Goal: Task Accomplishment & Management: Use online tool/utility

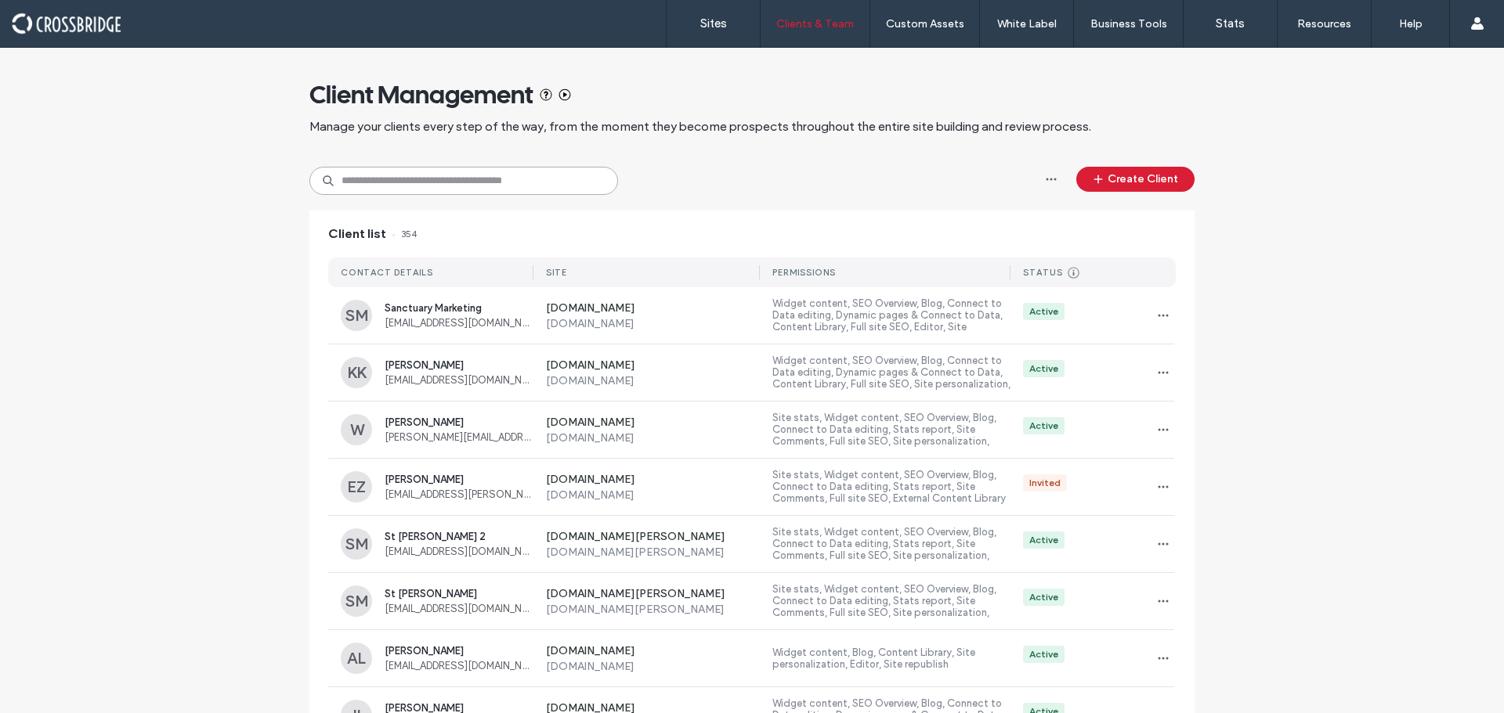
paste input "**********"
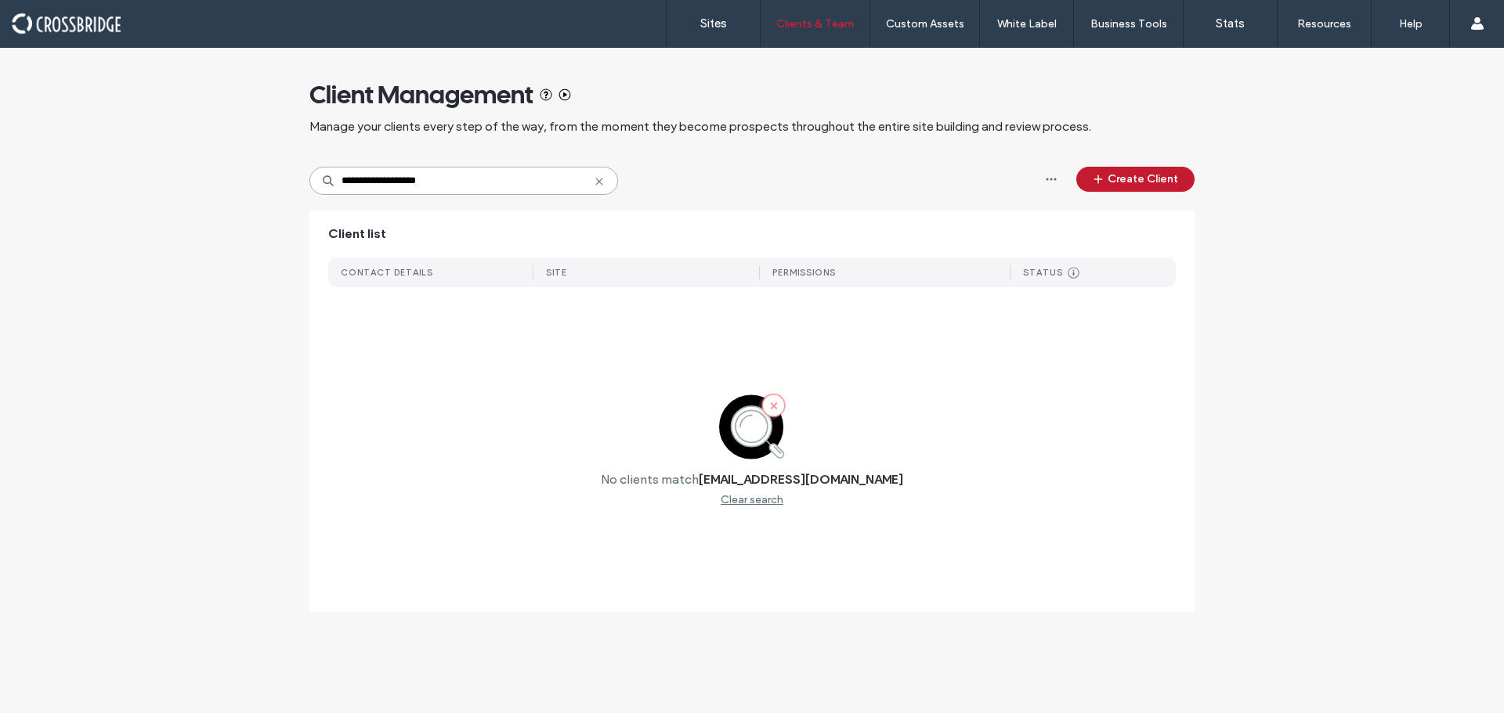
type input "**********"
click at [1114, 175] on button "Create Client" at bounding box center [1135, 179] width 118 height 25
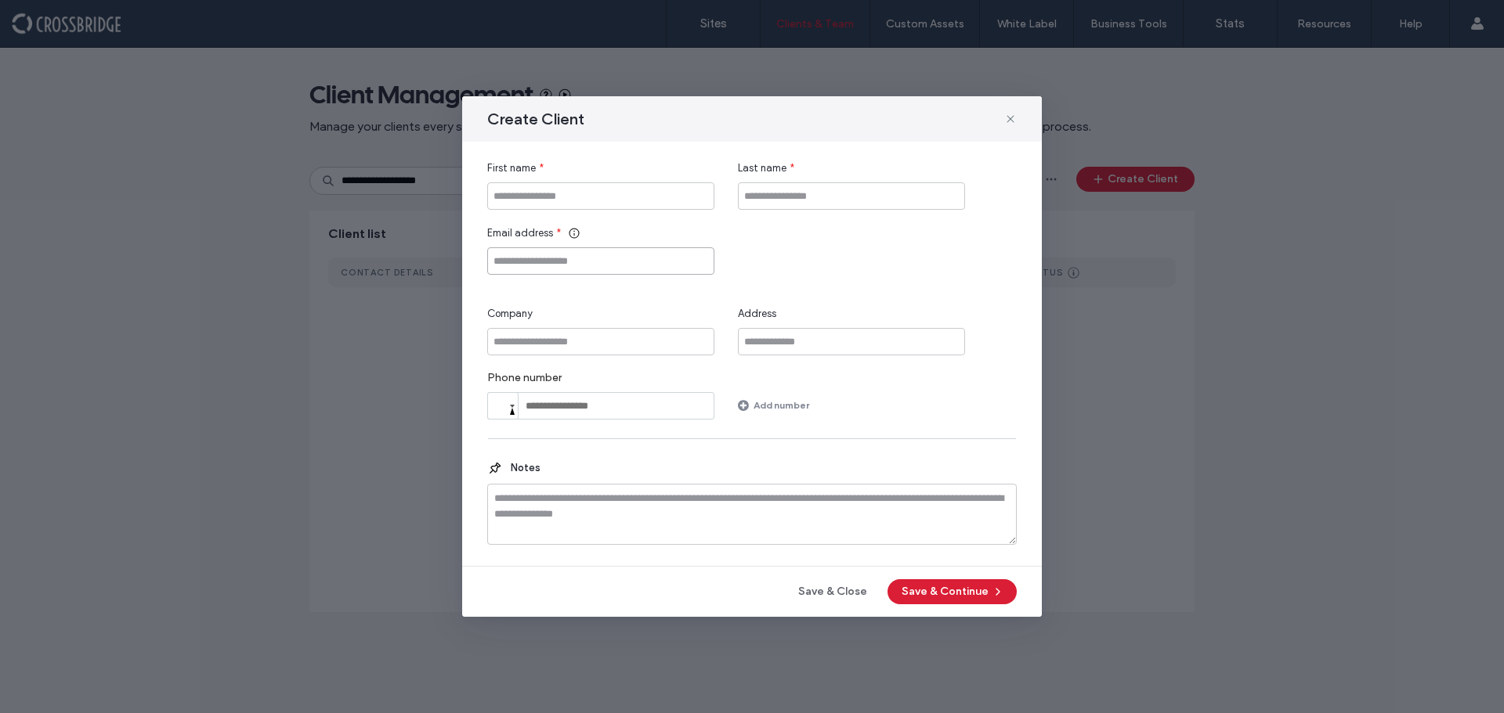
paste input "**********"
type input "**********"
paste input "**********"
type input "**********"
paste input "**********"
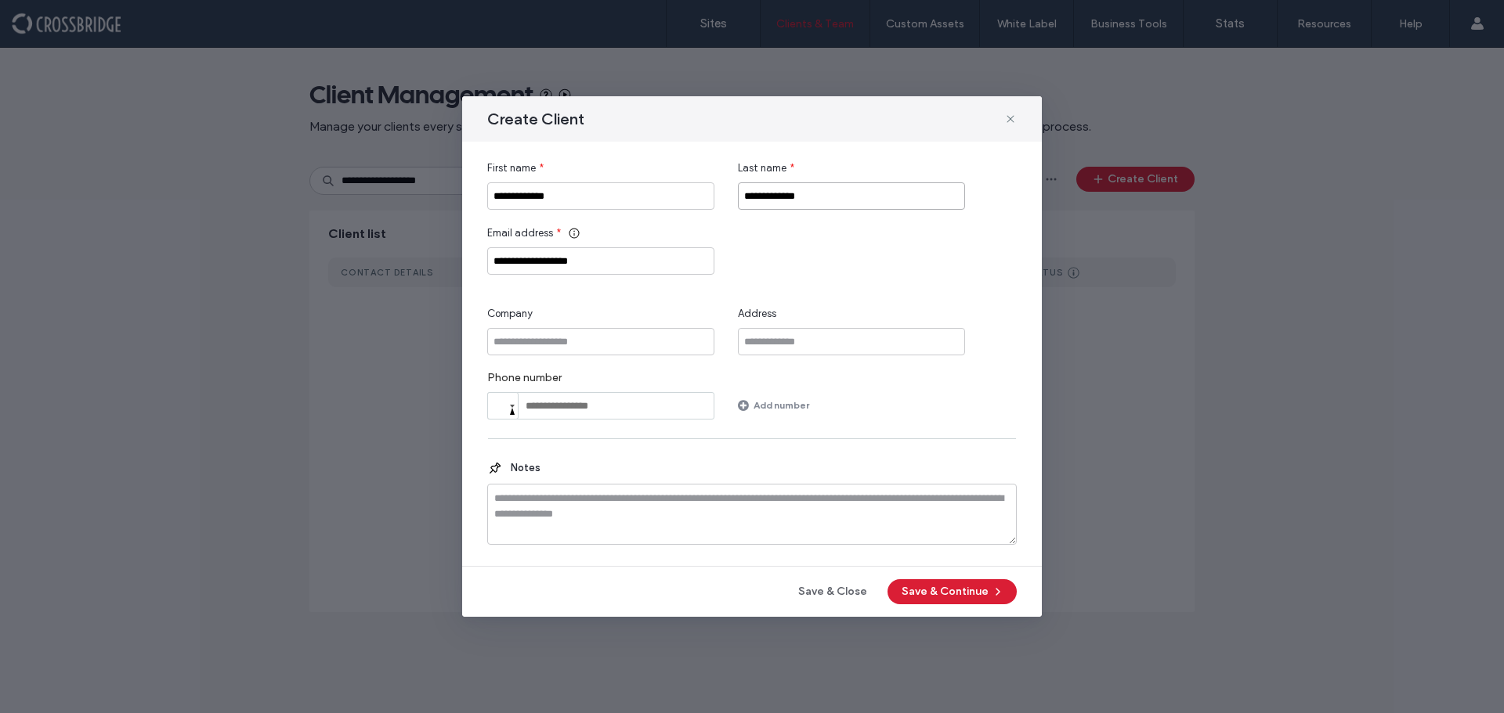
drag, startPoint x: 769, startPoint y: 200, endPoint x: 717, endPoint y: 209, distance: 53.3
click at [717, 209] on div "**********" at bounding box center [751, 185] width 529 height 49
type input "*******"
drag, startPoint x: 594, startPoint y: 197, endPoint x: 515, endPoint y: 200, distance: 79.2
click at [515, 200] on input "**********" at bounding box center [600, 195] width 227 height 27
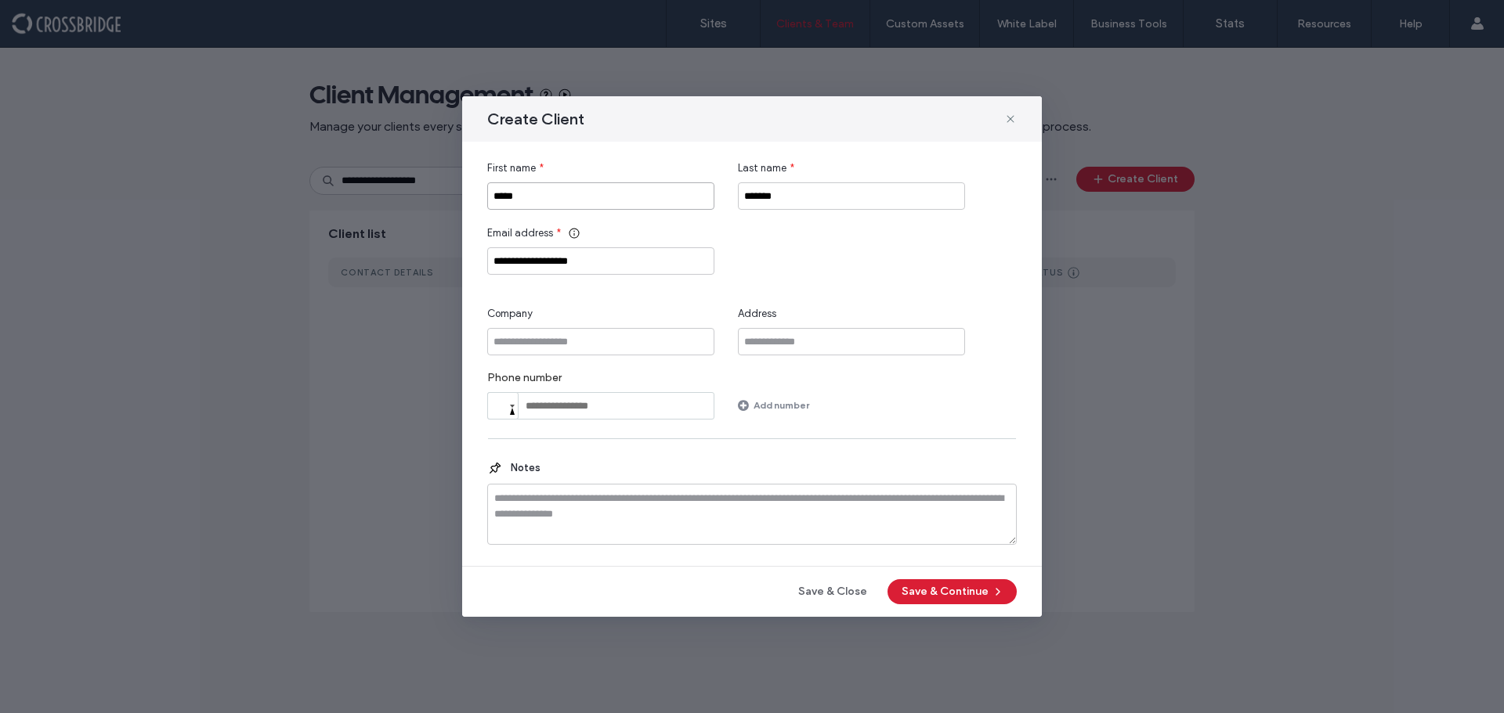
type input "*****"
click at [605, 348] on input "Company" at bounding box center [600, 341] width 227 height 27
type input "*********"
click at [981, 583] on button "Save & Continue" at bounding box center [951, 592] width 129 height 25
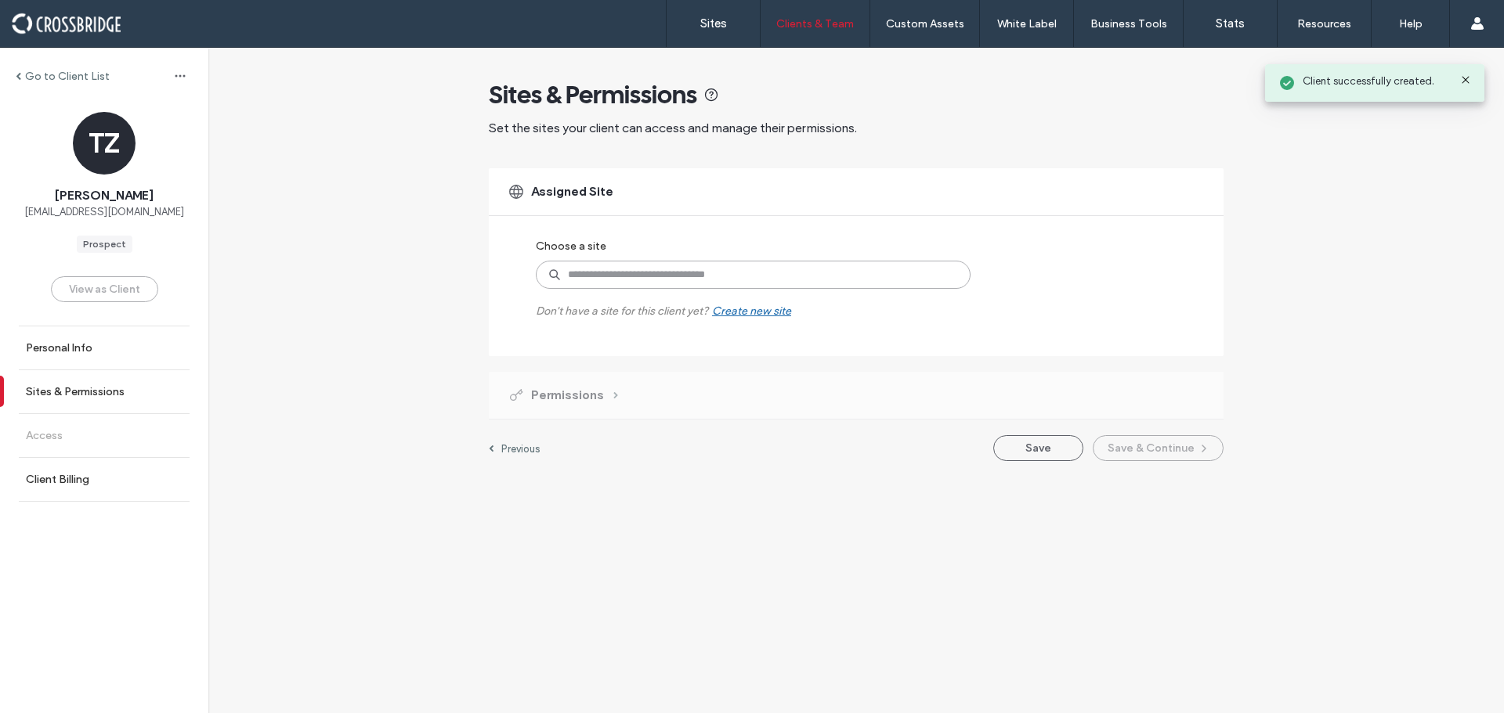
click at [612, 282] on input at bounding box center [753, 275] width 435 height 28
type input "***"
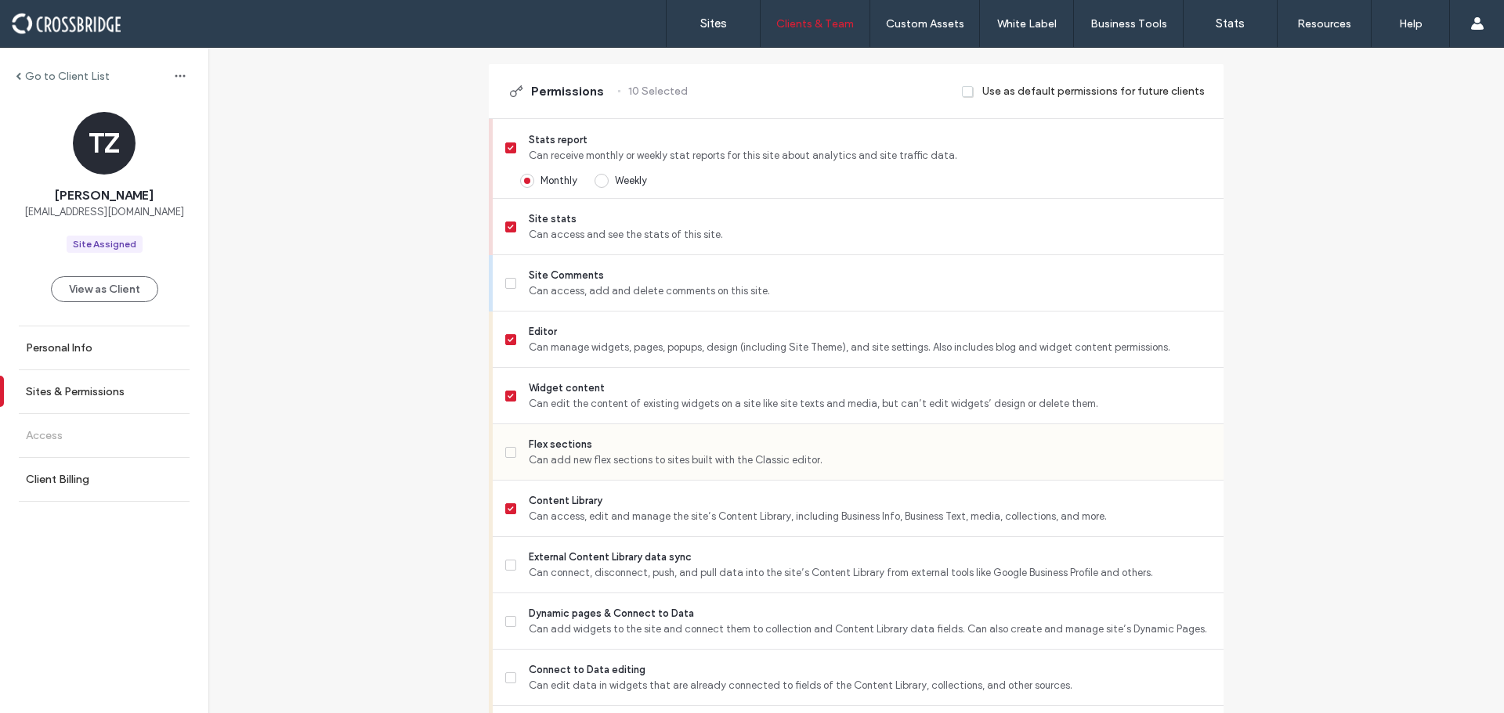
scroll to position [392, 0]
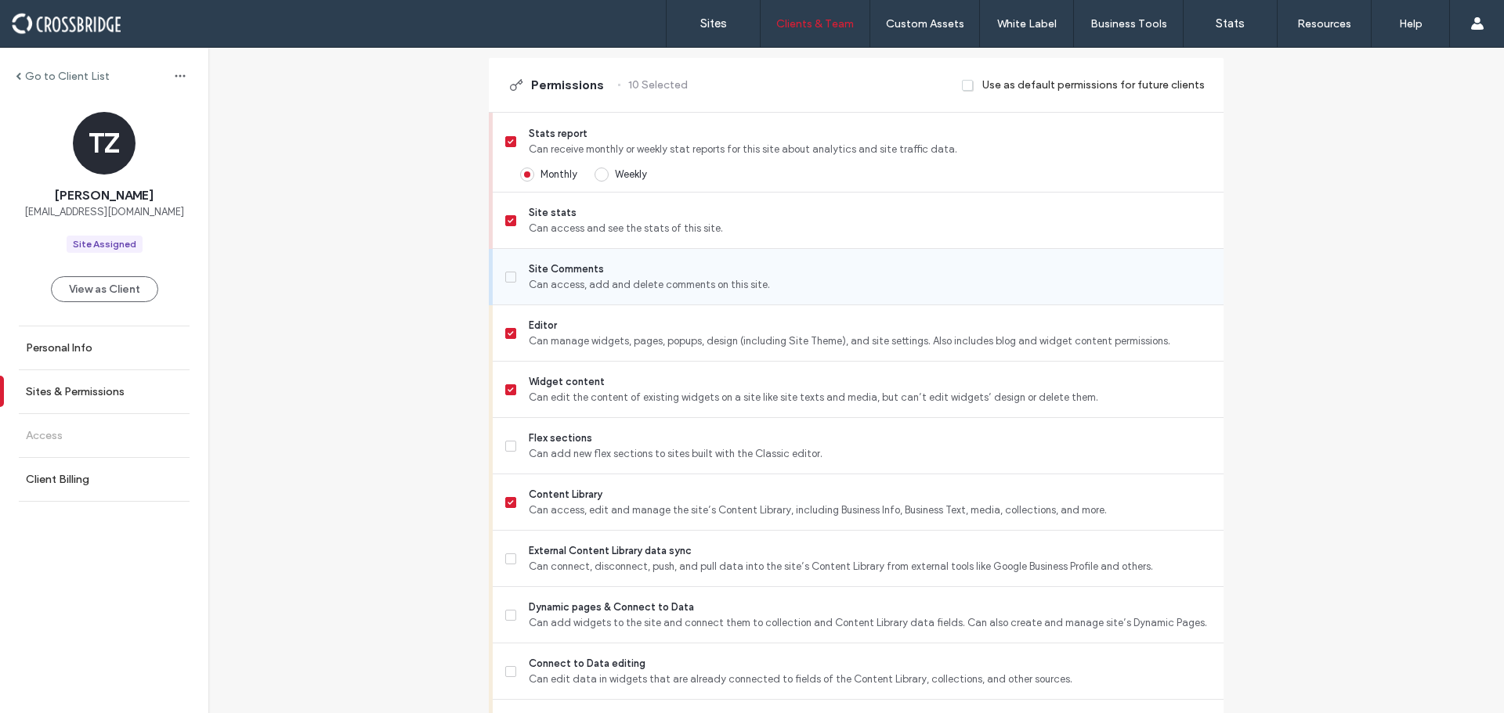
click at [512, 285] on label "Site Comments Can access, add and delete comments on this site." at bounding box center [858, 277] width 706 height 31
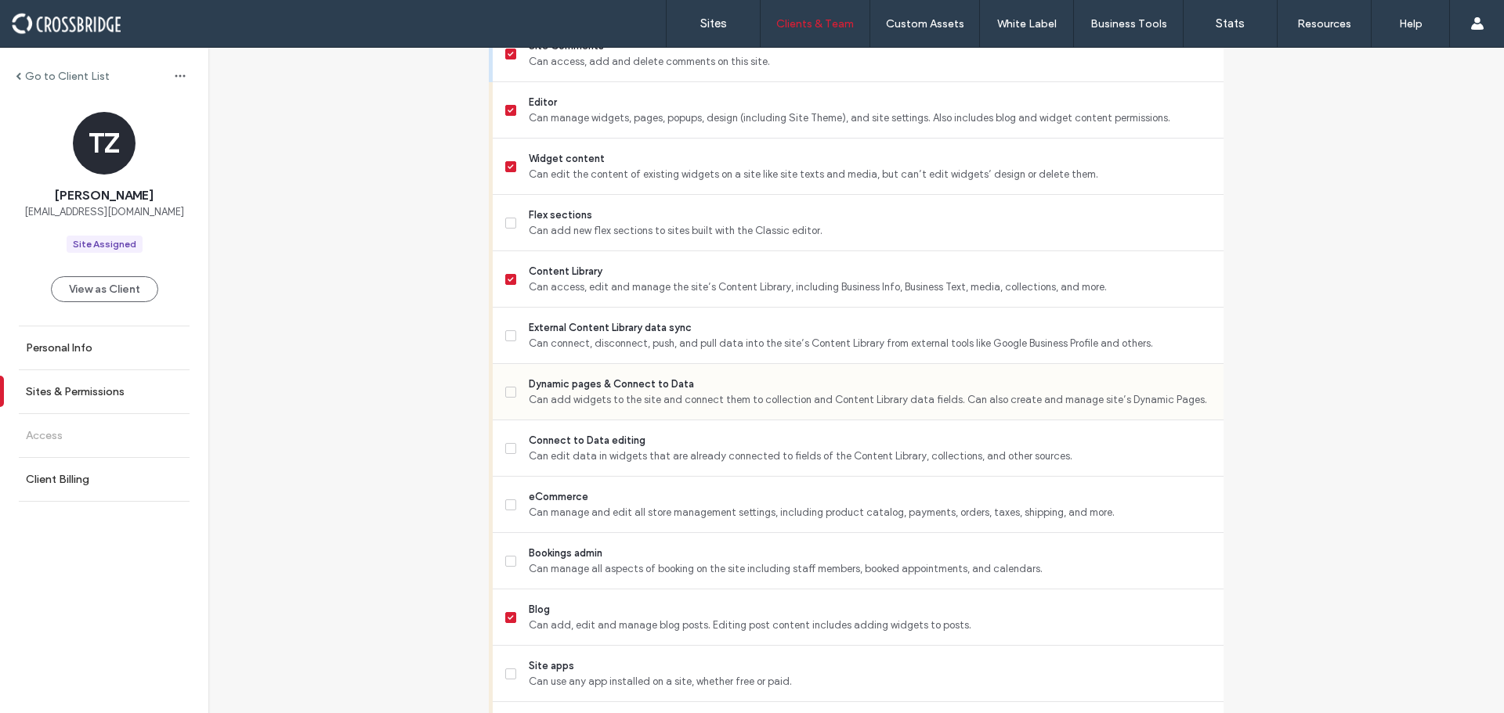
scroll to position [705, 0]
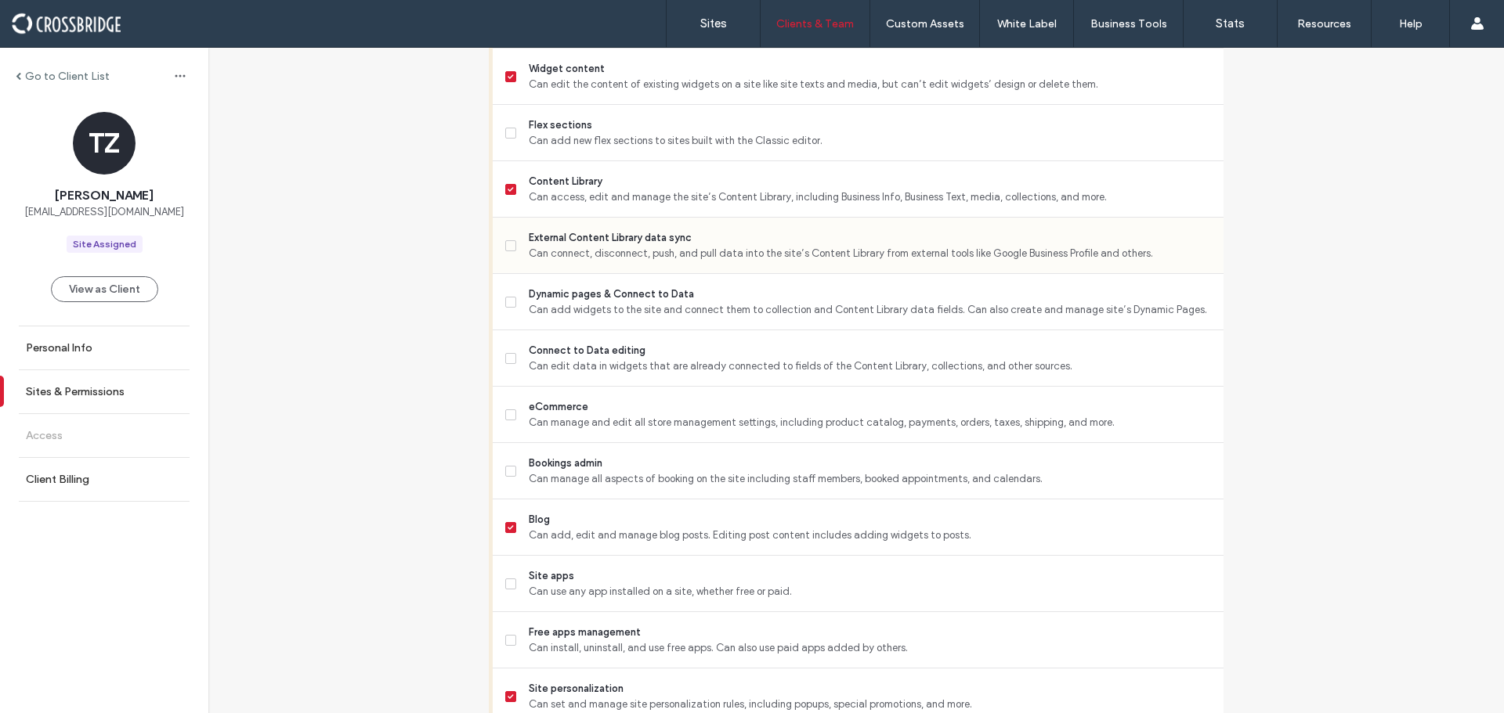
click at [505, 251] on label "External Content Library data sync Can connect, disconnect, push, and pull data…" at bounding box center [858, 245] width 706 height 31
click at [505, 298] on span at bounding box center [510, 302] width 11 height 11
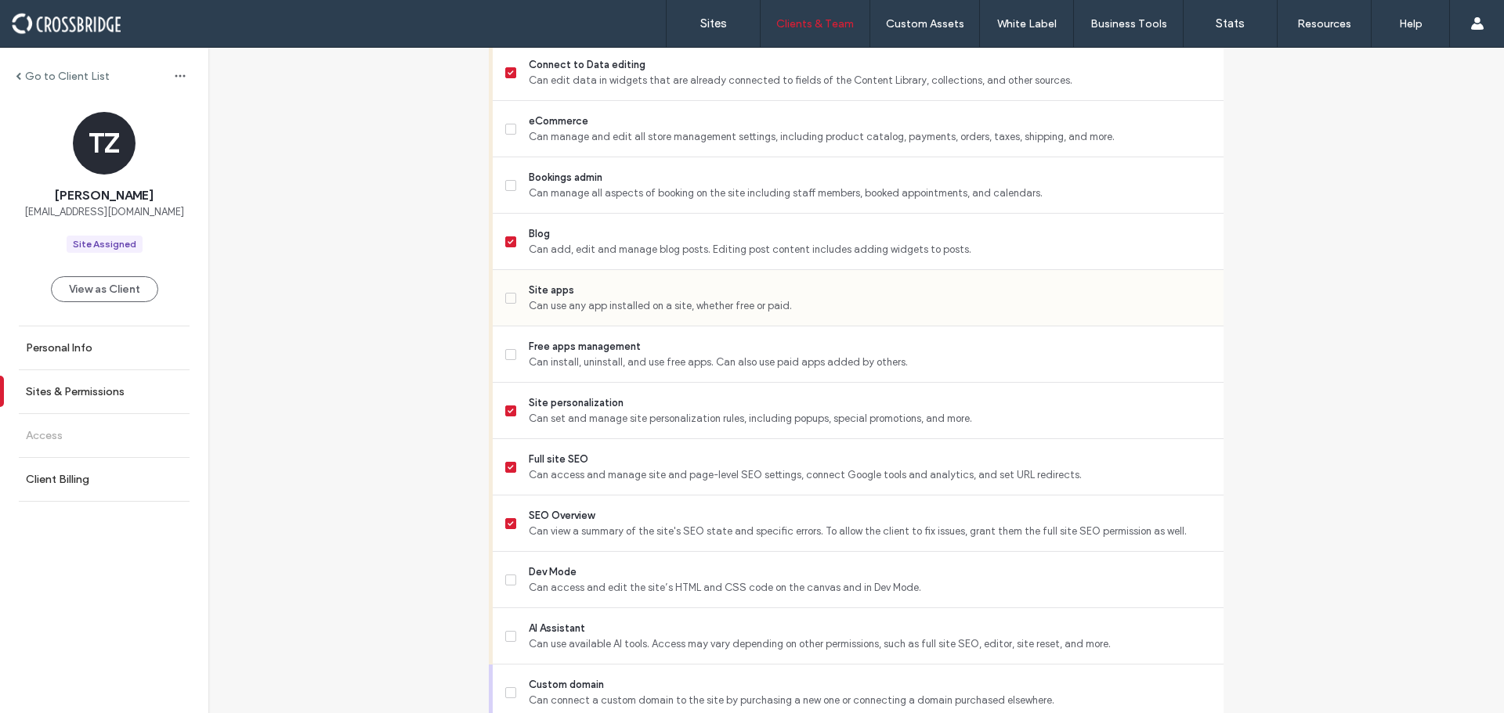
scroll to position [1018, 0]
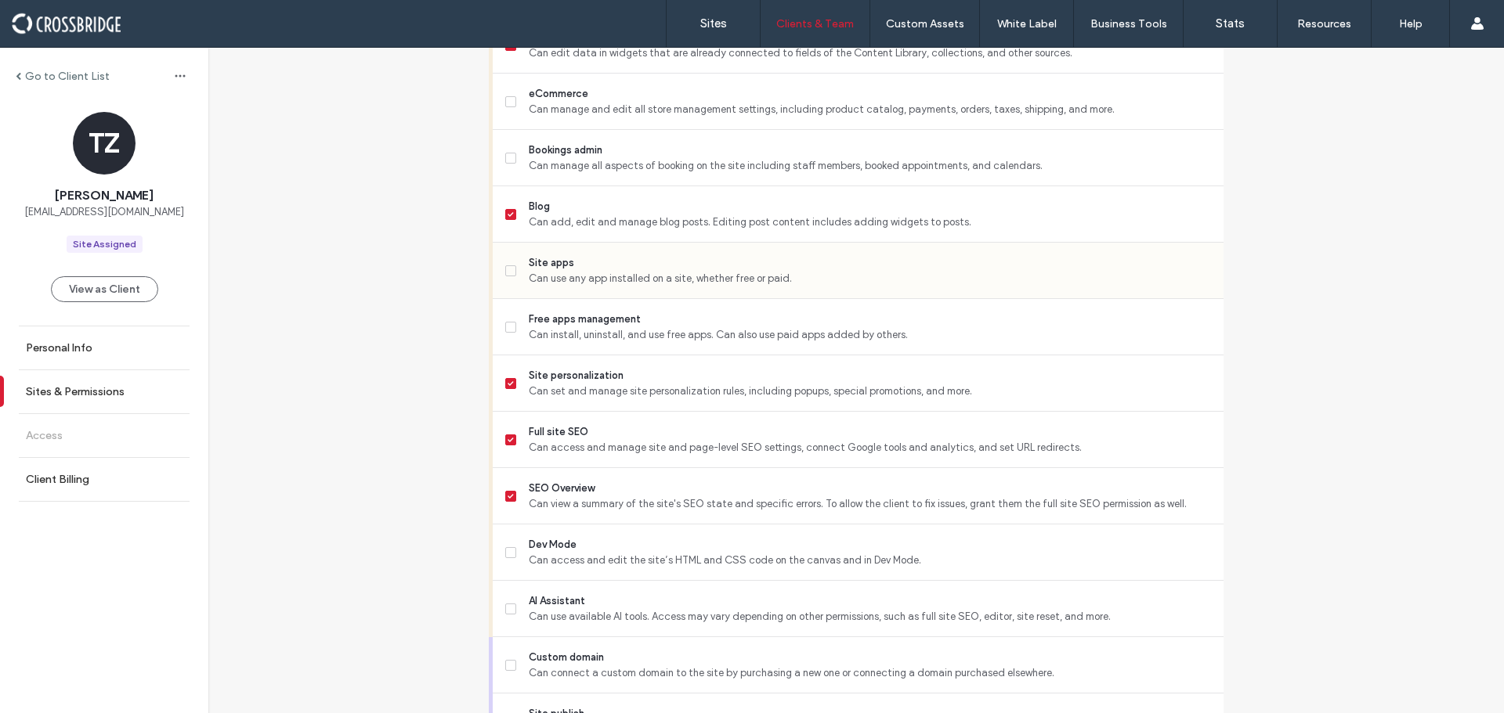
click at [498, 269] on div "Site apps Can use any app installed on a site, whether free or paid." at bounding box center [858, 271] width 731 height 56
click at [507, 264] on label "Site apps Can use any app installed on a site, whether free or paid." at bounding box center [858, 270] width 706 height 31
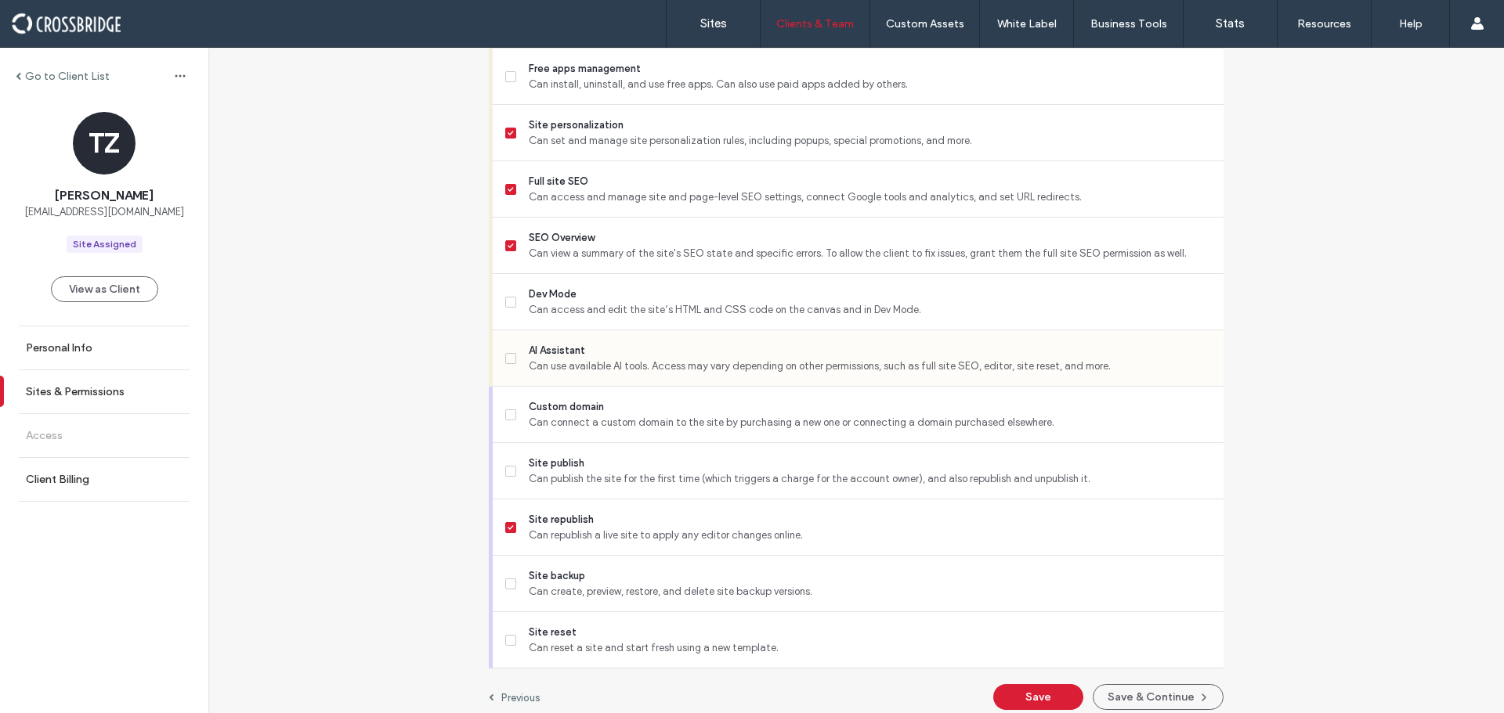
scroll to position [1281, 0]
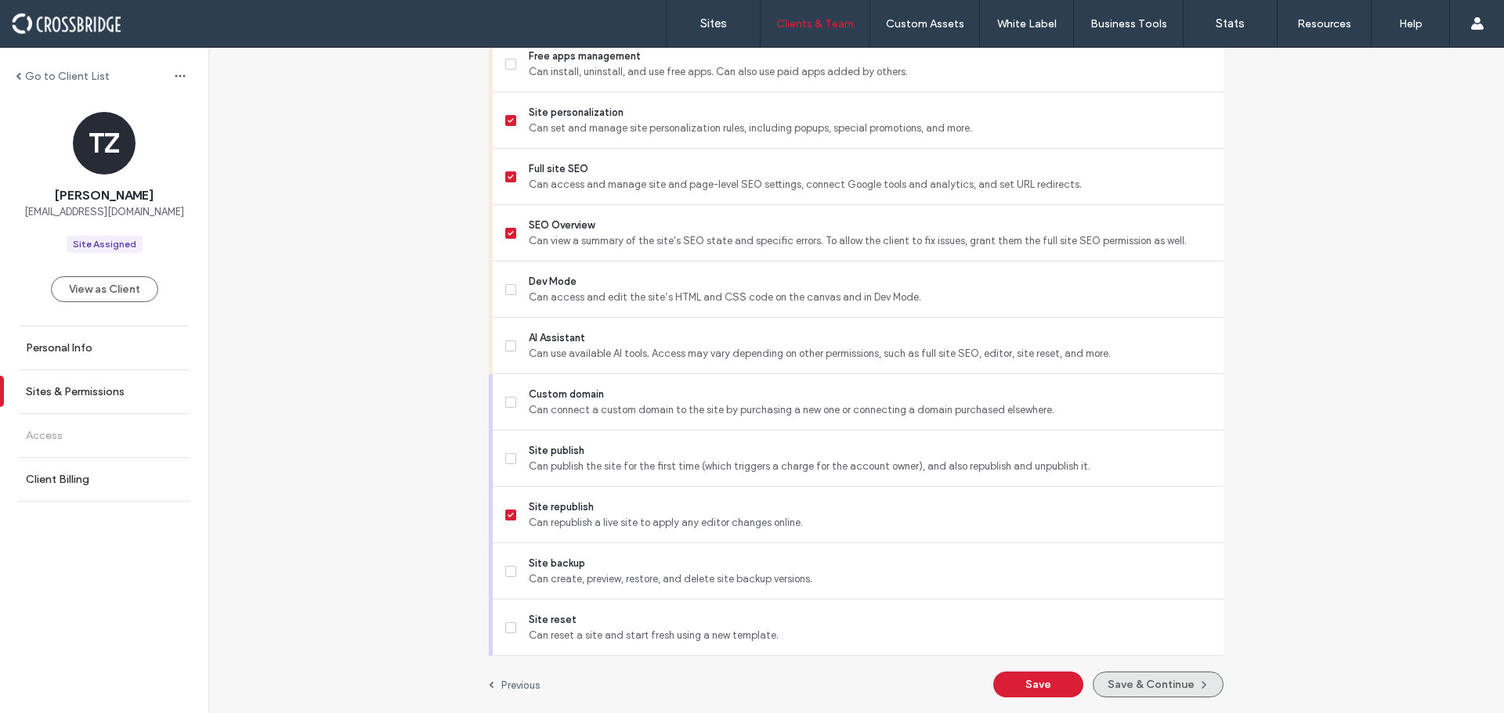
click at [1174, 694] on button "Save & Continue" at bounding box center [1157, 685] width 131 height 26
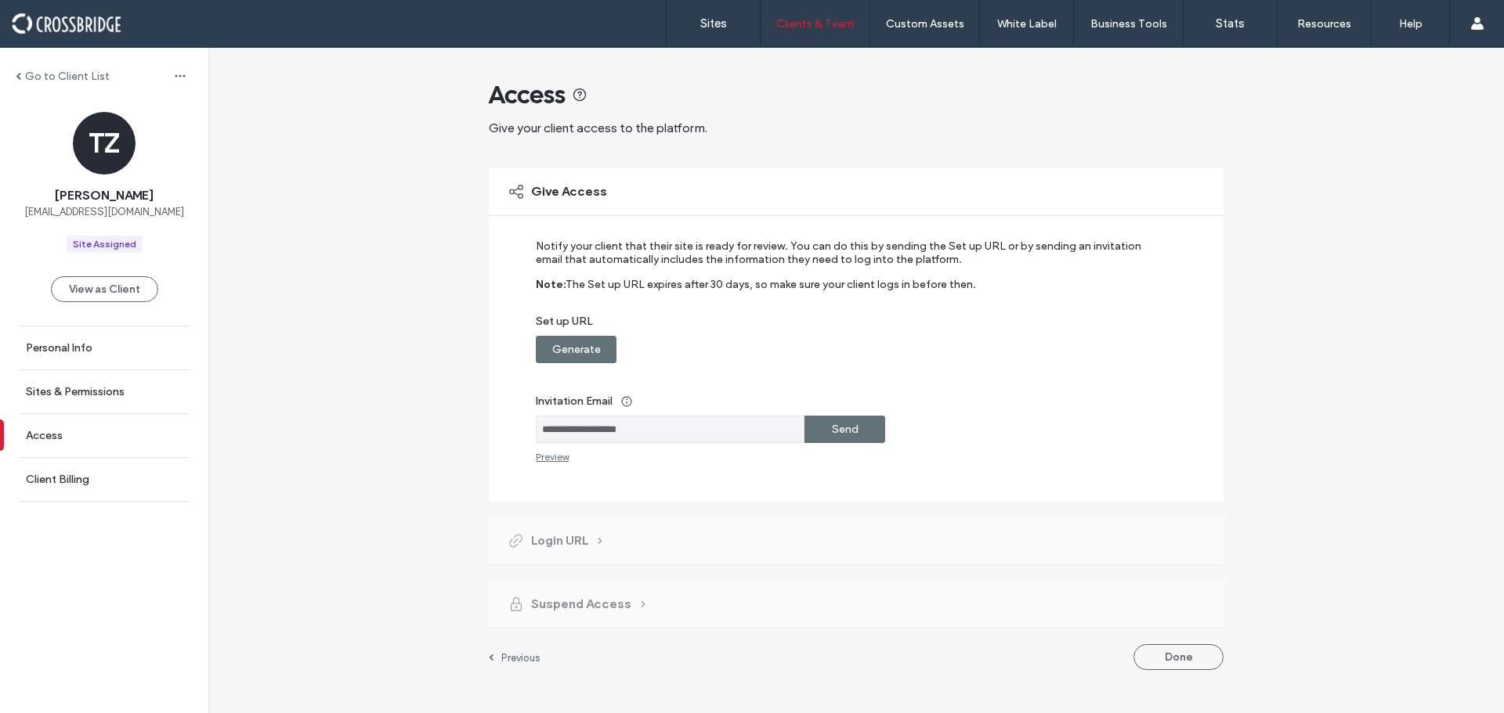
click at [590, 351] on label "Generate" at bounding box center [576, 349] width 49 height 29
click at [834, 421] on label "Send" at bounding box center [845, 429] width 27 height 29
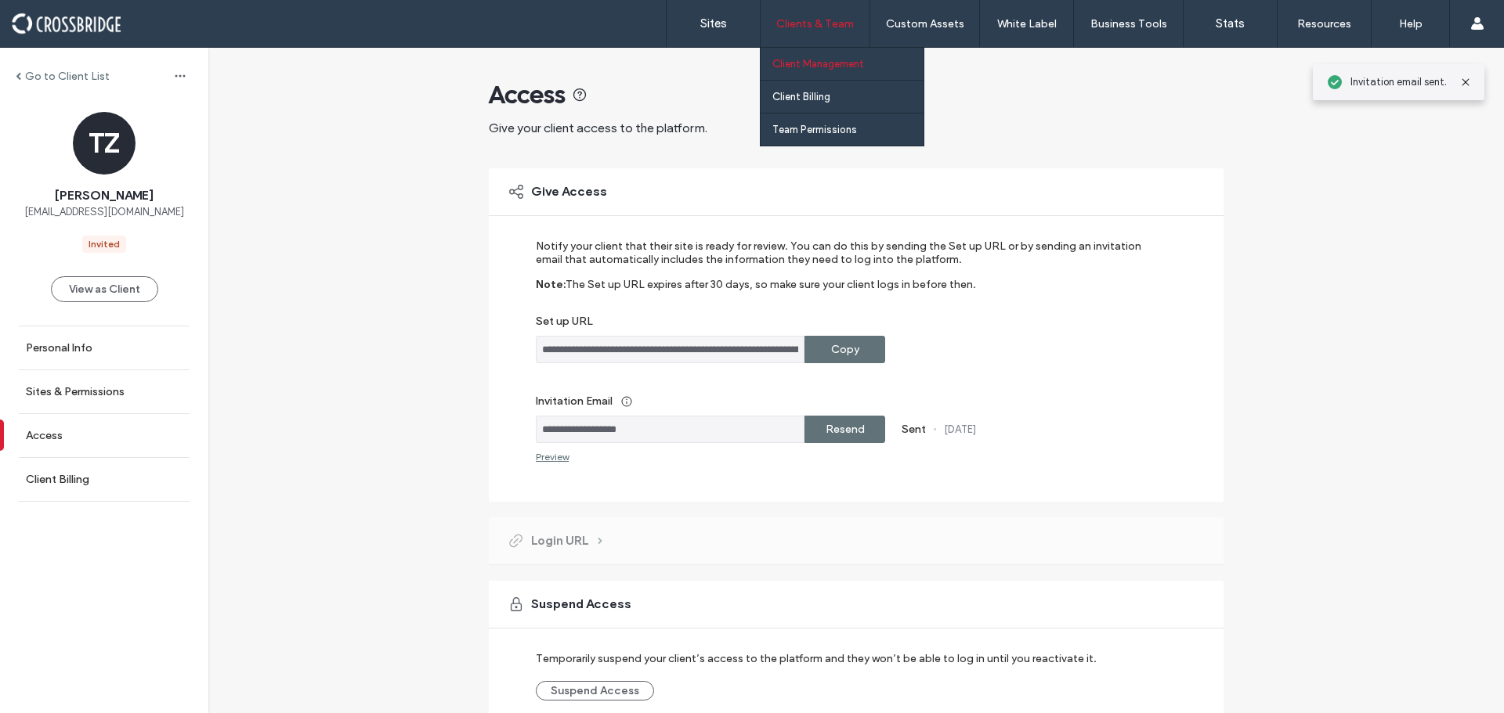
click at [801, 59] on label "Client Management" at bounding box center [818, 64] width 92 height 12
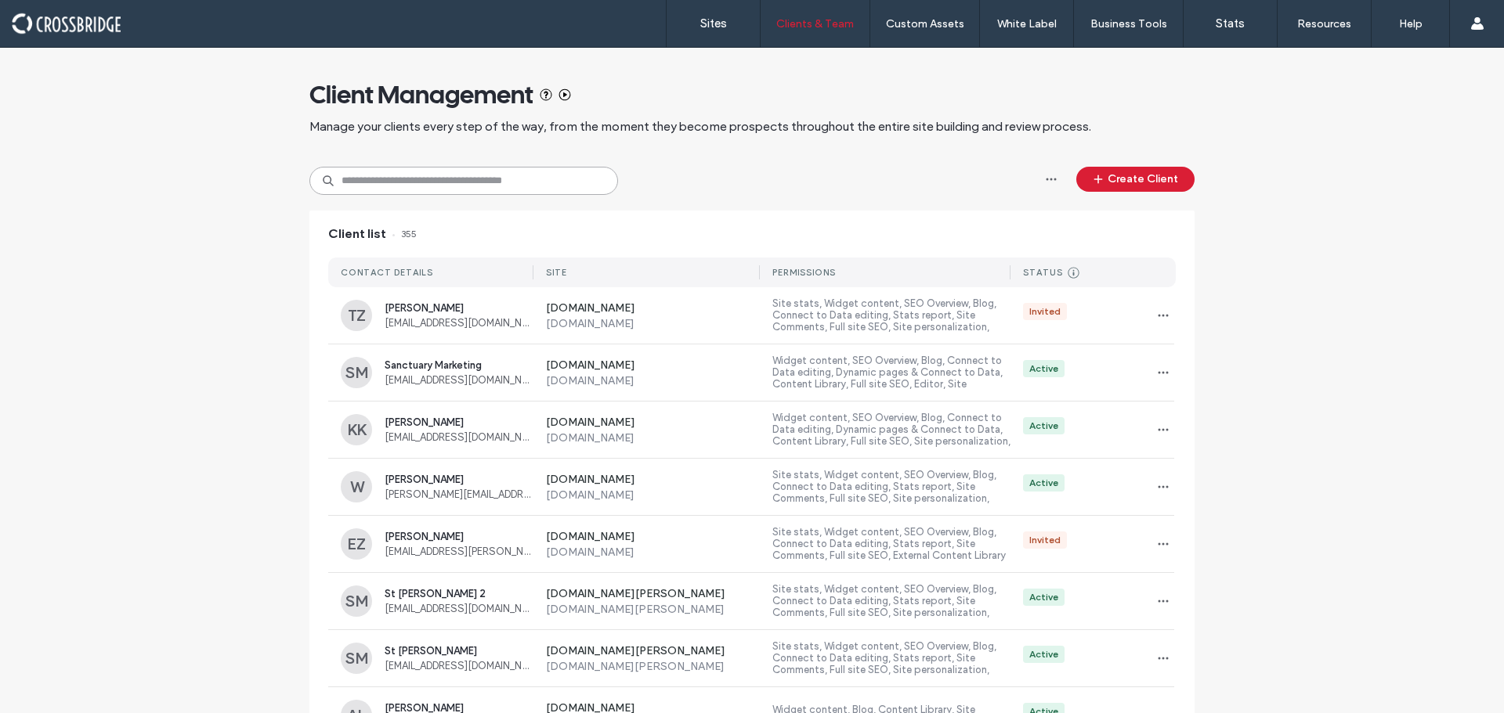
paste input "**********"
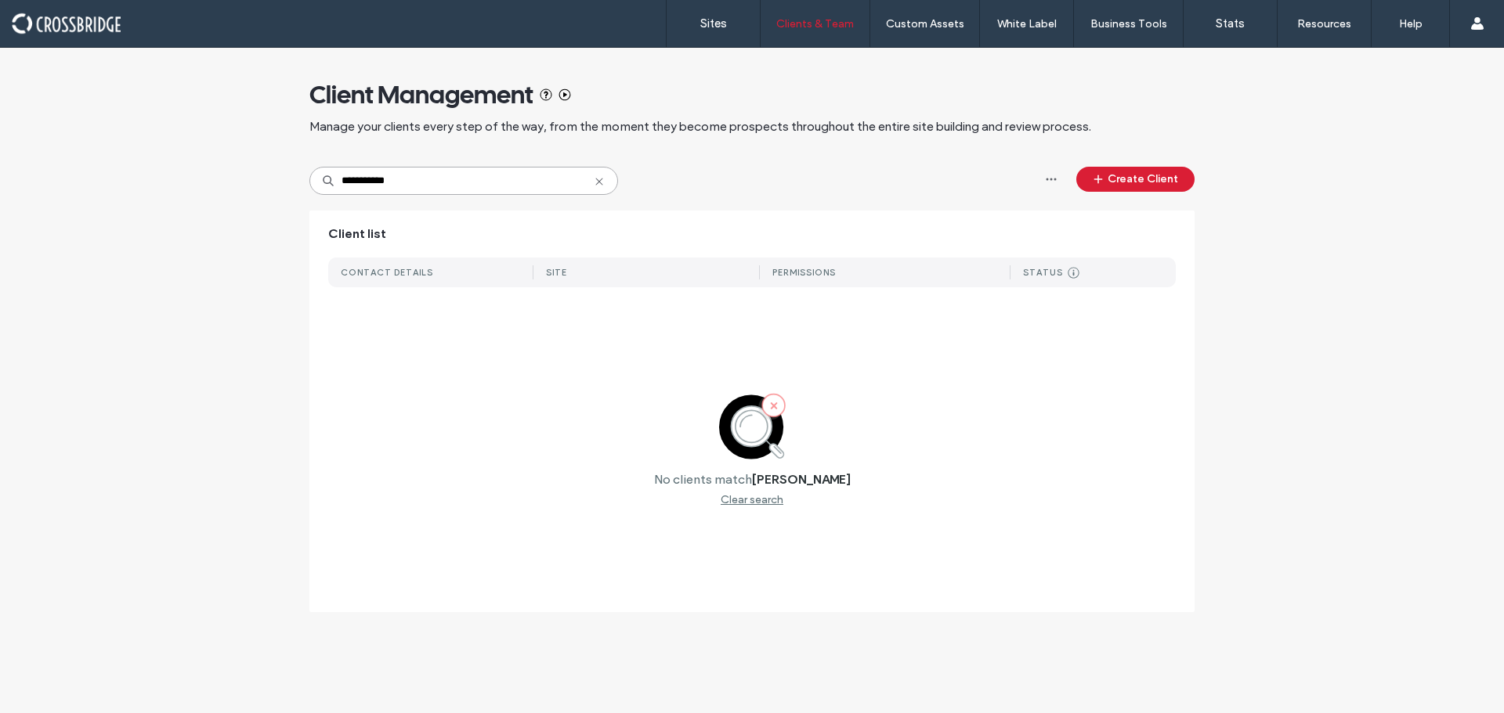
type input "**********"
click at [1132, 202] on div "**********" at bounding box center [751, 338] width 885 height 580
click at [1134, 190] on button "Create Client" at bounding box center [1135, 179] width 118 height 25
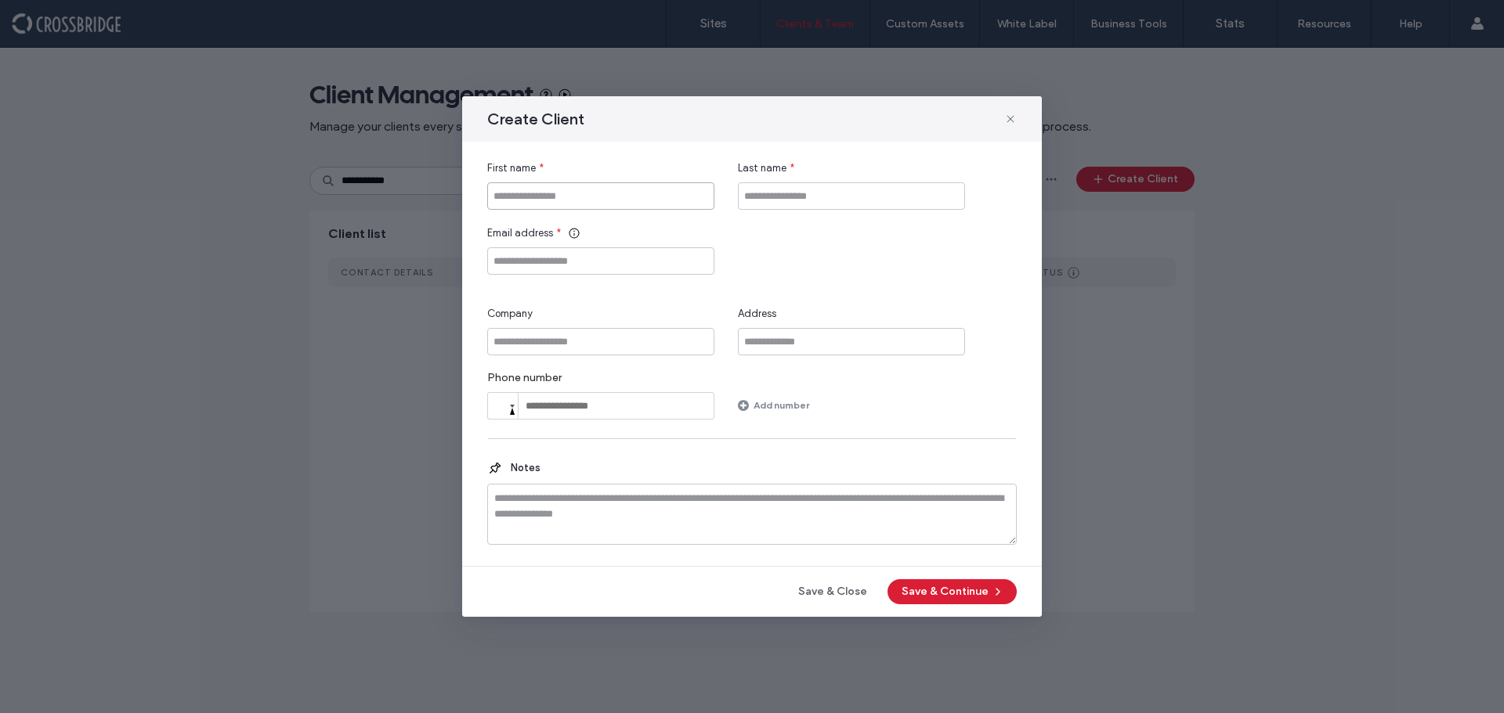
paste input "**********"
type input "**********"
paste input "**********"
drag, startPoint x: 773, startPoint y: 200, endPoint x: 672, endPoint y: 205, distance: 101.2
click at [672, 205] on div "**********" at bounding box center [751, 185] width 529 height 49
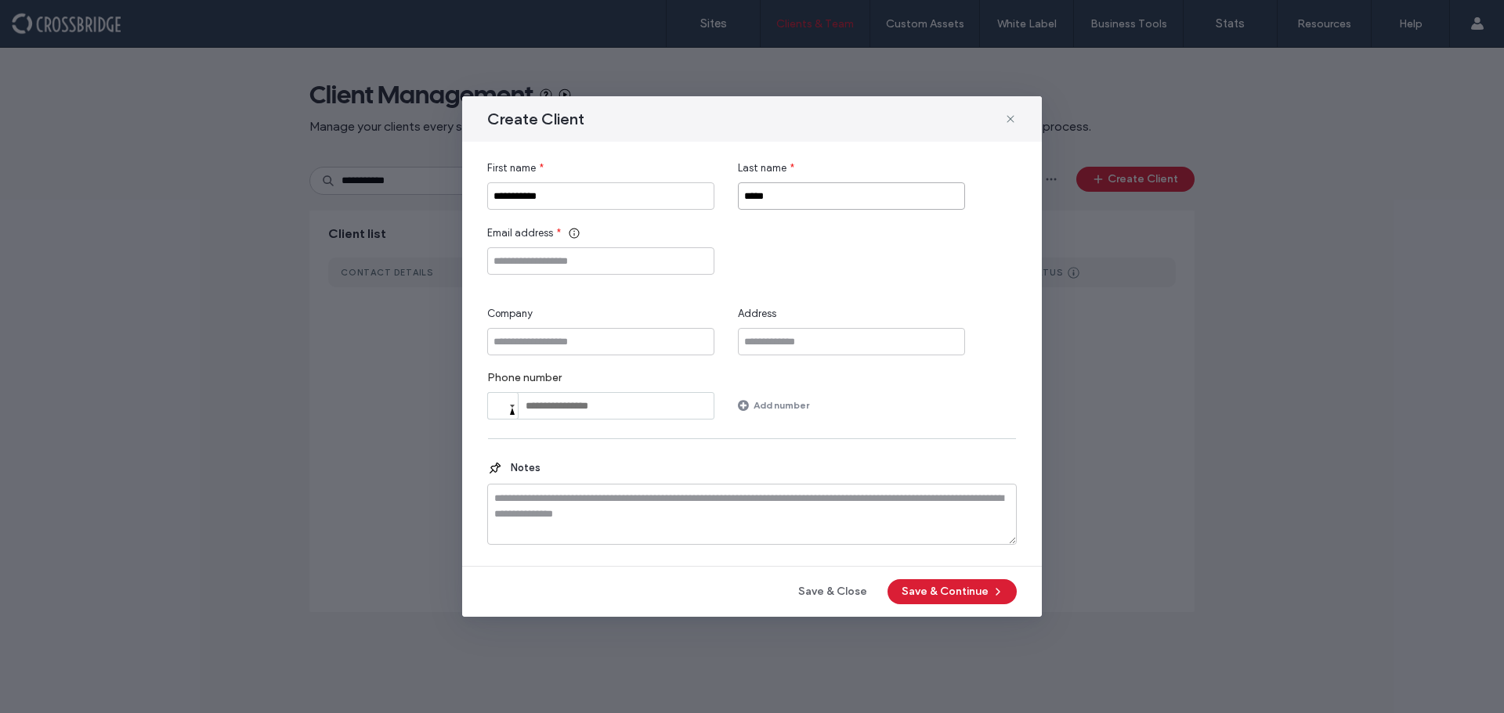
type input "*****"
drag, startPoint x: 596, startPoint y: 200, endPoint x: 518, endPoint y: 197, distance: 78.4
click at [518, 197] on input "**********" at bounding box center [600, 195] width 227 height 27
type input "*****"
paste input "**********"
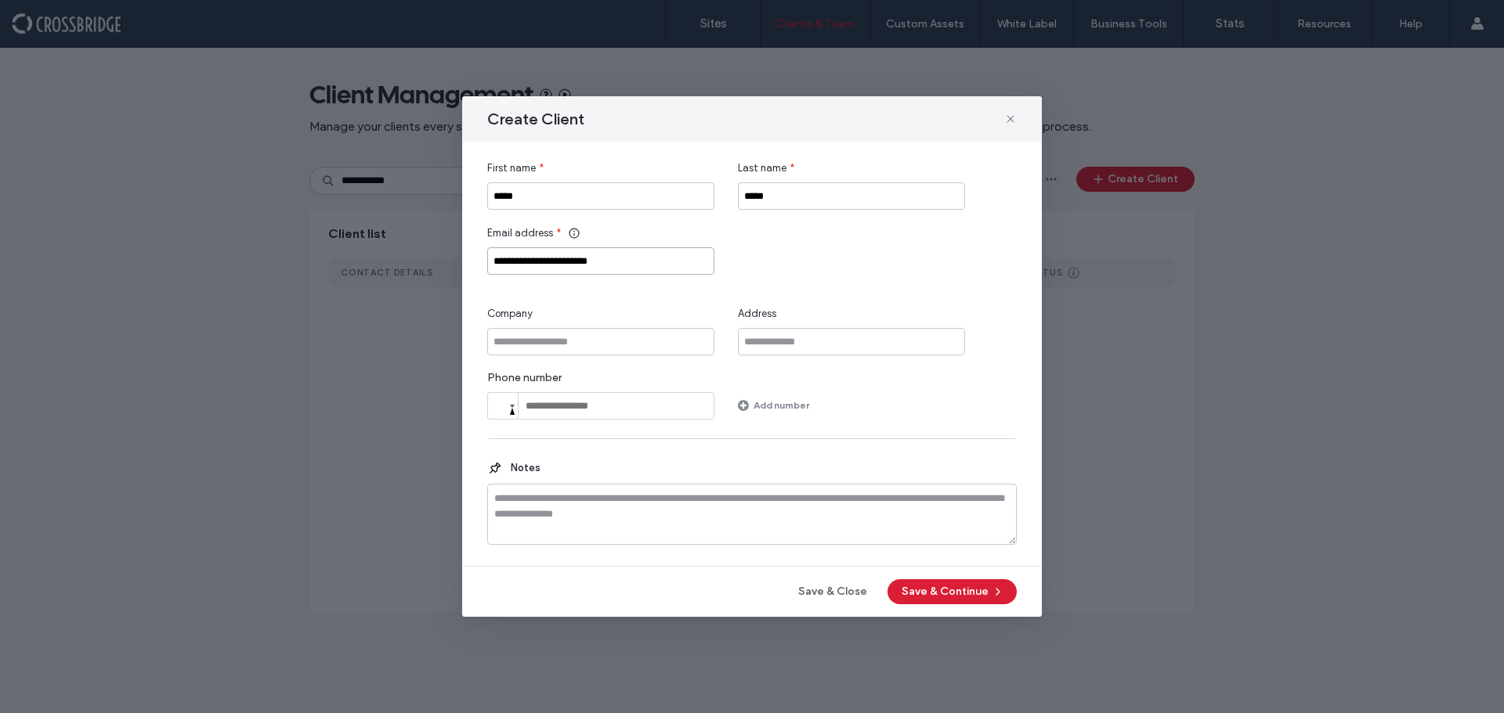
type input "**********"
click at [585, 345] on input "Company" at bounding box center [600, 341] width 227 height 27
type input "*********"
click at [935, 593] on button "Save & Continue" at bounding box center [951, 592] width 129 height 25
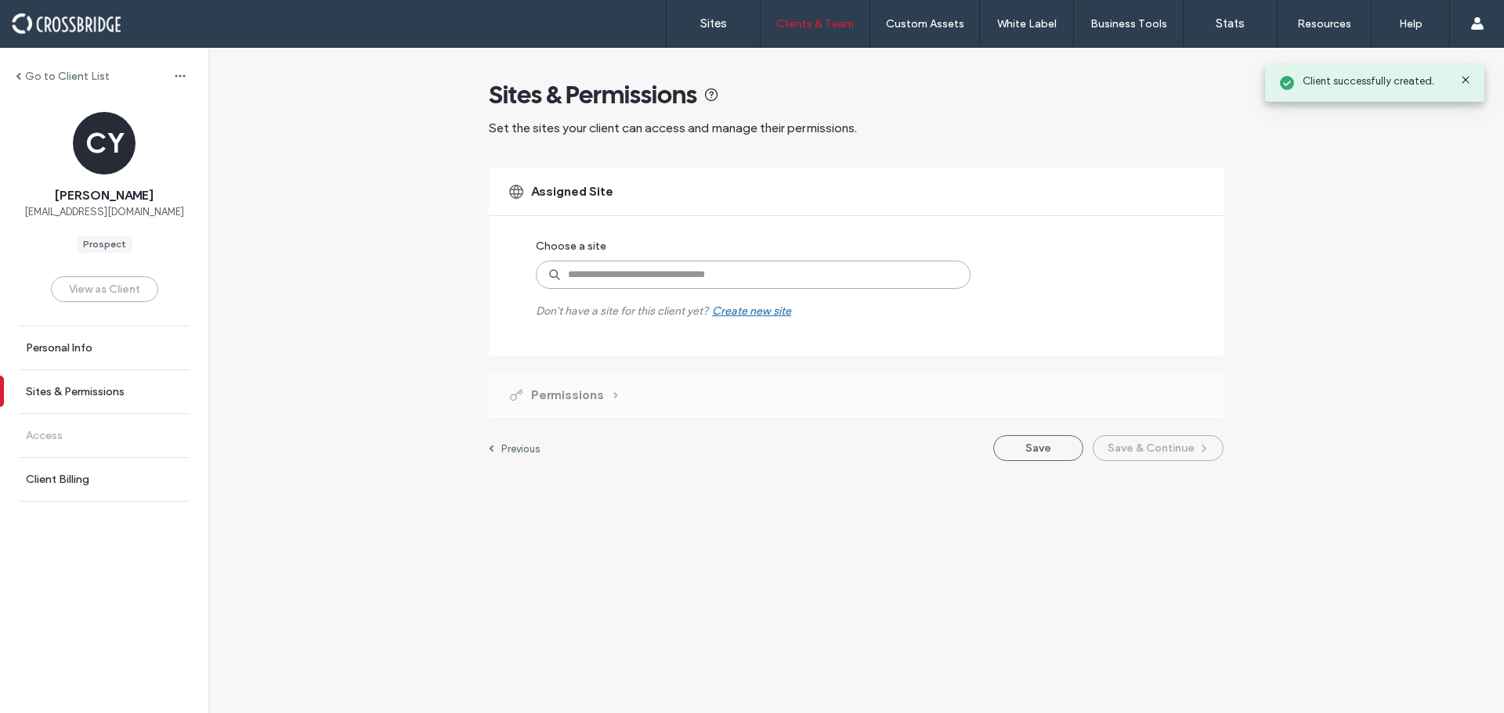
click at [612, 277] on input at bounding box center [753, 275] width 435 height 28
type input "***"
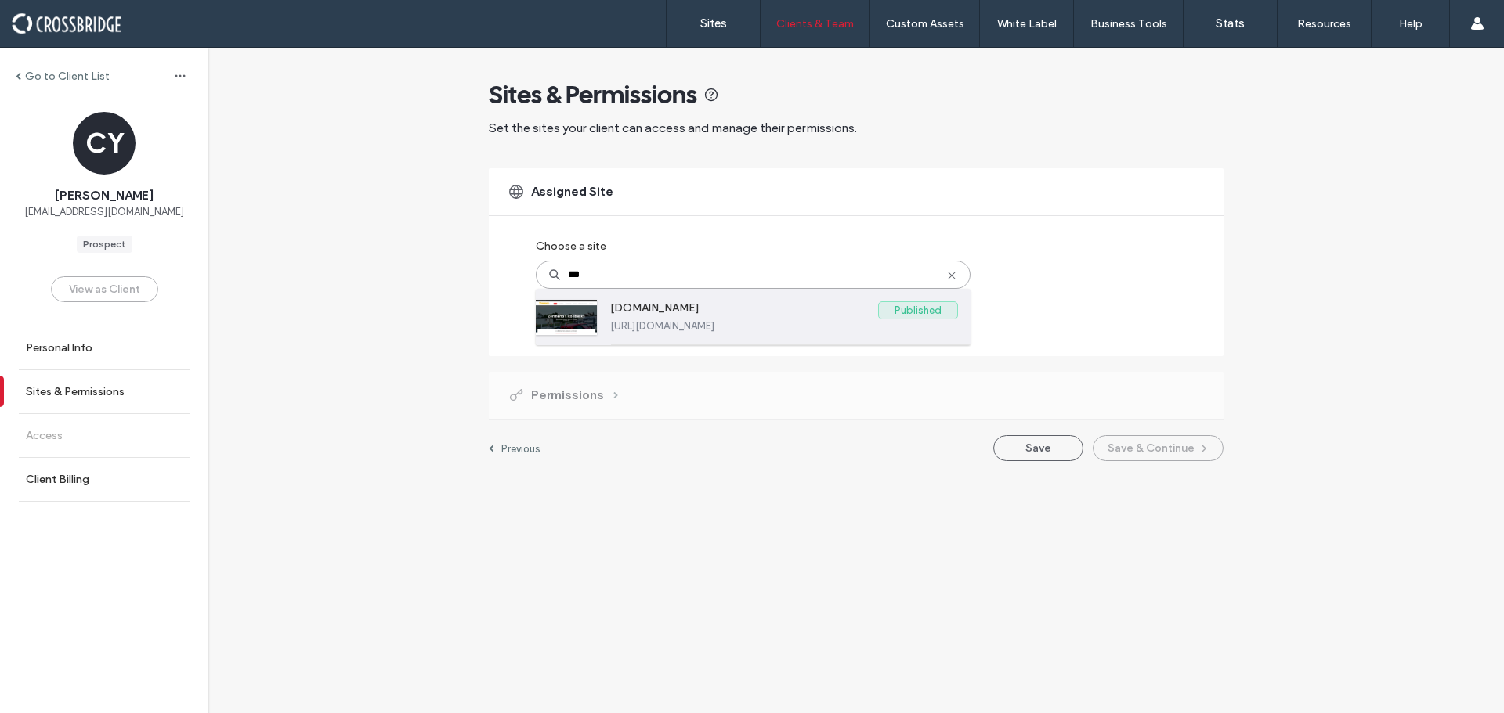
click at [614, 298] on div "www.lenzermenos.com Published https://www.lenzermenos.com" at bounding box center [784, 317] width 348 height 56
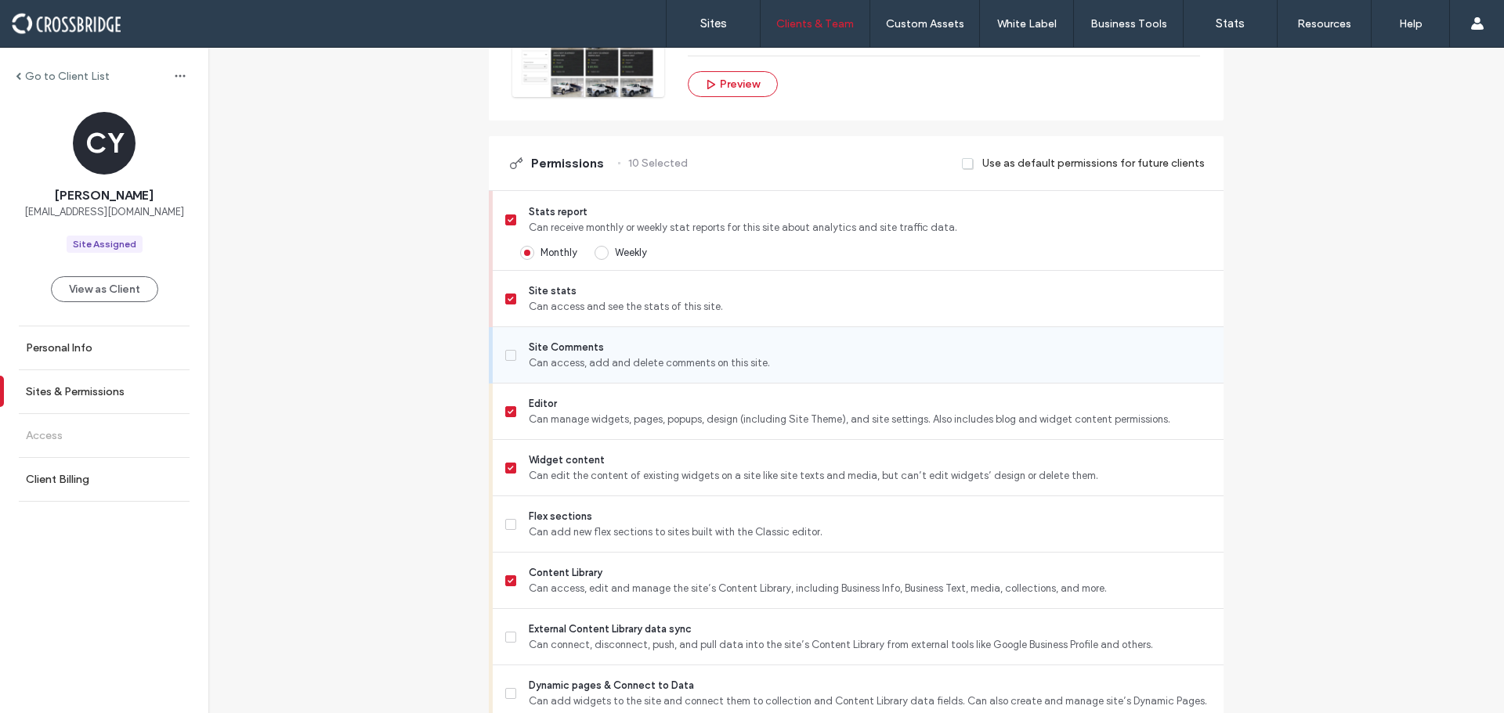
click at [513, 342] on label "Site Comments Can access, add and delete comments on this site." at bounding box center [858, 355] width 706 height 31
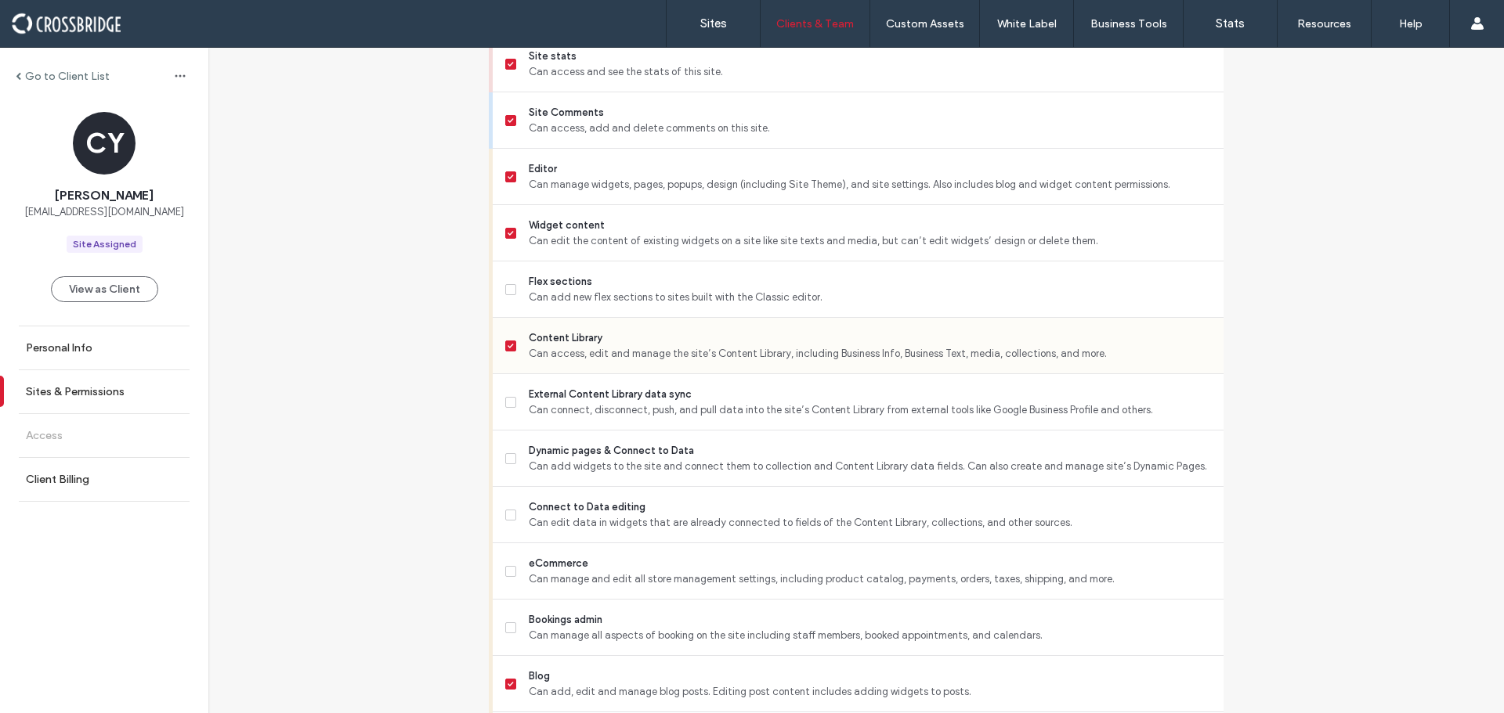
scroll to position [627, 0]
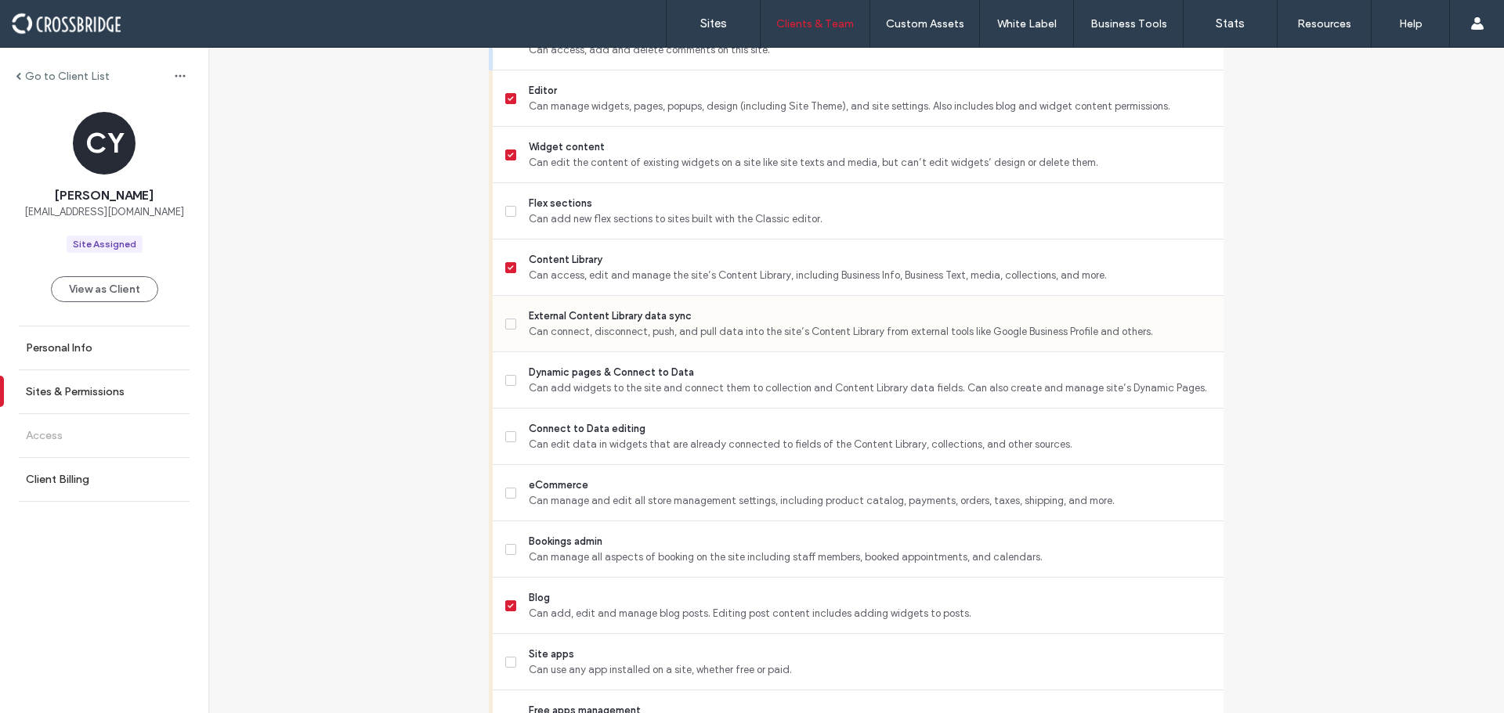
click at [514, 326] on label "External Content Library data sync Can connect, disconnect, push, and pull data…" at bounding box center [858, 324] width 706 height 31
click at [512, 374] on label "Dynamic pages & Connect to Data Can add widgets to the site and connect them to…" at bounding box center [858, 380] width 706 height 31
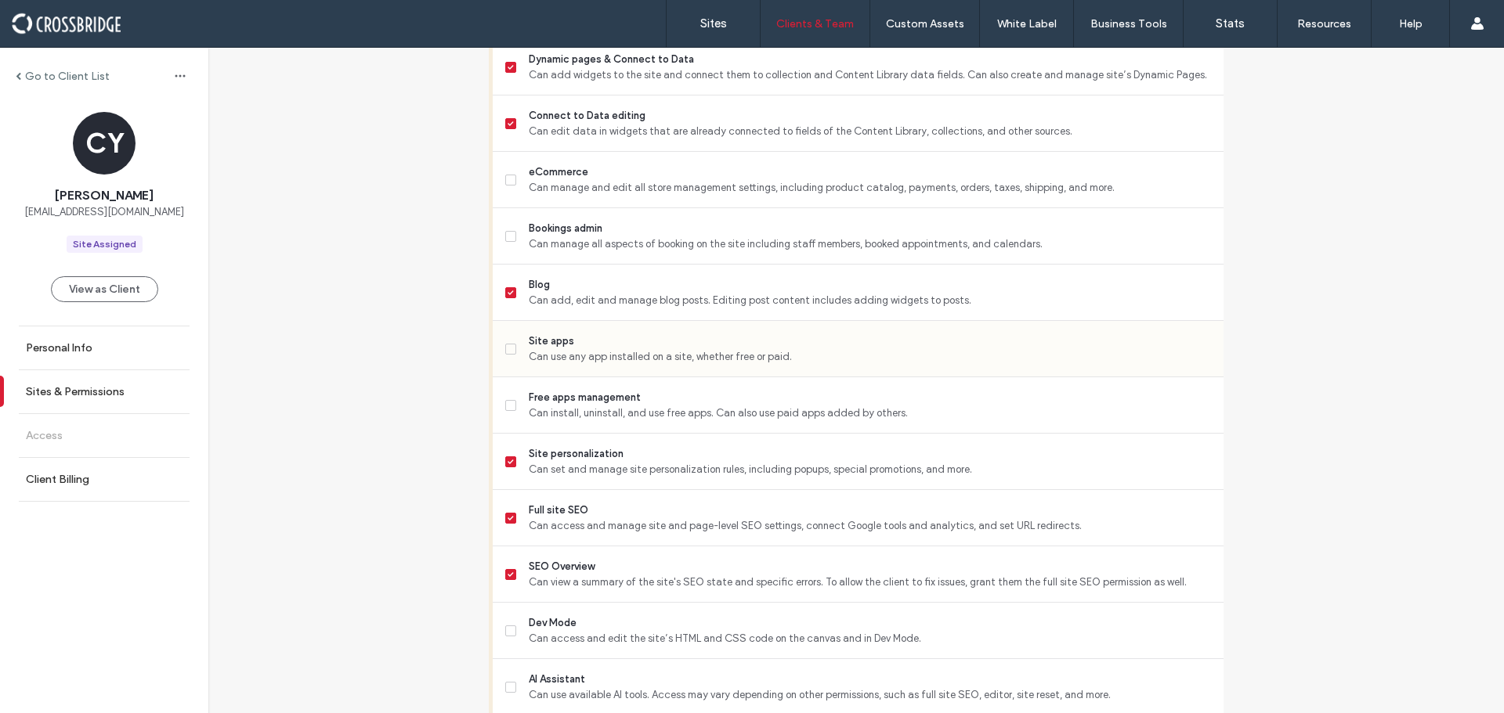
click at [507, 349] on icon at bounding box center [509, 349] width 5 height 5
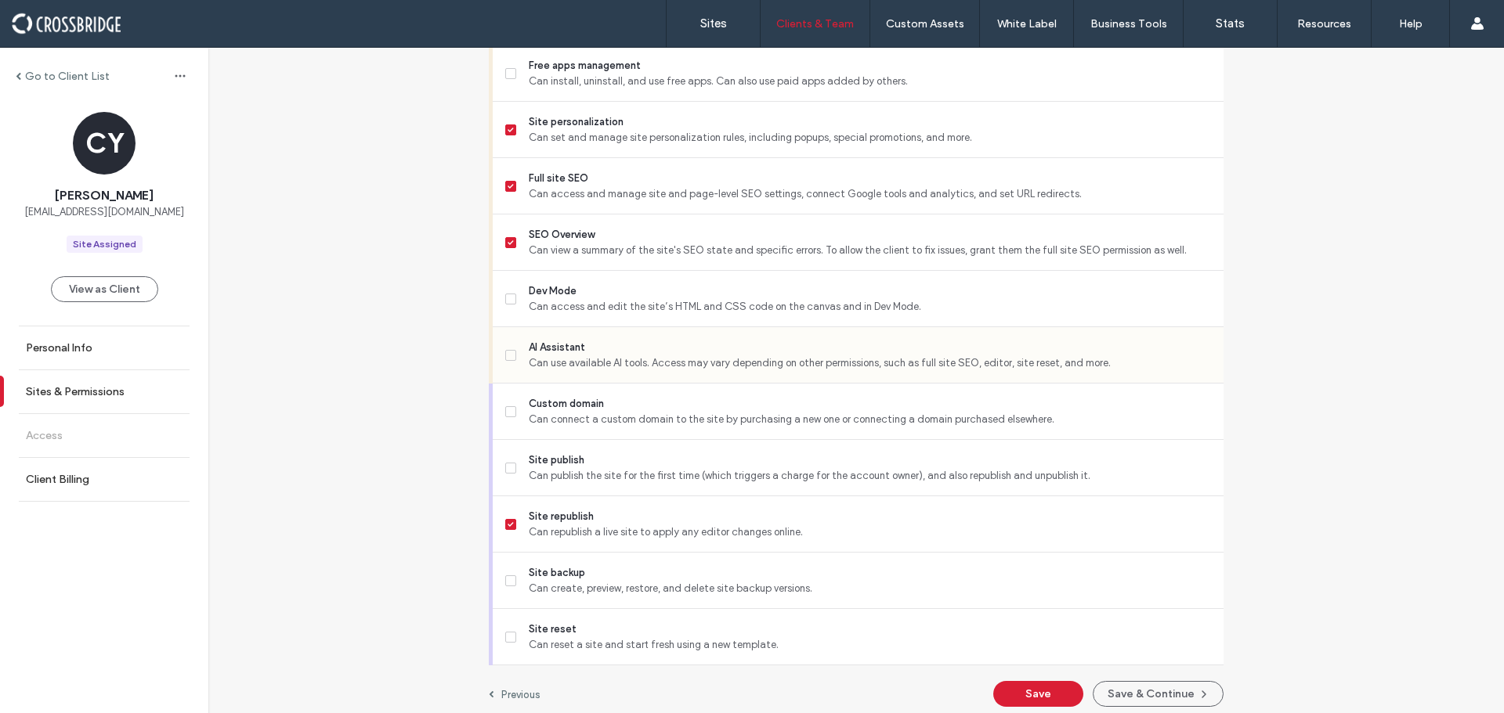
scroll to position [1281, 0]
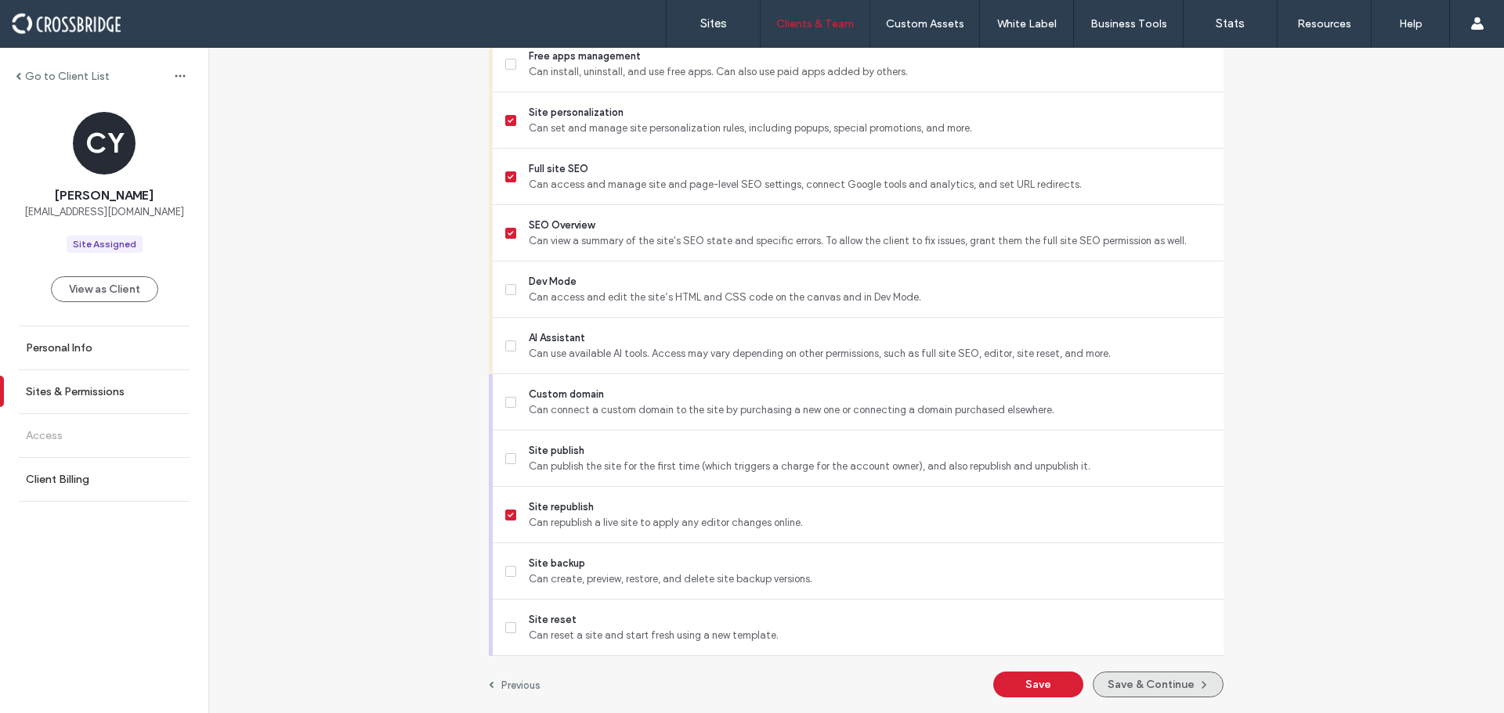
click at [1183, 677] on button "Save & Continue" at bounding box center [1157, 685] width 131 height 26
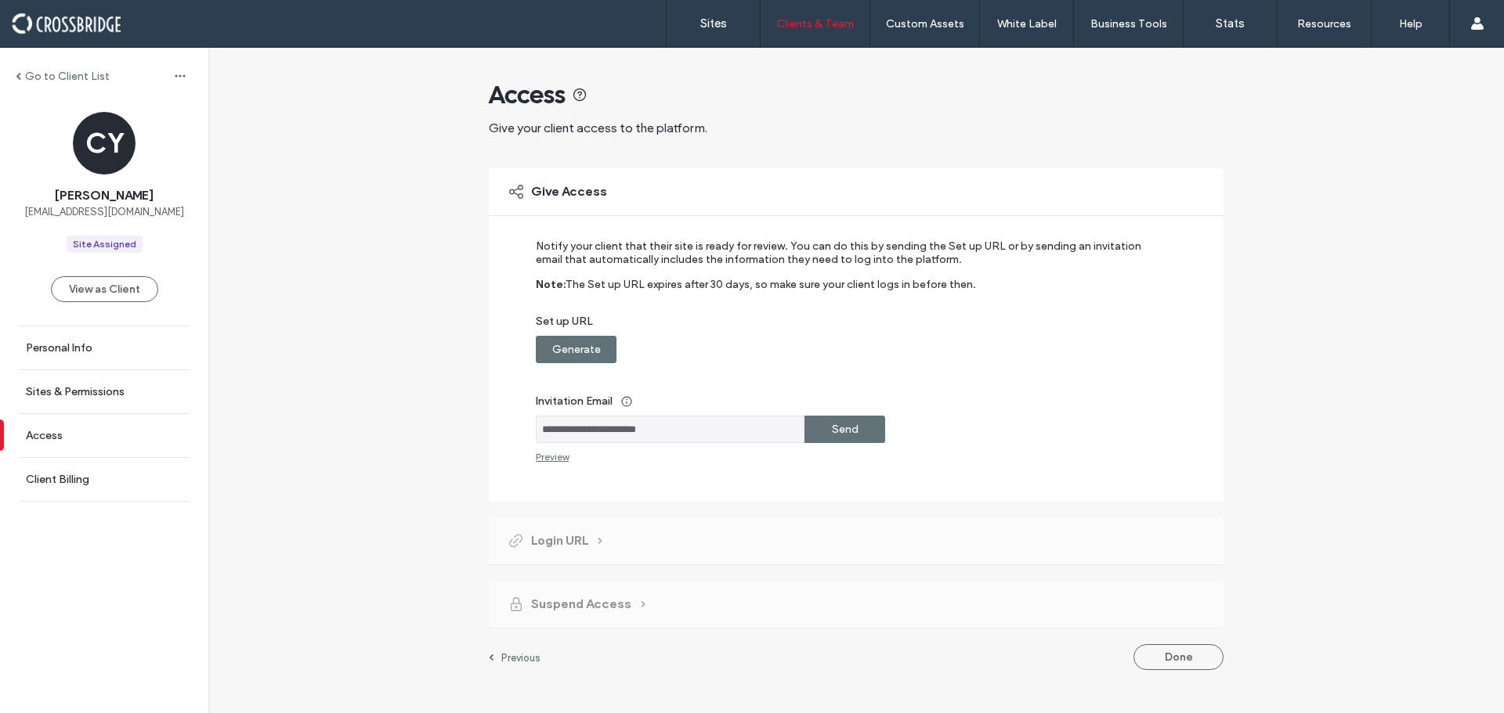
drag, startPoint x: 594, startPoint y: 350, endPoint x: 627, endPoint y: 369, distance: 37.9
click at [594, 350] on label "Generate" at bounding box center [576, 349] width 49 height 29
click at [838, 437] on label "Send" at bounding box center [845, 429] width 27 height 29
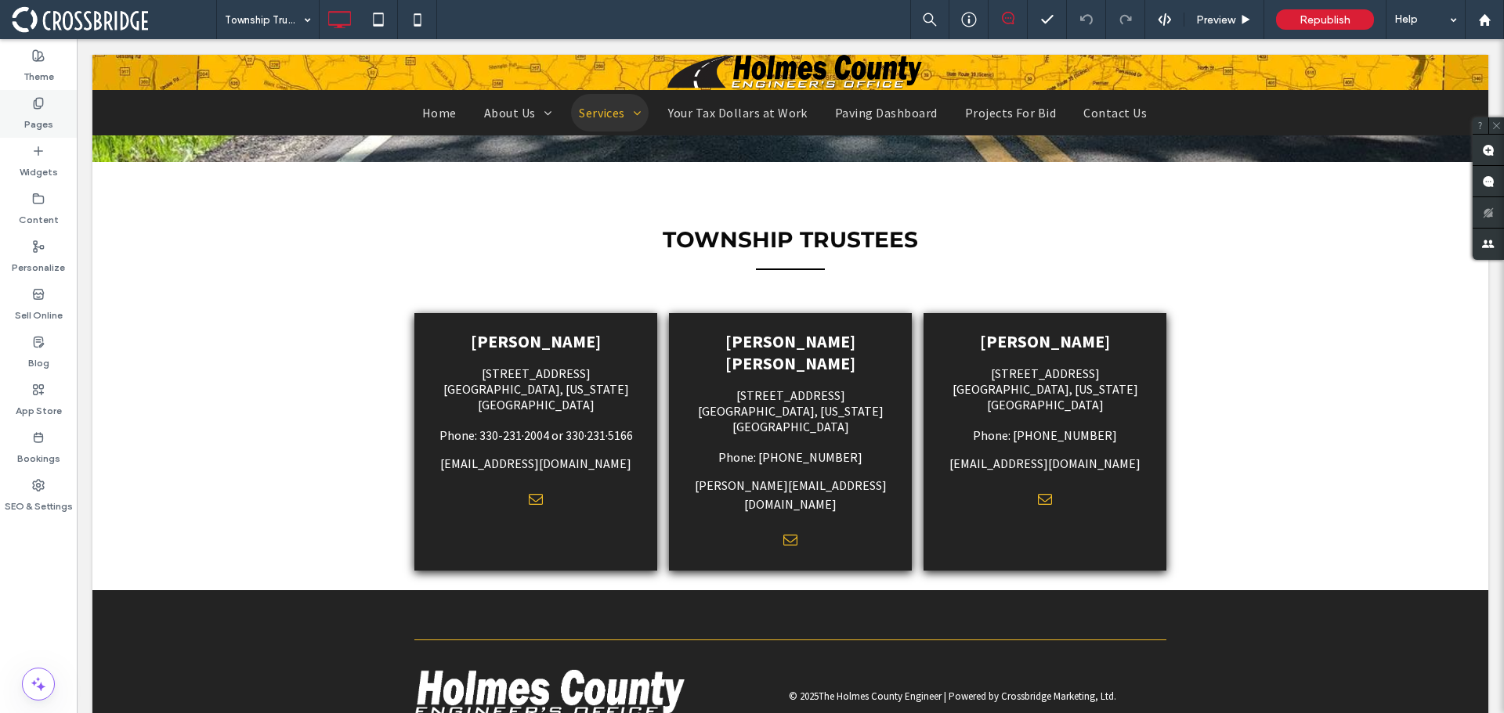
click at [43, 127] on label "Pages" at bounding box center [38, 121] width 29 height 22
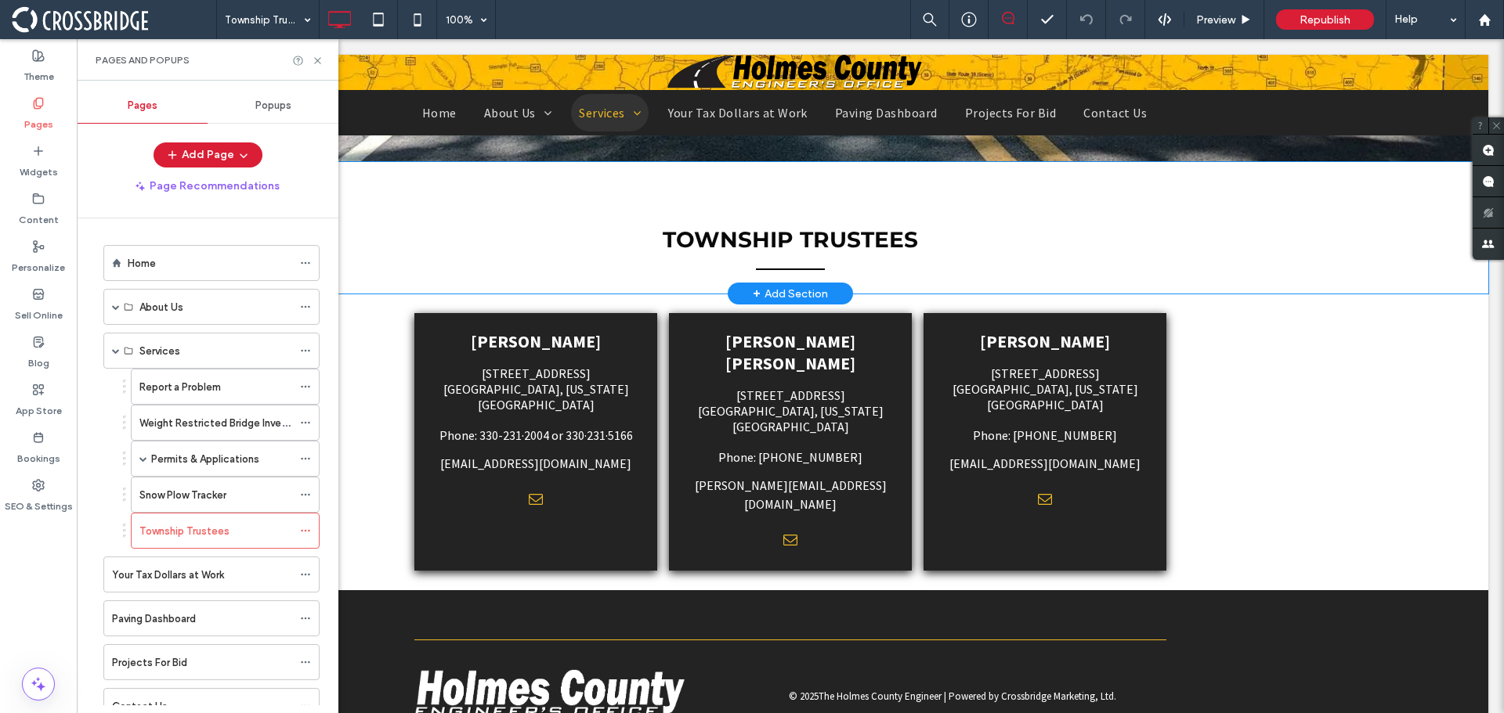
click at [428, 215] on div "Township Trustees ﻿ Click To Paste Row + Add Section" at bounding box center [790, 228] width 1396 height 132
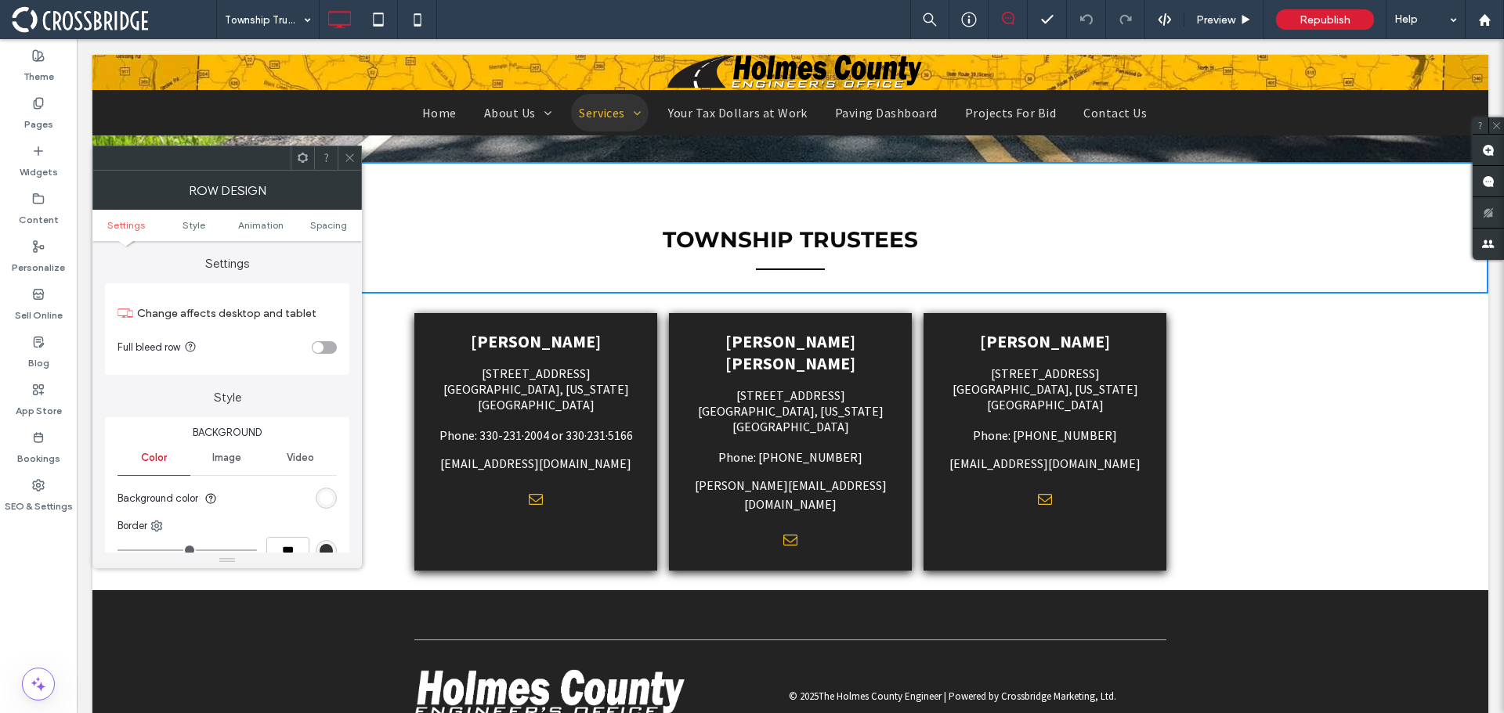
drag, startPoint x: 348, startPoint y: 164, endPoint x: 355, endPoint y: 172, distance: 10.0
click at [348, 164] on span at bounding box center [350, 157] width 12 height 23
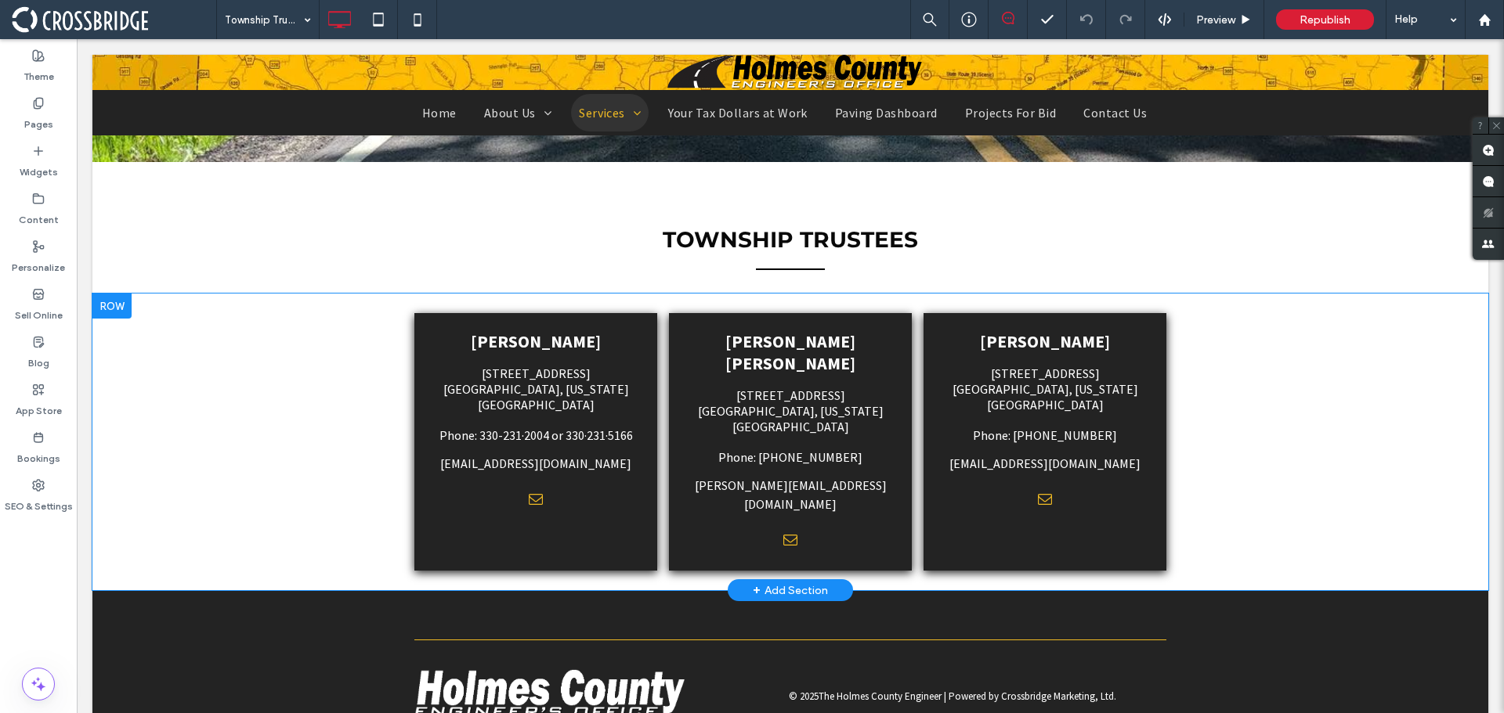
click at [435, 503] on div "[PERSON_NAME] [STREET_ADDRESS] or [STREET_ADDRESS][US_STATE] Phone: 330-231·200…" at bounding box center [535, 442] width 243 height 258
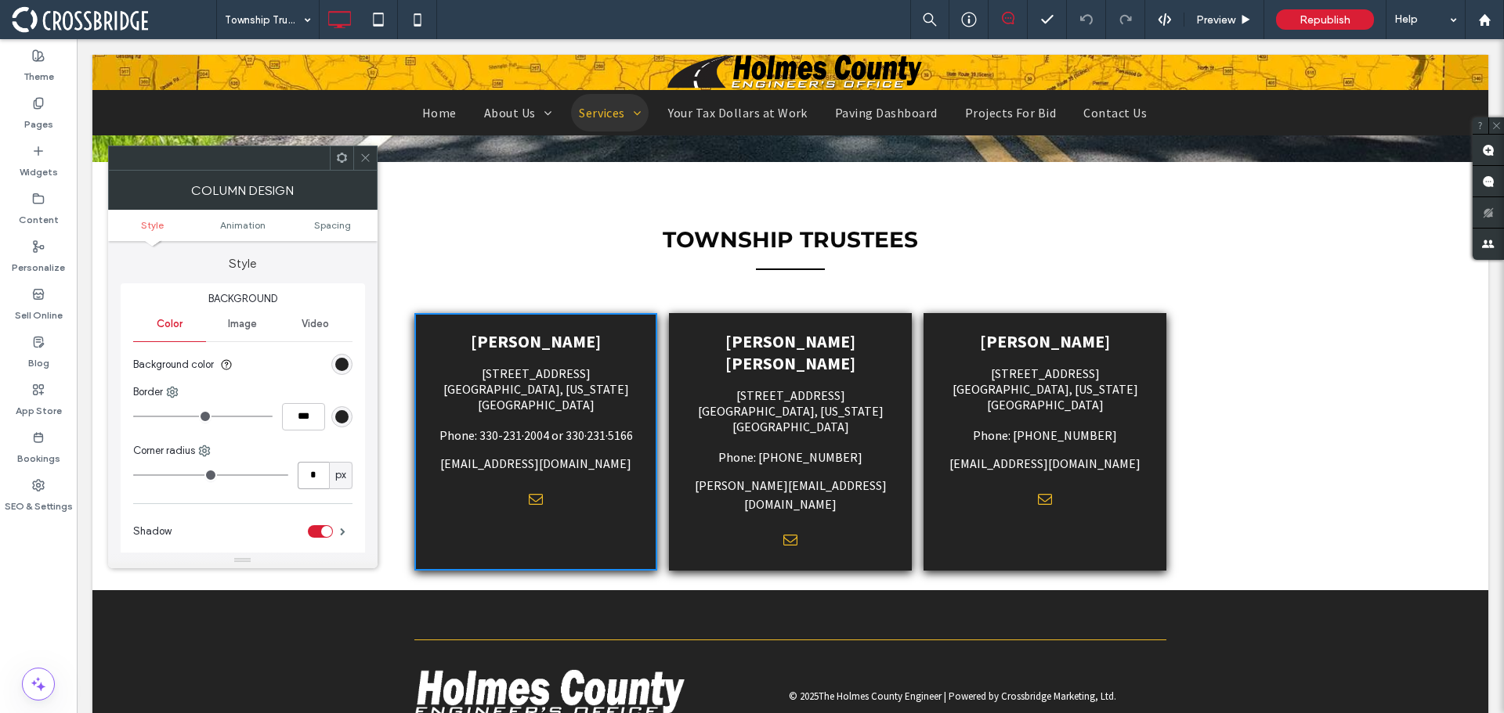
click at [307, 471] on input "*" at bounding box center [313, 475] width 31 height 27
type input "*"
drag, startPoint x: 359, startPoint y: 162, endPoint x: 431, endPoint y: 262, distance: 123.0
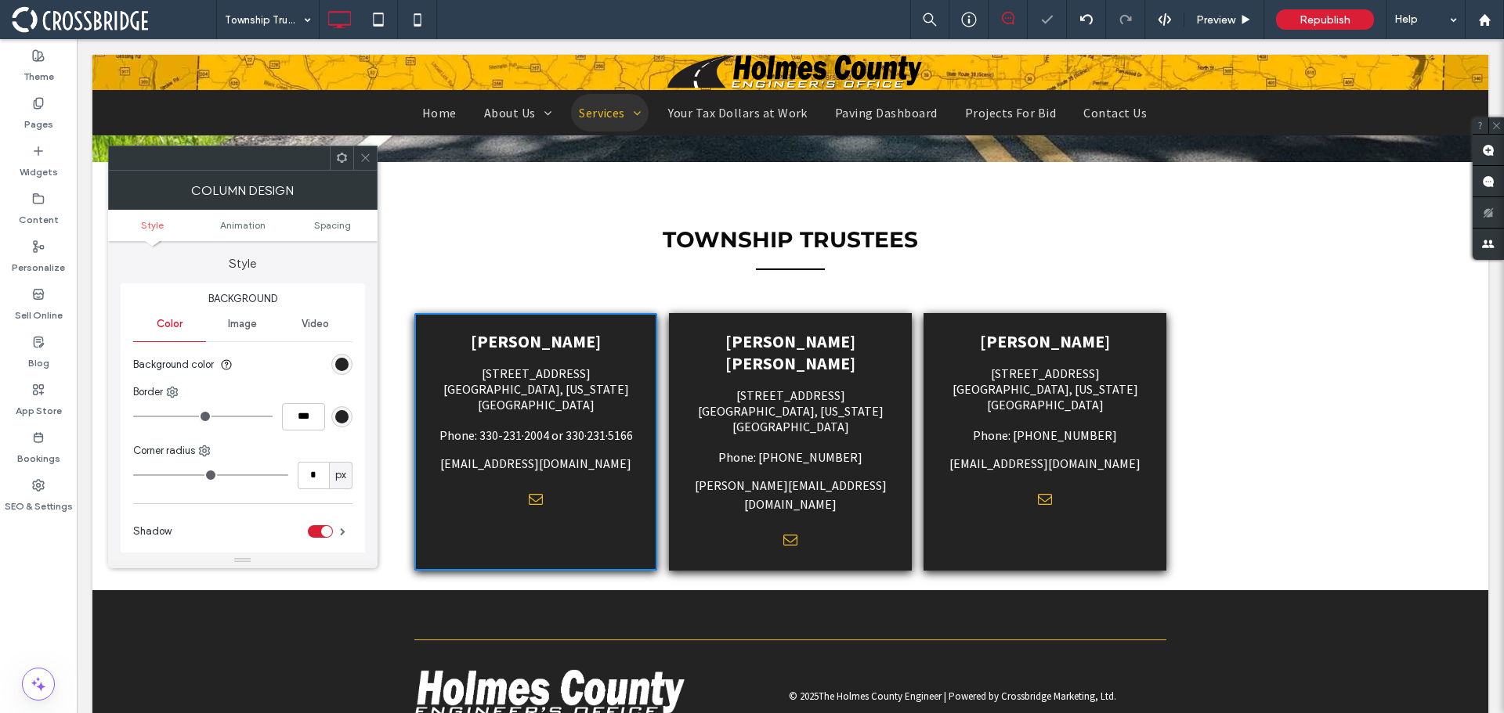
click at [359, 162] on icon at bounding box center [365, 158] width 12 height 12
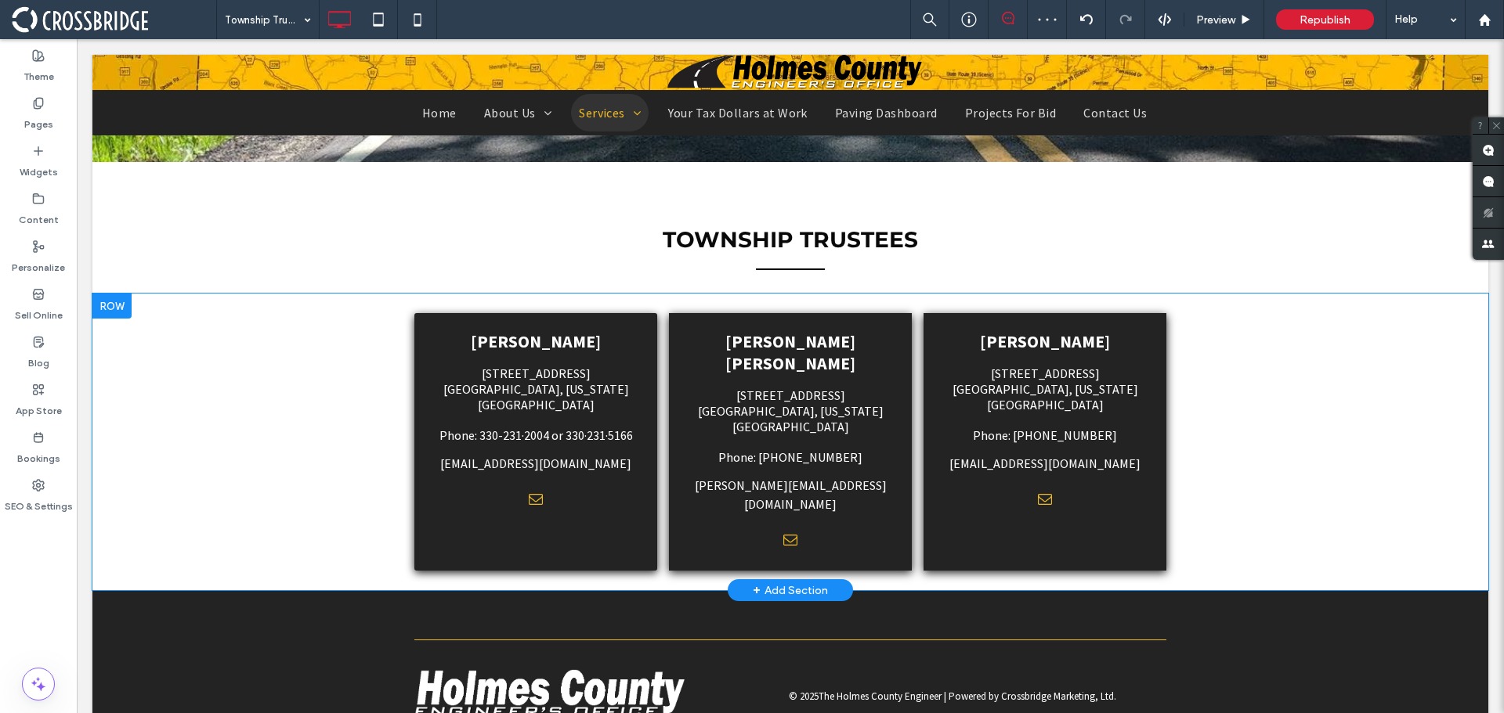
click at [677, 507] on div "[PERSON_NAME] [PERSON_NAME] [STREET_ADDRESS][US_STATE] Phone: [PHONE_NUMBER] [P…" at bounding box center [790, 442] width 243 height 258
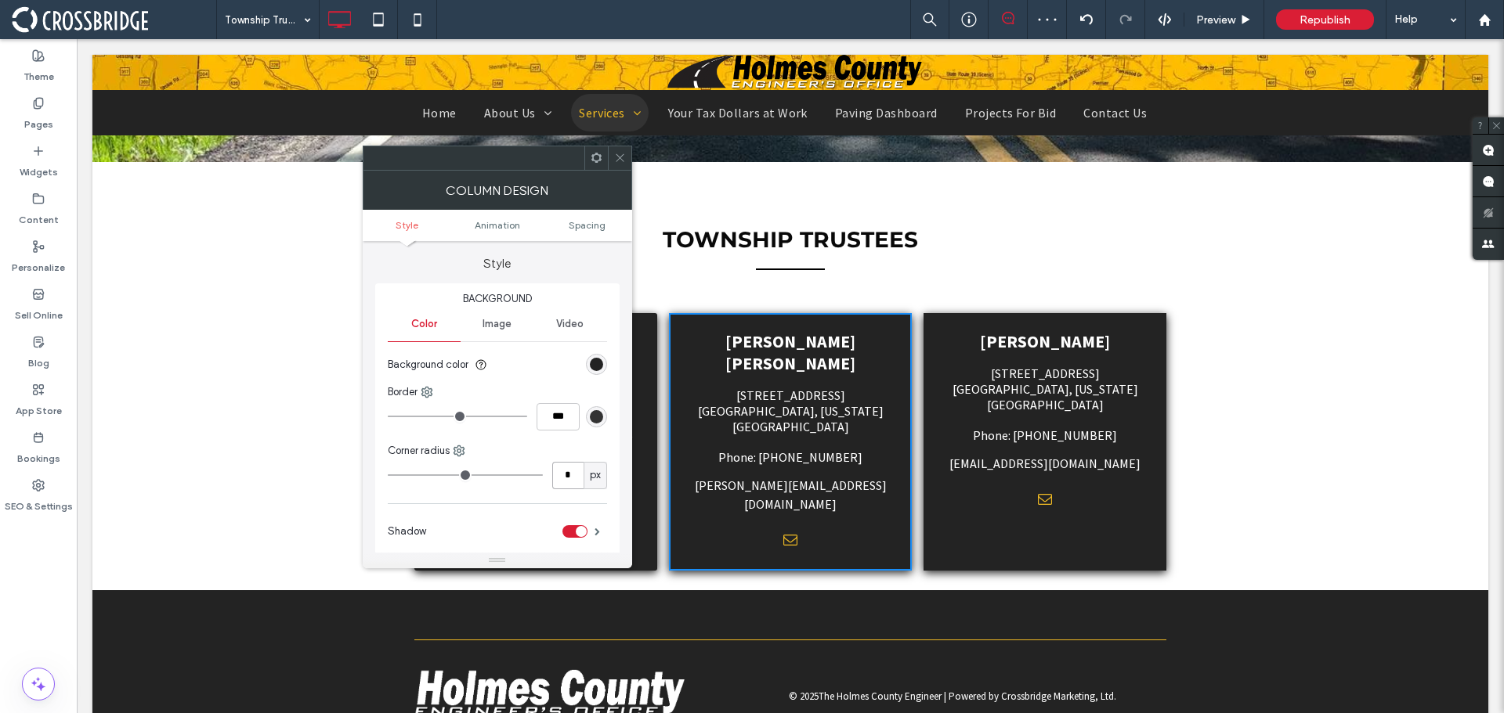
click at [572, 480] on input "*" at bounding box center [567, 475] width 31 height 27
type input "*"
drag, startPoint x: 618, startPoint y: 164, endPoint x: 742, endPoint y: 309, distance: 191.0
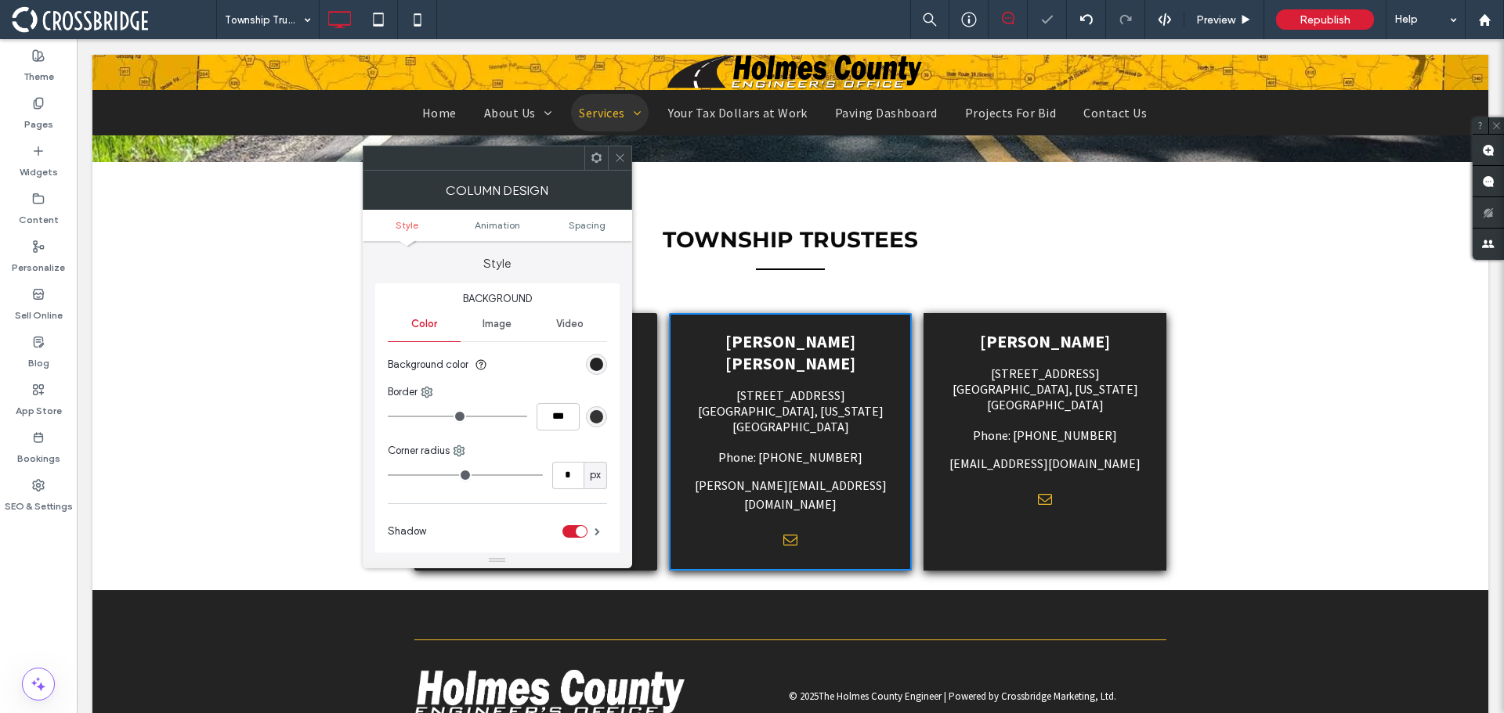
click at [618, 164] on span at bounding box center [620, 157] width 12 height 23
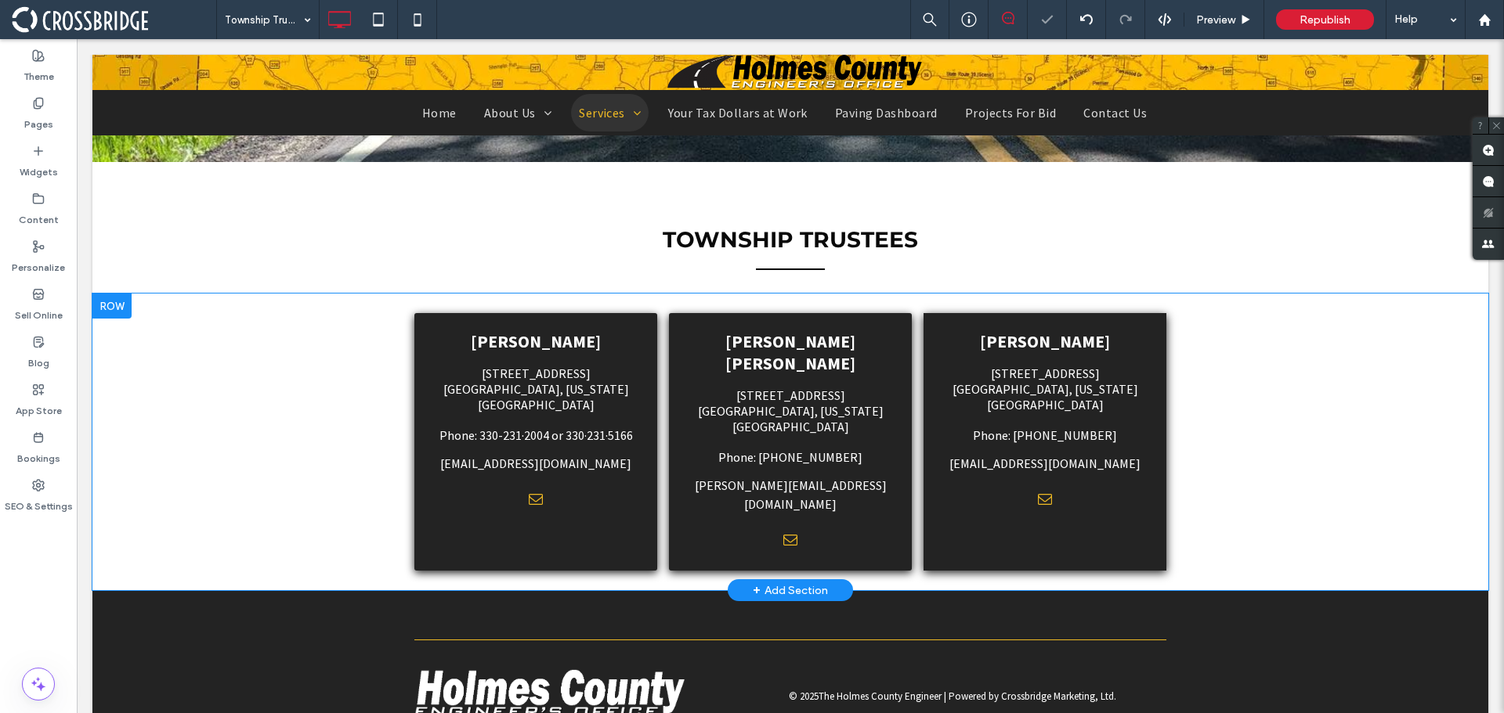
click at [943, 509] on div "[PERSON_NAME] [STREET_ADDRESS][US_STATE] Phone: [PHONE_NUMBER] [EMAIL_ADDRESS][…" at bounding box center [1044, 442] width 243 height 258
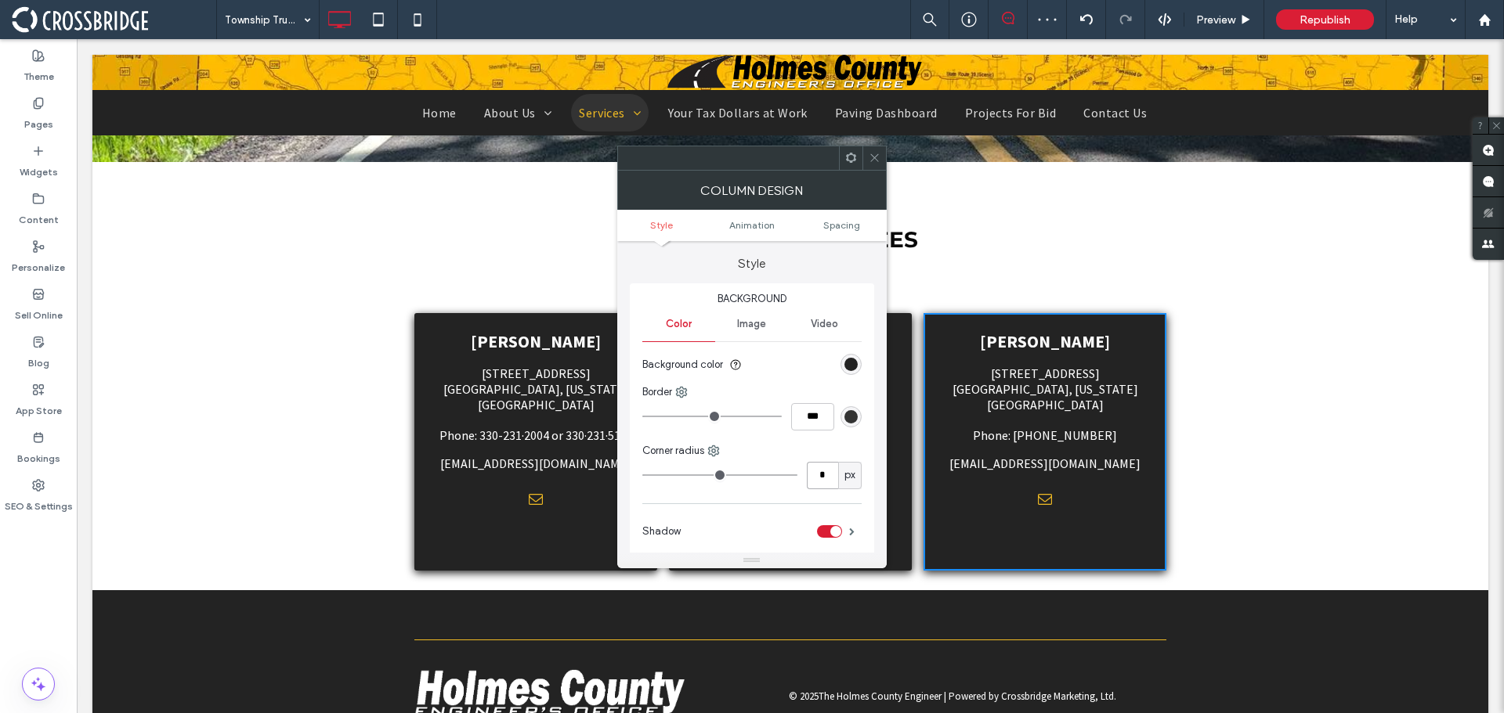
click at [818, 473] on input "*" at bounding box center [822, 475] width 31 height 27
type input "*"
click at [806, 427] on input "***" at bounding box center [812, 416] width 43 height 27
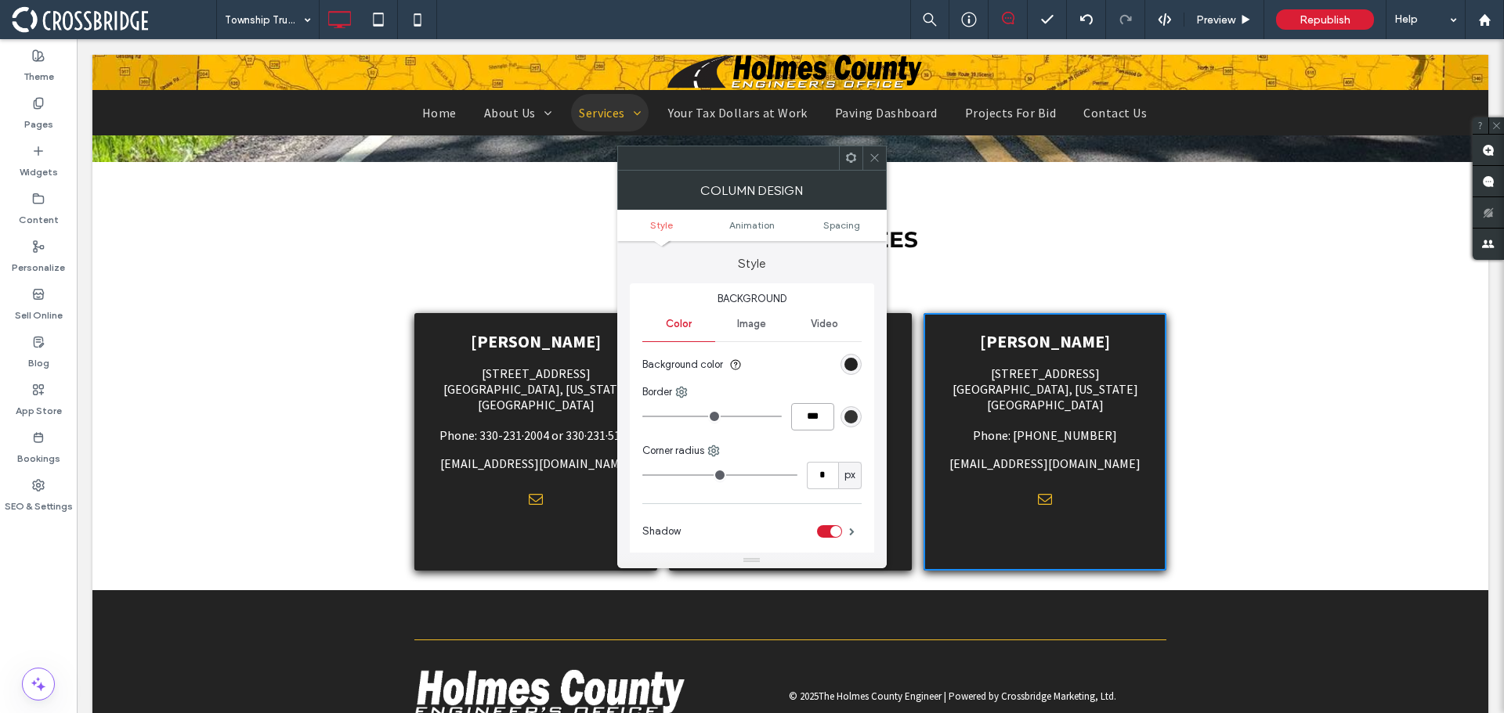
type input "***"
type input "*"
type input "***"
click at [842, 419] on div "rgb(51, 51, 51)" at bounding box center [850, 416] width 21 height 21
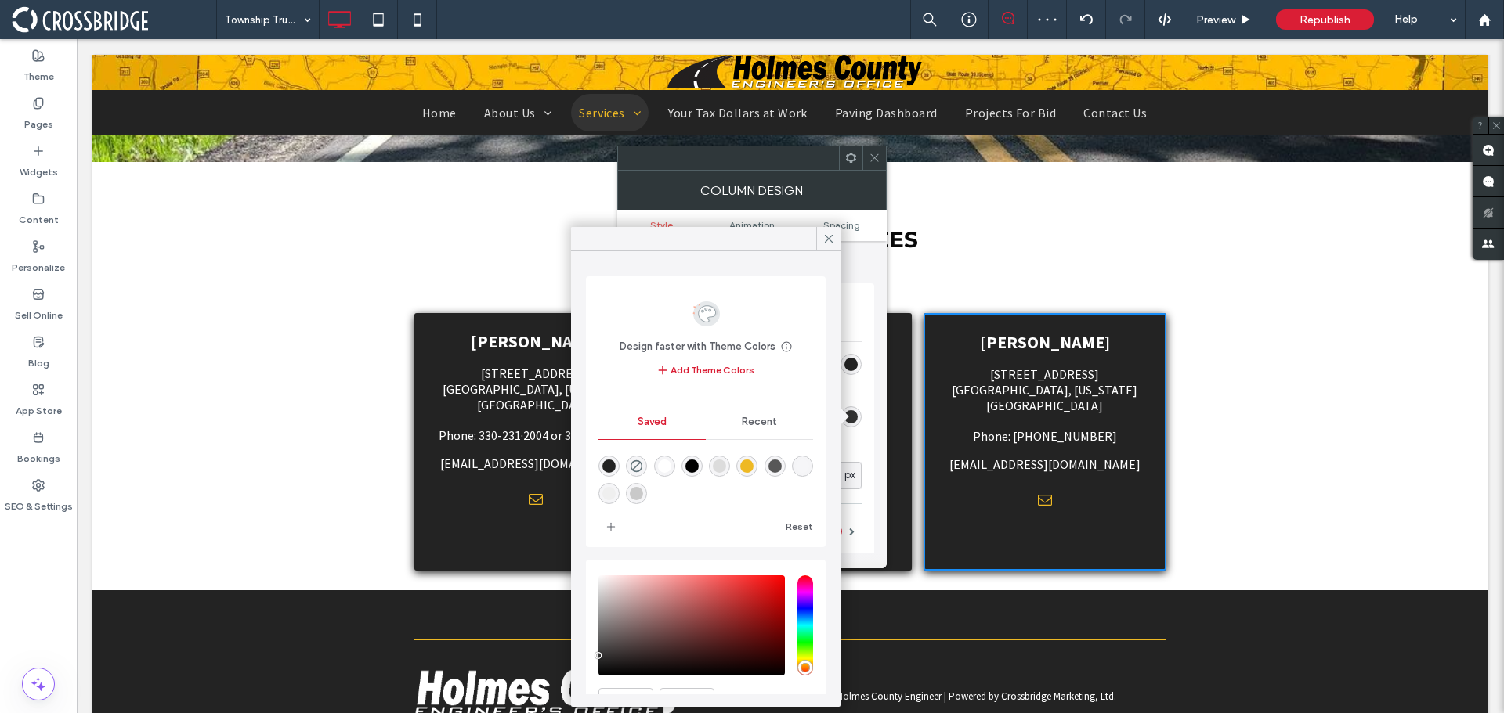
click at [782, 469] on div "rgba(87,87,87,1)" at bounding box center [774, 466] width 13 height 13
type input "*******"
click at [825, 237] on icon at bounding box center [829, 239] width 14 height 14
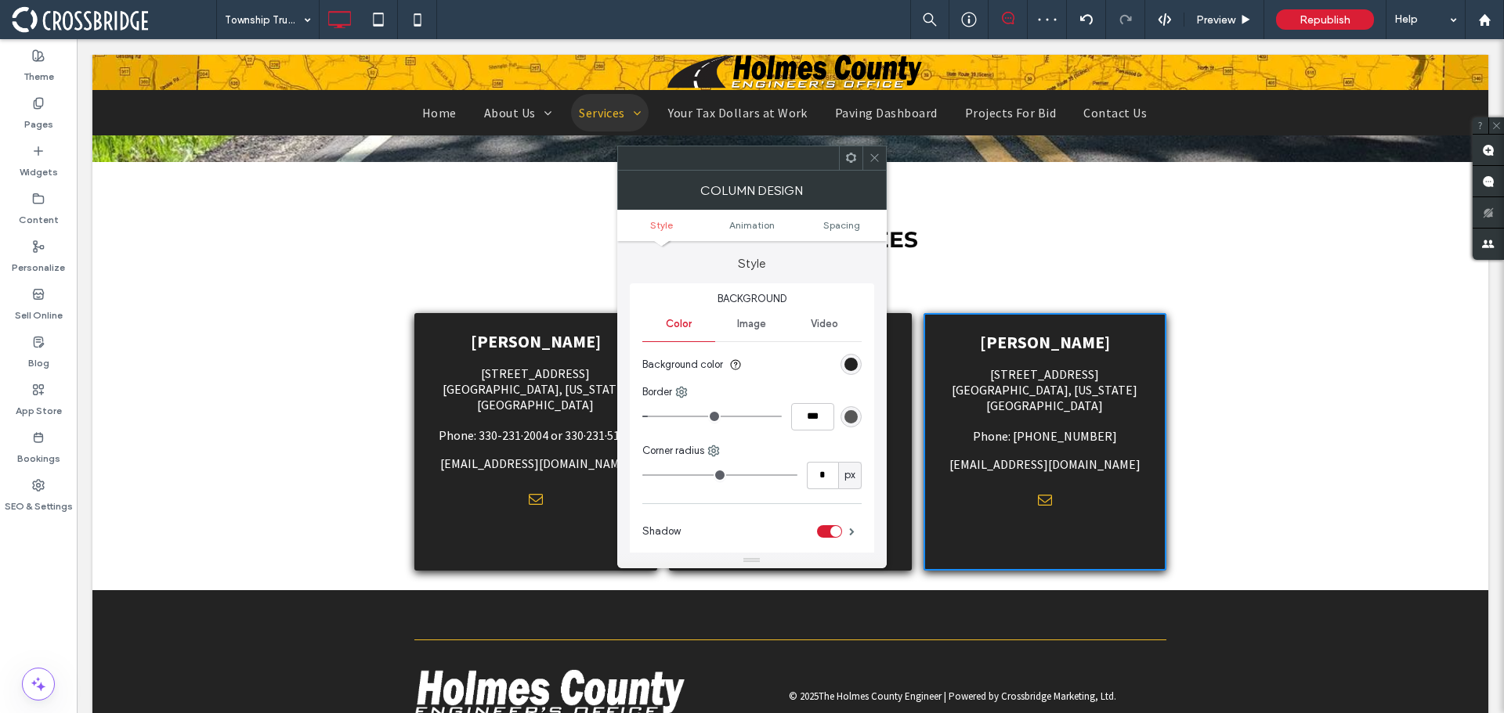
click at [879, 161] on icon at bounding box center [875, 158] width 12 height 12
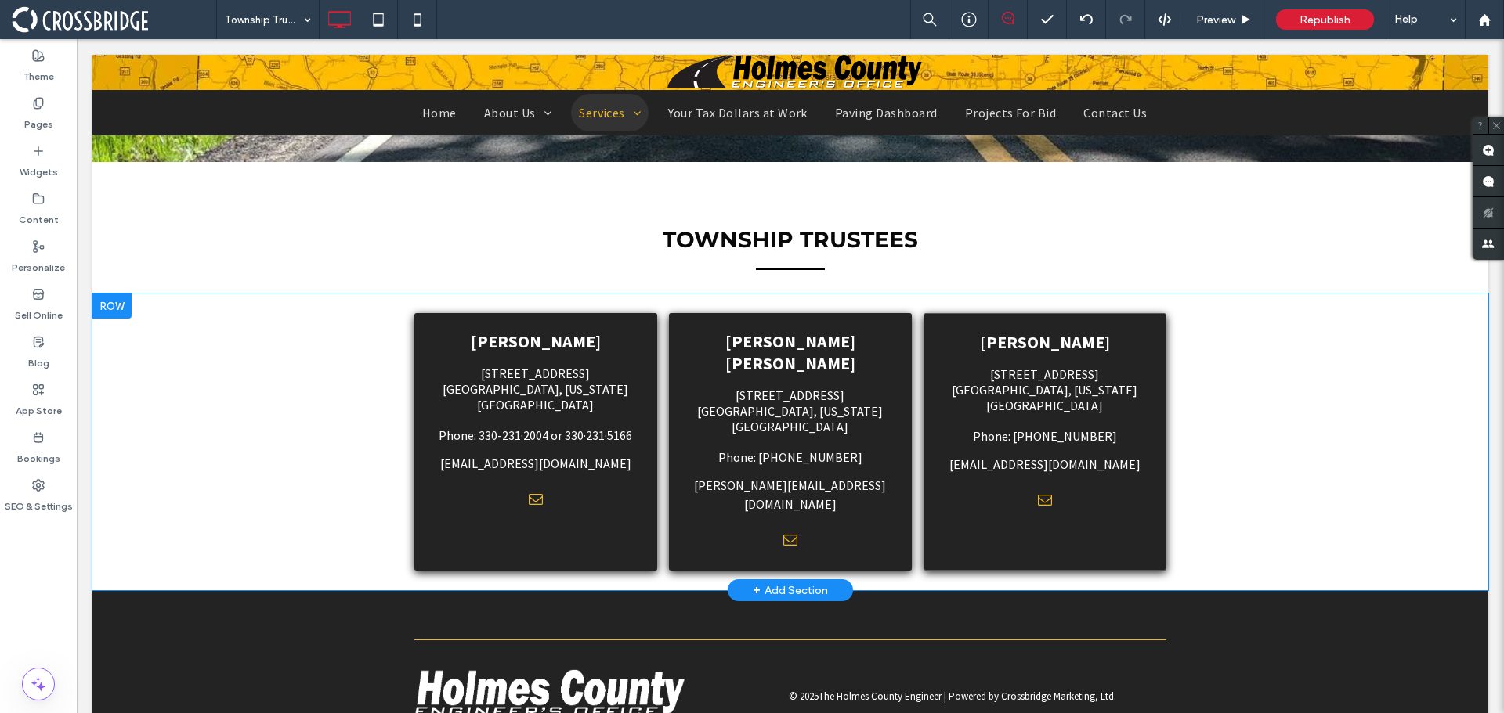
click at [1118, 507] on div "[PERSON_NAME] [STREET_ADDRESS][US_STATE] Phone: [PHONE_NUMBER] [EMAIL_ADDRESS][…" at bounding box center [1044, 442] width 243 height 258
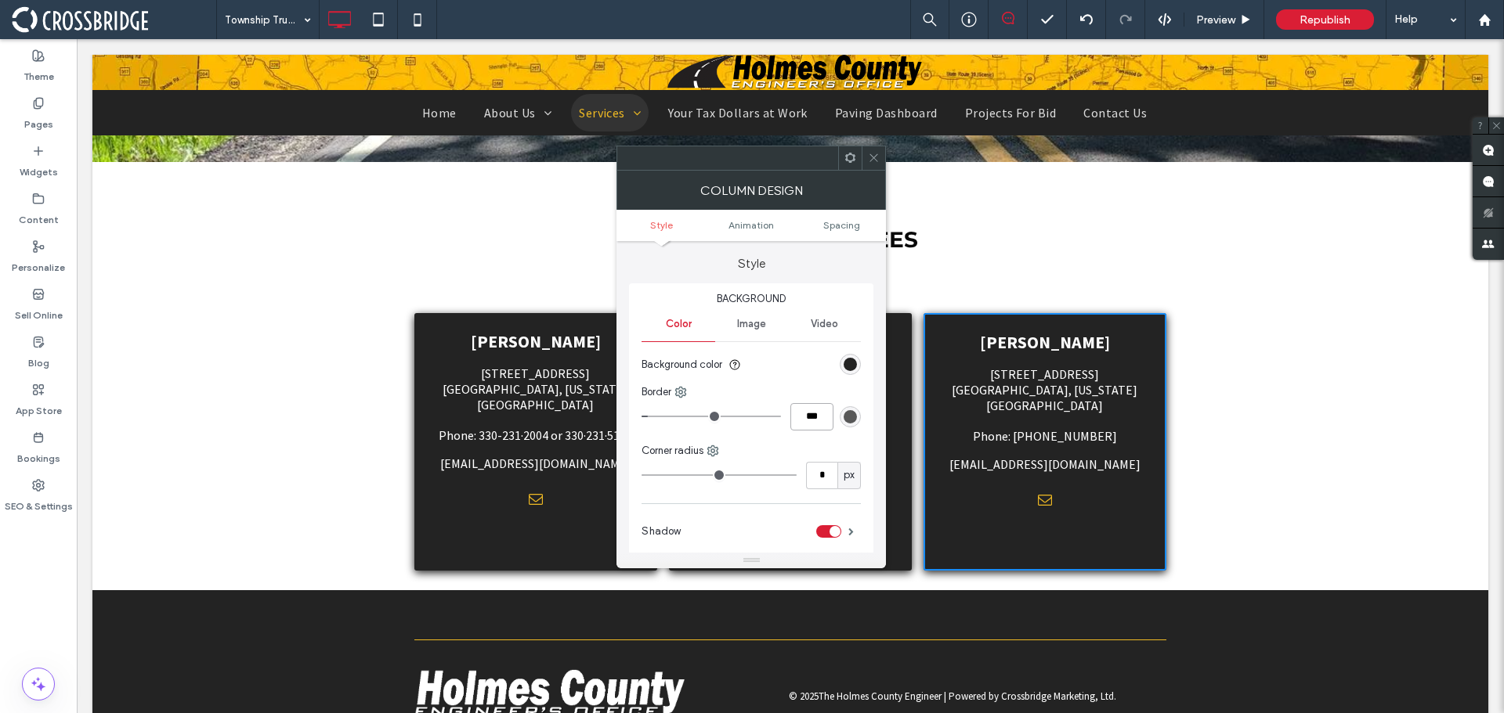
click at [802, 427] on input "***" at bounding box center [811, 416] width 43 height 27
type input "***"
type input "*"
type input "***"
click at [864, 164] on div at bounding box center [872, 157] width 23 height 23
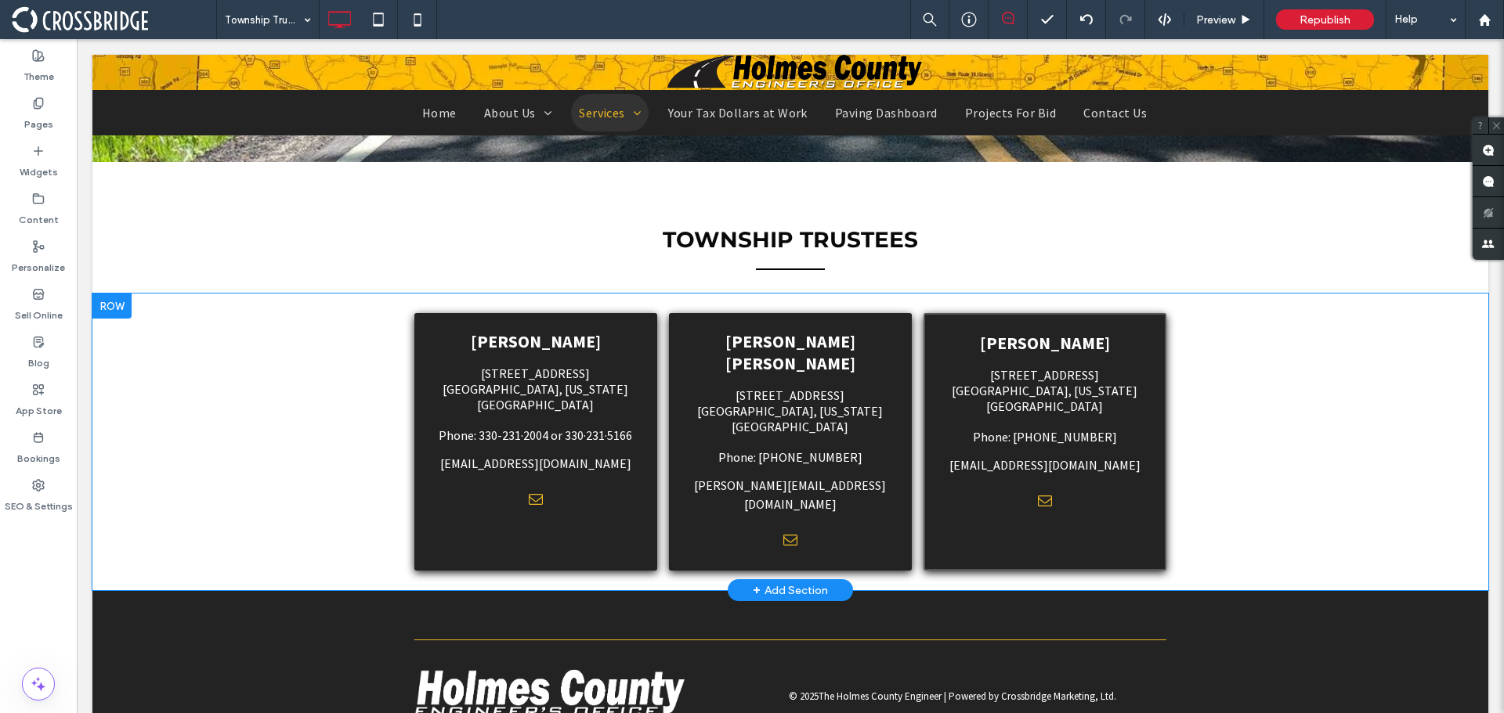
click at [887, 504] on div "[PERSON_NAME] [PERSON_NAME] [STREET_ADDRESS][US_STATE] Phone: [PHONE_NUMBER] [P…" at bounding box center [790, 442] width 243 height 258
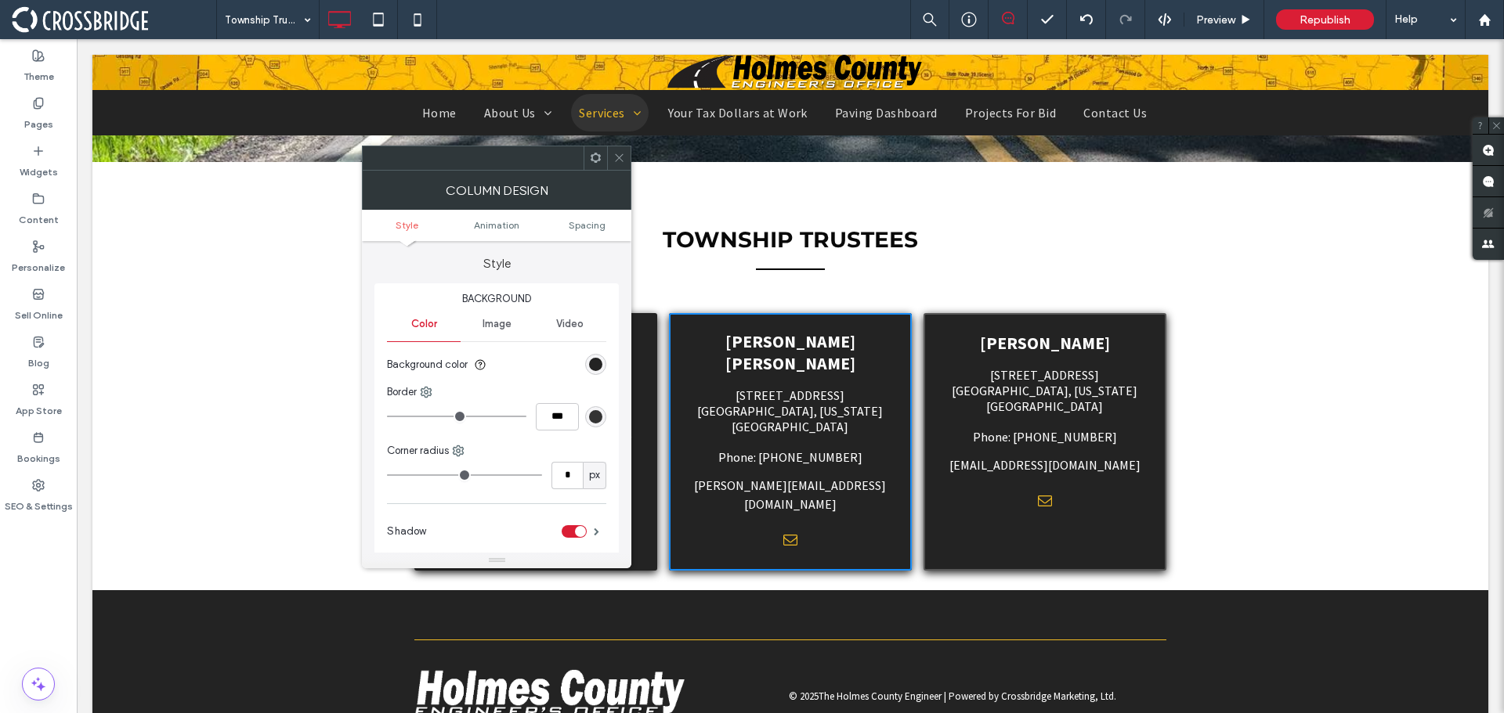
click at [589, 422] on div "rgb(51, 51, 51)" at bounding box center [595, 416] width 13 height 13
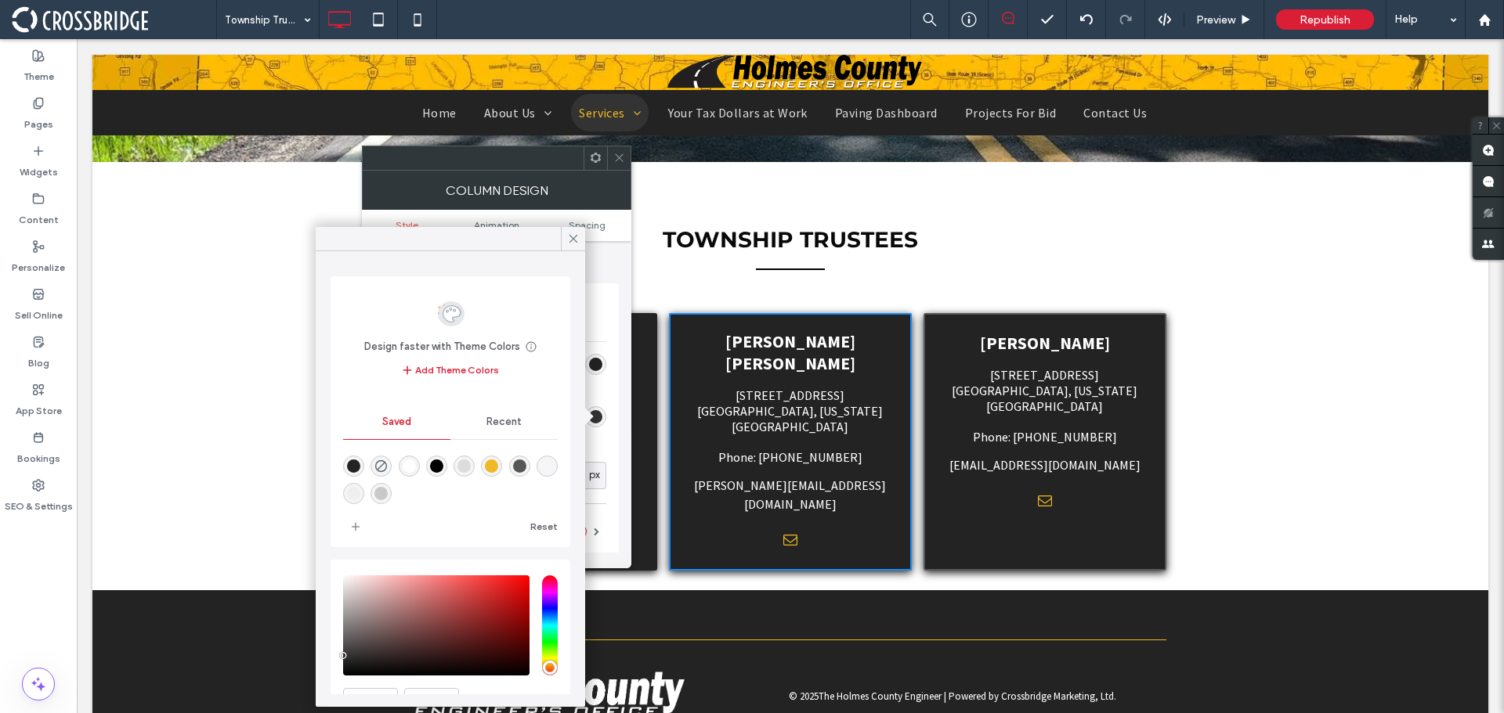
click at [526, 463] on div "rgba(87,87,87,1)" at bounding box center [519, 466] width 13 height 13
type input "*"
type input "***"
type input "*******"
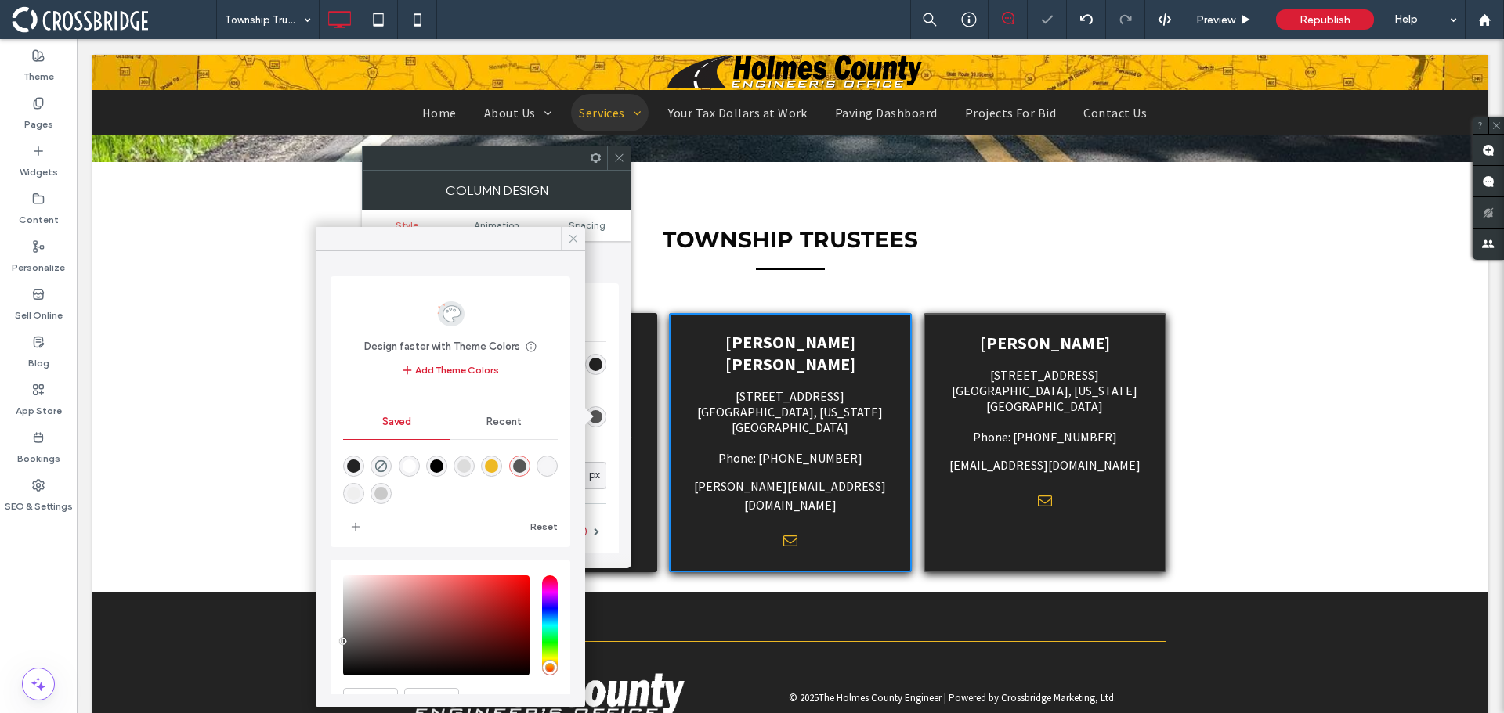
click at [568, 245] on icon at bounding box center [573, 239] width 14 height 14
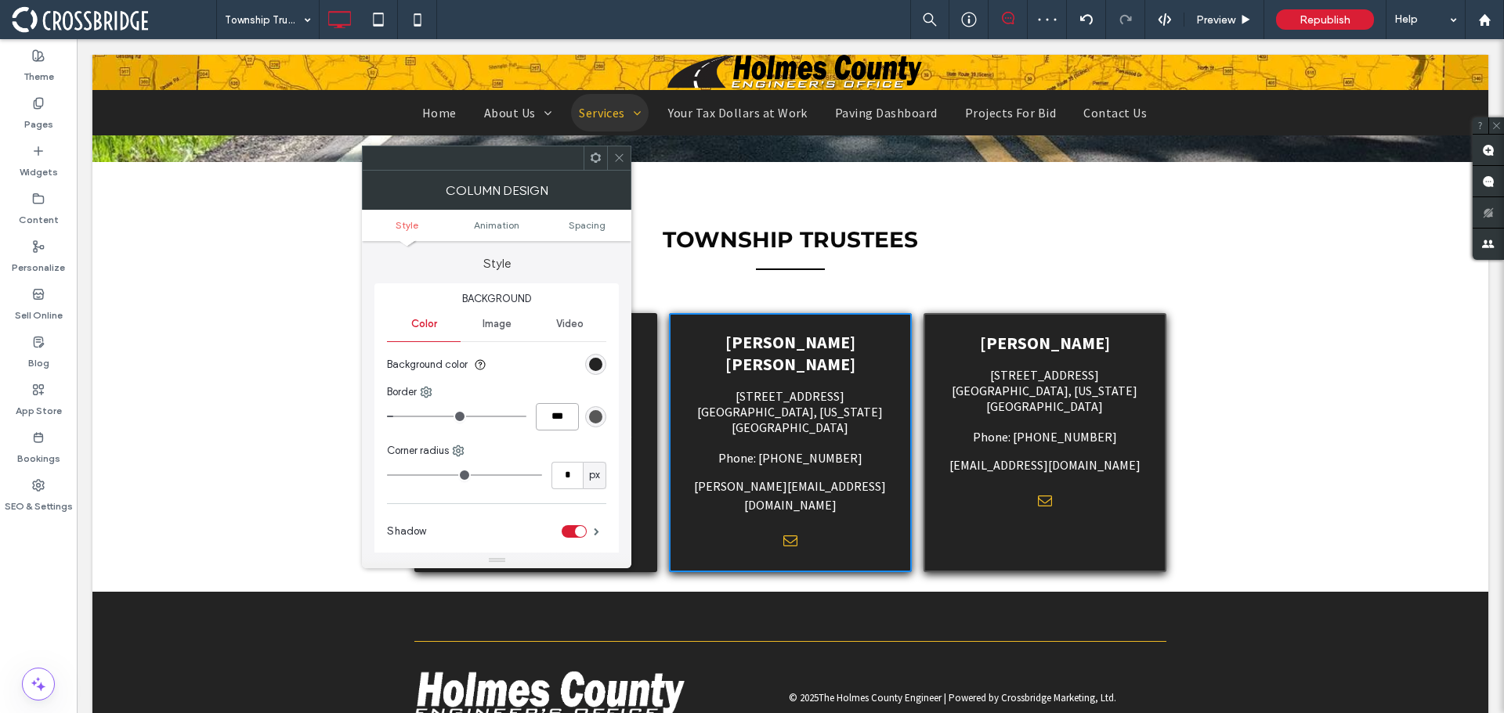
click at [558, 423] on input "***" at bounding box center [557, 416] width 43 height 27
type input "***"
type input "*"
type input "***"
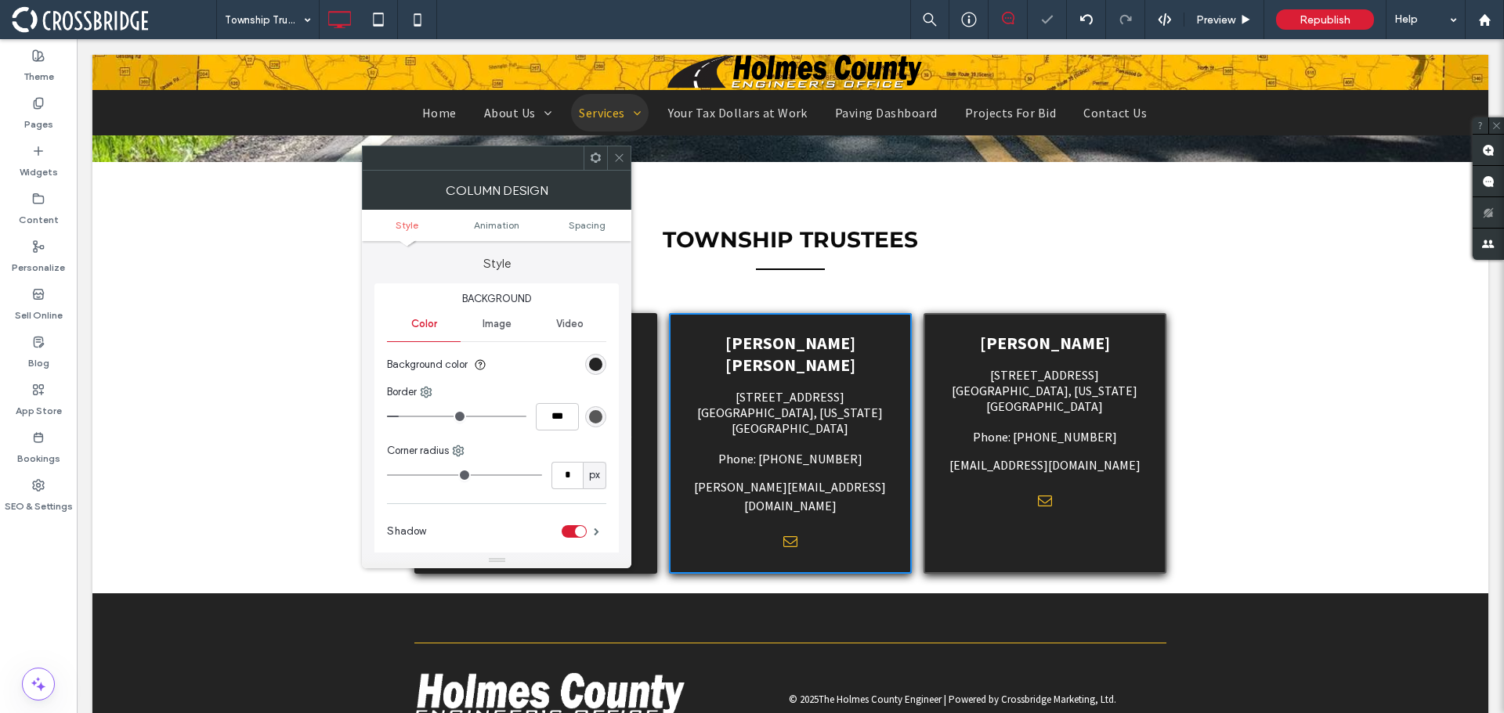
click at [619, 164] on span at bounding box center [619, 157] width 12 height 23
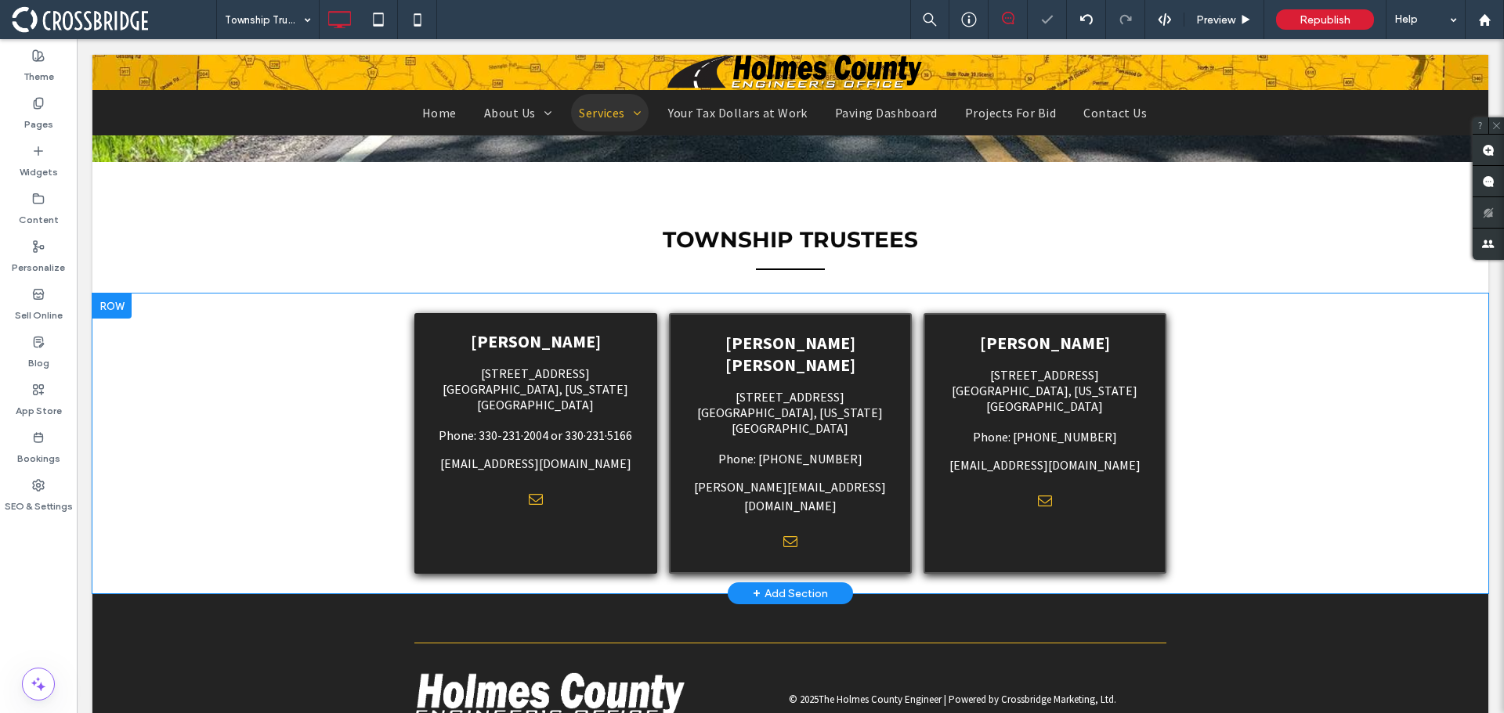
click at [590, 504] on div "[PERSON_NAME] [STREET_ADDRESS] or [STREET_ADDRESS][US_STATE] Phone: 330-231·200…" at bounding box center [535, 443] width 243 height 261
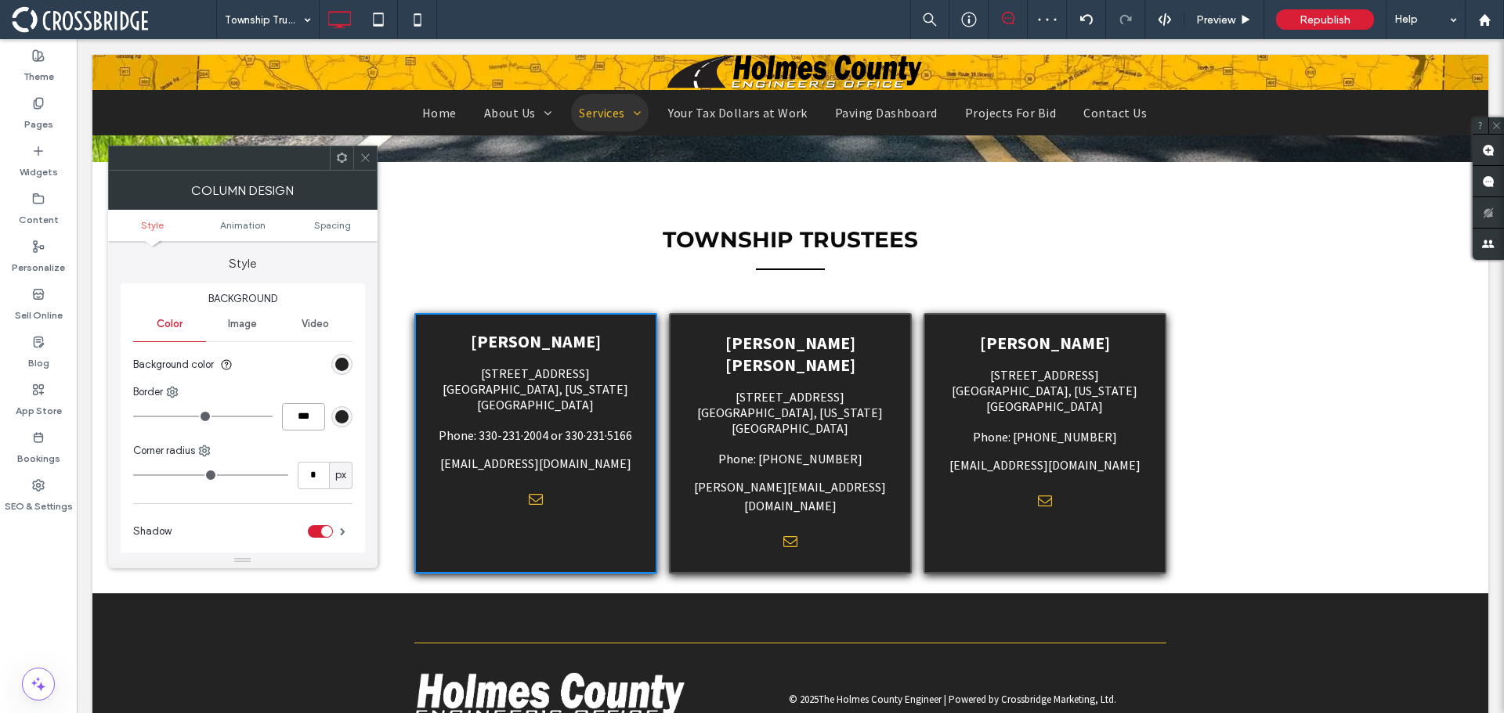
click at [294, 412] on input "***" at bounding box center [303, 416] width 43 height 27
type input "***"
type input "*"
type input "***"
click at [345, 420] on div "rgb(35, 35, 35)" at bounding box center [341, 416] width 13 height 13
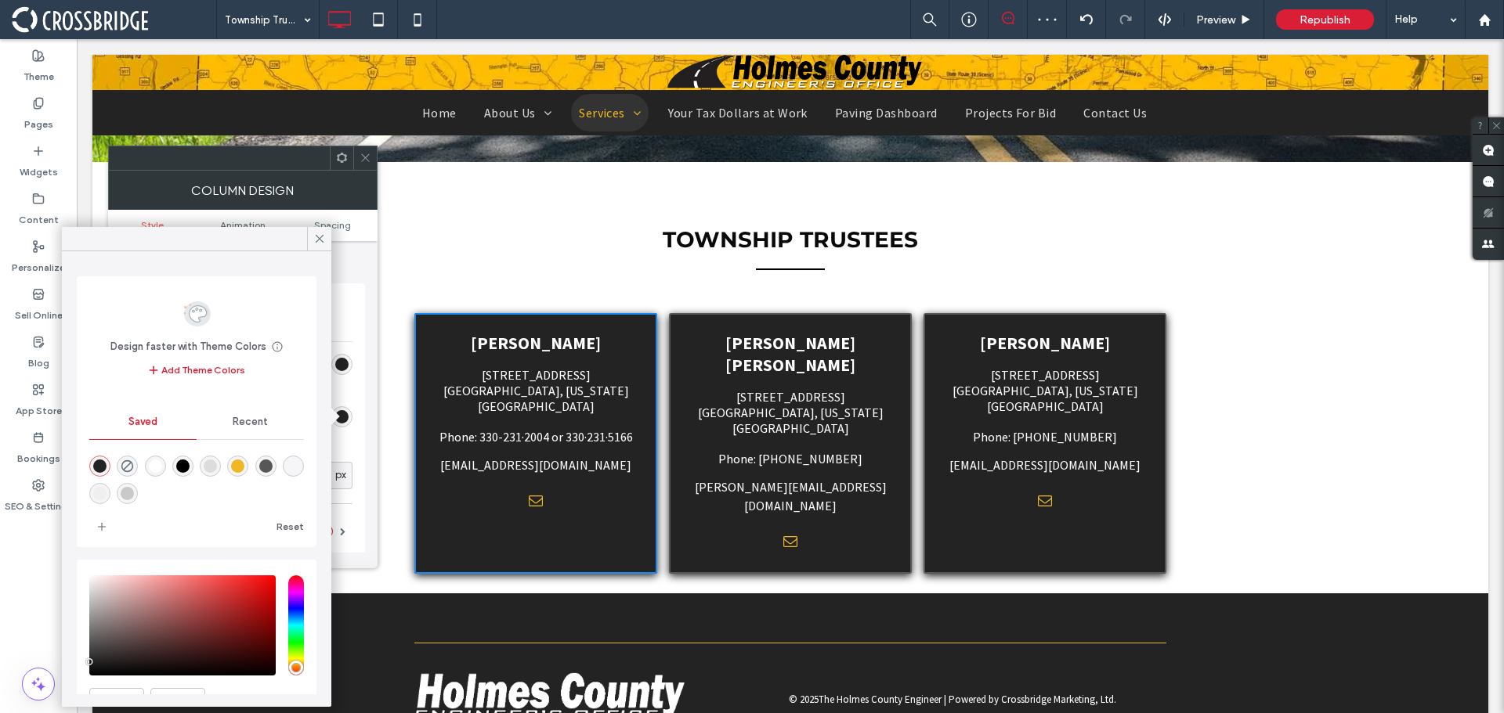
click at [273, 470] on div "rgba(87,87,87,1)" at bounding box center [265, 466] width 21 height 21
type input "*******"
click at [370, 164] on span at bounding box center [365, 157] width 12 height 23
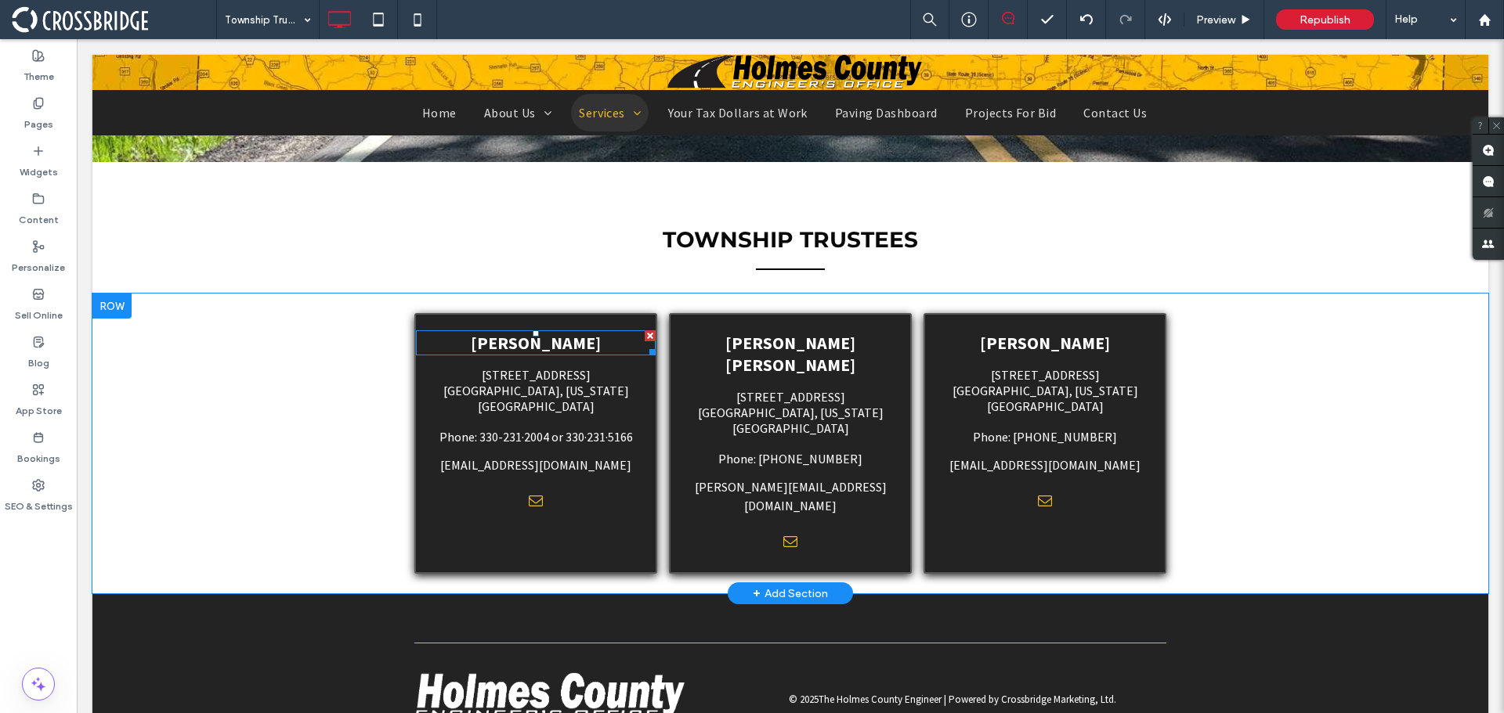
click at [566, 351] on span "[PERSON_NAME]" at bounding box center [536, 343] width 130 height 22
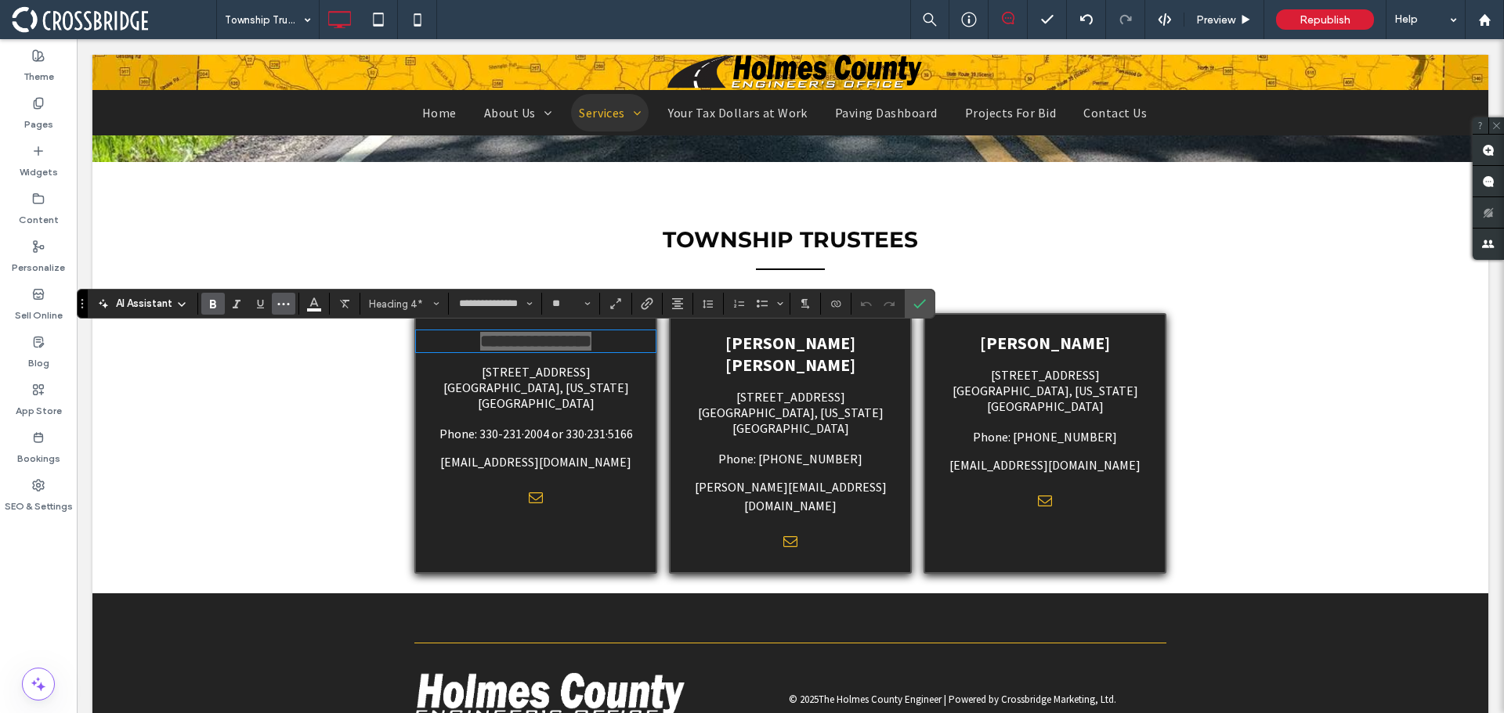
click at [283, 308] on icon "More" at bounding box center [283, 304] width 13 height 13
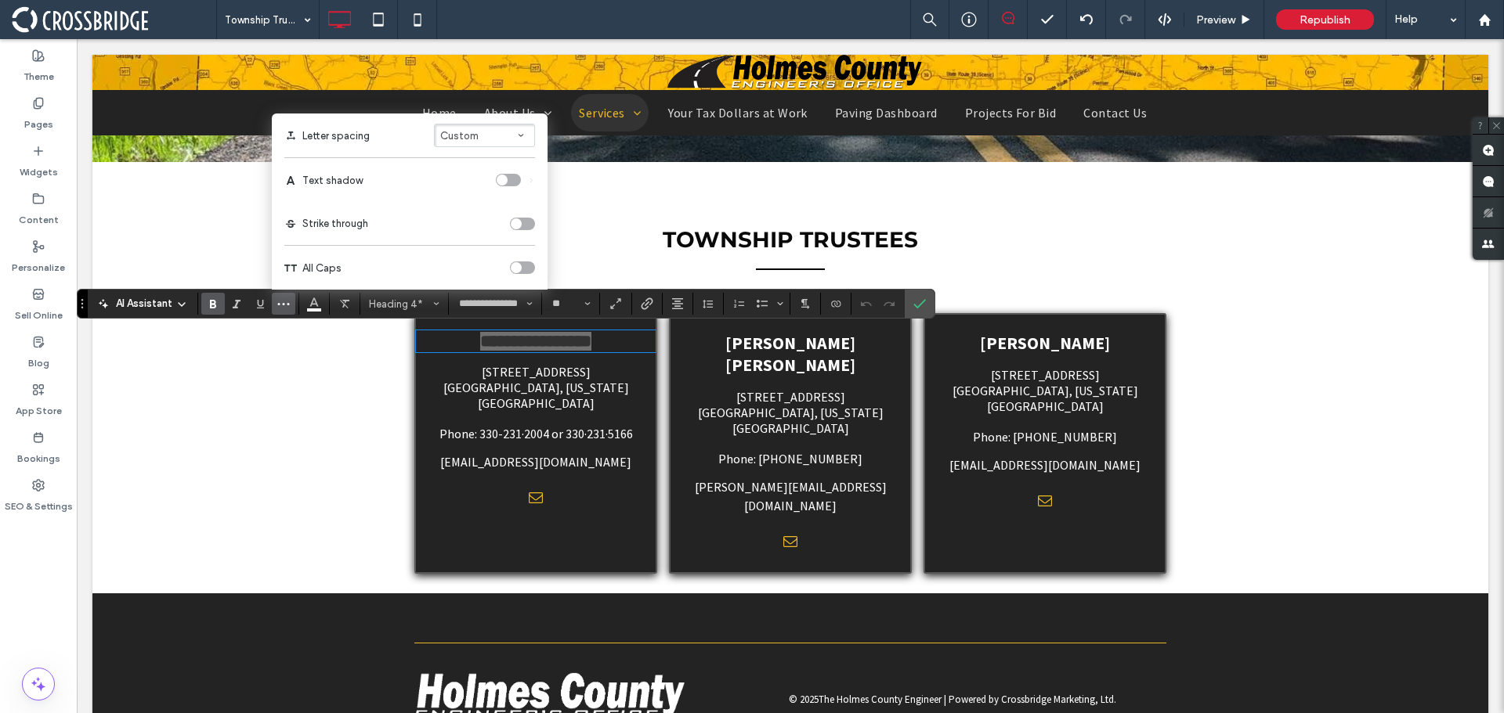
click at [517, 181] on div "toggle" at bounding box center [508, 180] width 25 height 13
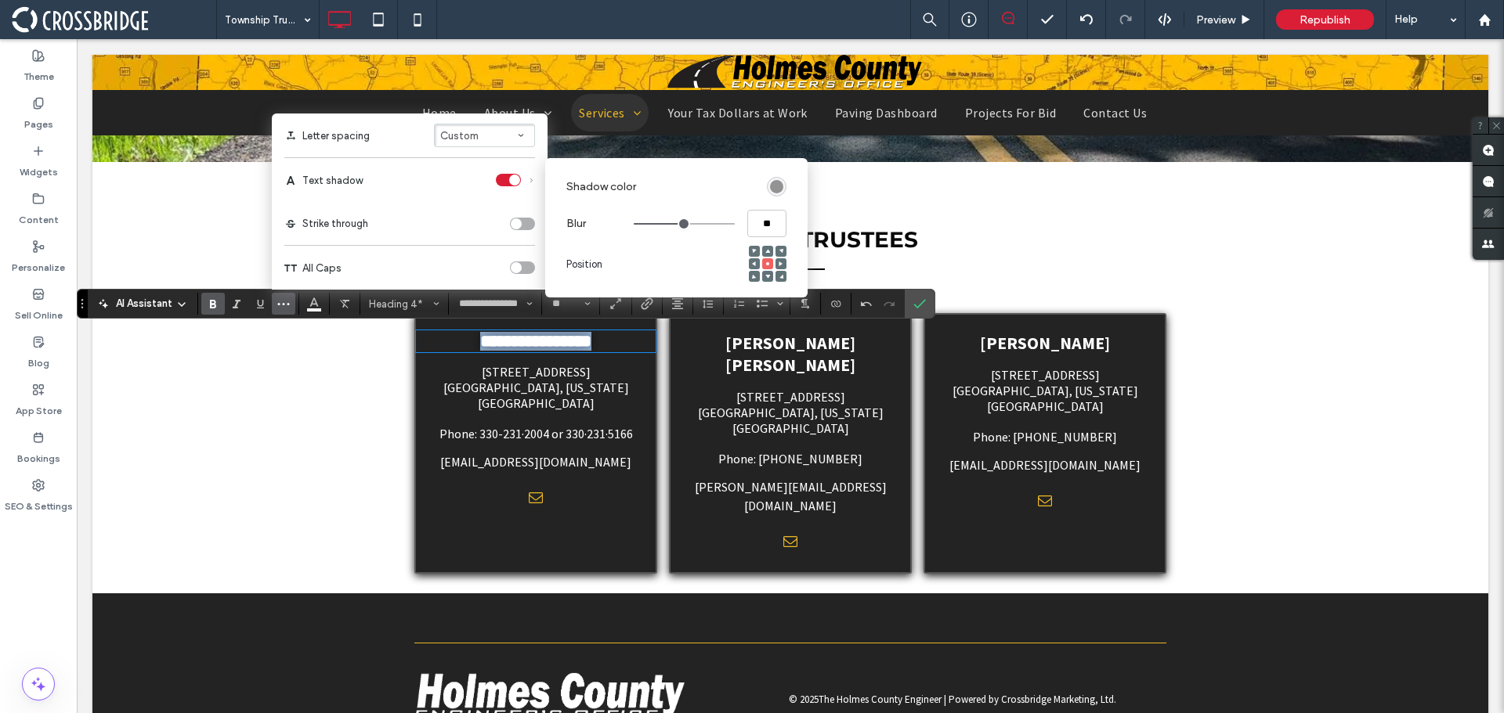
type input "****"
type input "***"
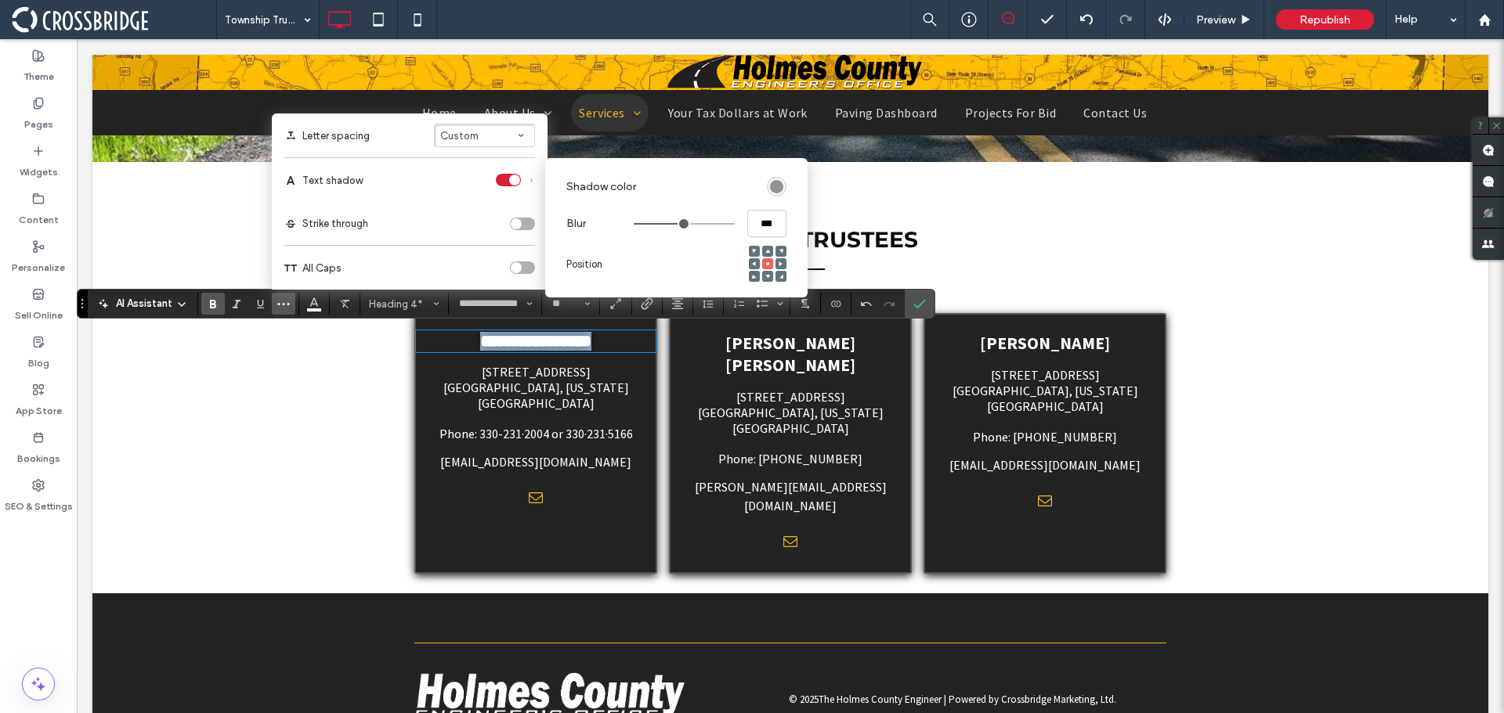
type input "***"
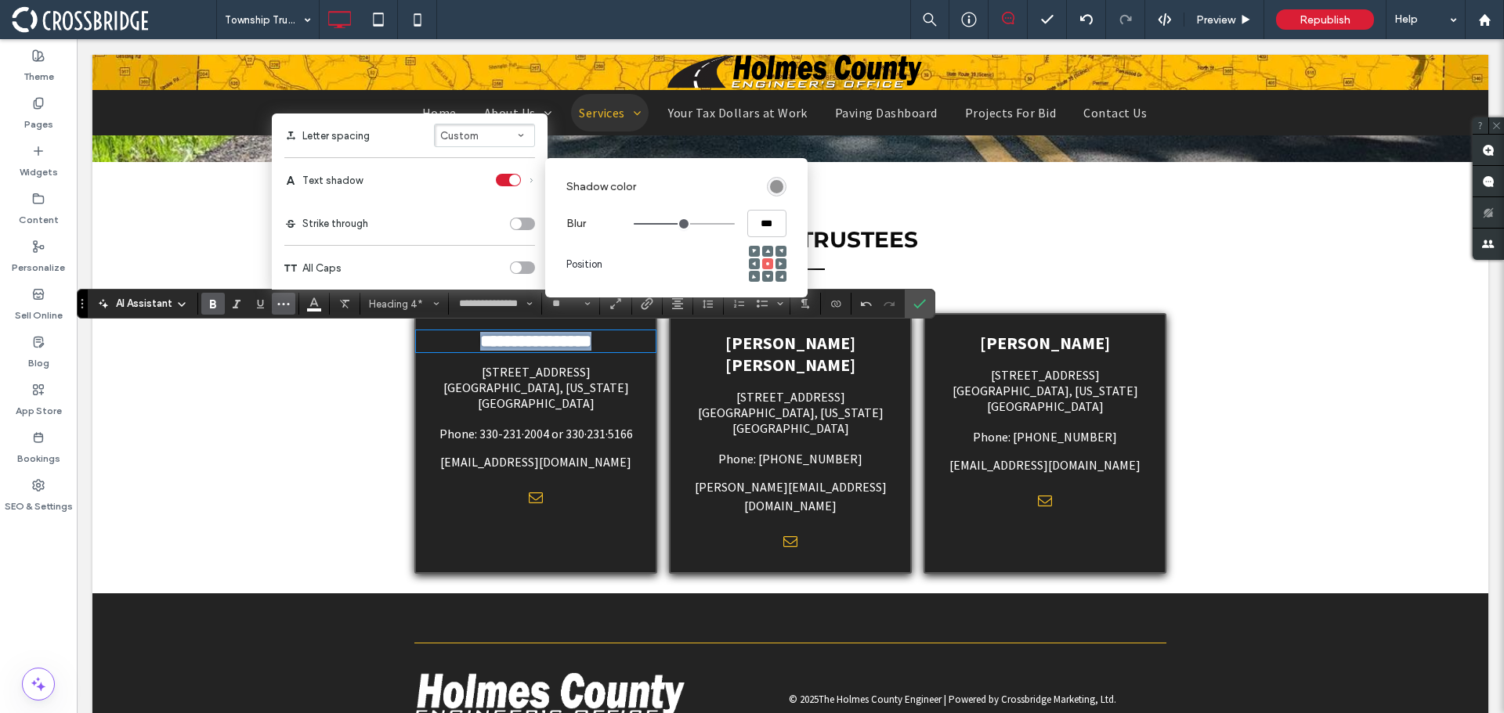
type input "***"
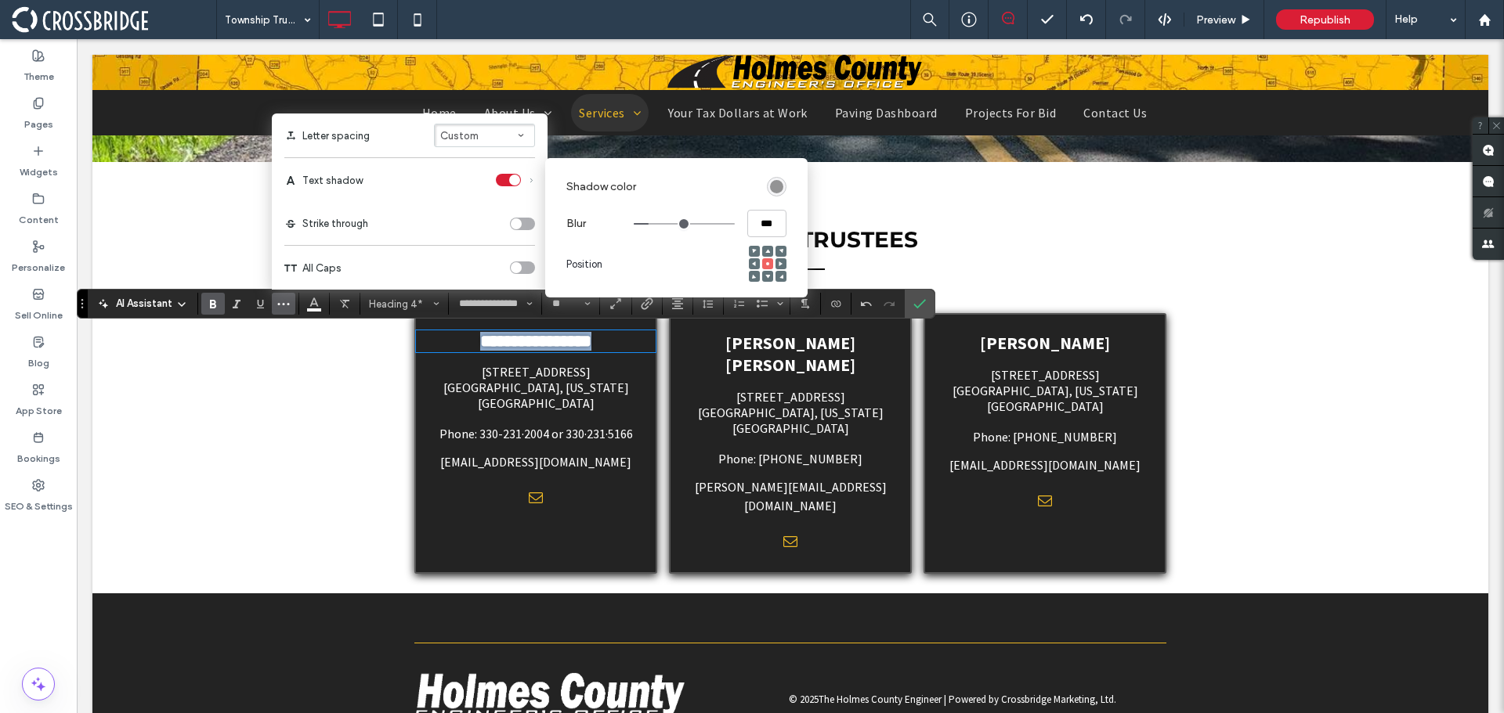
type input "***"
drag, startPoint x: 678, startPoint y: 225, endPoint x: 649, endPoint y: 226, distance: 29.0
type input "***"
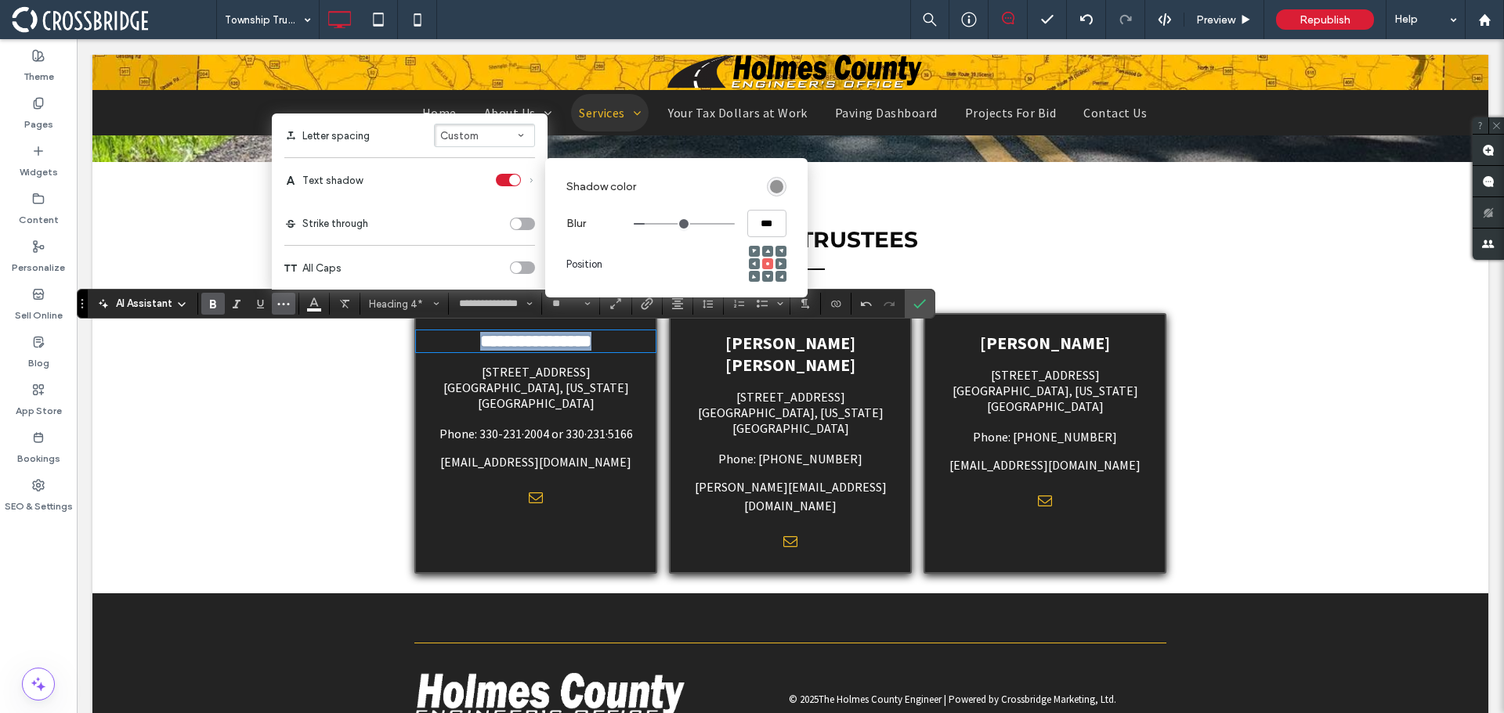
click at [649, 225] on input "range" at bounding box center [684, 224] width 101 height 2
click at [766, 278] on icon at bounding box center [767, 276] width 5 height 5
click at [772, 193] on div "rgba(0, 0, 0, 0.4)" at bounding box center [776, 186] width 13 height 13
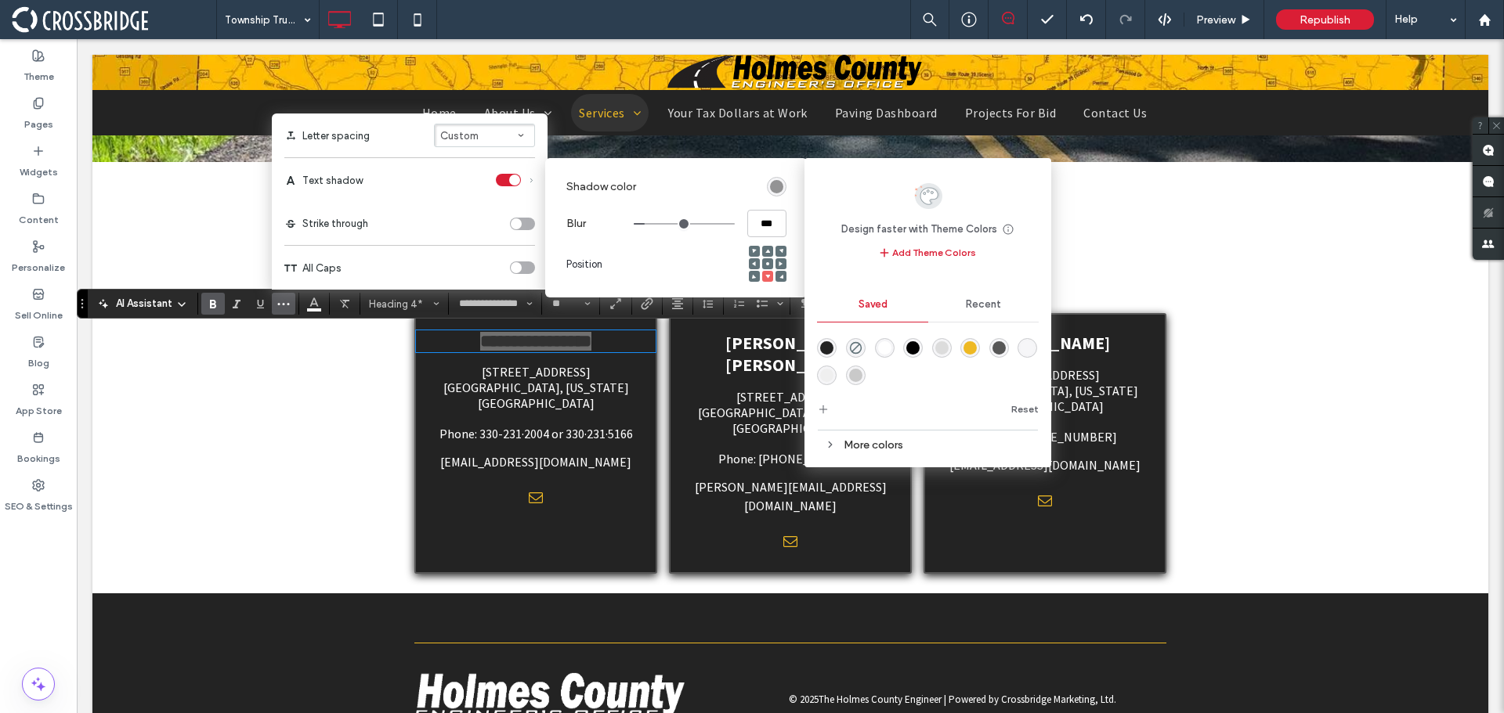
click at [913, 346] on div "rgba(0,0,0,1)" at bounding box center [912, 347] width 13 height 13
click at [720, 198] on label "Shadow color" at bounding box center [663, 186] width 194 height 29
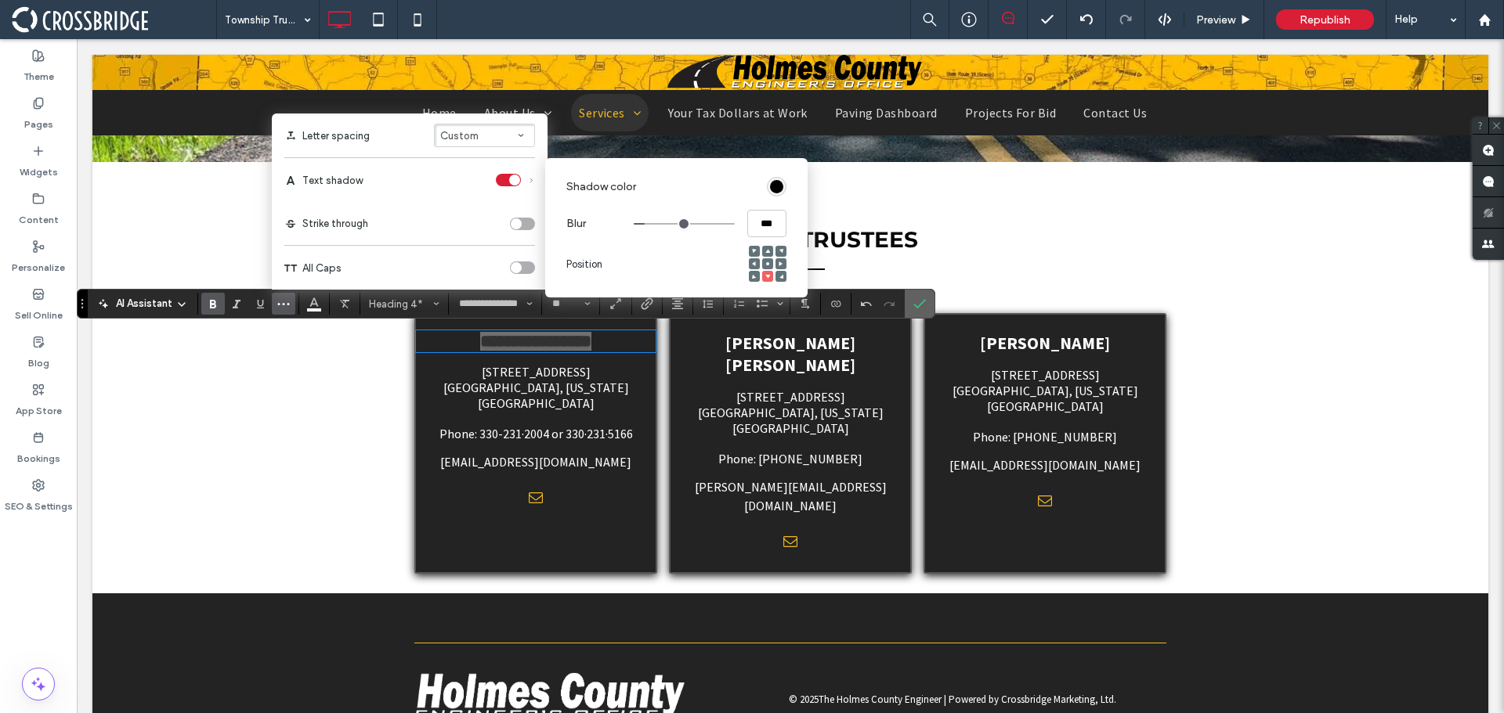
click at [911, 303] on label "Confirm" at bounding box center [919, 304] width 23 height 28
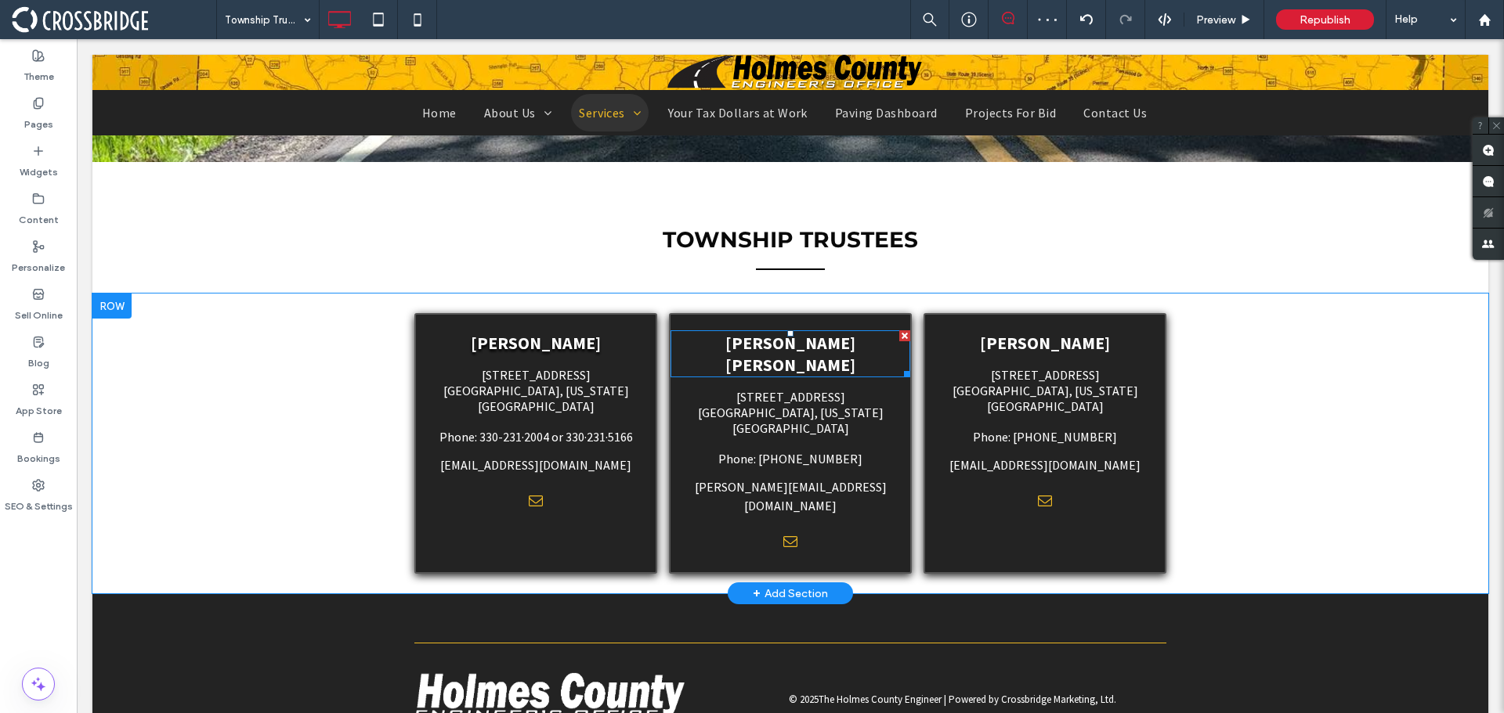
click at [789, 346] on span "[PERSON_NAME] [PERSON_NAME]" at bounding box center [790, 354] width 130 height 44
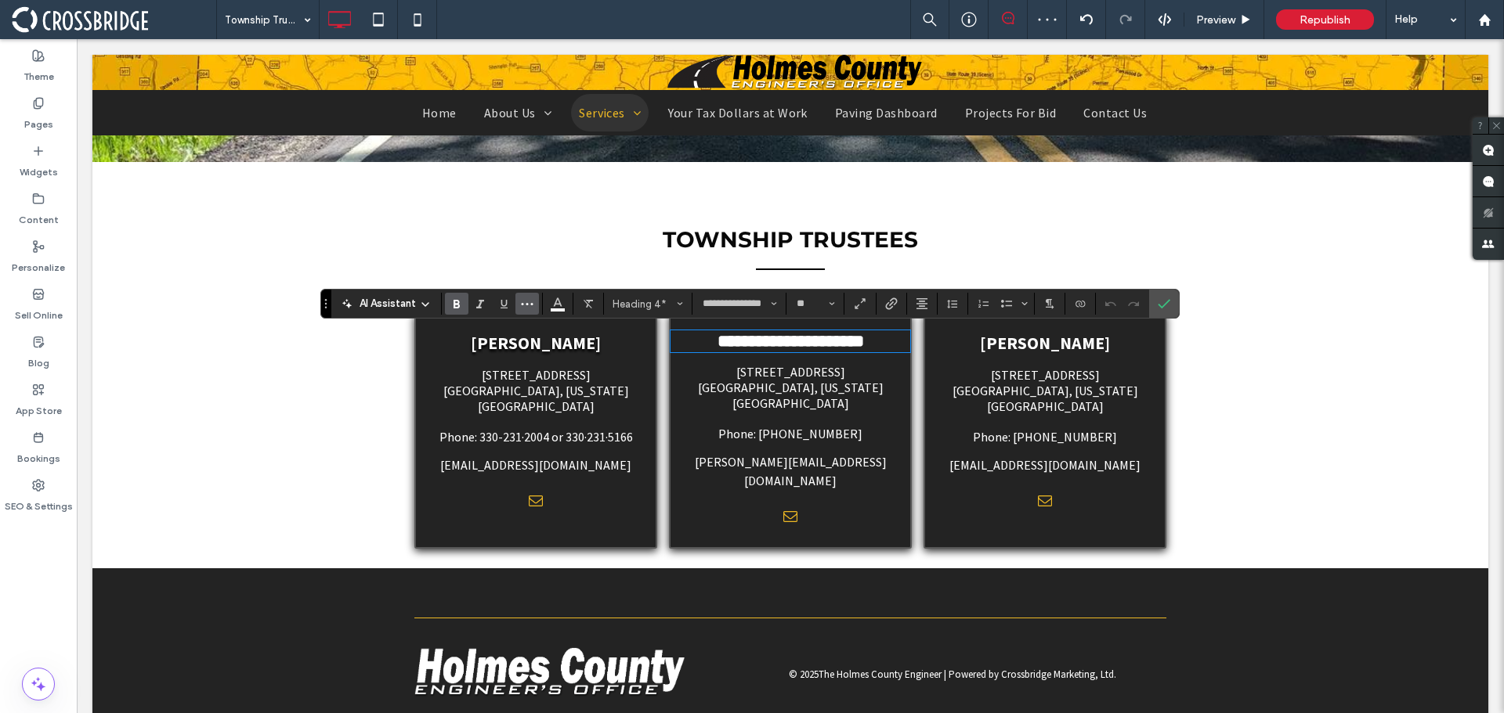
click at [525, 309] on icon "More" at bounding box center [527, 304] width 13 height 13
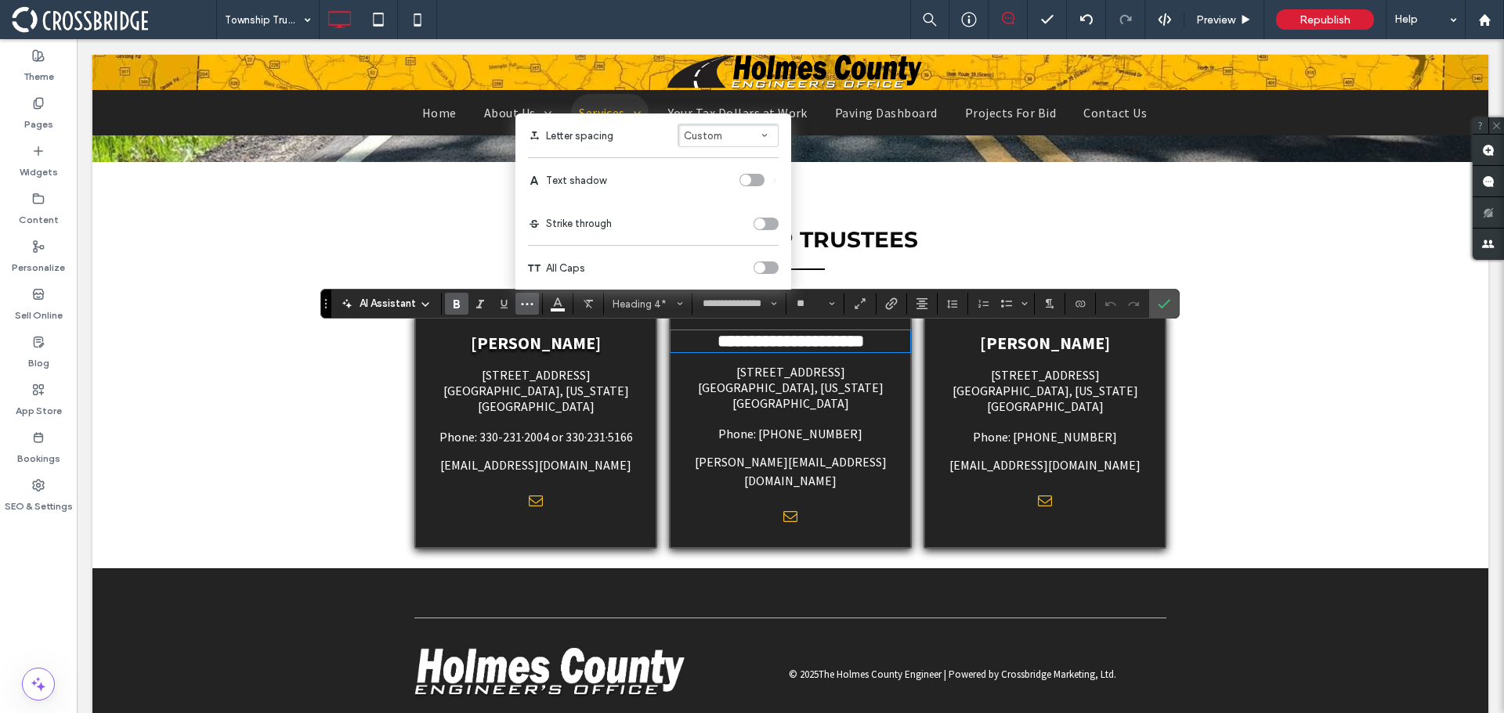
click at [749, 175] on div "toggle" at bounding box center [745, 180] width 11 height 11
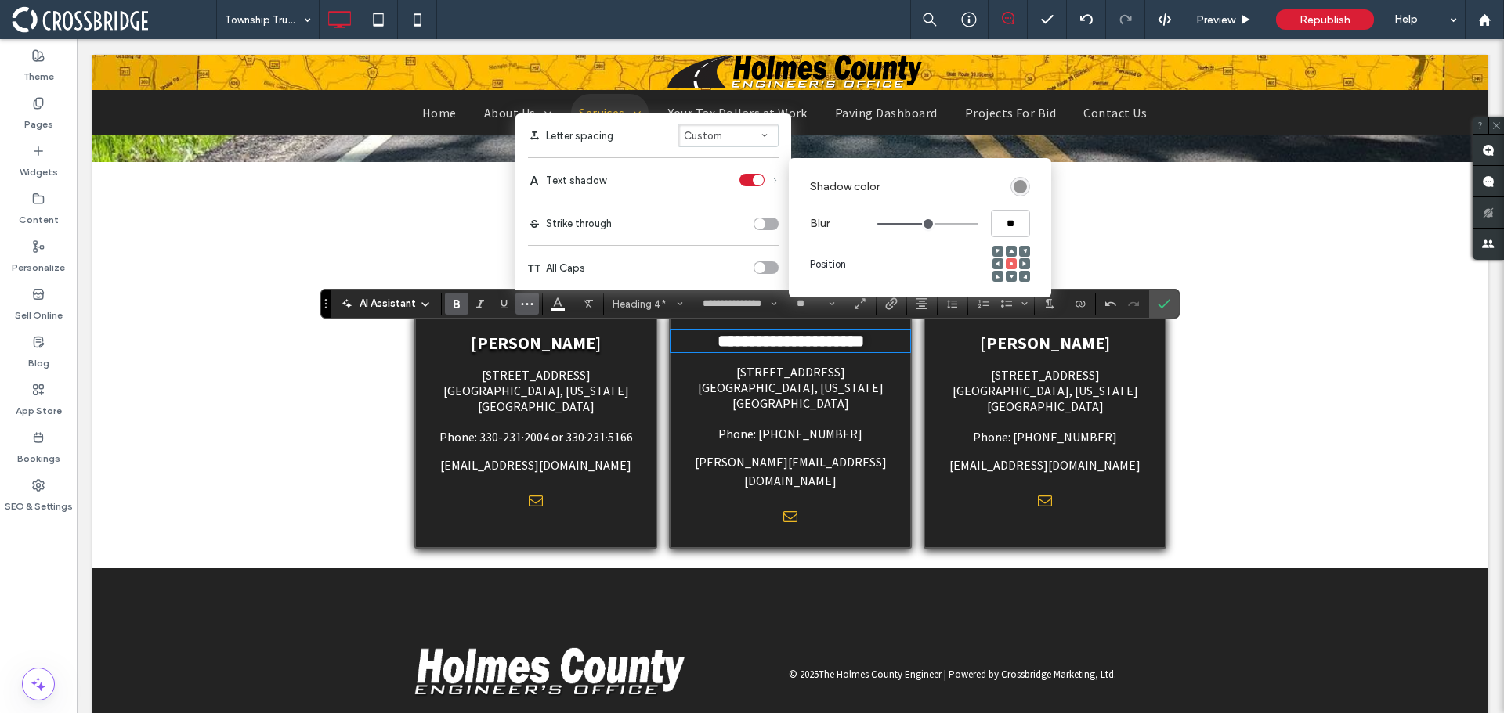
type input "****"
type input "***"
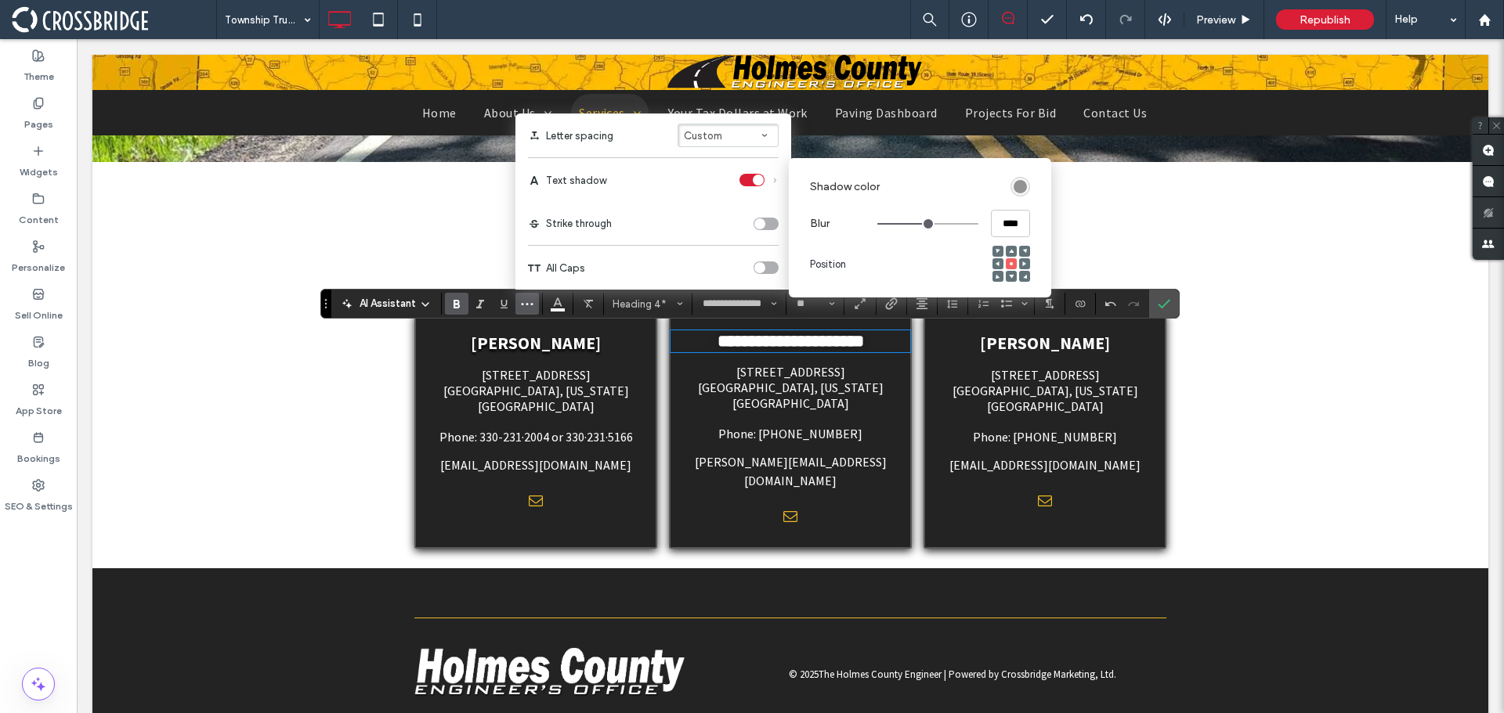
type input "***"
type input "*"
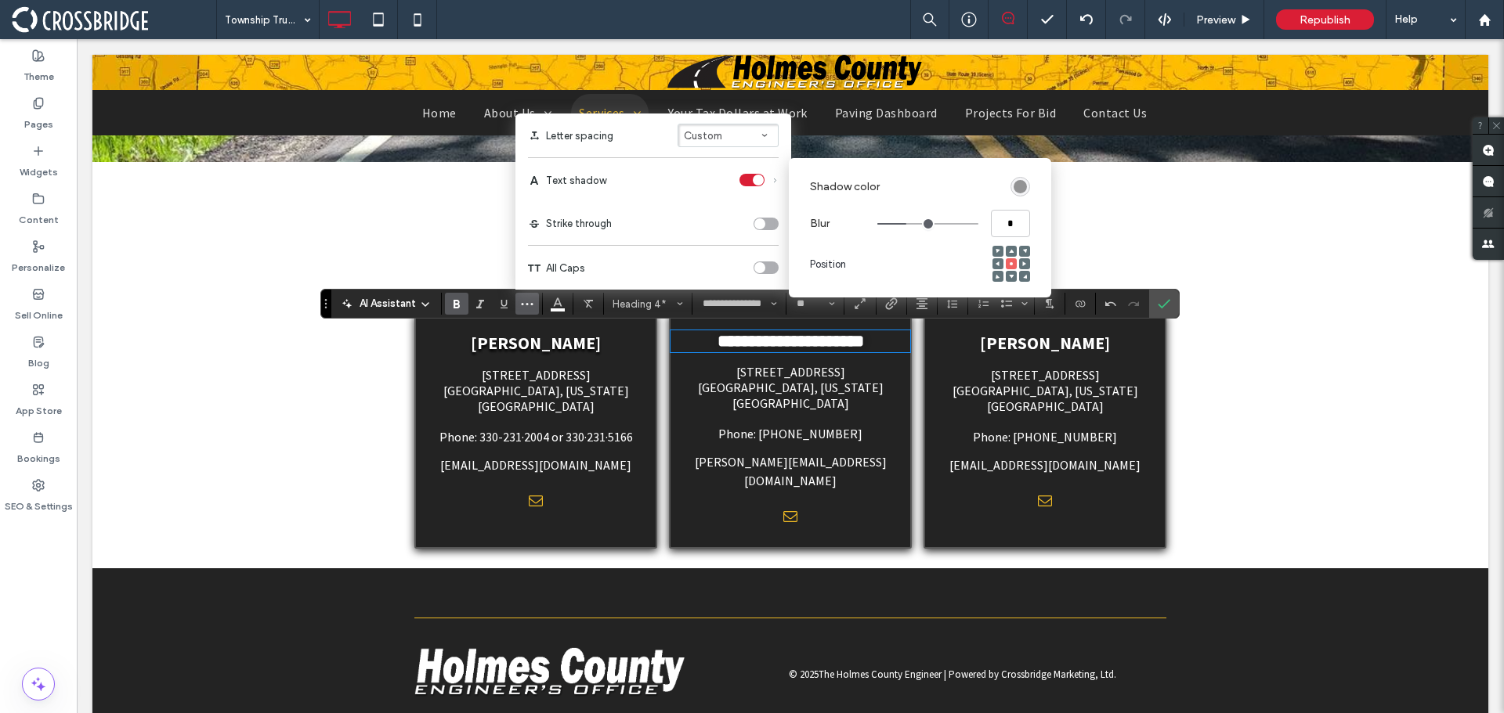
type input "***"
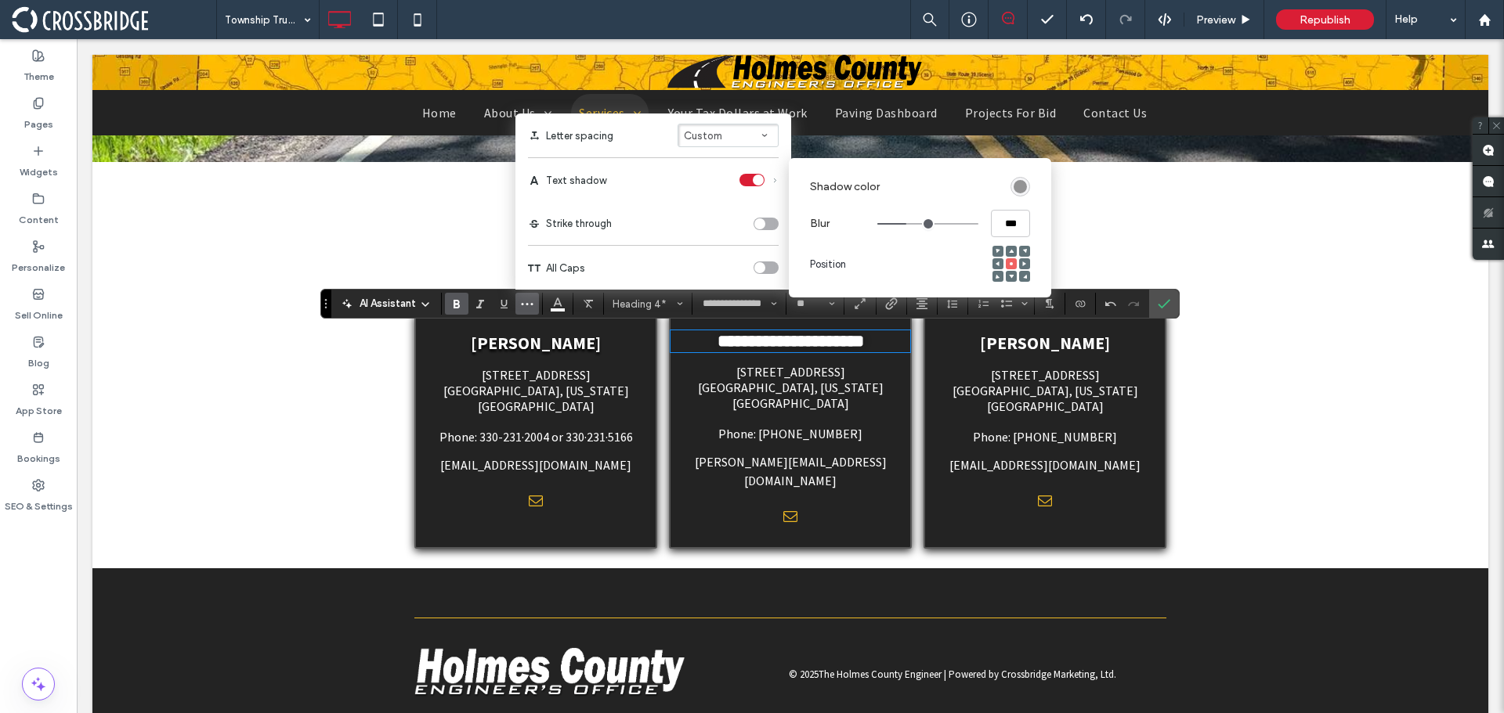
type input "***"
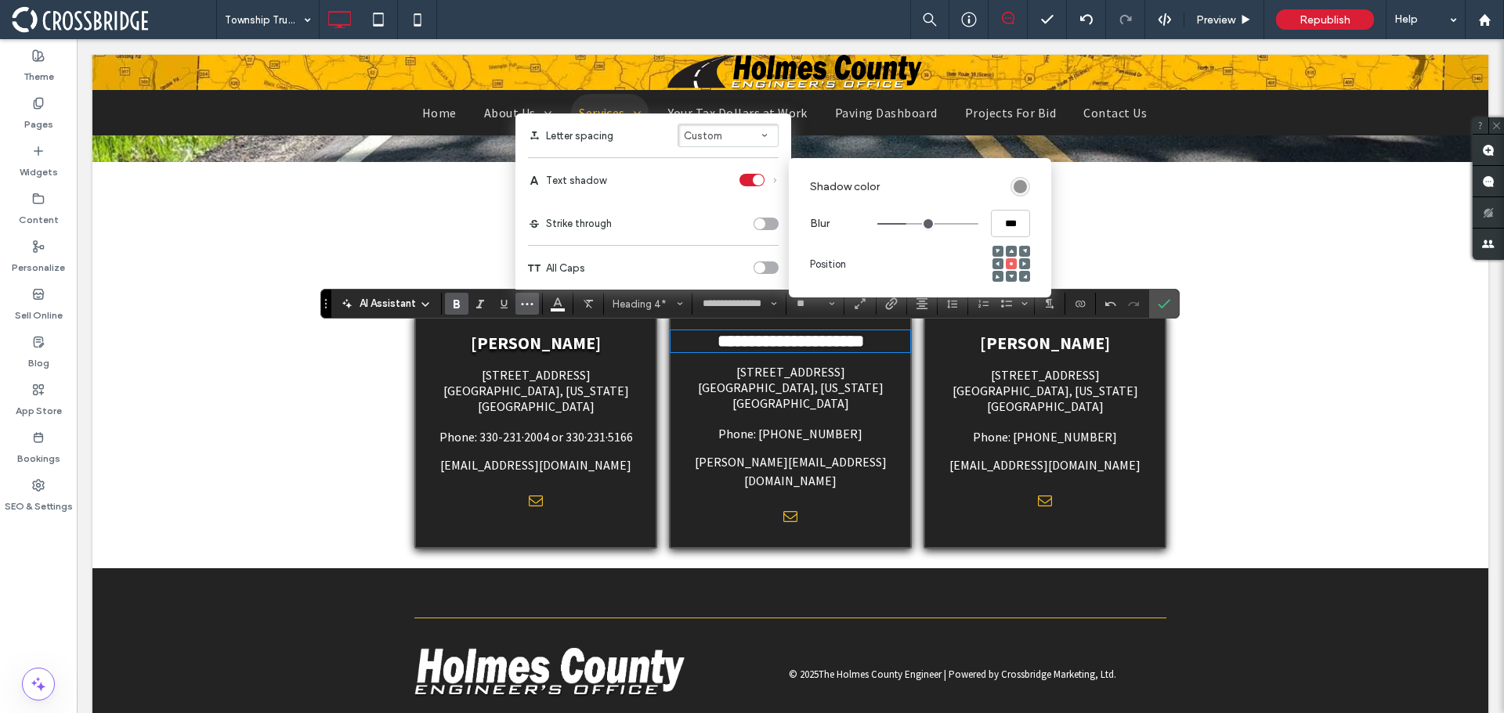
type input "***"
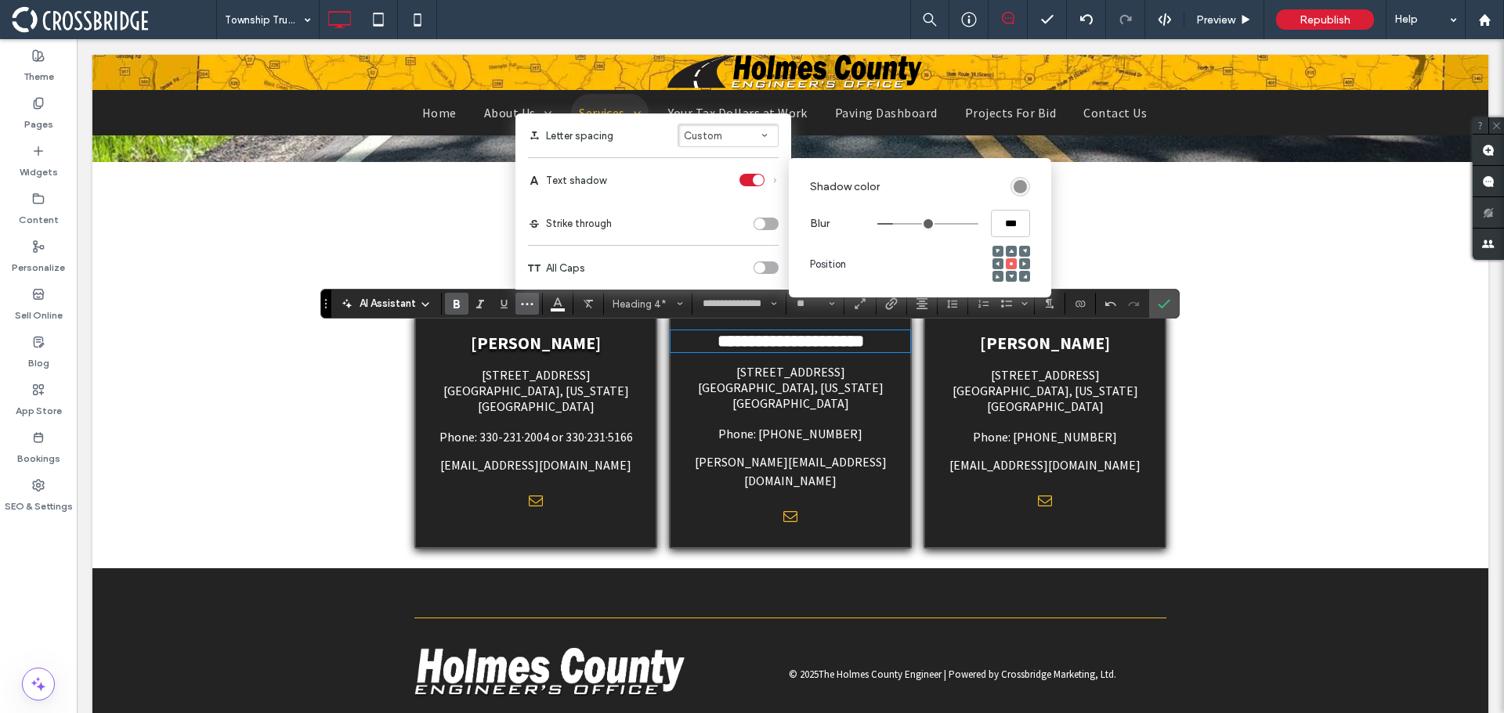
type input "***"
type input "*"
type input "***"
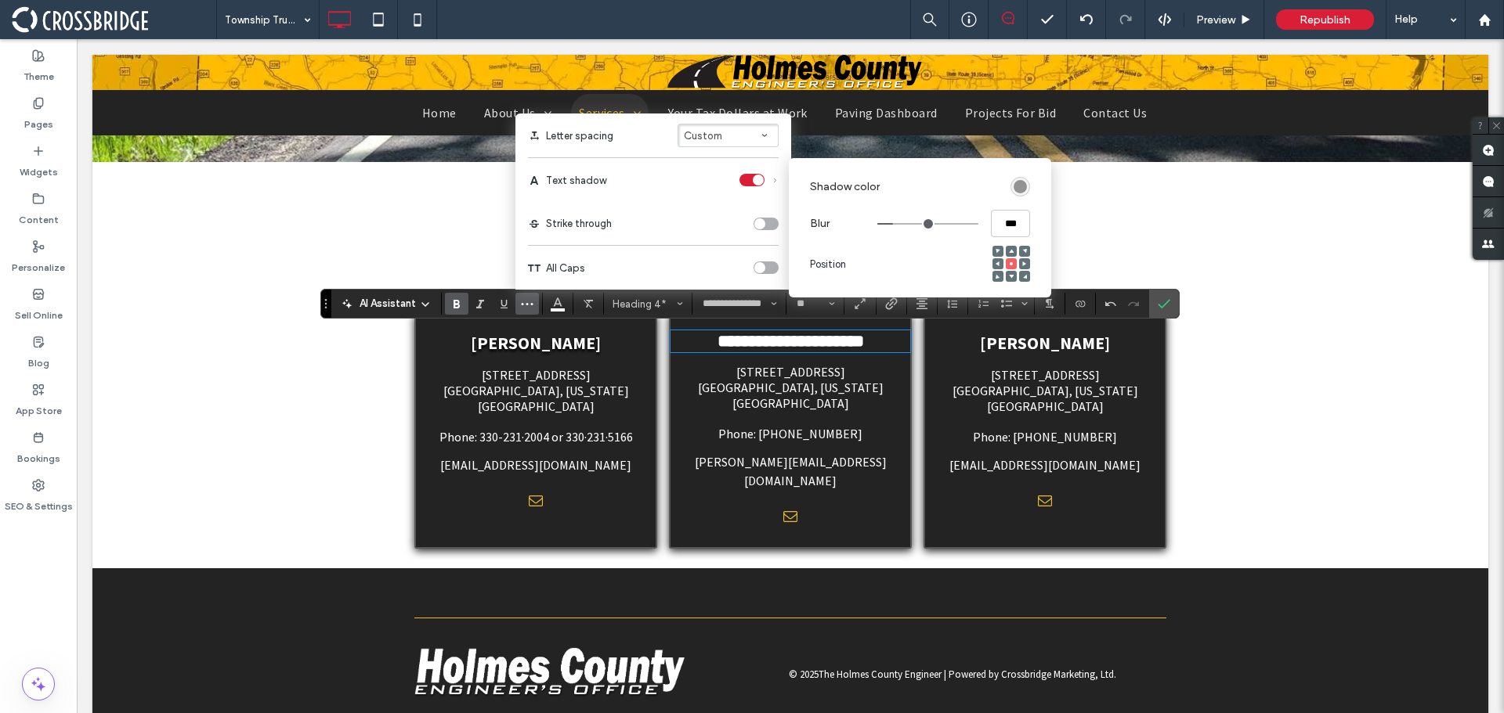
type input "***"
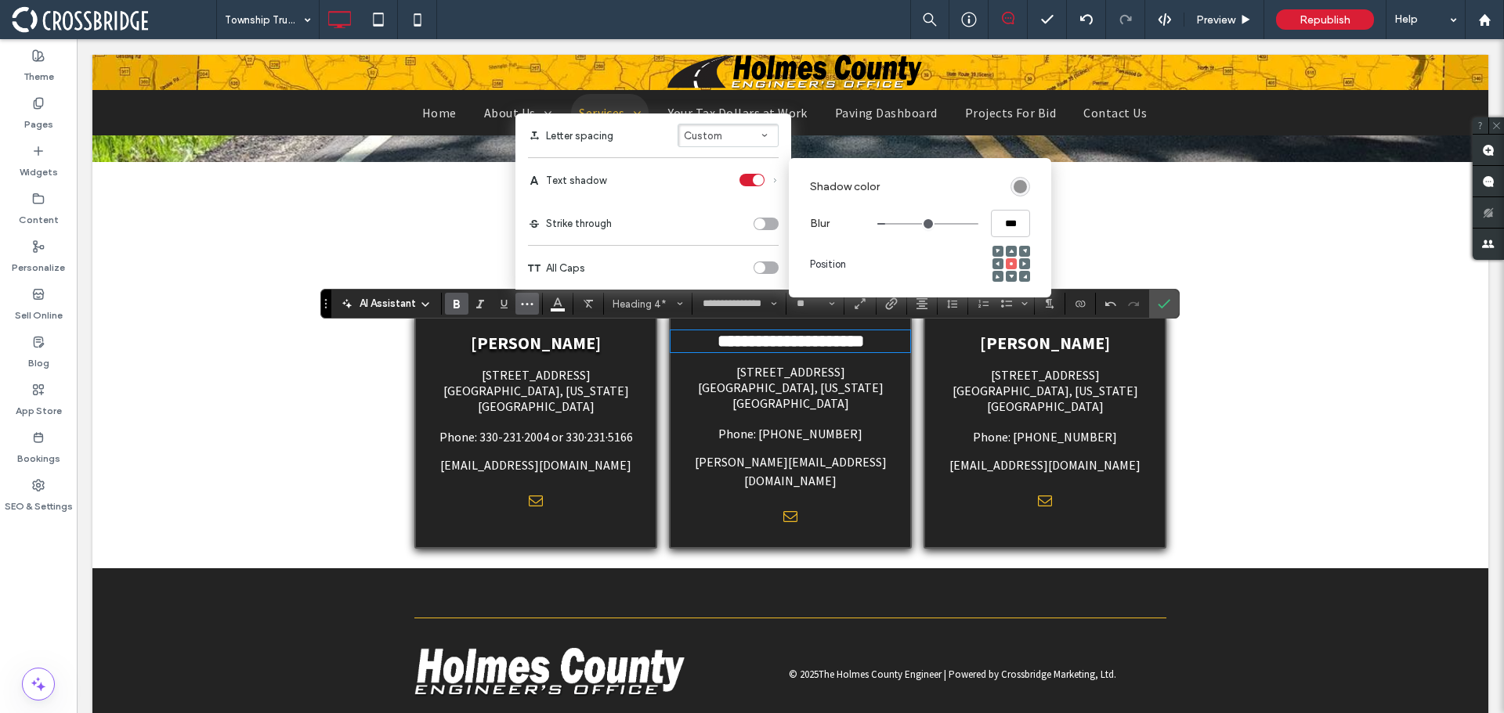
type input "***"
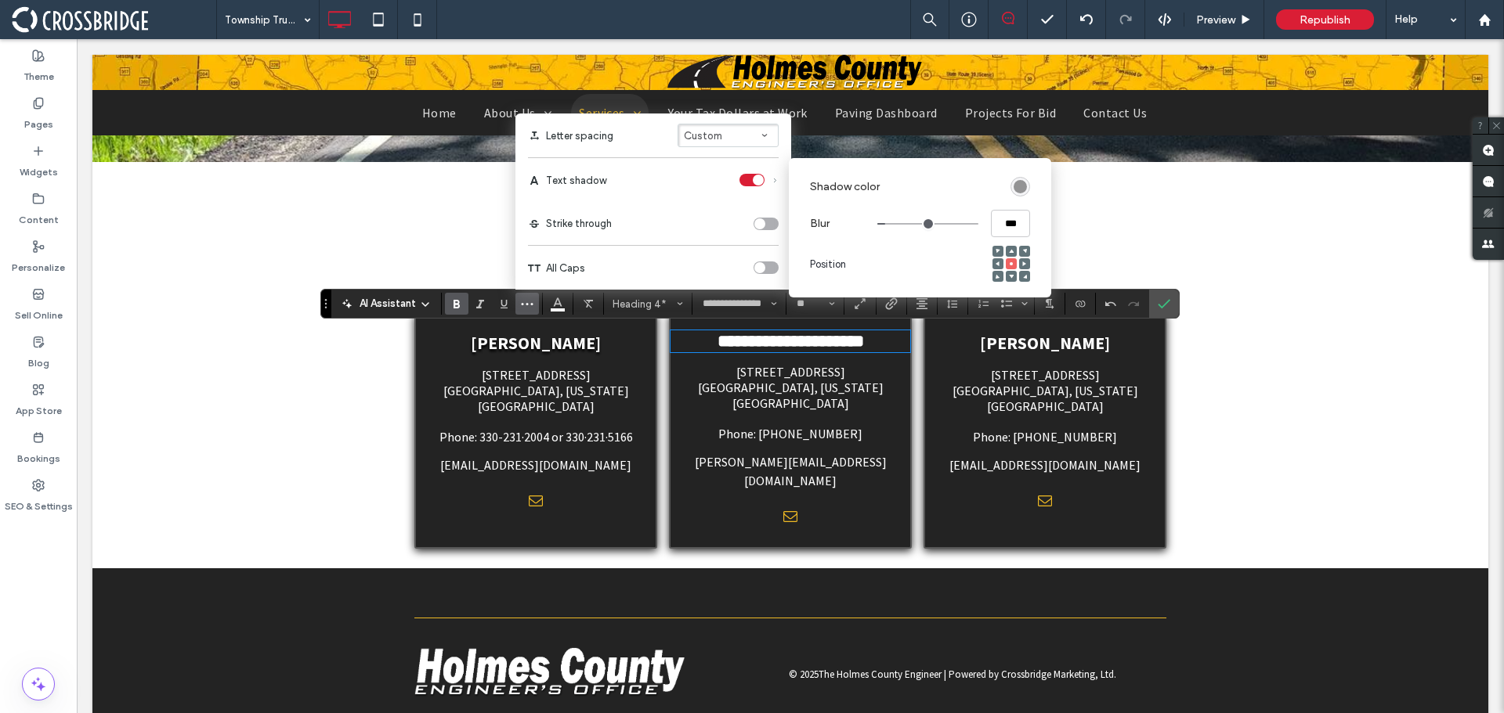
type input "***"
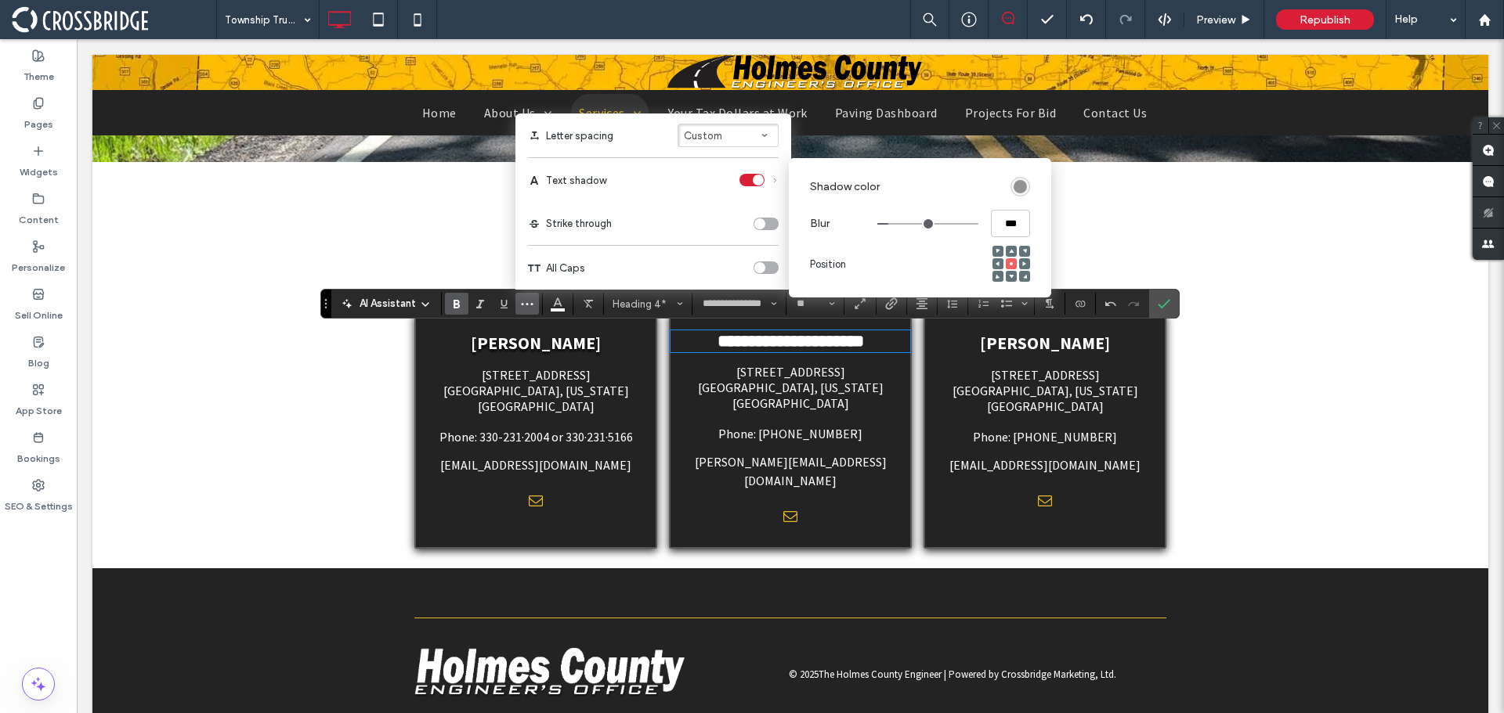
type input "***"
type input "*"
drag, startPoint x: 922, startPoint y: 226, endPoint x: 892, endPoint y: 226, distance: 29.8
type input "*"
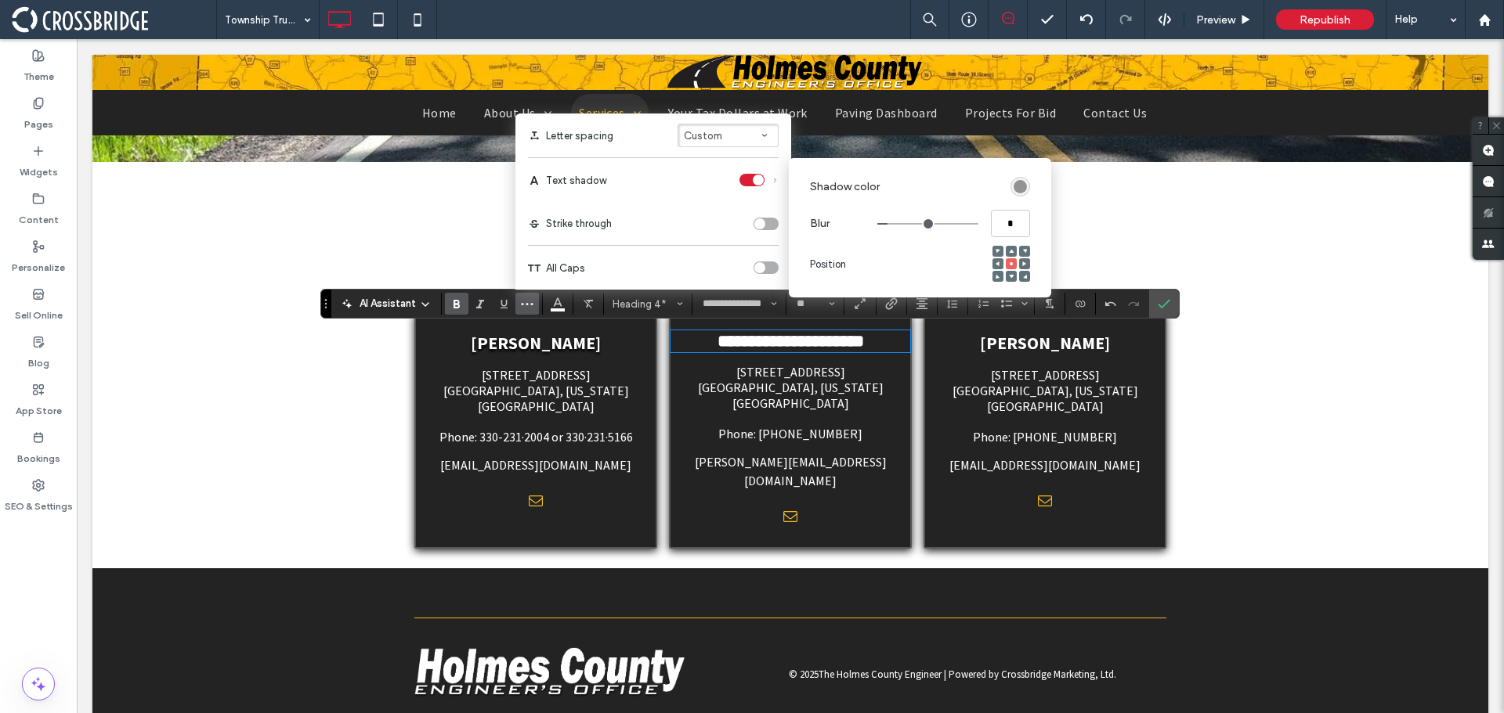
click at [892, 225] on input "range" at bounding box center [927, 224] width 101 height 2
click at [1012, 273] on span at bounding box center [1011, 276] width 5 height 11
click at [1020, 186] on div "rgba(0, 0, 0, 0.4)" at bounding box center [1019, 186] width 13 height 13
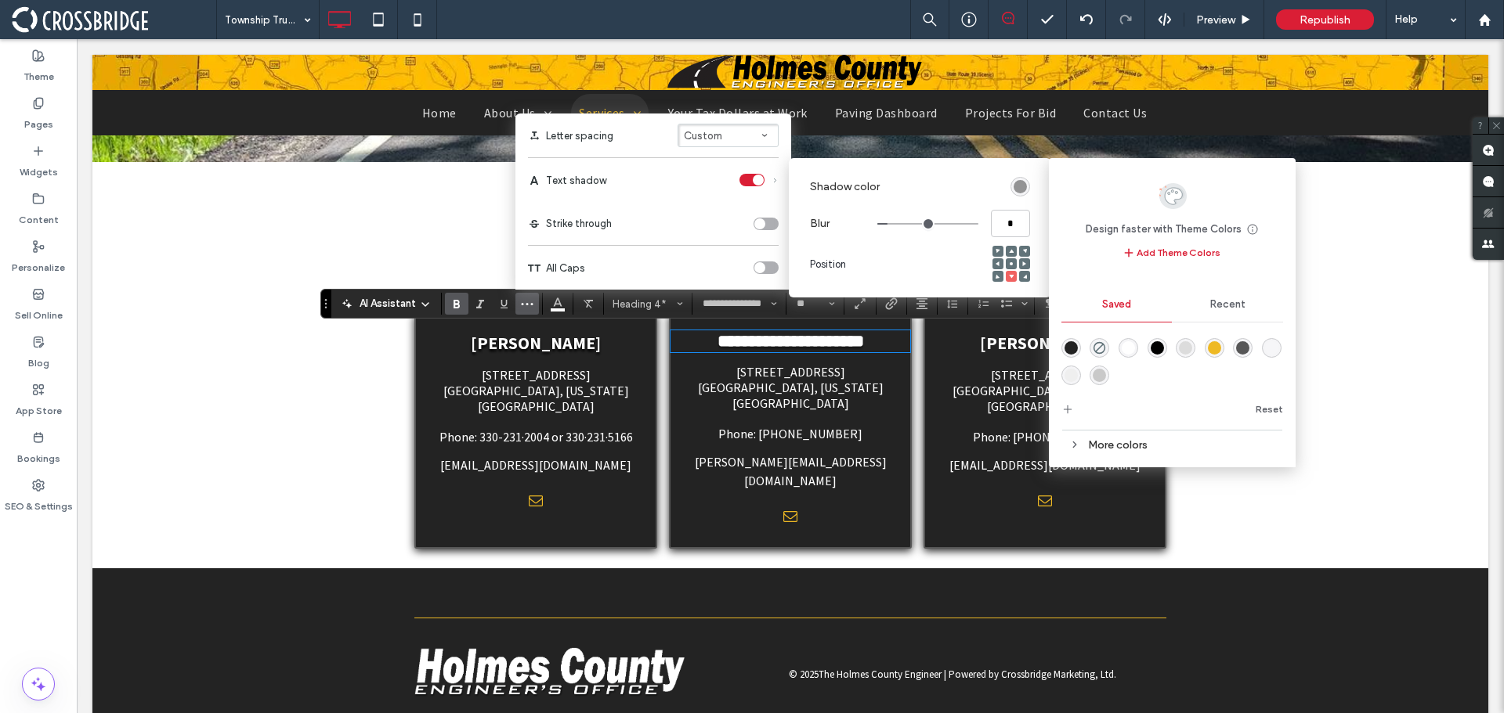
click at [1154, 345] on div "rgba(0,0,0,1)" at bounding box center [1156, 347] width 13 height 13
click at [695, 261] on label "All Caps" at bounding box center [653, 268] width 251 height 44
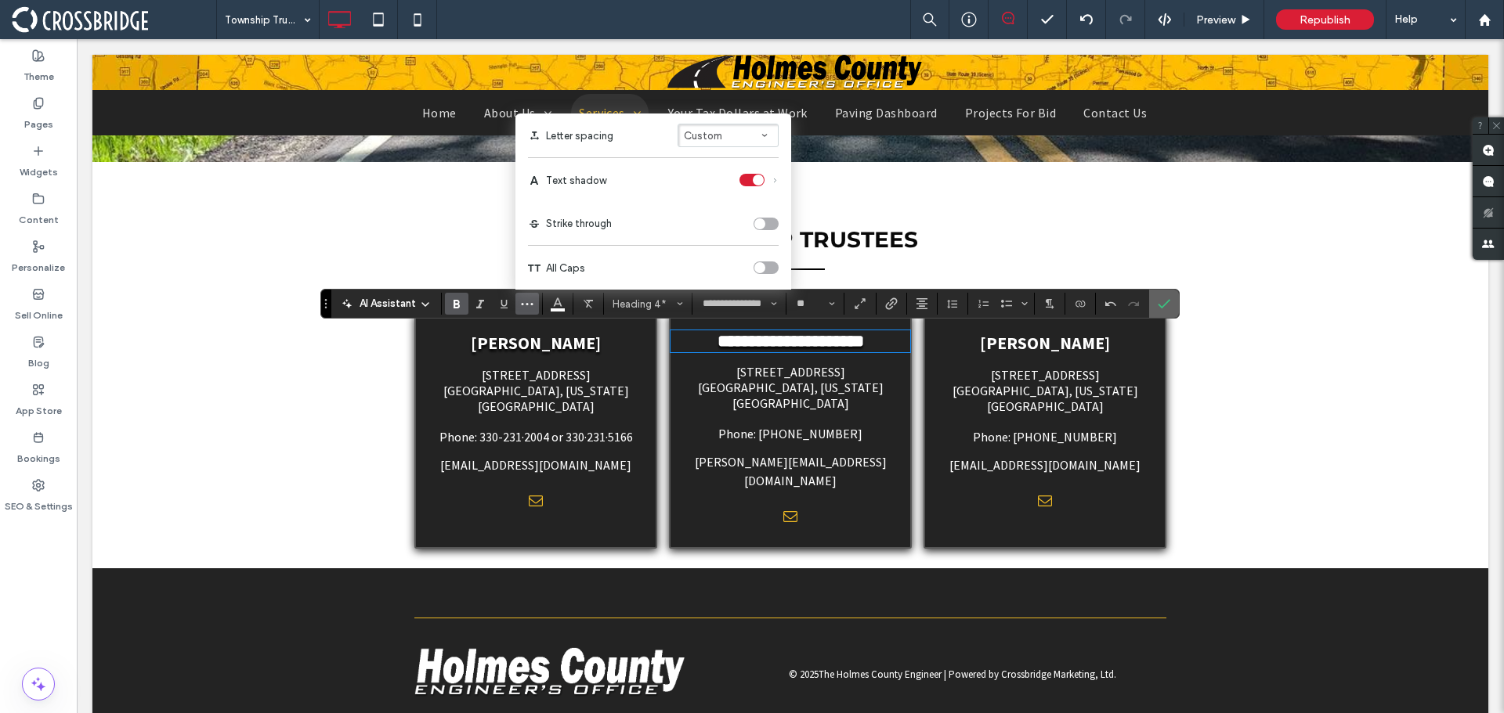
click at [1154, 302] on label "Confirm" at bounding box center [1163, 304] width 23 height 28
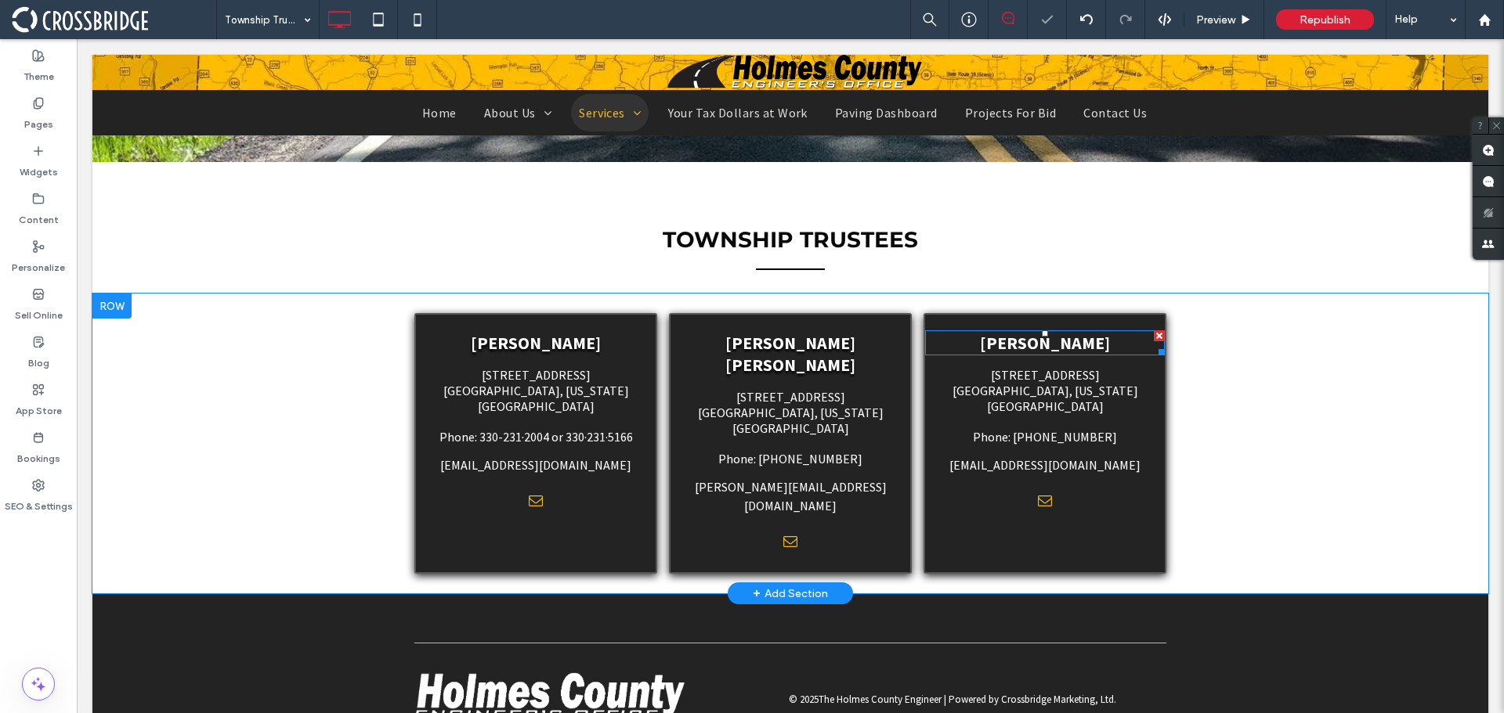
click at [1085, 340] on span "[PERSON_NAME]" at bounding box center [1045, 343] width 130 height 22
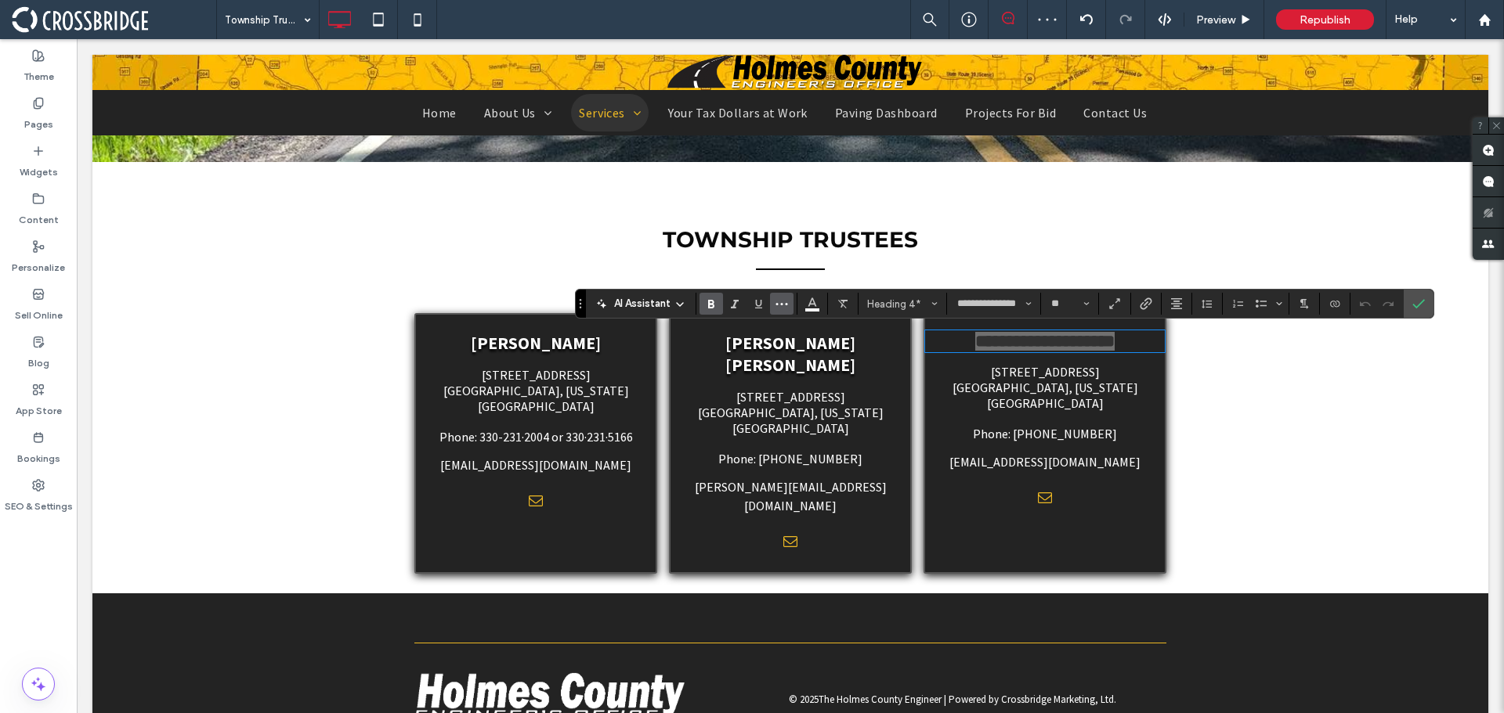
click at [775, 305] on button "More" at bounding box center [781, 304] width 23 height 22
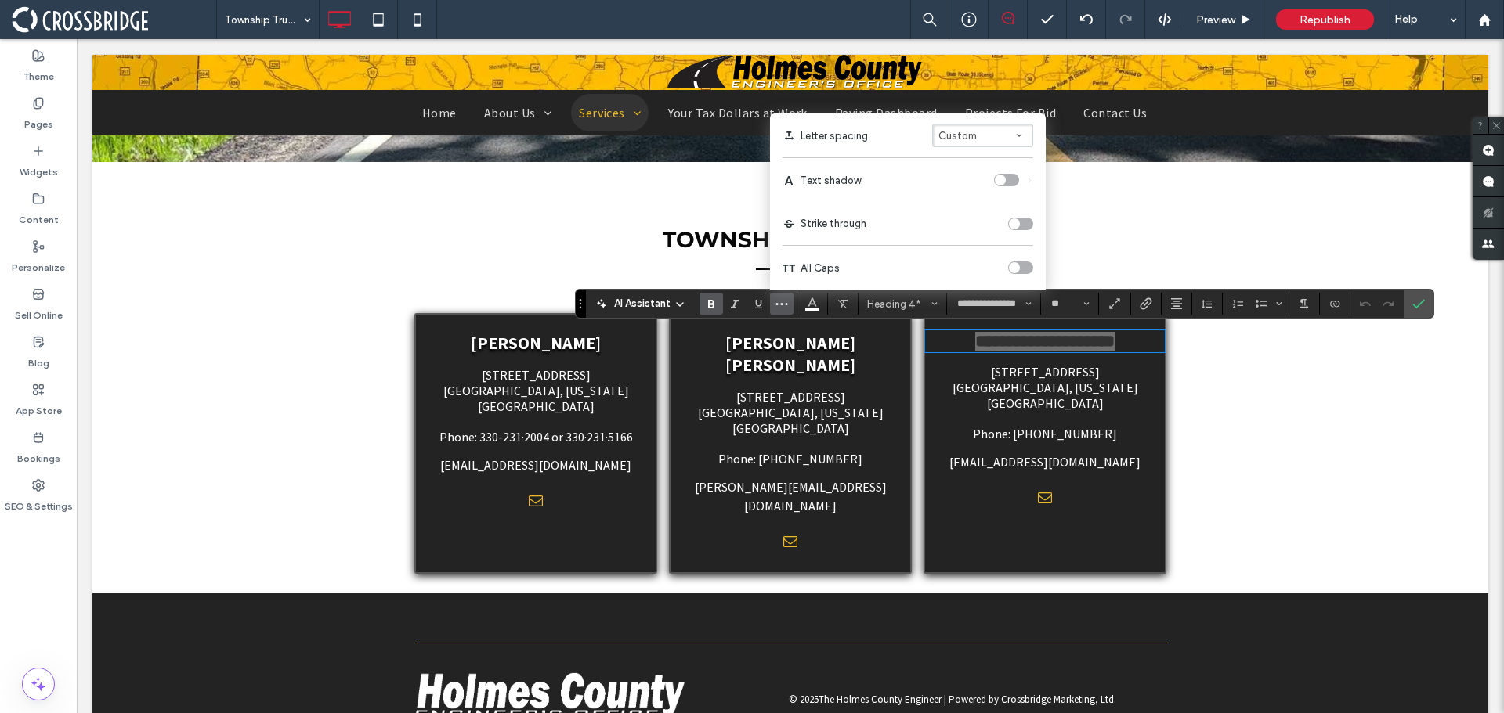
click at [1012, 178] on div "toggle" at bounding box center [1006, 180] width 25 height 13
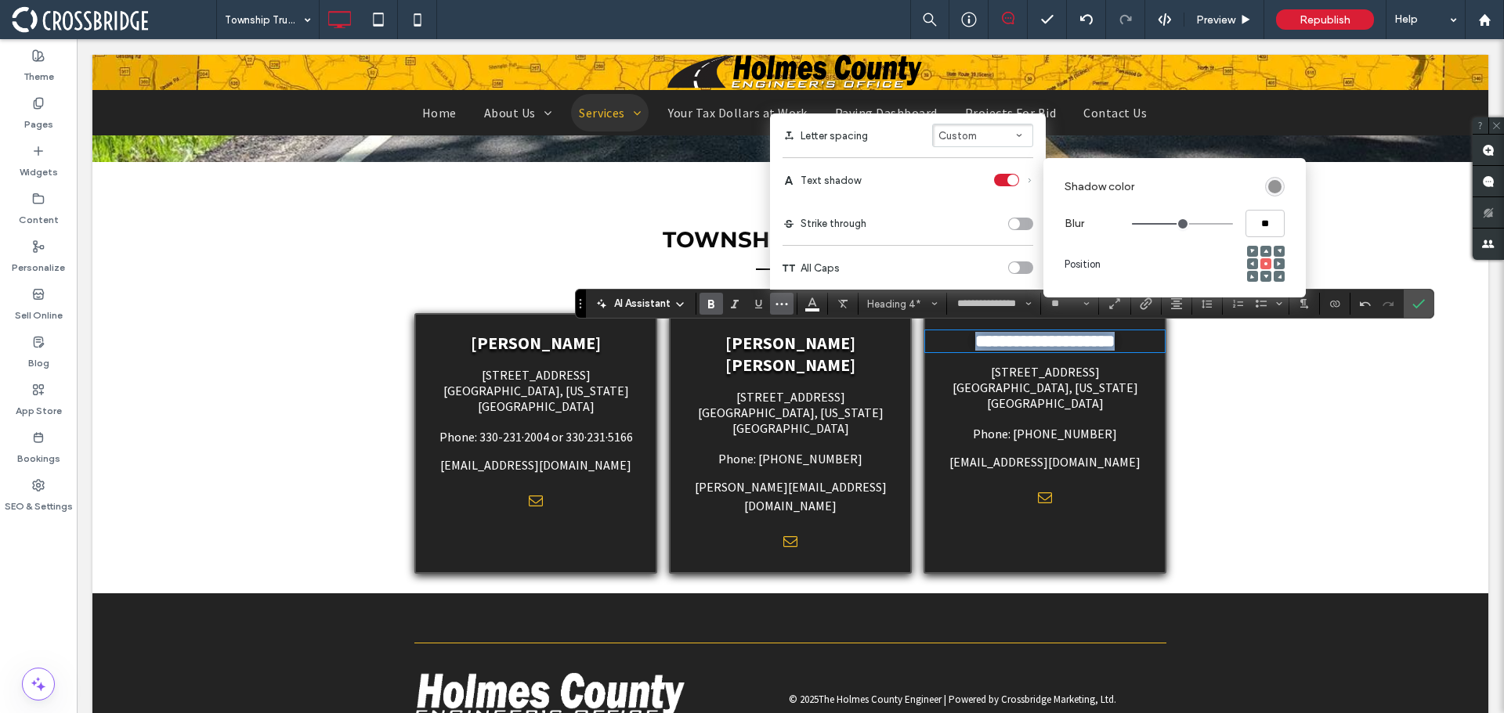
type input "****"
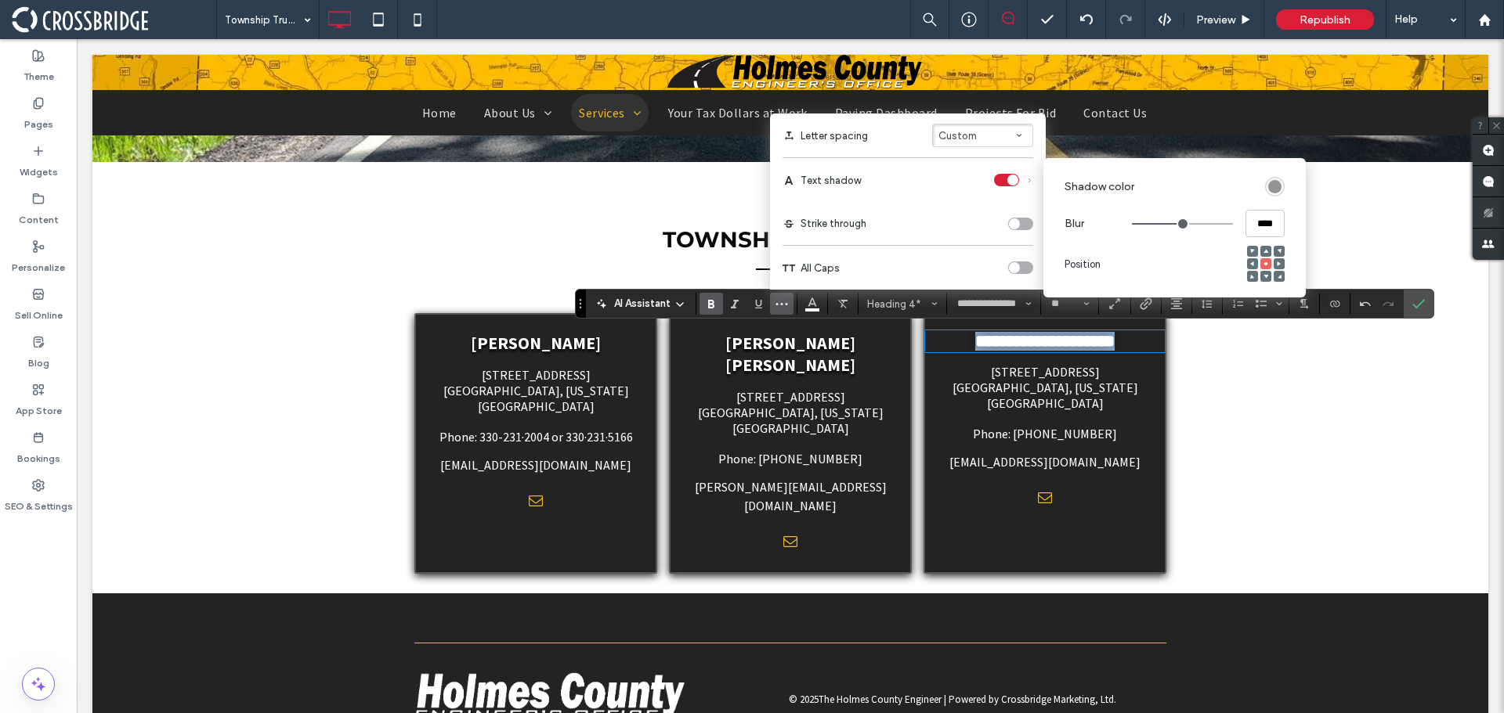
type input "****"
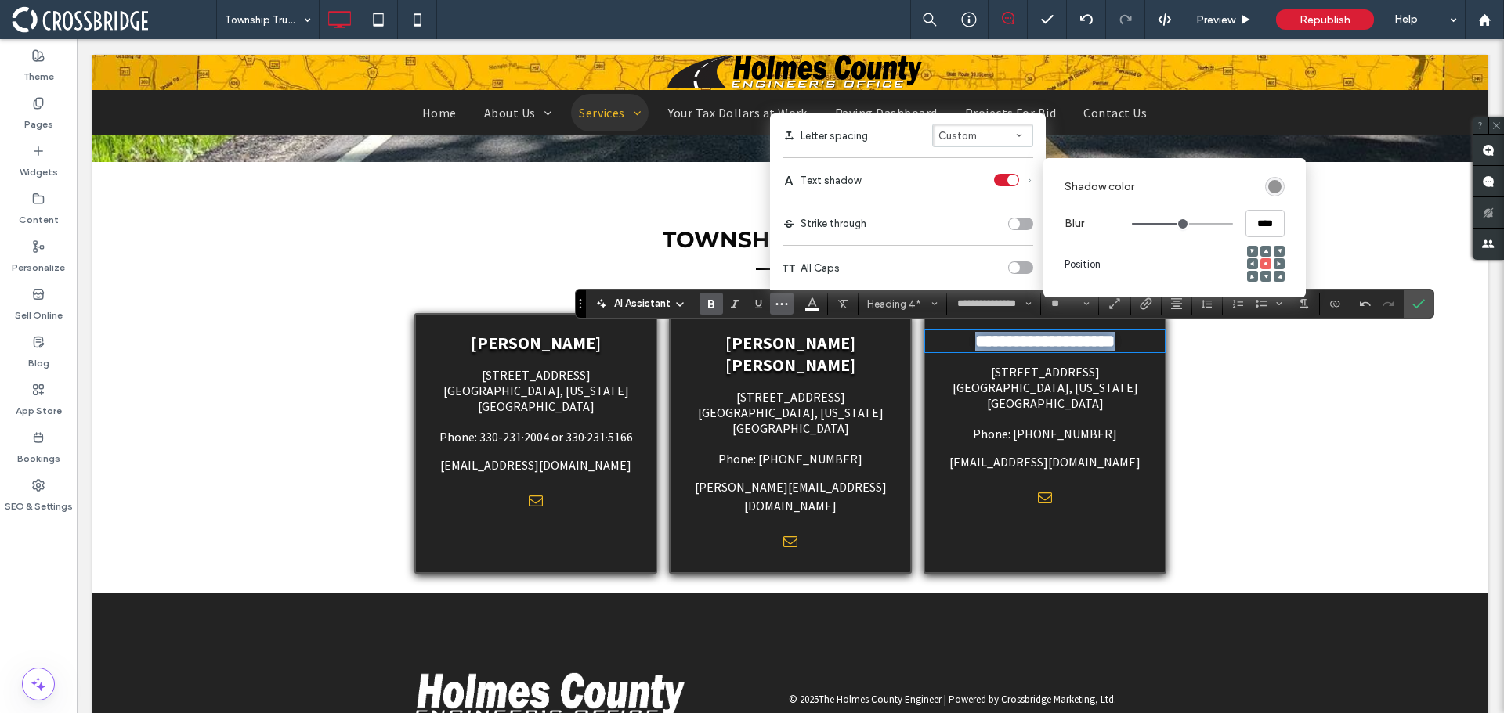
type input "**"
type input "****"
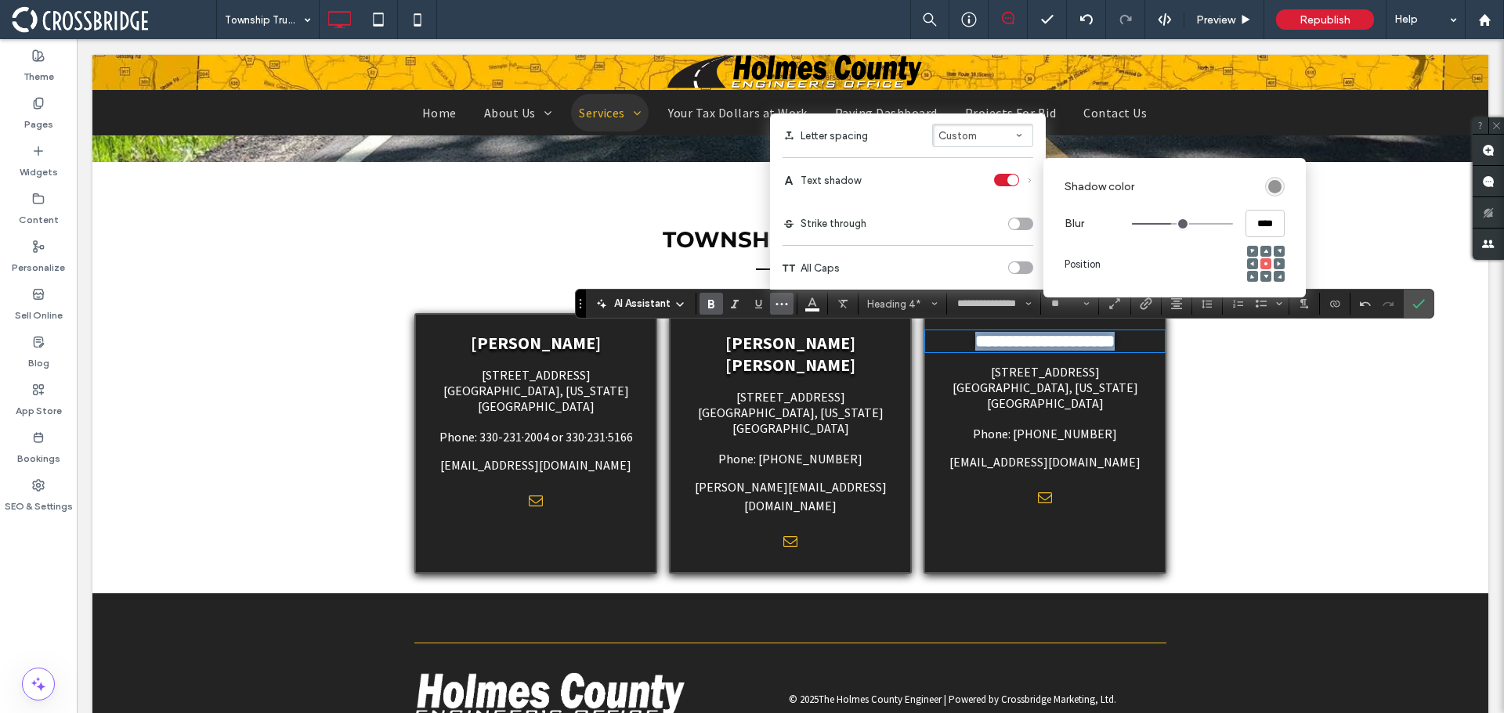
type input "****"
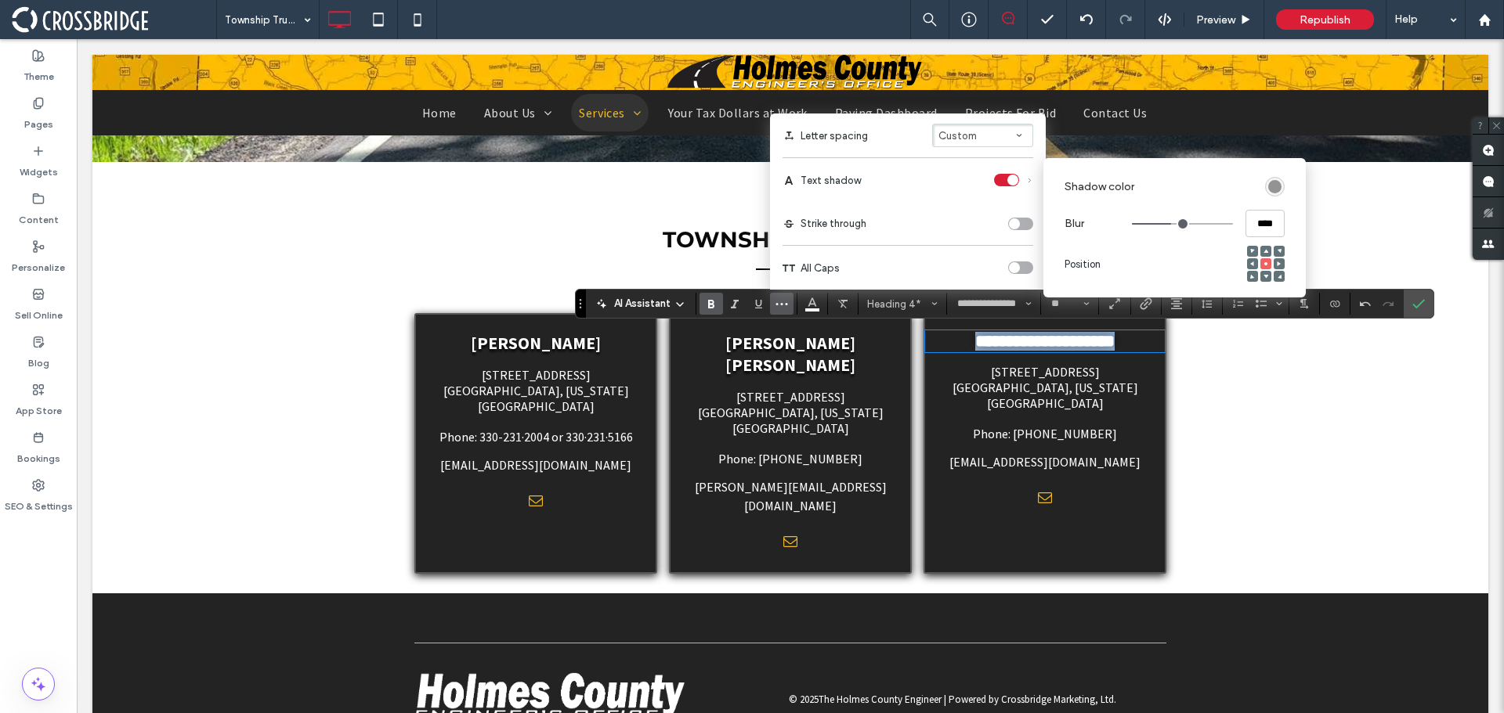
type input "****"
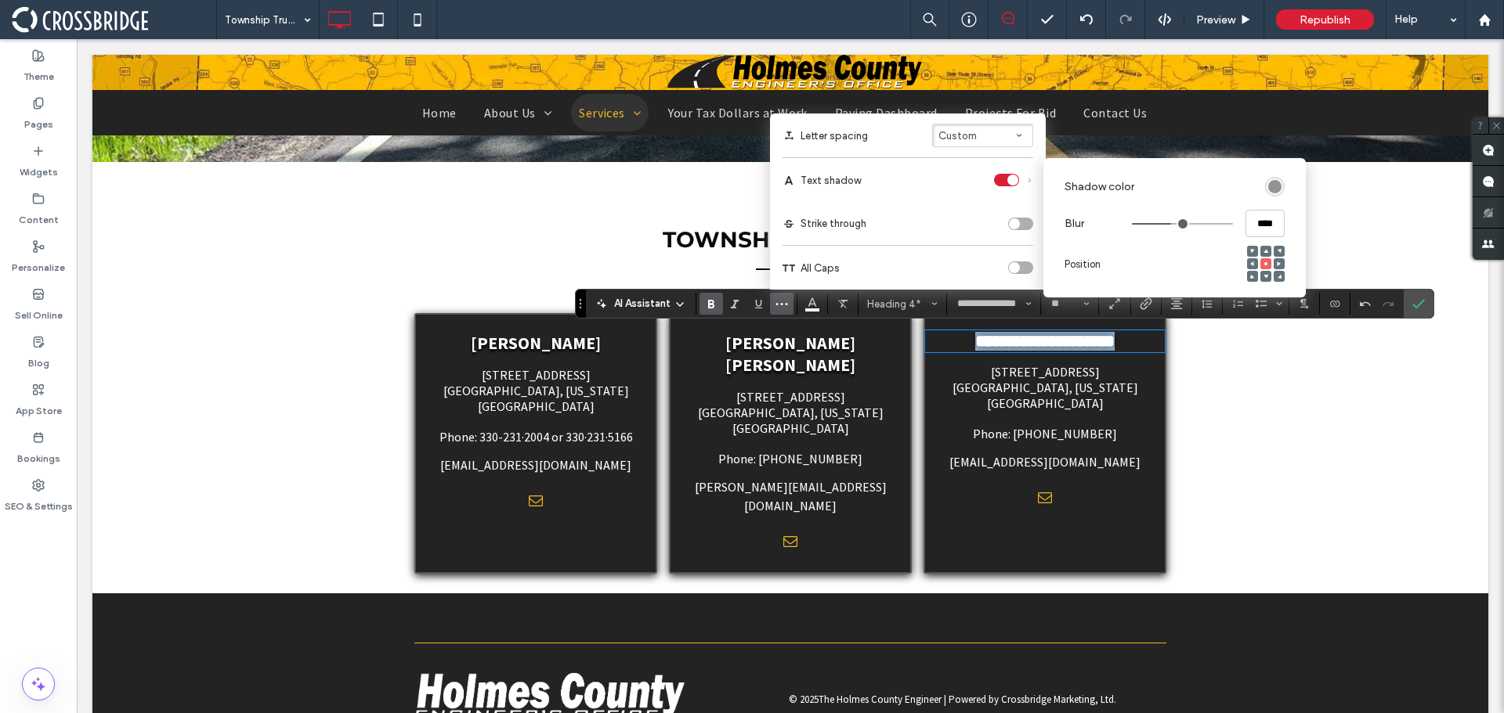
type input "****"
type input "***"
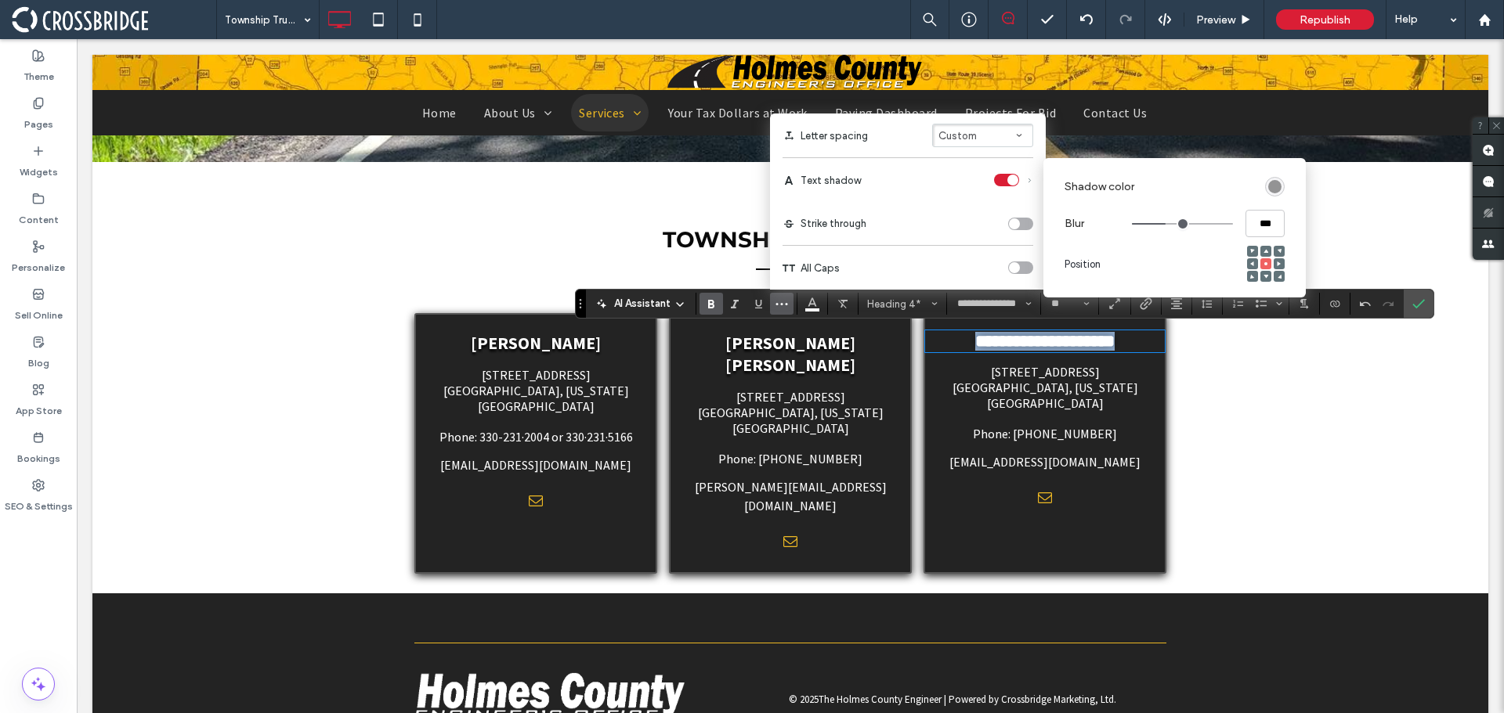
type input "***"
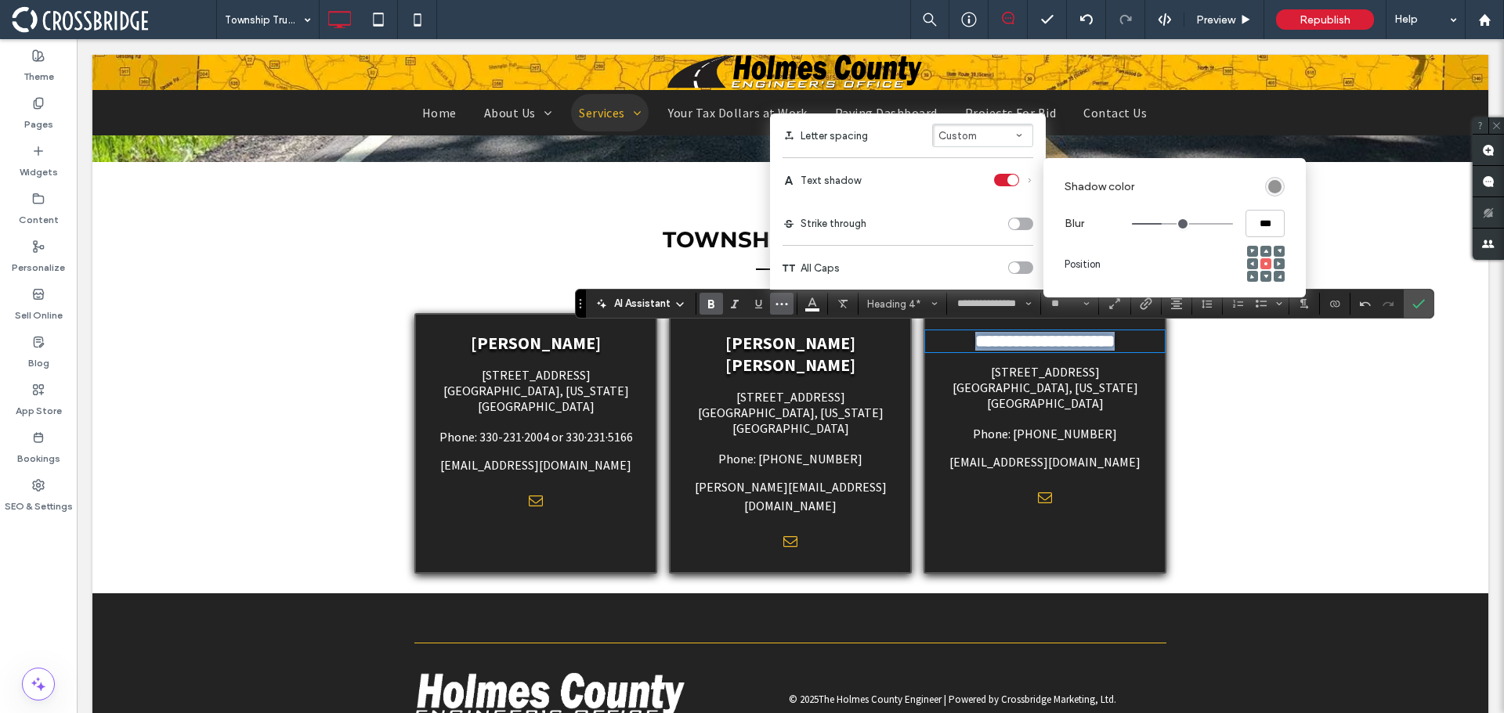
type input "***"
type input "*"
type input "***"
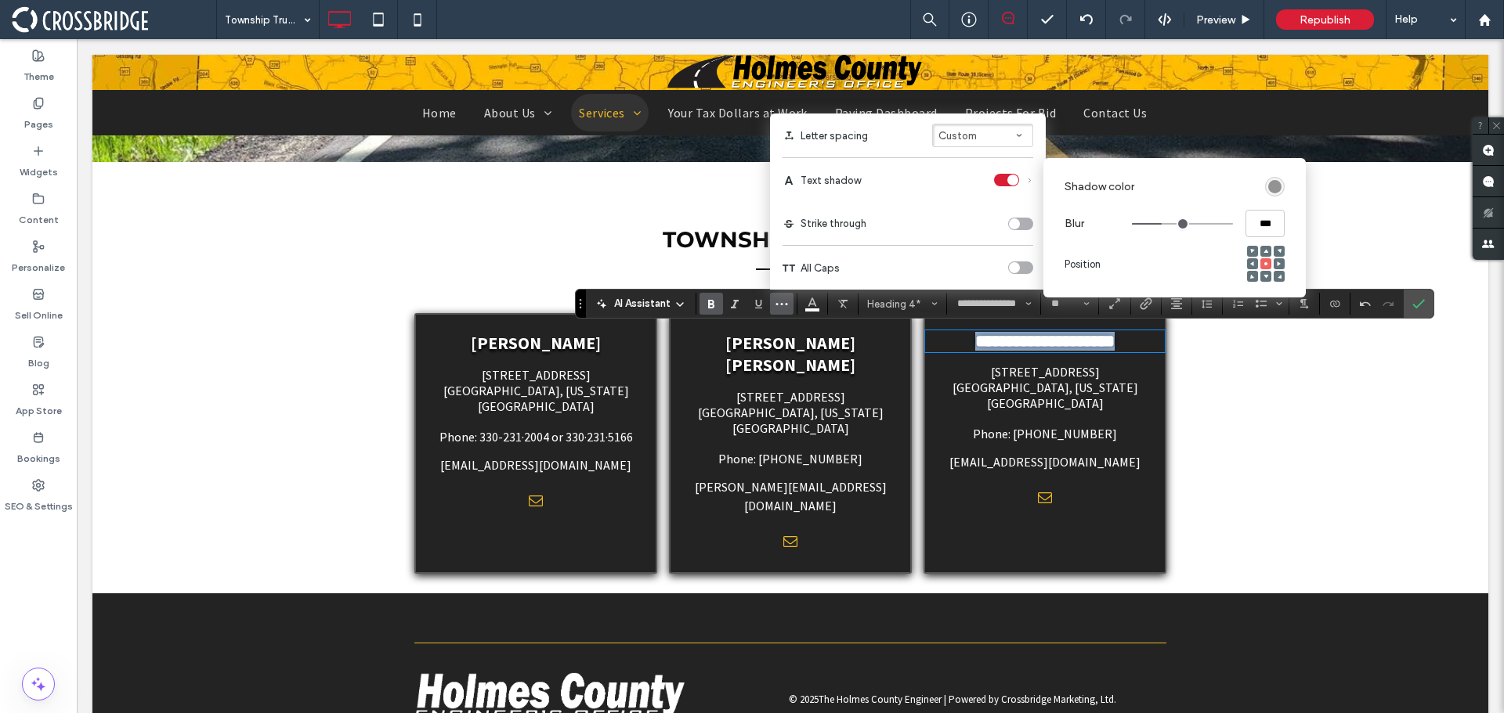
type input "***"
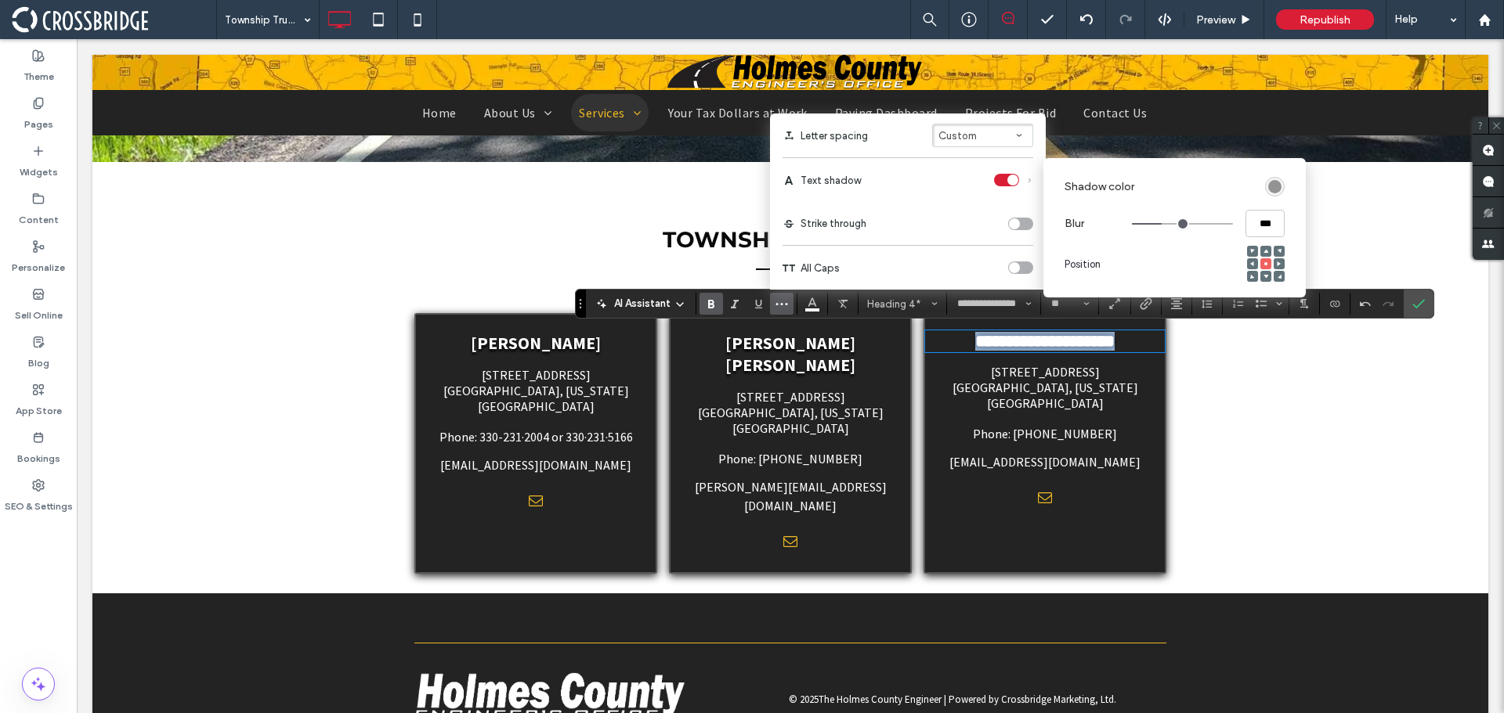
type input "***"
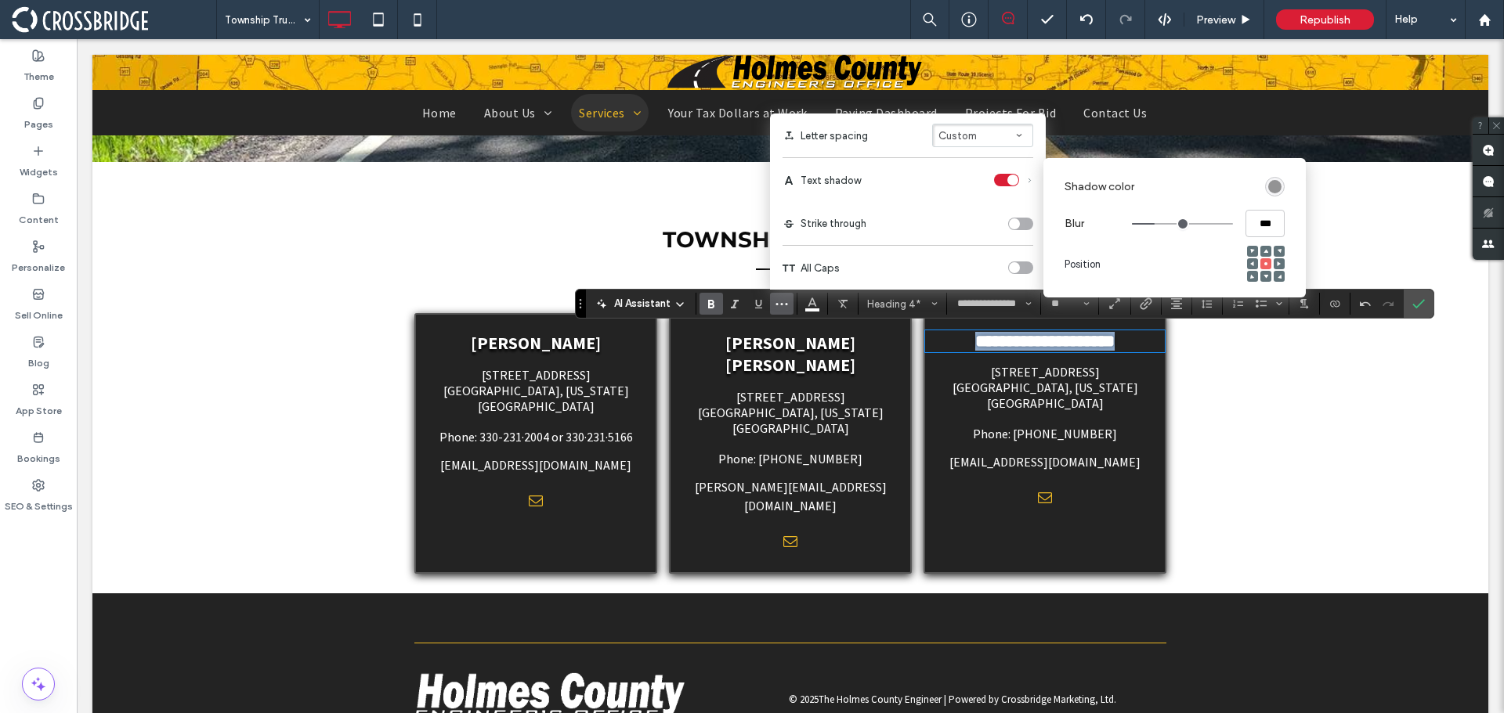
type input "***"
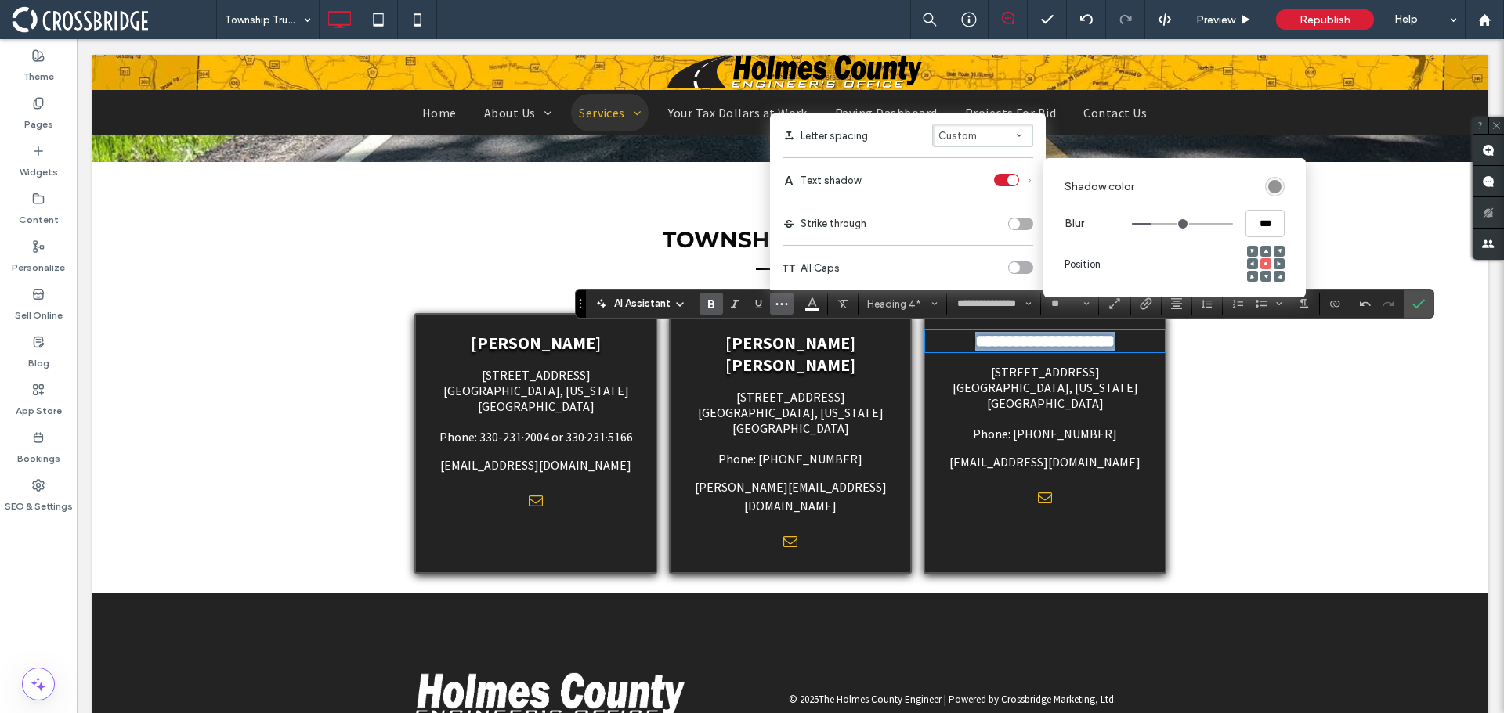
type input "***"
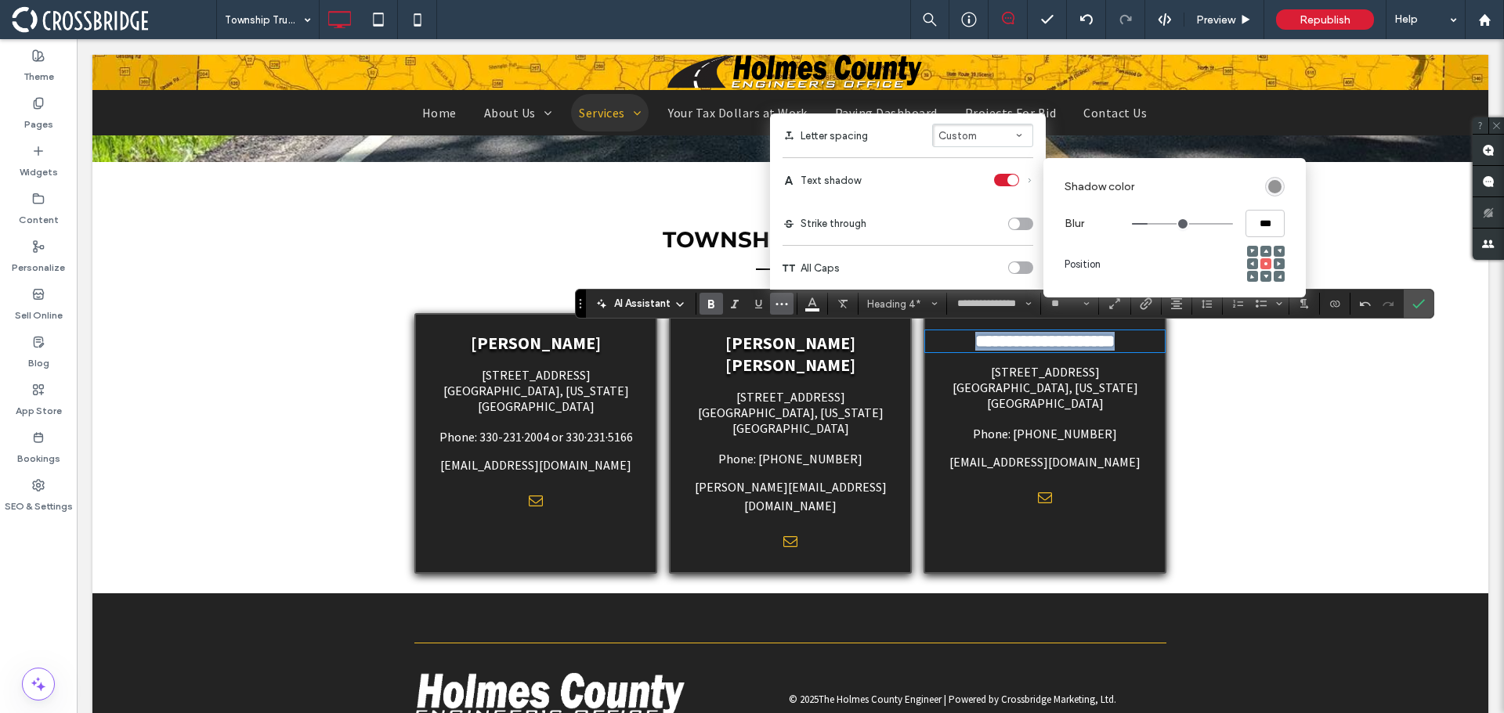
type input "***"
type input "*"
type input "***"
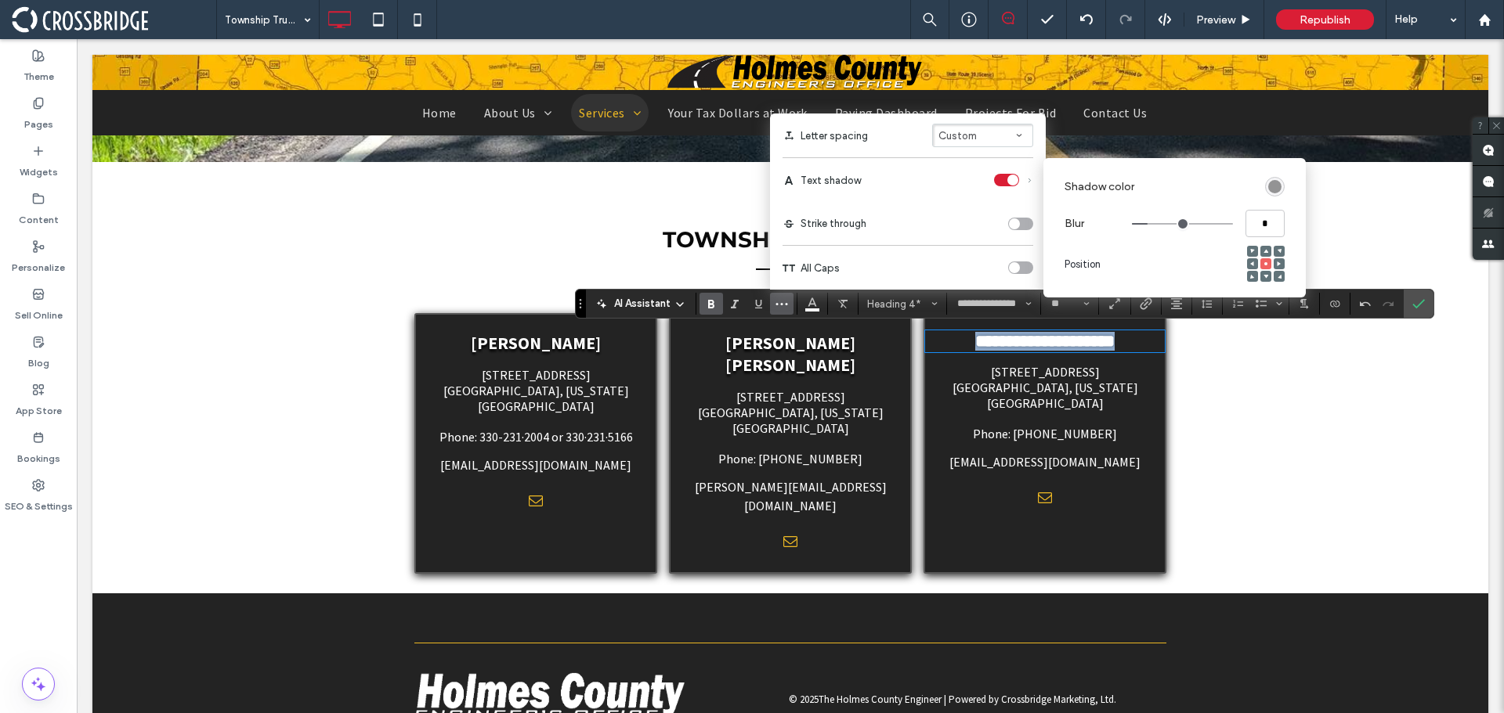
type input "***"
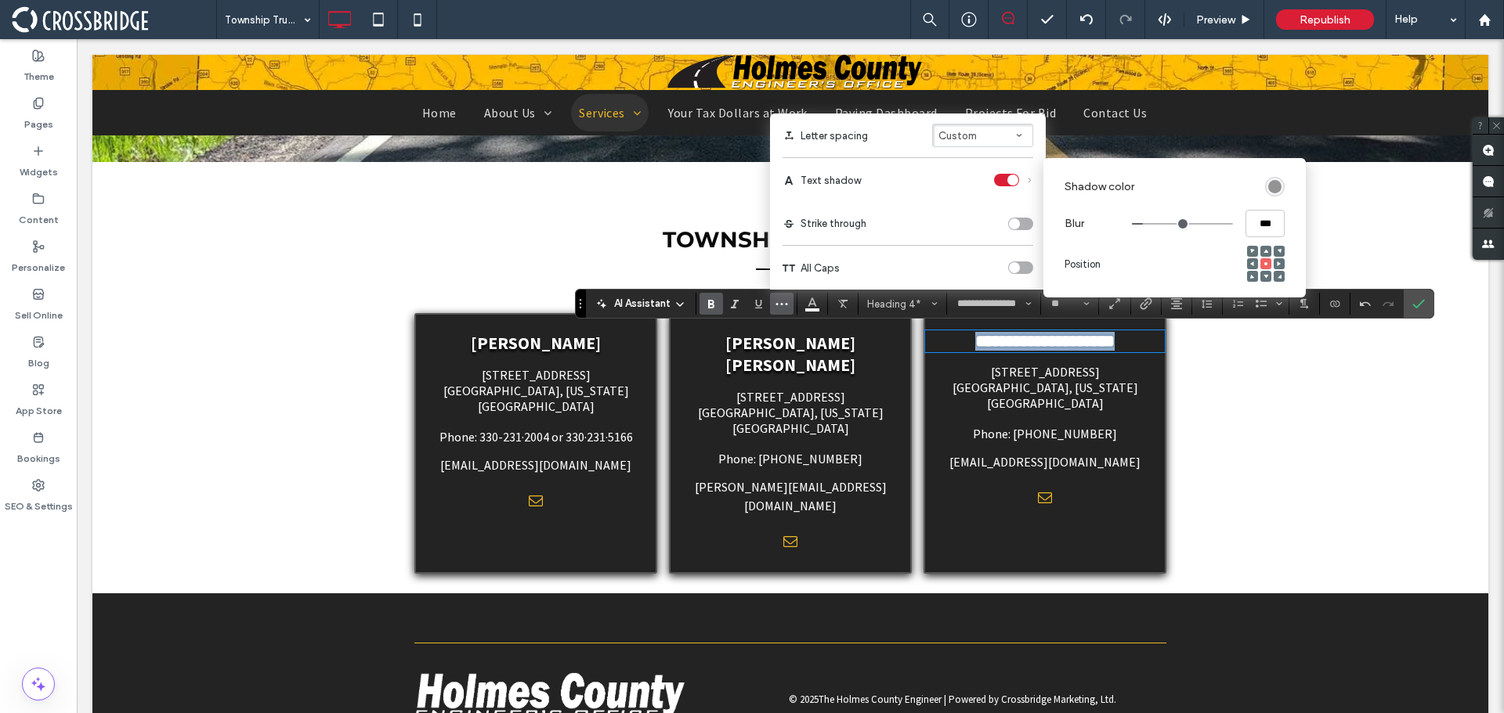
drag, startPoint x: 1173, startPoint y: 224, endPoint x: 1147, endPoint y: 222, distance: 25.9
type input "***"
click at [1147, 223] on input "range" at bounding box center [1182, 224] width 101 height 2
click at [1267, 273] on span at bounding box center [1265, 276] width 5 height 11
click at [1269, 185] on div "rgba(0, 0, 0, 0.4)" at bounding box center [1274, 186] width 13 height 13
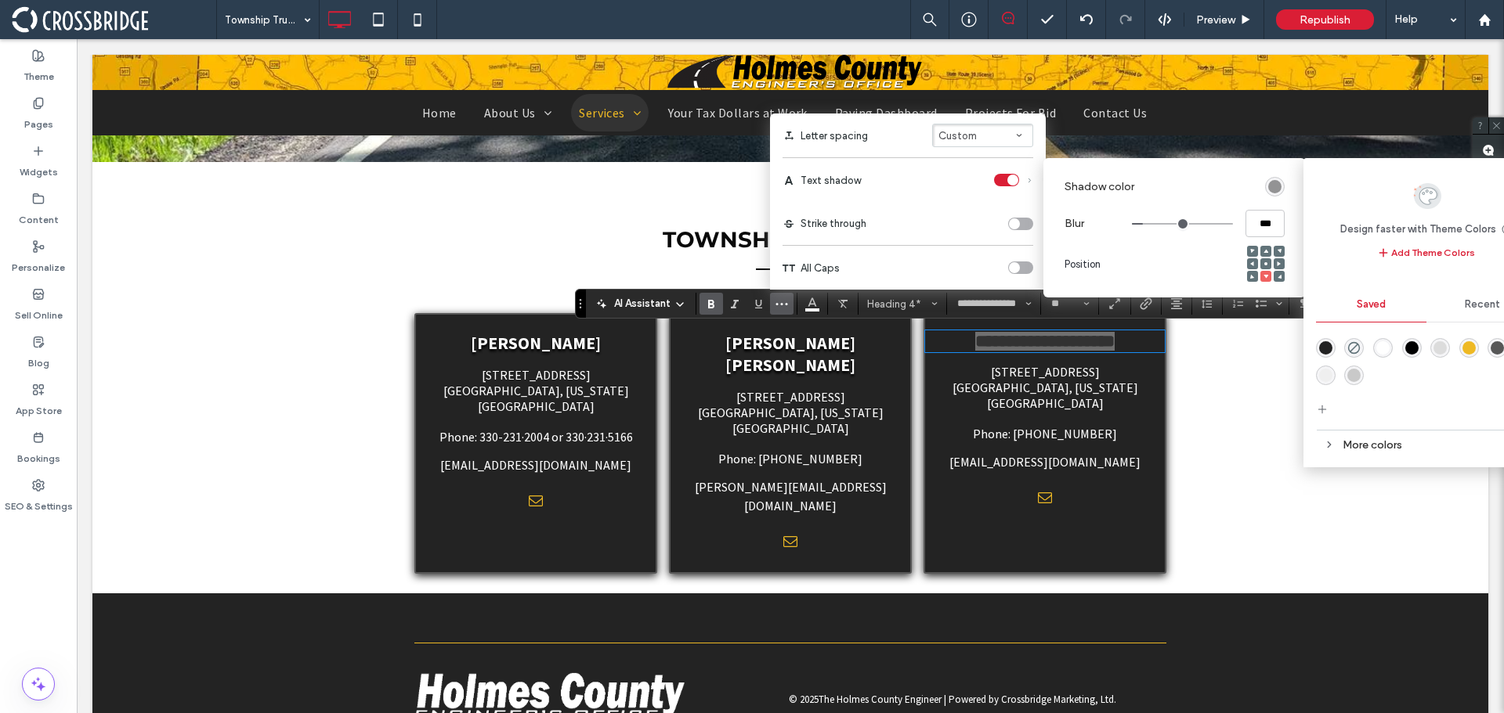
click at [1405, 348] on div "rgba(0,0,0,1)" at bounding box center [1411, 347] width 13 height 13
click at [957, 251] on label "All Caps" at bounding box center [907, 268] width 251 height 44
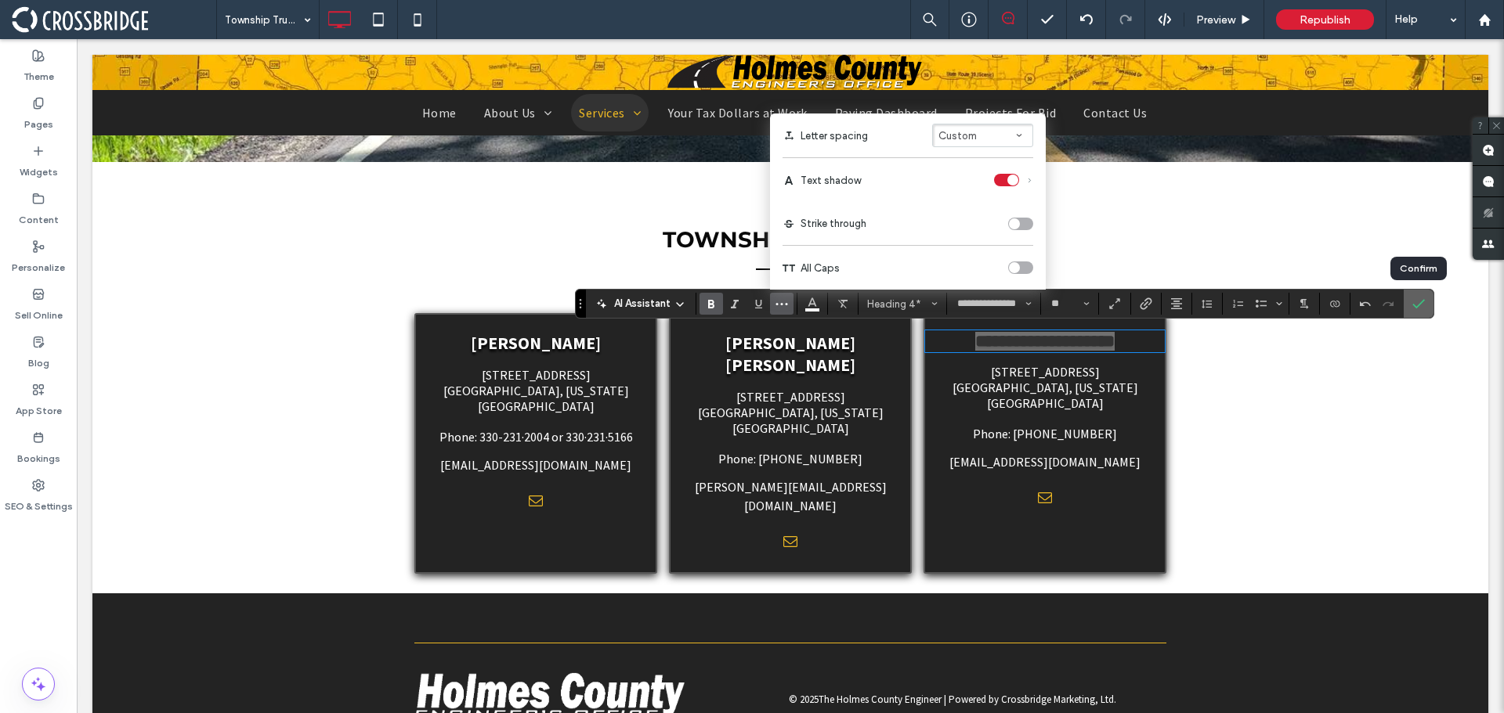
click at [1417, 298] on icon "Confirm" at bounding box center [1418, 304] width 13 height 13
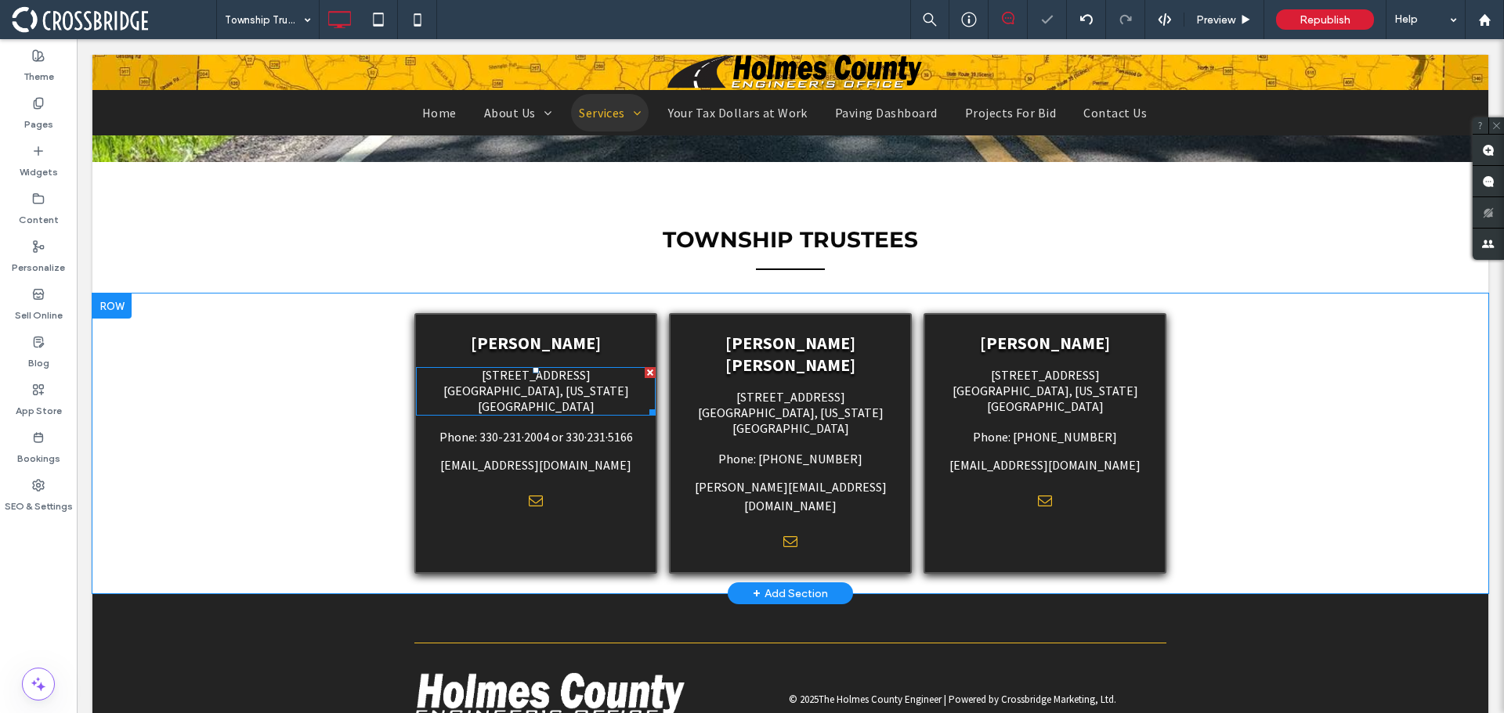
click at [548, 385] on span "[GEOGRAPHIC_DATA], [US_STATE][GEOGRAPHIC_DATA]" at bounding box center [536, 398] width 186 height 31
type input "**********"
type input "**"
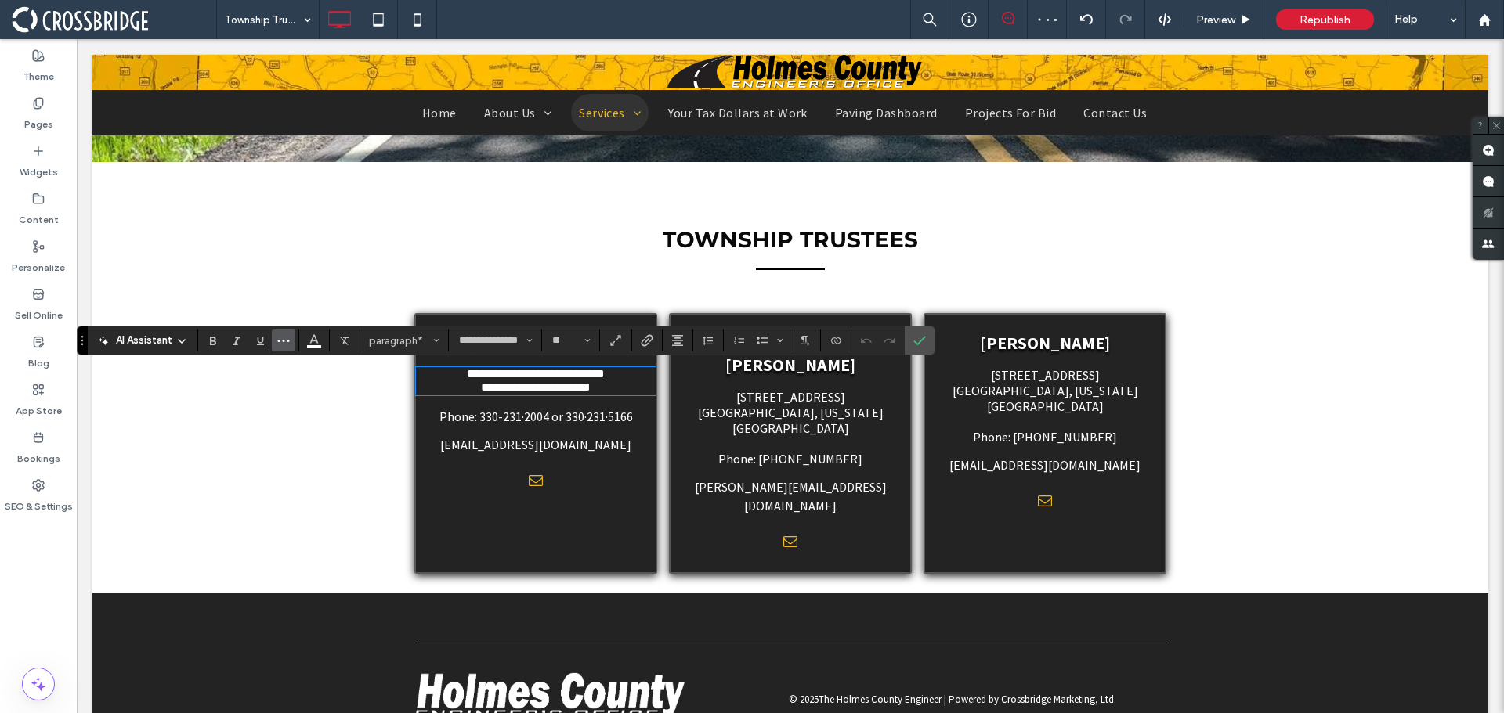
click at [276, 345] on button "More" at bounding box center [283, 341] width 23 height 22
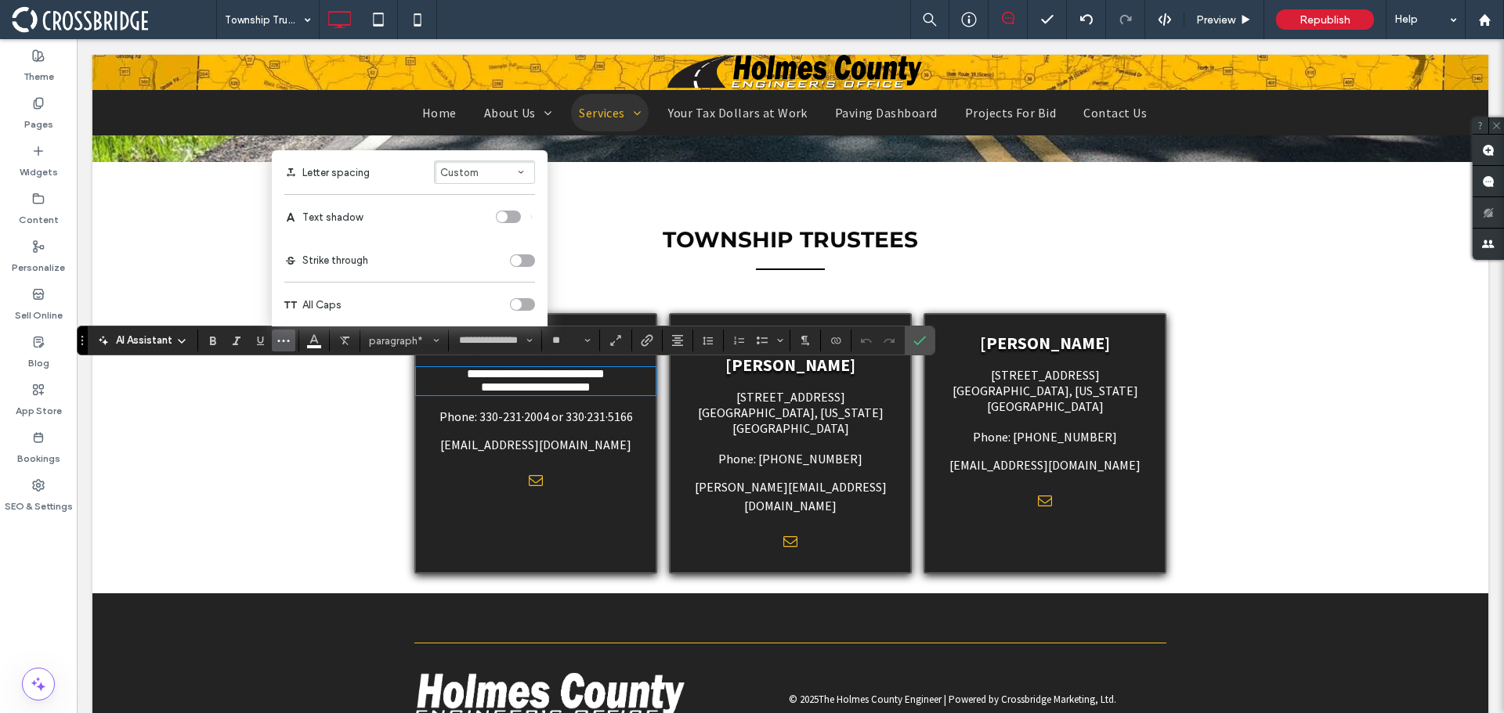
click at [512, 222] on div "toggle" at bounding box center [508, 217] width 25 height 13
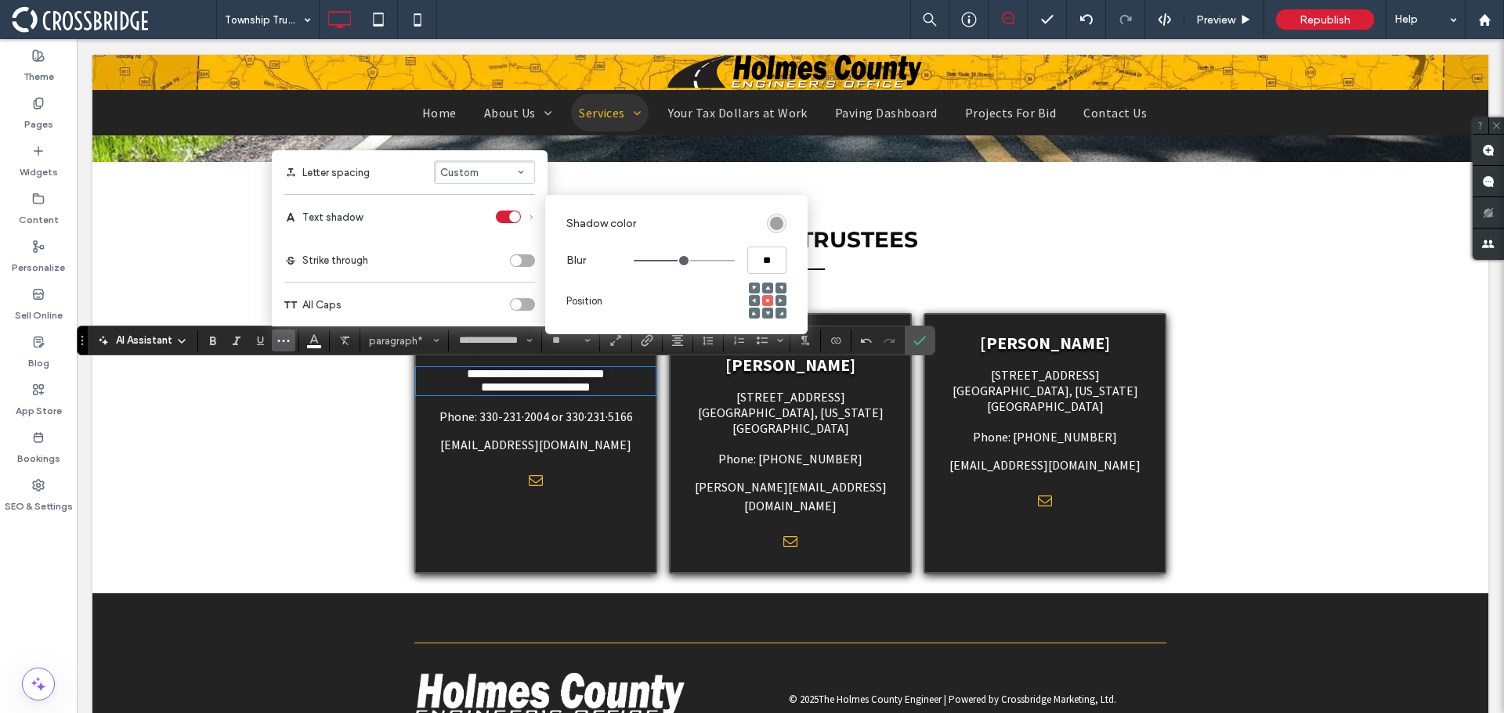
click at [771, 223] on div "rgba(0, 0, 0, 0.4)" at bounding box center [776, 223] width 13 height 13
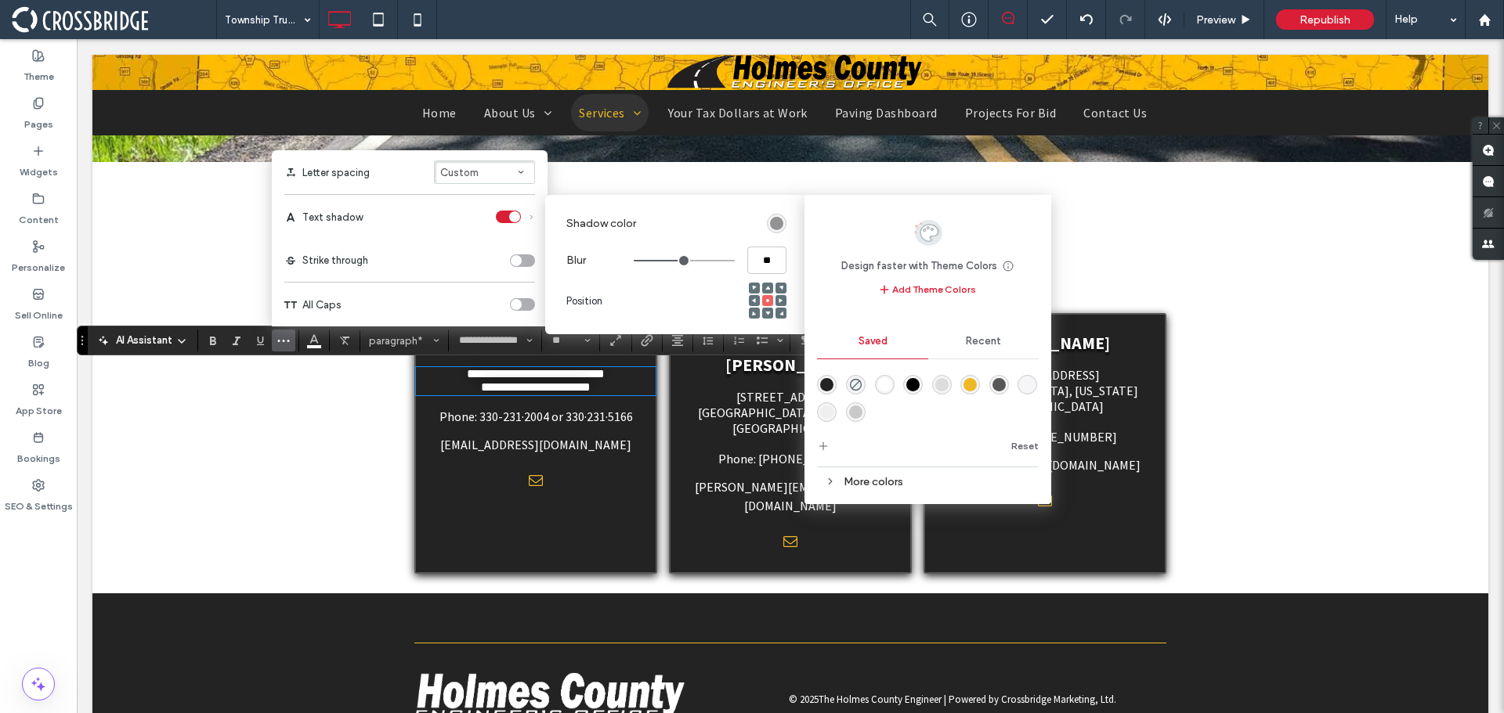
click at [911, 386] on div "rgba(0,0,0,1)" at bounding box center [912, 384] width 13 height 13
click at [765, 316] on span at bounding box center [767, 313] width 5 height 11
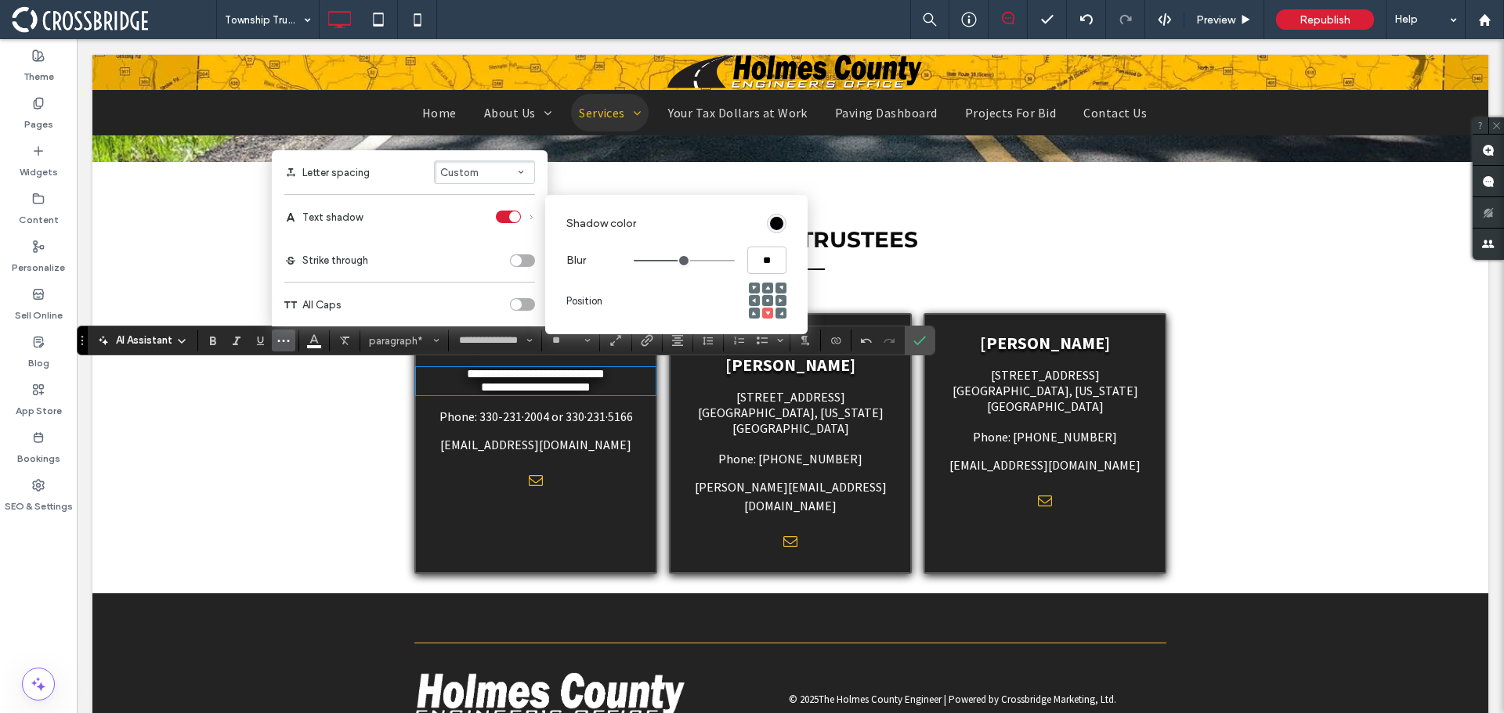
type input "****"
type input "***"
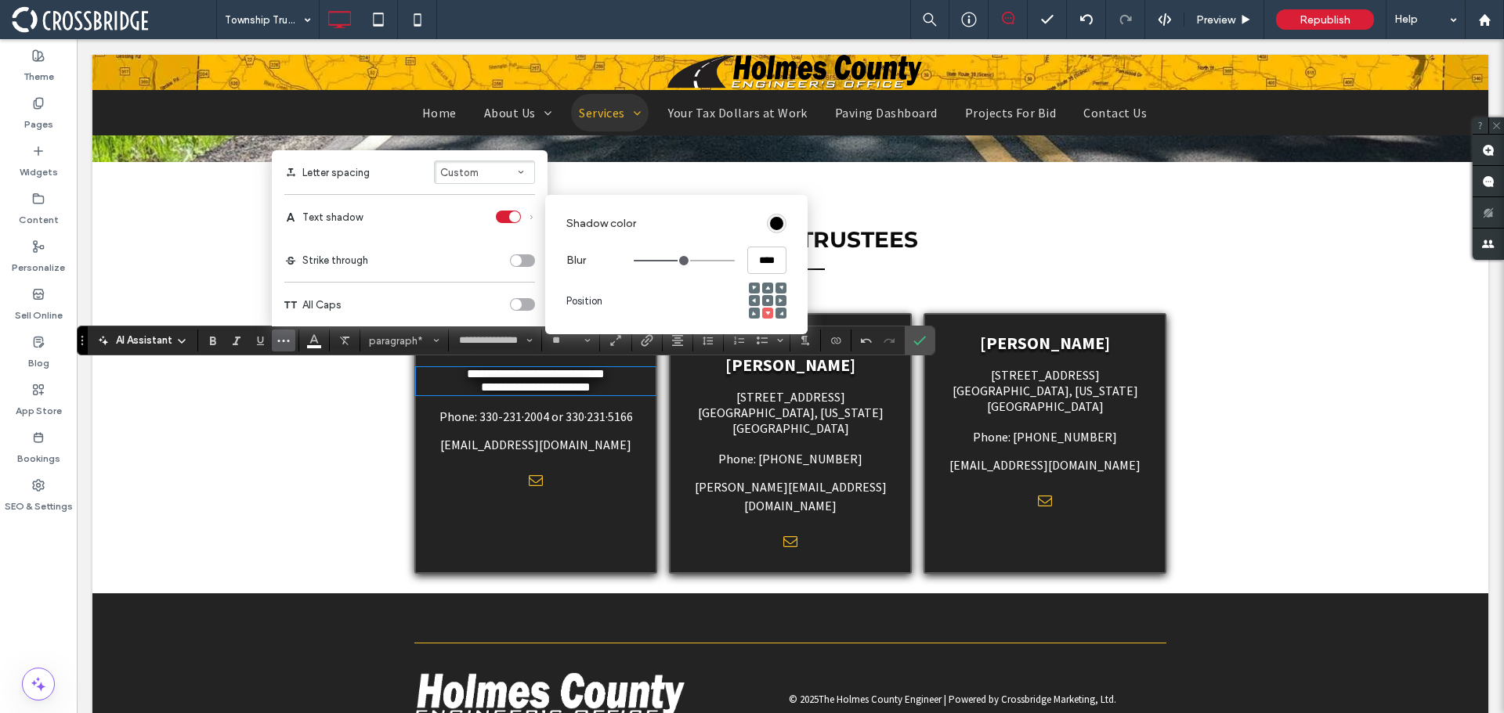
type input "***"
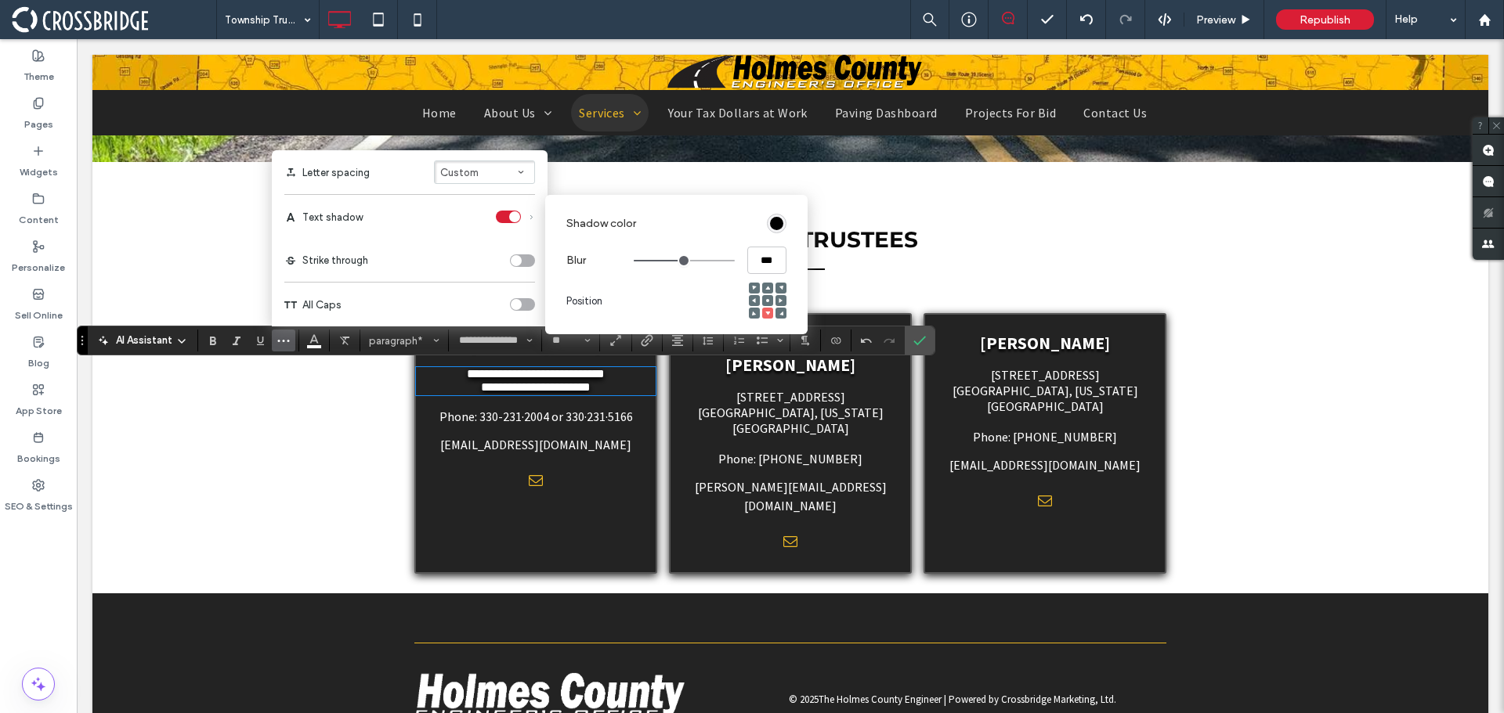
type input "***"
type input "*"
type input "***"
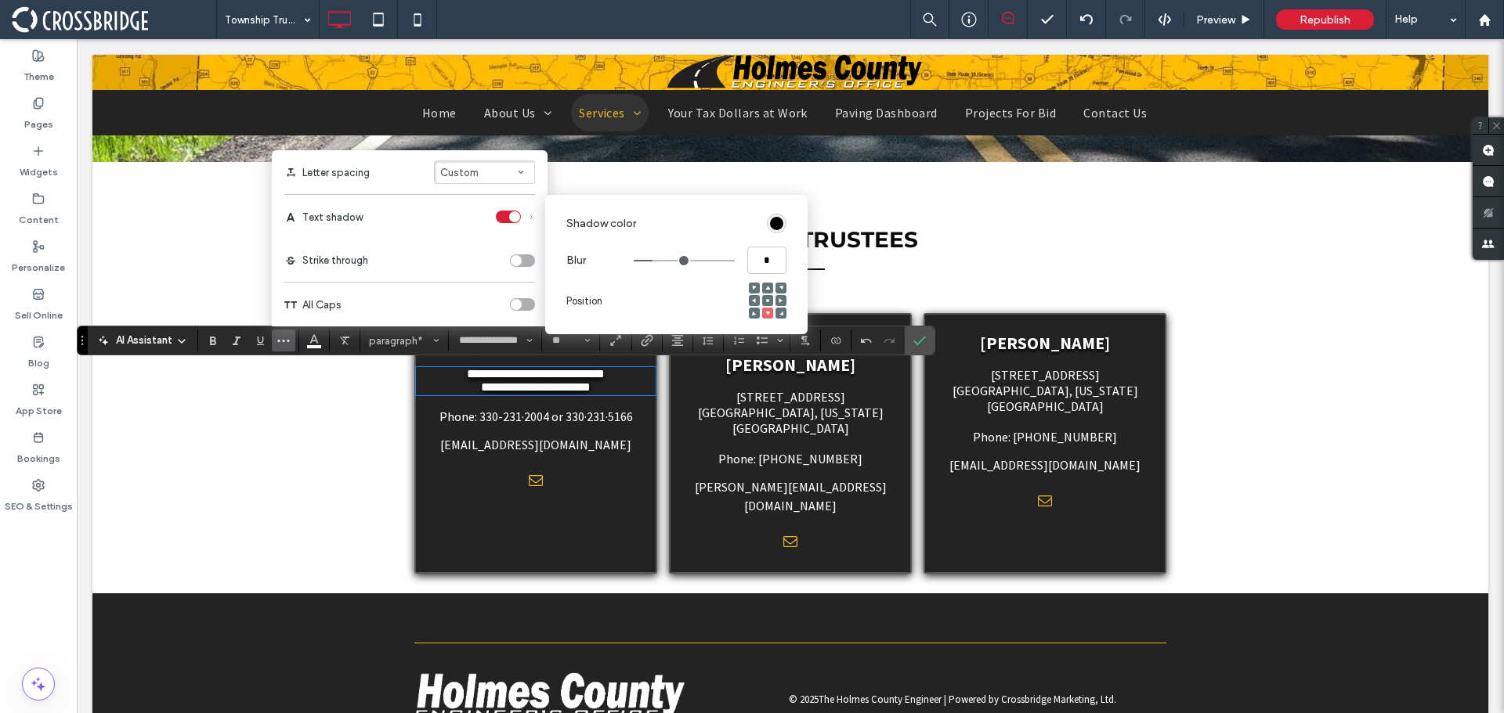
type input "***"
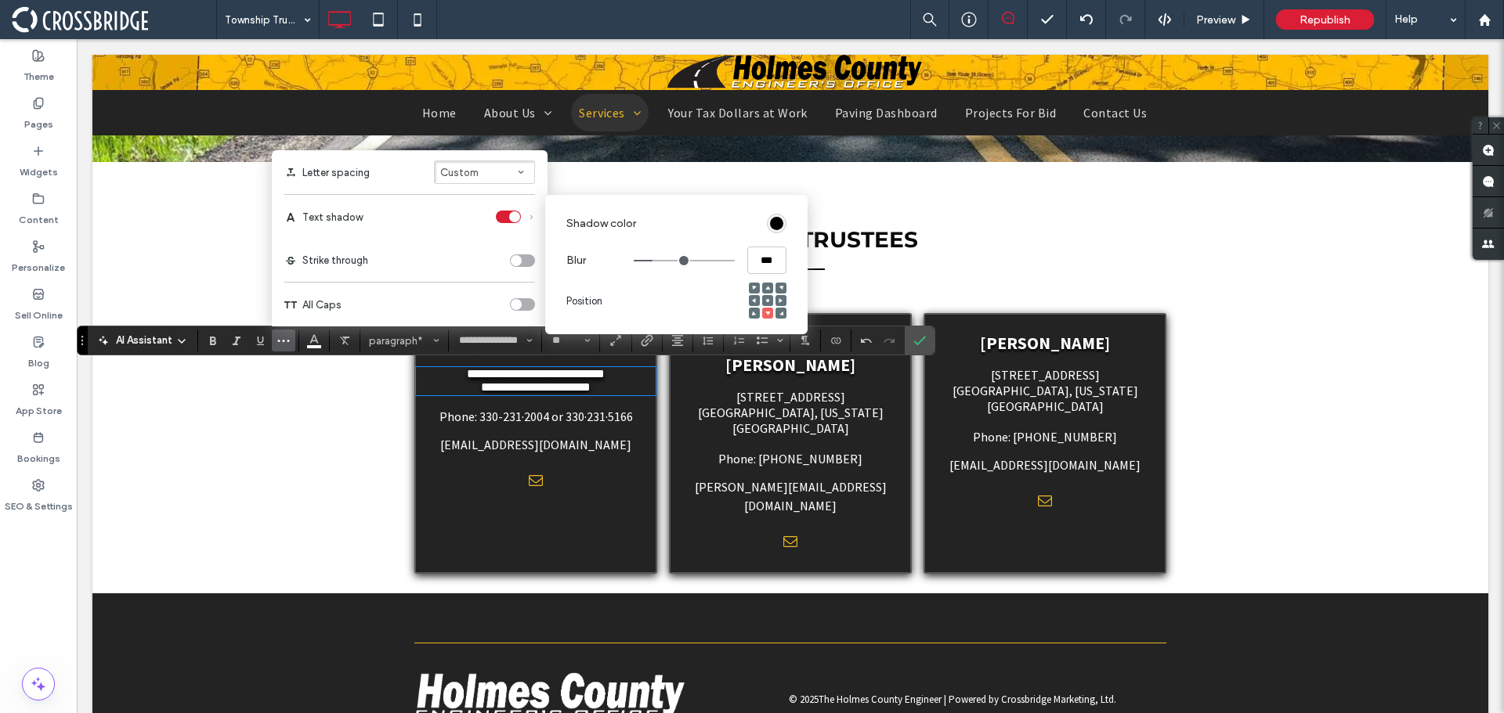
type input "***"
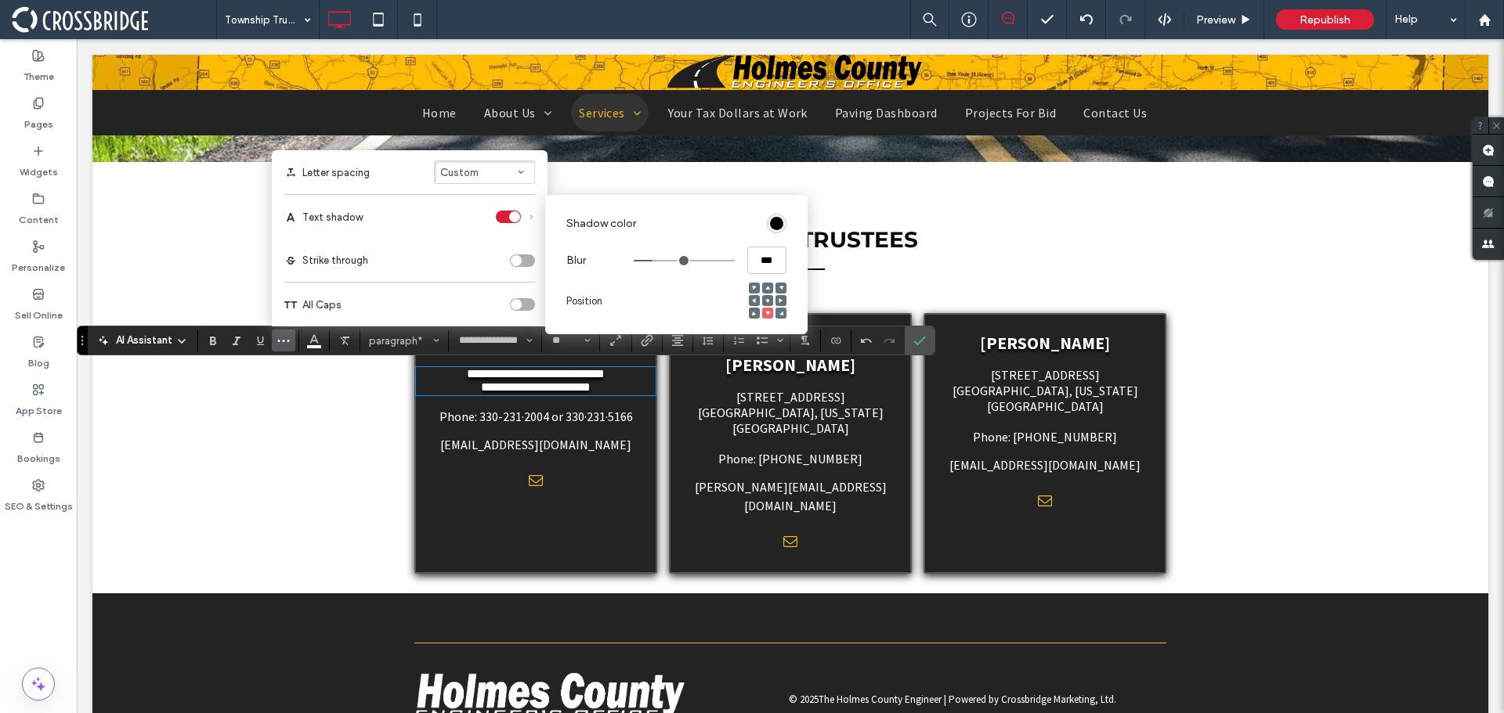
type input "***"
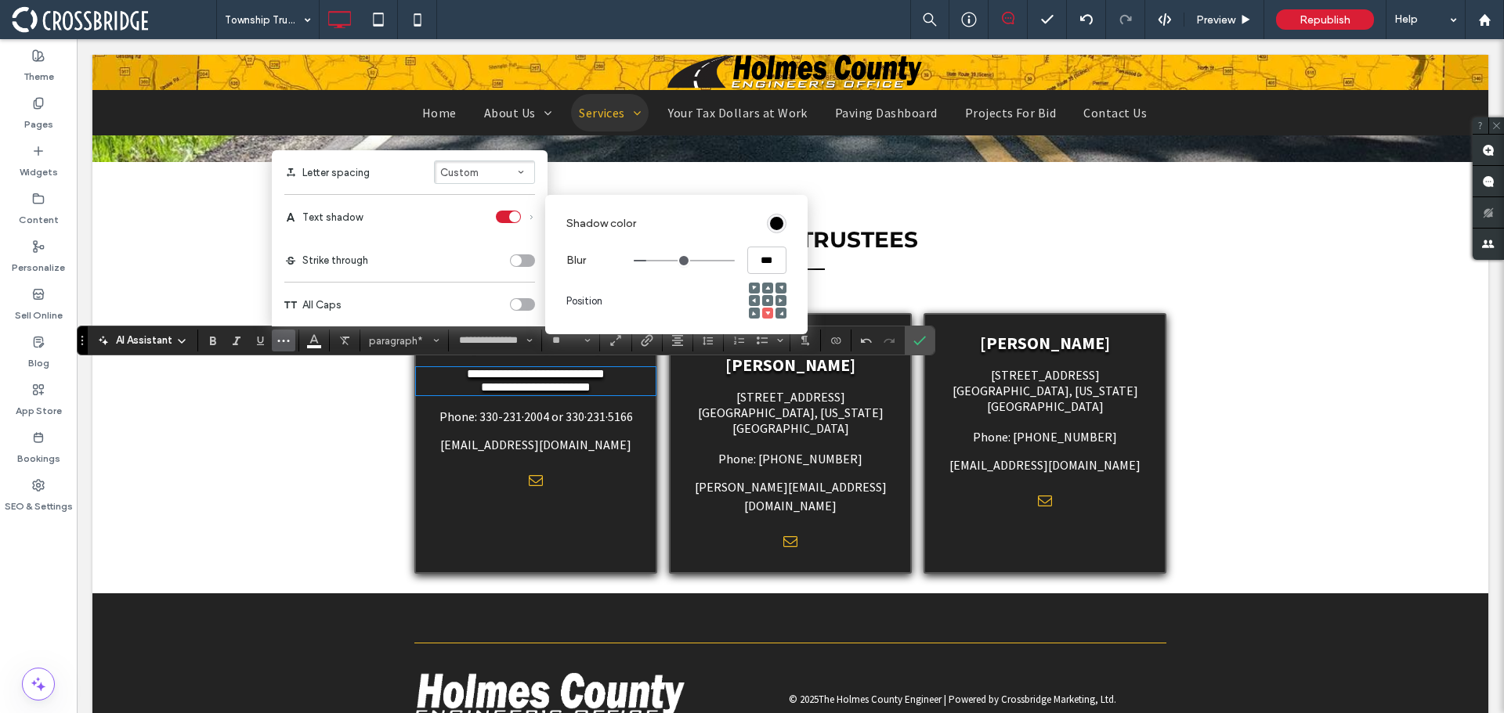
type input "***"
drag, startPoint x: 681, startPoint y: 260, endPoint x: 648, endPoint y: 261, distance: 32.1
click at [648, 261] on input "range" at bounding box center [684, 261] width 101 height 2
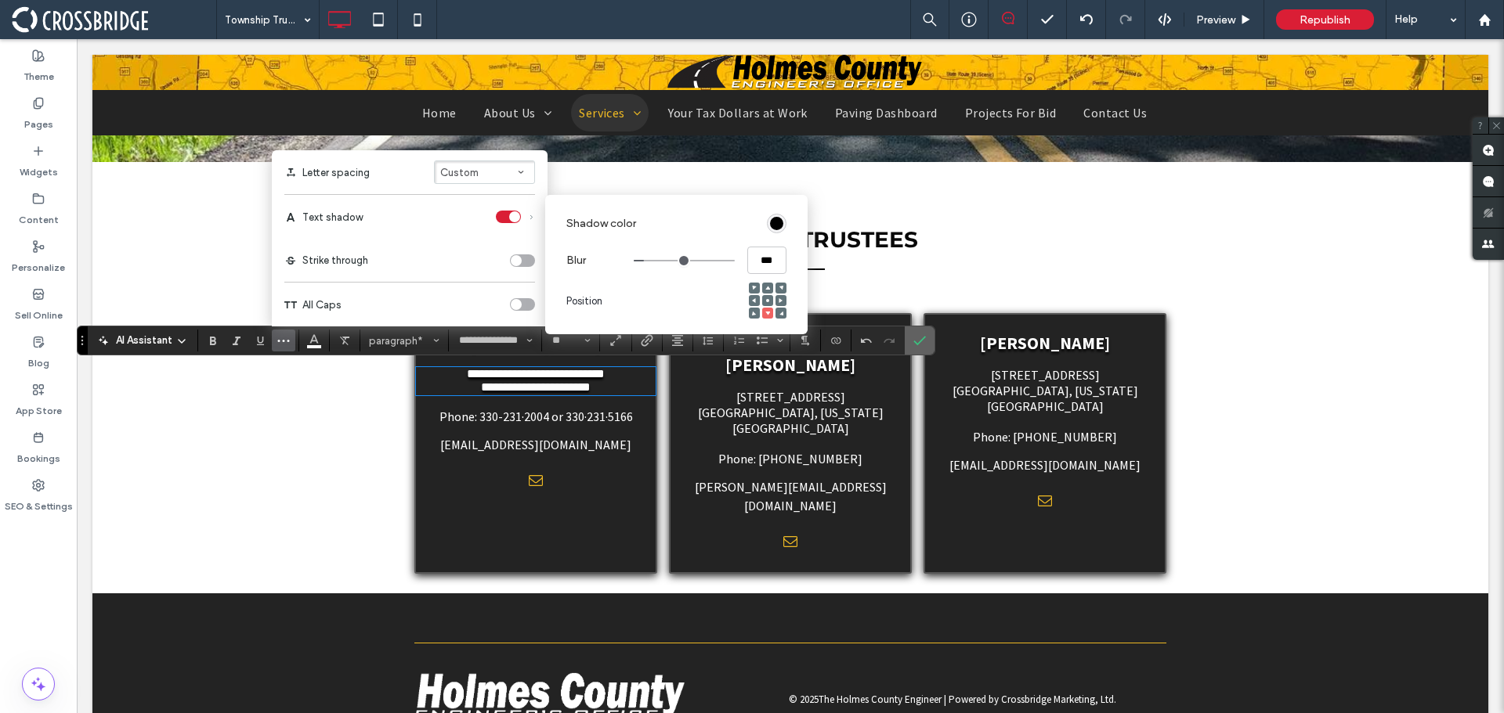
click at [917, 345] on use "Confirm" at bounding box center [920, 340] width 13 height 9
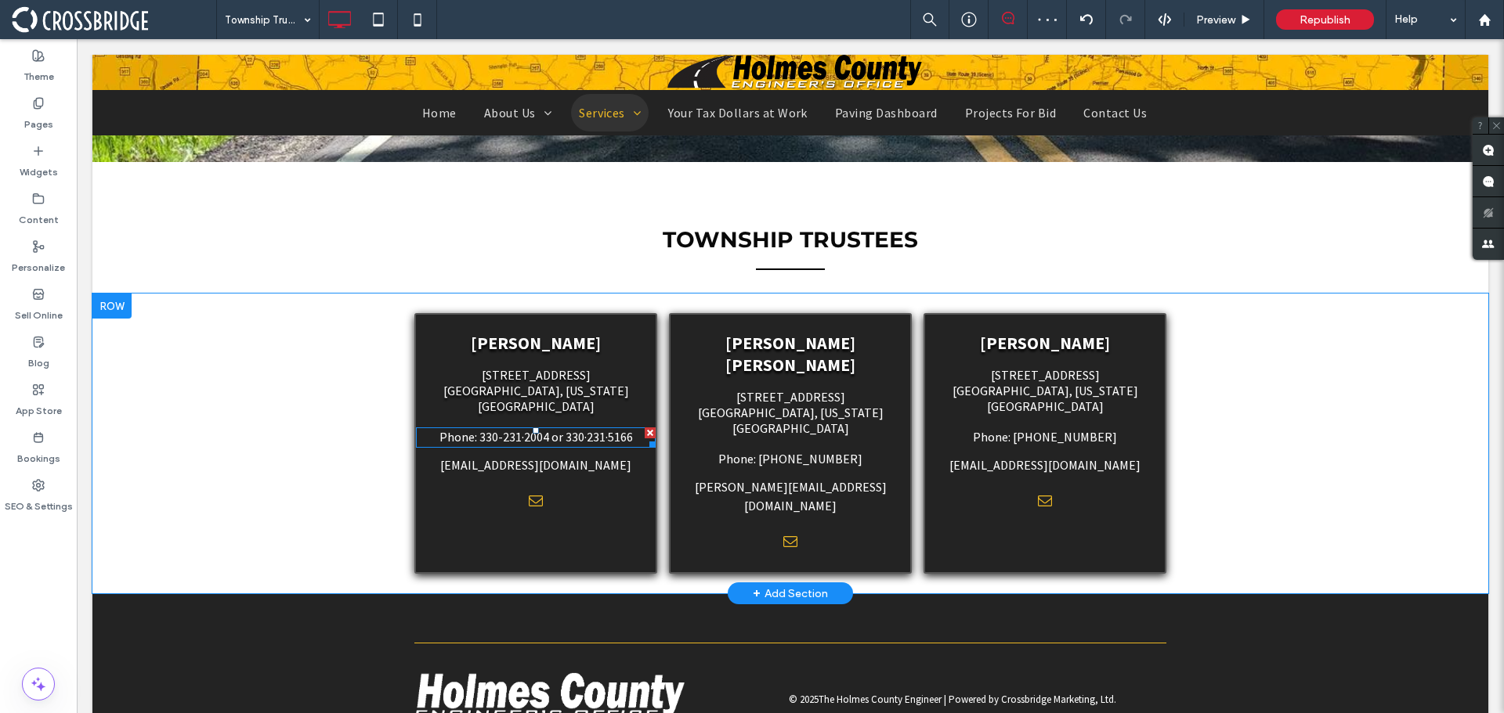
click at [565, 429] on span "Phone: 330-231·2004 or 330·231·5166" at bounding box center [535, 437] width 193 height 16
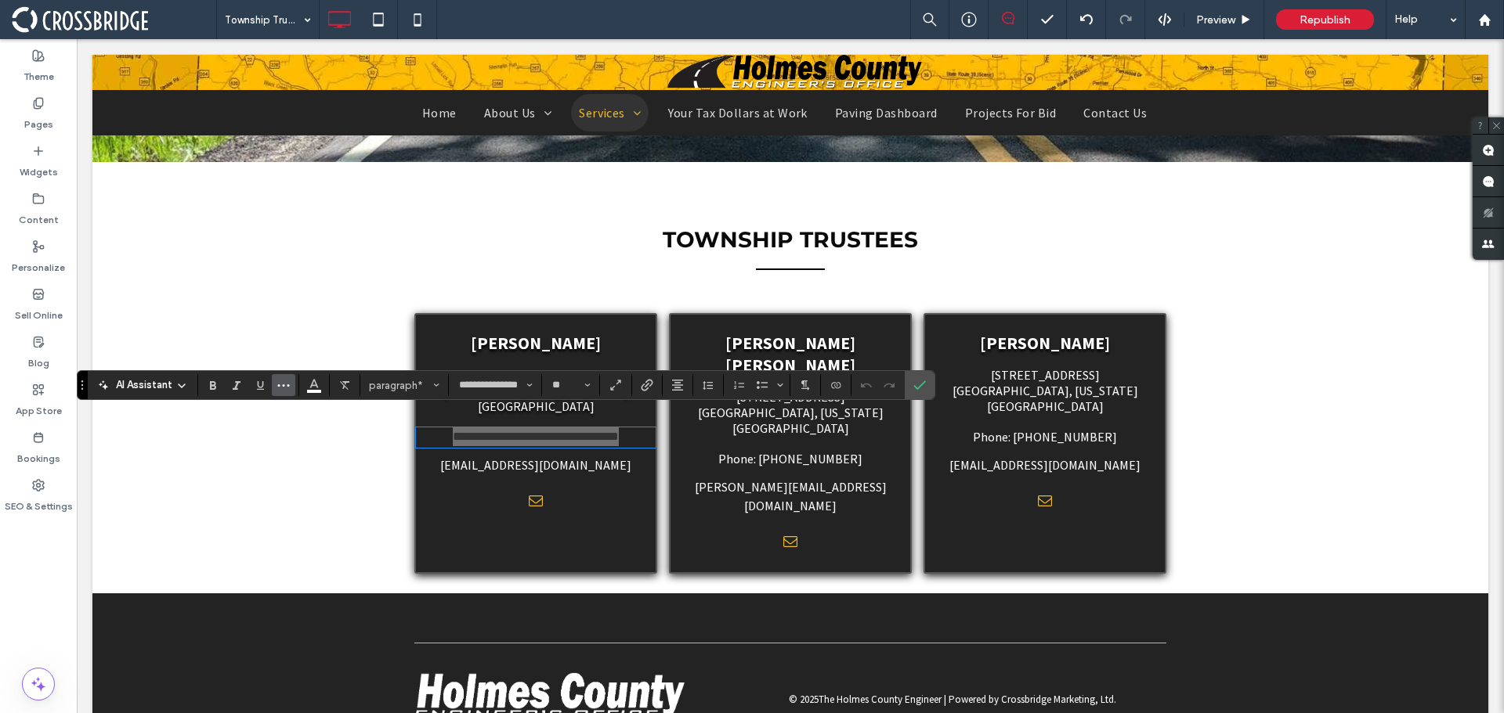
click at [281, 395] on span "More" at bounding box center [283, 385] width 13 height 20
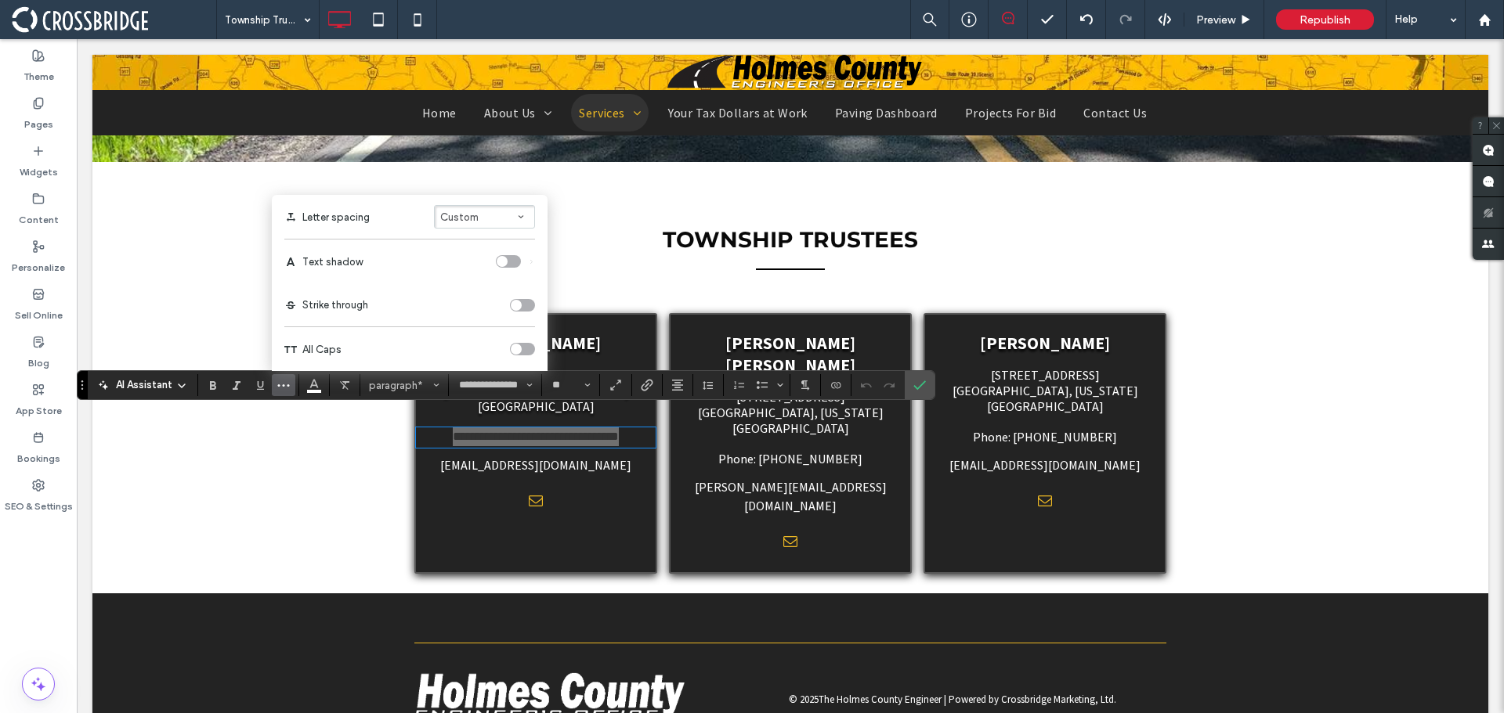
click at [507, 257] on div "toggle" at bounding box center [508, 261] width 25 height 13
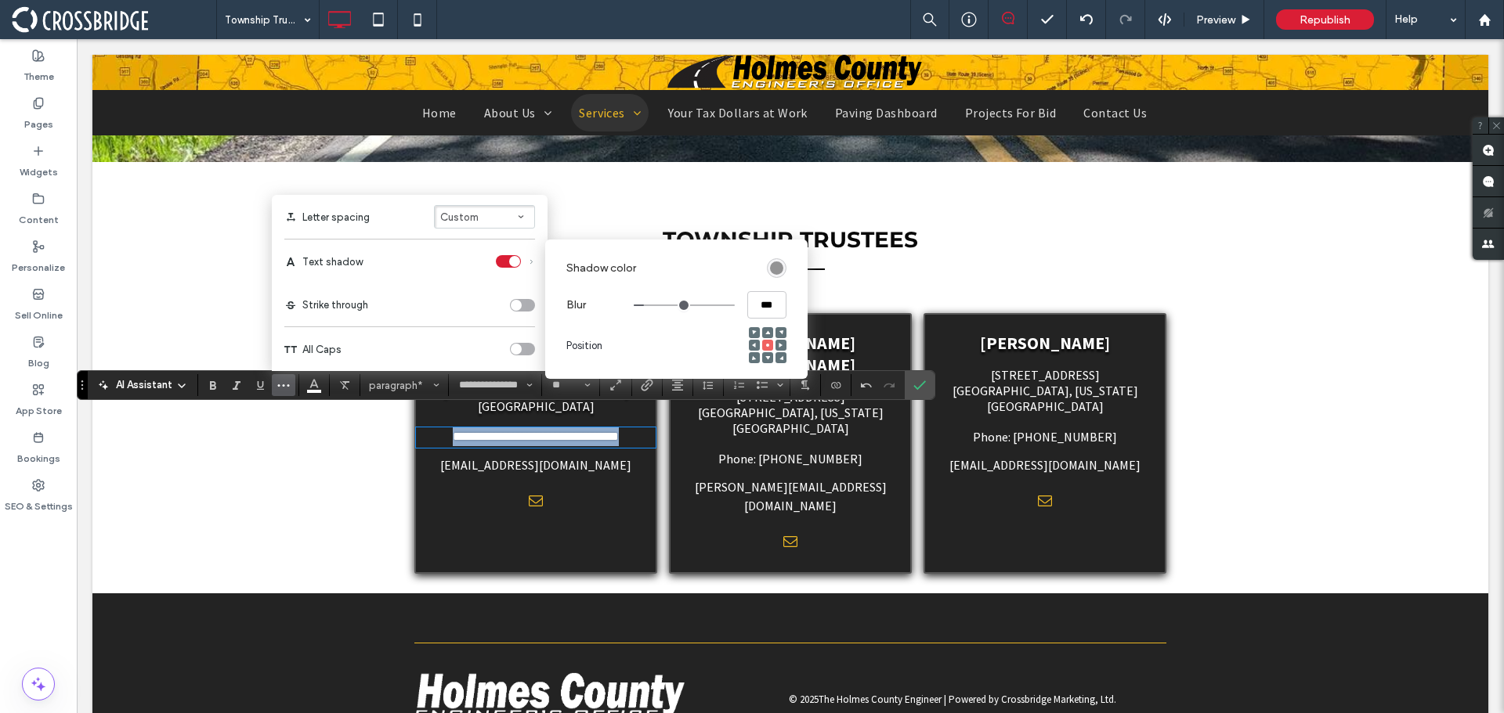
drag, startPoint x: 682, startPoint y: 304, endPoint x: 648, endPoint y: 306, distance: 33.8
click at [648, 306] on input "range" at bounding box center [684, 306] width 101 height 2
click at [765, 360] on icon at bounding box center [767, 358] width 5 height 5
click at [771, 274] on div "rgba(0, 0, 0, 0.4)" at bounding box center [776, 268] width 13 height 13
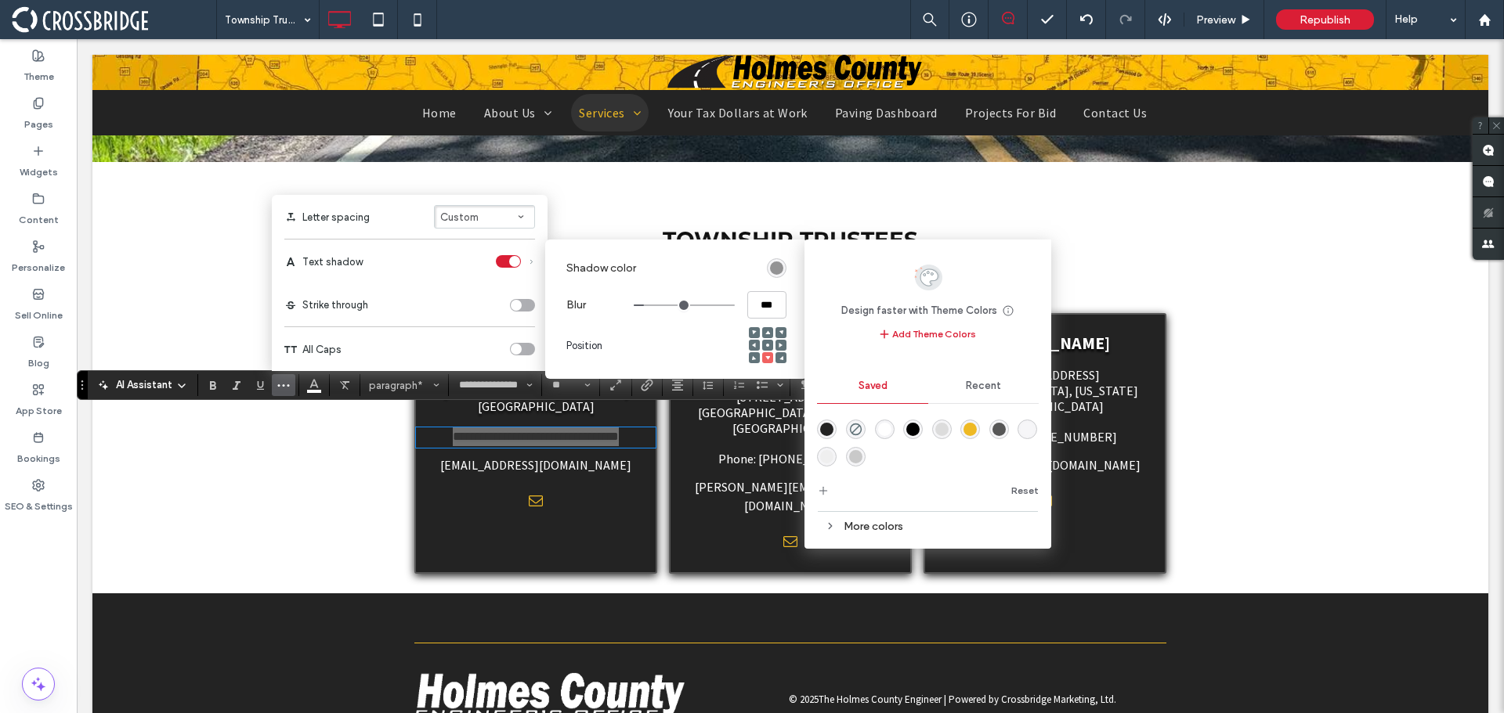
click at [908, 425] on div "rgba(0,0,0,1)" at bounding box center [912, 429] width 13 height 13
click at [468, 305] on div "Strike through" at bounding box center [409, 305] width 251 height 13
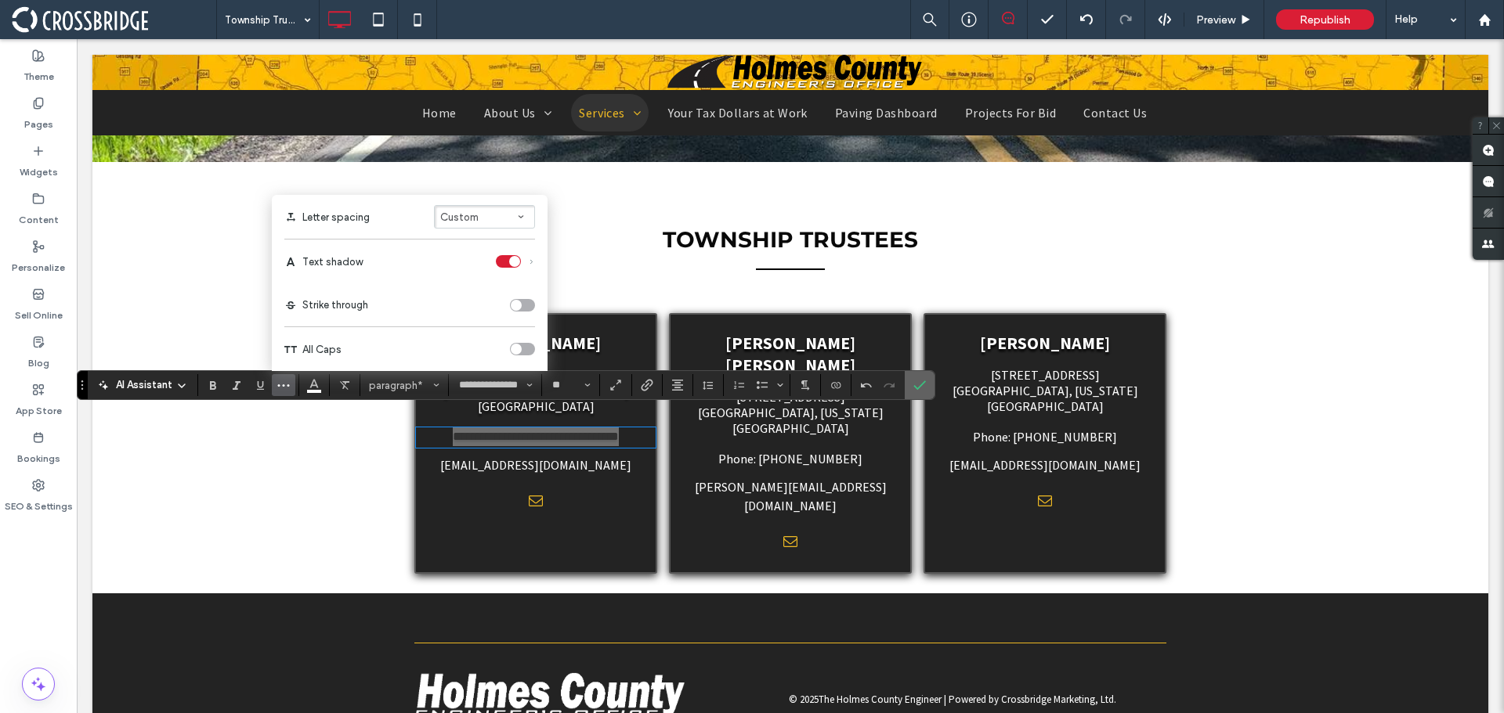
click at [909, 384] on label "Confirm" at bounding box center [919, 385] width 23 height 28
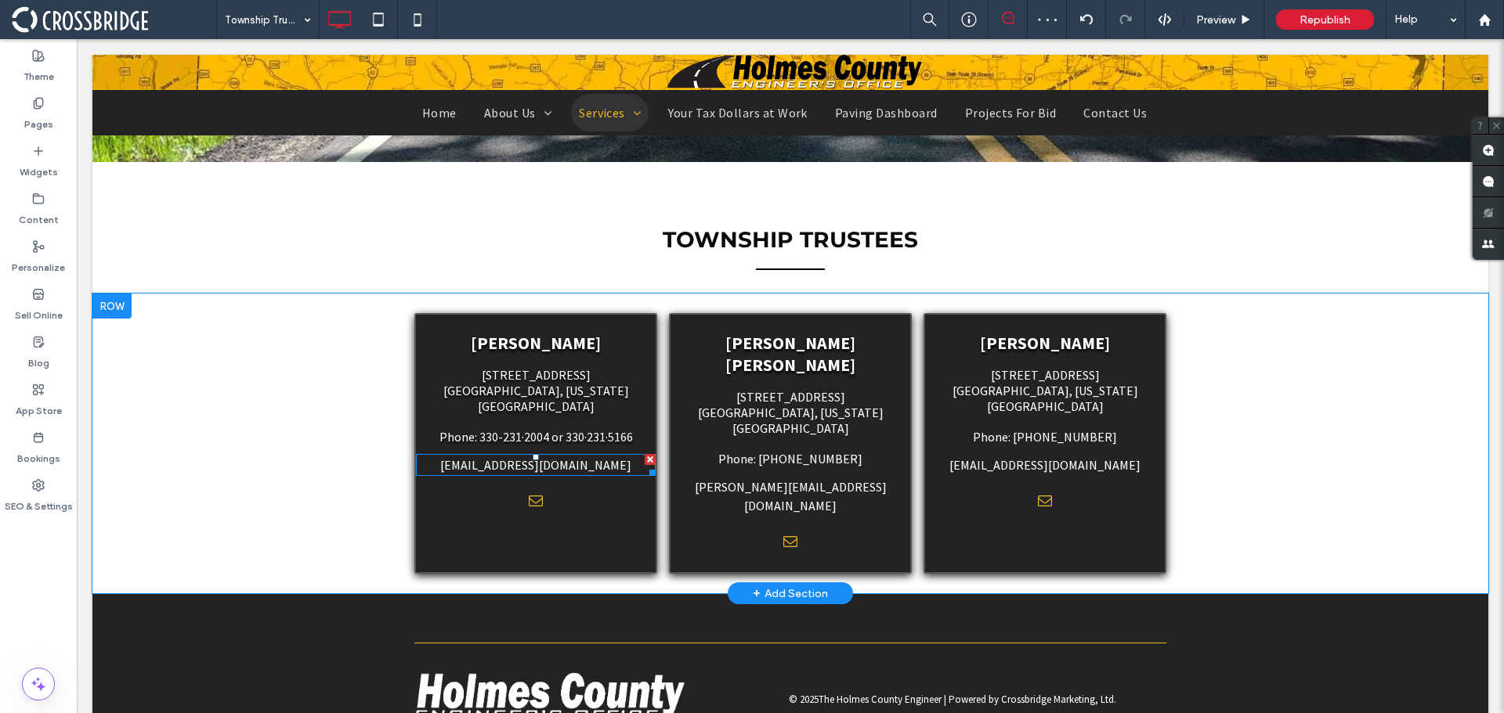
click at [528, 457] on link "[EMAIL_ADDRESS][DOMAIN_NAME]" at bounding box center [535, 465] width 191 height 16
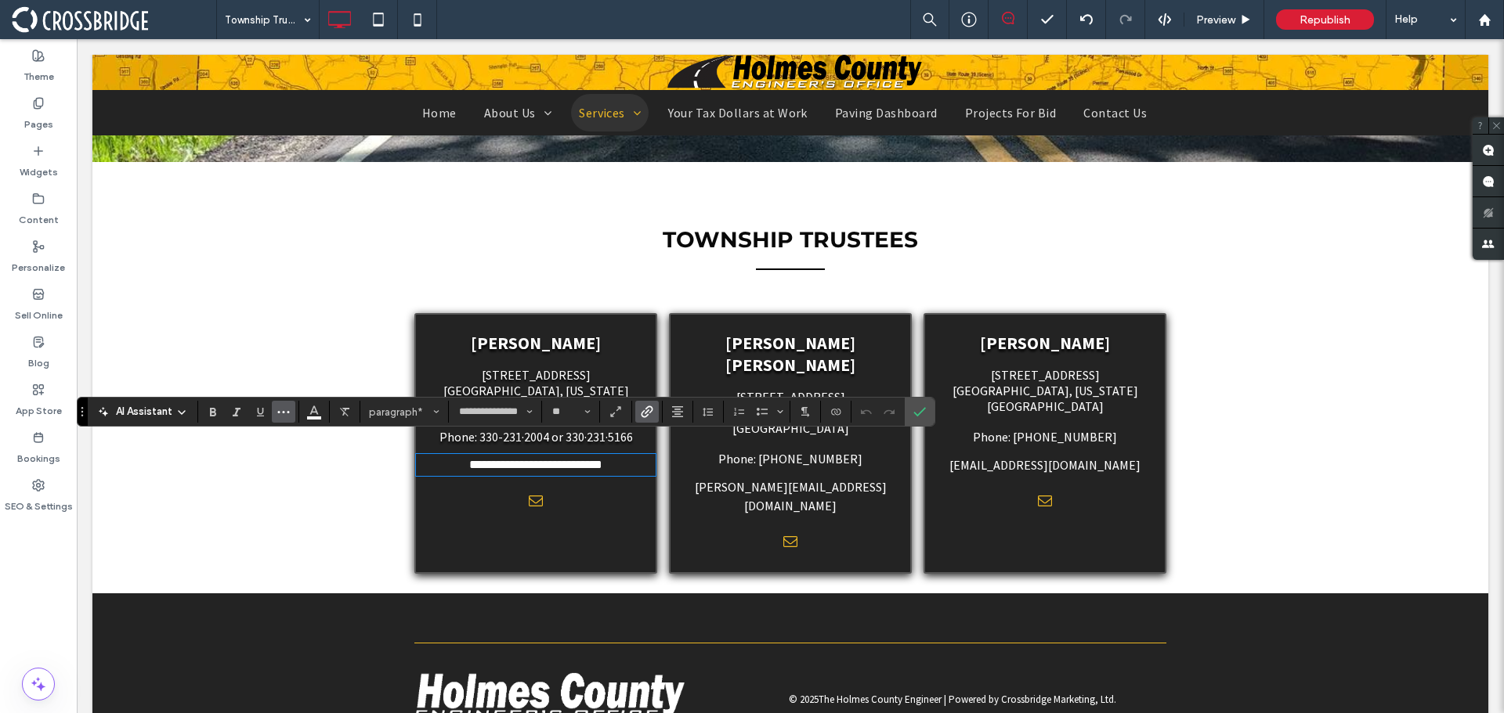
click at [276, 406] on button "More" at bounding box center [283, 412] width 23 height 22
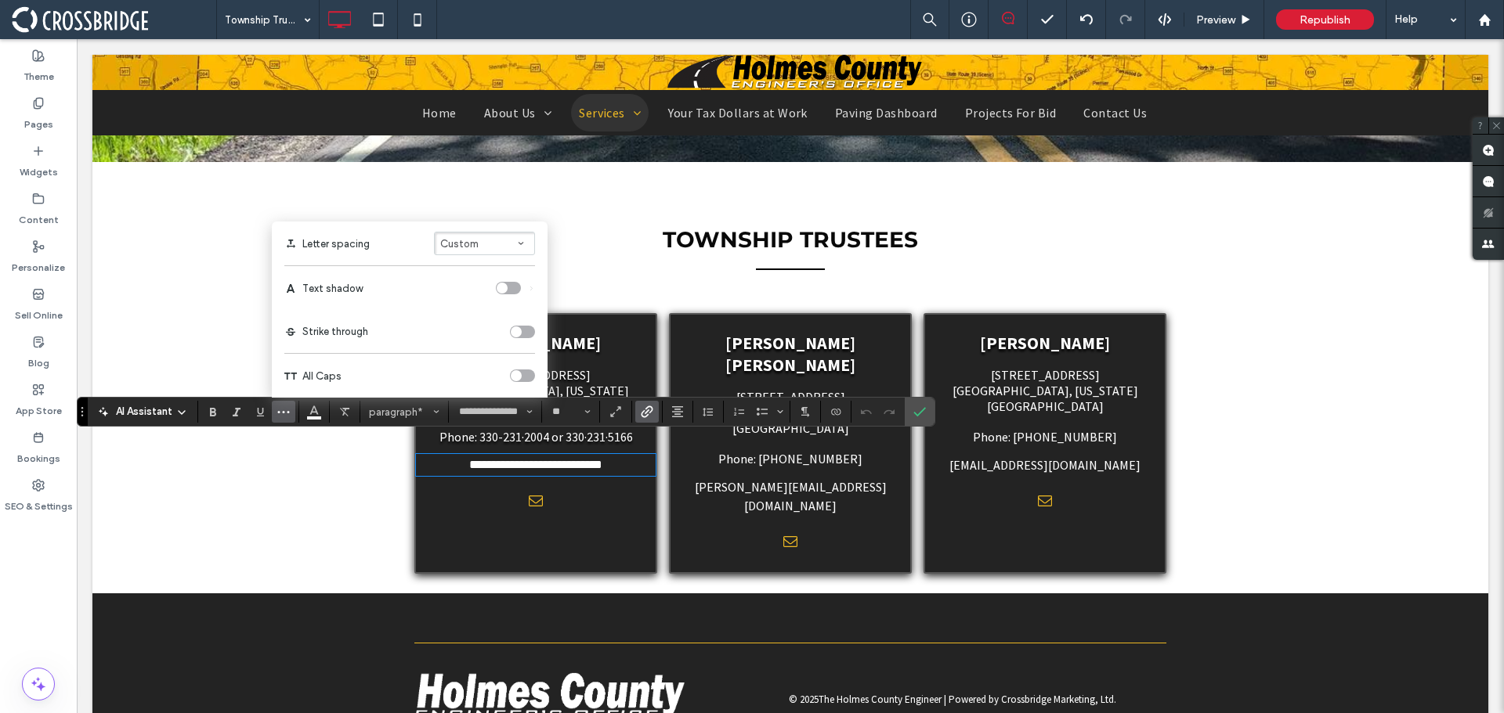
click at [507, 287] on div "toggle" at bounding box center [502, 288] width 11 height 11
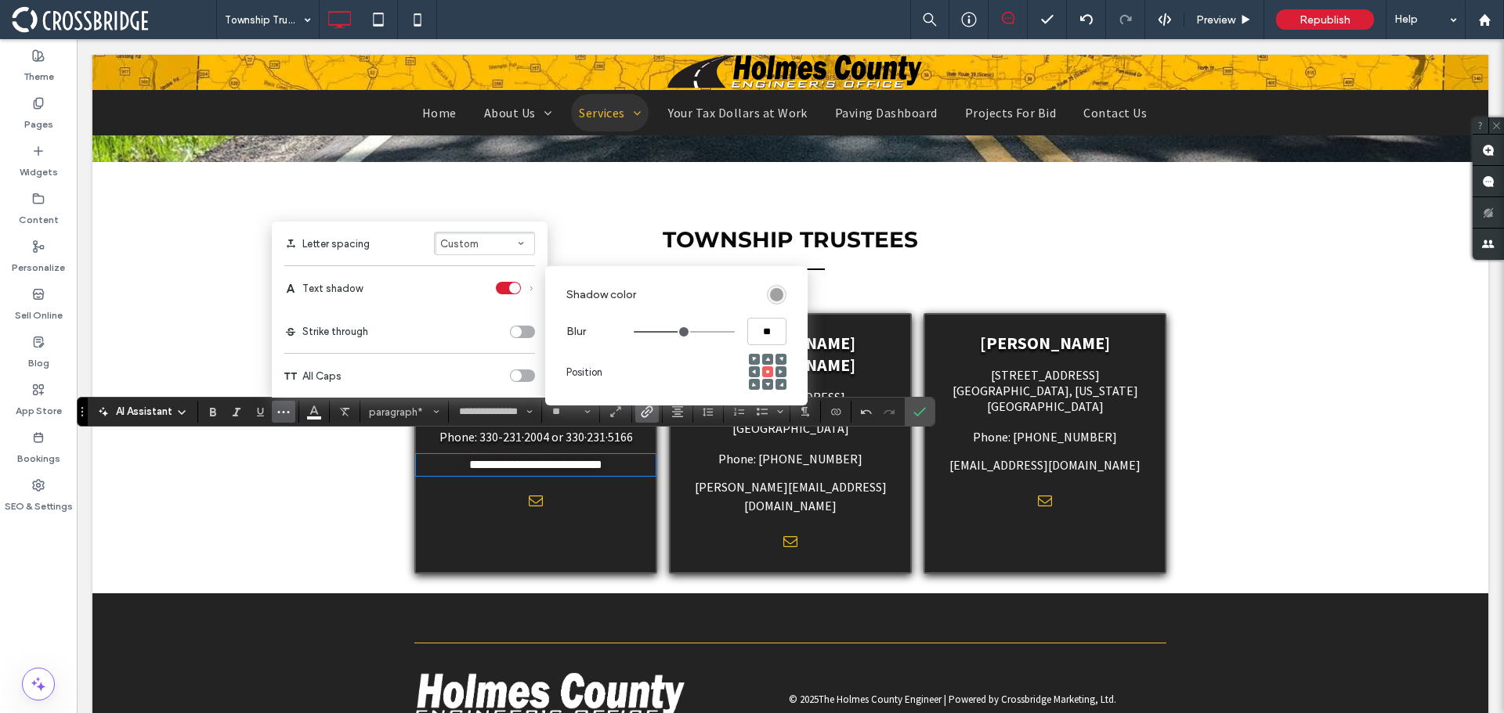
click at [780, 293] on div "rgba(0, 0, 0, 0.4)" at bounding box center [776, 294] width 13 height 13
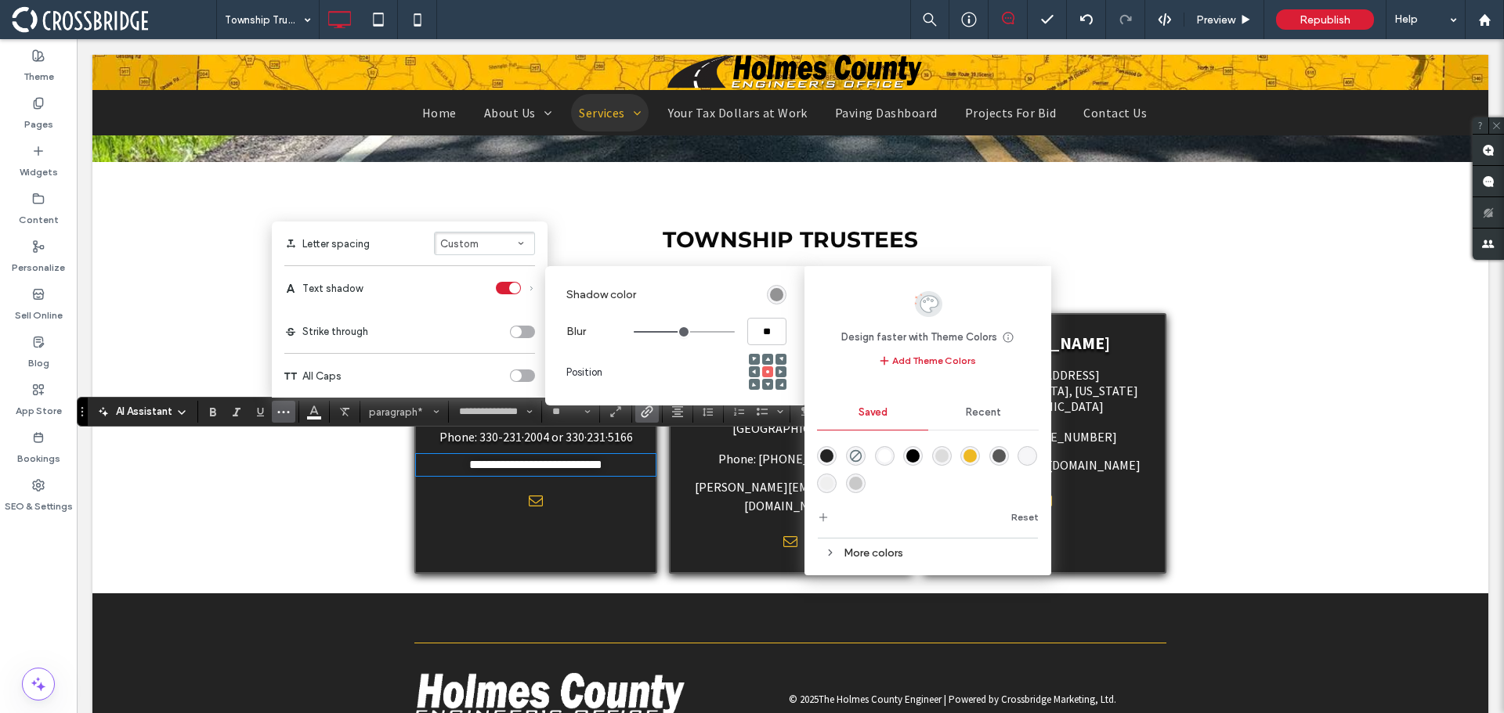
click at [912, 458] on div "rgba(0,0,0,1)" at bounding box center [912, 456] width 13 height 13
click at [763, 387] on div at bounding box center [767, 384] width 11 height 11
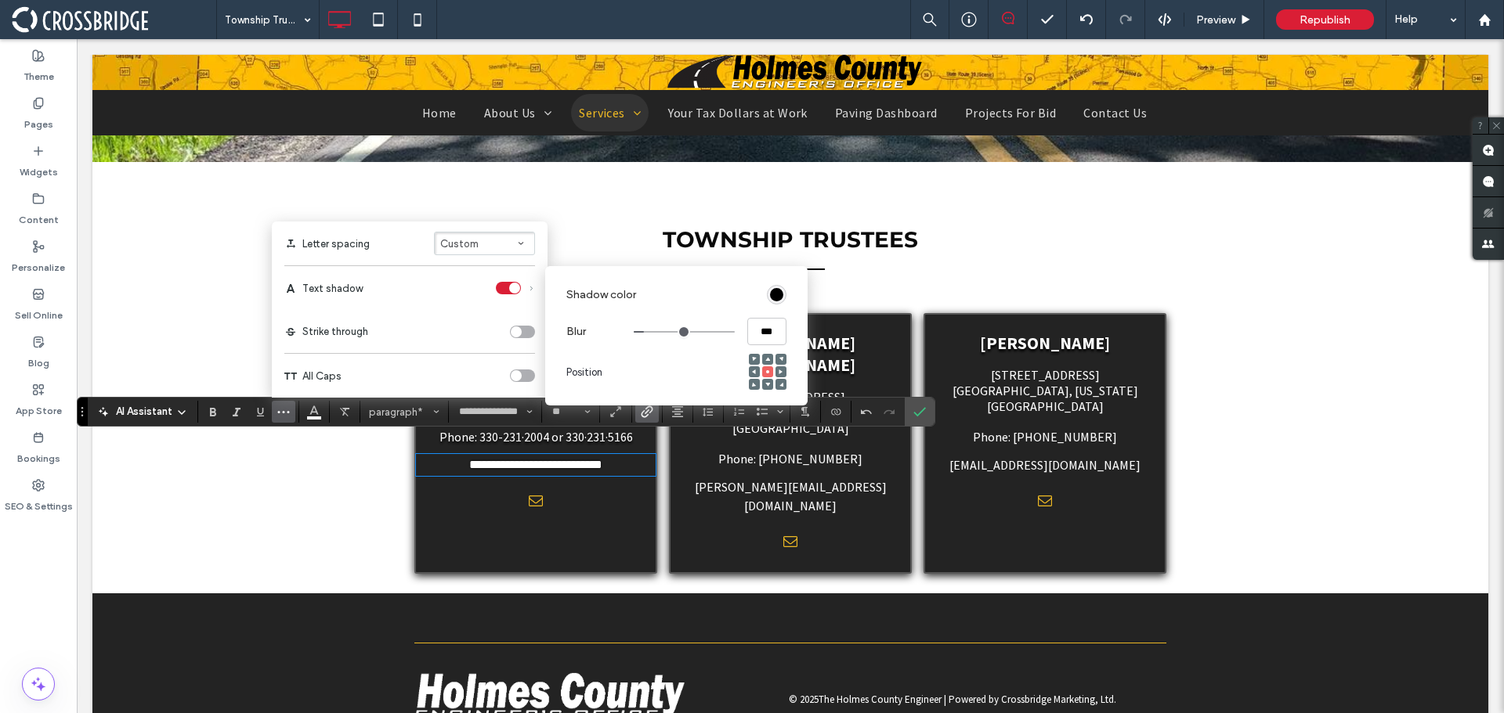
drag, startPoint x: 680, startPoint y: 335, endPoint x: 648, endPoint y: 336, distance: 31.3
click at [648, 333] on input "range" at bounding box center [684, 332] width 101 height 2
click at [765, 388] on span at bounding box center [767, 384] width 5 height 11
click at [908, 411] on label "Confirm" at bounding box center [919, 412] width 23 height 28
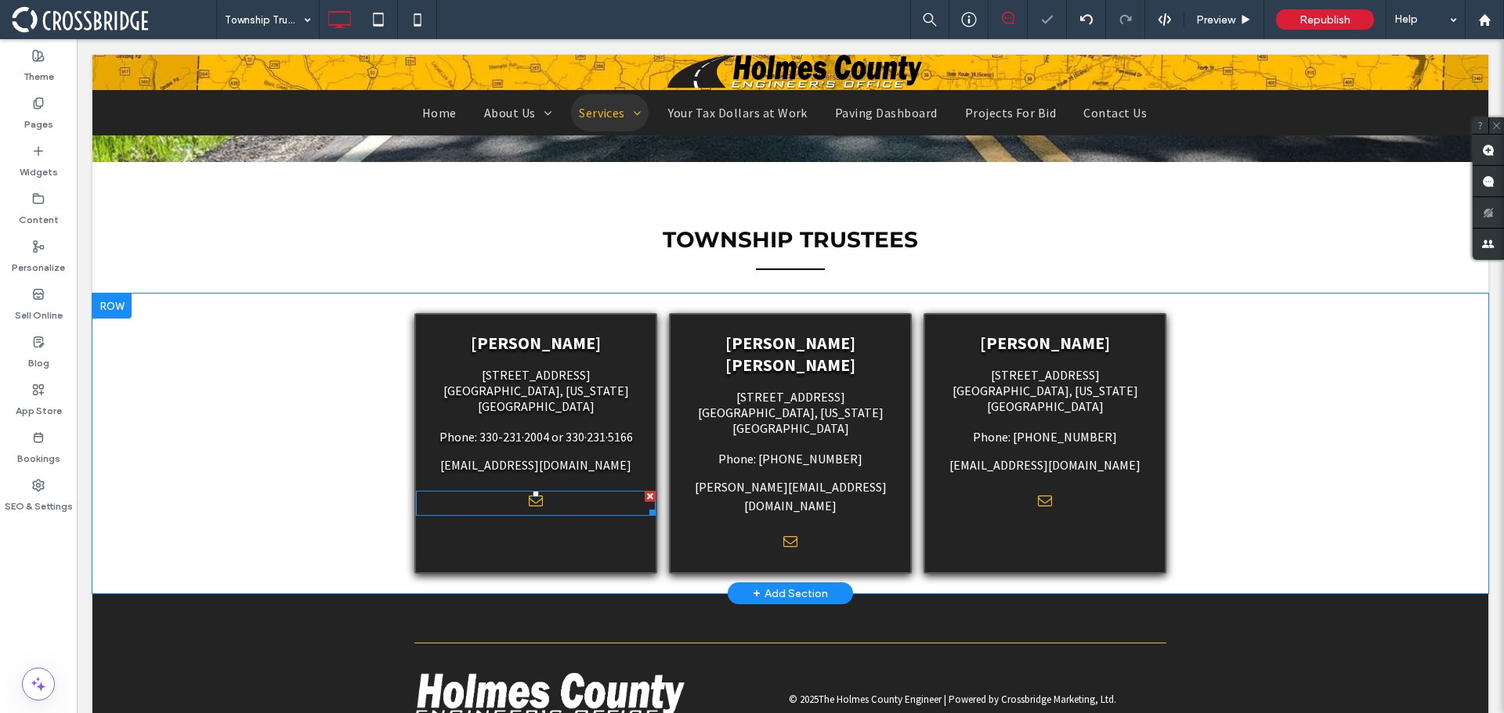
click at [569, 491] on div at bounding box center [536, 503] width 240 height 25
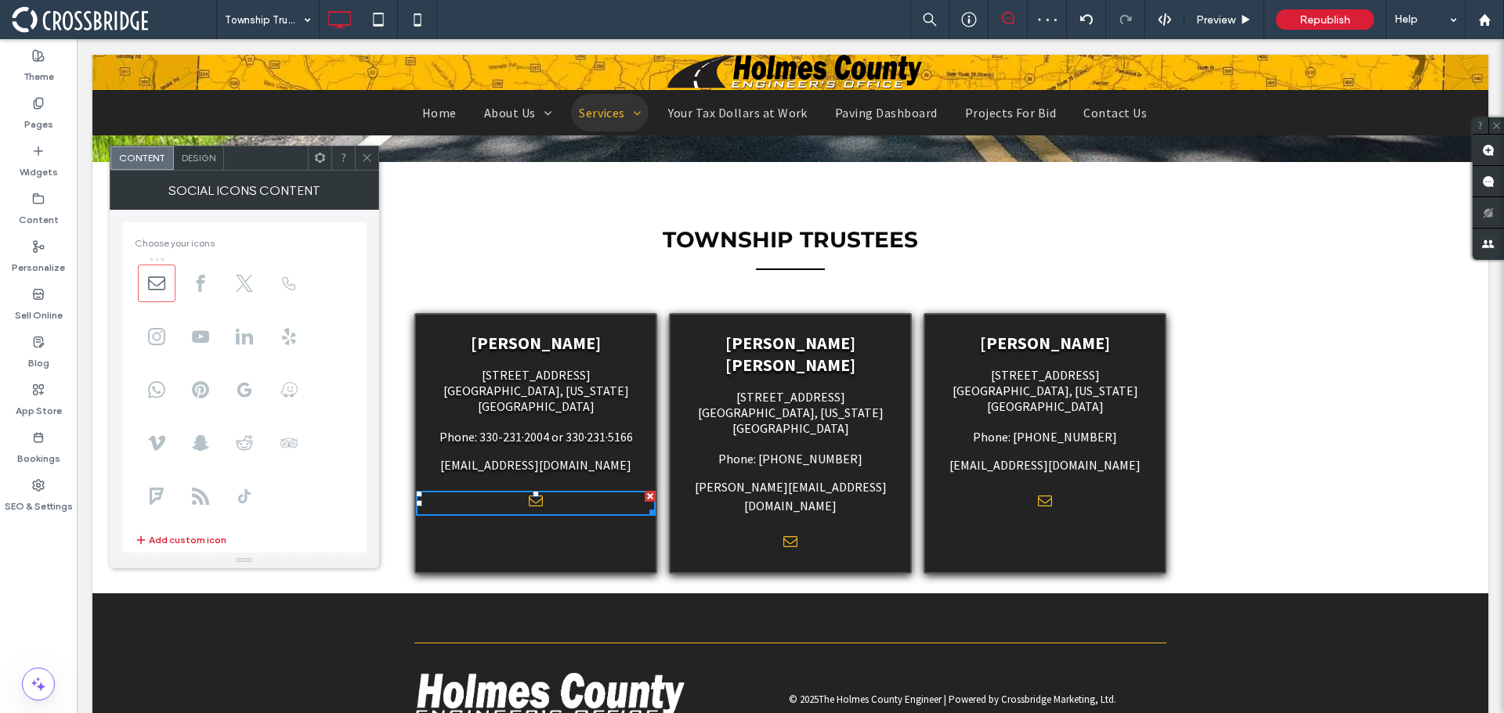
click at [217, 161] on div "Design" at bounding box center [199, 157] width 50 height 23
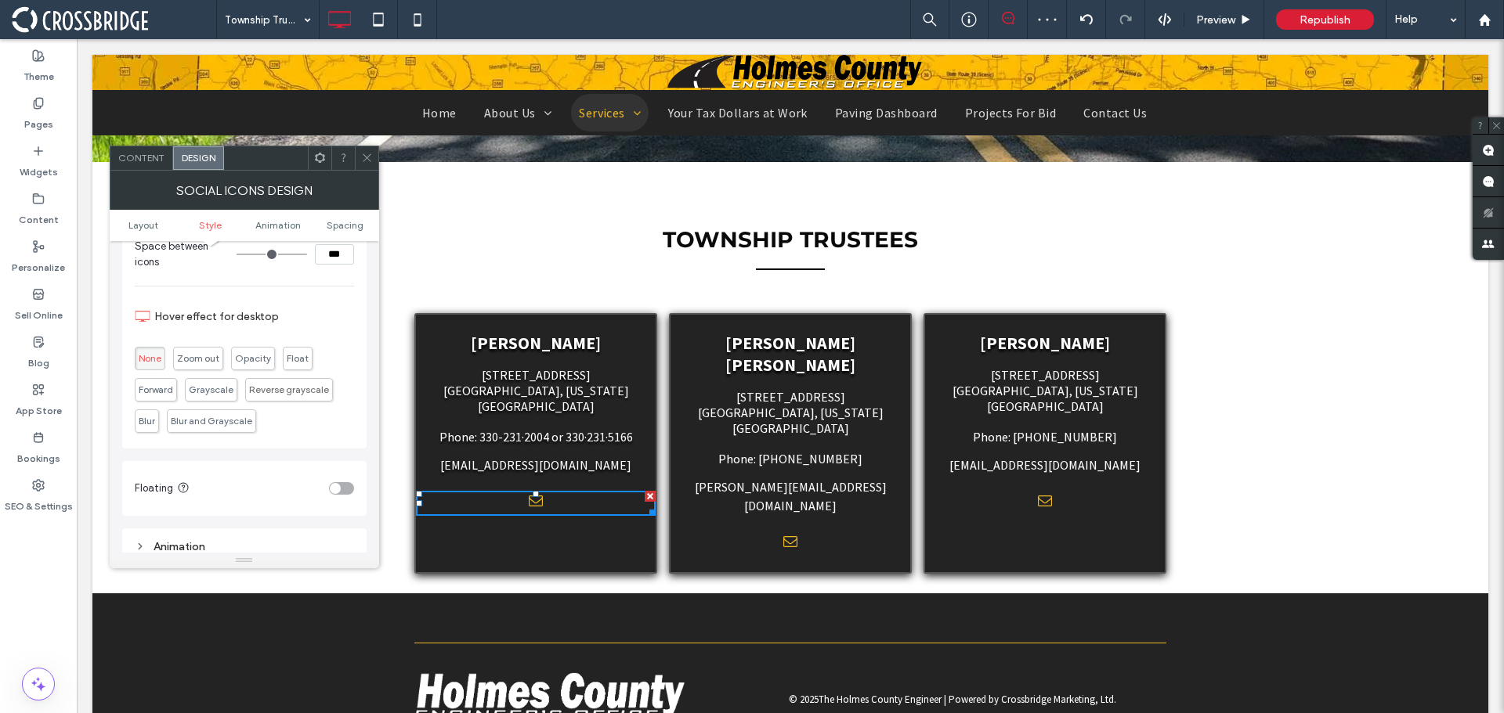
scroll to position [313, 0]
click at [199, 364] on span "Zoom out" at bounding box center [198, 357] width 53 height 25
click at [288, 359] on span "Float" at bounding box center [298, 351] width 30 height 23
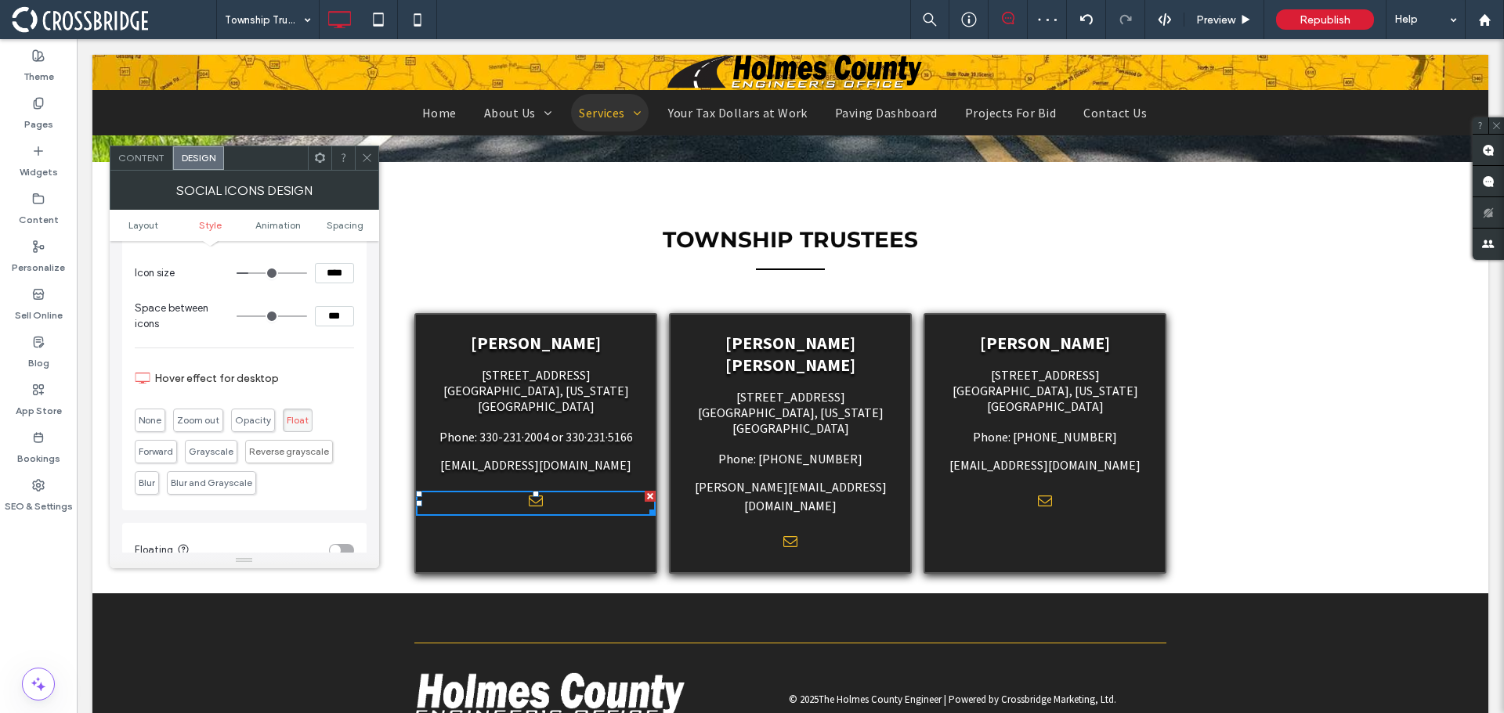
scroll to position [235, 0]
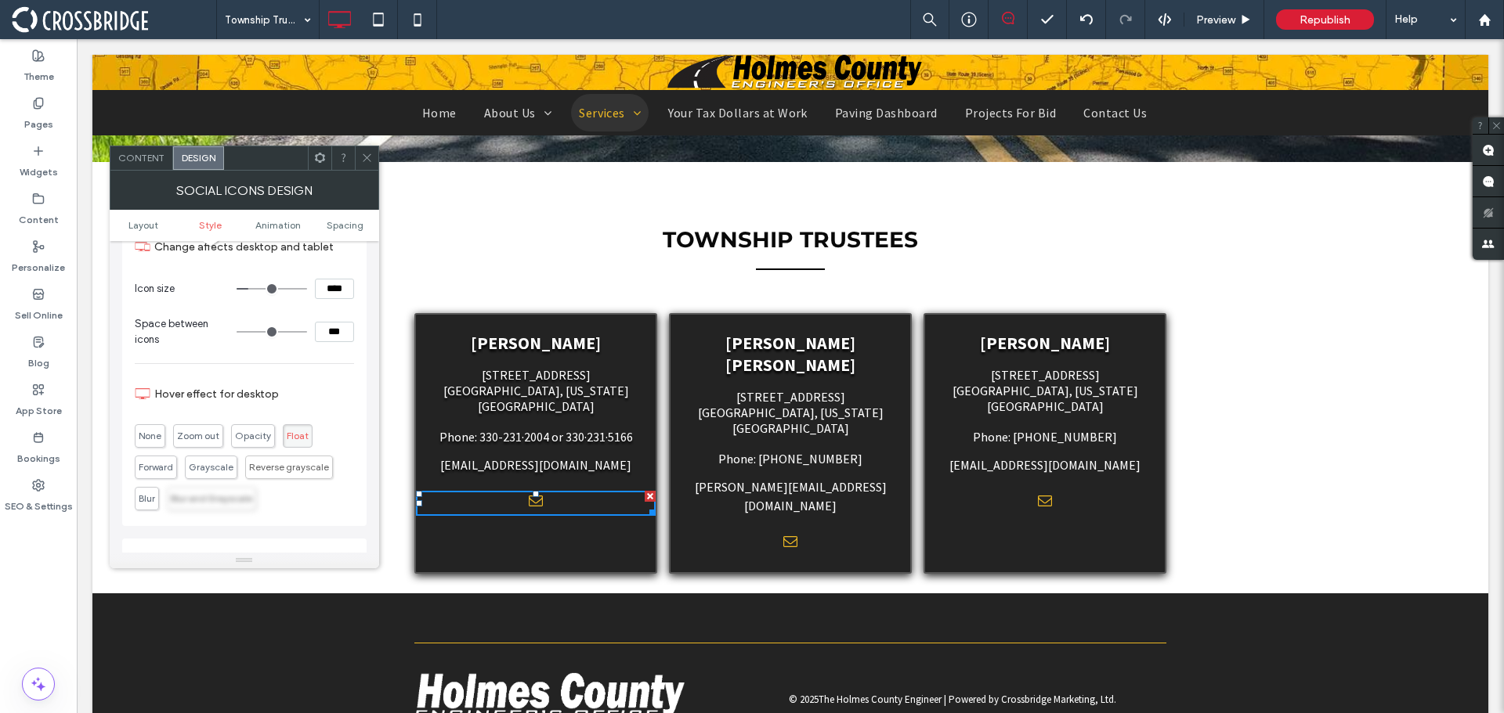
click at [214, 499] on span "Blur and Grayscale" at bounding box center [211, 499] width 81 height 12
click at [247, 443] on span "Opacity" at bounding box center [253, 435] width 44 height 23
drag, startPoint x: 365, startPoint y: 162, endPoint x: 303, endPoint y: 133, distance: 68.3
click at [365, 162] on icon at bounding box center [367, 158] width 12 height 12
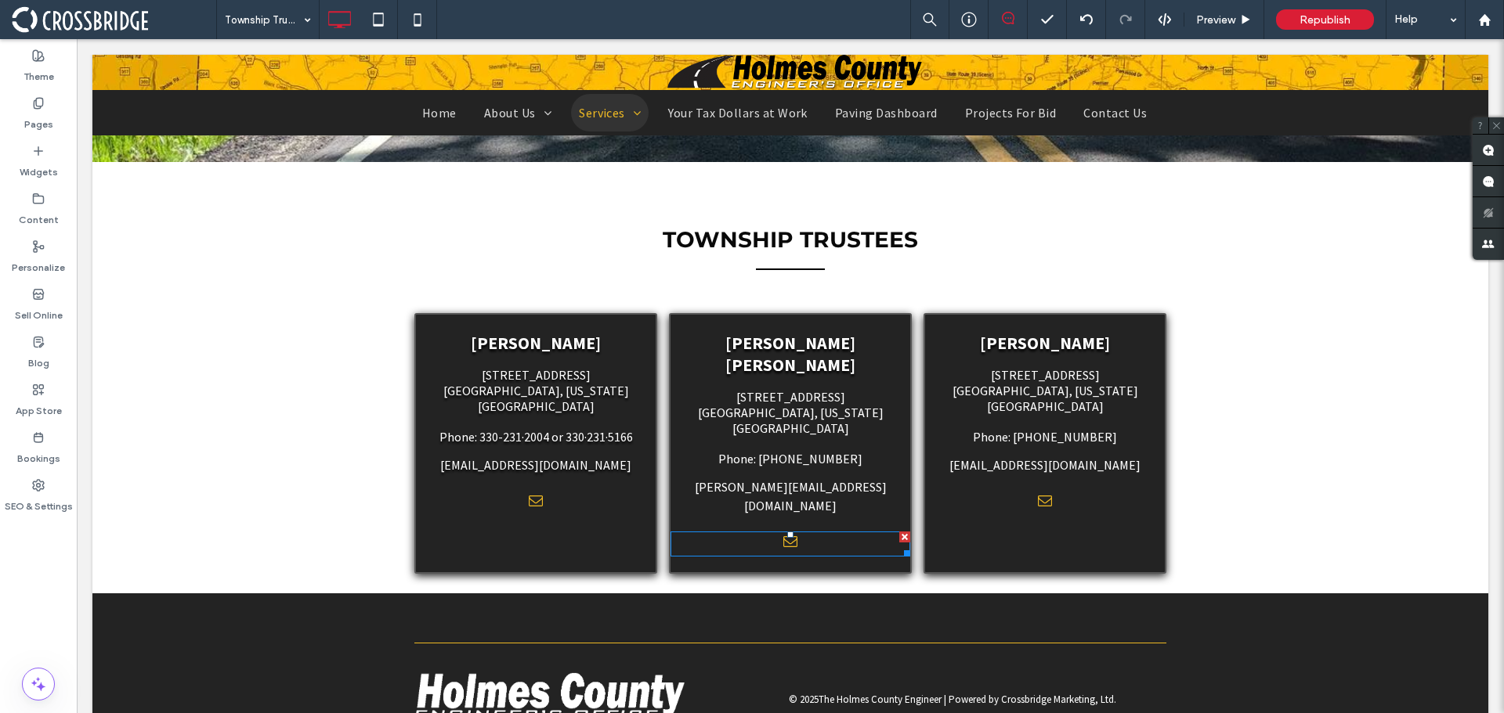
click at [780, 532] on span "email" at bounding box center [790, 542] width 21 height 21
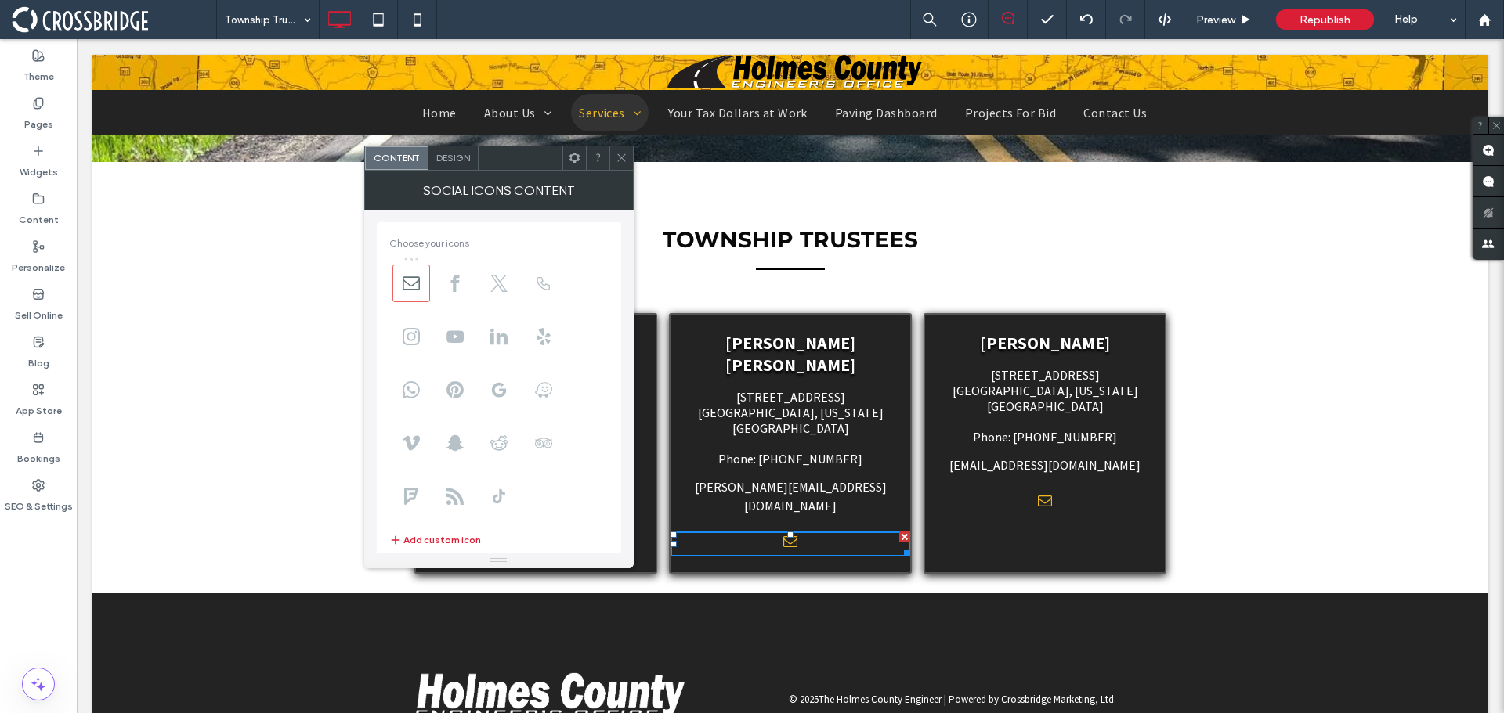
click at [442, 165] on div "Design" at bounding box center [453, 157] width 50 height 23
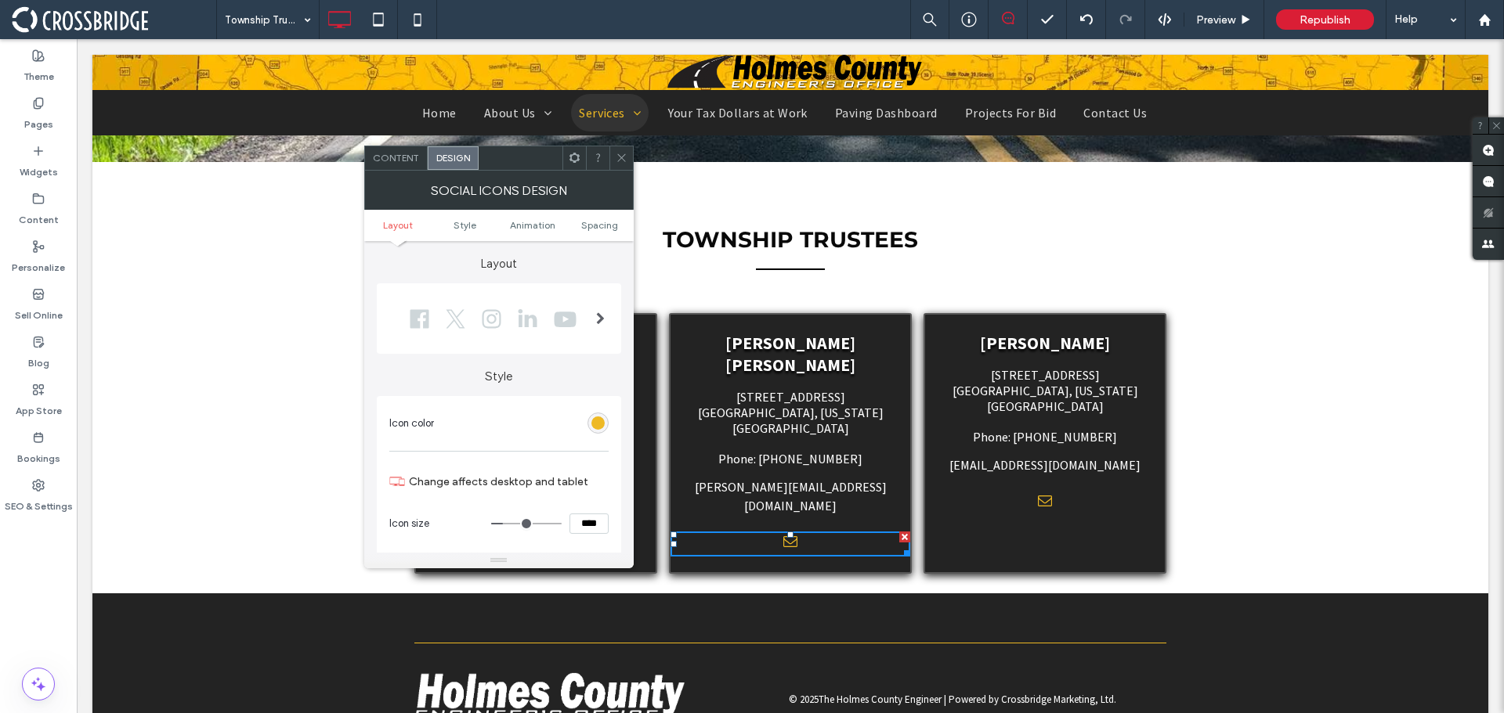
click at [410, 161] on span "Content" at bounding box center [396, 158] width 46 height 12
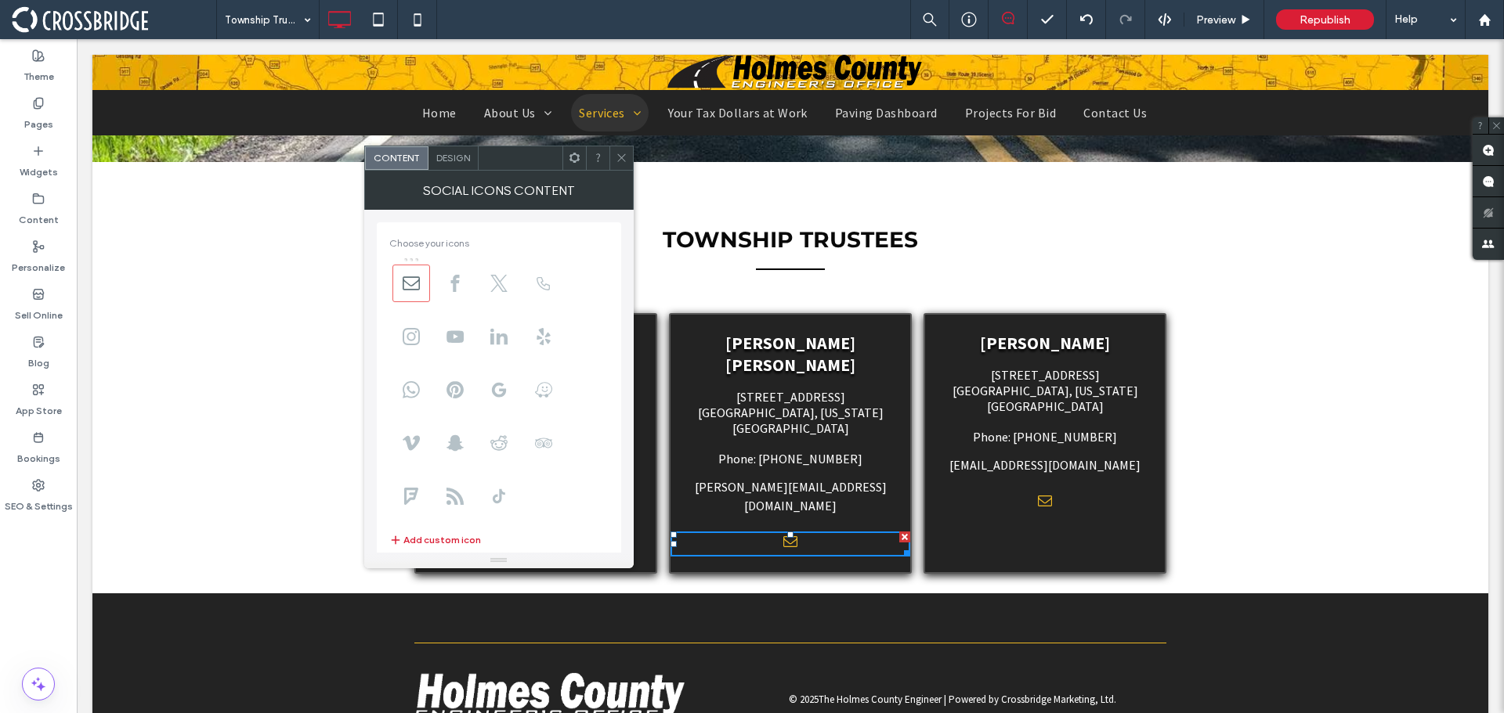
click at [440, 162] on span "Design" at bounding box center [453, 158] width 34 height 12
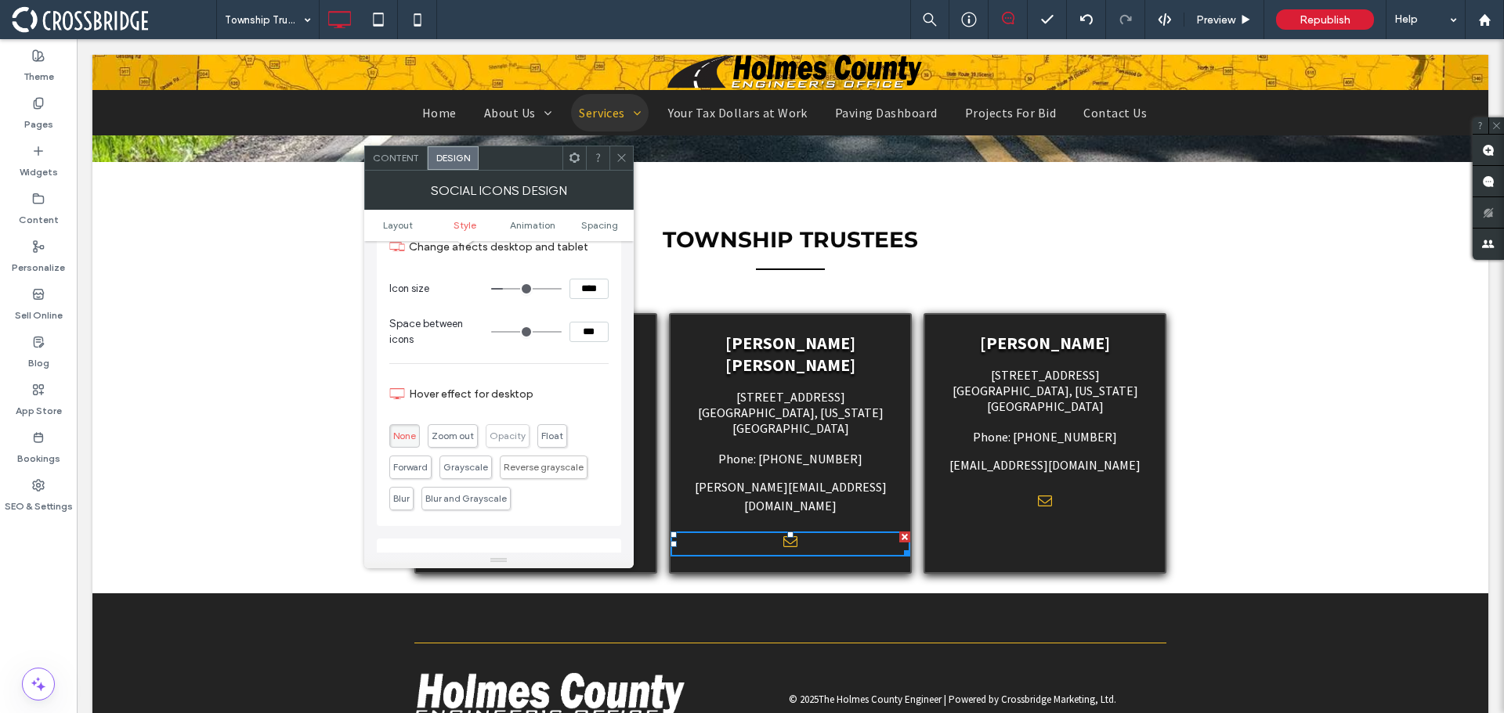
click at [503, 442] on span "Opacity" at bounding box center [508, 435] width 44 height 23
click at [618, 156] on icon at bounding box center [622, 158] width 12 height 12
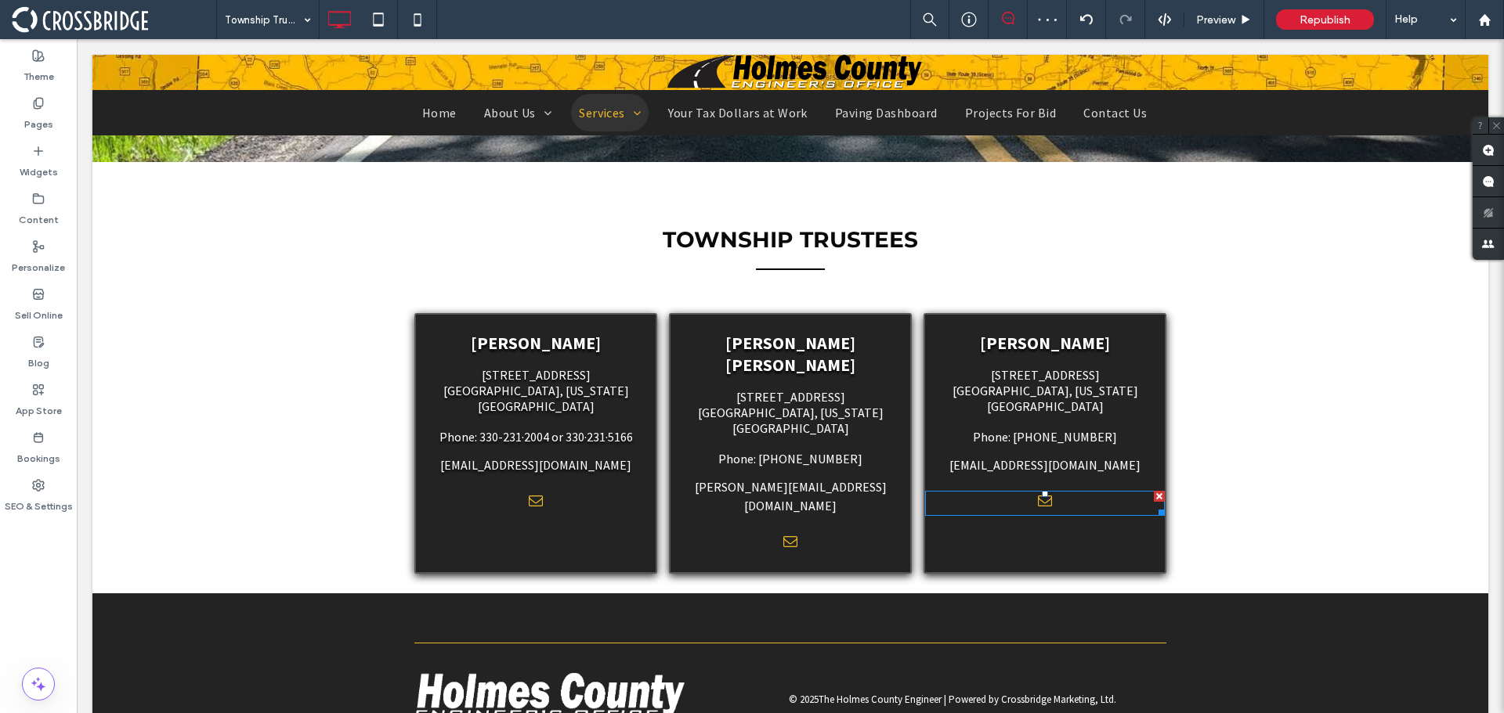
click at [1023, 491] on div at bounding box center [1045, 503] width 240 height 25
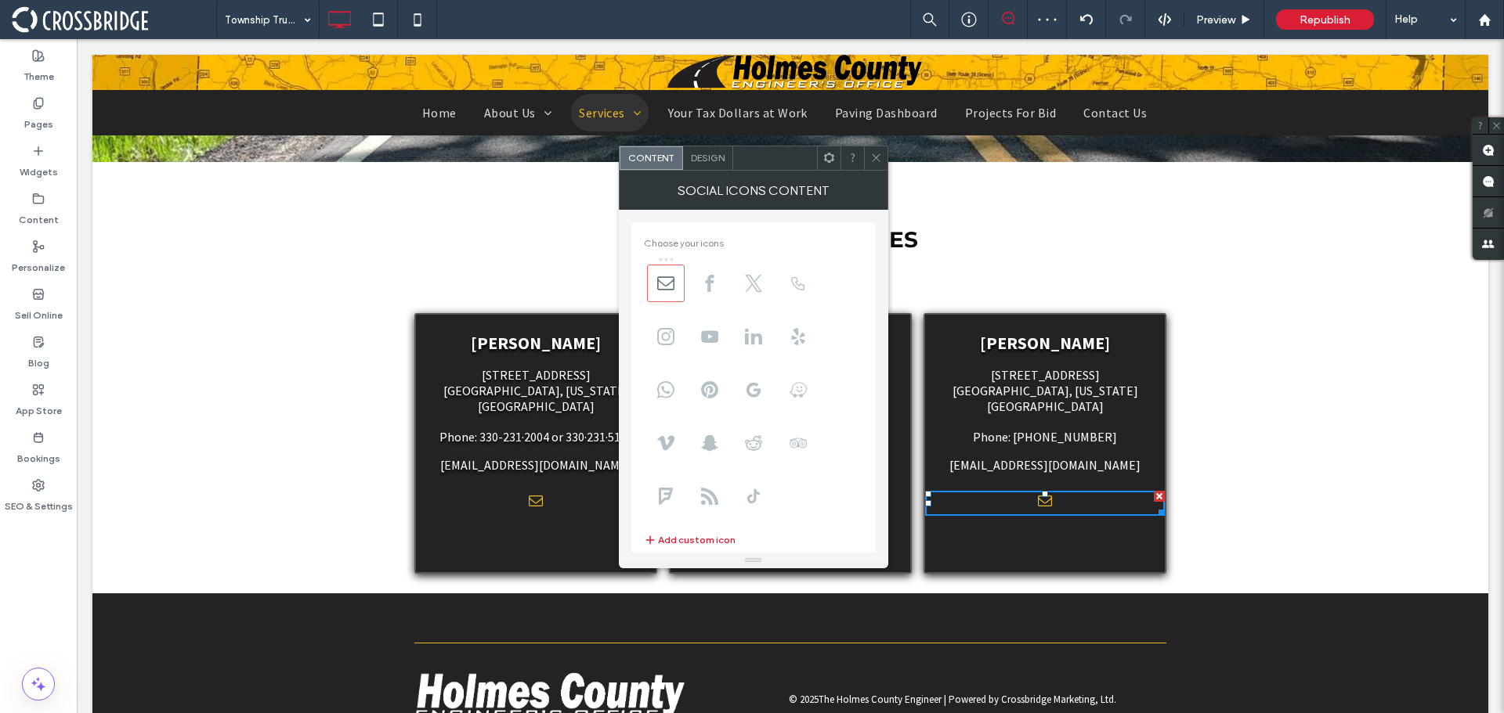
click at [698, 160] on span "Design" at bounding box center [708, 158] width 34 height 12
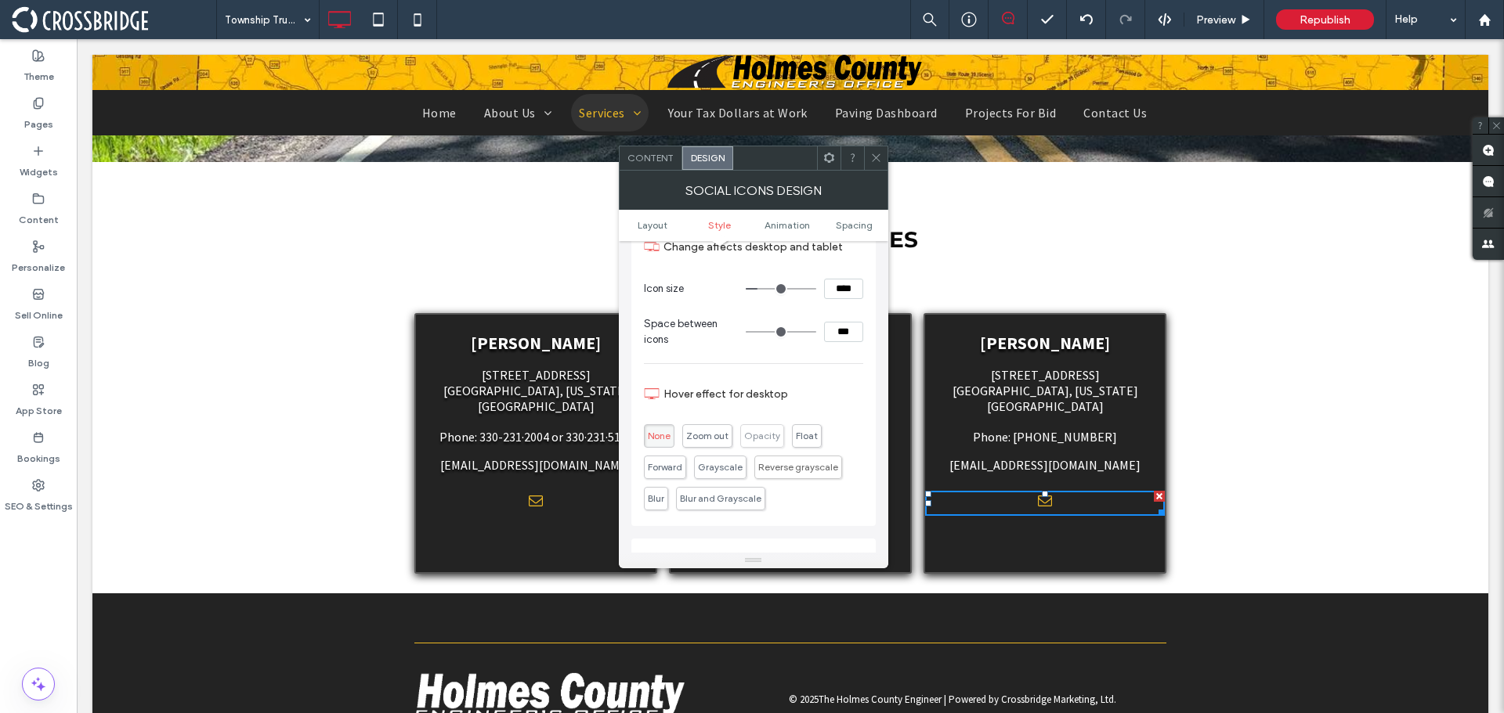
click at [774, 442] on span "Opacity" at bounding box center [762, 435] width 44 height 23
click at [874, 155] on icon at bounding box center [876, 158] width 12 height 12
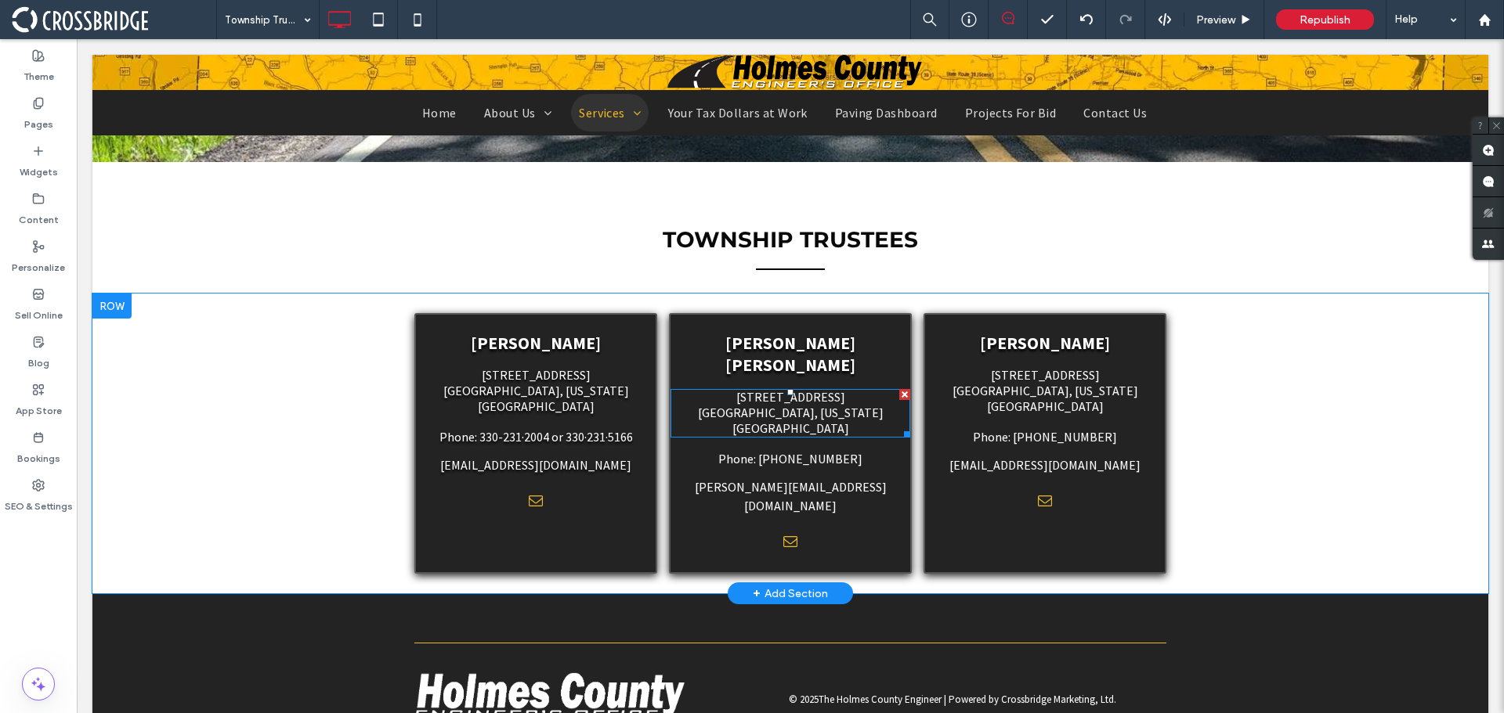
click at [784, 405] on span "[GEOGRAPHIC_DATA], [US_STATE][GEOGRAPHIC_DATA]" at bounding box center [791, 420] width 186 height 31
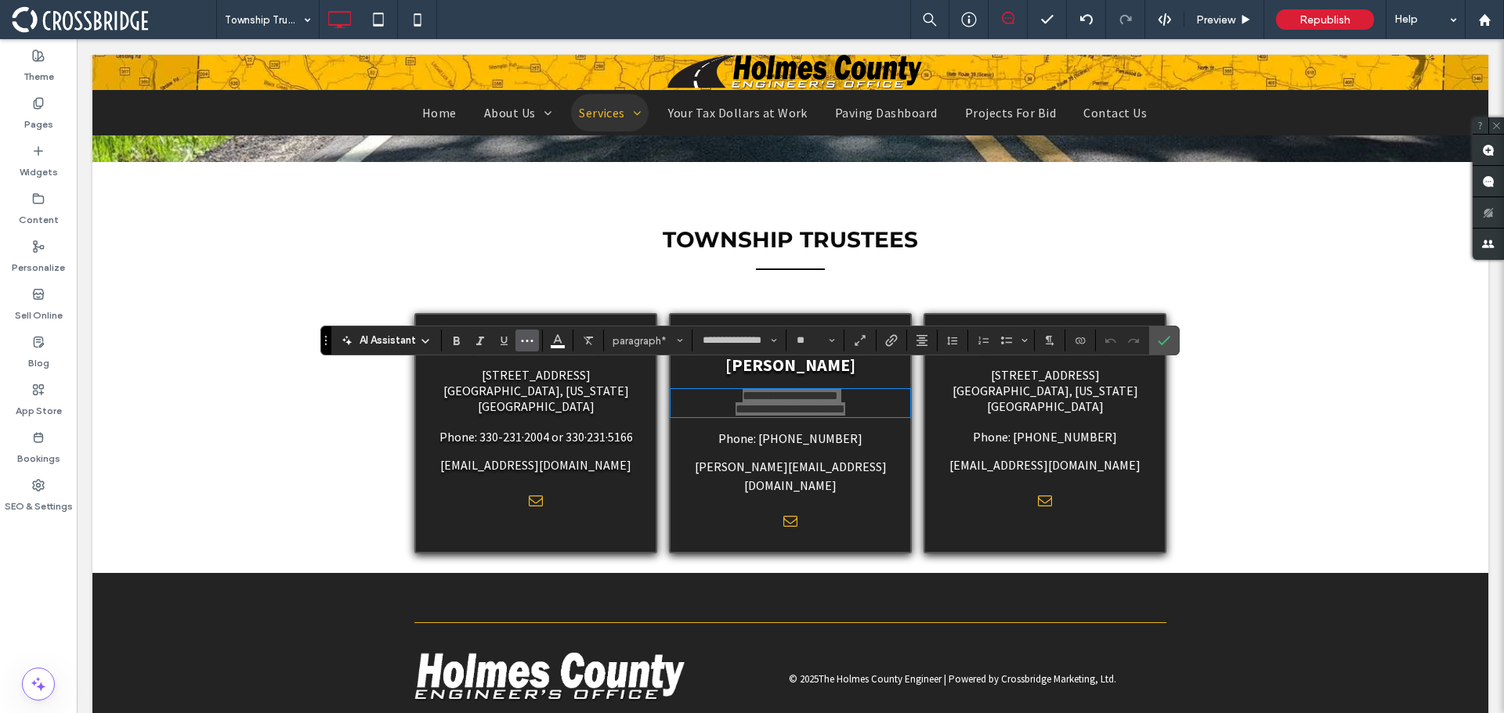
click at [525, 341] on icon "More" at bounding box center [527, 340] width 13 height 13
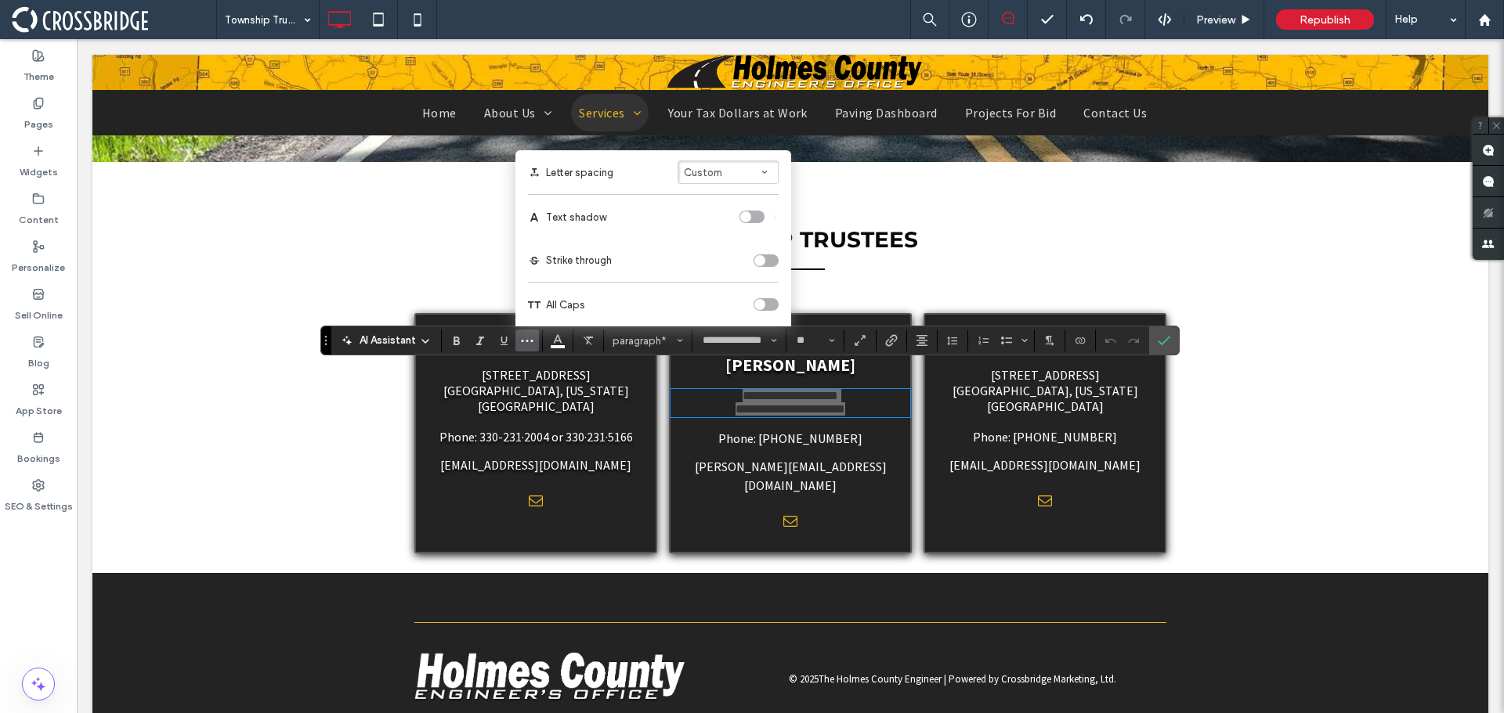
click at [749, 217] on div "toggle" at bounding box center [745, 216] width 11 height 11
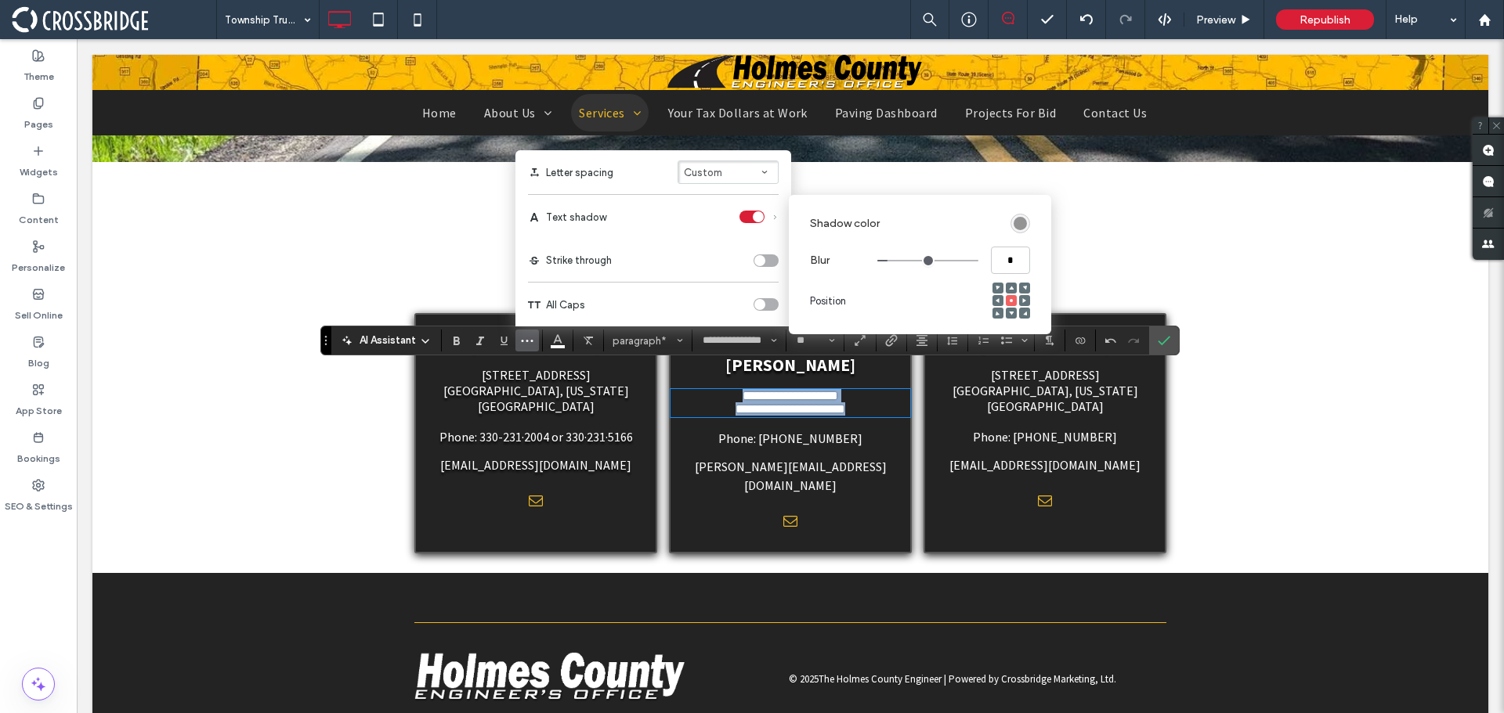
drag, startPoint x: 926, startPoint y: 264, endPoint x: 892, endPoint y: 265, distance: 34.5
click at [892, 262] on input "range" at bounding box center [927, 261] width 101 height 2
click at [1012, 312] on use at bounding box center [1011, 314] width 5 height 4
click at [1021, 218] on div "rgba(0, 0, 0, 0.4)" at bounding box center [1019, 223] width 13 height 13
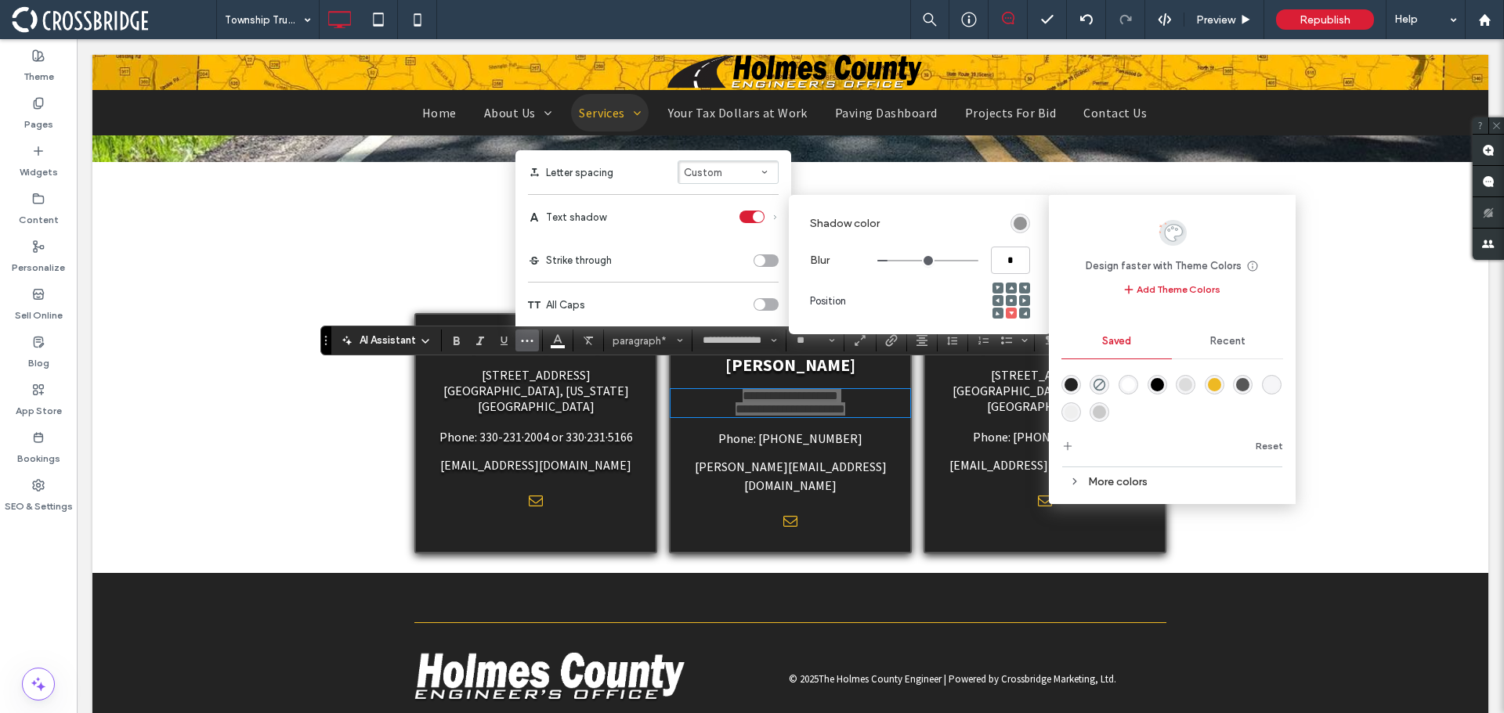
click at [1161, 388] on div "rgba(0,0,0,1)" at bounding box center [1156, 384] width 13 height 13
click at [736, 294] on label "All Caps" at bounding box center [653, 305] width 251 height 44
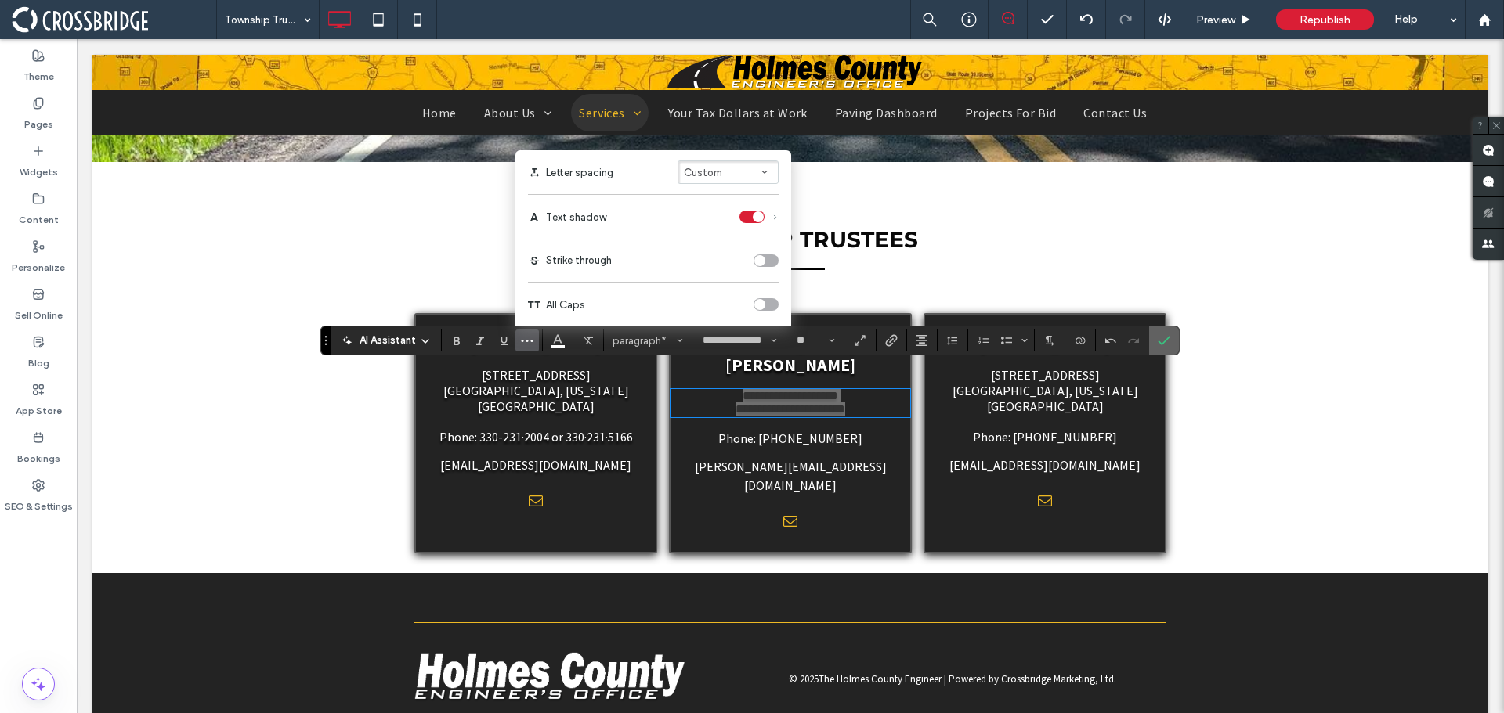
click at [1157, 343] on icon "Confirm" at bounding box center [1163, 340] width 13 height 13
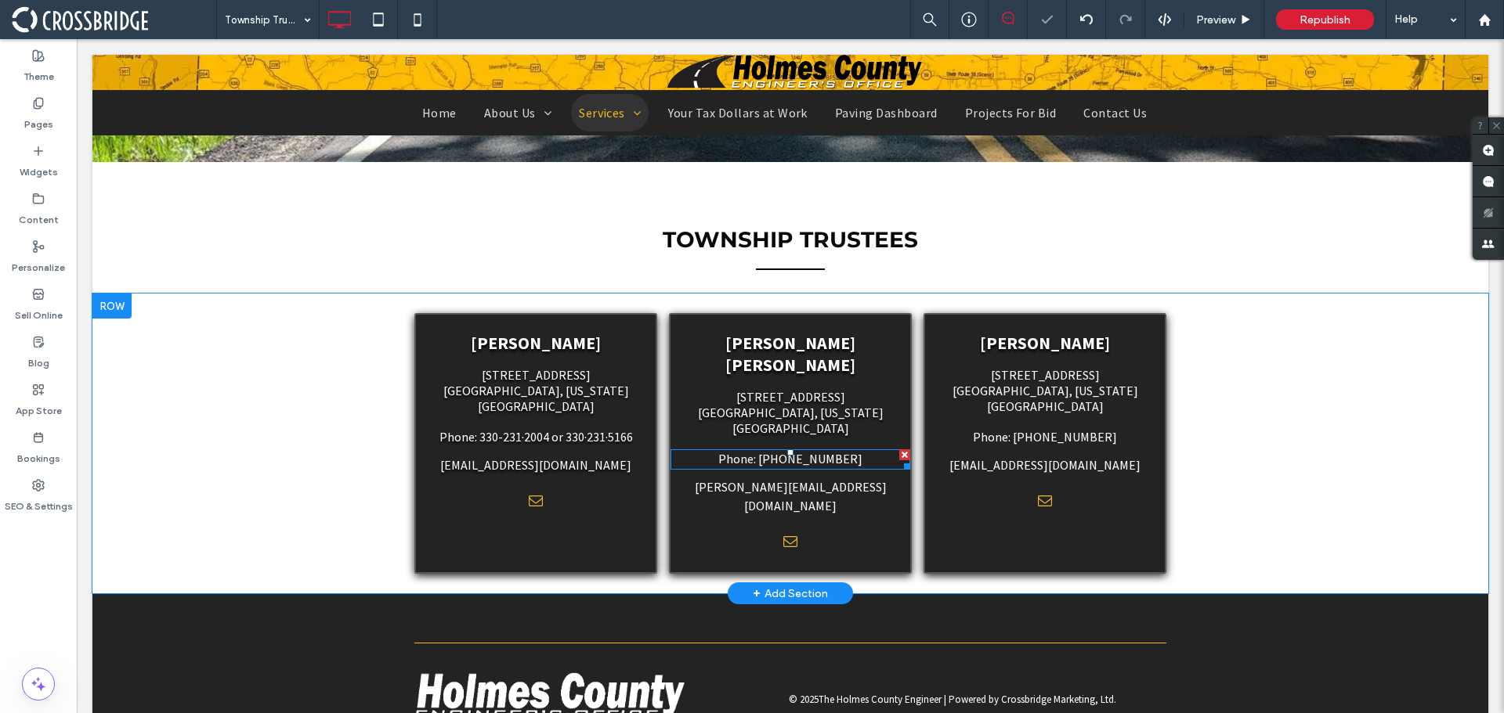
click at [807, 451] on span "Phone: [PHONE_NUMBER]" at bounding box center [790, 459] width 144 height 16
click at [1075, 382] on span "[STREET_ADDRESS]" at bounding box center [1045, 375] width 109 height 16
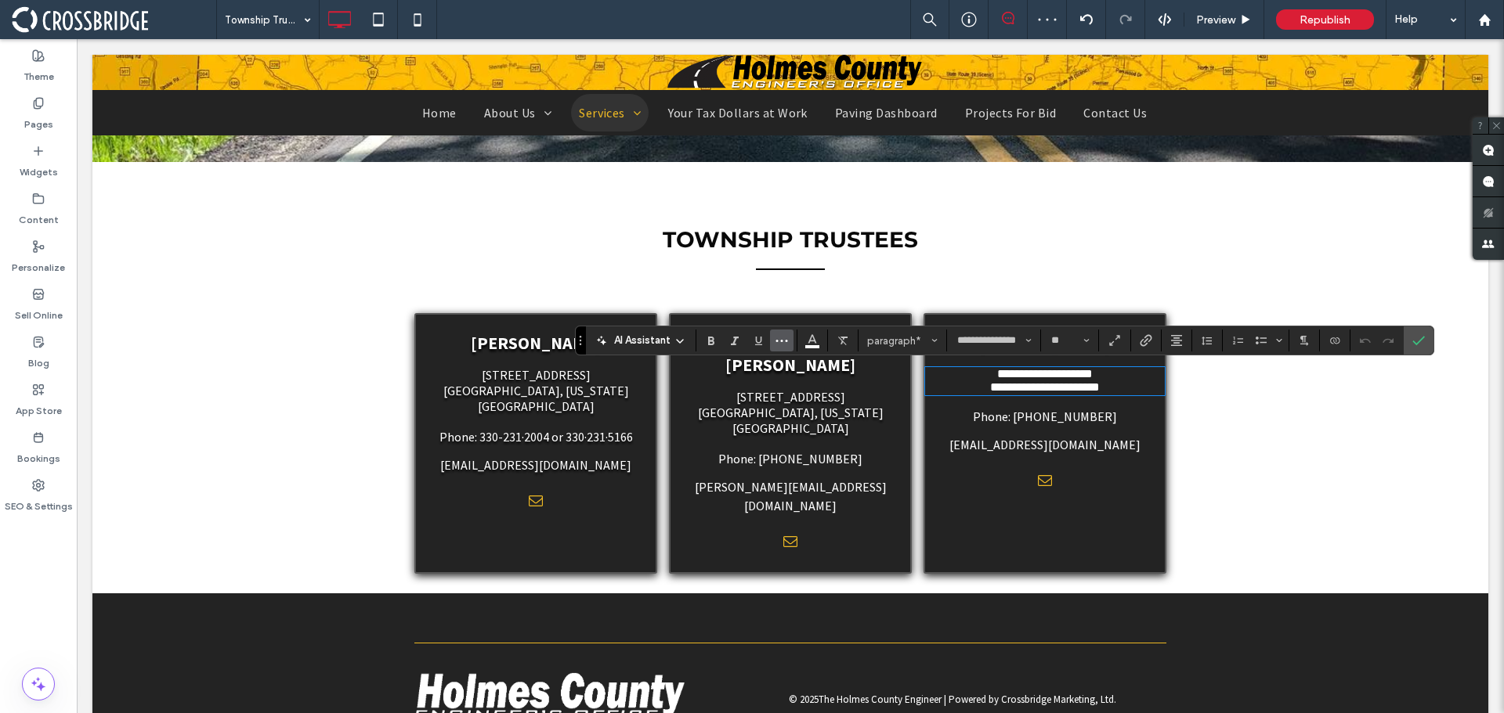
click at [784, 344] on icon "More" at bounding box center [781, 340] width 13 height 13
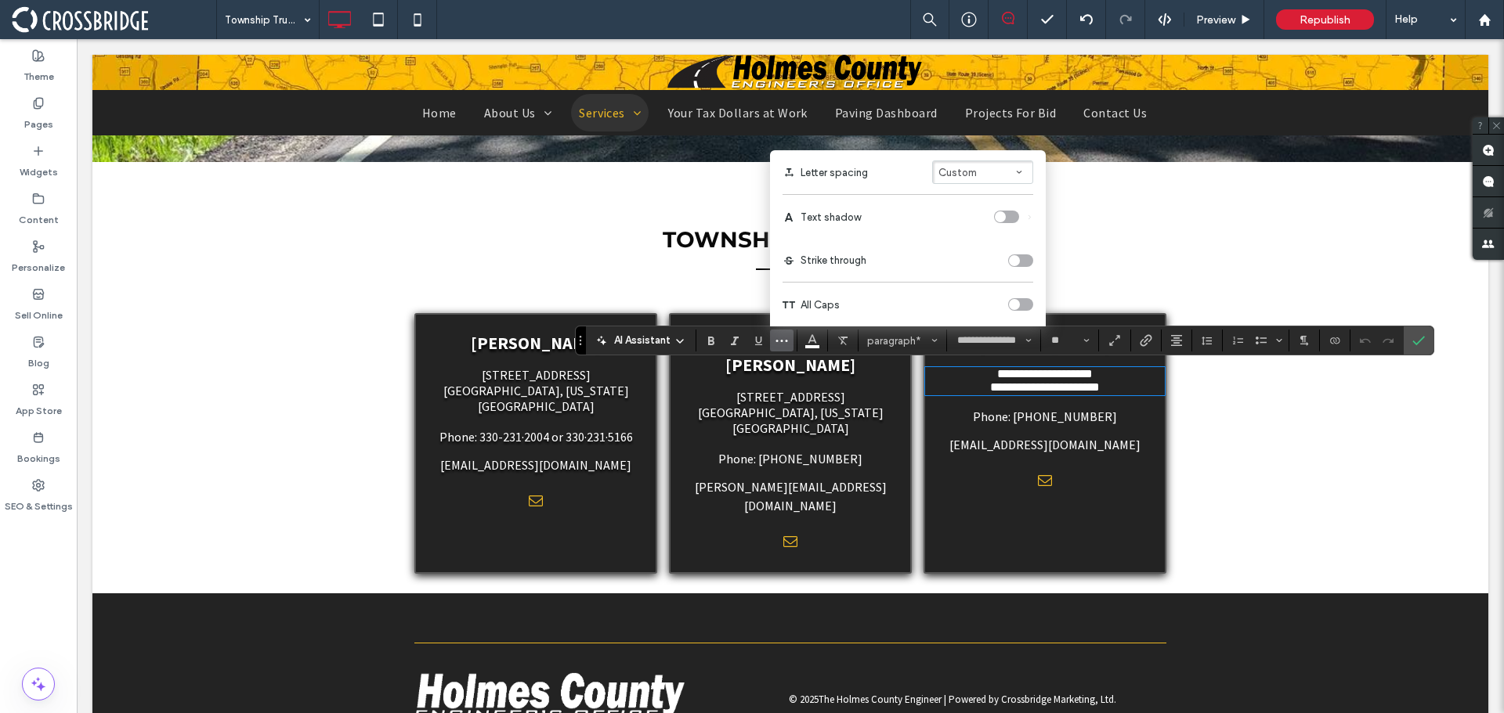
click at [1007, 220] on div "toggle" at bounding box center [1006, 217] width 25 height 13
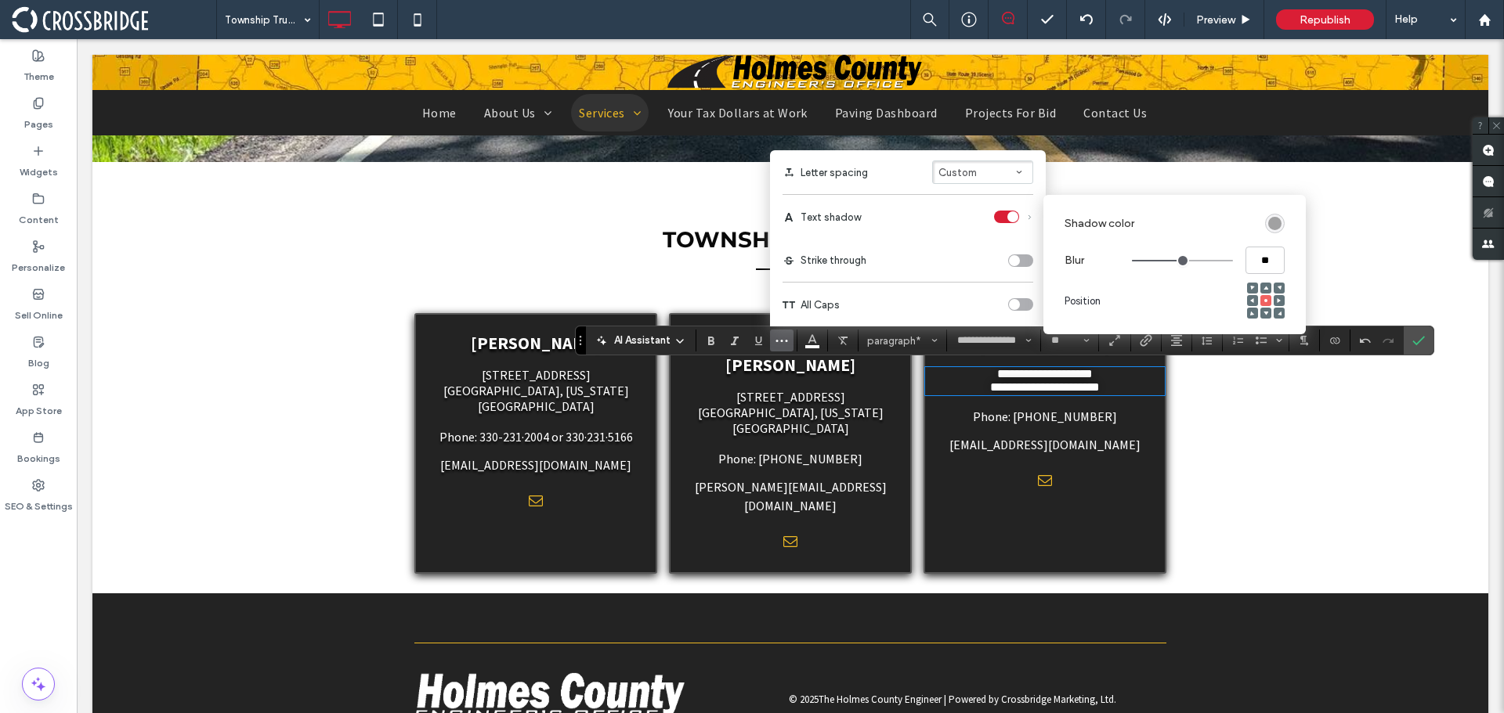
click at [1268, 222] on div "rgba(0, 0, 0, 0.4)" at bounding box center [1274, 223] width 13 height 13
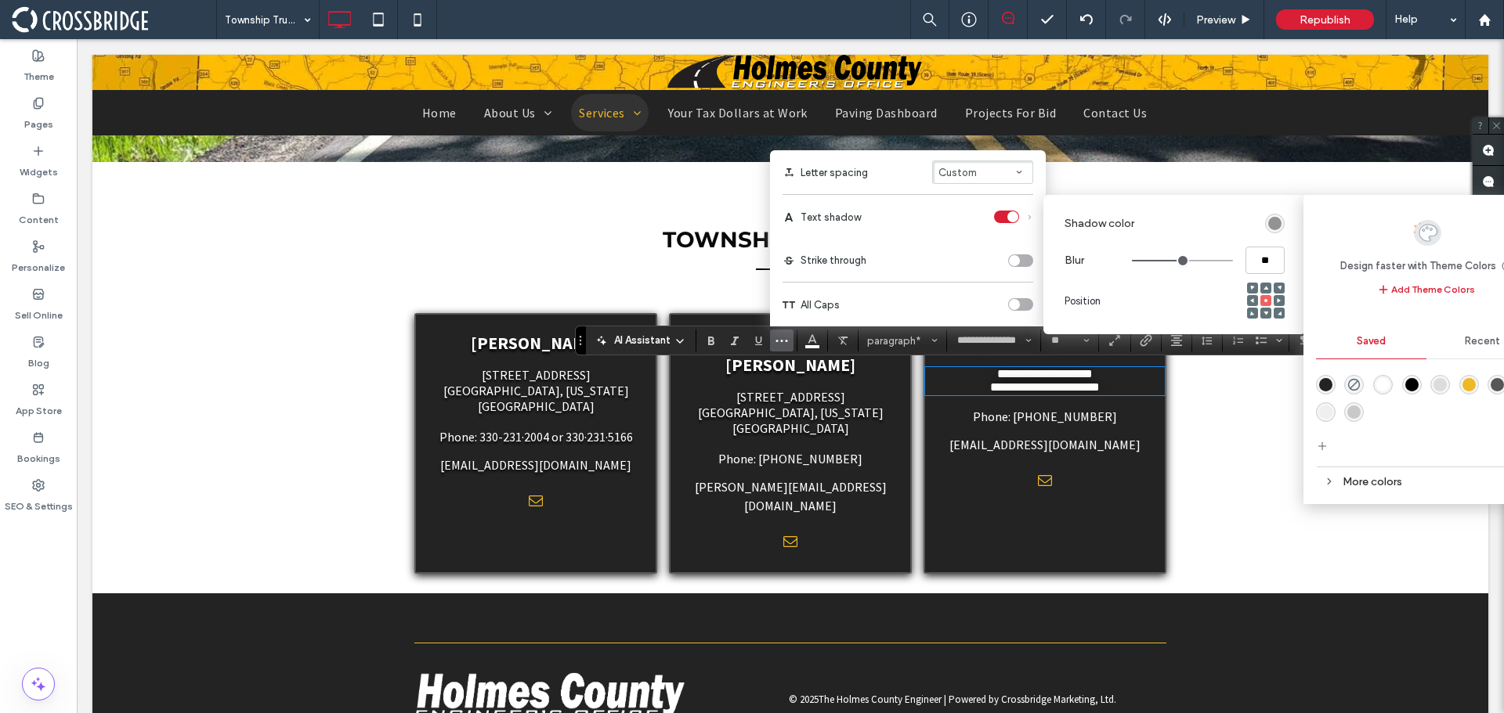
click at [1405, 388] on div "rgba(0,0,0,1)" at bounding box center [1411, 384] width 13 height 13
click at [1267, 317] on span at bounding box center [1265, 313] width 5 height 11
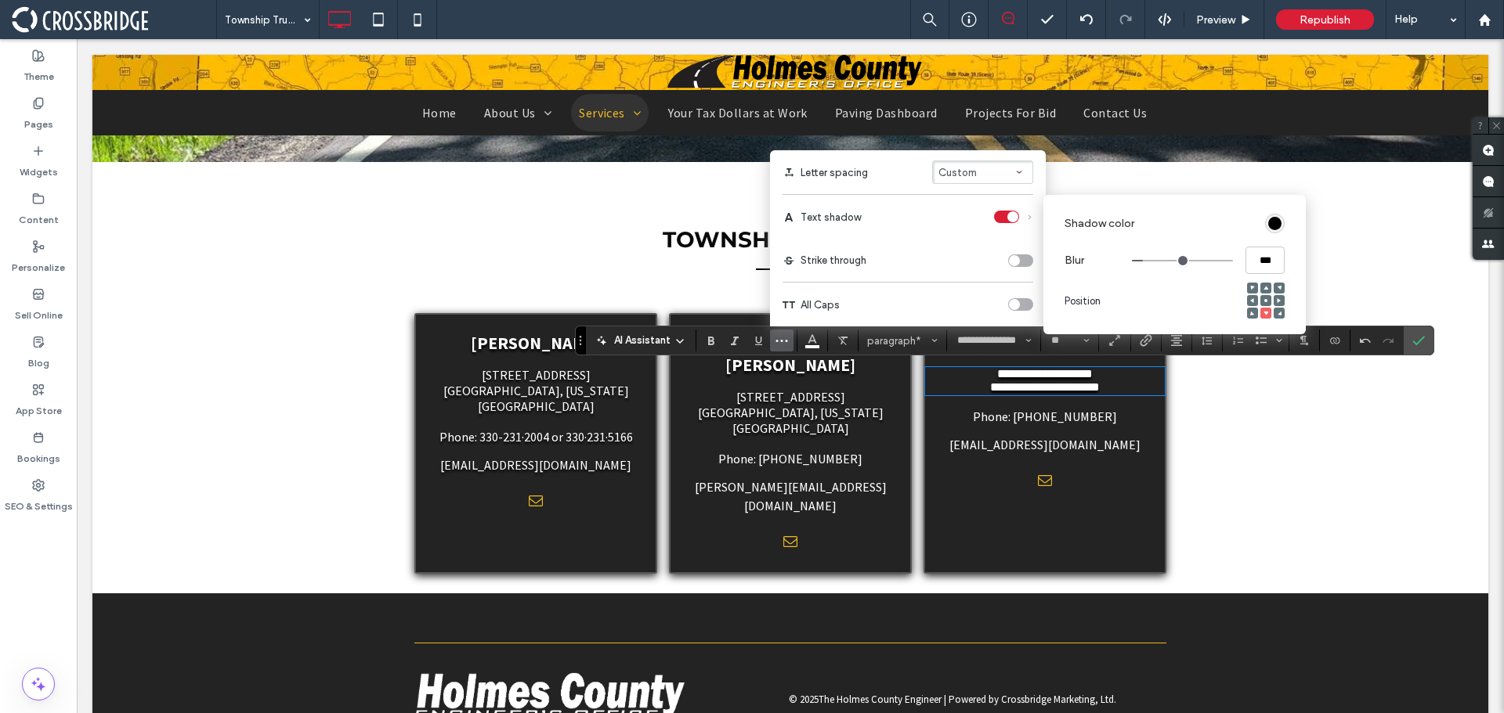
drag, startPoint x: 1167, startPoint y: 256, endPoint x: 1147, endPoint y: 257, distance: 19.6
click at [1147, 260] on input "range" at bounding box center [1182, 261] width 101 height 2
click at [1427, 341] on label "Confirm" at bounding box center [1418, 341] width 23 height 28
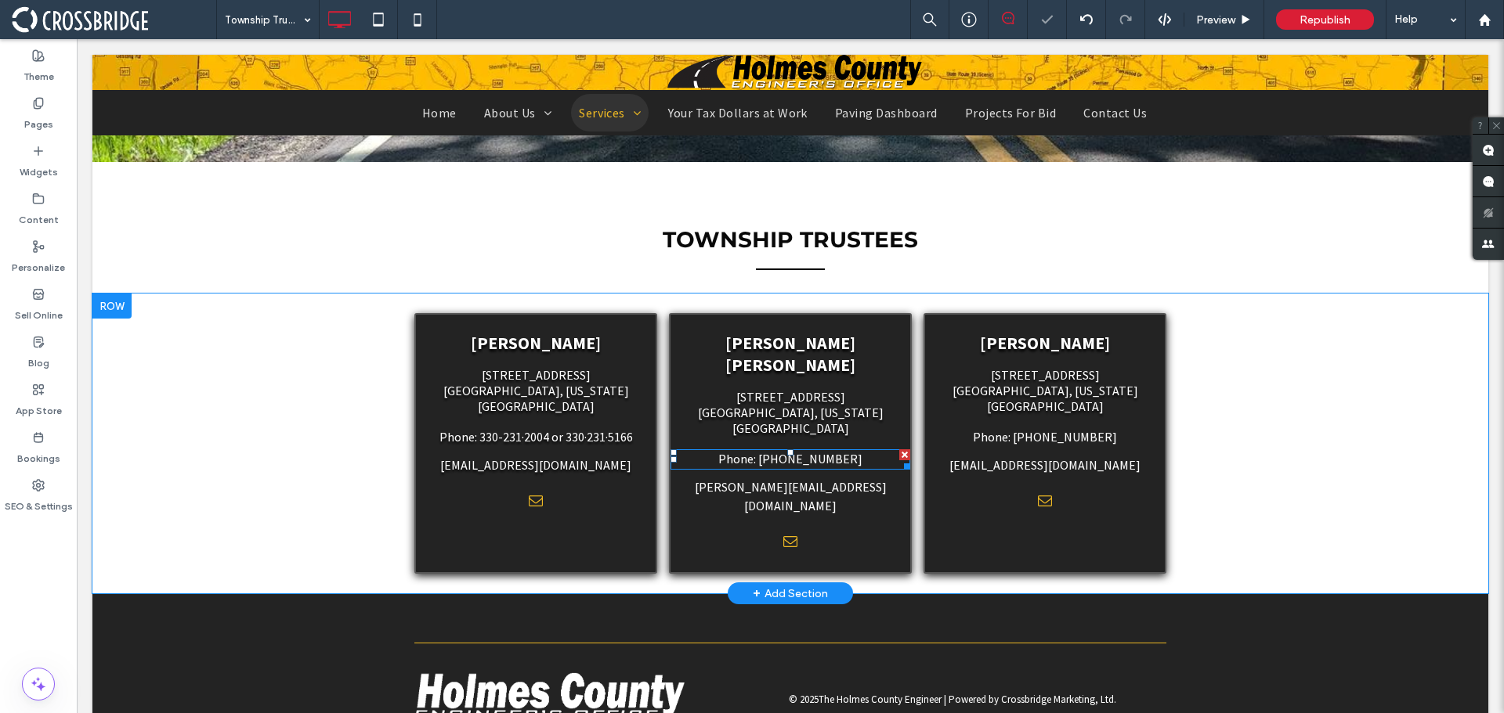
click at [793, 451] on span "Phone: [PHONE_NUMBER]" at bounding box center [790, 459] width 144 height 16
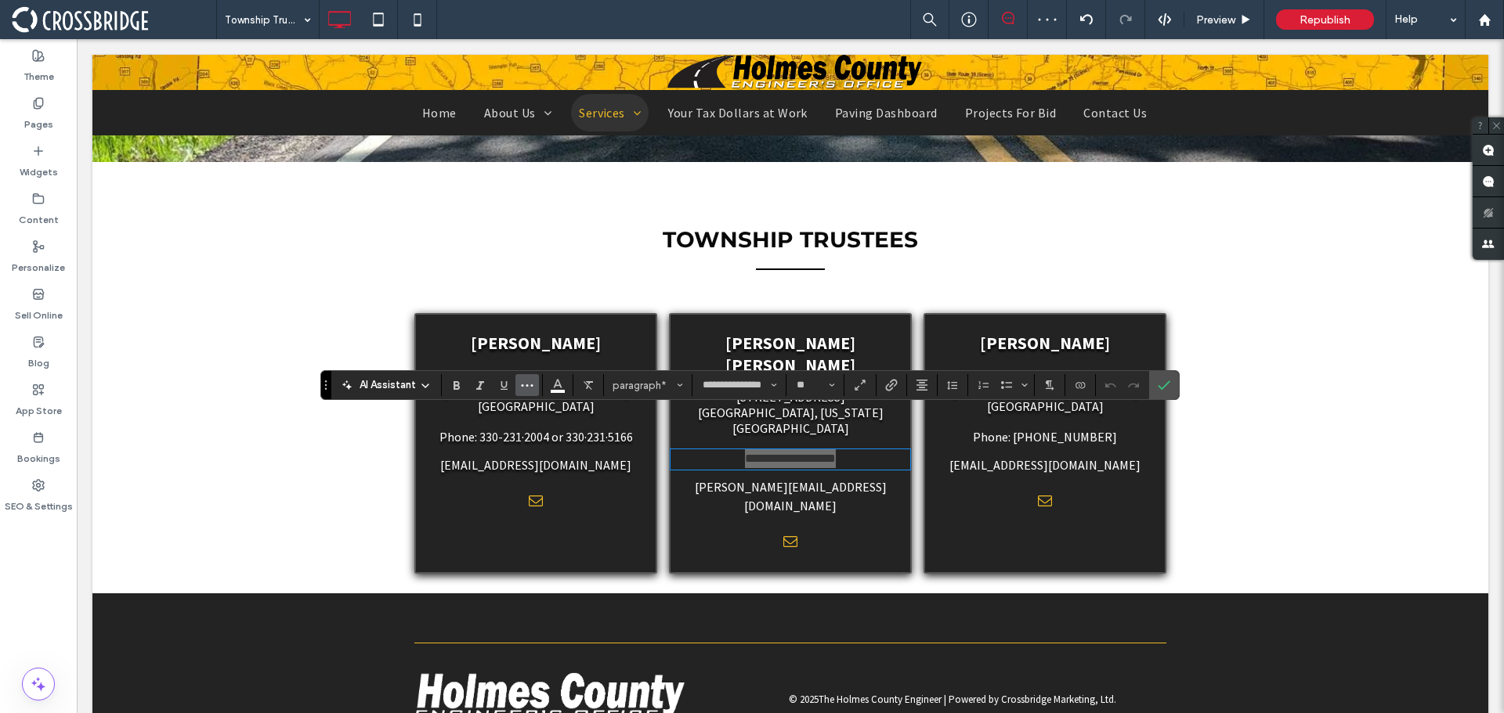
click at [535, 380] on button "More" at bounding box center [526, 385] width 23 height 22
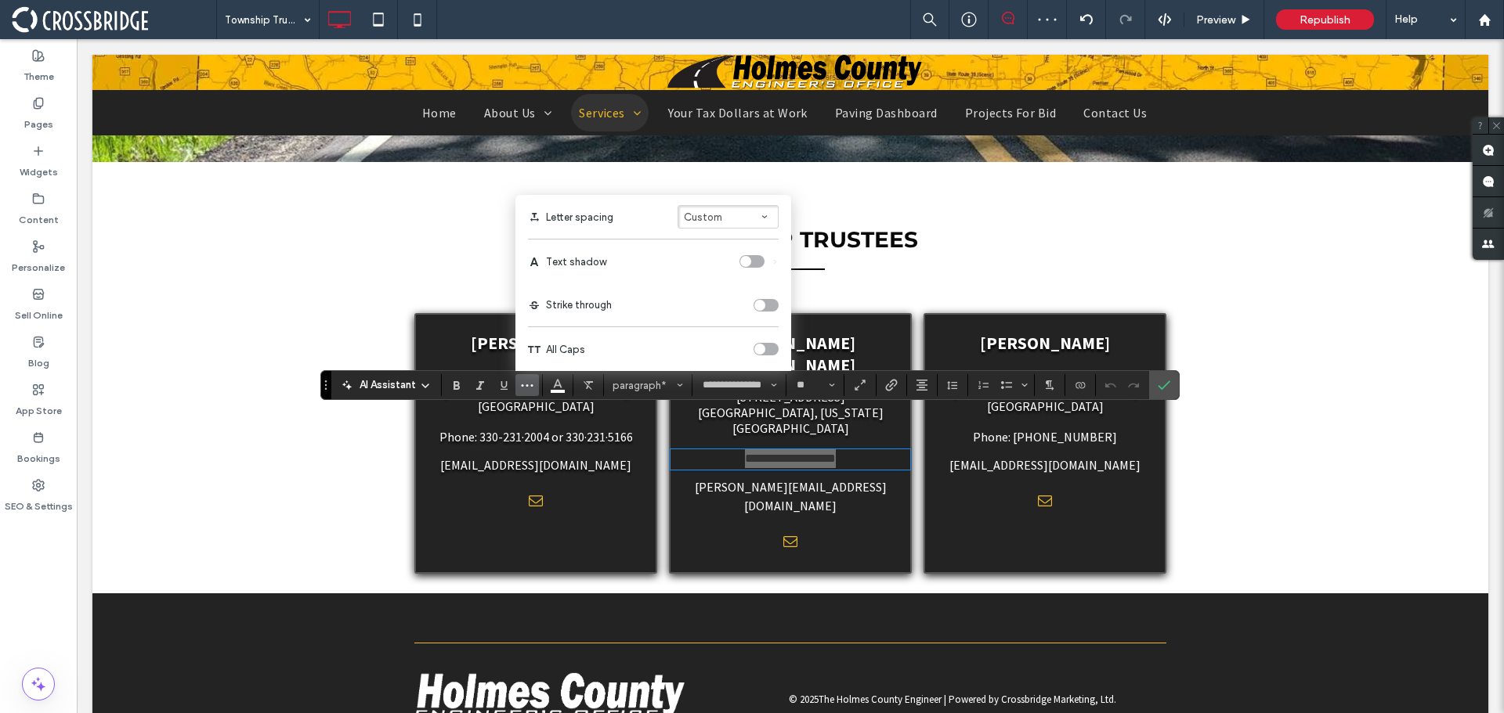
click at [756, 257] on div "toggle" at bounding box center [751, 261] width 25 height 13
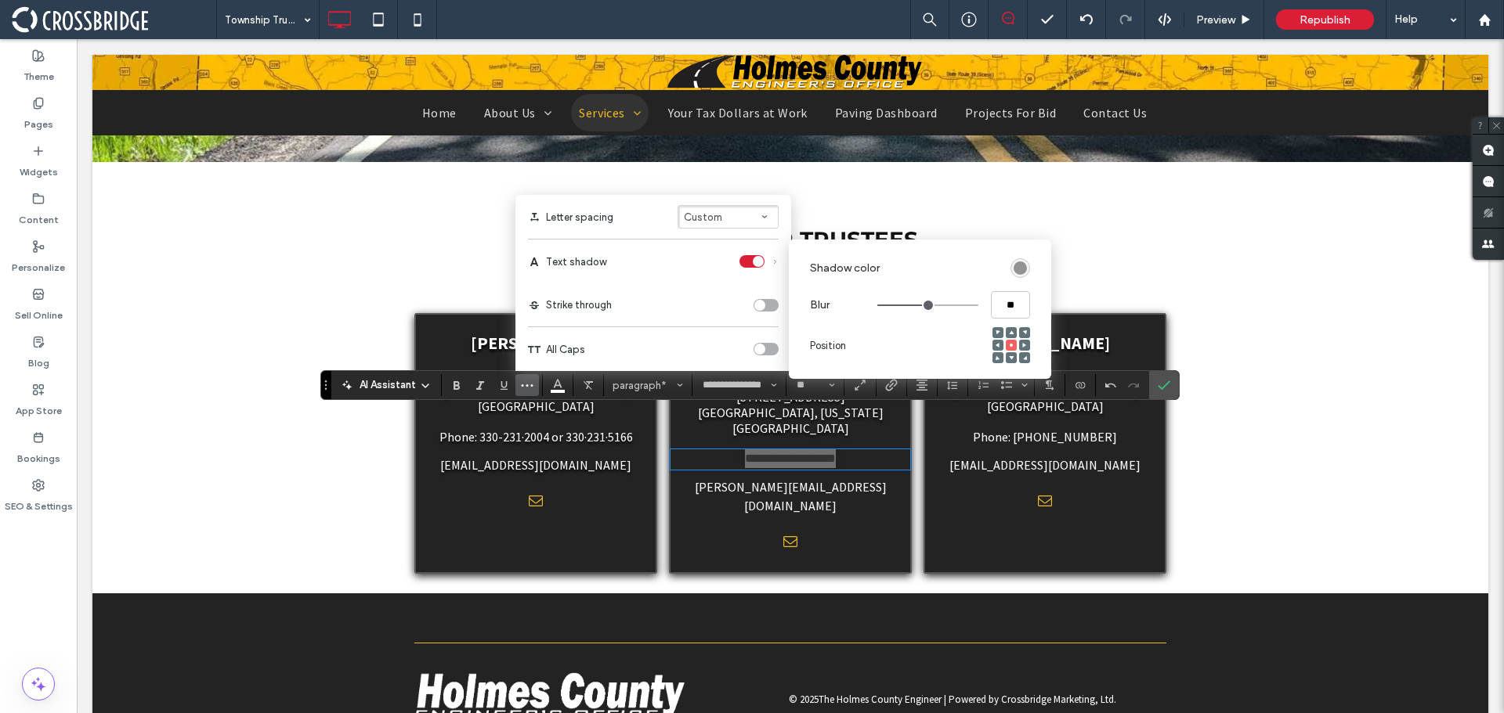
click at [1010, 262] on section "Shadow color" at bounding box center [920, 268] width 220 height 45
click at [1013, 263] on div "rgba(0, 0, 0, 0.4)" at bounding box center [1019, 268] width 13 height 13
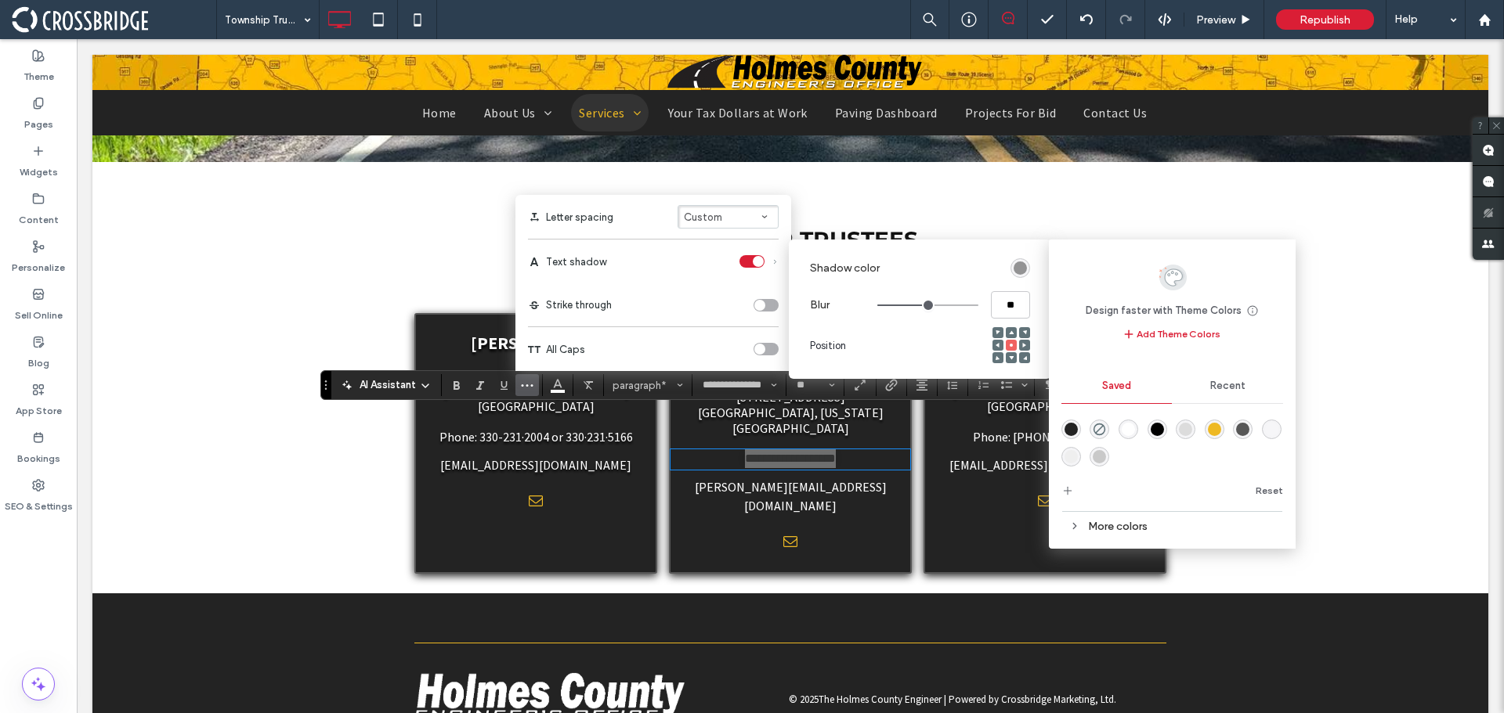
click at [1155, 432] on div "rgba(0,0,0,1)" at bounding box center [1156, 429] width 13 height 13
click at [1007, 359] on div at bounding box center [1011, 357] width 11 height 11
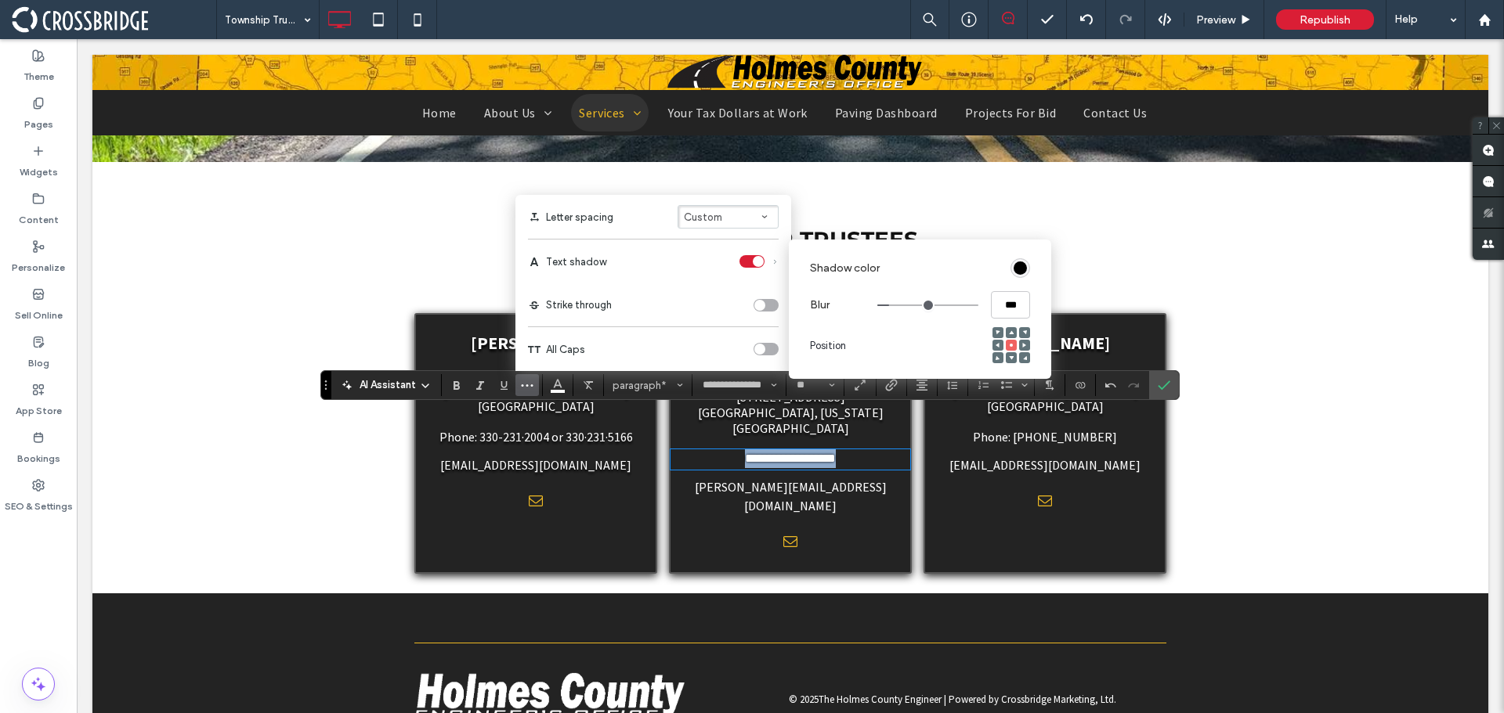
drag, startPoint x: 908, startPoint y: 305, endPoint x: 894, endPoint y: 305, distance: 14.1
click at [894, 305] on input "range" at bounding box center [927, 306] width 101 height 2
click at [892, 305] on input "range" at bounding box center [927, 306] width 101 height 2
drag, startPoint x: 1012, startPoint y: 357, endPoint x: 993, endPoint y: 325, distance: 37.2
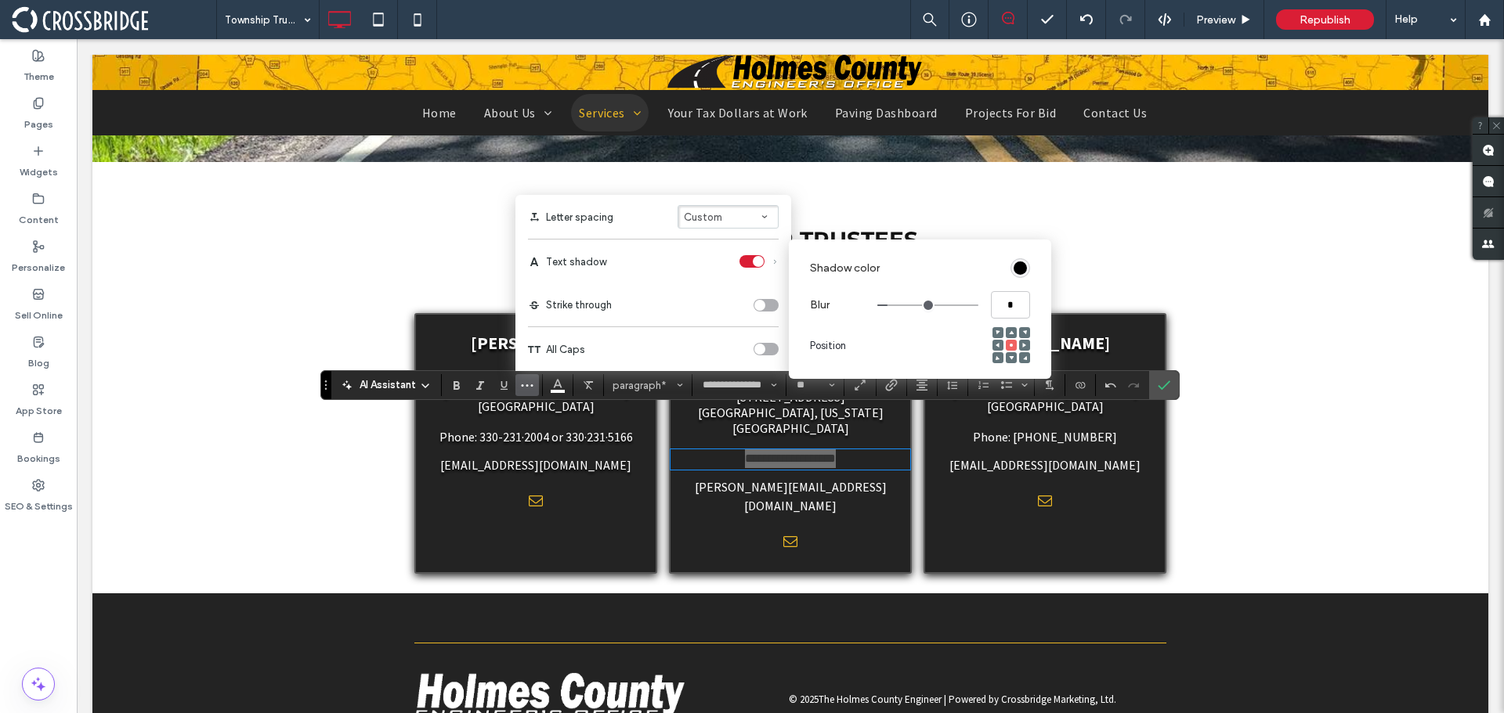
click at [1012, 357] on use at bounding box center [1011, 358] width 5 height 4
drag, startPoint x: 1153, startPoint y: 383, endPoint x: 1076, endPoint y: 345, distance: 85.5
click at [1153, 383] on label "Confirm" at bounding box center [1163, 385] width 23 height 28
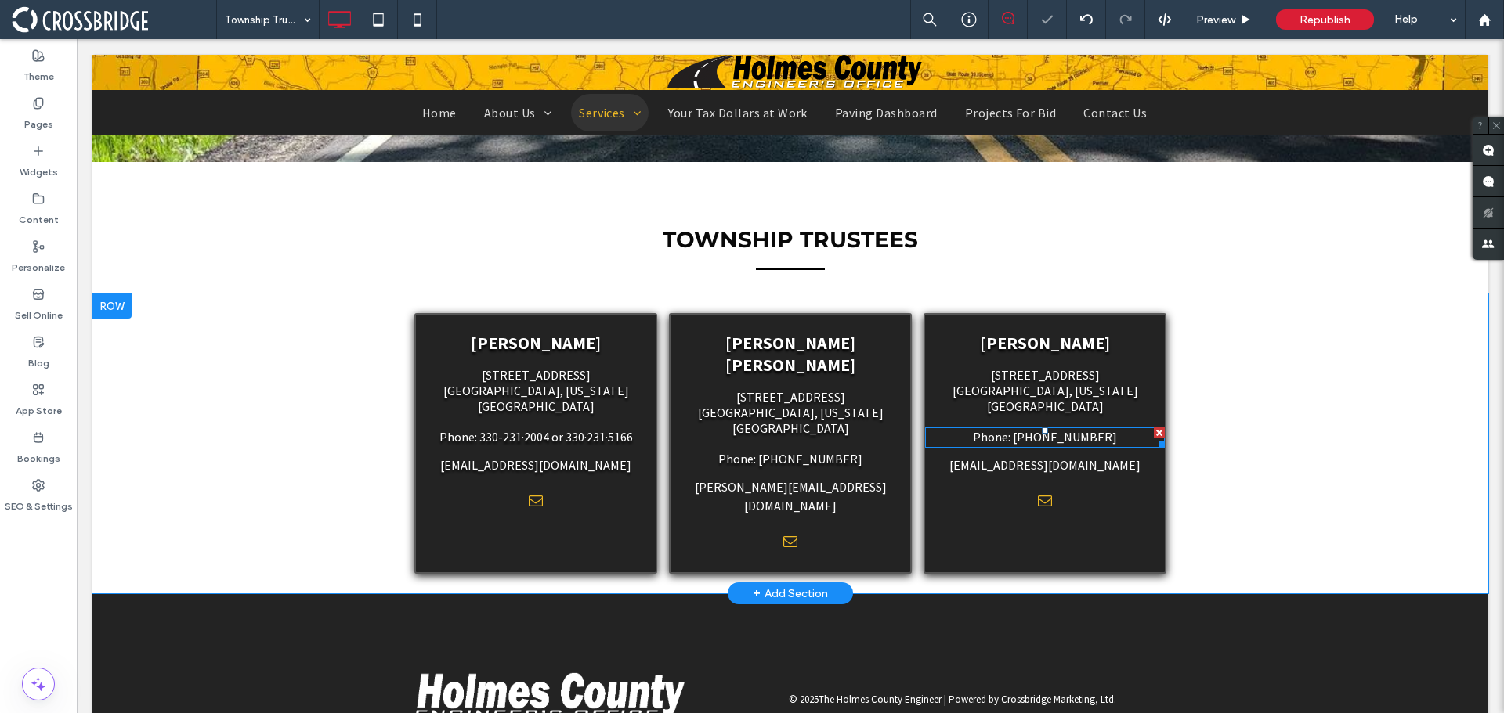
click at [1071, 429] on span "Phone: [PHONE_NUMBER]" at bounding box center [1045, 437] width 144 height 16
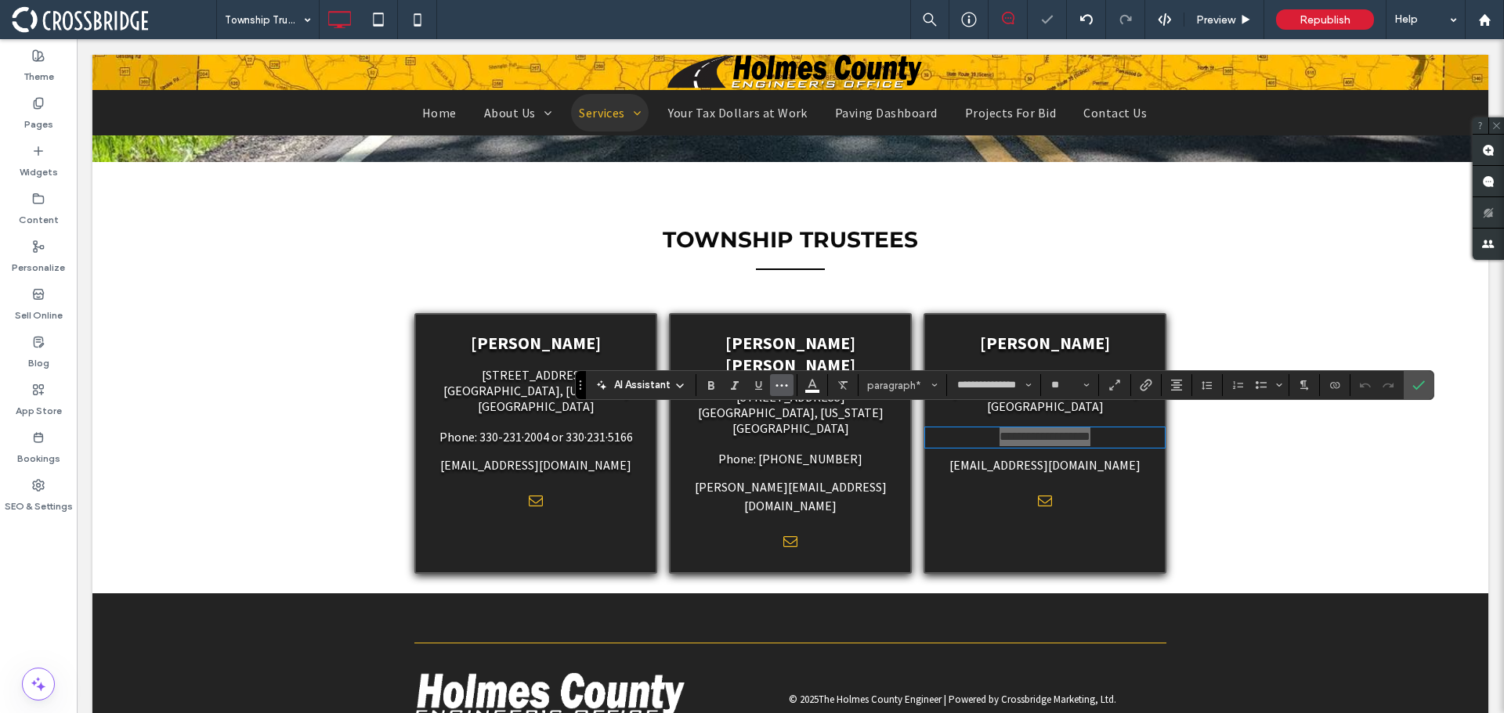
click at [778, 377] on span "More" at bounding box center [781, 385] width 13 height 20
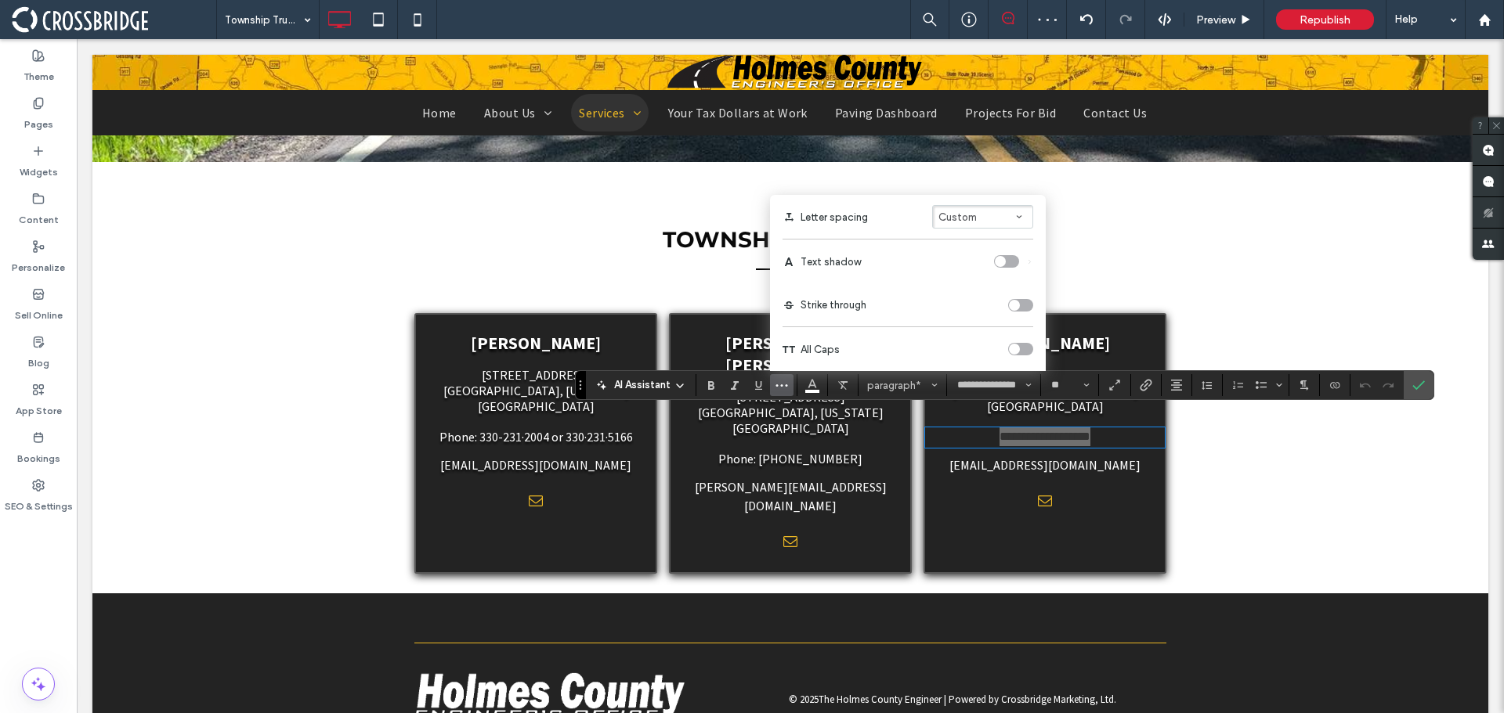
click at [1005, 270] on label "Text shadow" at bounding box center [907, 262] width 251 height 44
click at [1006, 265] on div "toggle" at bounding box center [1006, 261] width 25 height 13
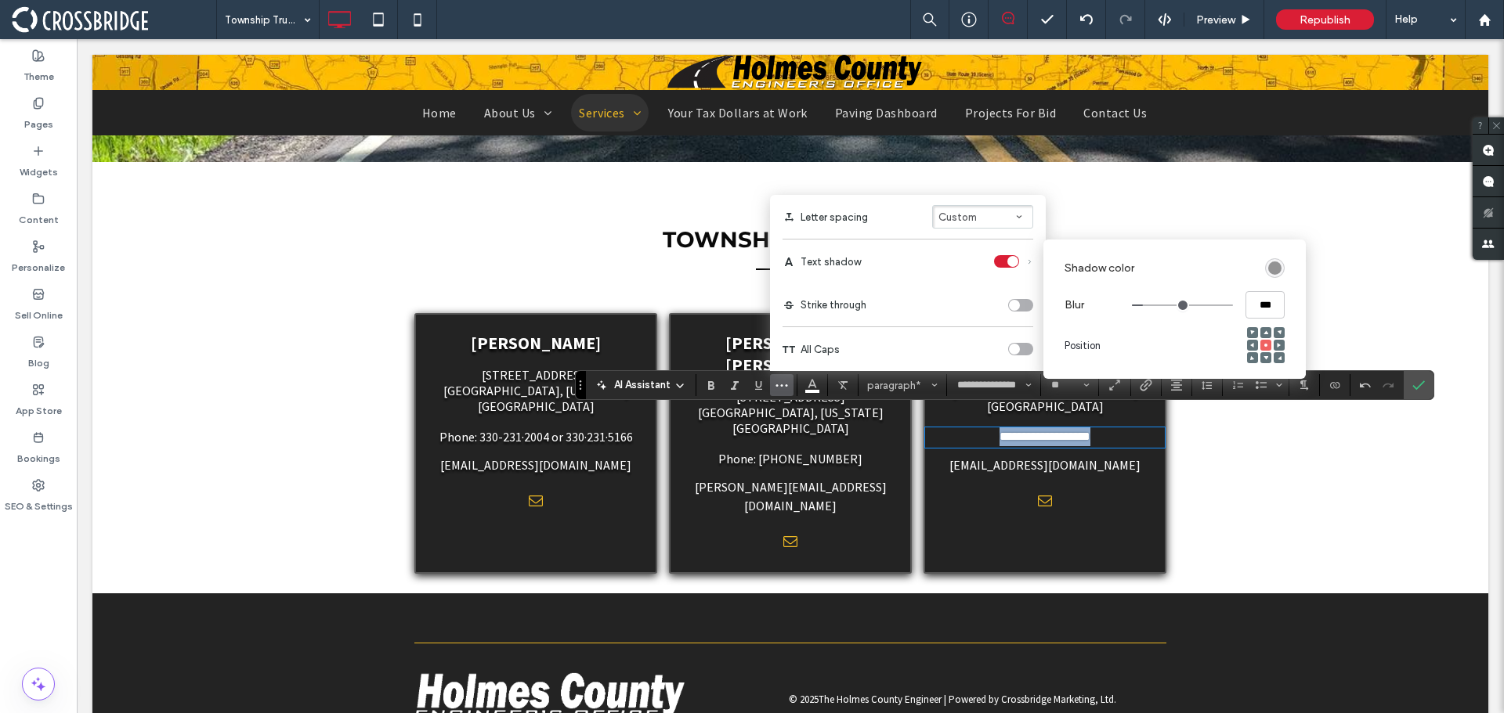
drag, startPoint x: 1172, startPoint y: 304, endPoint x: 1147, endPoint y: 305, distance: 24.3
click at [1147, 305] on input "range" at bounding box center [1182, 306] width 101 height 2
click at [1266, 356] on icon at bounding box center [1265, 358] width 5 height 5
click at [1273, 275] on div "rgba(0, 0, 0, 0.4)" at bounding box center [1274, 268] width 13 height 13
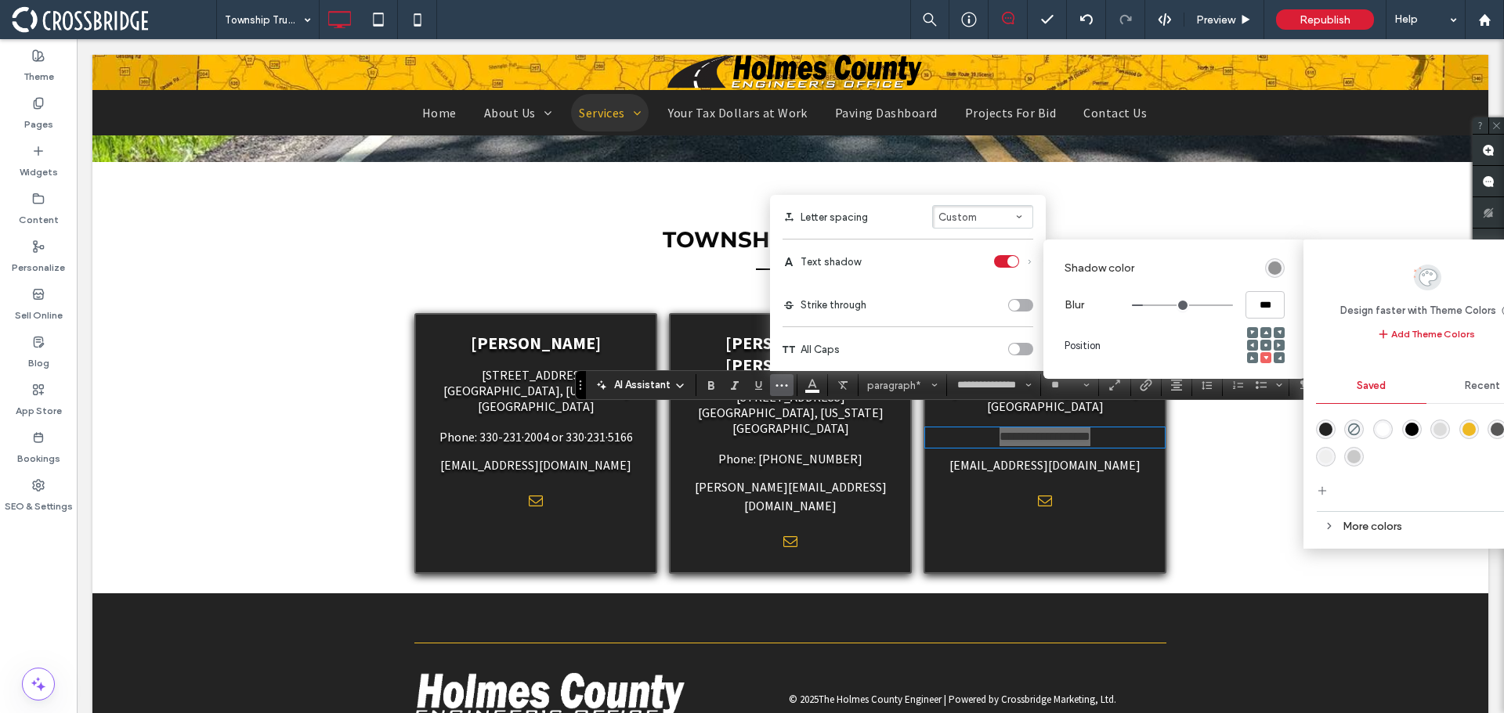
click at [1409, 429] on div "rgba(0,0,0,1)" at bounding box center [1411, 429] width 13 height 13
drag, startPoint x: 910, startPoint y: 338, endPoint x: 1026, endPoint y: 316, distance: 118.0
click at [910, 338] on label "All Caps" at bounding box center [907, 349] width 251 height 44
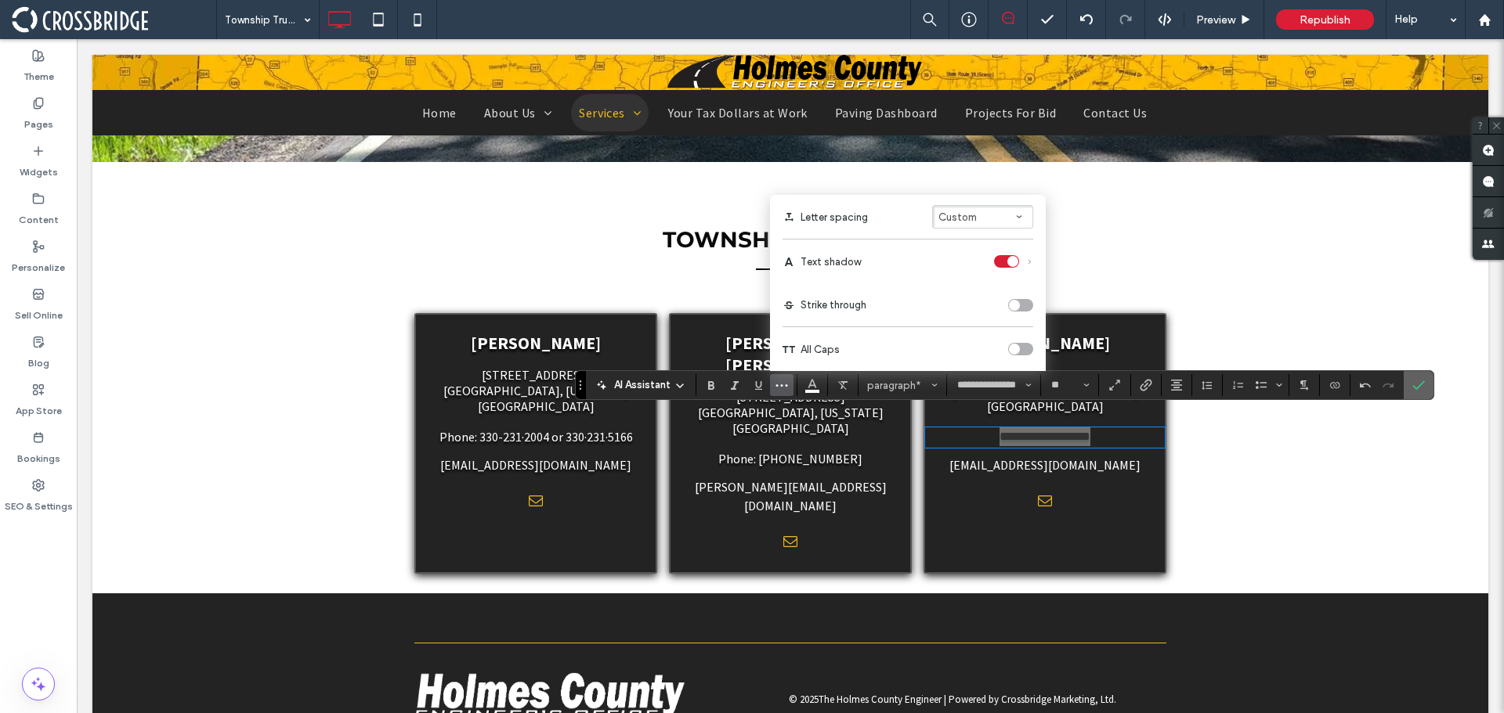
drag, startPoint x: 1413, startPoint y: 386, endPoint x: 1163, endPoint y: 388, distance: 249.8
click at [1413, 386] on use "Confirm" at bounding box center [1418, 385] width 13 height 9
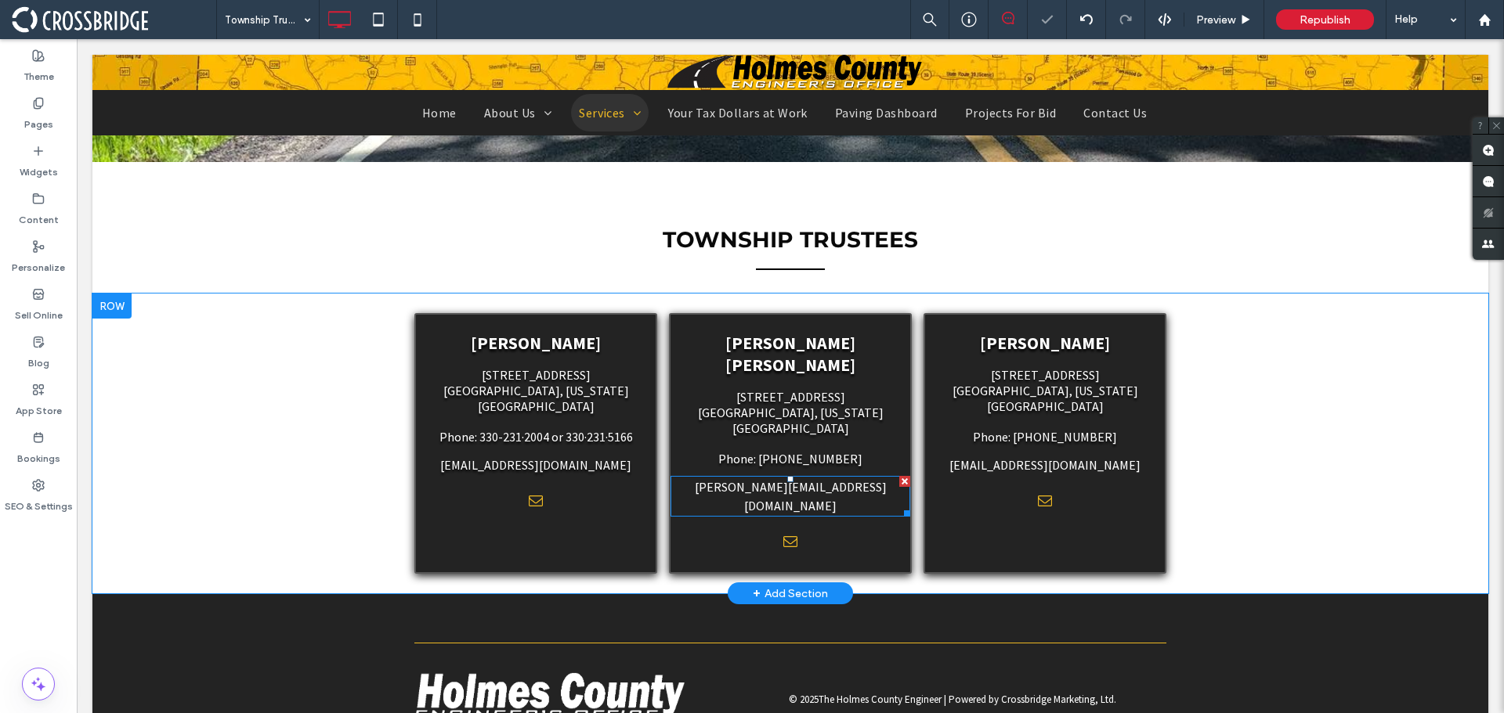
click at [812, 479] on link "[PERSON_NAME][EMAIL_ADDRESS][DOMAIN_NAME]" at bounding box center [791, 496] width 192 height 34
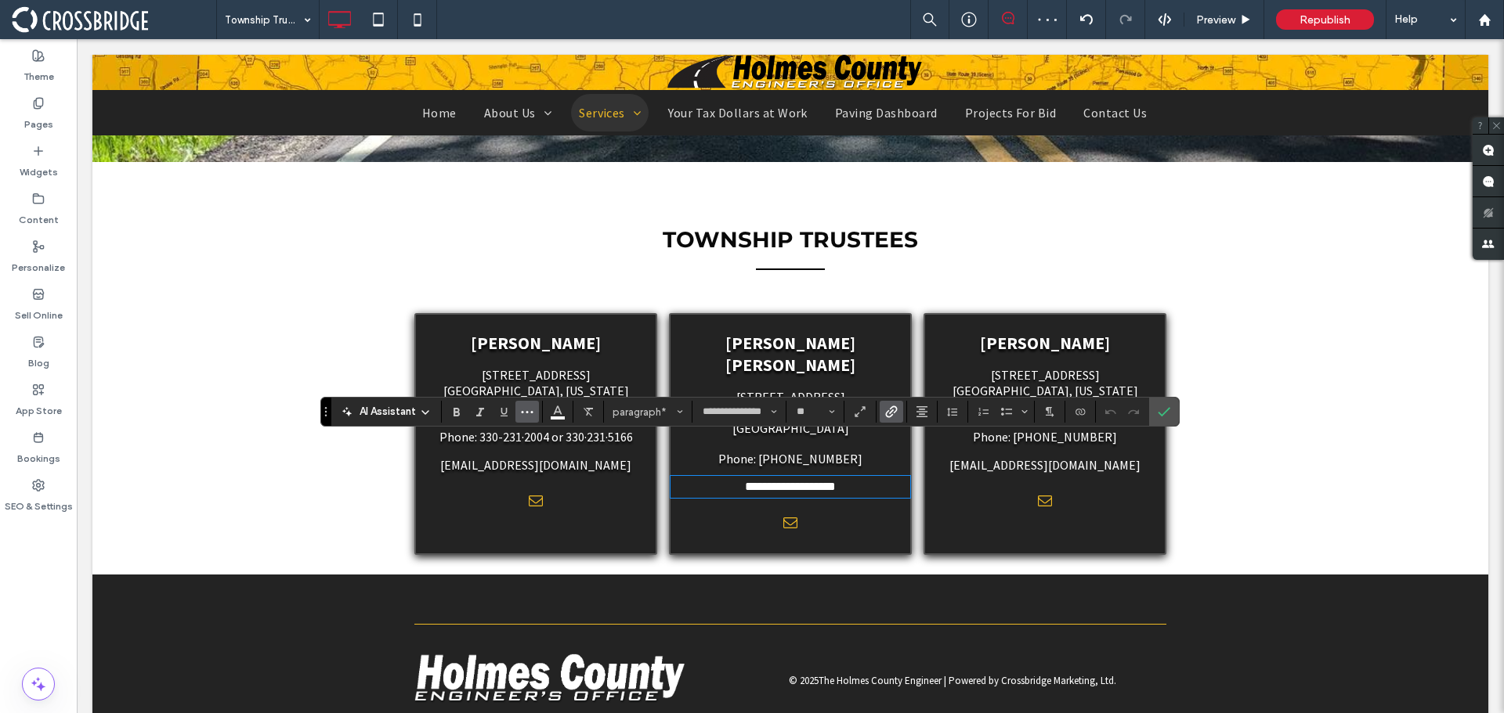
click at [536, 414] on button "More" at bounding box center [526, 412] width 23 height 22
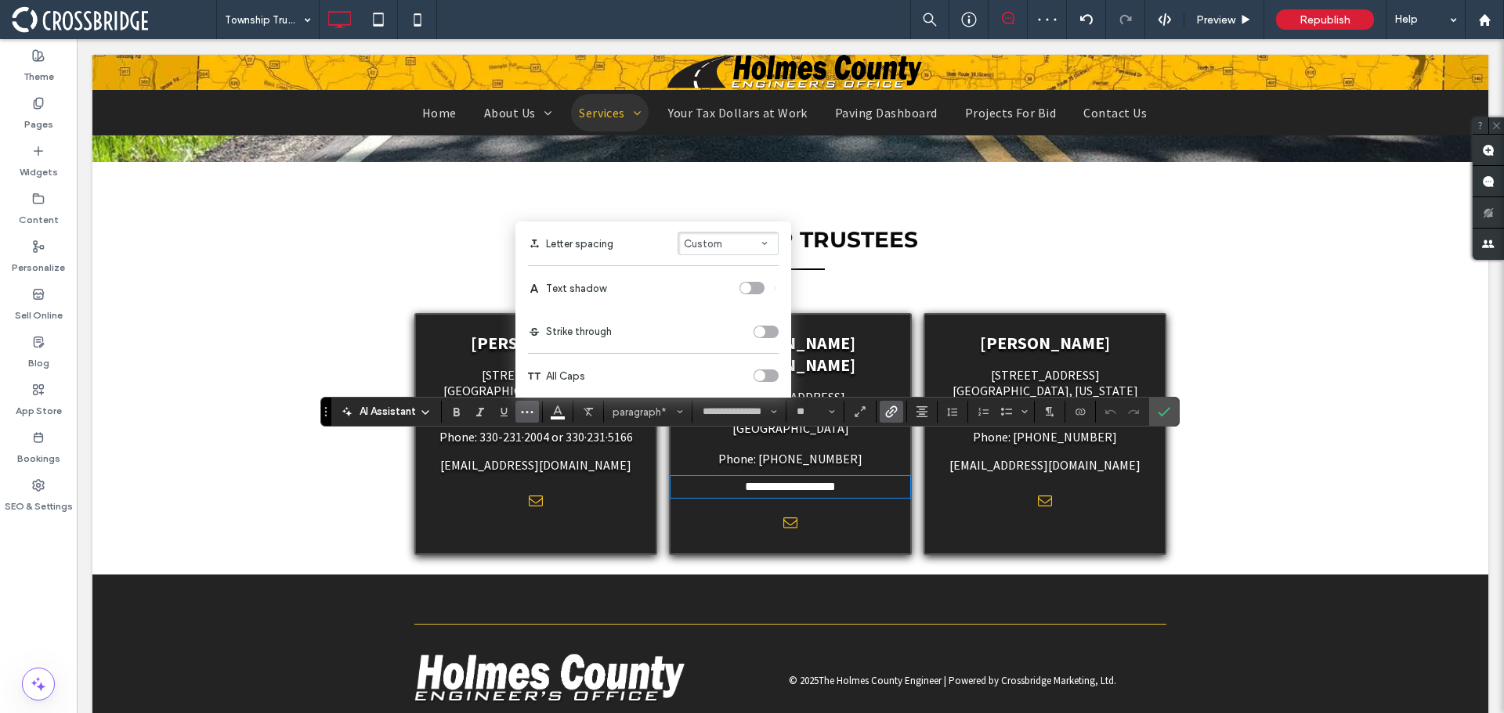
click at [745, 289] on div "toggle" at bounding box center [745, 288] width 11 height 11
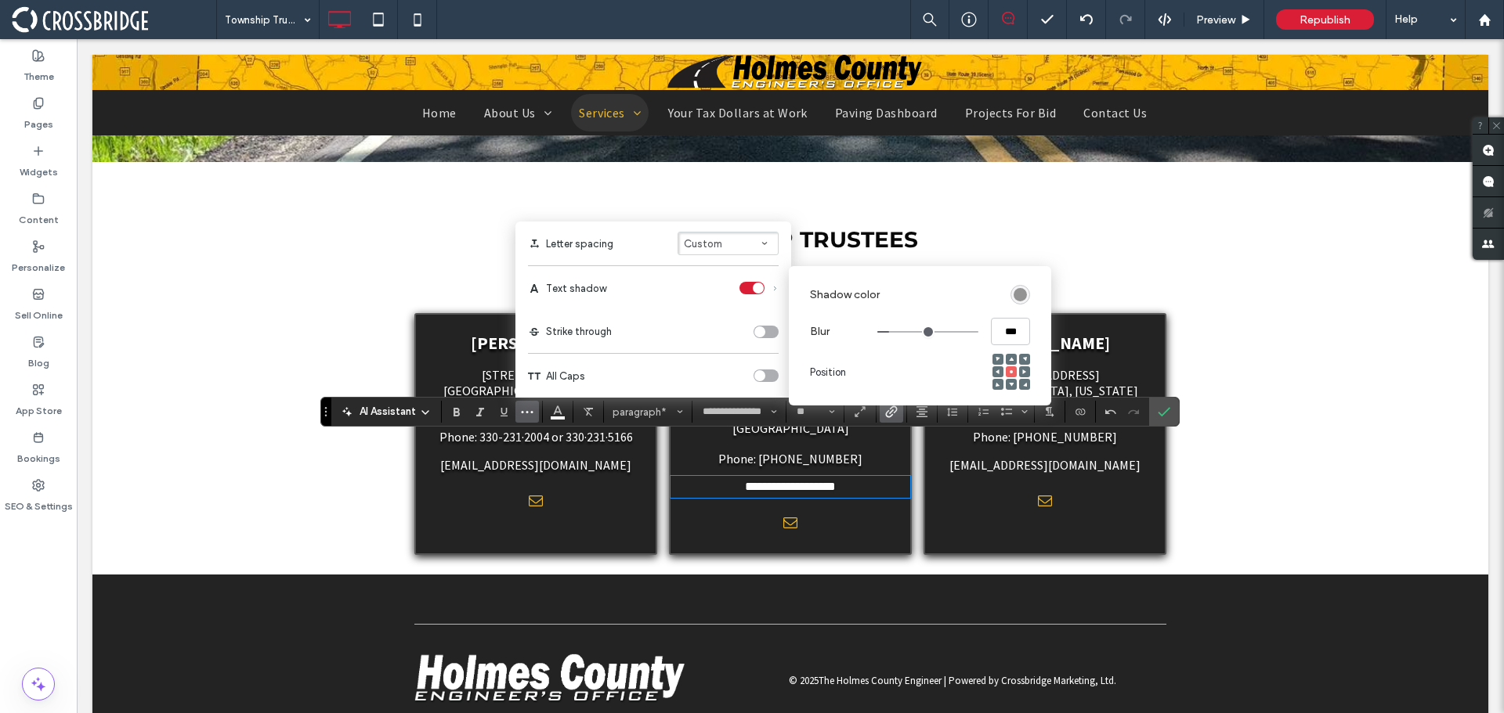
drag, startPoint x: 902, startPoint y: 330, endPoint x: 894, endPoint y: 331, distance: 8.7
click at [894, 331] on input "range" at bounding box center [927, 332] width 101 height 2
click at [883, 331] on input "range" at bounding box center [927, 332] width 101 height 2
drag, startPoint x: 884, startPoint y: 329, endPoint x: 893, endPoint y: 330, distance: 8.7
click at [893, 331] on input "range" at bounding box center [927, 332] width 101 height 2
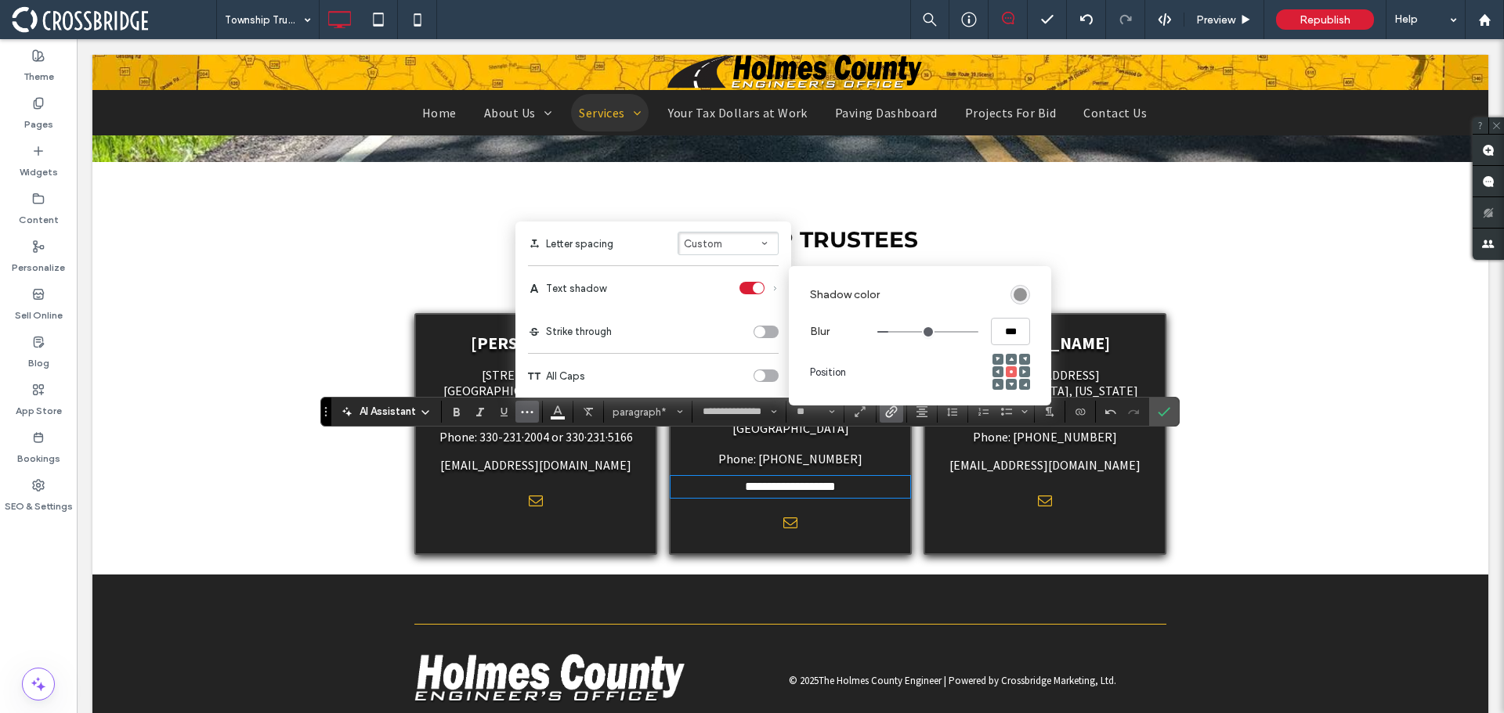
click at [1012, 382] on icon at bounding box center [1011, 384] width 5 height 5
click at [1019, 305] on div "rgba(0, 0, 0, 0.4)" at bounding box center [1020, 295] width 20 height 20
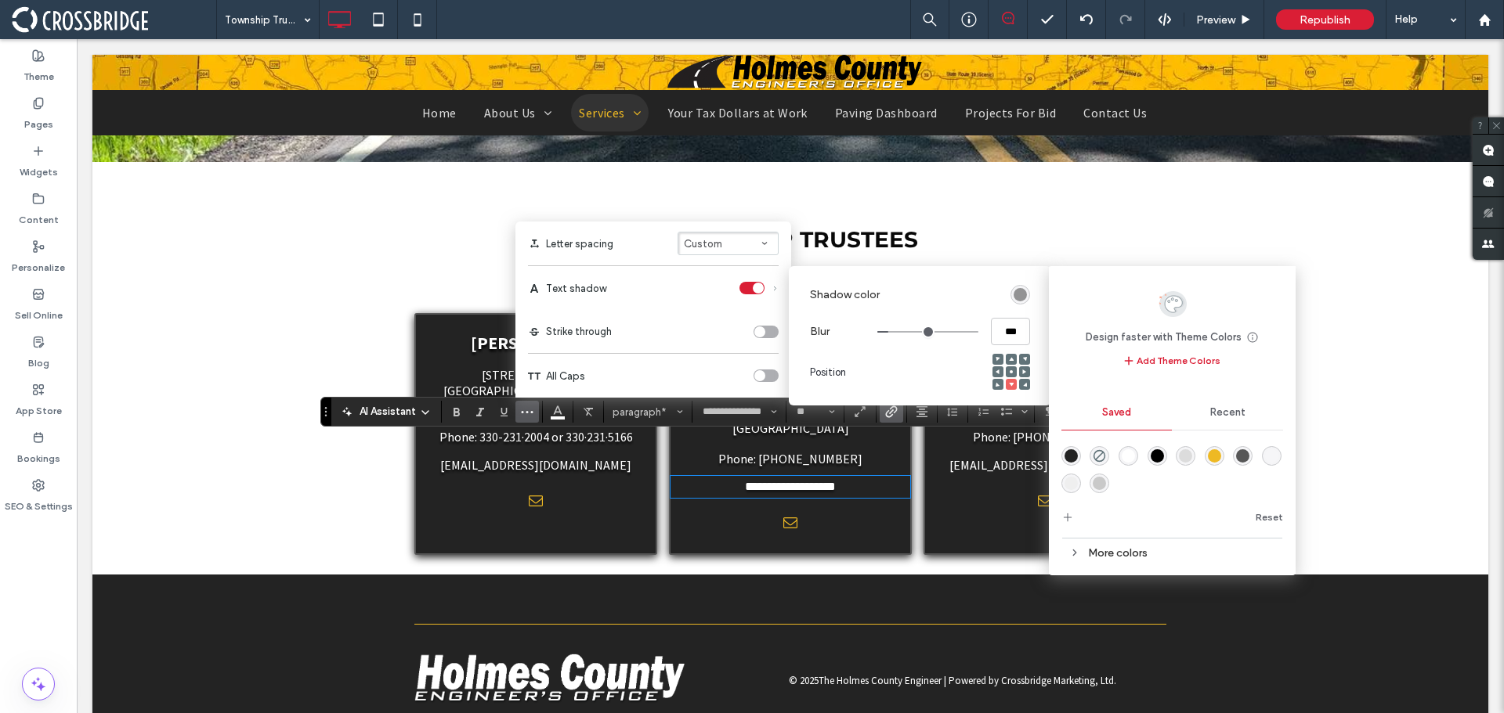
click at [1154, 451] on div "rgba(0,0,0,1)" at bounding box center [1156, 456] width 13 height 13
click at [945, 378] on div "Position" at bounding box center [920, 372] width 220 height 53
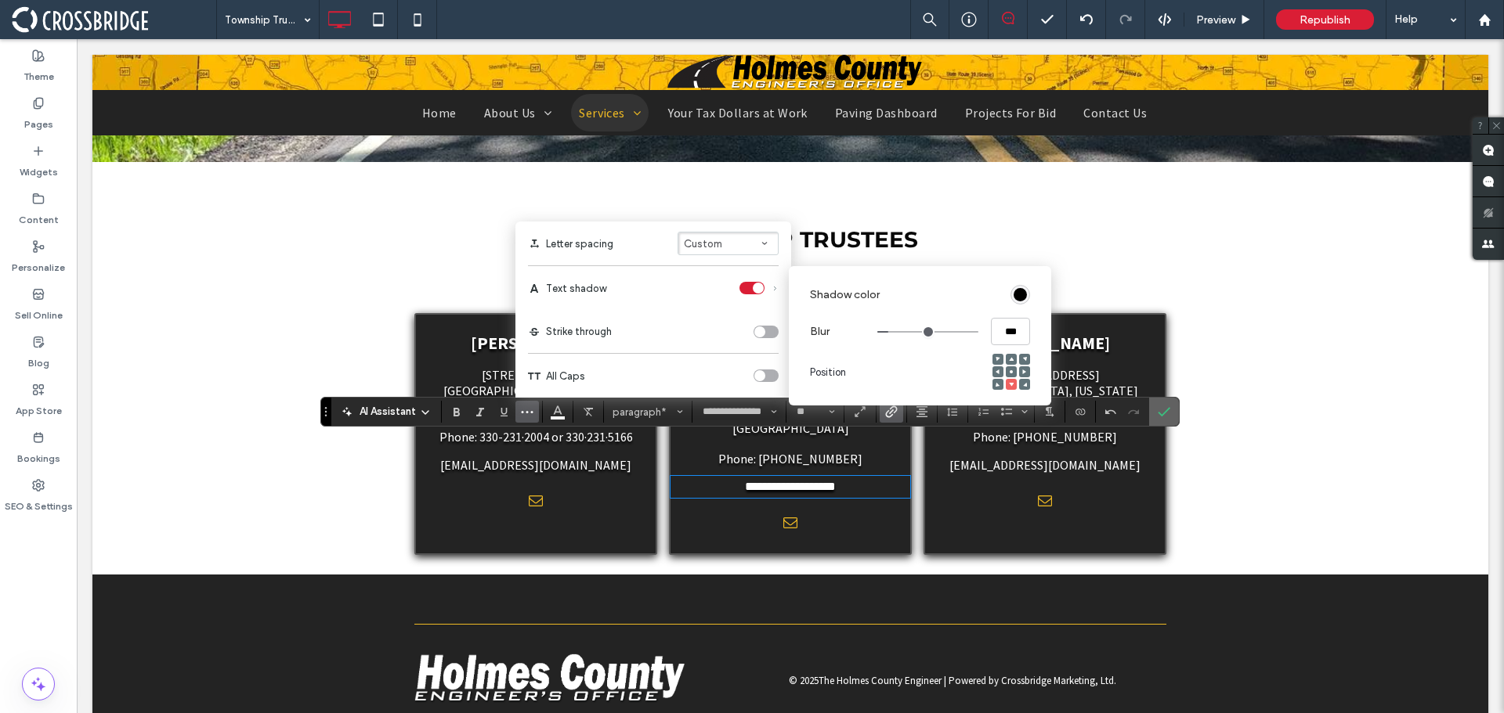
click at [1163, 406] on icon "Confirm" at bounding box center [1163, 412] width 13 height 13
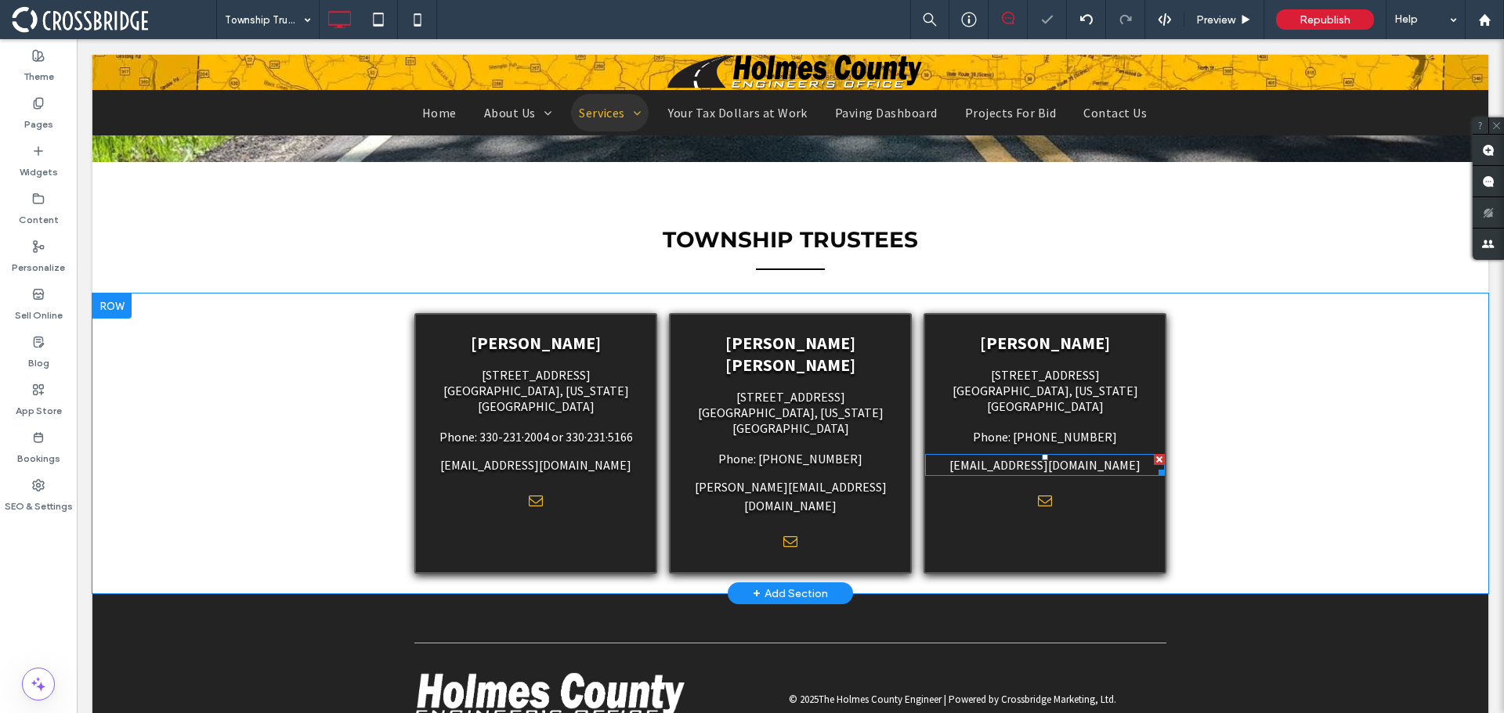
click at [1033, 457] on link "[EMAIL_ADDRESS][DOMAIN_NAME]" at bounding box center [1044, 465] width 191 height 16
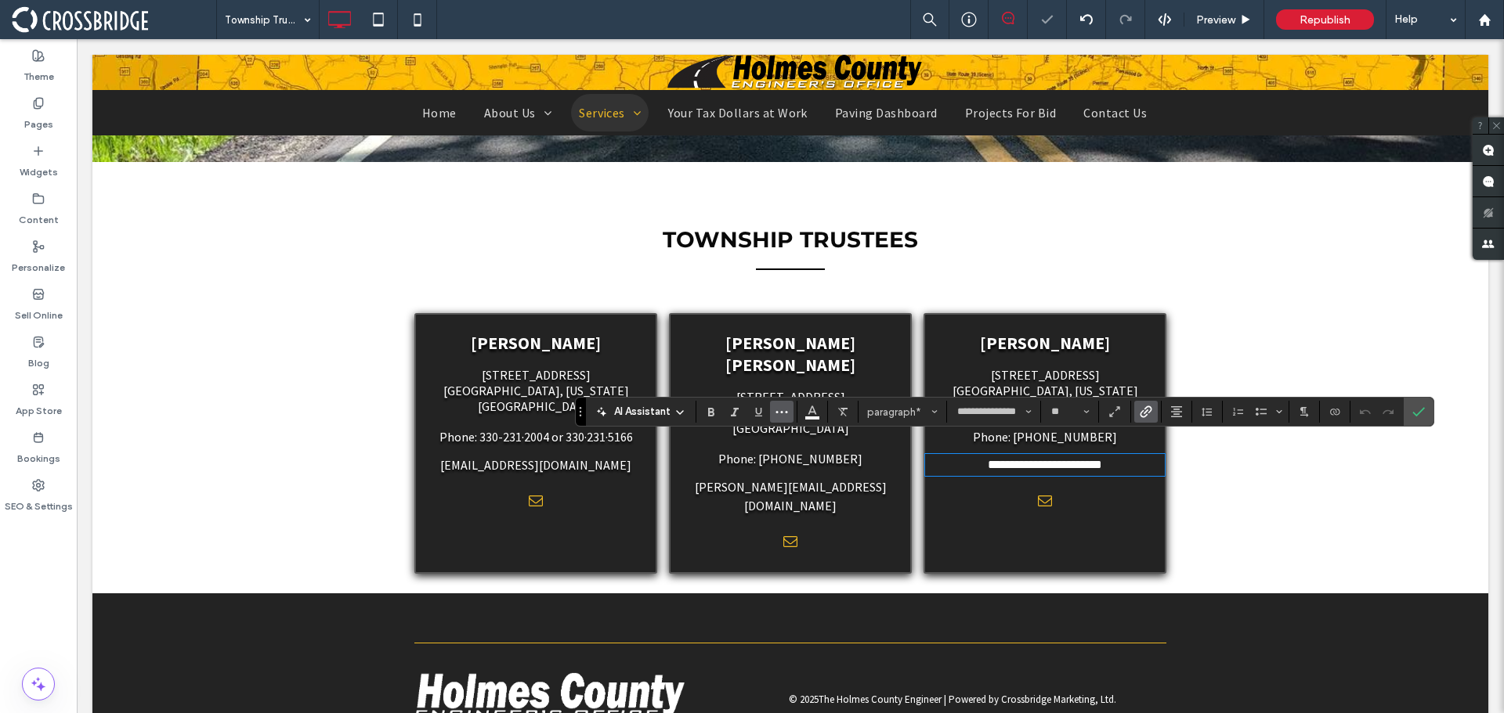
click at [787, 415] on icon "More" at bounding box center [781, 412] width 13 height 13
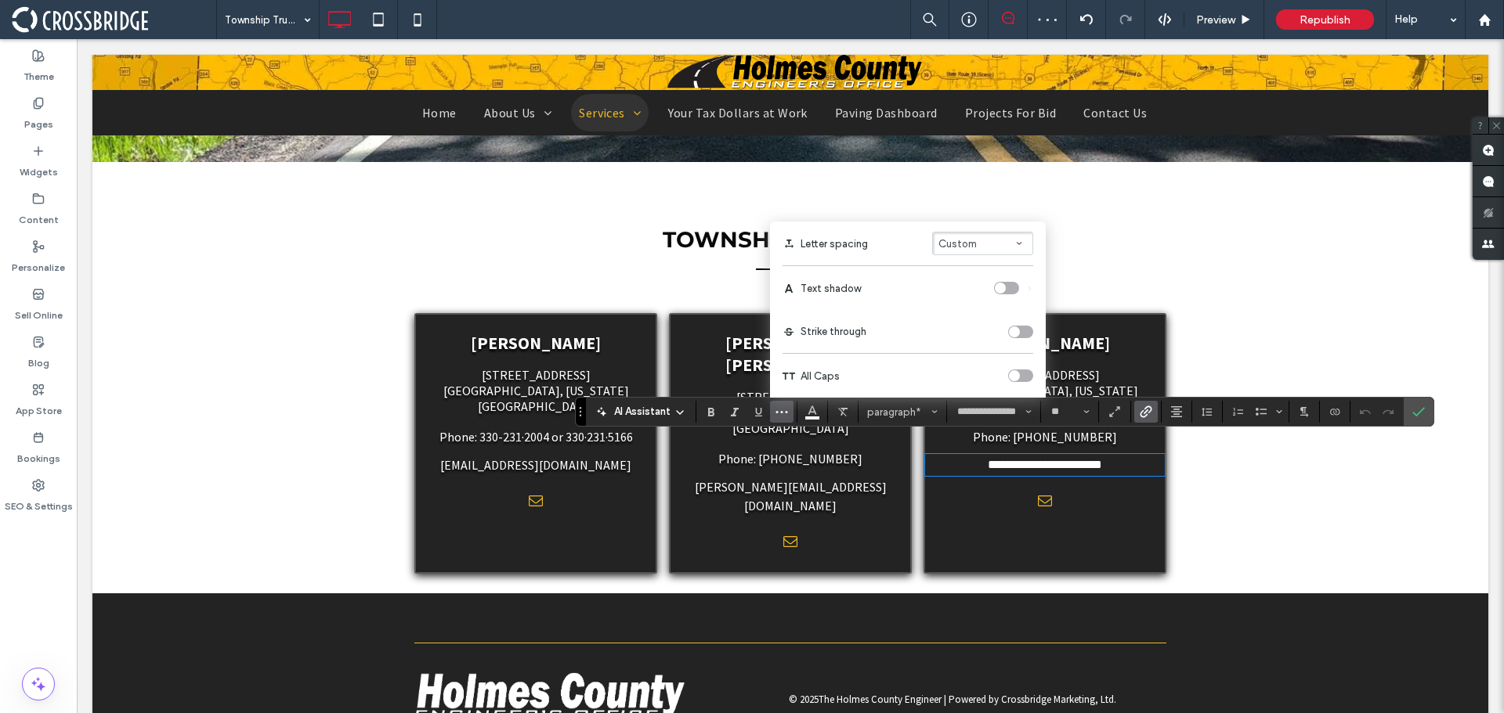
click at [1007, 298] on label "Text shadow" at bounding box center [907, 288] width 251 height 44
click at [1007, 294] on div "toggle" at bounding box center [1006, 288] width 25 height 13
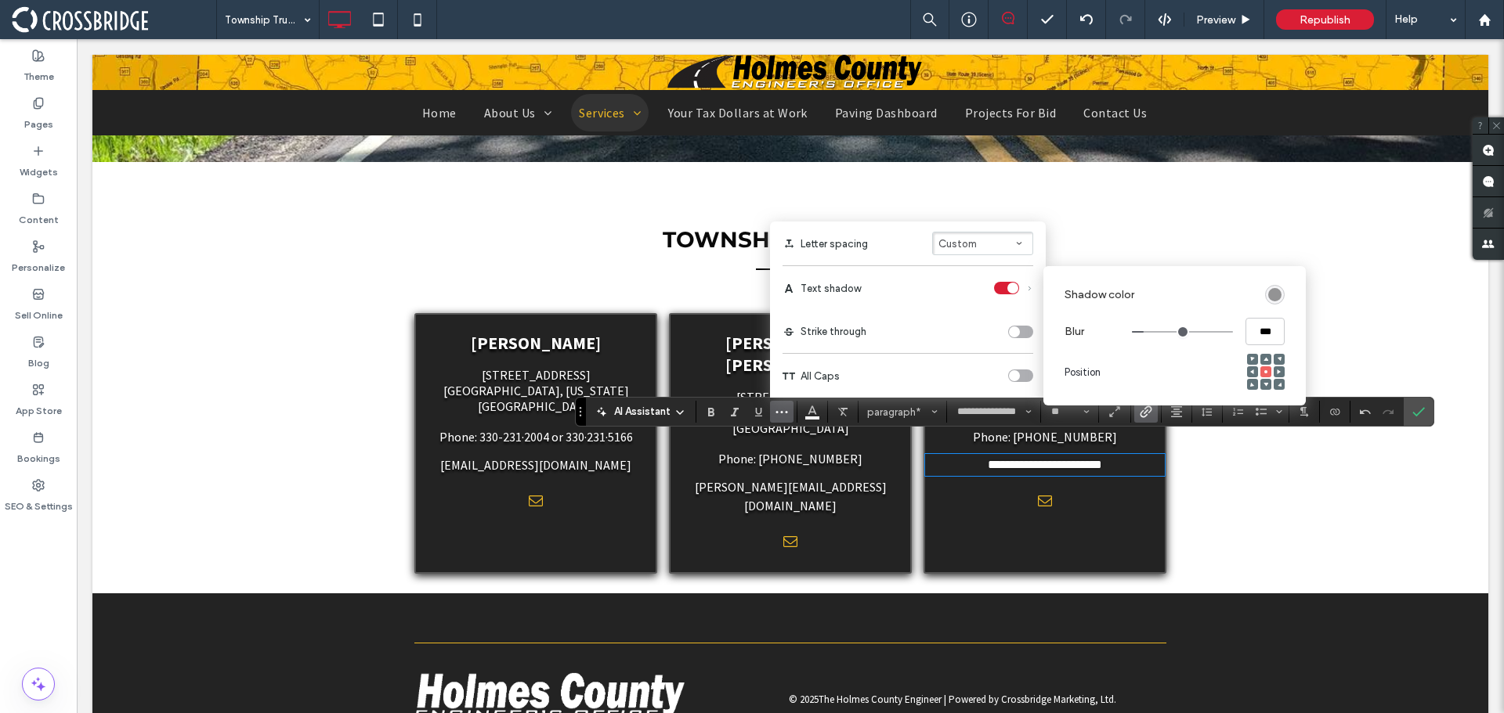
drag, startPoint x: 1185, startPoint y: 334, endPoint x: 1148, endPoint y: 337, distance: 36.9
click at [1148, 333] on input "range" at bounding box center [1182, 332] width 101 height 2
click at [1263, 386] on icon at bounding box center [1265, 384] width 5 height 5
click at [1147, 332] on input "range" at bounding box center [1182, 332] width 101 height 2
click at [1277, 303] on div "rgba(0, 0, 0, 0.4)" at bounding box center [1275, 295] width 20 height 20
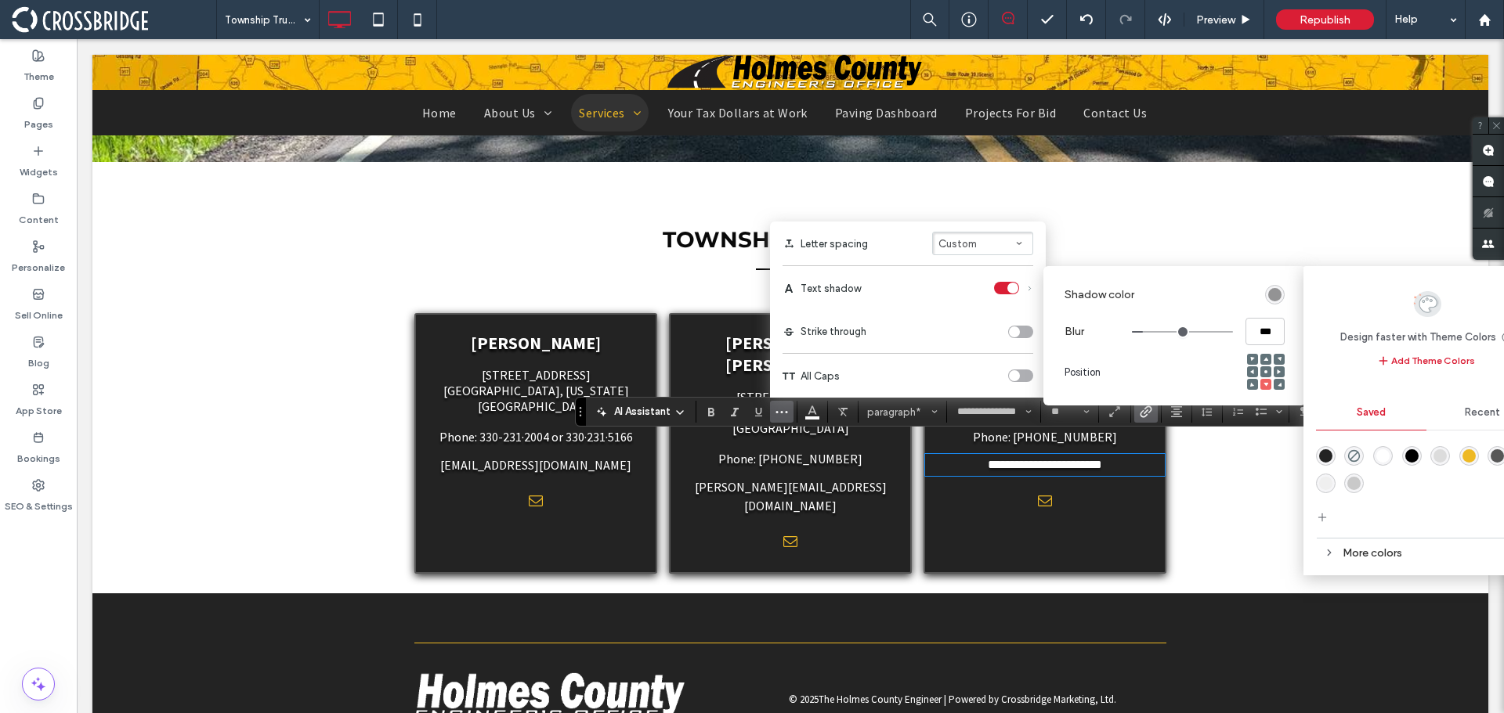
click at [1400, 456] on div at bounding box center [1427, 468] width 222 height 59
click at [1405, 456] on div "rgba(0,0,0,1)" at bounding box center [1411, 456] width 13 height 13
click at [1176, 383] on div "Position" at bounding box center [1174, 372] width 220 height 53
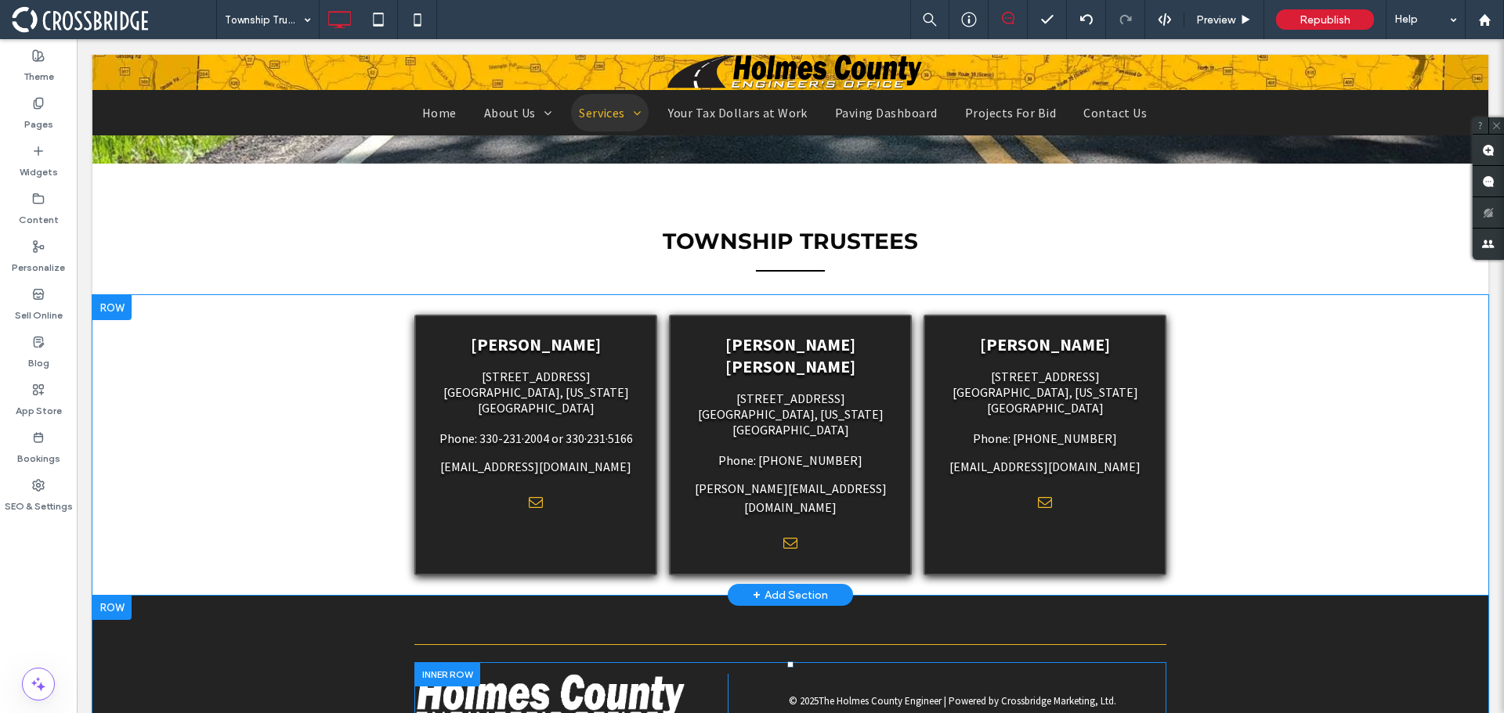
scroll to position [392, 0]
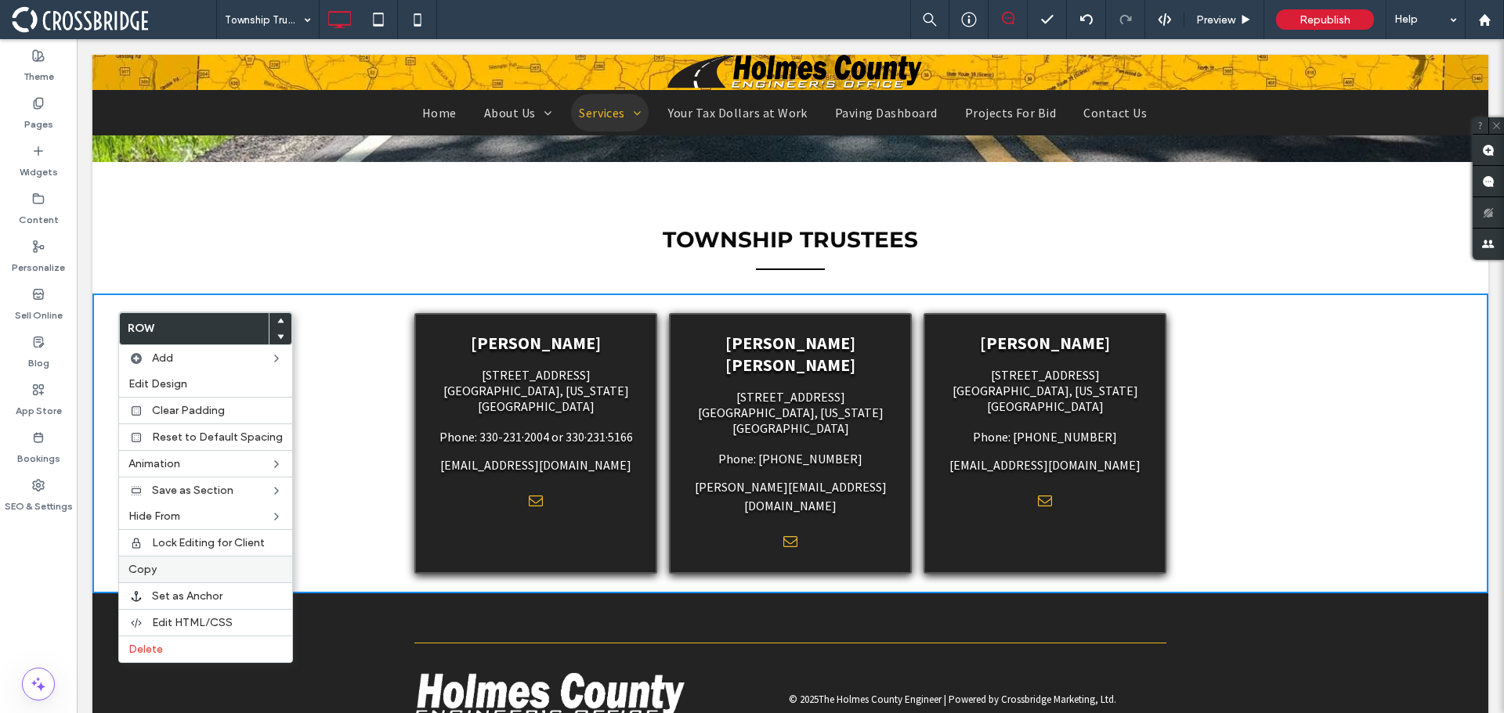
click at [199, 567] on label "Copy" at bounding box center [205, 569] width 154 height 13
click at [198, 591] on label "Paste" at bounding box center [206, 595] width 154 height 13
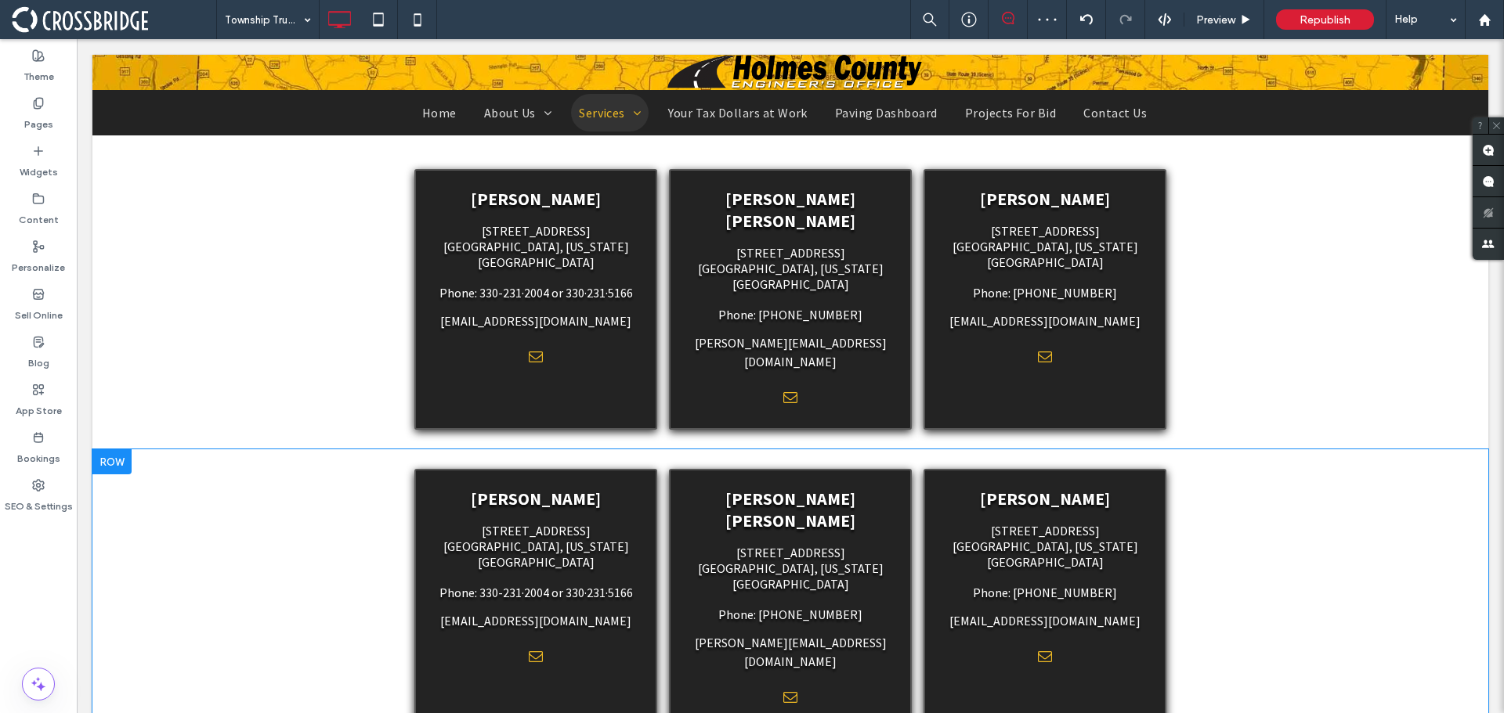
scroll to position [548, 0]
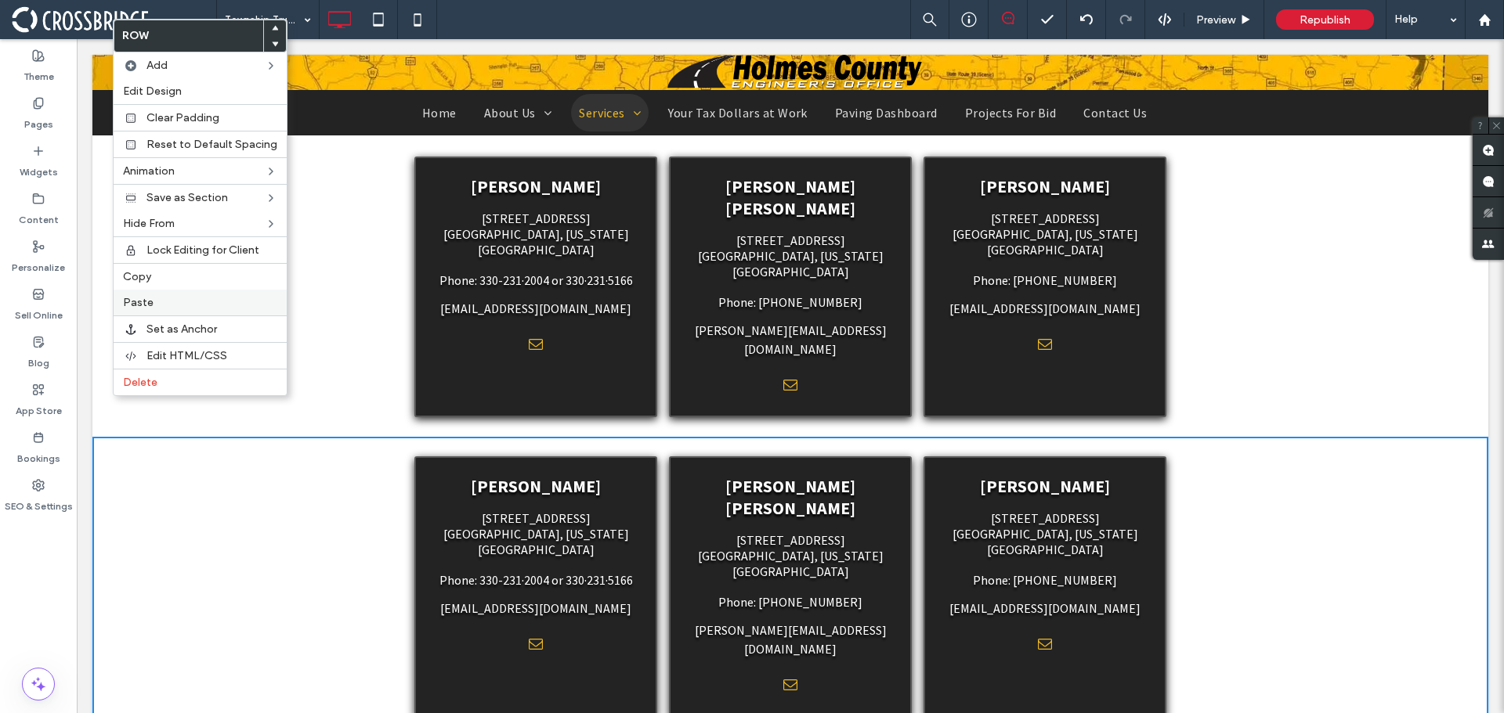
click at [154, 295] on div "Paste" at bounding box center [200, 303] width 173 height 26
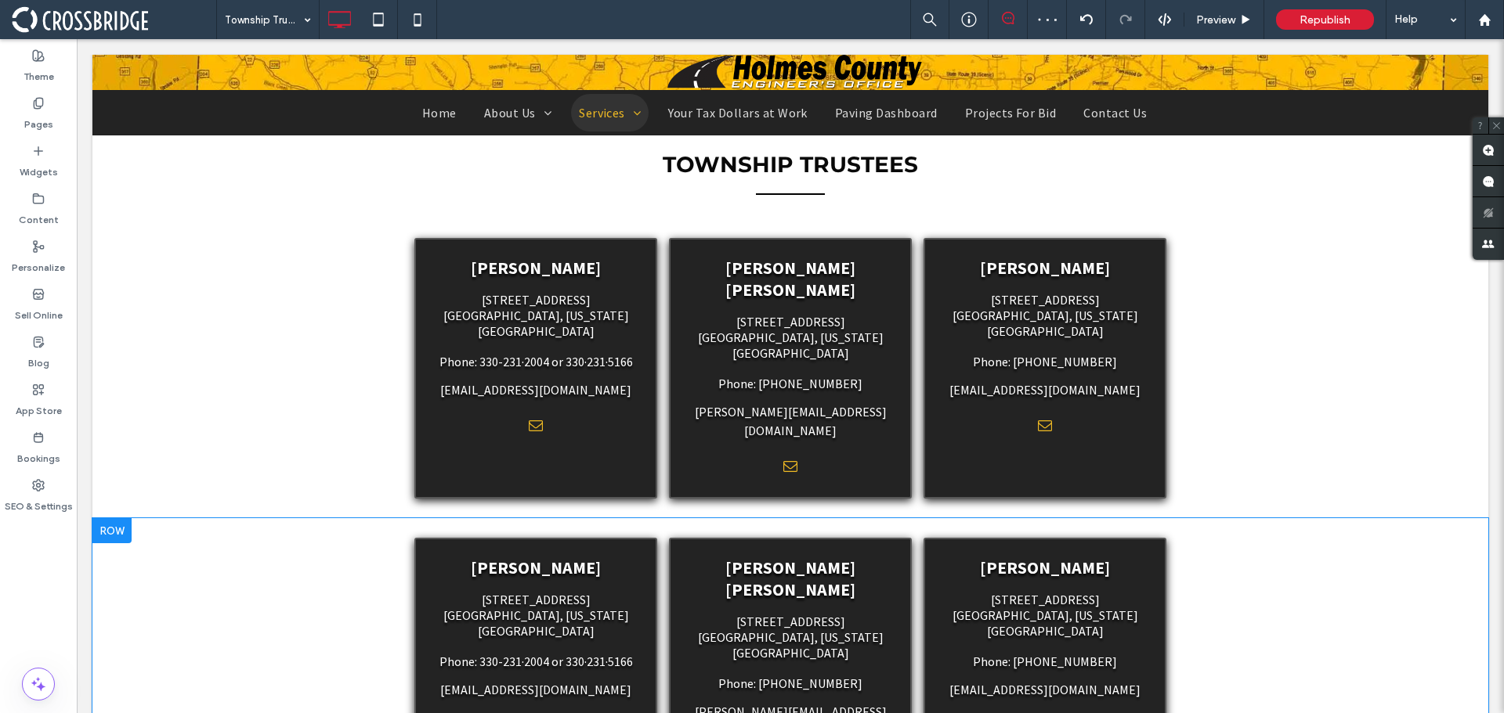
scroll to position [392, 0]
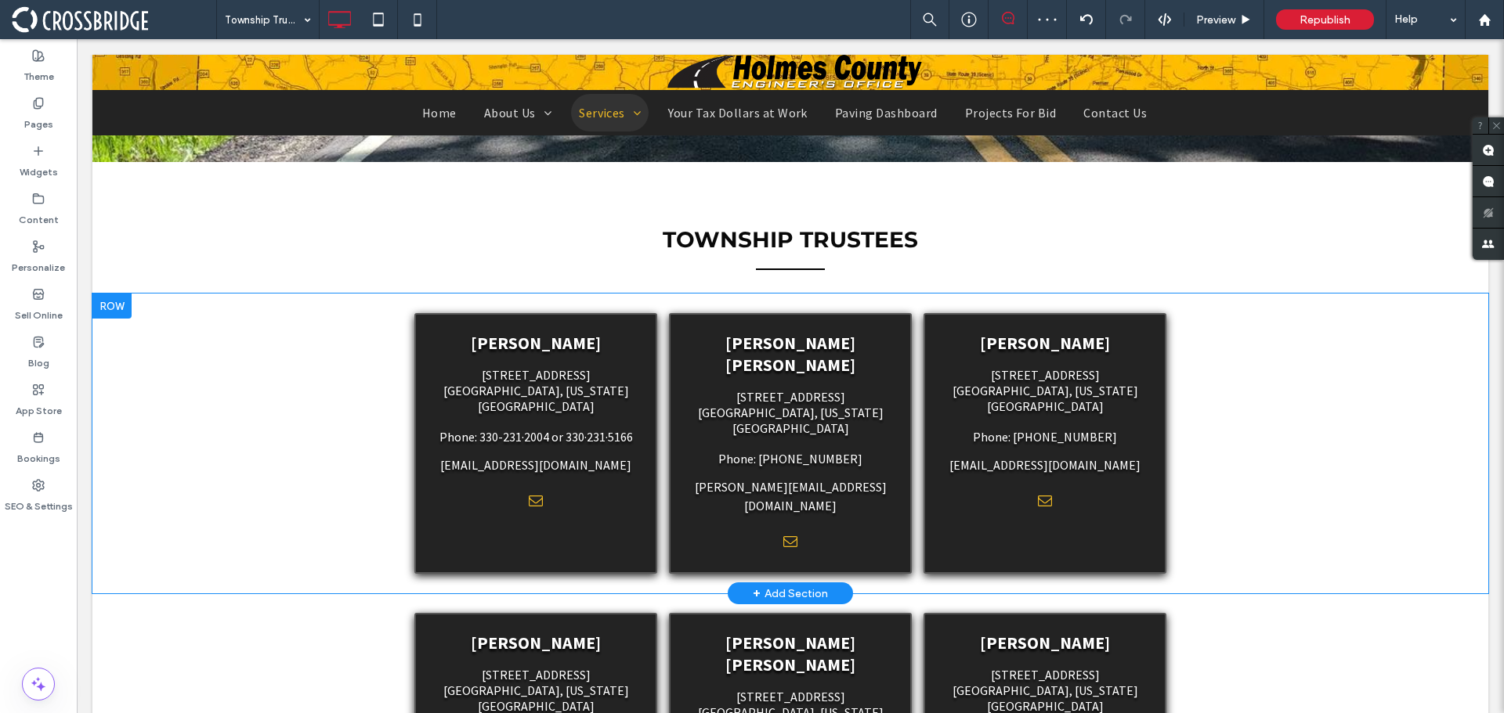
click at [240, 414] on div "[PERSON_NAME] [STREET_ADDRESS] or [STREET_ADDRESS][US_STATE] Phone: 330-231·200…" at bounding box center [790, 444] width 1396 height 300
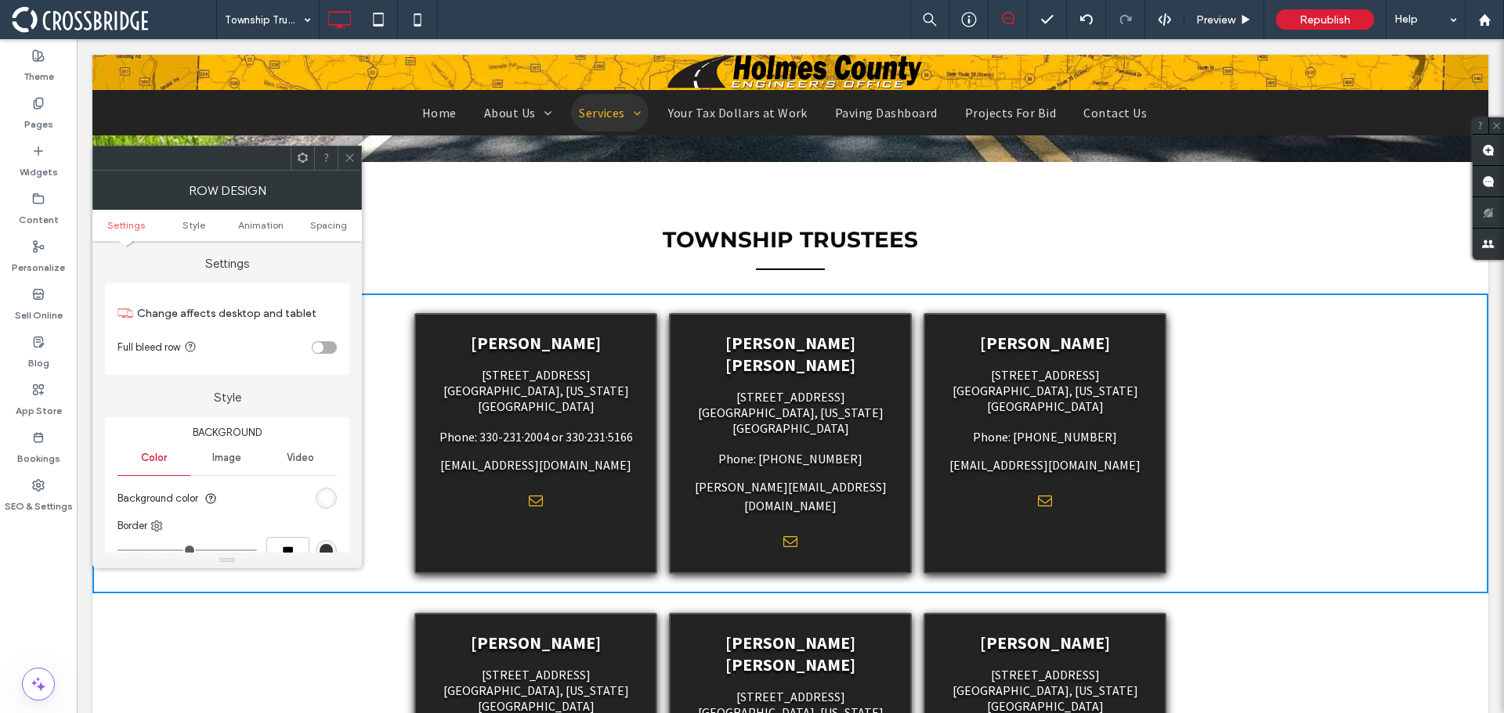
click at [232, 460] on span "Image" at bounding box center [226, 458] width 29 height 13
click at [177, 462] on div "Color" at bounding box center [153, 458] width 73 height 34
click at [314, 500] on section "Background color" at bounding box center [226, 498] width 219 height 39
click at [317, 500] on div "rgb(255, 255, 255)" at bounding box center [326, 498] width 21 height 21
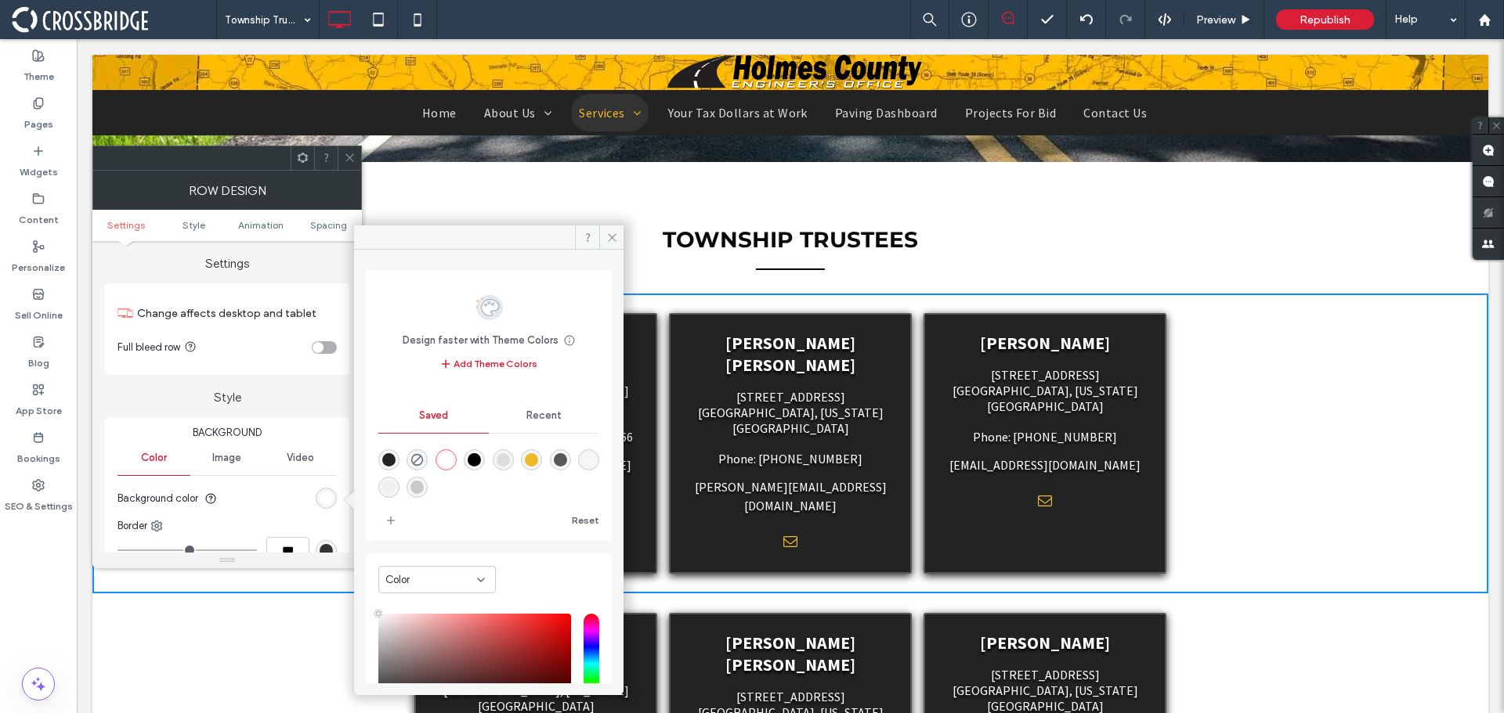
click at [424, 491] on div "rgba(201,201,201,1)" at bounding box center [416, 487] width 13 height 13
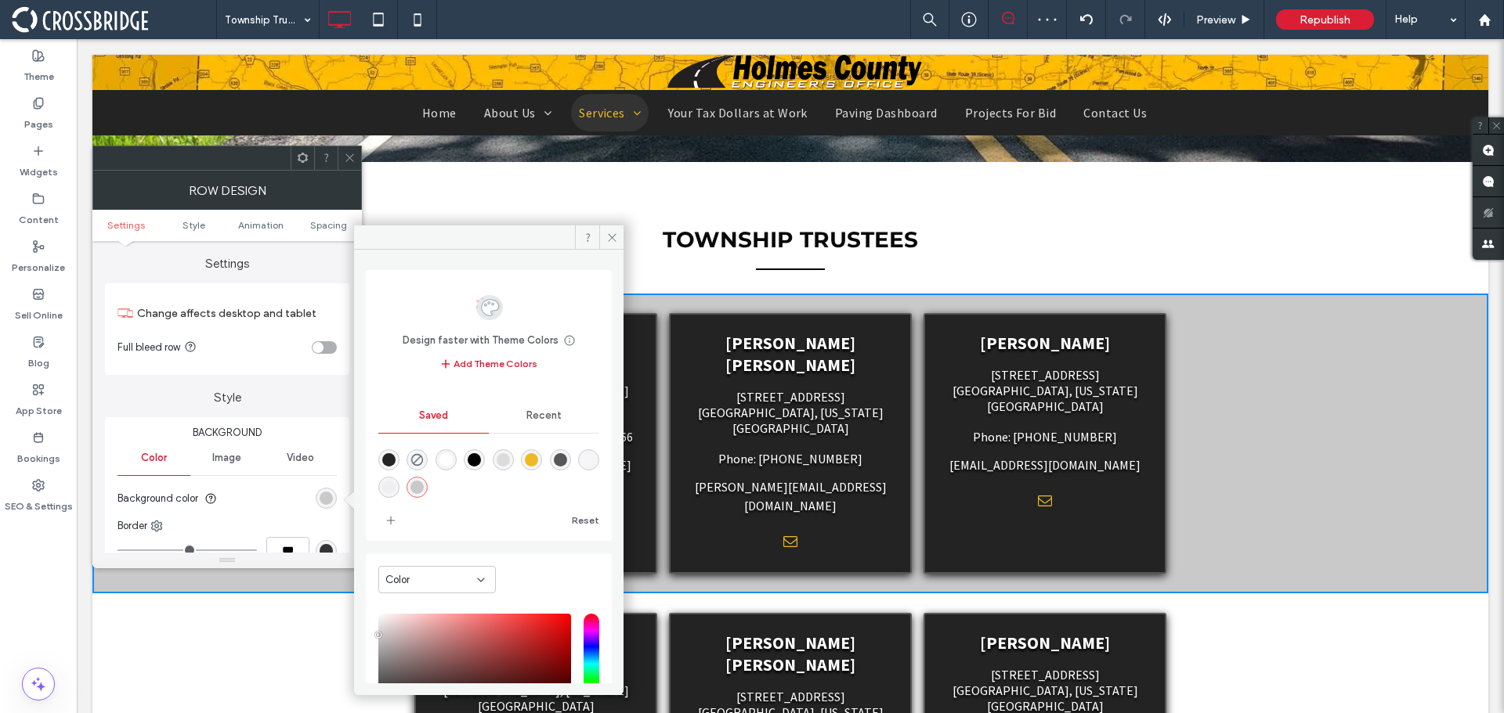
click at [567, 460] on div "rgba(87,87,87,1)" at bounding box center [560, 459] width 13 height 13
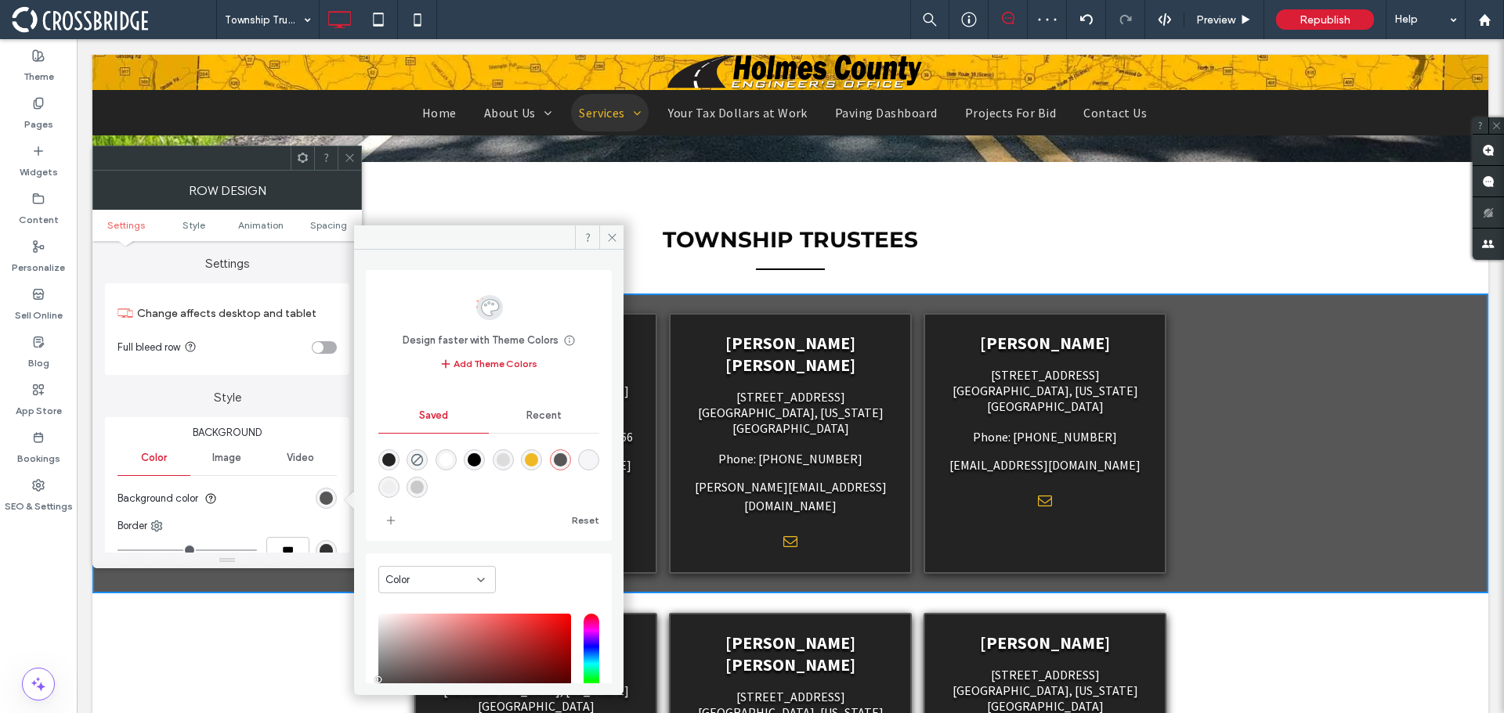
click at [348, 161] on icon at bounding box center [350, 158] width 12 height 12
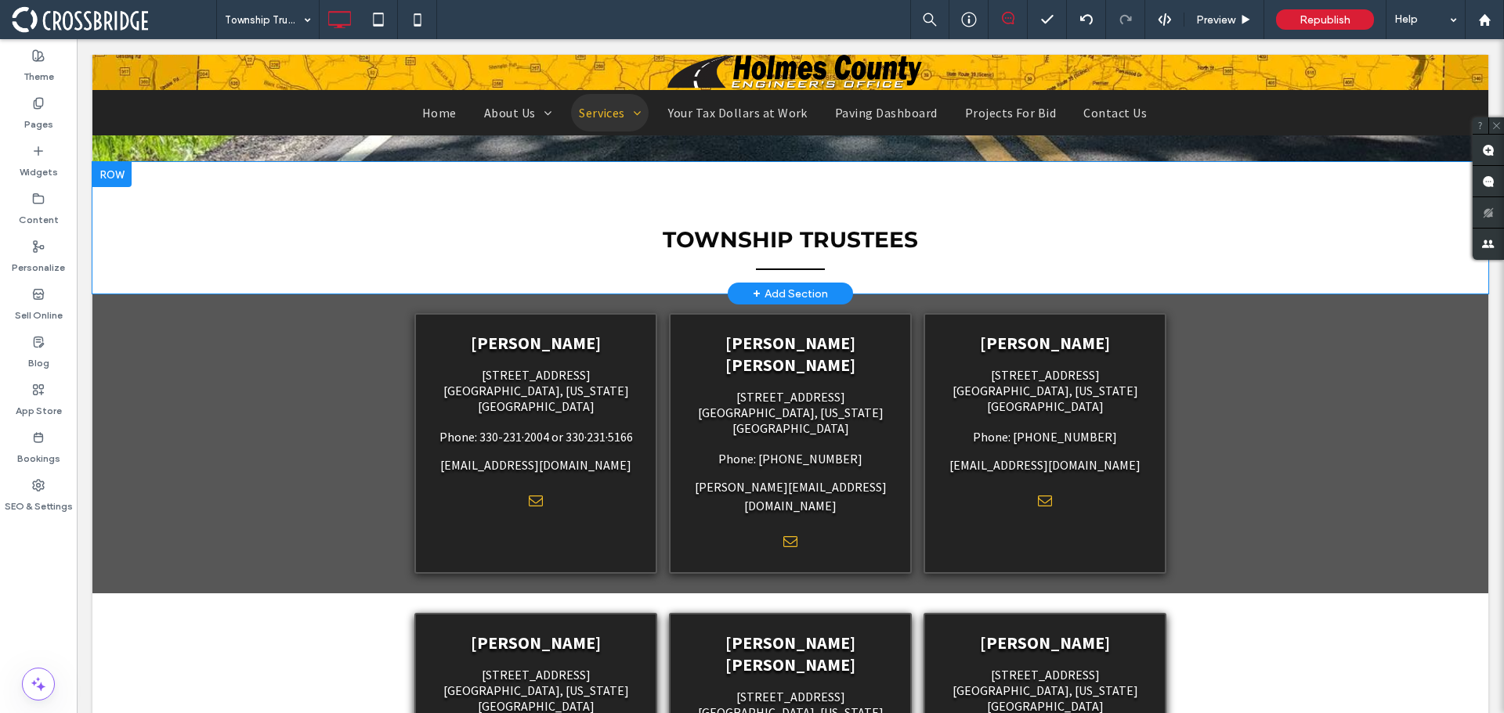
click at [165, 241] on div "Township Trustees ﻿ Click To Paste Row + Add Section" at bounding box center [790, 228] width 1396 height 132
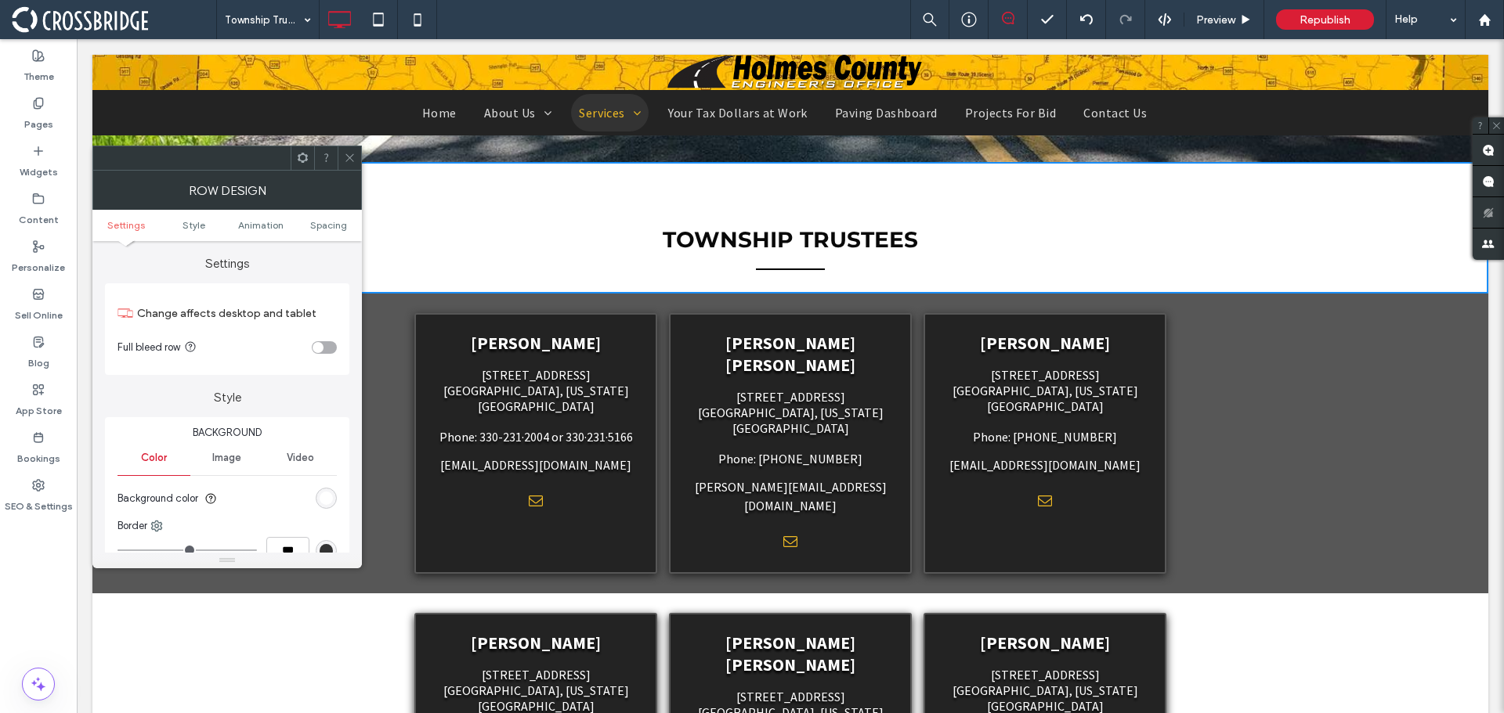
click at [327, 500] on div "rgb(255, 255, 255)" at bounding box center [326, 498] width 13 height 13
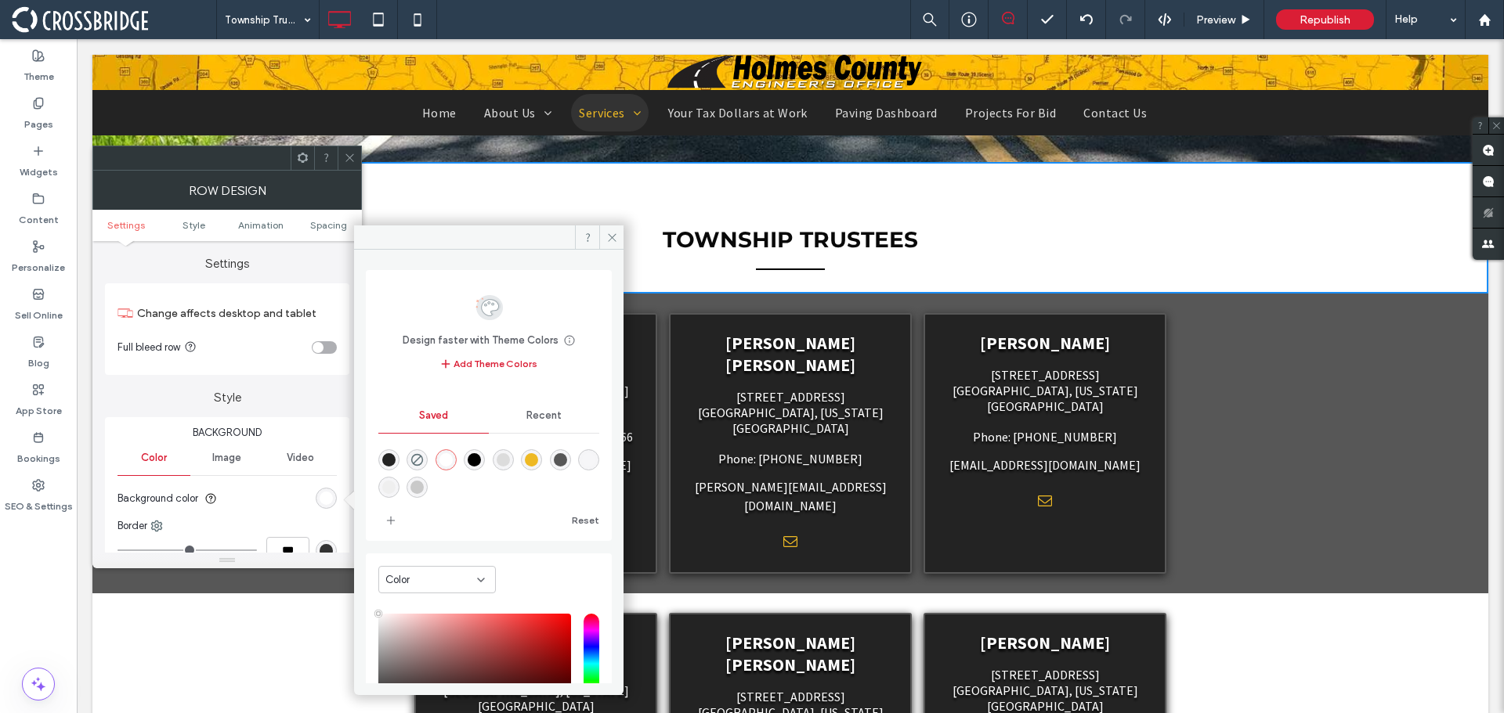
click at [570, 460] on div "rgba(87,87,87,1)" at bounding box center [560, 460] width 21 height 21
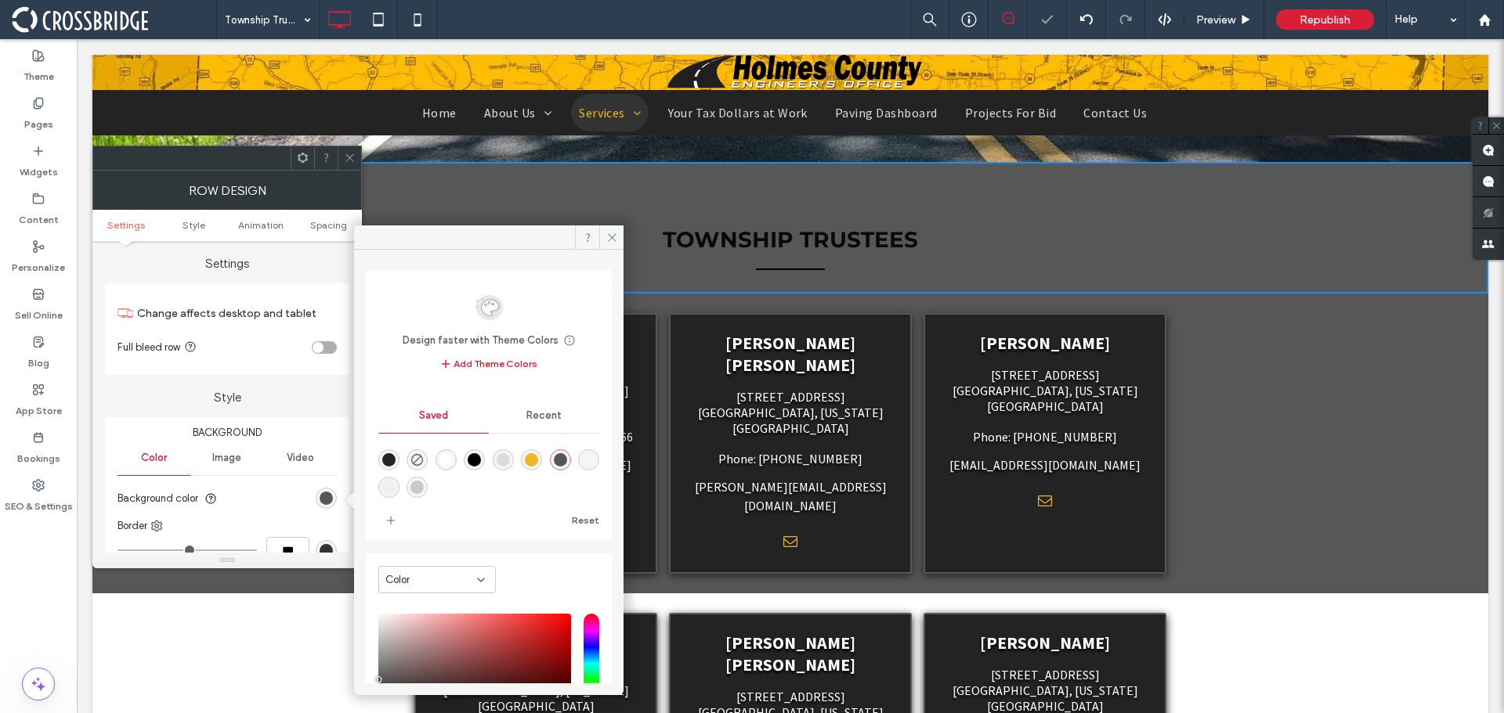
click at [349, 160] on icon at bounding box center [350, 158] width 12 height 12
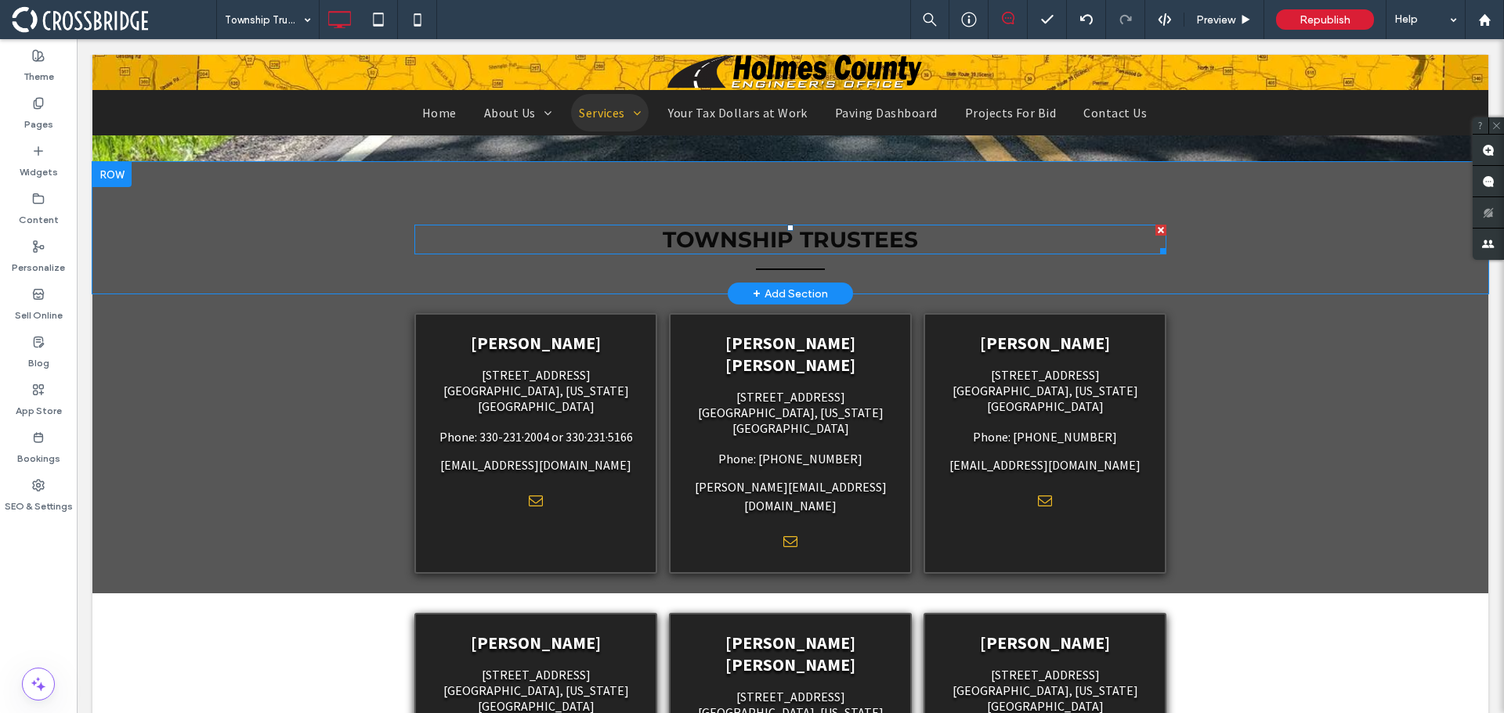
click at [794, 231] on strong "Township Trustees ﻿" at bounding box center [790, 239] width 255 height 27
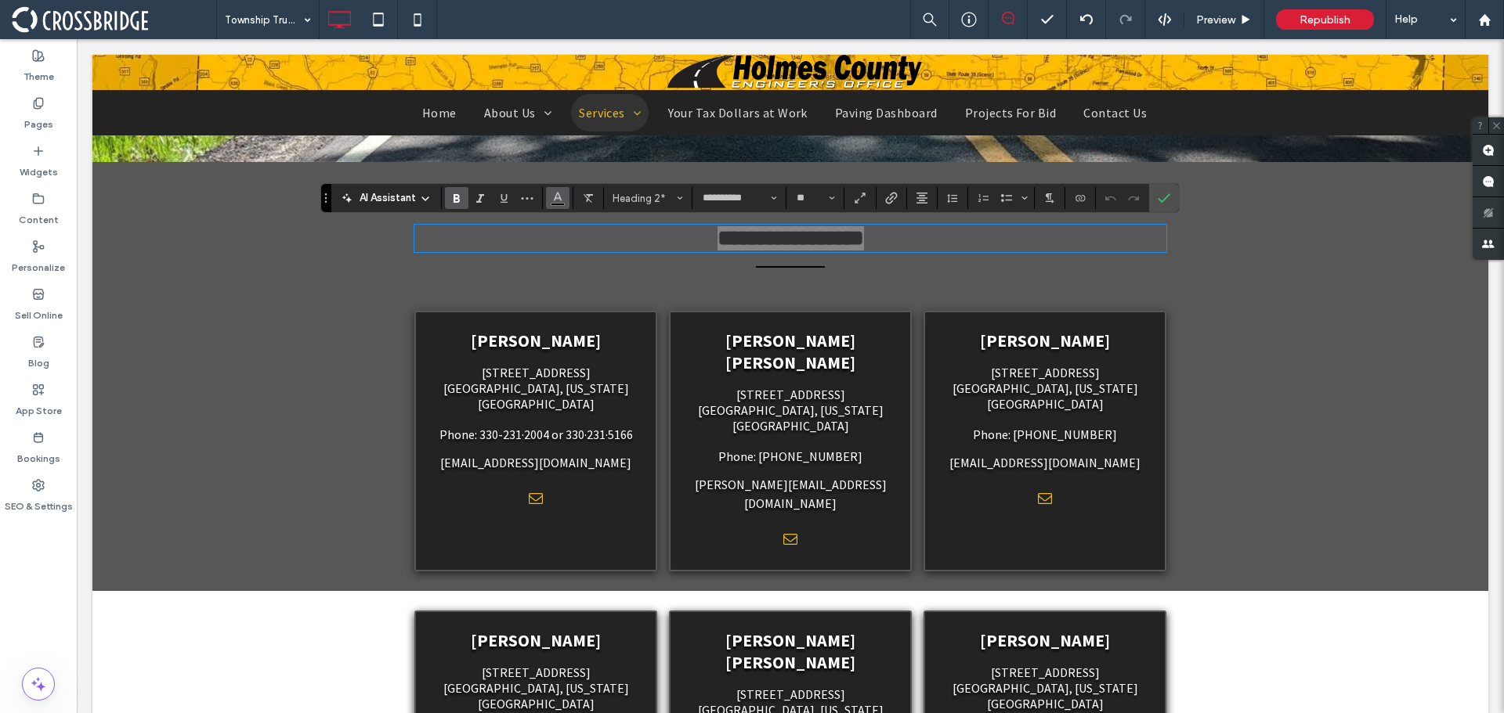
click at [561, 200] on use "Color" at bounding box center [558, 197] width 9 height 9
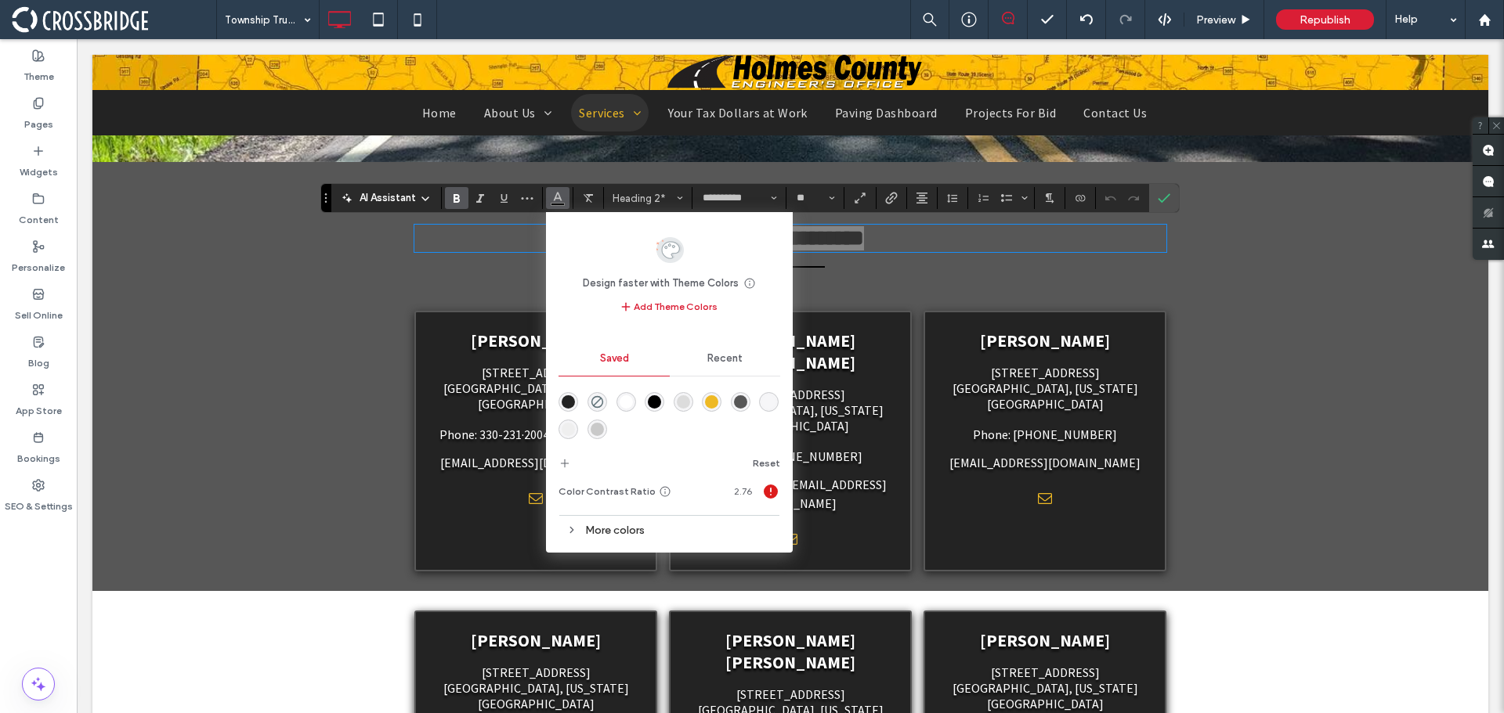
drag, startPoint x: 625, startPoint y: 400, endPoint x: 549, endPoint y: 361, distance: 85.5
click at [625, 400] on div "rgba(255,255,255,1)" at bounding box center [625, 401] width 13 height 13
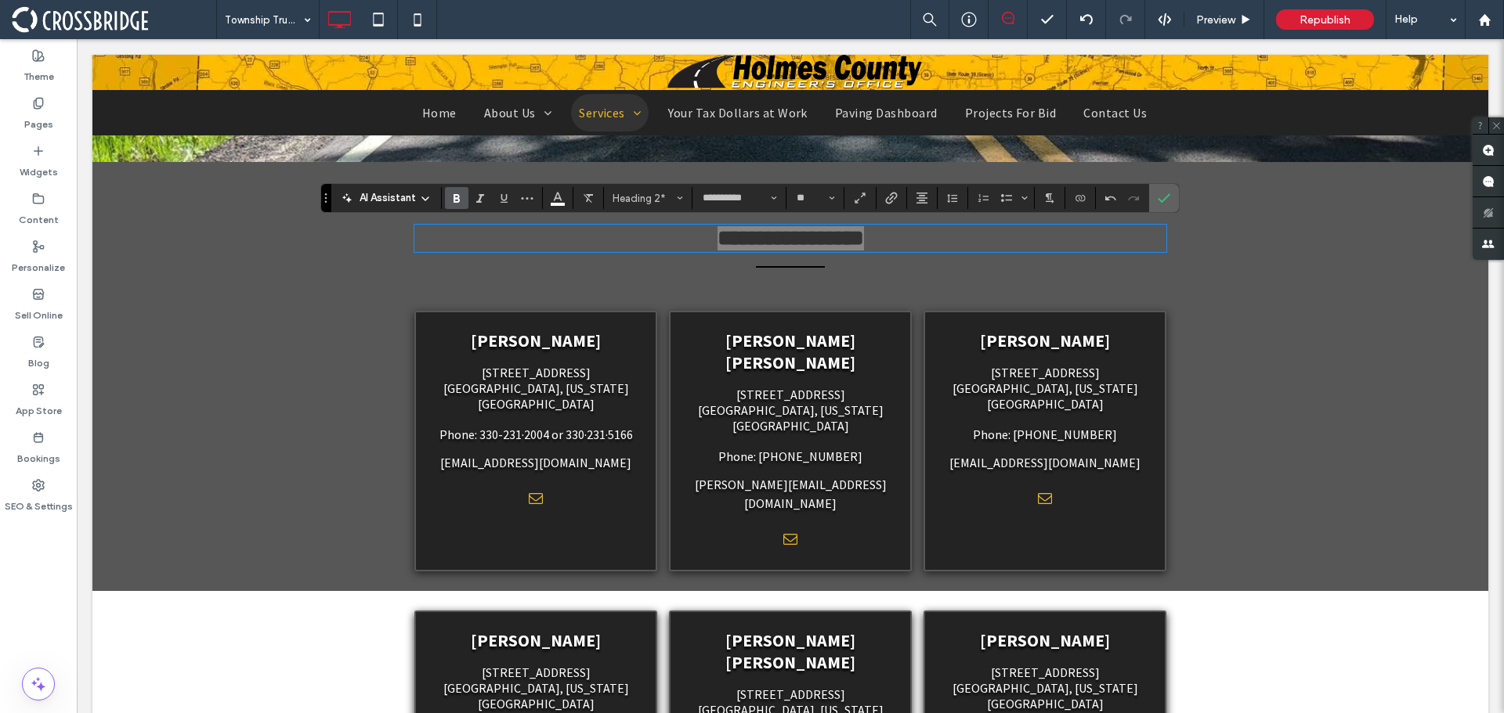
click at [1164, 196] on icon "Confirm" at bounding box center [1163, 198] width 13 height 13
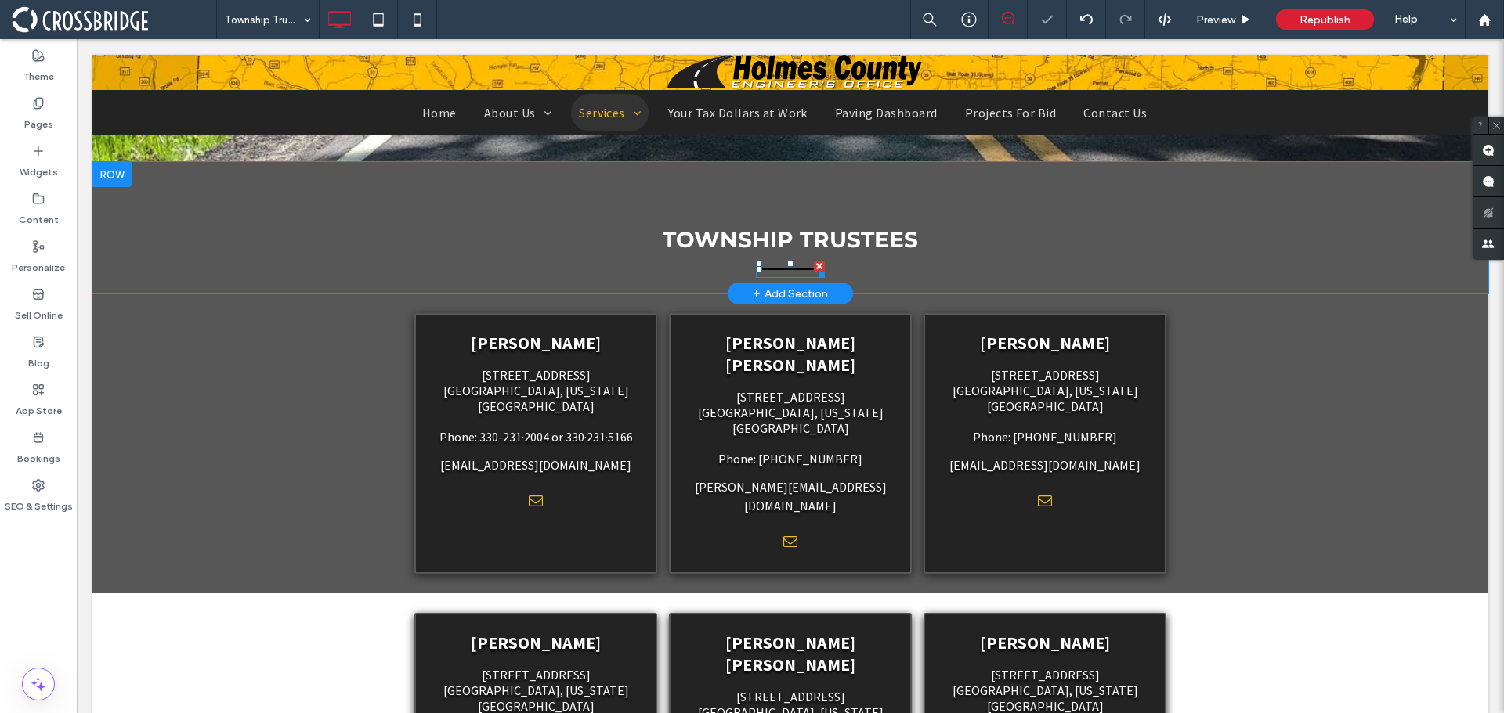
click at [781, 270] on hr at bounding box center [790, 270] width 69 height 2
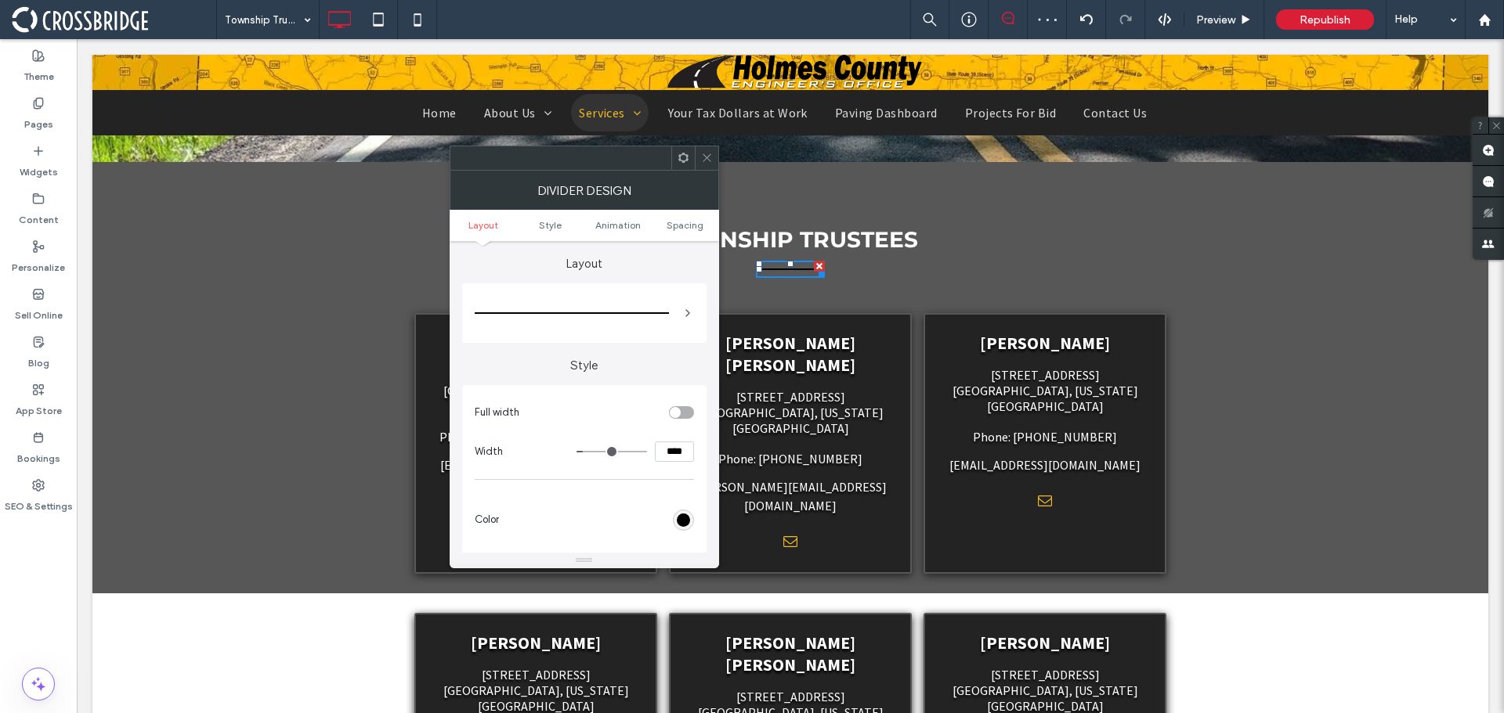
click at [678, 525] on div "rgb(0, 0, 0)" at bounding box center [683, 520] width 13 height 13
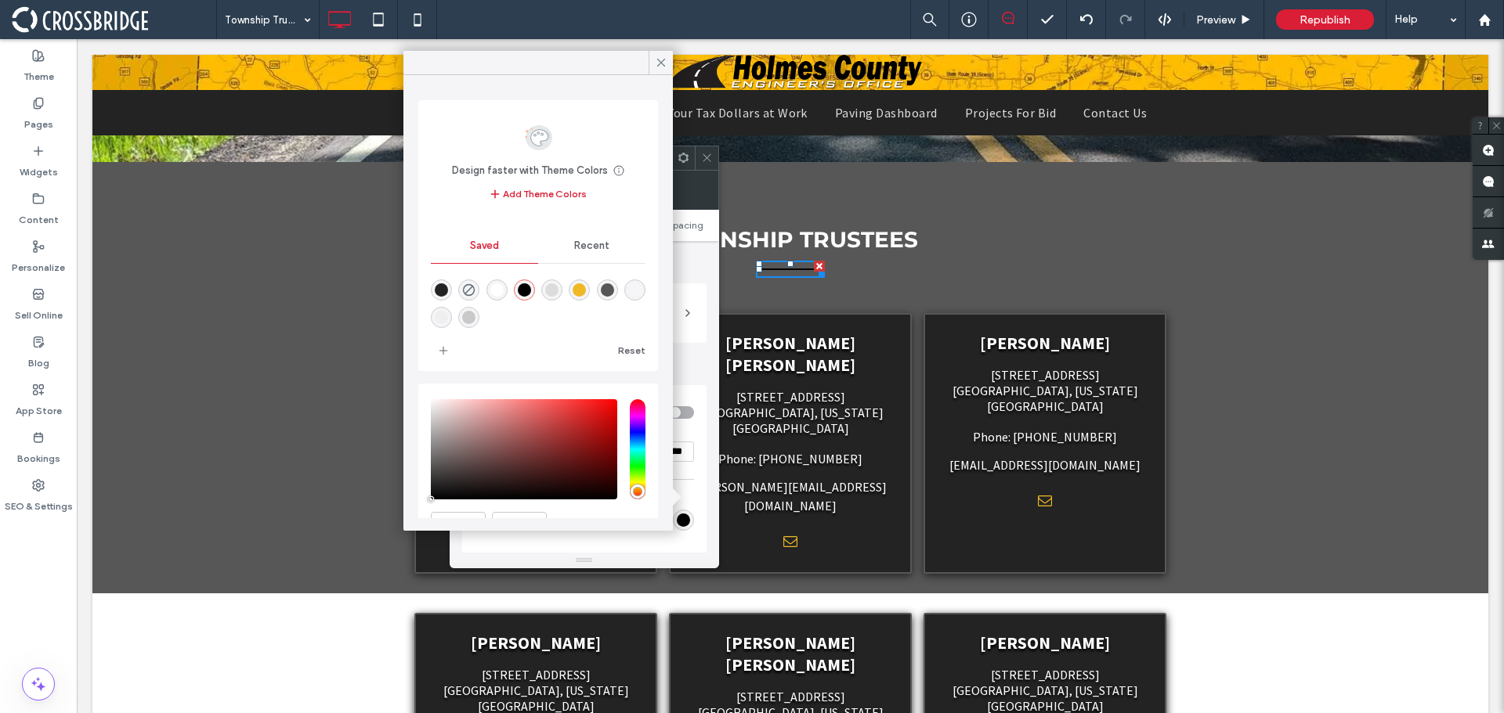
click at [497, 291] on div "rgba(255,255,255,1)" at bounding box center [496, 289] width 13 height 13
click at [586, 291] on div "rgba(238,185,36,1)" at bounding box center [578, 289] width 13 height 13
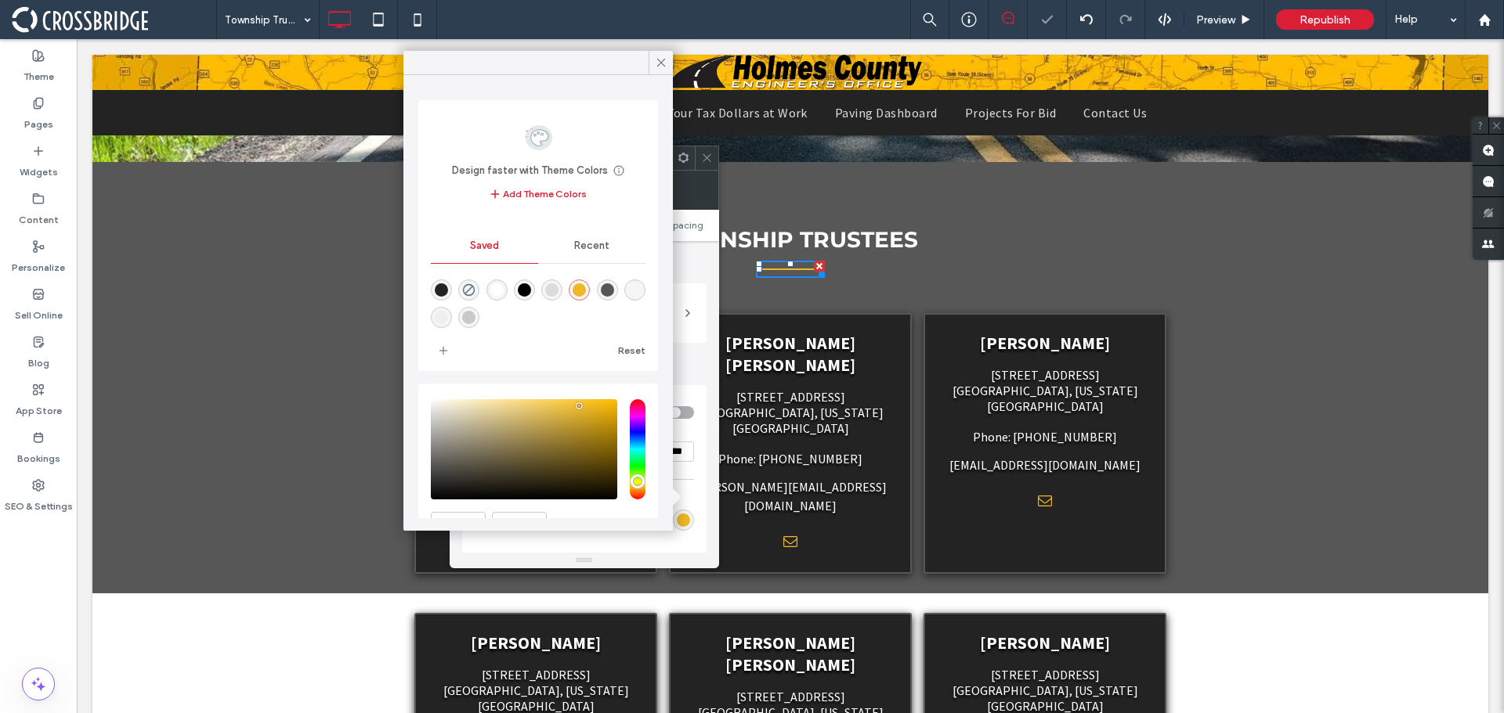
click at [708, 165] on span at bounding box center [707, 157] width 12 height 23
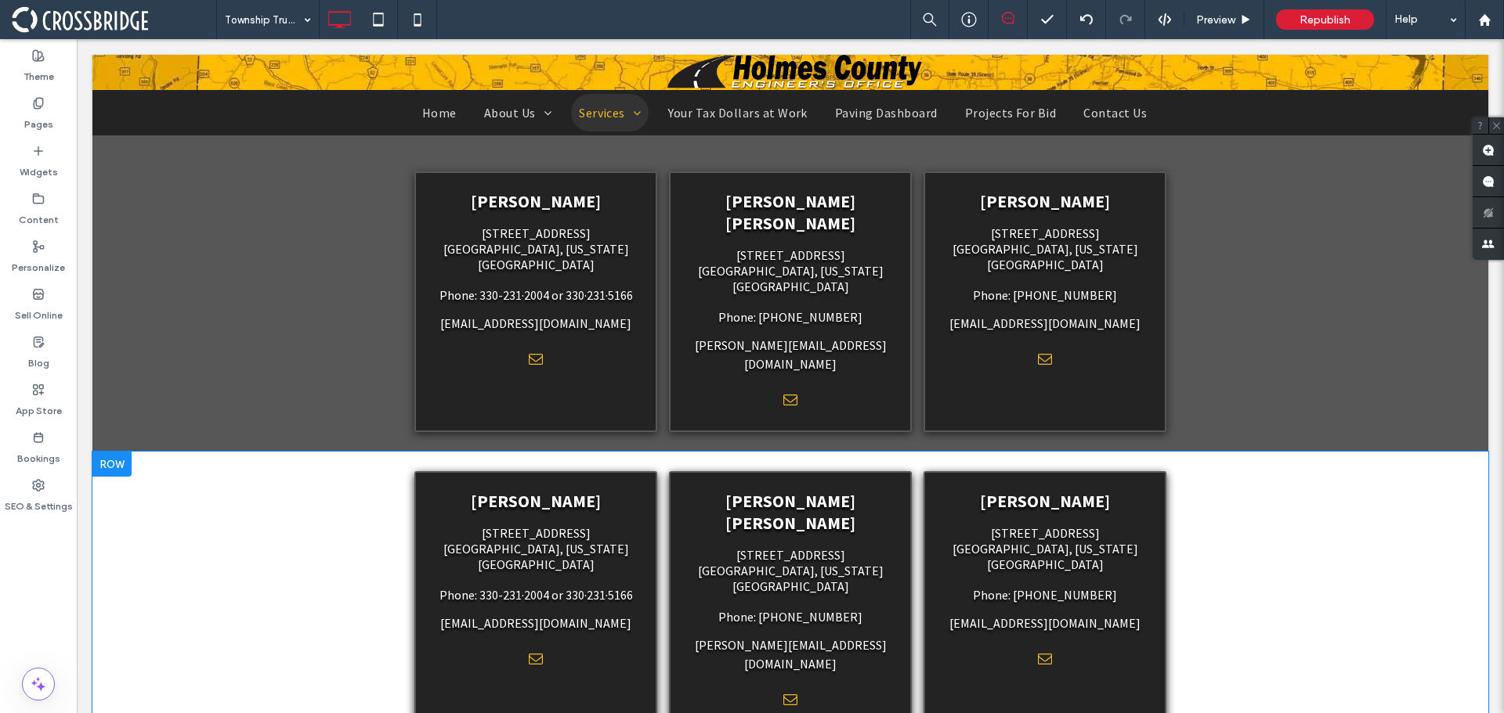
scroll to position [548, 0]
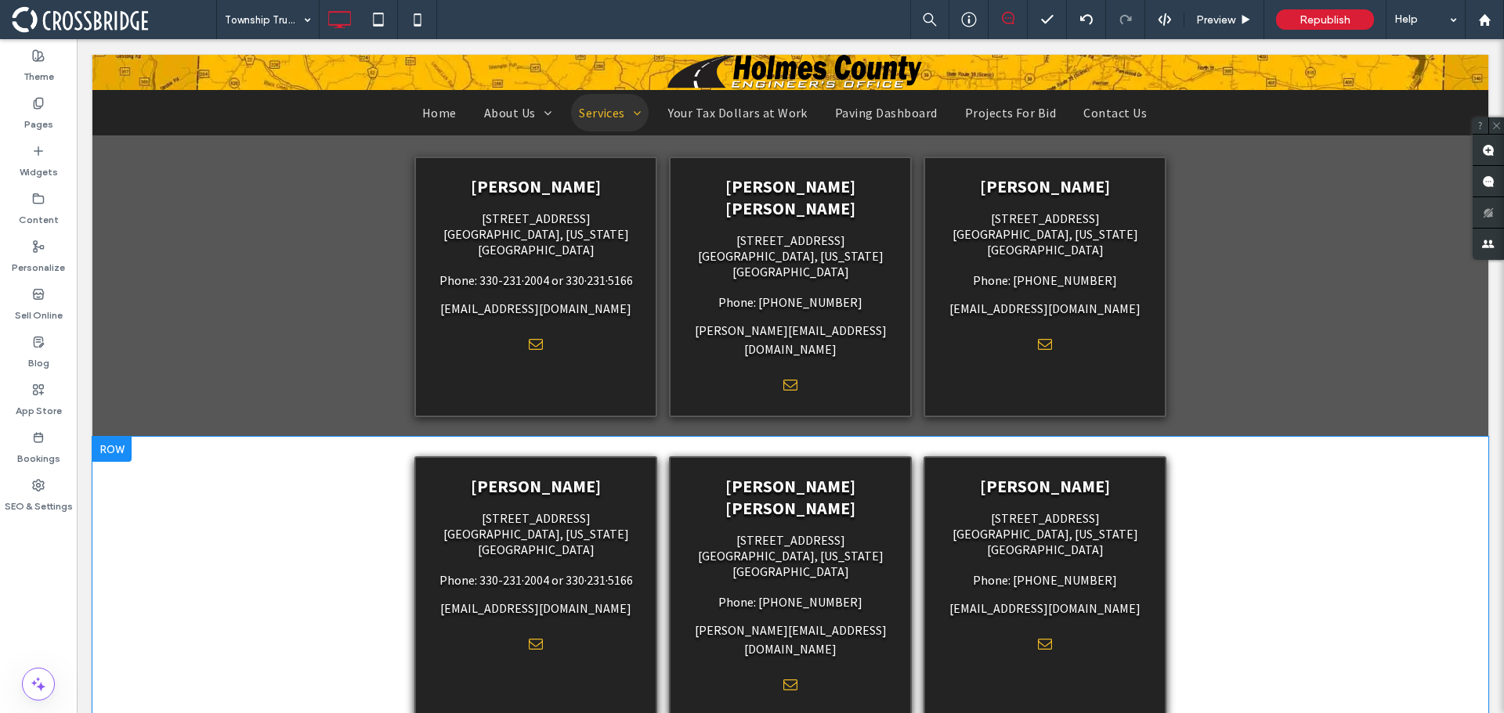
click at [229, 497] on div "[PERSON_NAME] [STREET_ADDRESS] or [STREET_ADDRESS][US_STATE] Phone: 330-231·200…" at bounding box center [790, 587] width 1396 height 300
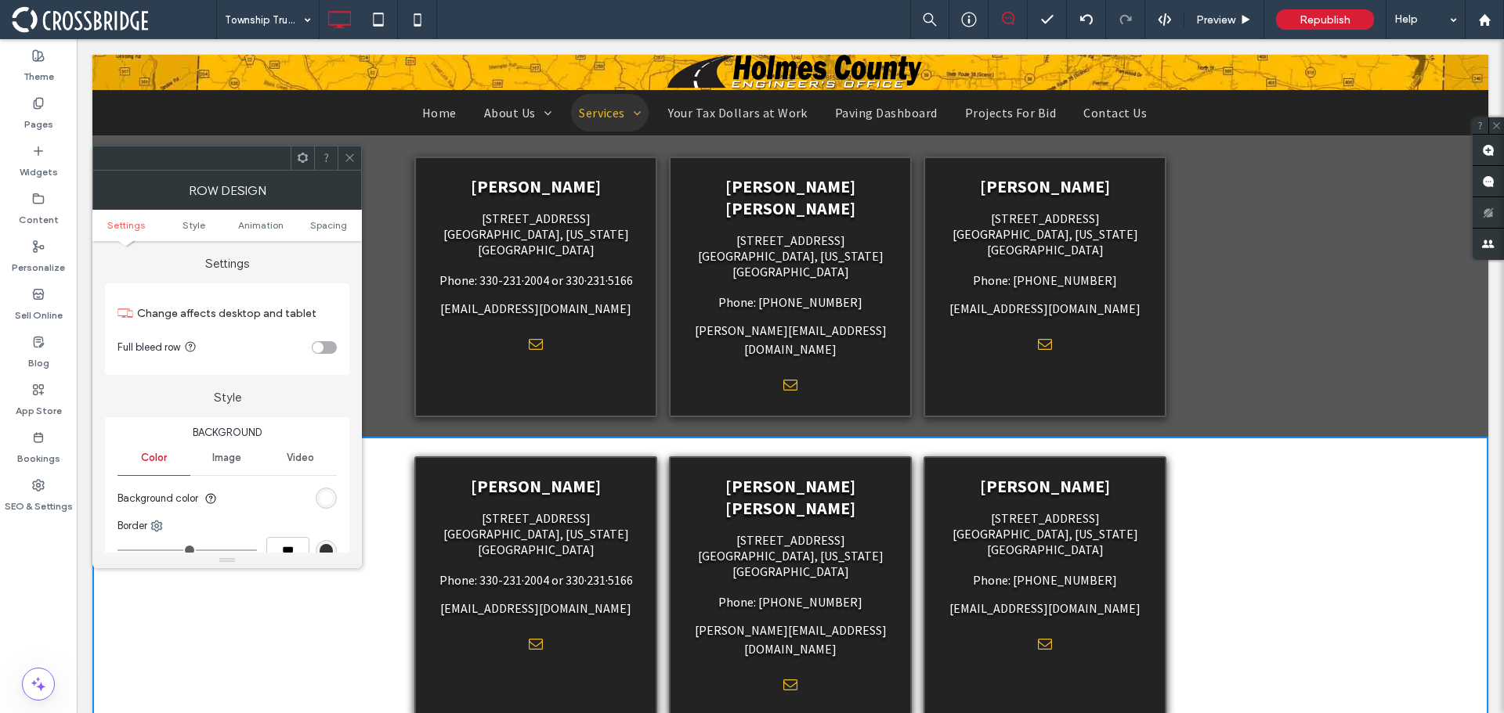
click at [327, 508] on div "rgb(255, 255, 255)" at bounding box center [326, 498] width 21 height 21
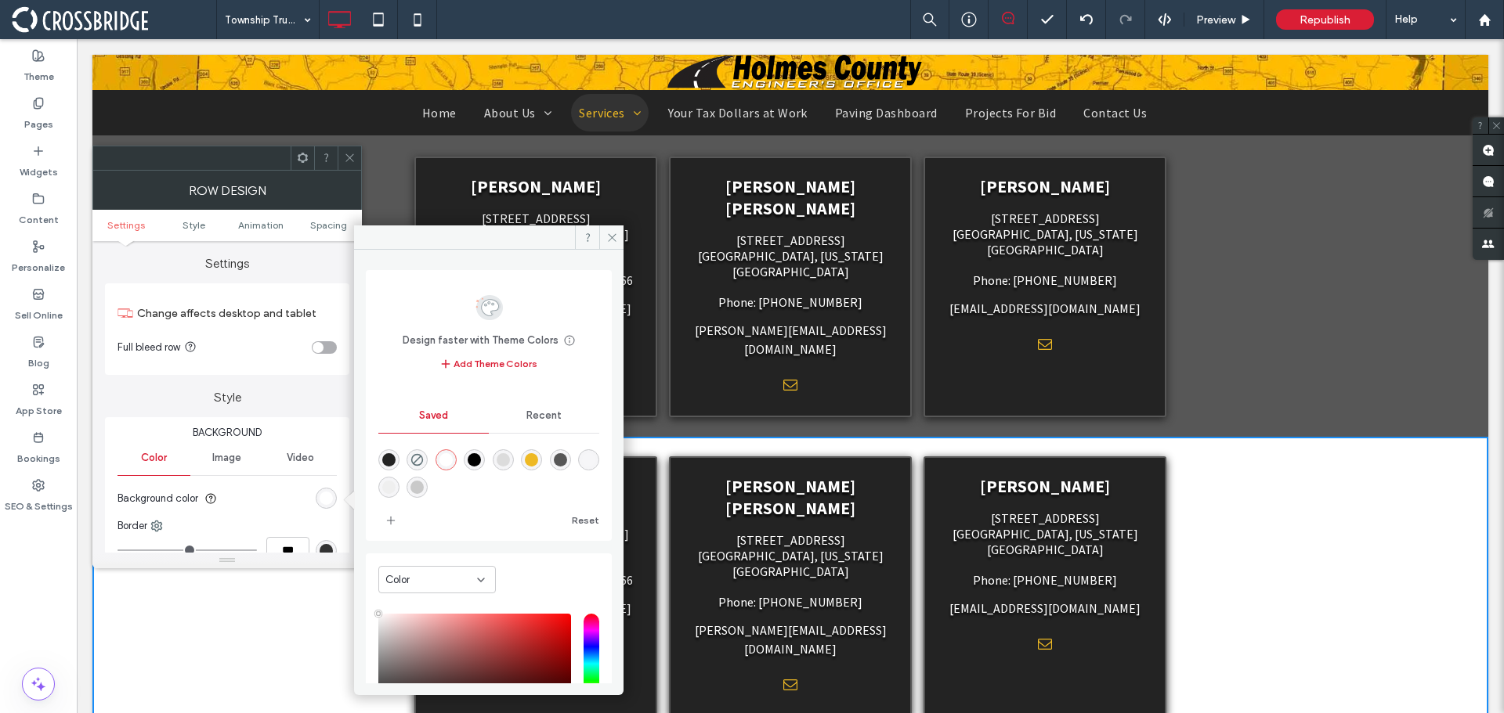
click at [567, 464] on div "rgba(87,87,87,1)" at bounding box center [560, 459] width 13 height 13
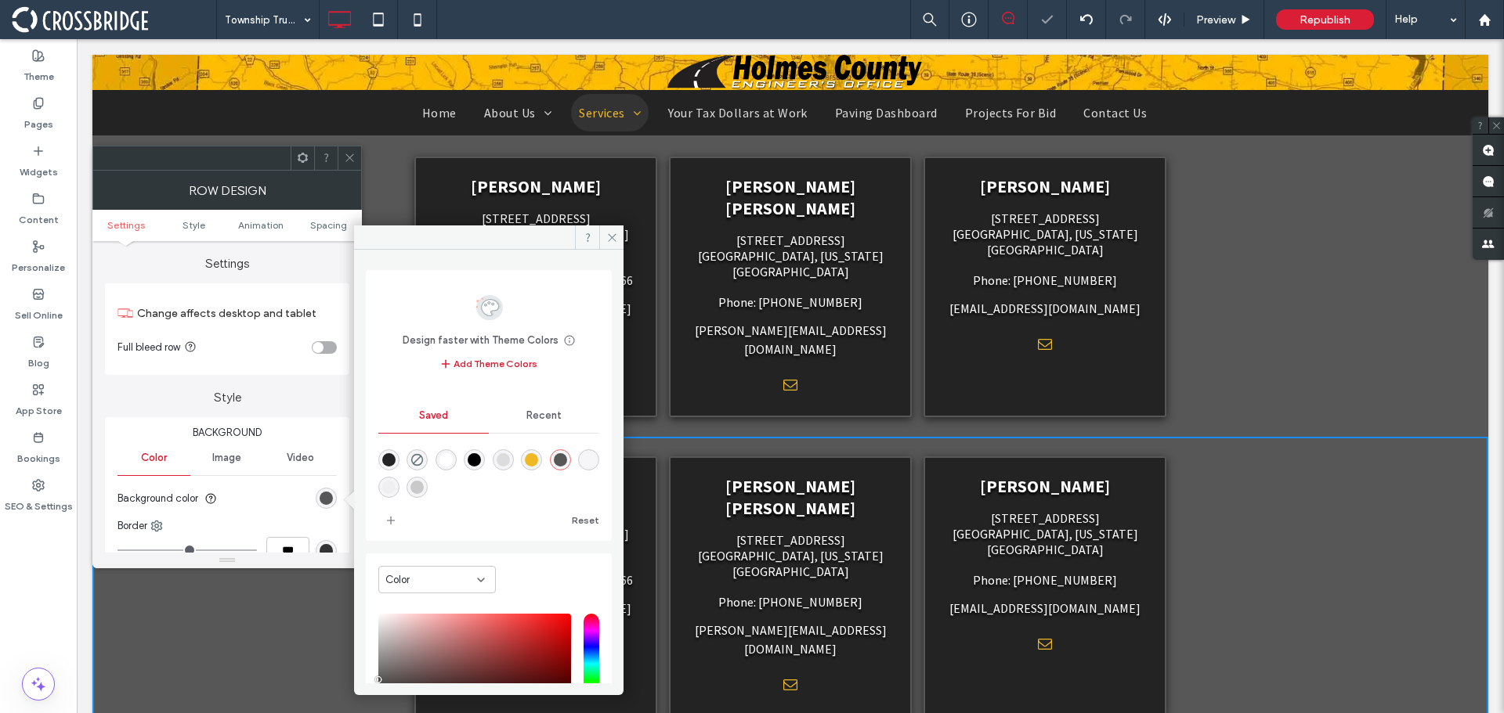
click at [345, 166] on span at bounding box center [350, 157] width 12 height 23
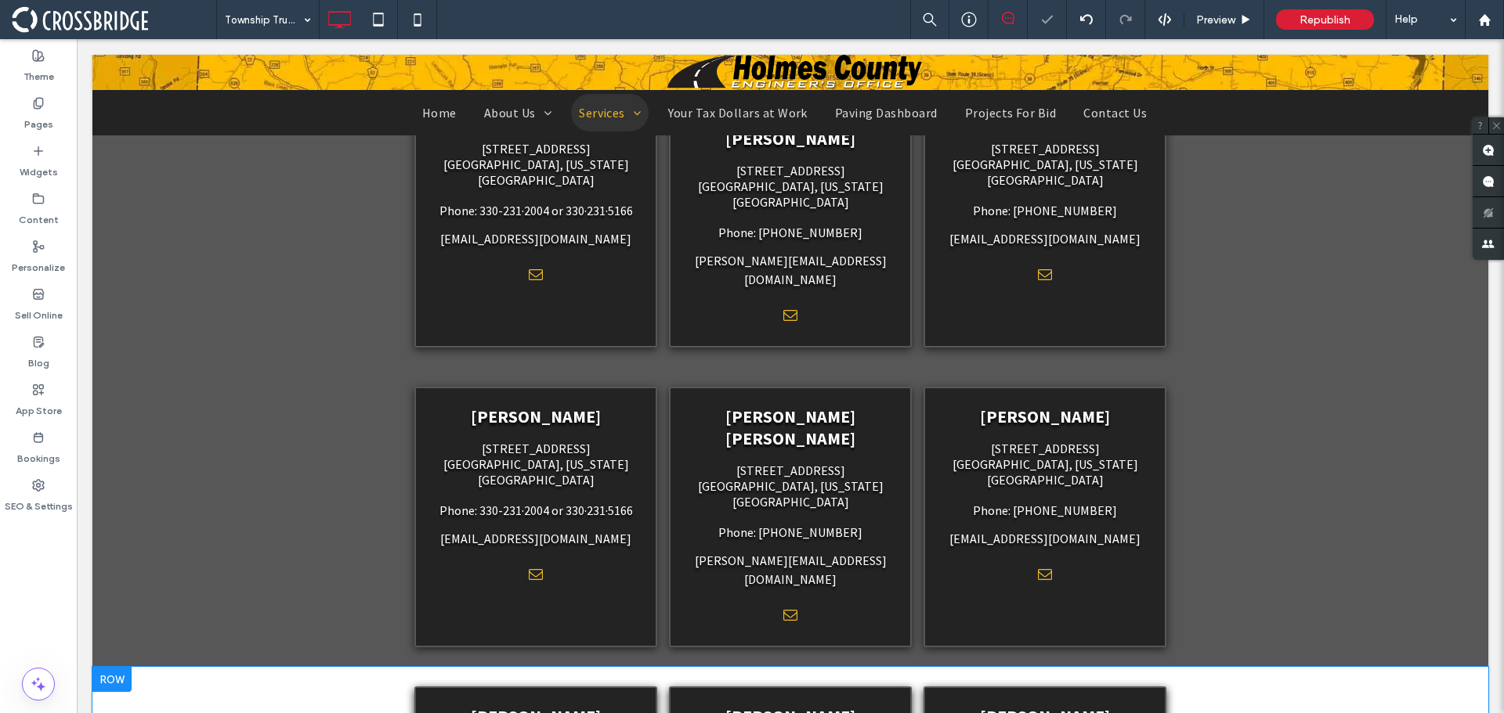
scroll to position [705, 0]
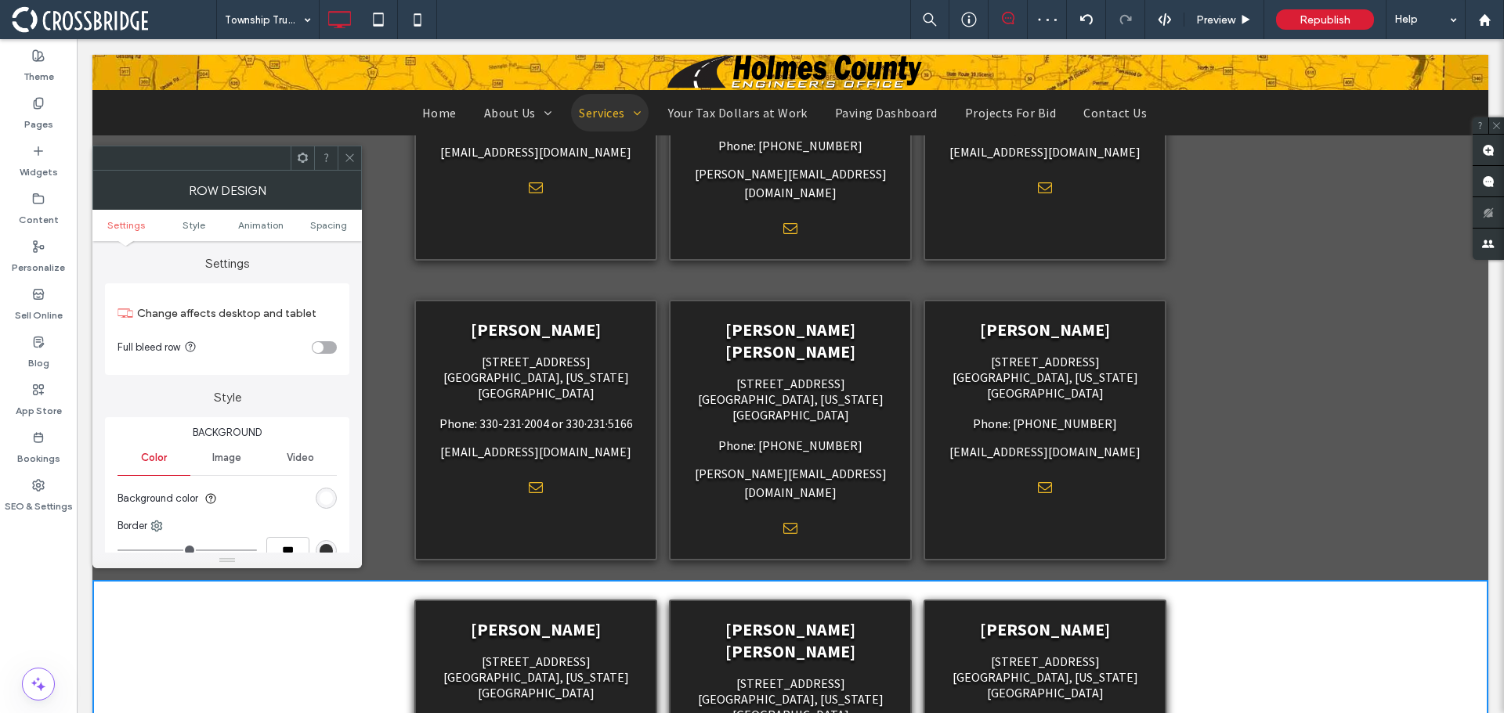
click at [327, 511] on section "Background color" at bounding box center [226, 498] width 219 height 39
click at [326, 499] on div "rgb(255, 255, 255)" at bounding box center [326, 498] width 13 height 13
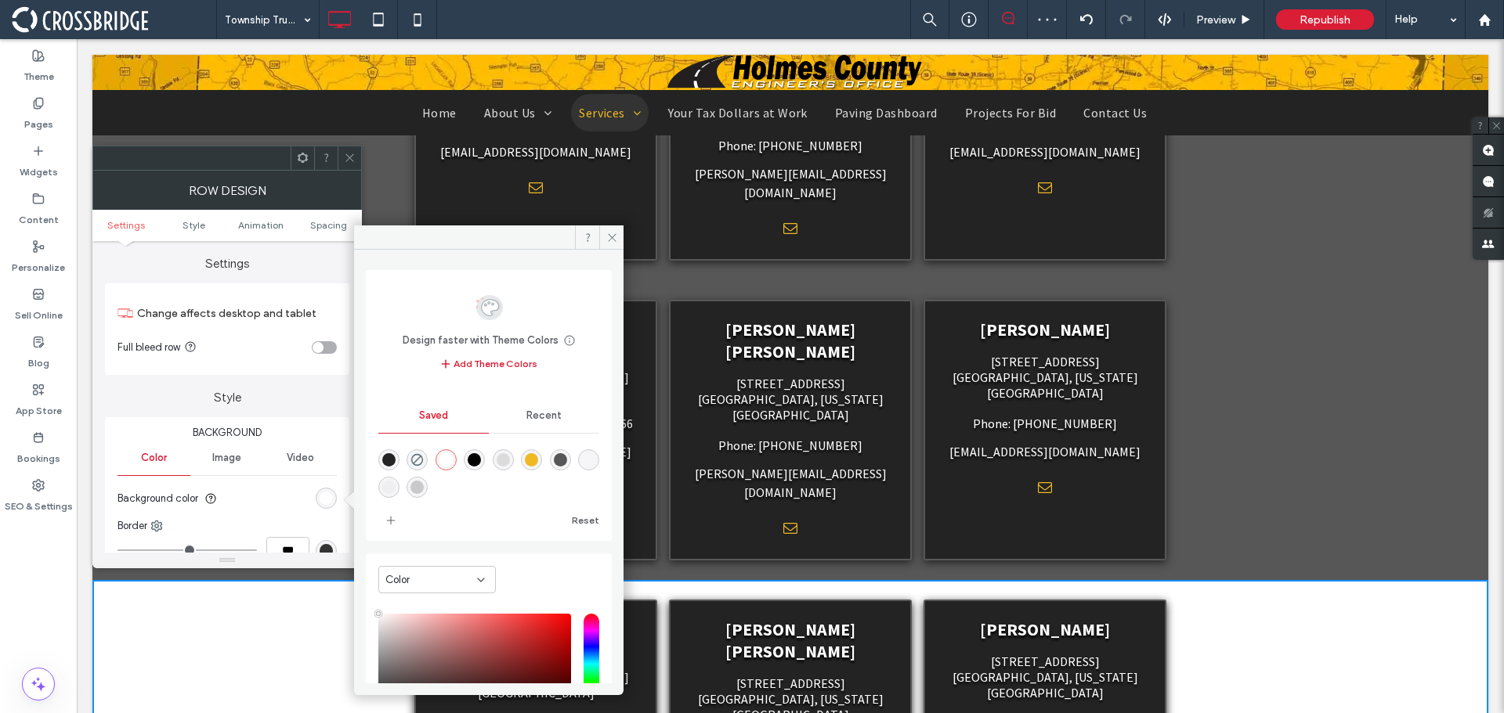
click at [567, 460] on div "rgba(87,87,87,1)" at bounding box center [560, 459] width 13 height 13
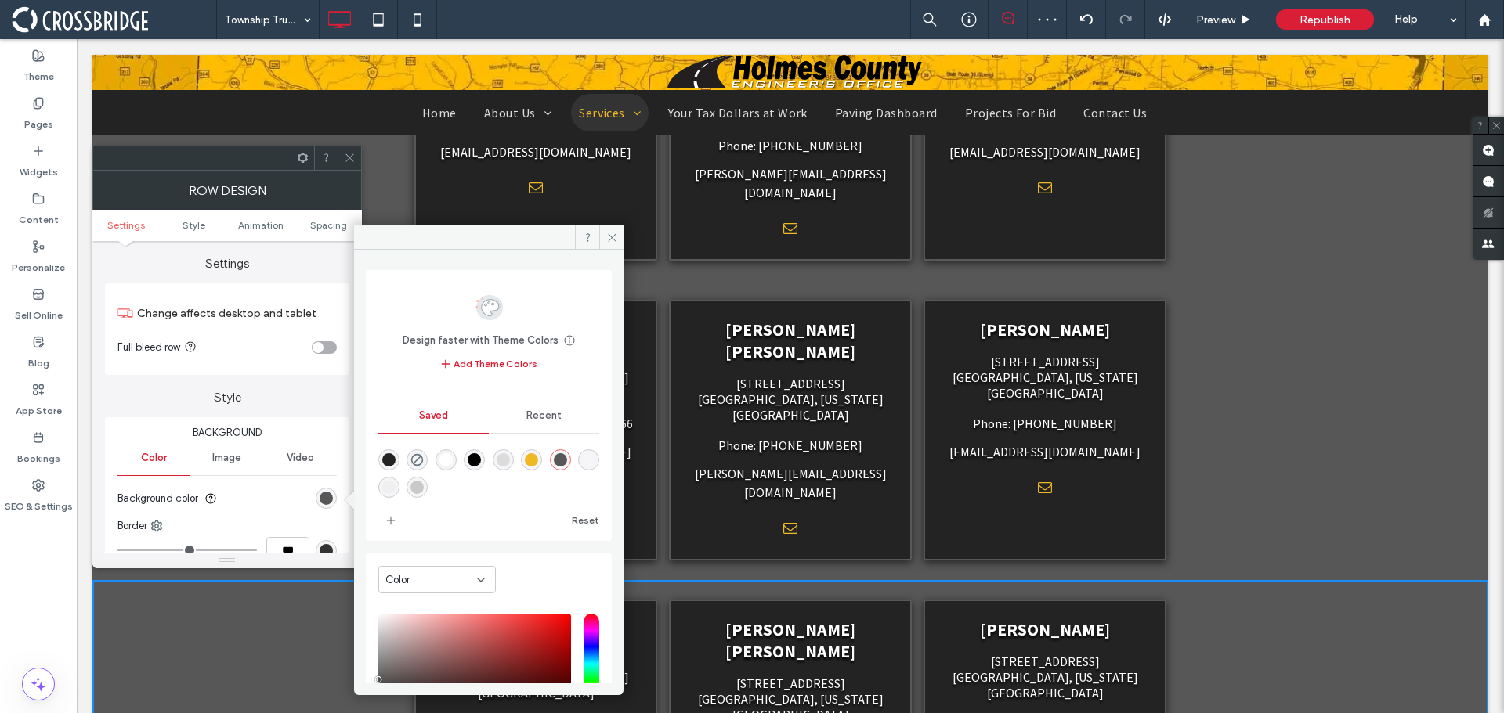
click at [347, 169] on span at bounding box center [350, 157] width 12 height 23
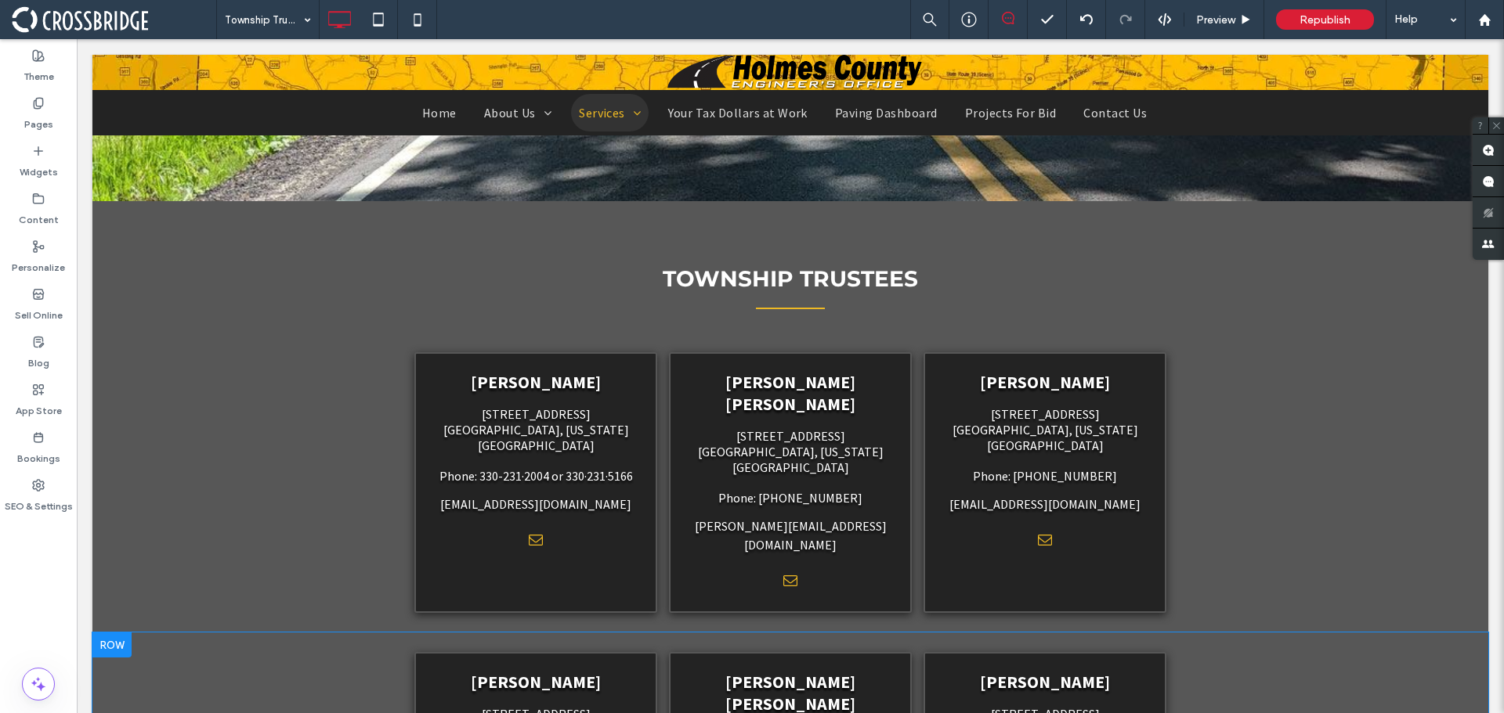
scroll to position [313, 0]
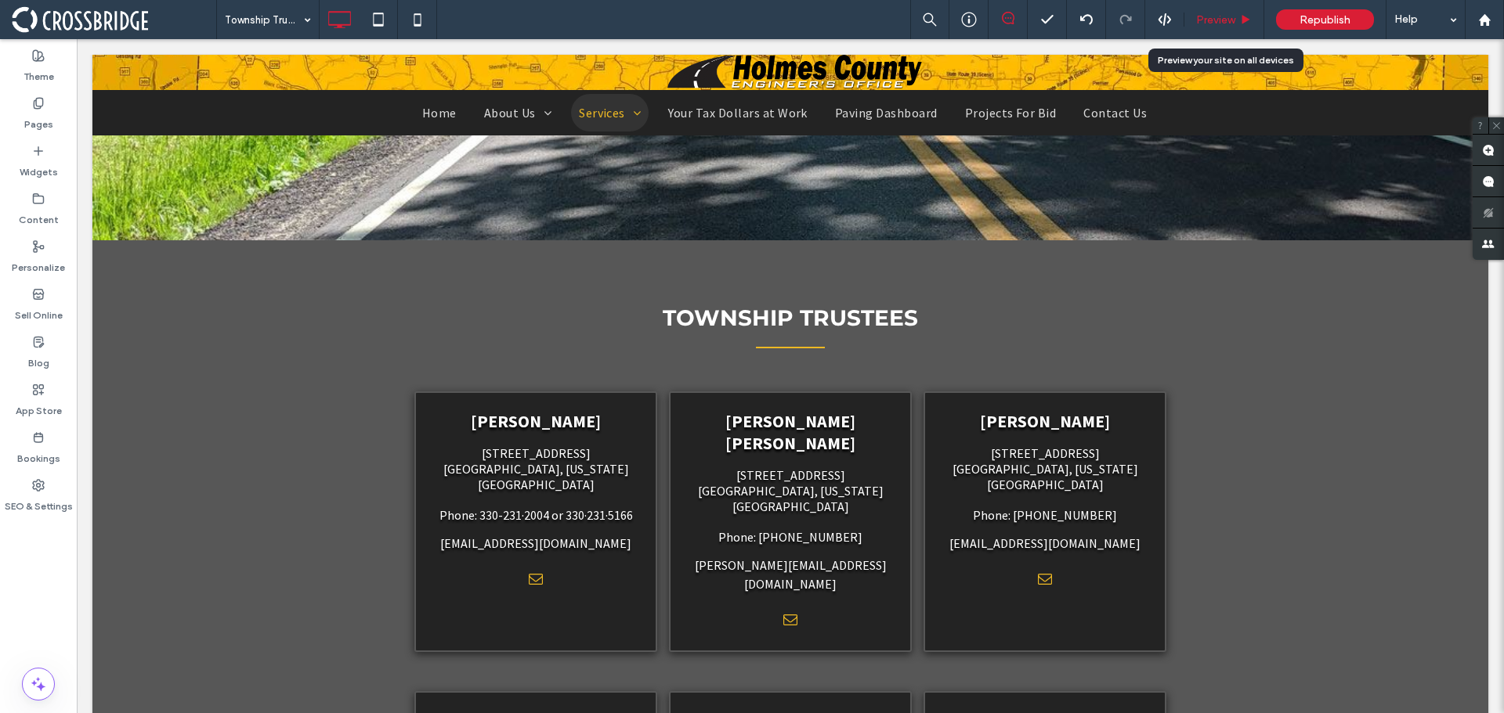
click at [1210, 24] on span "Preview" at bounding box center [1215, 19] width 39 height 13
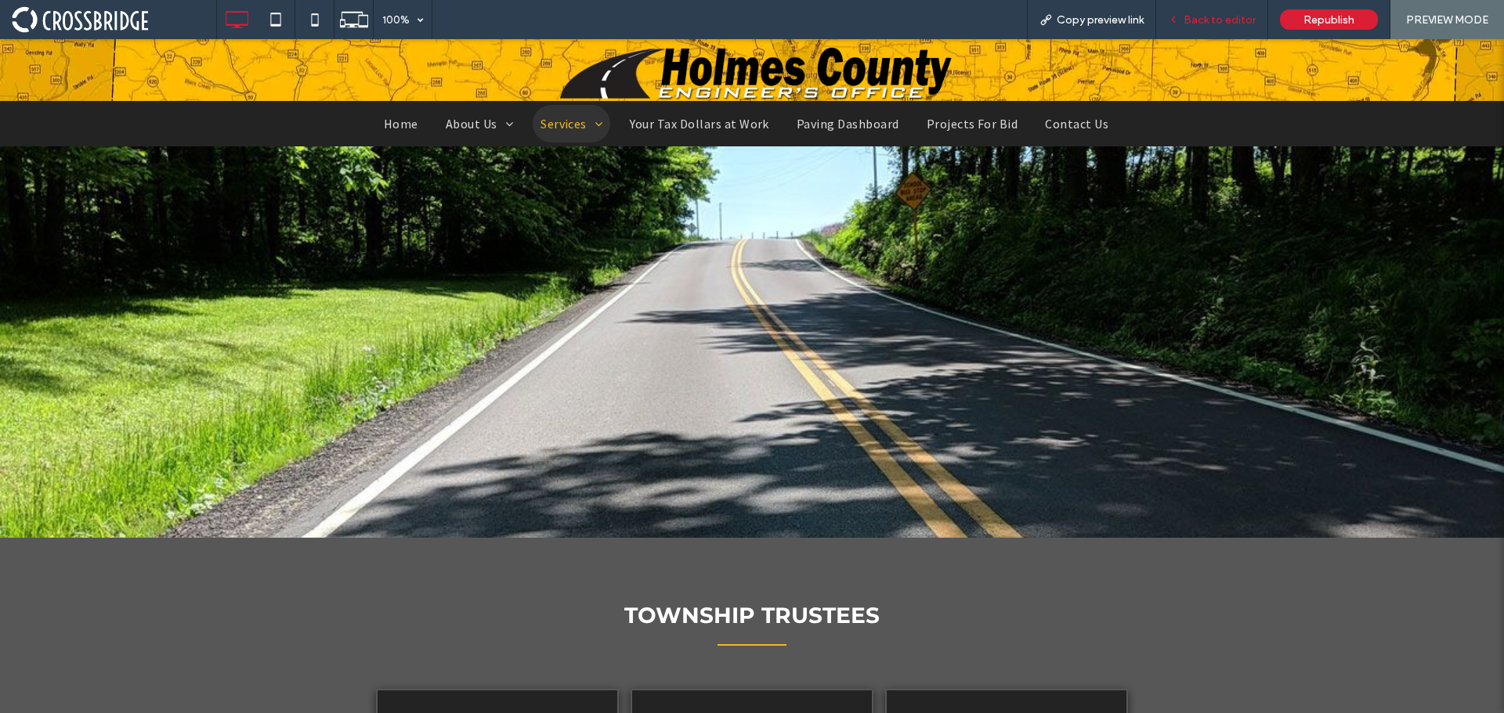
click at [1215, 16] on span "Back to editor" at bounding box center [1219, 19] width 72 height 13
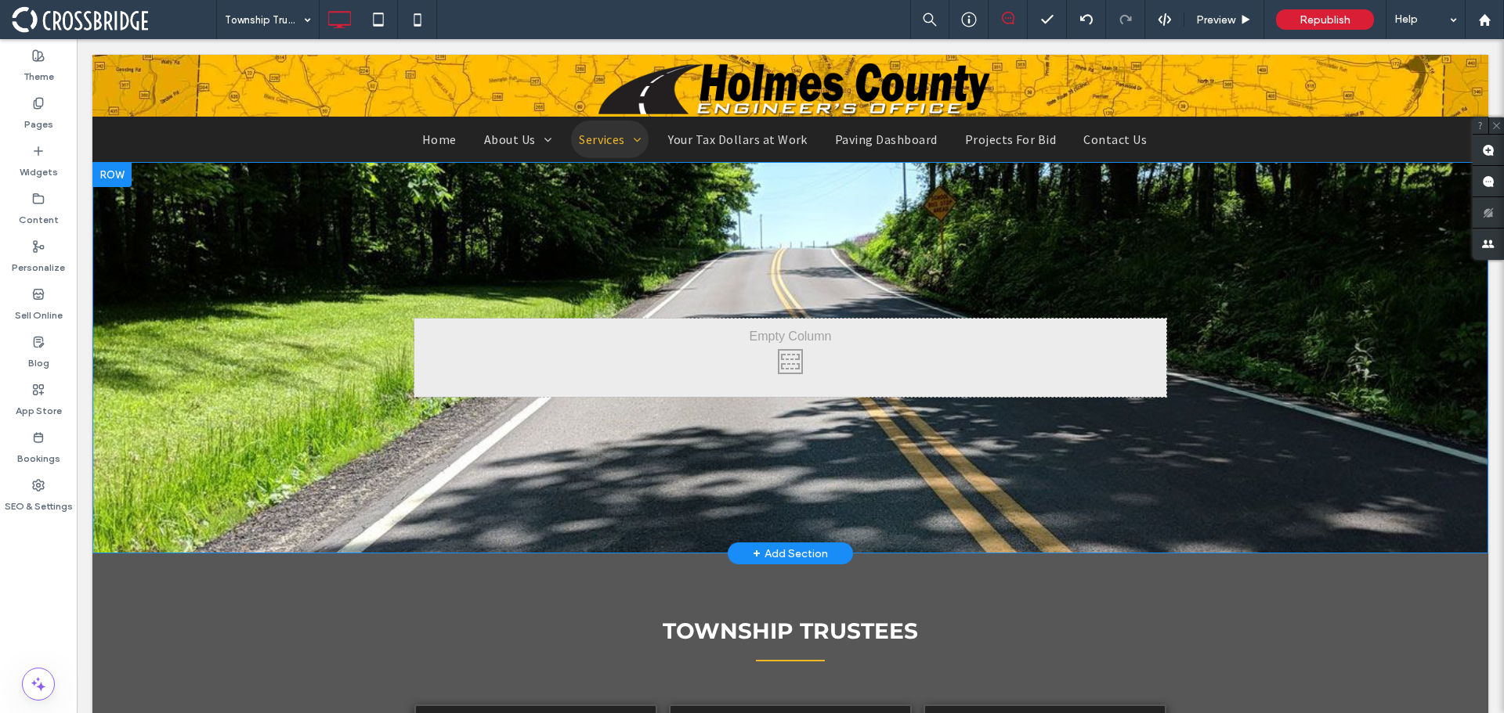
click at [529, 504] on div "Click To Paste Row + Add Section" at bounding box center [790, 358] width 1396 height 392
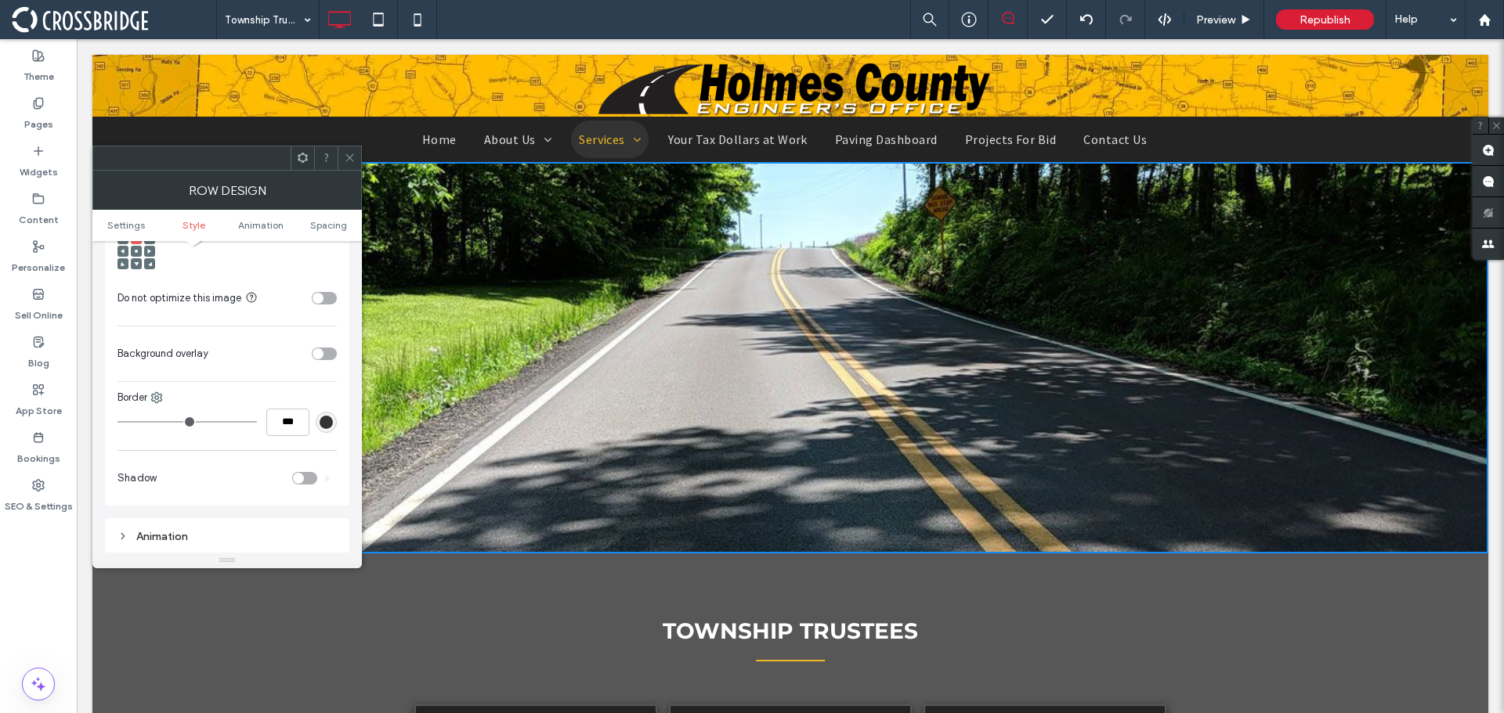
scroll to position [705, 0]
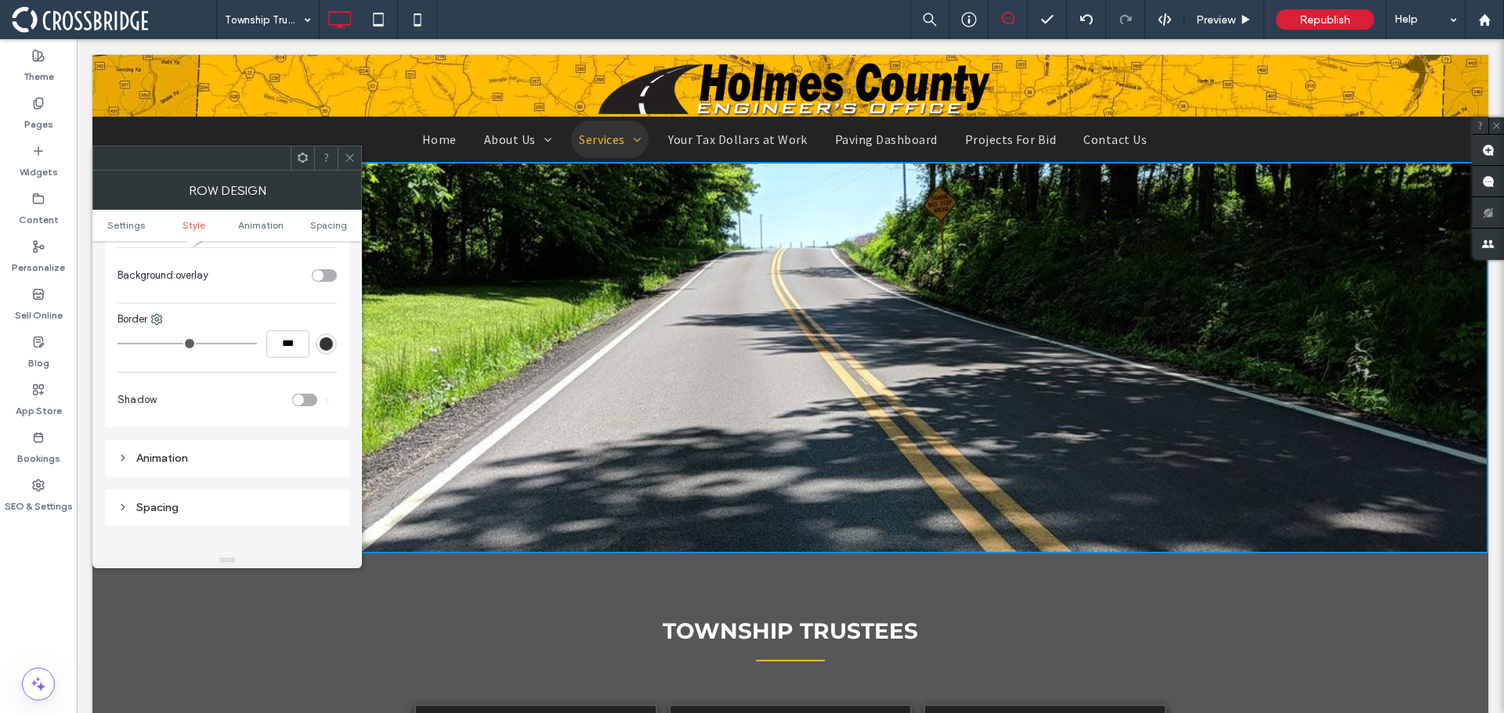
click at [294, 403] on div "toggle" at bounding box center [298, 400] width 11 height 11
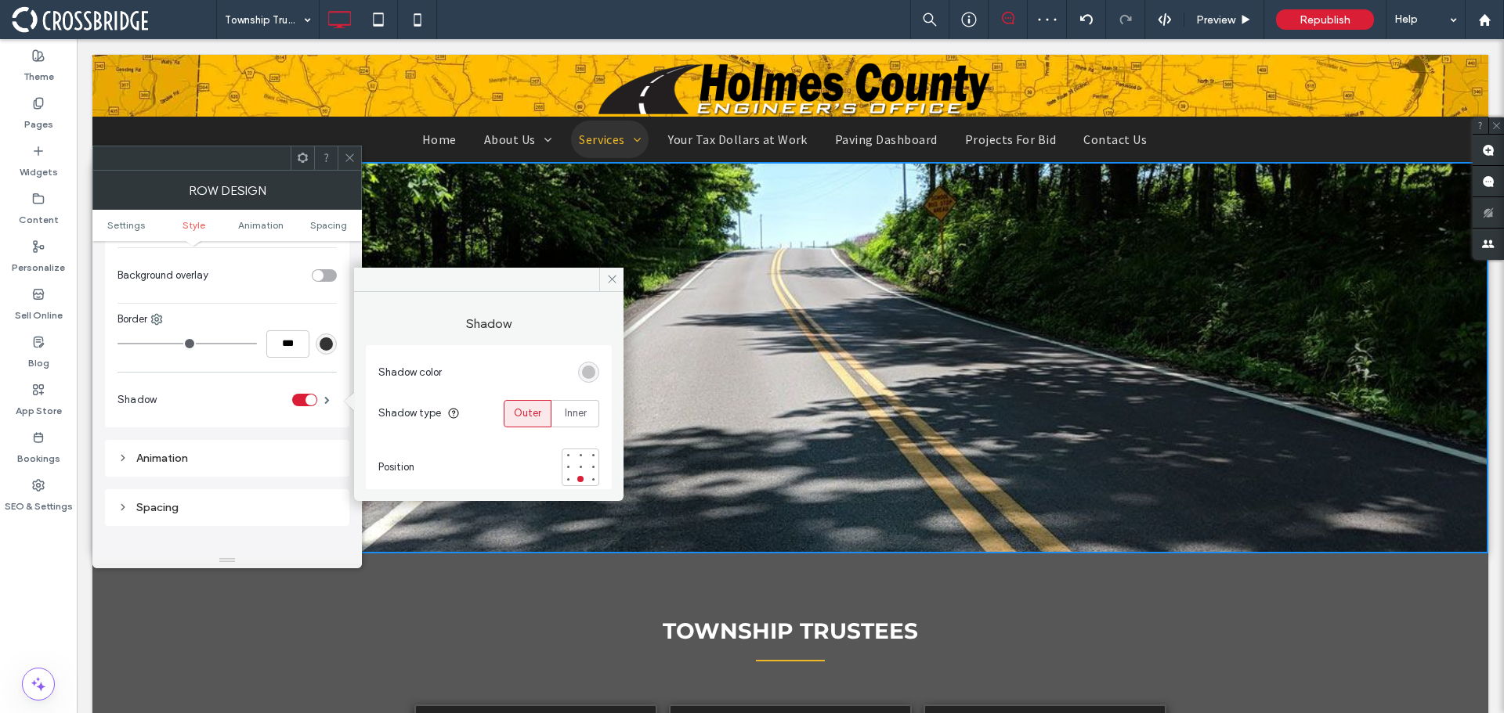
click at [590, 370] on div "rgba(0, 0, 0, 0.25)" at bounding box center [588, 372] width 13 height 13
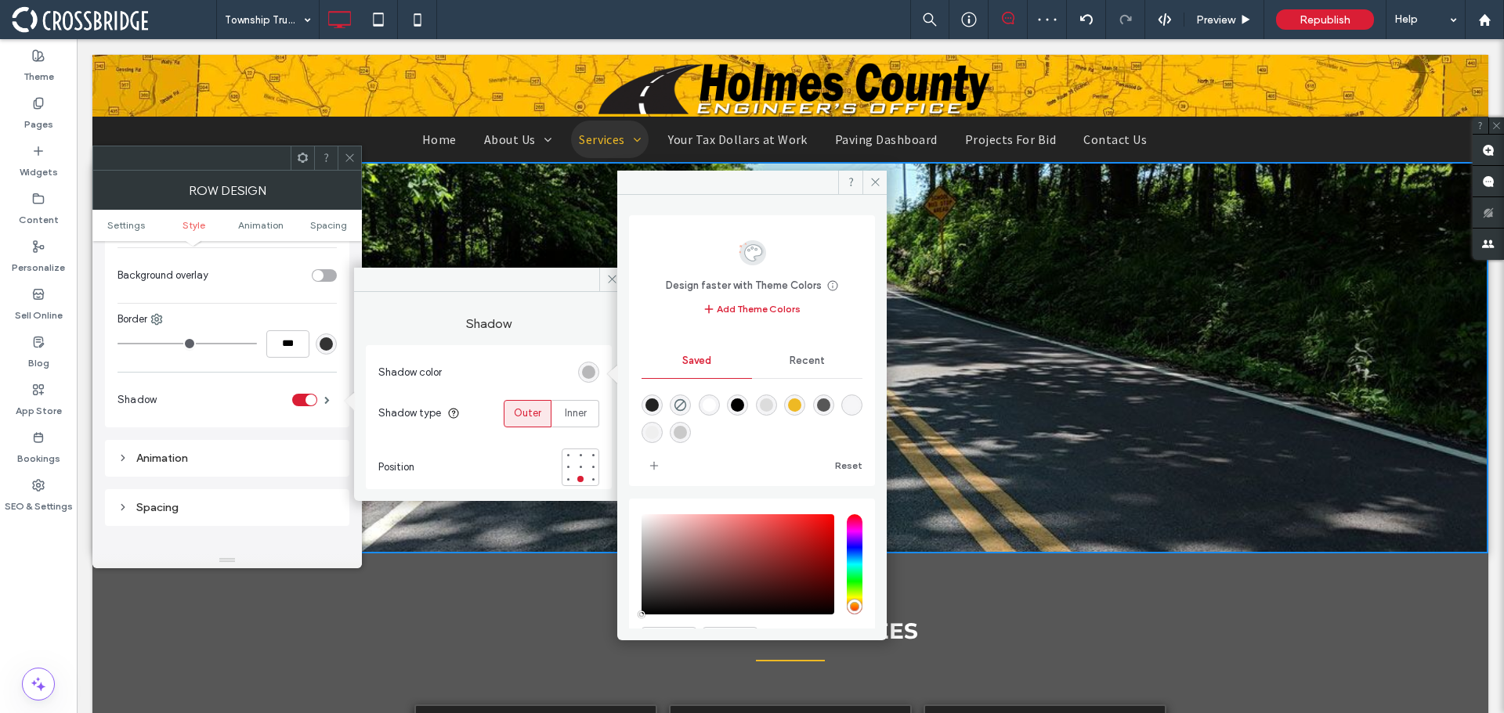
click at [744, 406] on div "rgba(0,0,0,1)" at bounding box center [737, 405] width 13 height 13
drag, startPoint x: 348, startPoint y: 168, endPoint x: 287, endPoint y: 148, distance: 63.6
click at [348, 168] on span at bounding box center [350, 157] width 12 height 23
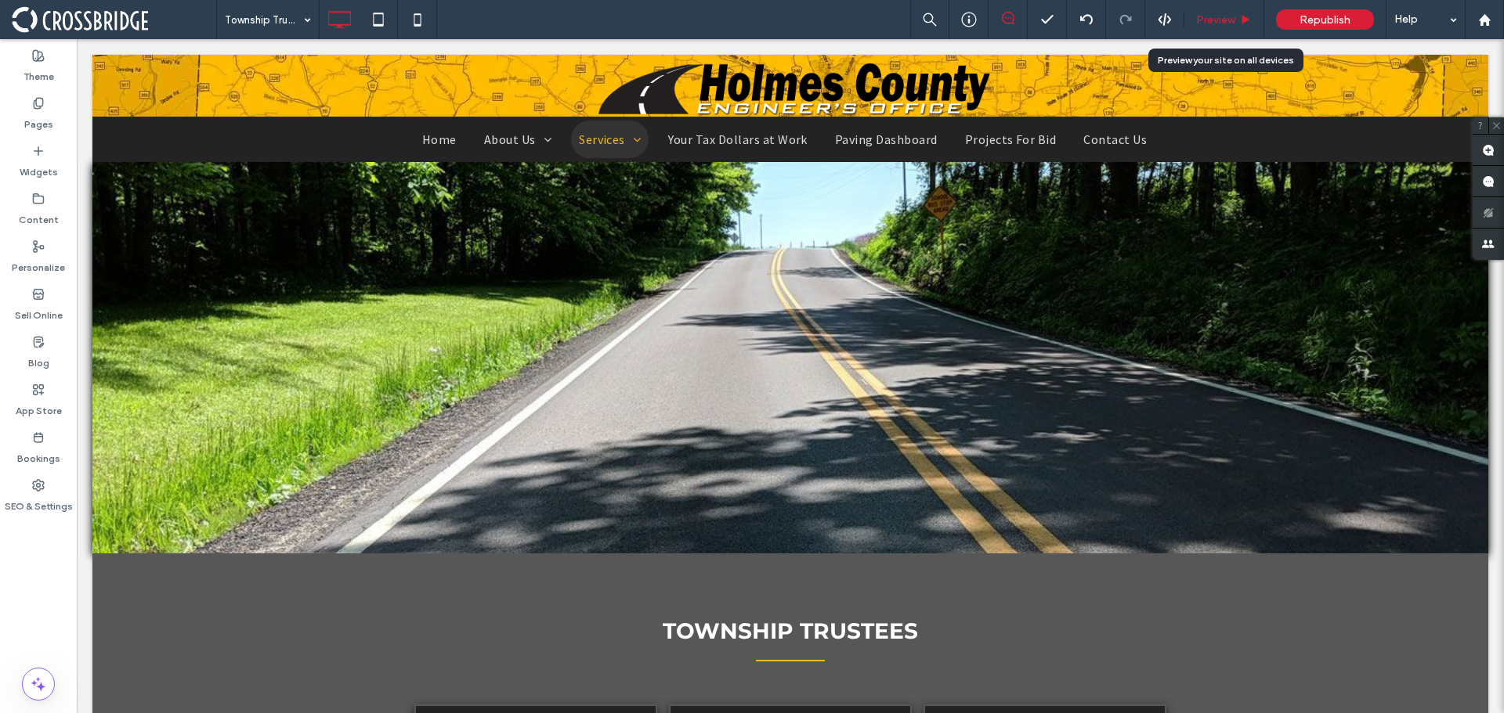
click at [1216, 9] on div "Preview" at bounding box center [1224, 19] width 80 height 39
click at [1211, 15] on span "Preview" at bounding box center [1215, 19] width 39 height 13
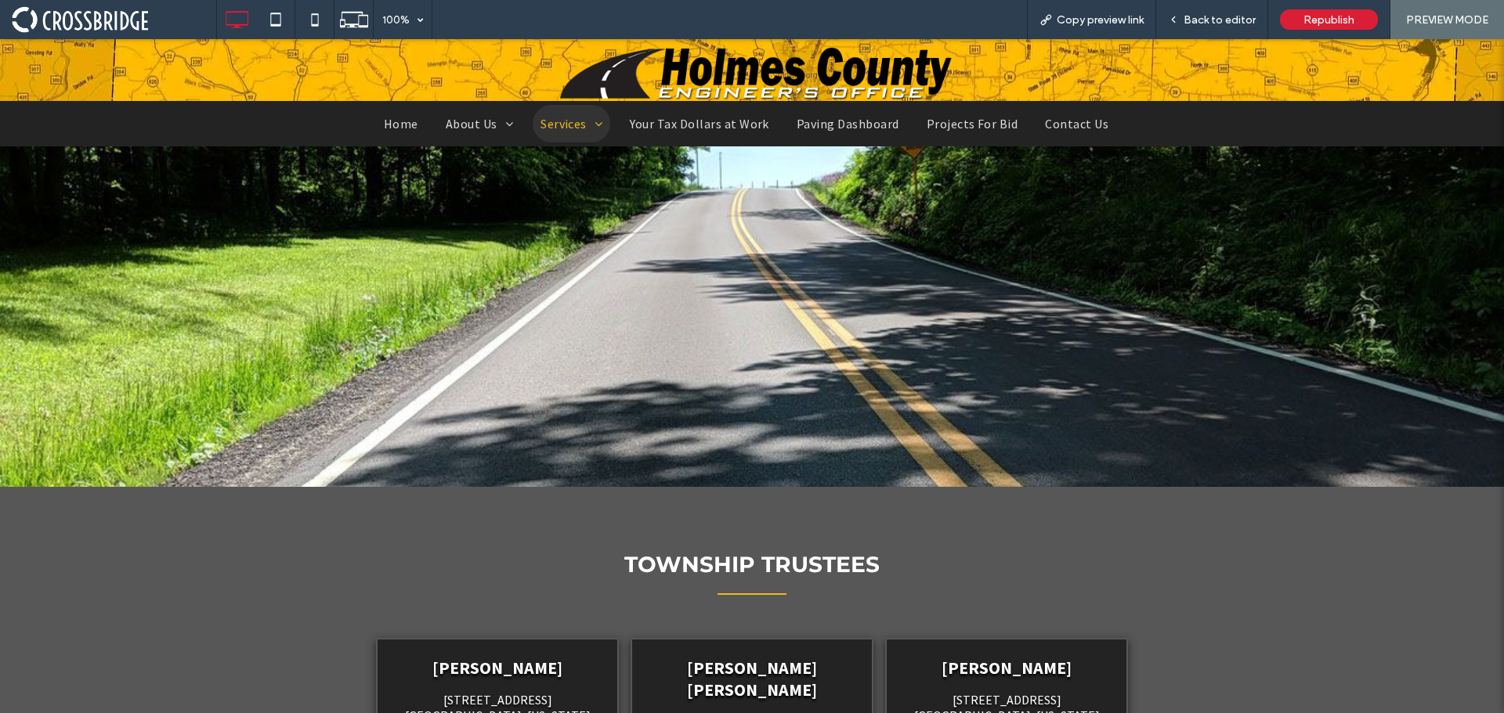
scroll to position [78, 0]
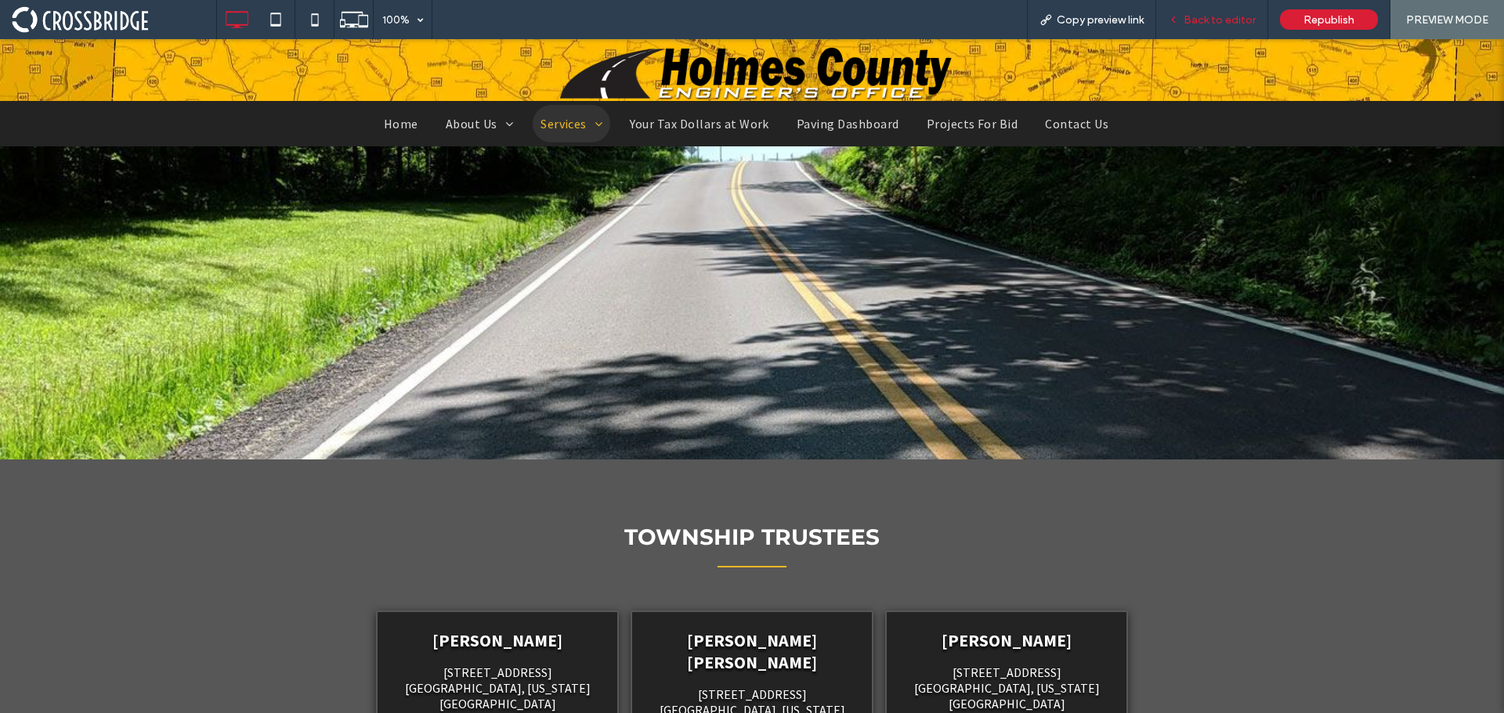
click at [1223, 28] on div "Back to editor" at bounding box center [1212, 19] width 112 height 39
click at [1202, 17] on span "Back to editor" at bounding box center [1219, 19] width 72 height 13
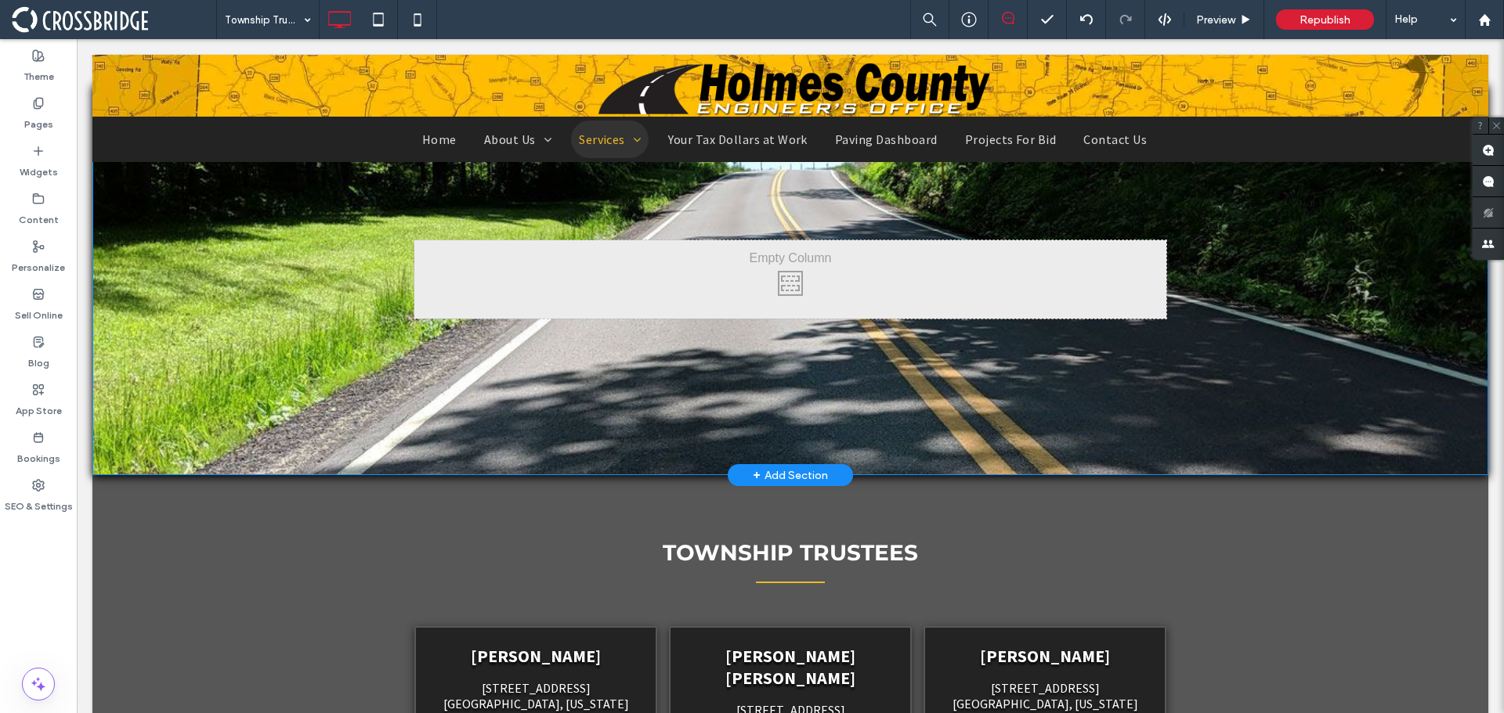
click at [588, 424] on div "Click To Paste Row + Add Section" at bounding box center [790, 280] width 1396 height 392
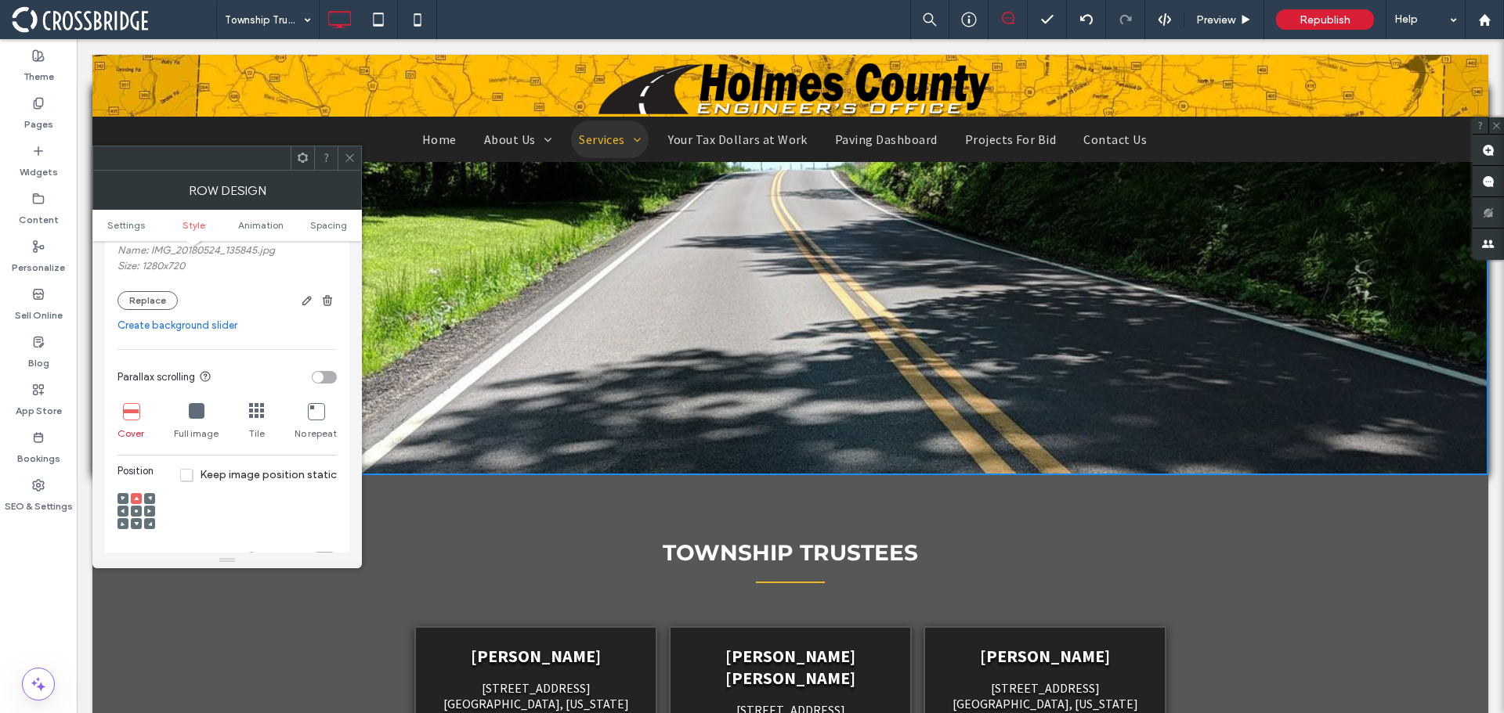
scroll to position [392, 0]
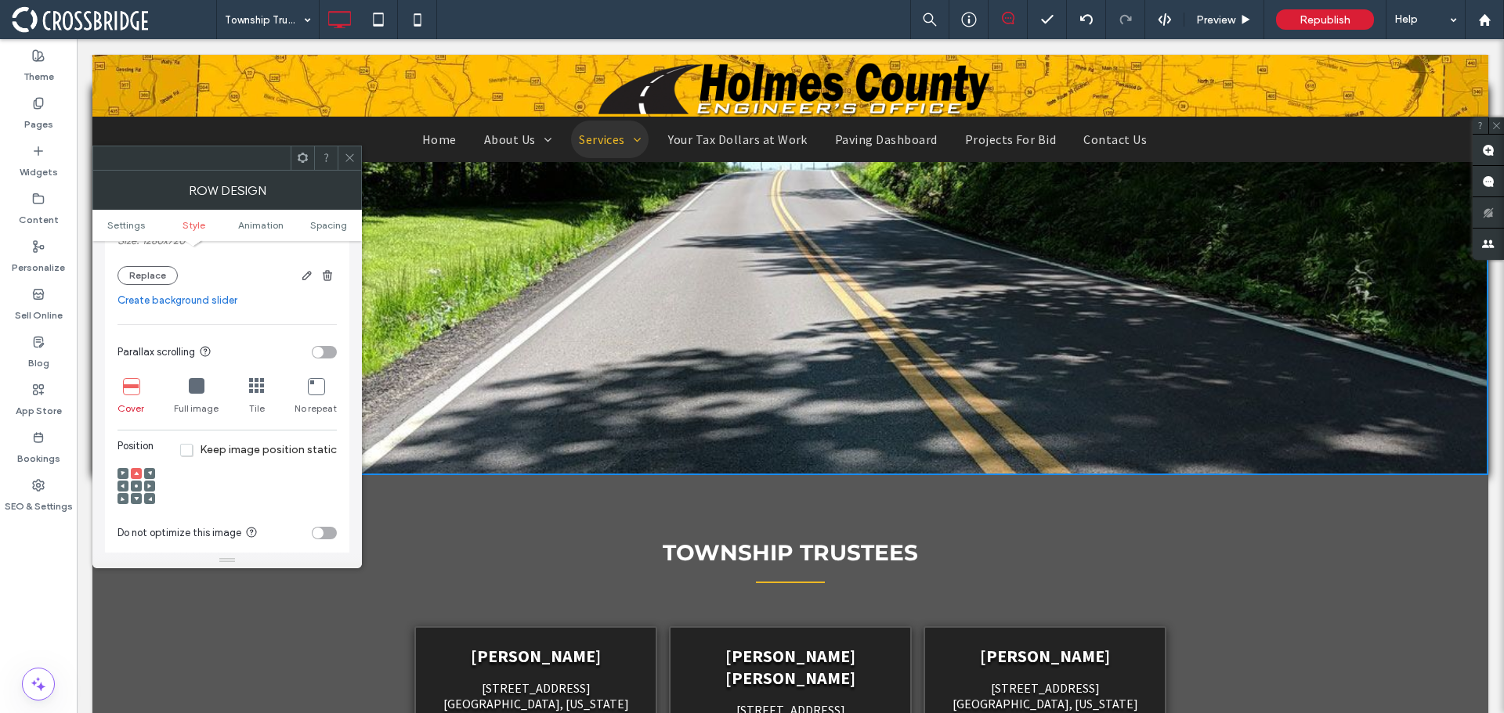
click at [208, 453] on span "Keep image position static" at bounding box center [258, 449] width 157 height 13
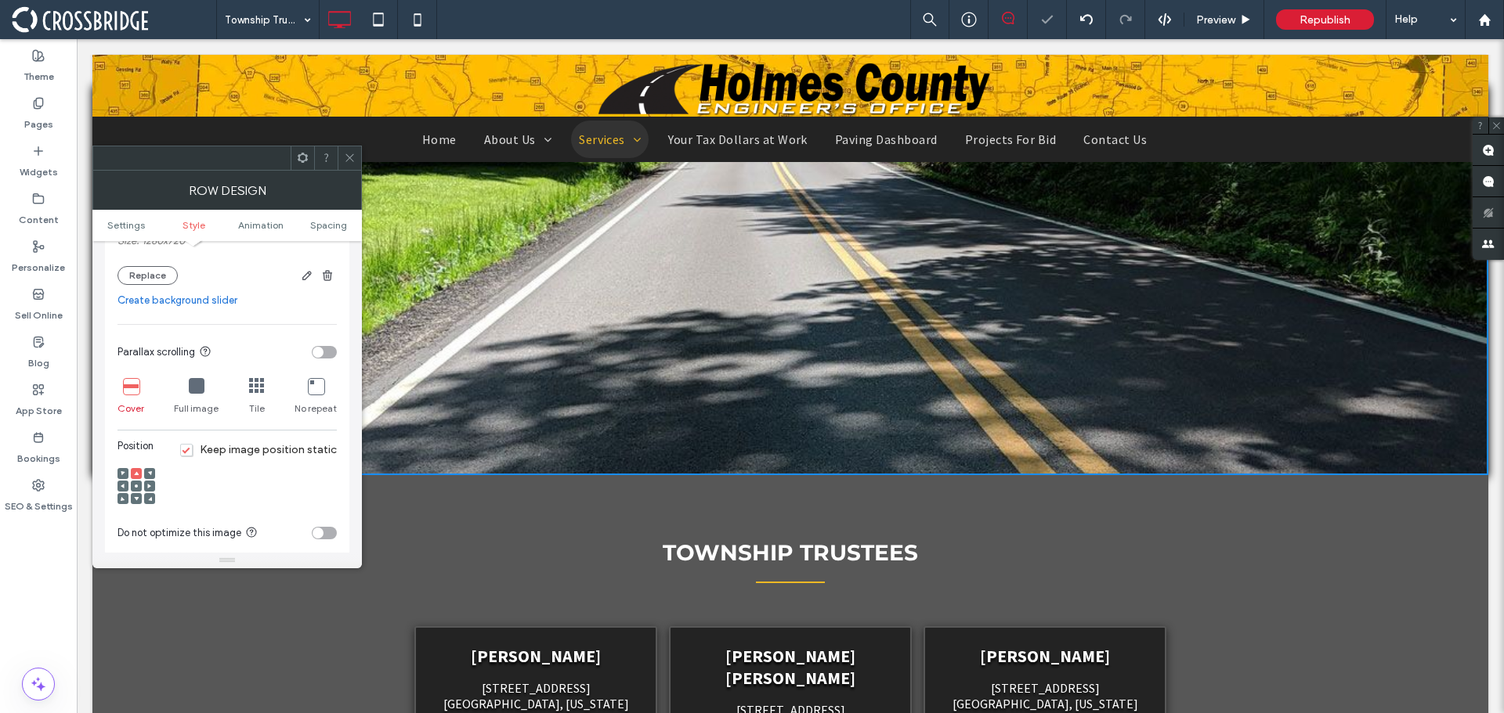
click at [346, 154] on use at bounding box center [349, 158] width 8 height 8
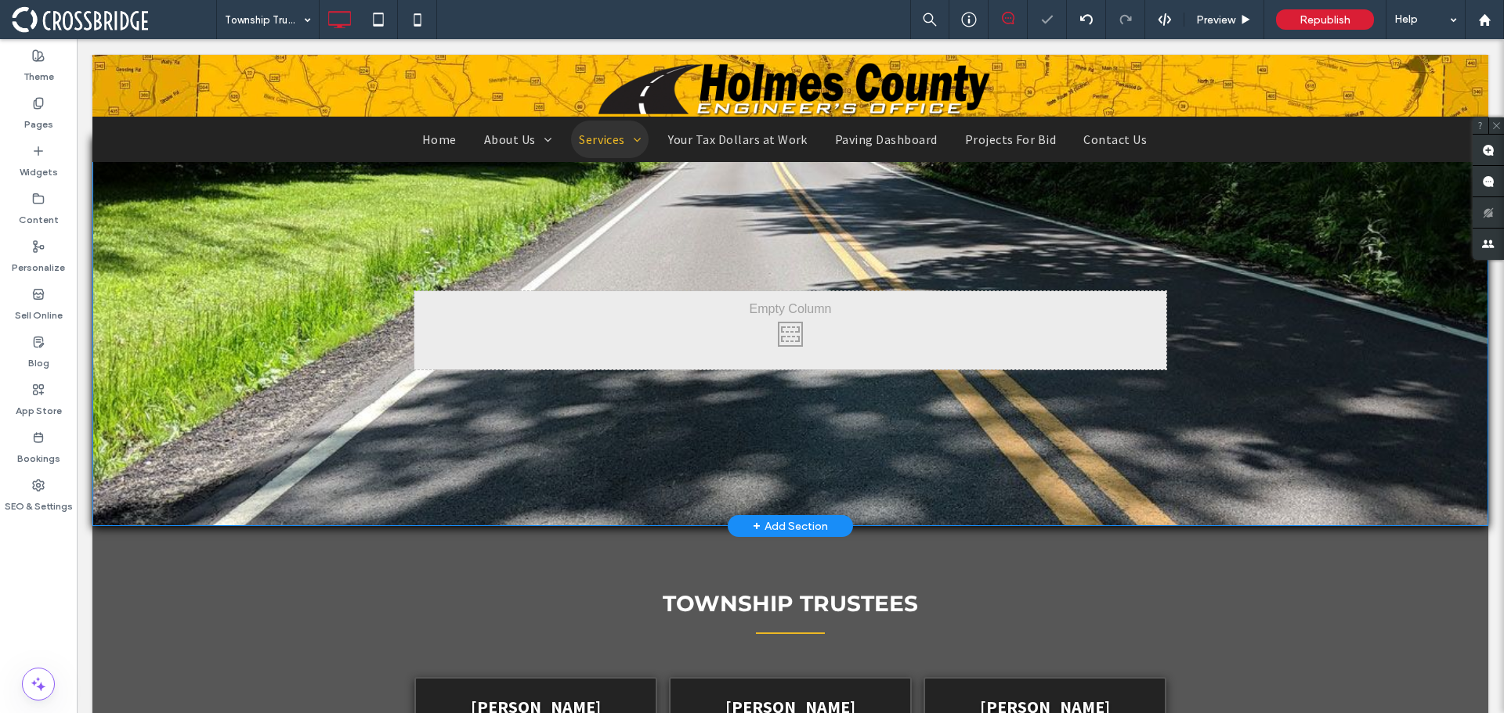
scroll to position [0, 0]
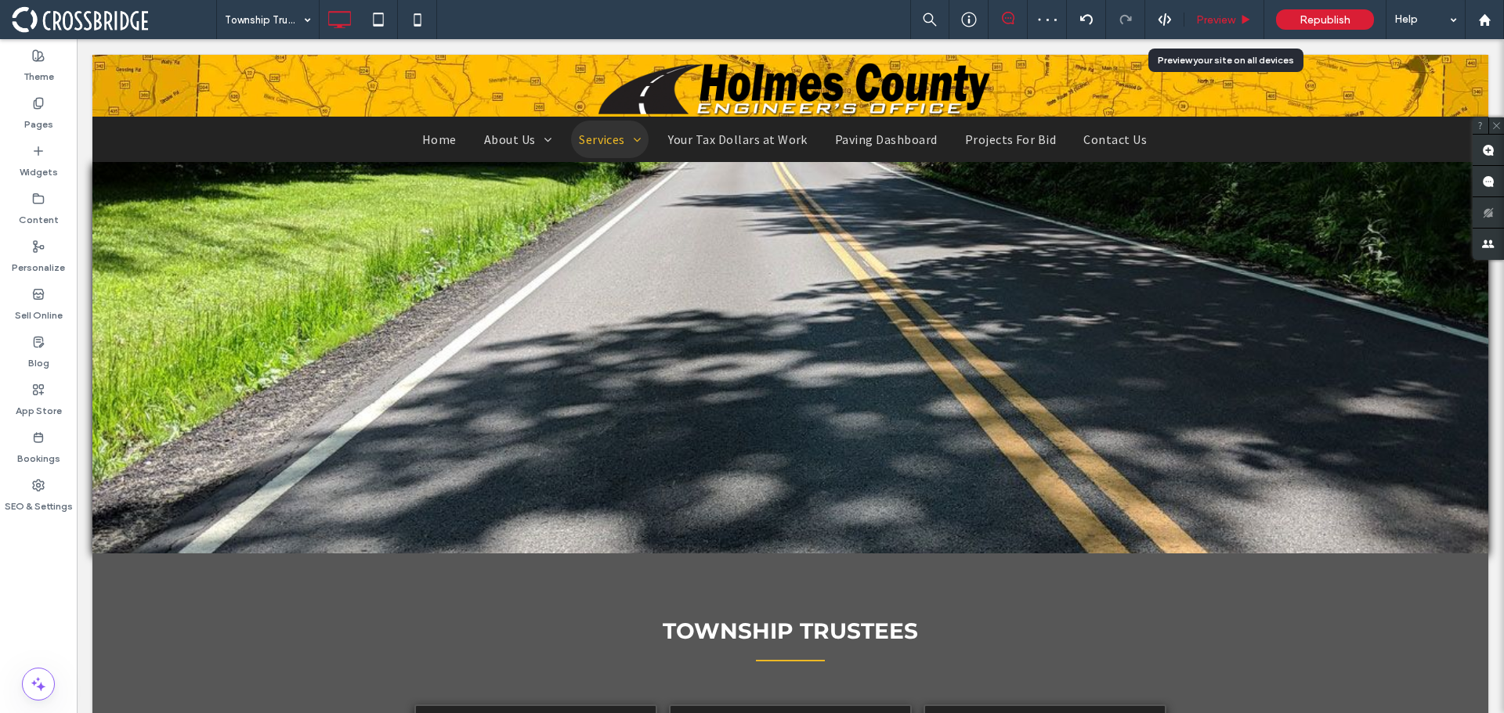
click at [1200, 2] on div "Preview" at bounding box center [1224, 19] width 80 height 39
click at [1212, 13] on span "Preview" at bounding box center [1215, 19] width 39 height 13
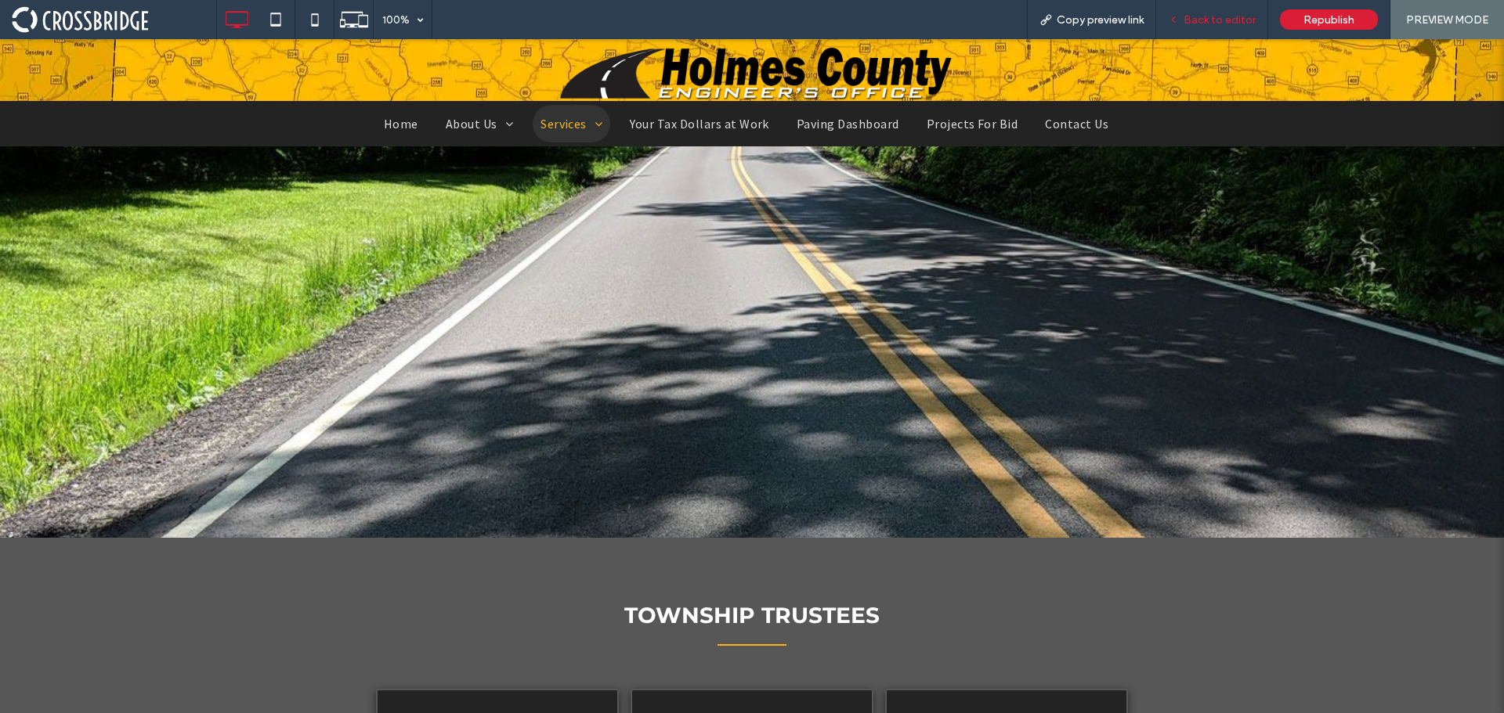
click at [1232, 30] on div "Back to editor" at bounding box center [1212, 19] width 112 height 39
click at [1245, 13] on span "Back to editor" at bounding box center [1219, 19] width 72 height 13
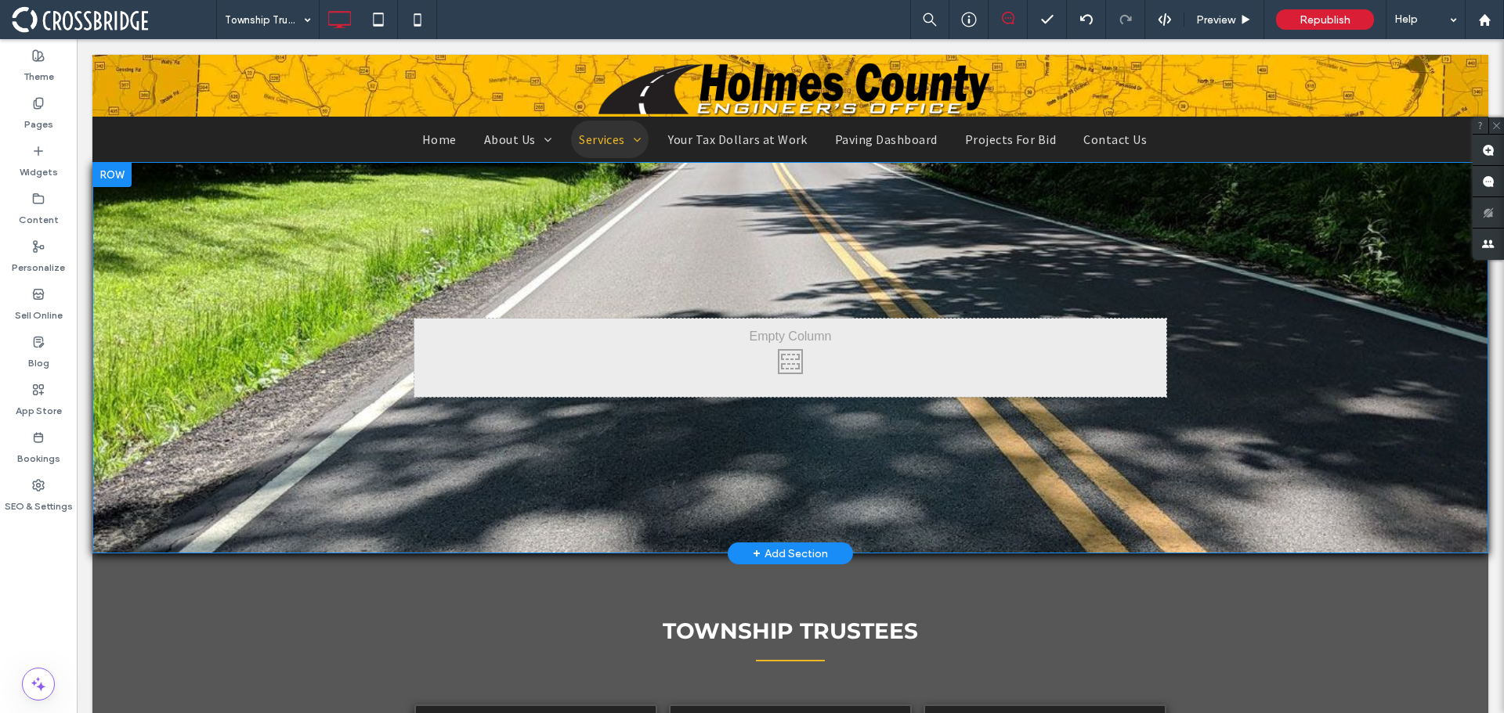
click at [190, 340] on div "Click To Paste Row + Add Section" at bounding box center [790, 358] width 1396 height 392
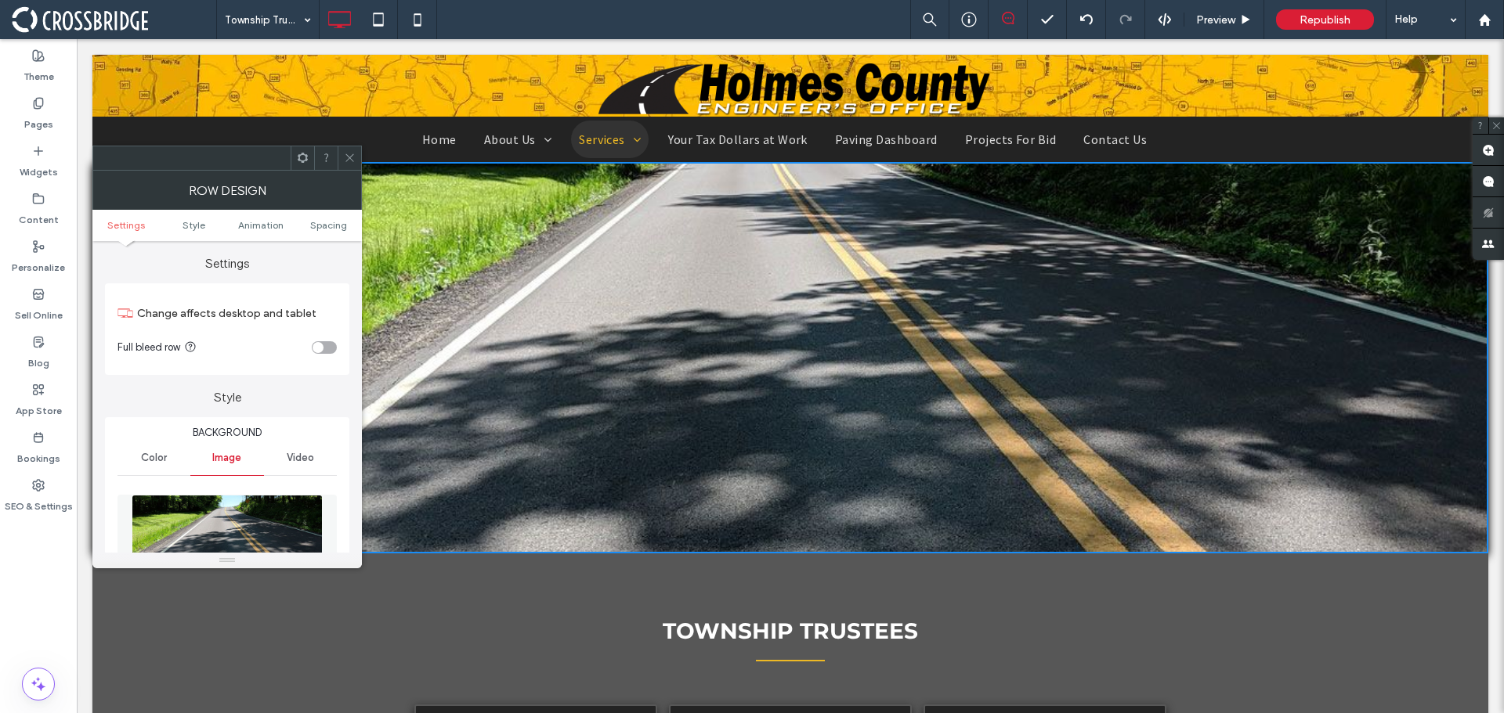
click at [343, 160] on div at bounding box center [349, 157] width 23 height 23
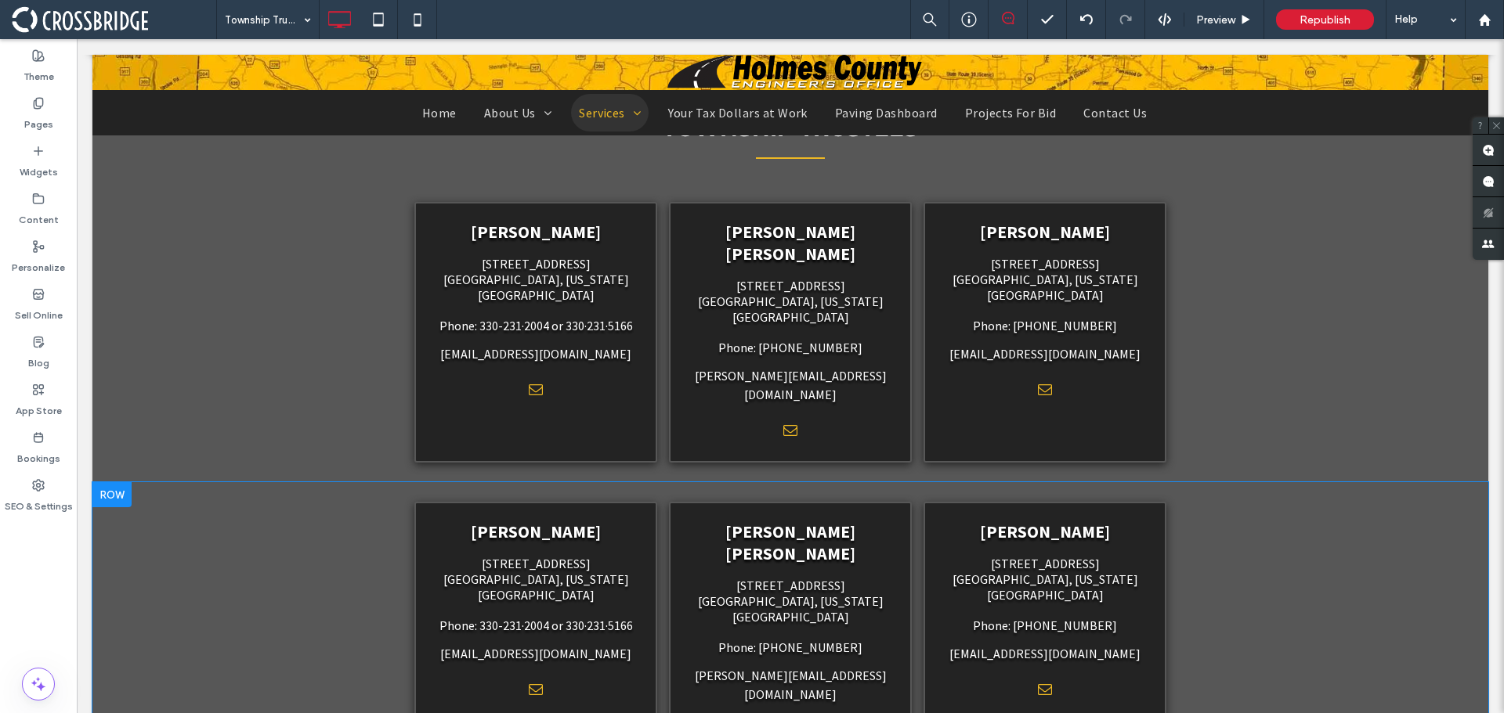
scroll to position [470, 0]
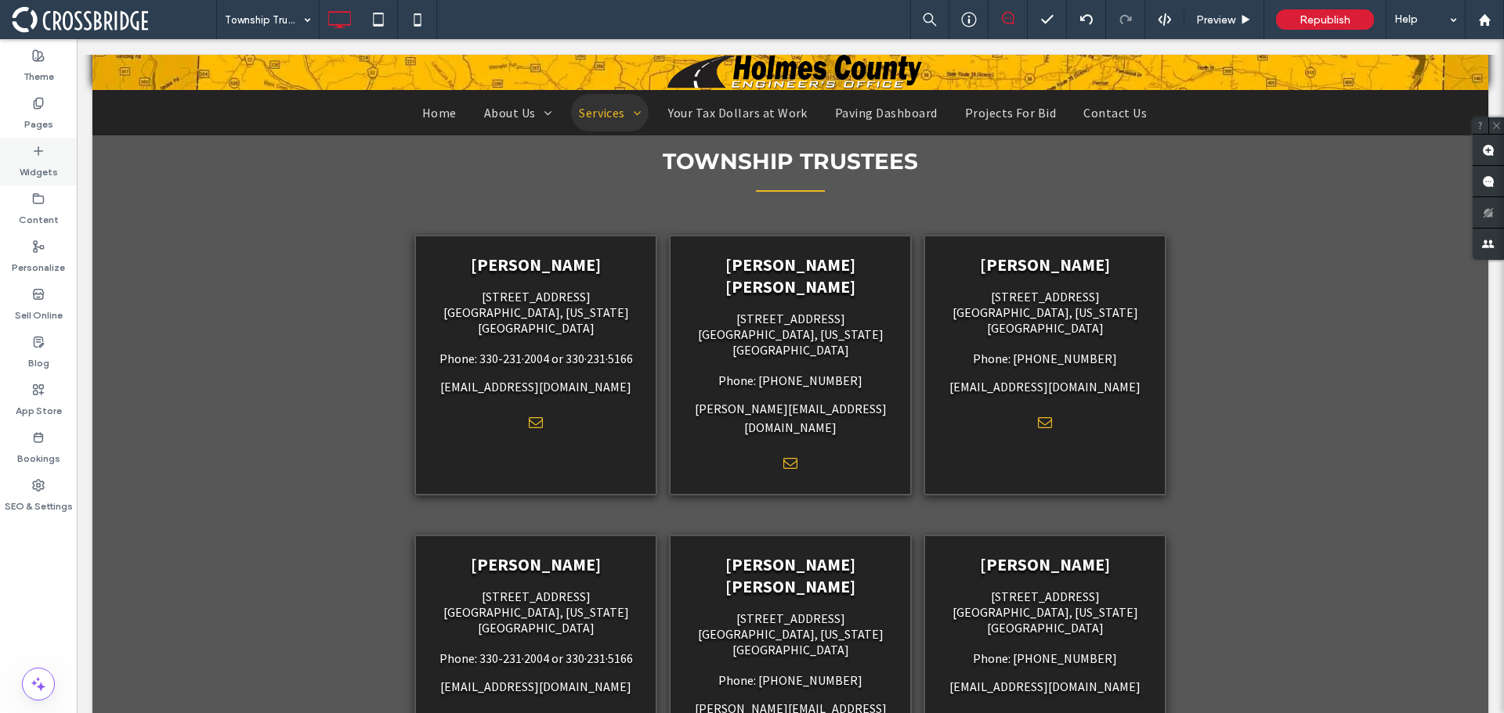
click at [28, 161] on label "Widgets" at bounding box center [39, 168] width 38 height 22
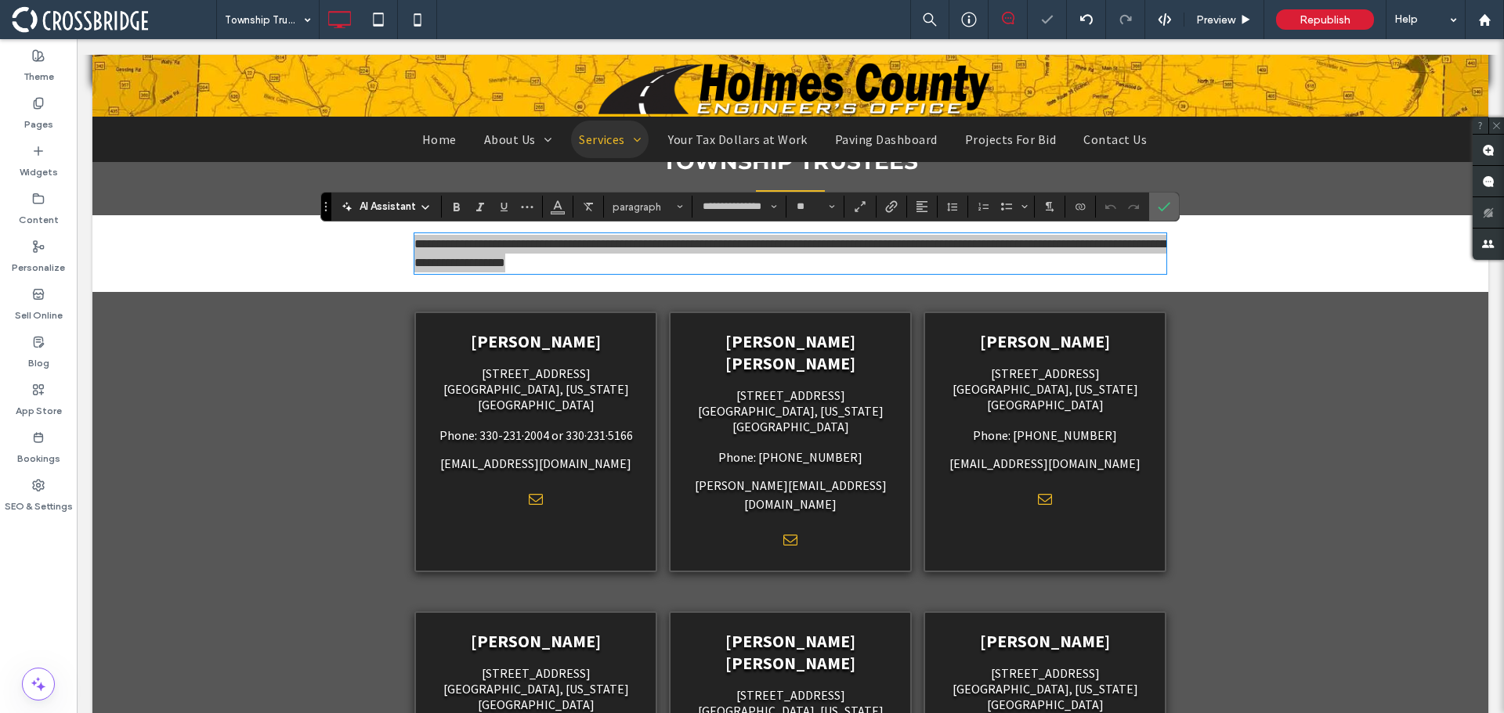
drag, startPoint x: 1170, startPoint y: 206, endPoint x: 1080, endPoint y: 171, distance: 96.7
click at [1170, 206] on label "Confirm" at bounding box center [1163, 207] width 23 height 28
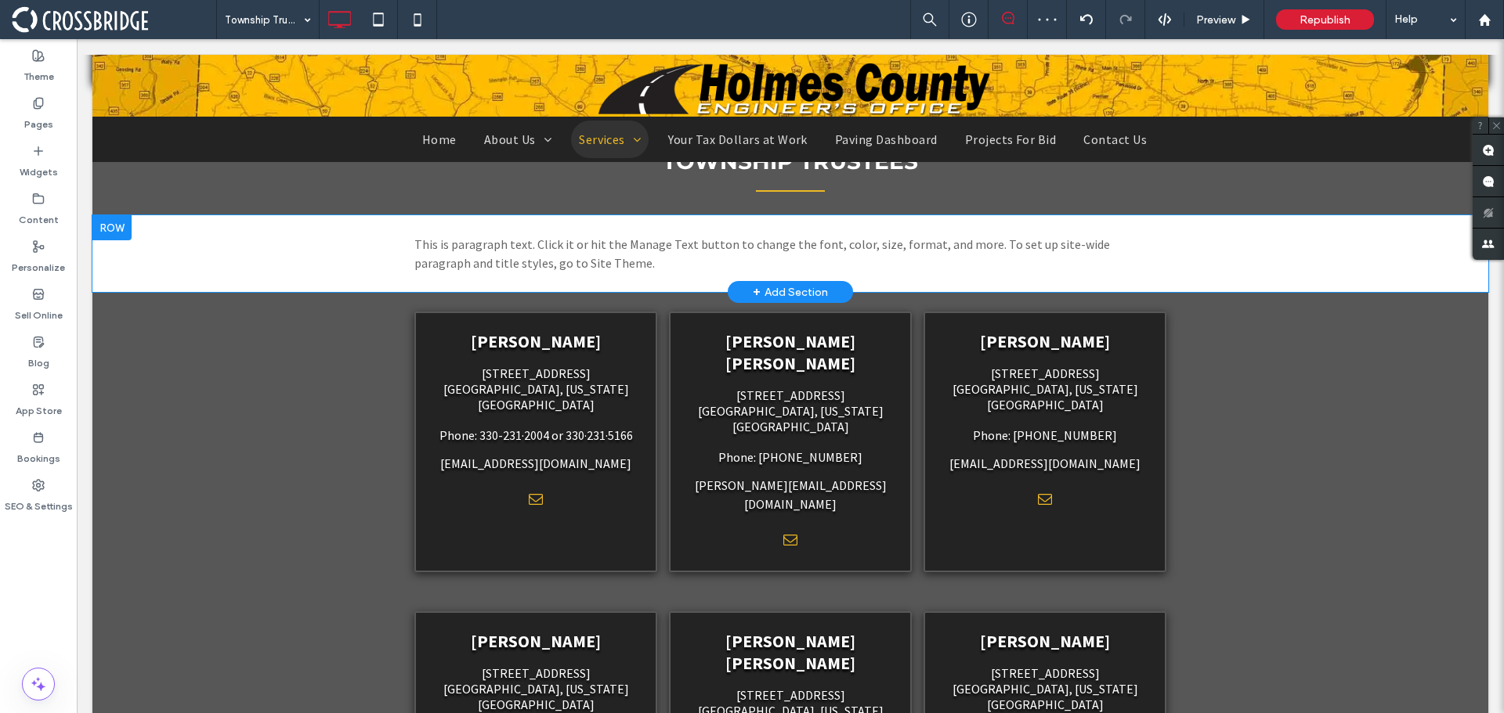
click at [177, 269] on div "Click To Paste Click To Paste This is paragraph text. Click it or hit the Manag…" at bounding box center [790, 253] width 1396 height 77
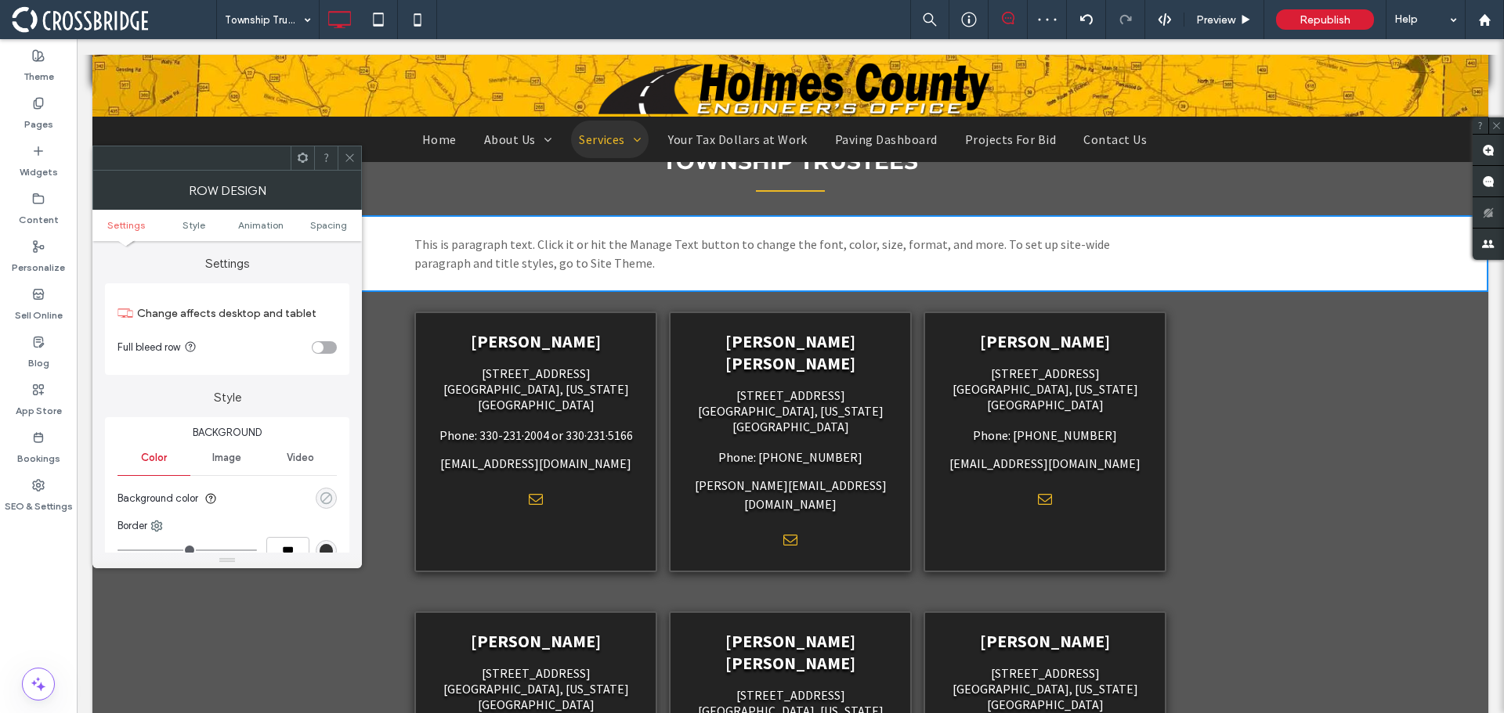
click at [323, 493] on div "rgba(0, 0, 0, 0)" at bounding box center [326, 498] width 13 height 13
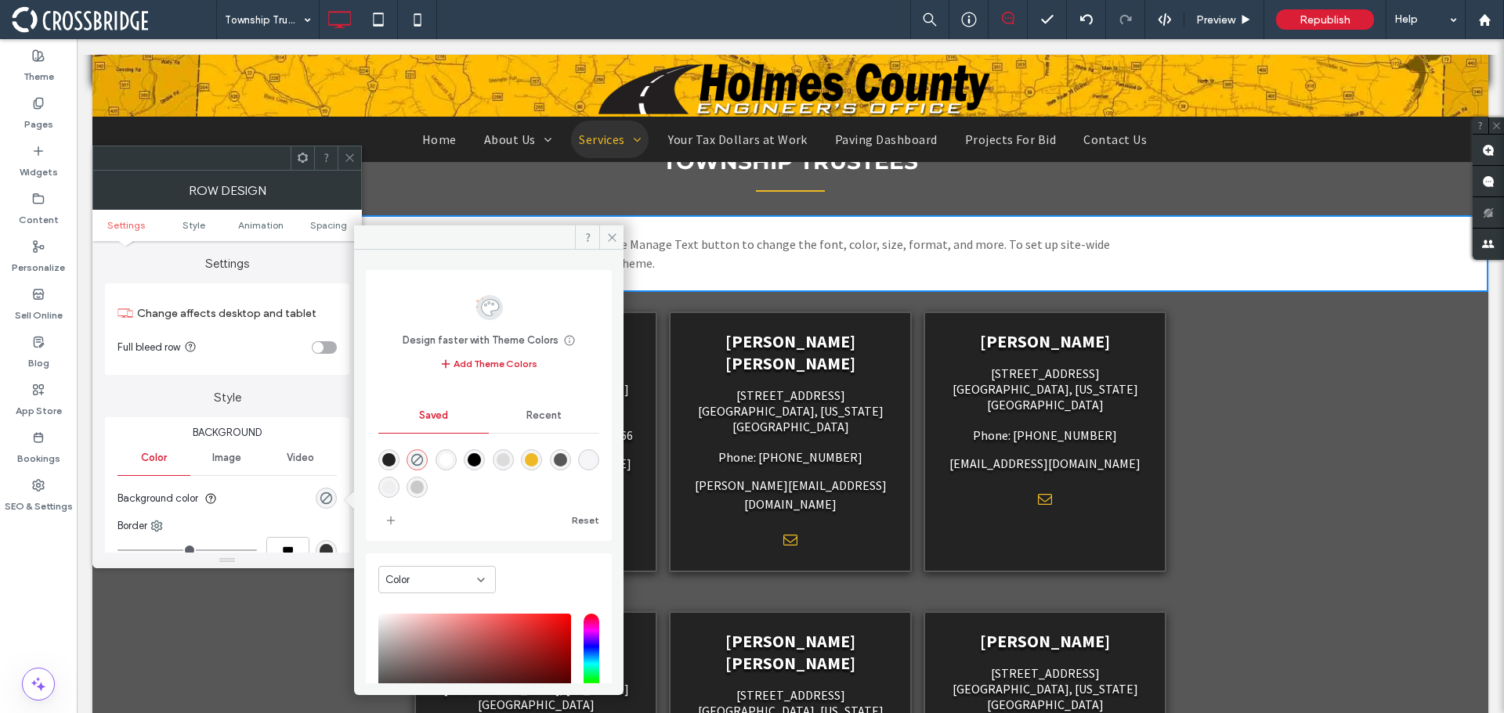
click at [567, 461] on div "rgba(87,87,87,1)" at bounding box center [560, 459] width 13 height 13
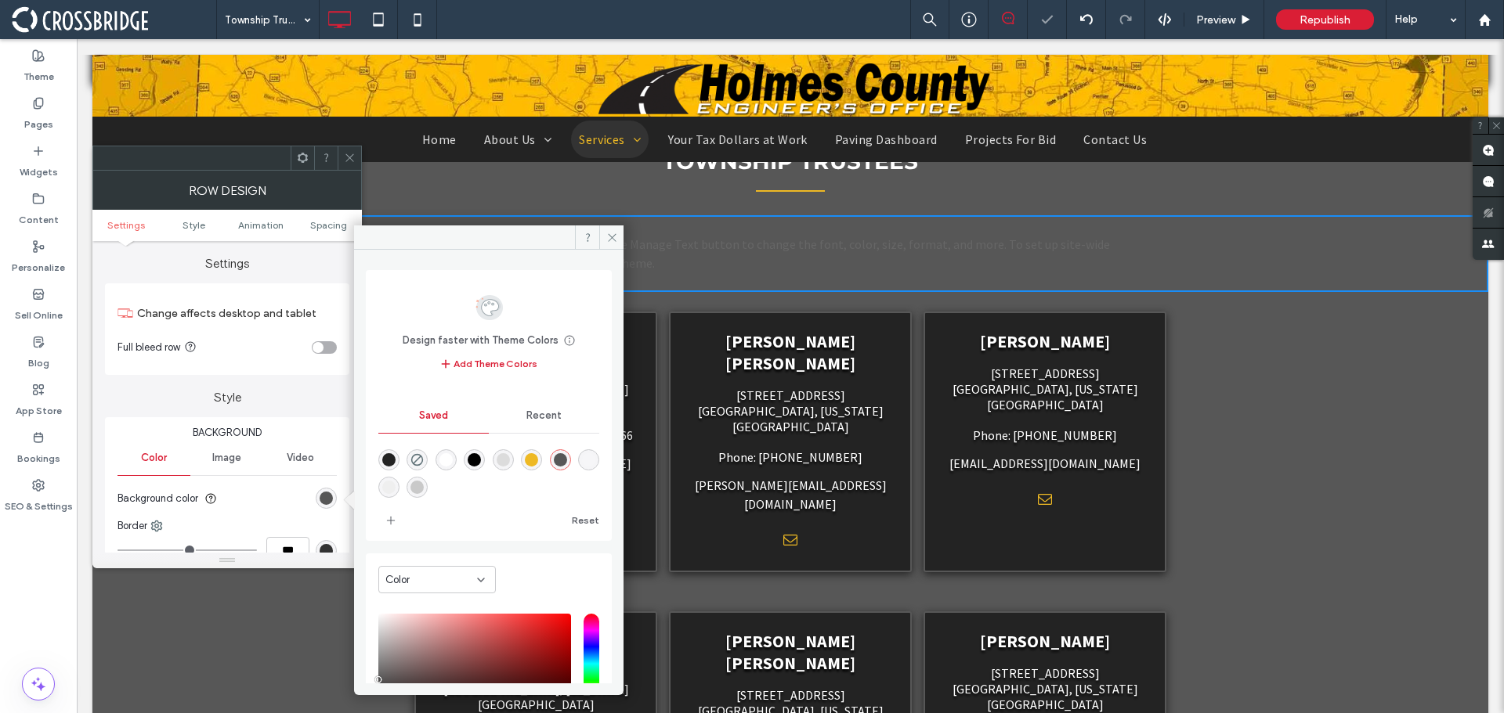
click at [354, 168] on span at bounding box center [350, 157] width 12 height 23
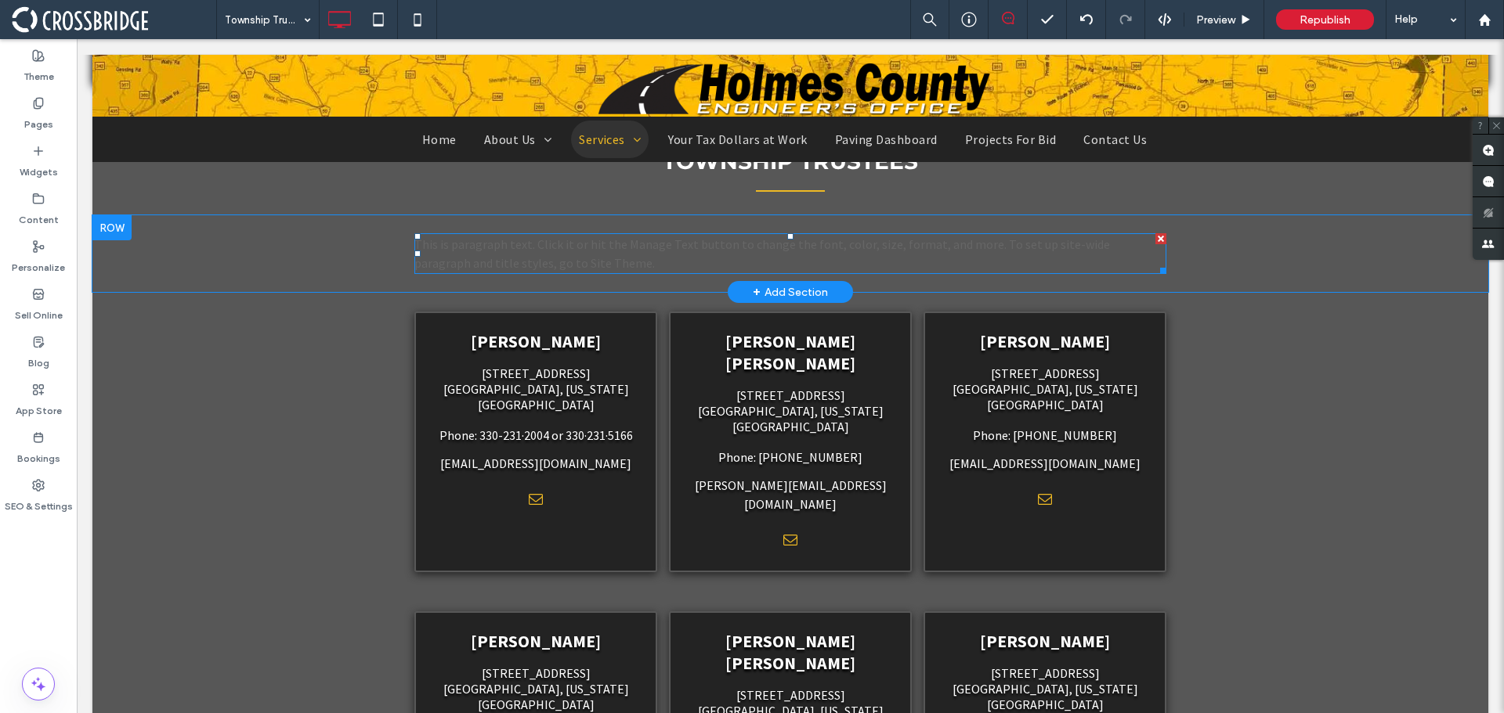
click at [743, 241] on span "This is paragraph text. Click it or hit the Manage Text button to change the fo…" at bounding box center [761, 254] width 695 height 34
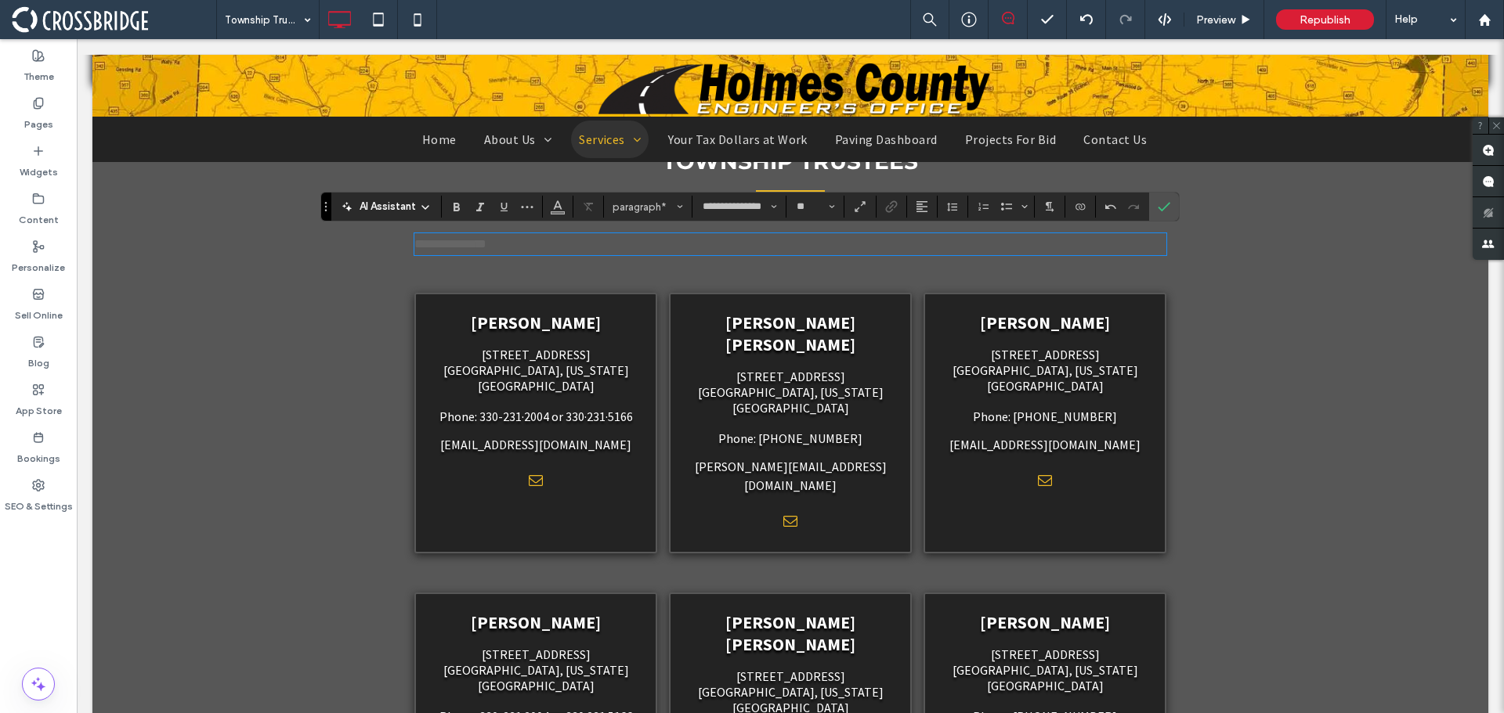
click at [486, 249] on span "**********" at bounding box center [450, 244] width 72 height 12
click at [548, 208] on button "Color" at bounding box center [557, 207] width 23 height 22
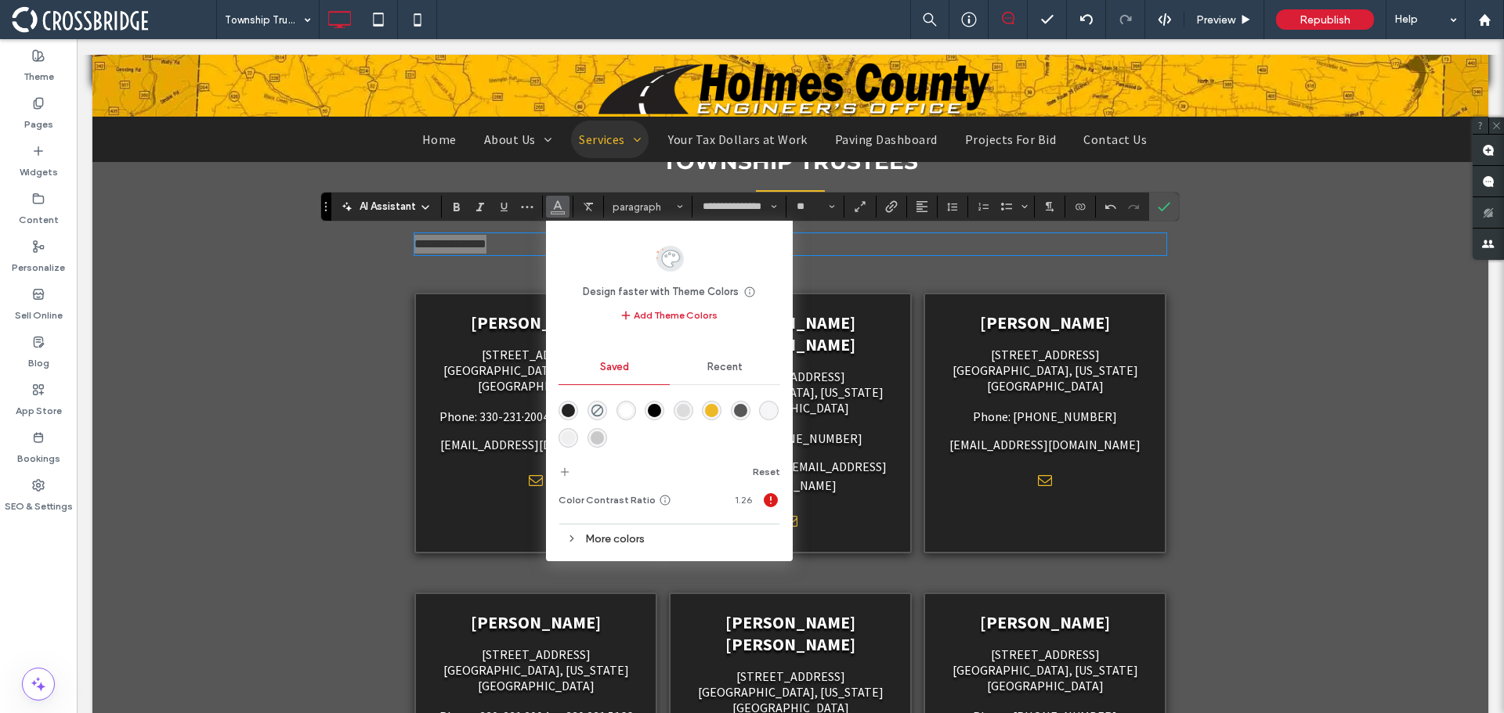
click at [630, 410] on div "rgba(255,255,255,1)" at bounding box center [625, 410] width 13 height 13
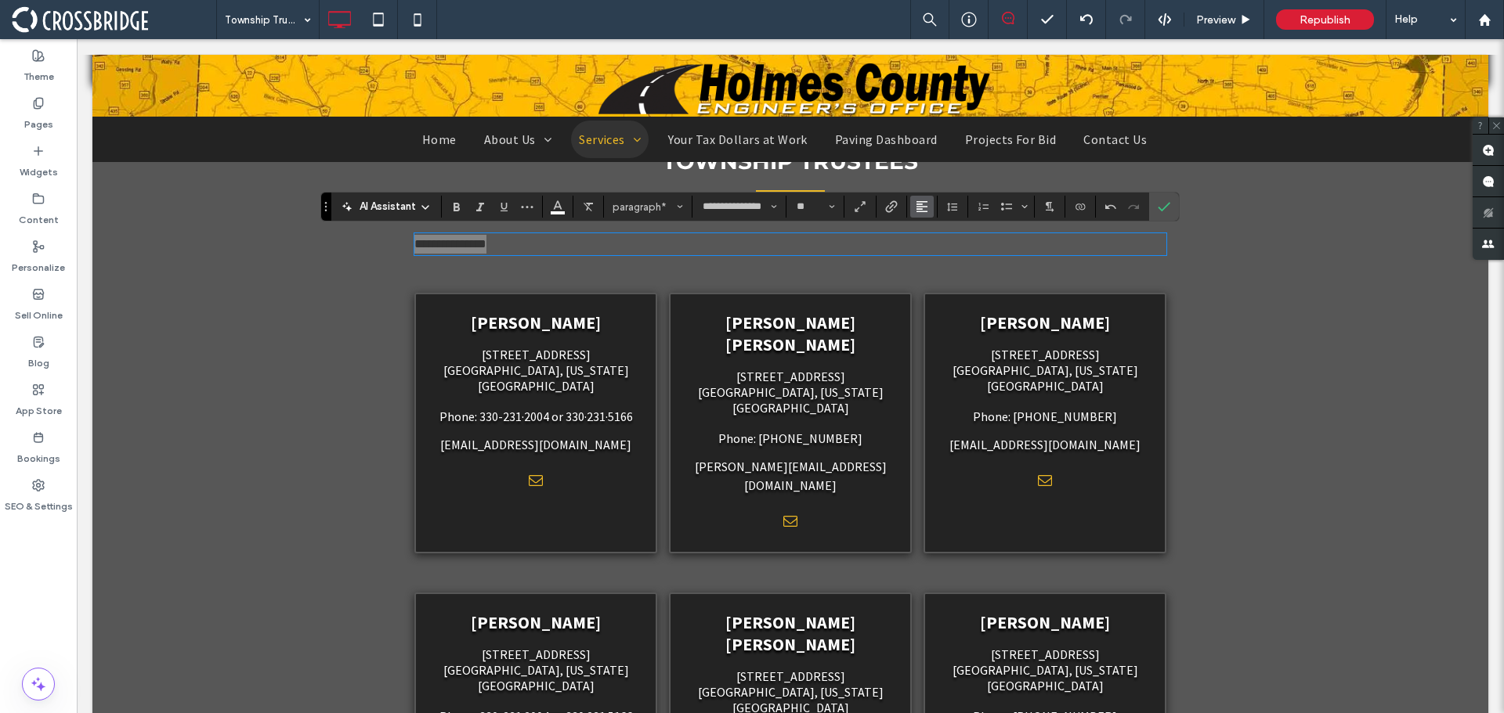
click at [920, 209] on use "Alignment" at bounding box center [921, 206] width 11 height 11
click at [937, 258] on icon "ui.textEditor.alignment.center" at bounding box center [933, 255] width 13 height 13
click at [1159, 203] on icon "Confirm" at bounding box center [1163, 206] width 13 height 13
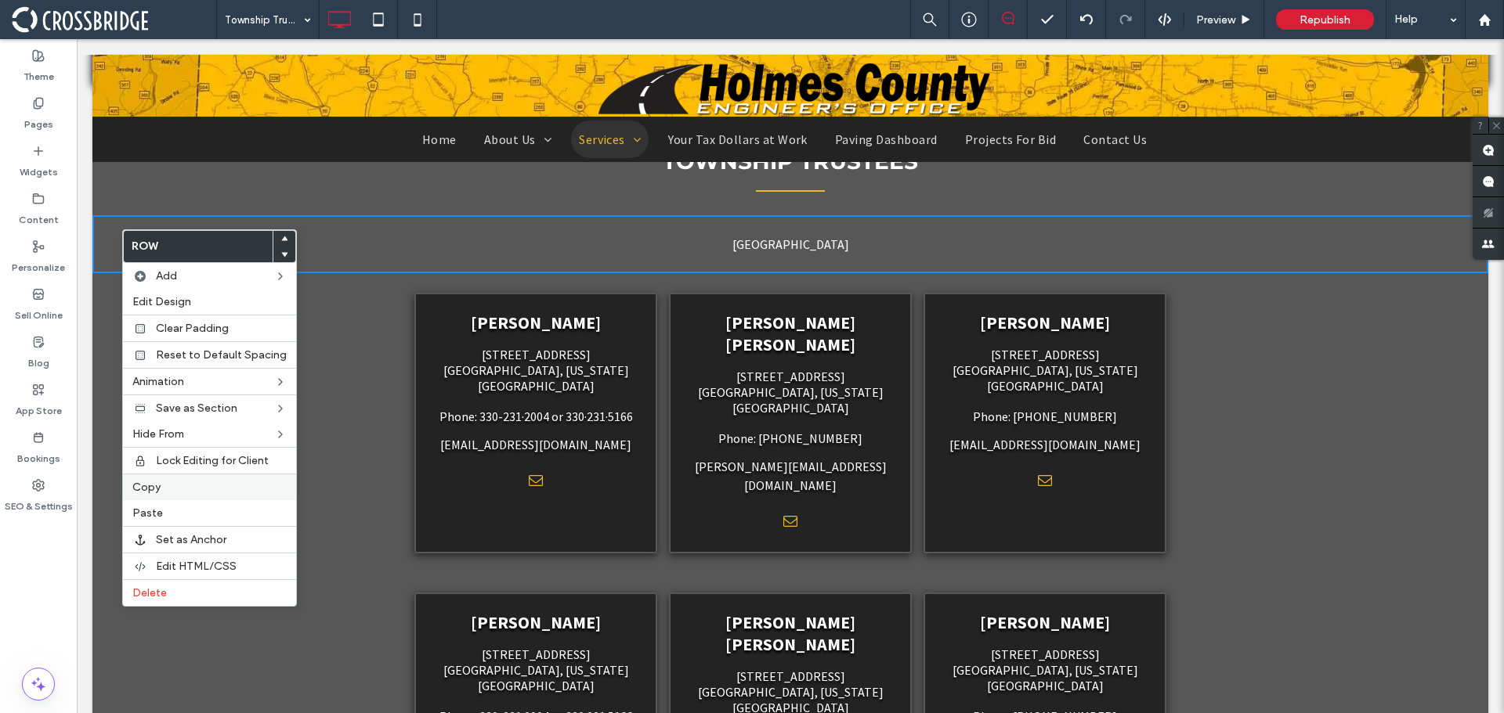
click at [186, 490] on label "Copy" at bounding box center [209, 487] width 154 height 13
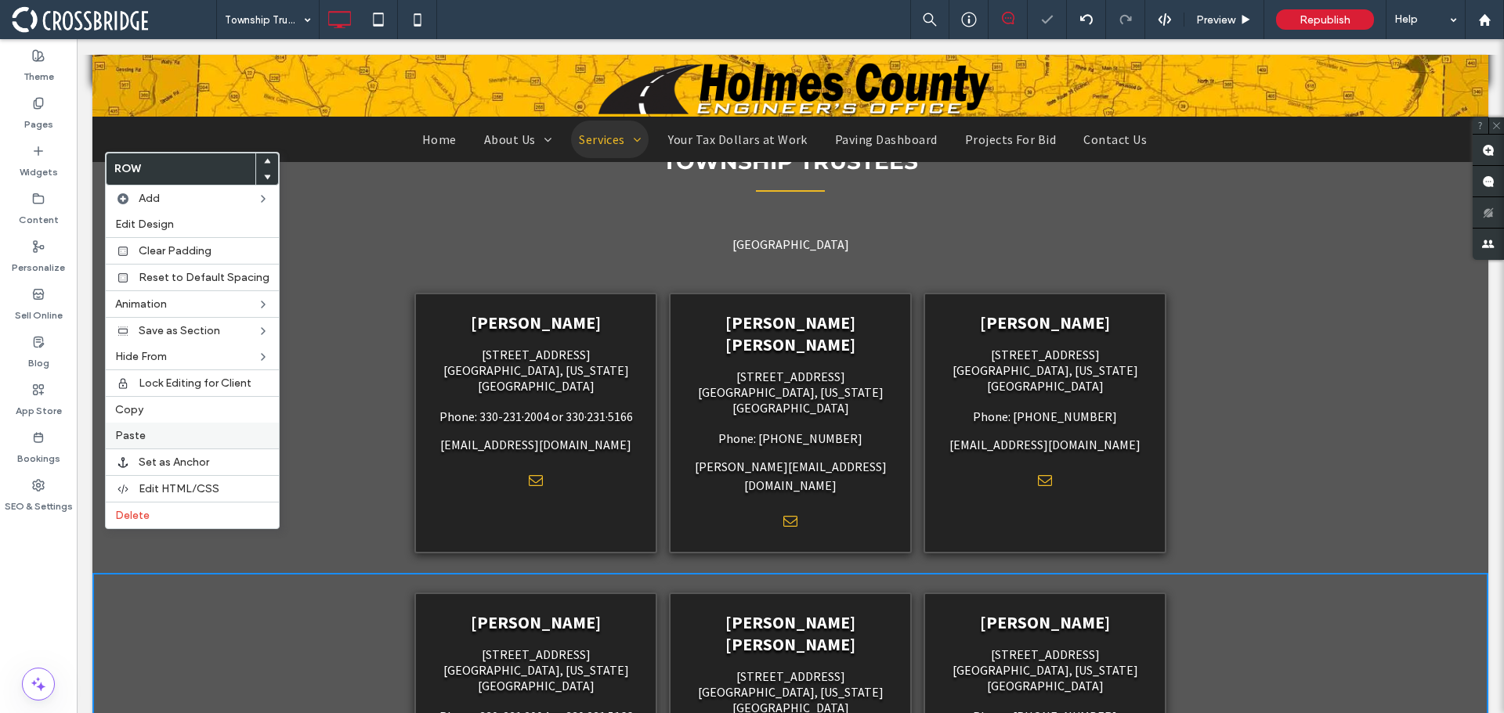
click at [128, 443] on div "Paste" at bounding box center [192, 436] width 173 height 26
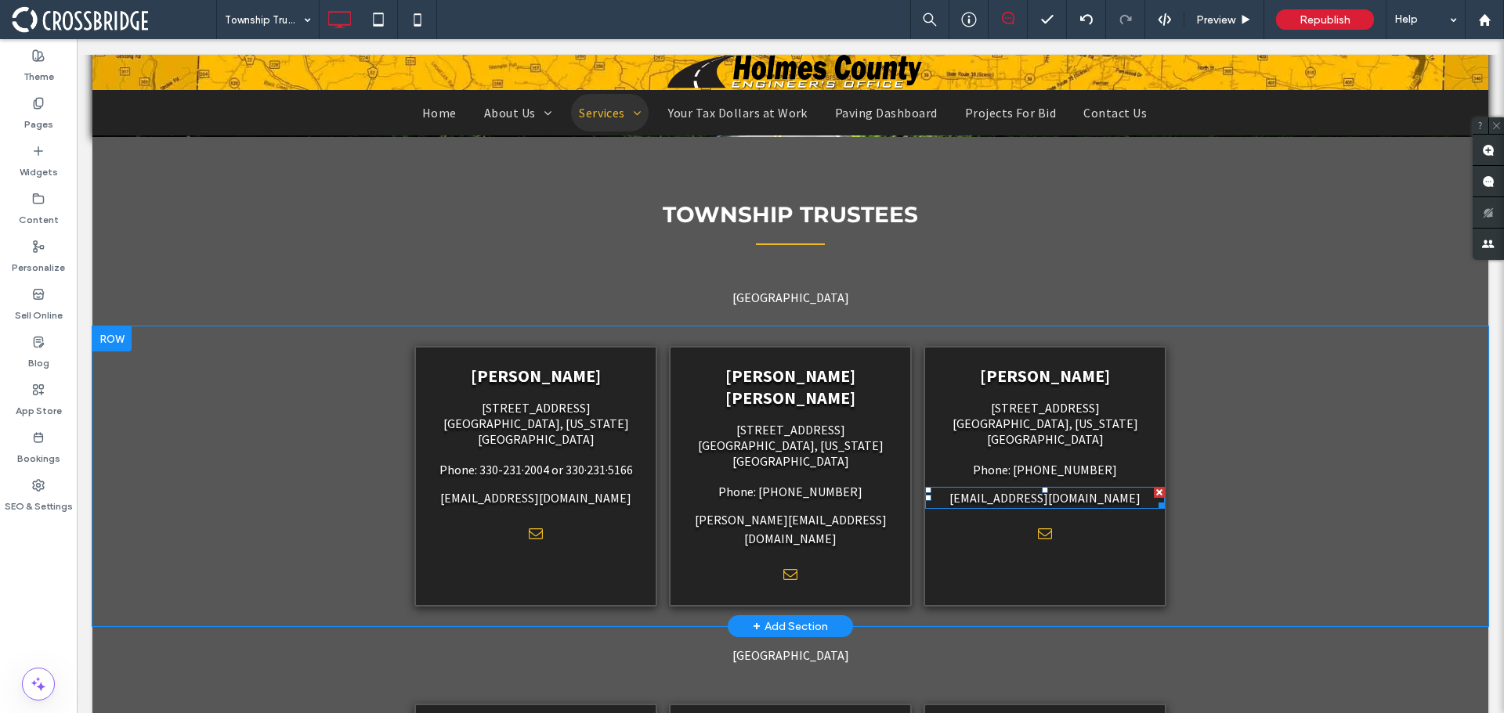
scroll to position [392, 0]
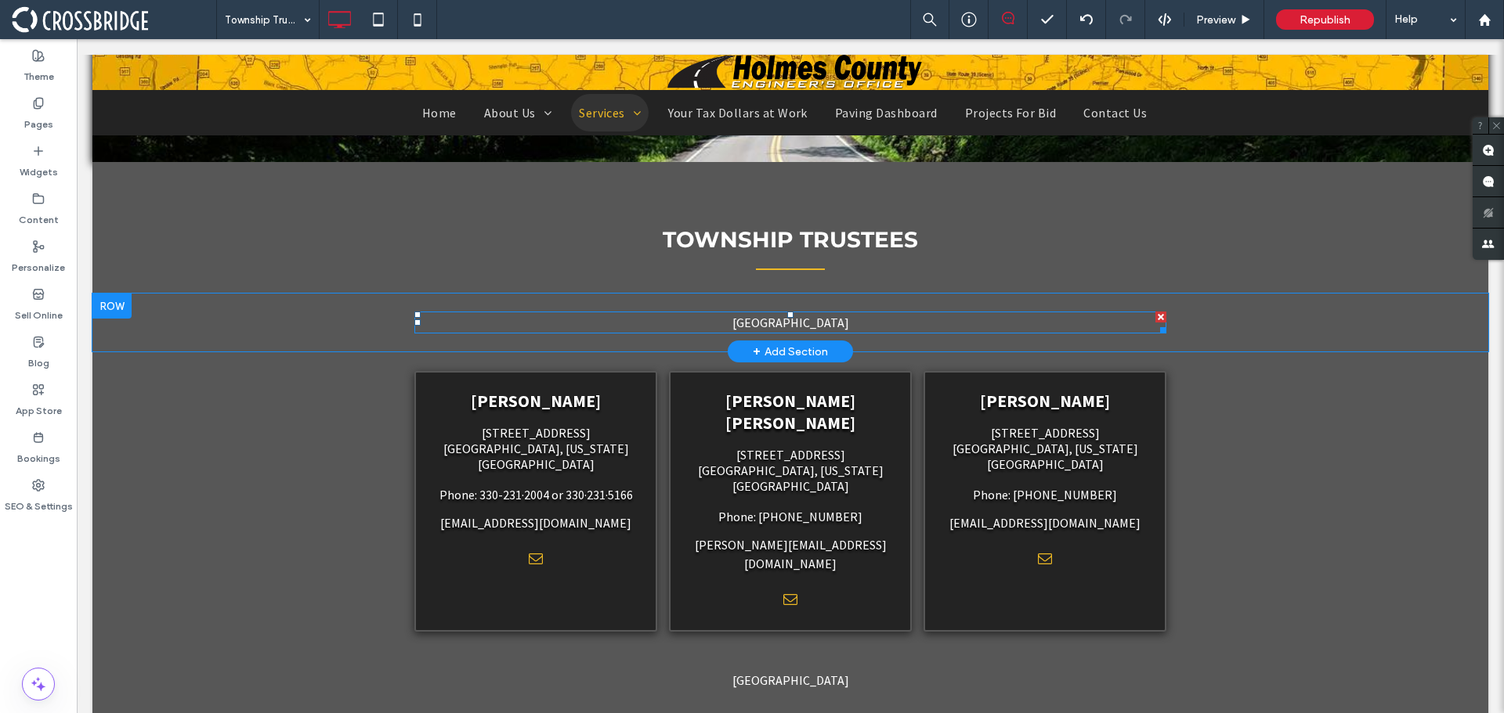
click at [804, 322] on span "[GEOGRAPHIC_DATA]" at bounding box center [790, 323] width 117 height 16
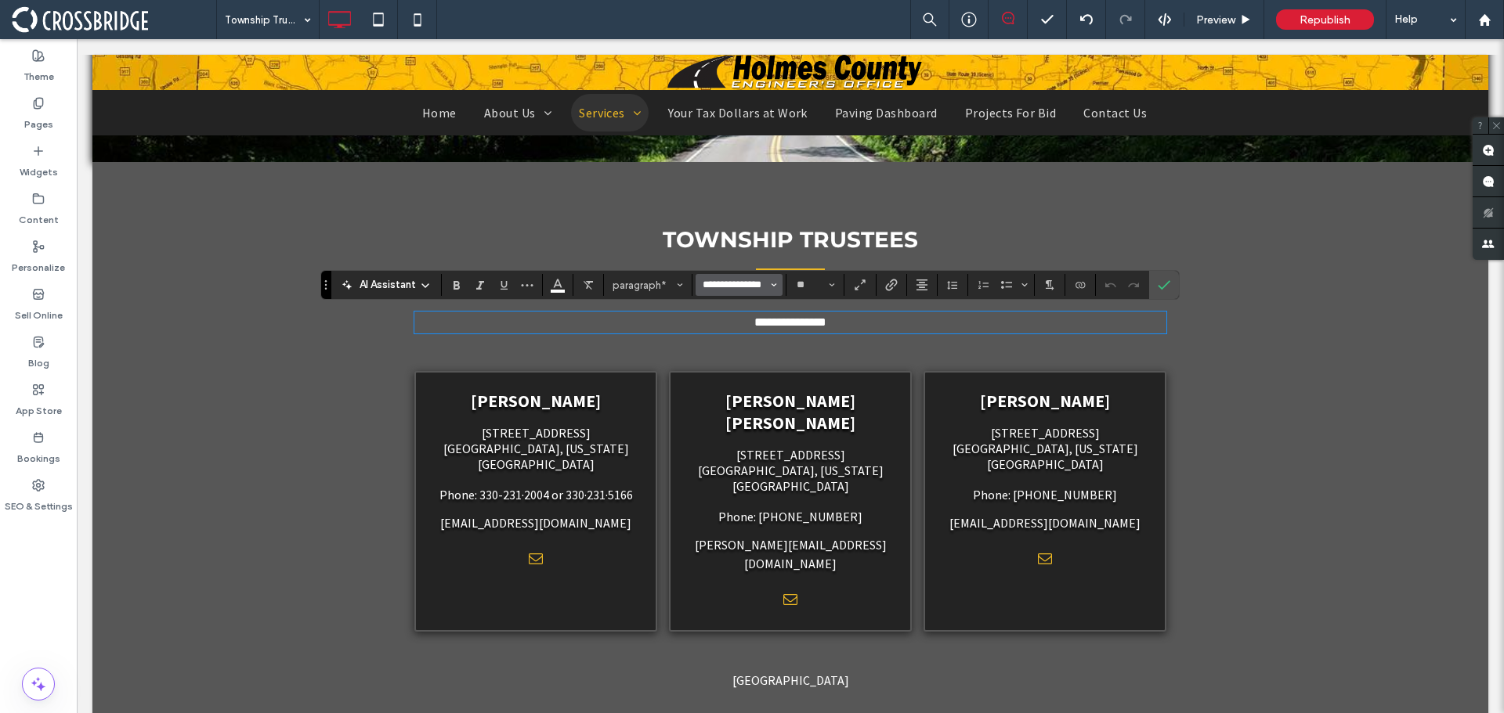
click at [724, 288] on input "**********" at bounding box center [734, 285] width 67 height 13
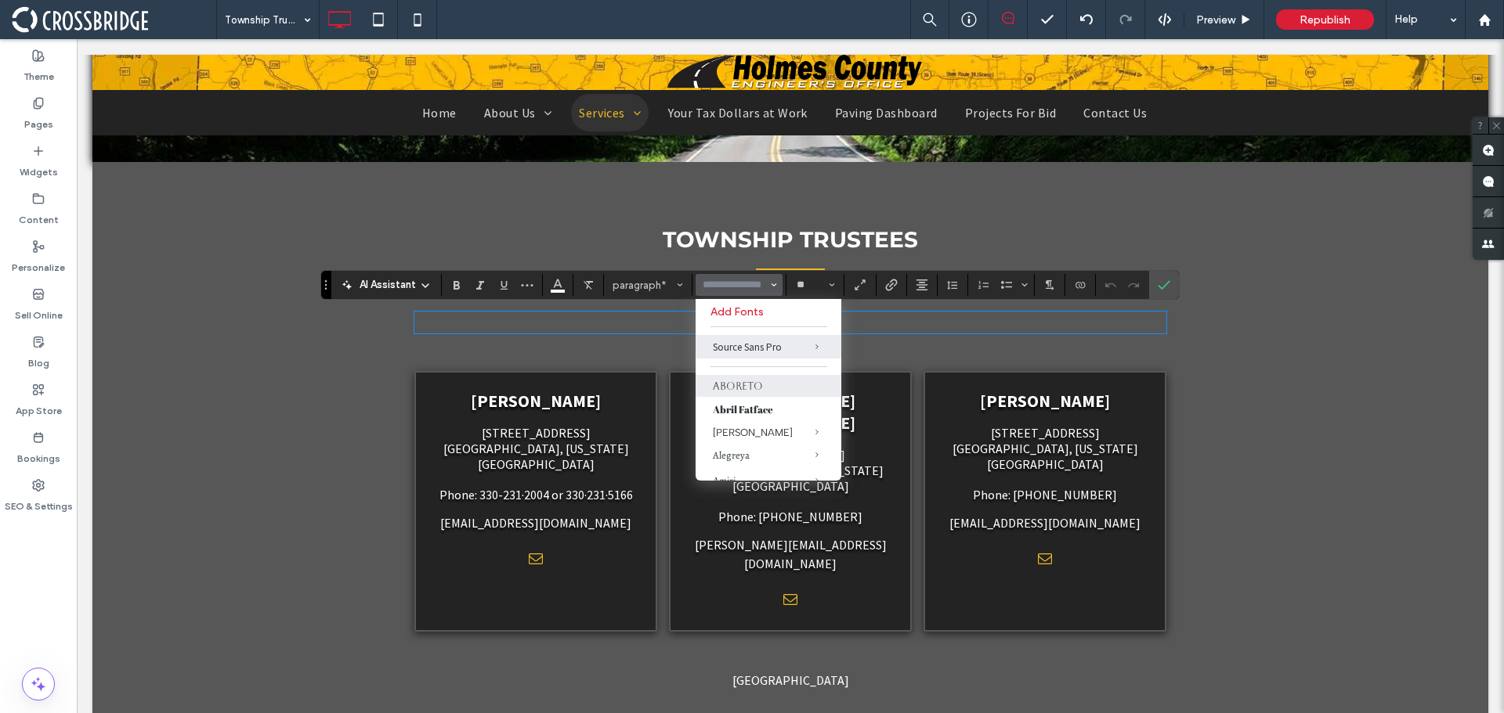
scroll to position [78, 0]
click at [749, 331] on label "Abril Fatface" at bounding box center [768, 331] width 146 height 24
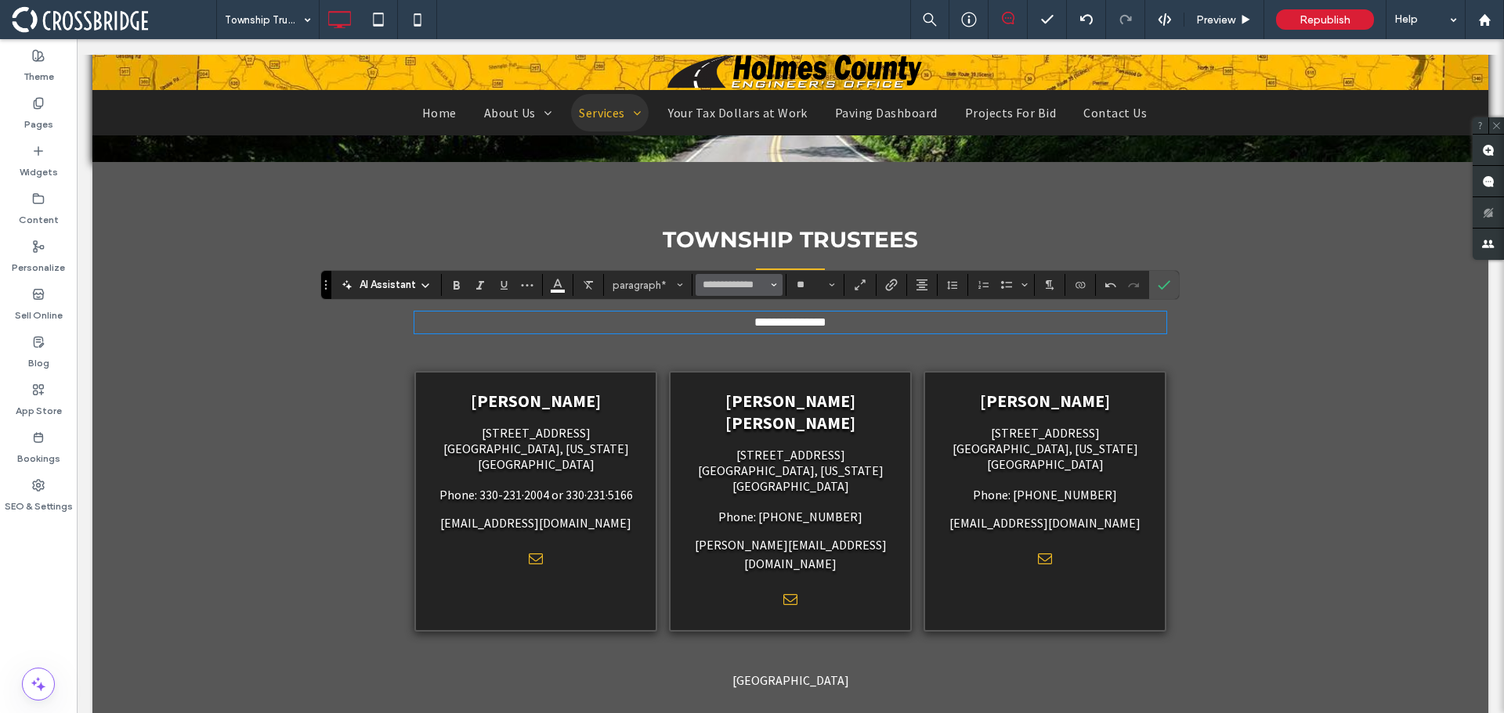
click at [742, 292] on button "**********" at bounding box center [738, 285] width 86 height 22
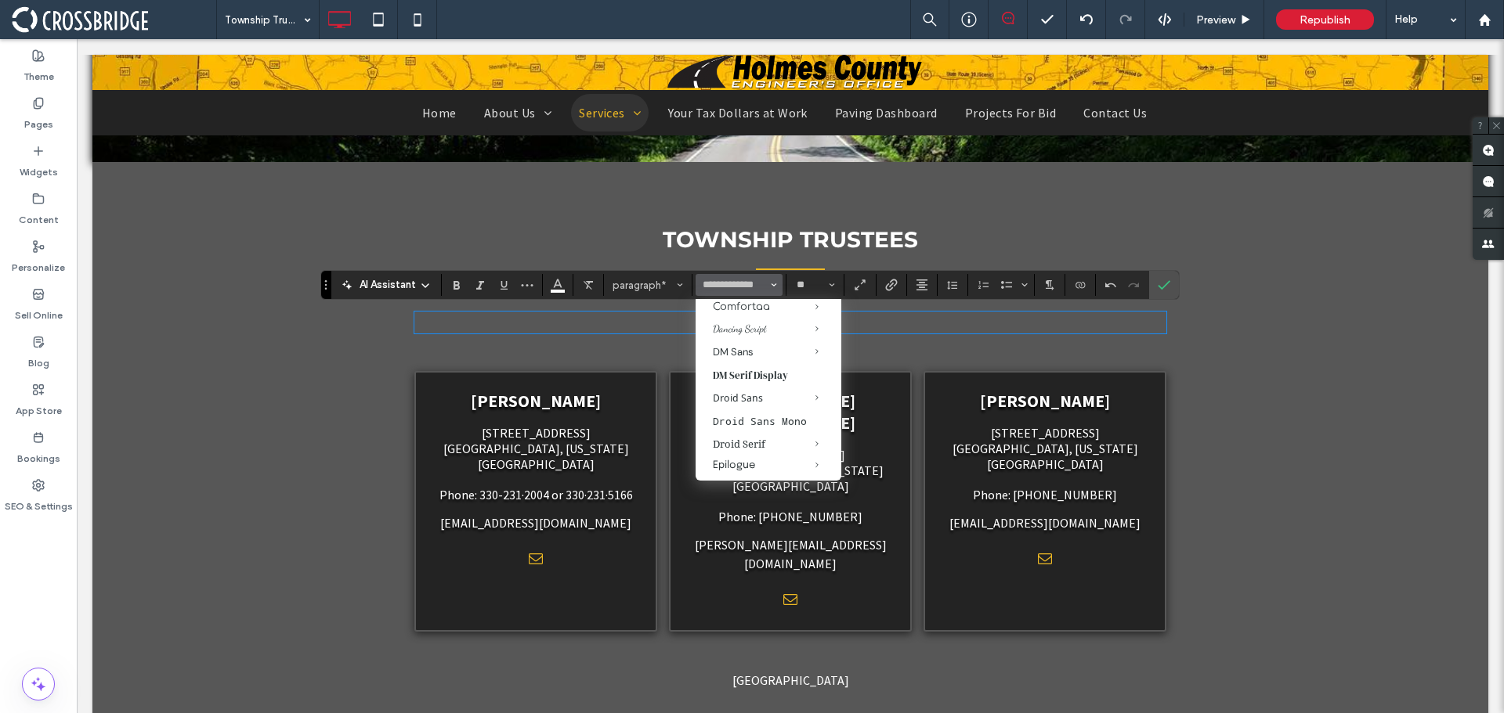
scroll to position [392, 0]
click at [753, 420] on label "Fjalla One" at bounding box center [768, 408] width 146 height 23
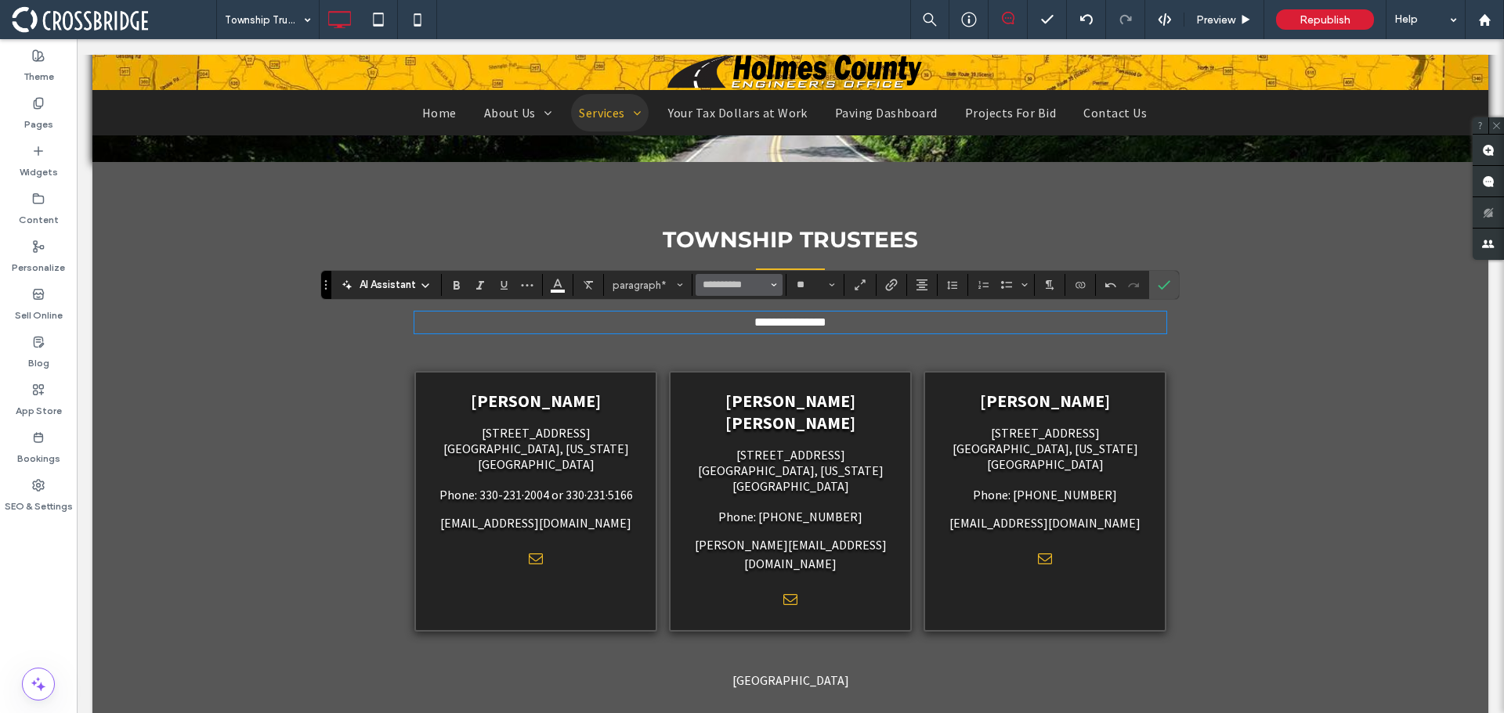
click at [720, 291] on input "**********" at bounding box center [734, 285] width 67 height 13
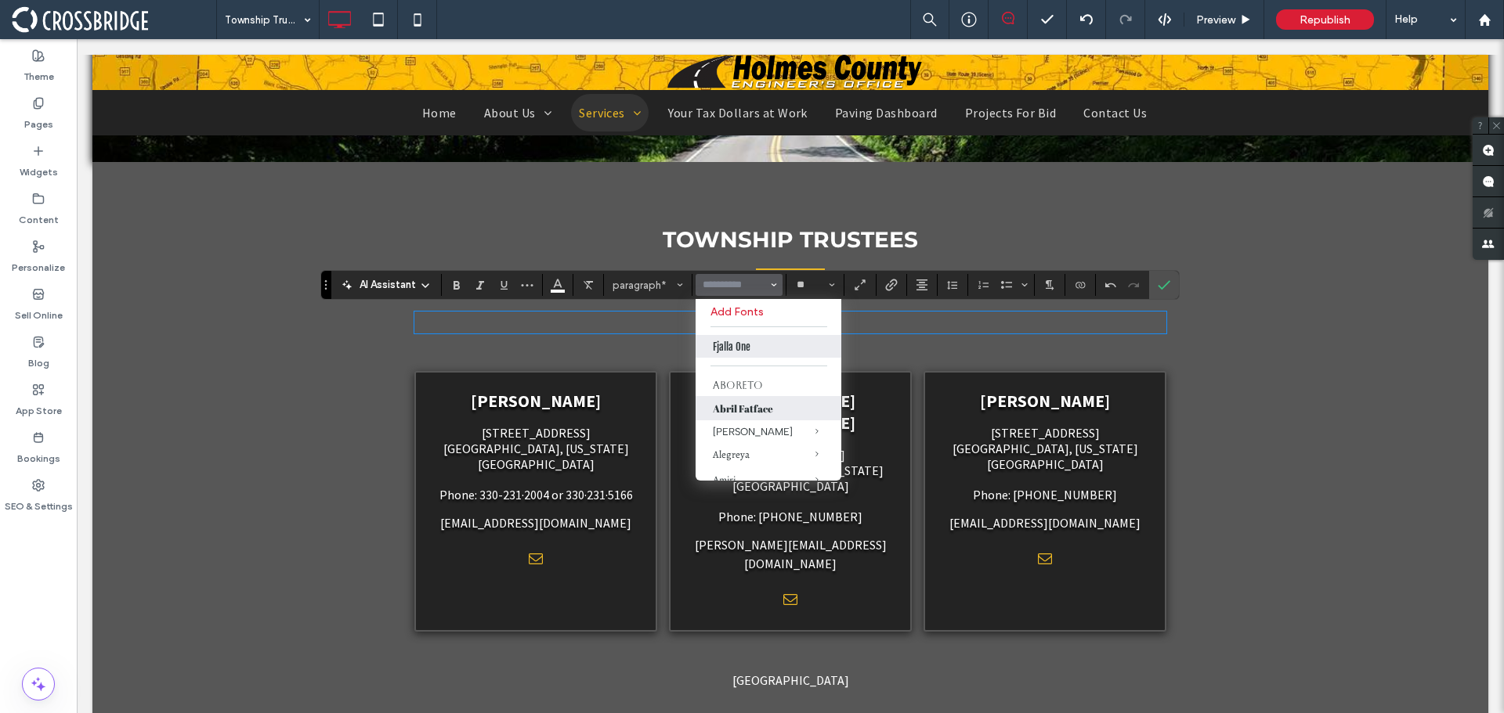
scroll to position [78, 0]
click at [742, 442] on label "Arial" at bounding box center [768, 448] width 146 height 22
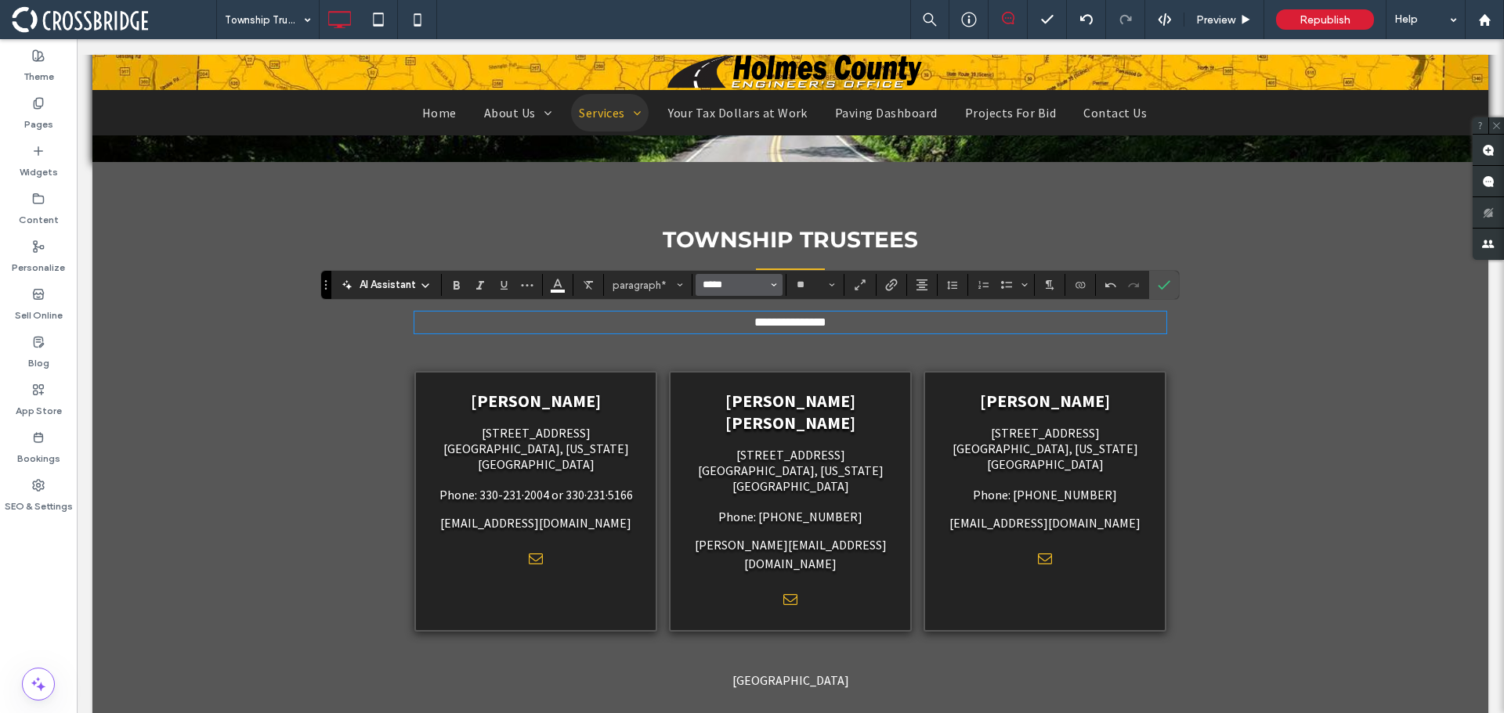
click at [730, 288] on input "*****" at bounding box center [734, 285] width 67 height 13
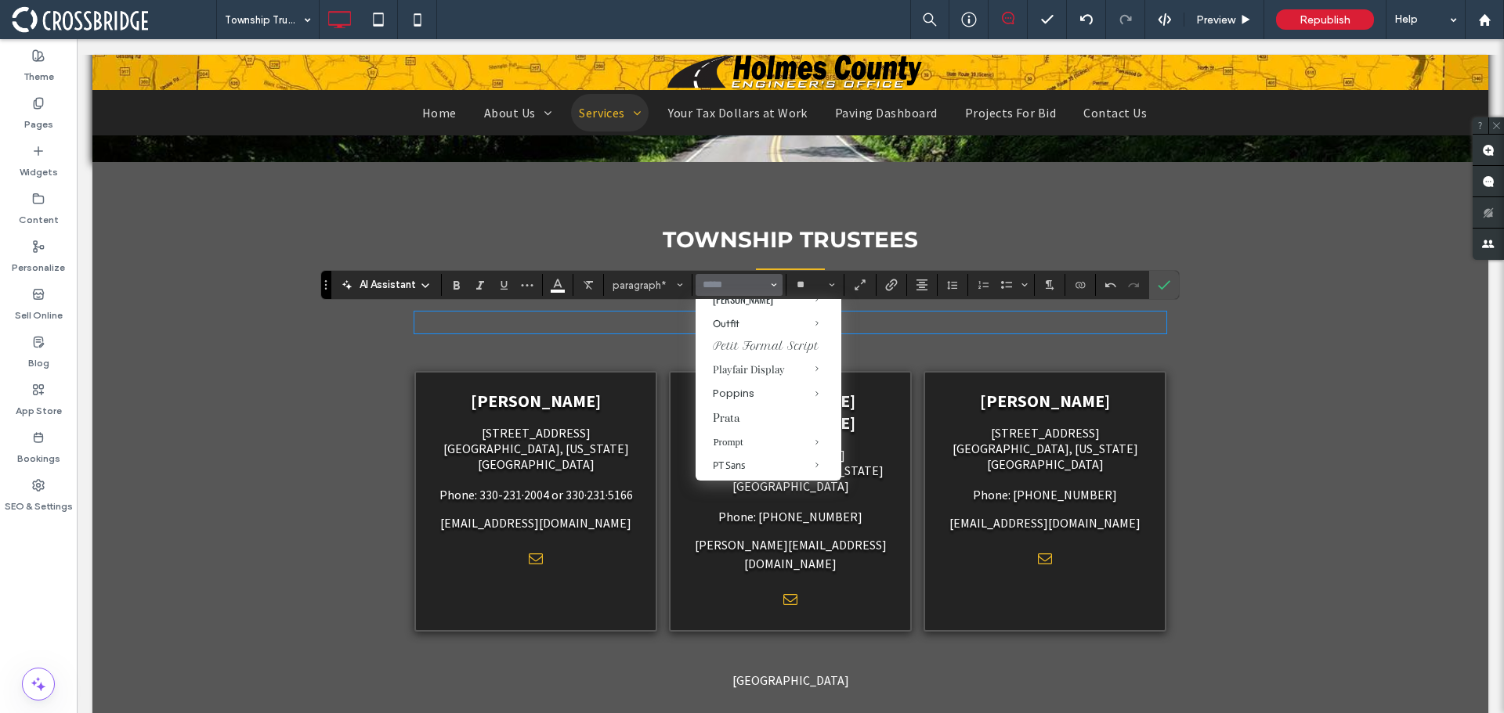
scroll to position [1018, 0]
click at [742, 302] on div "Outfit" at bounding box center [768, 295] width 111 height 13
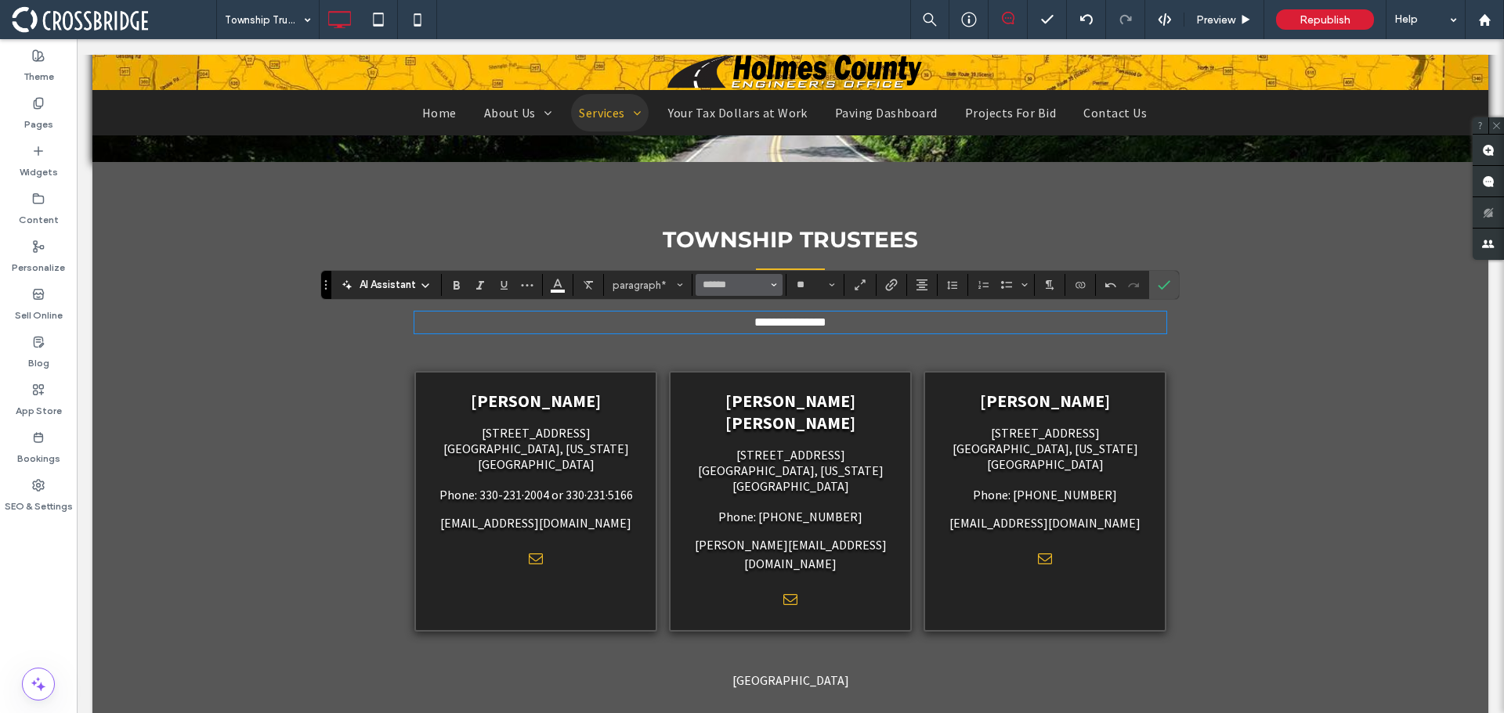
click at [730, 292] on button "******" at bounding box center [738, 285] width 86 height 22
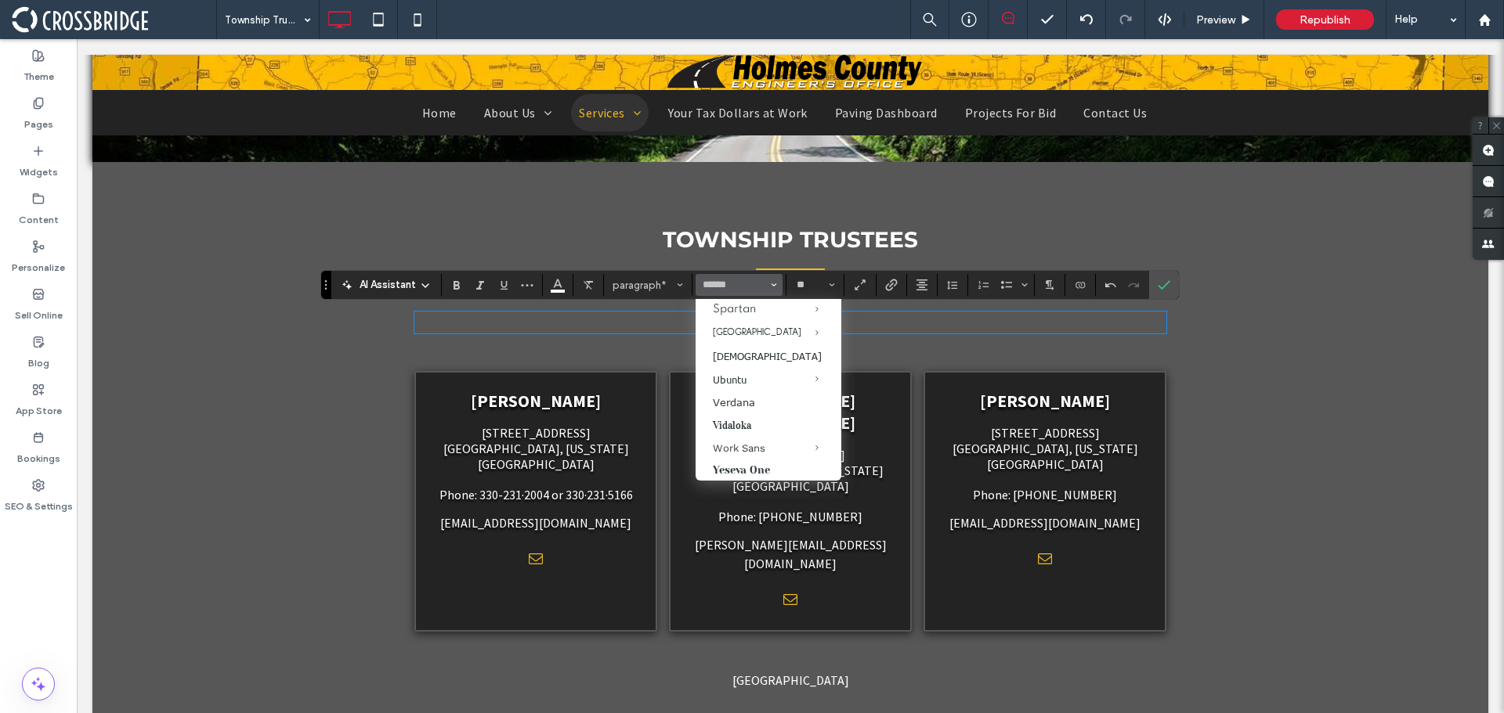
scroll to position [1645, 0]
click at [741, 294] on div "Space Grotesk" at bounding box center [768, 286] width 111 height 13
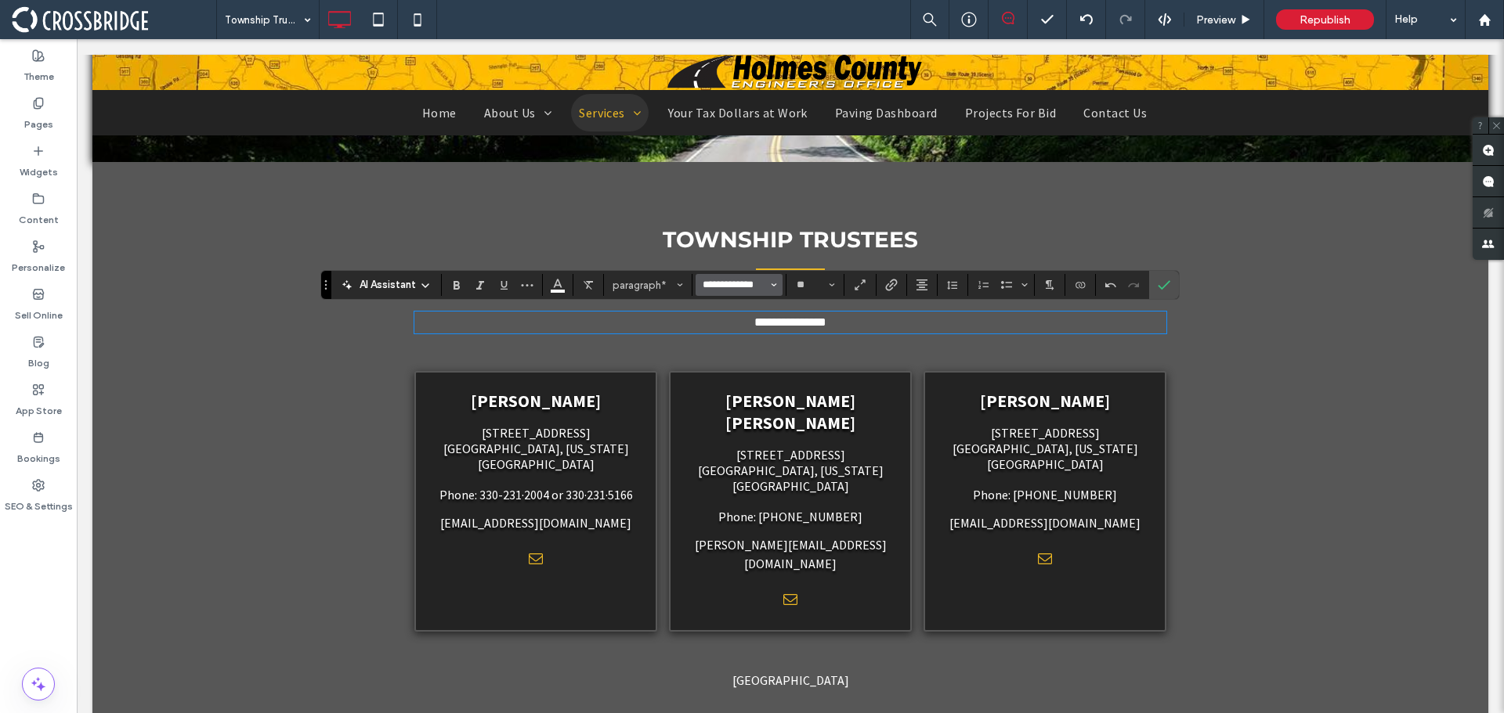
click at [736, 287] on input "**********" at bounding box center [734, 285] width 67 height 13
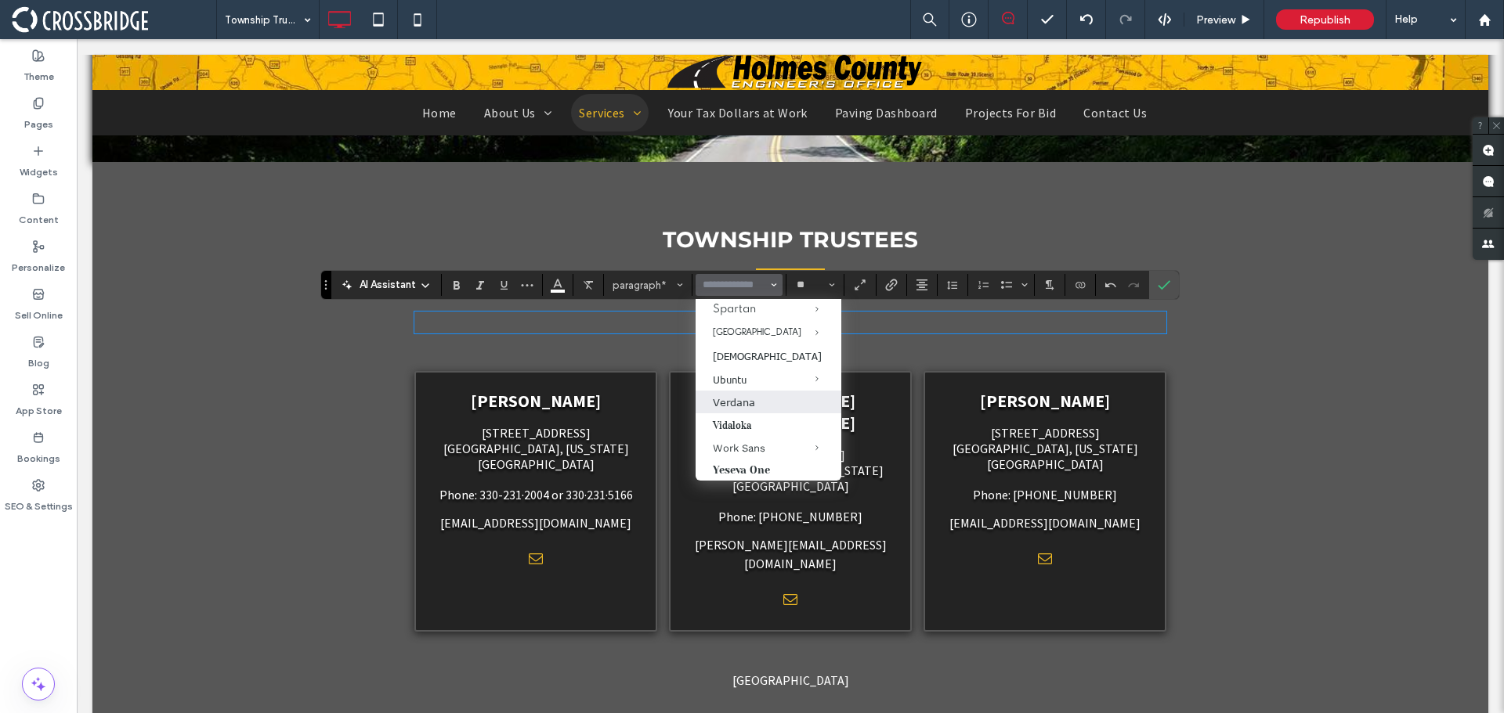
scroll to position [1714, 0]
click at [745, 374] on div "Ubuntu" at bounding box center [768, 379] width 111 height 13
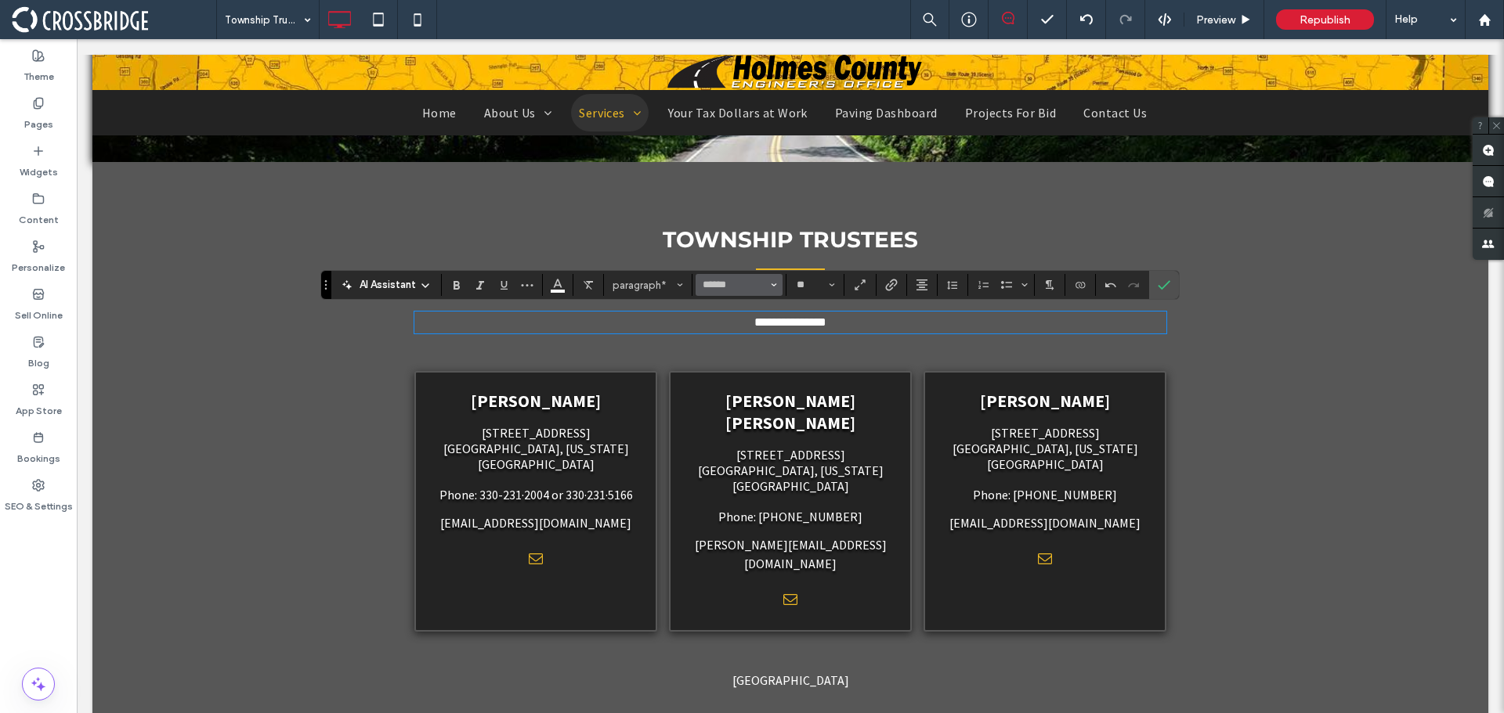
click at [735, 292] on button "******" at bounding box center [738, 285] width 86 height 22
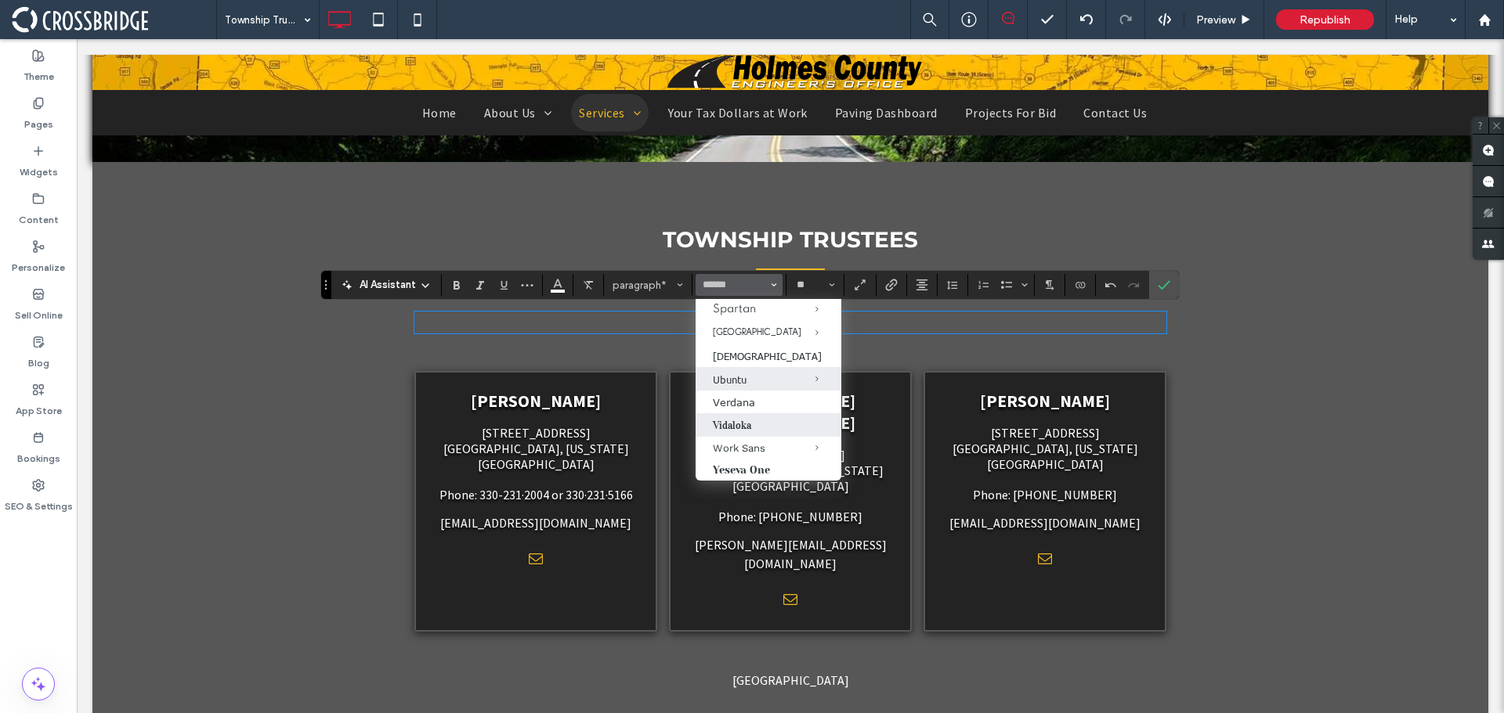
scroll to position [1620, 0]
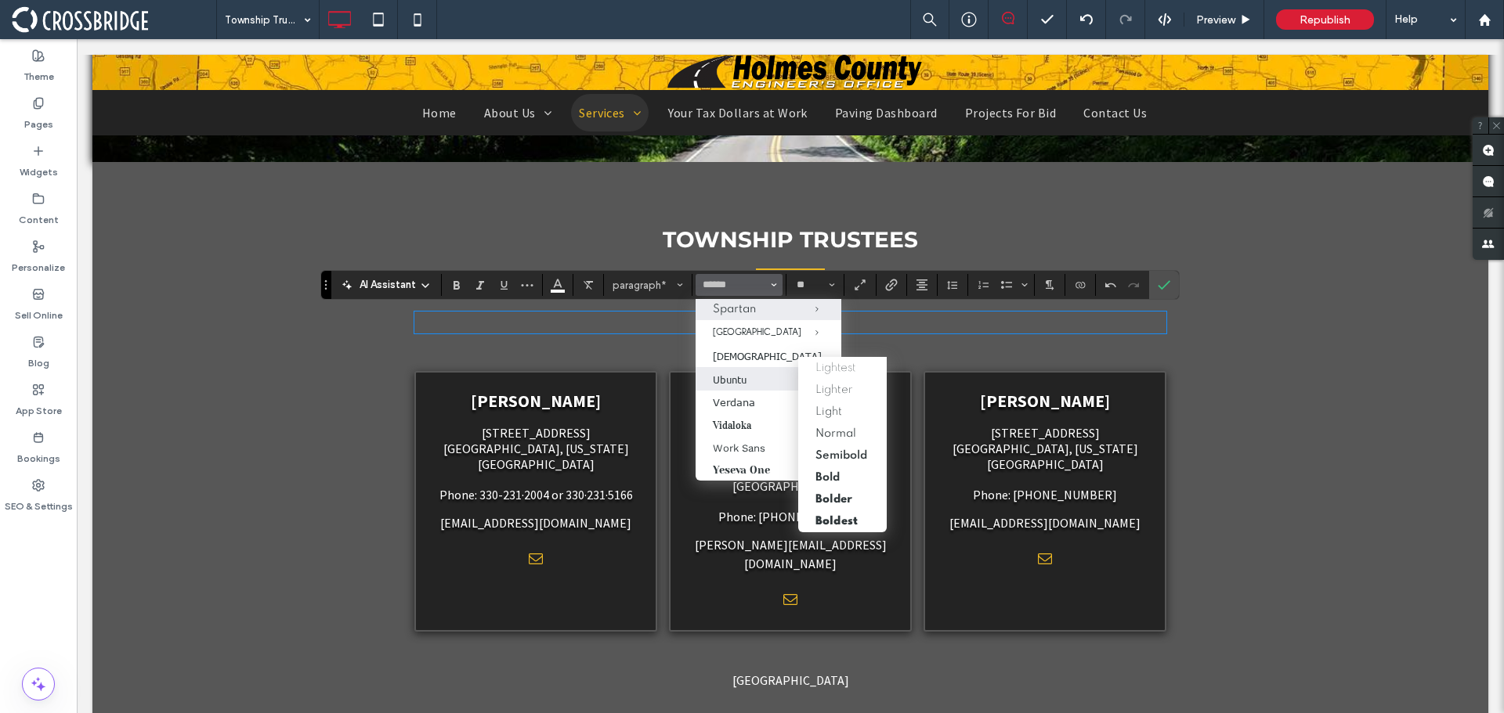
click at [768, 320] on span "Spartan" at bounding box center [804, 309] width 73 height 22
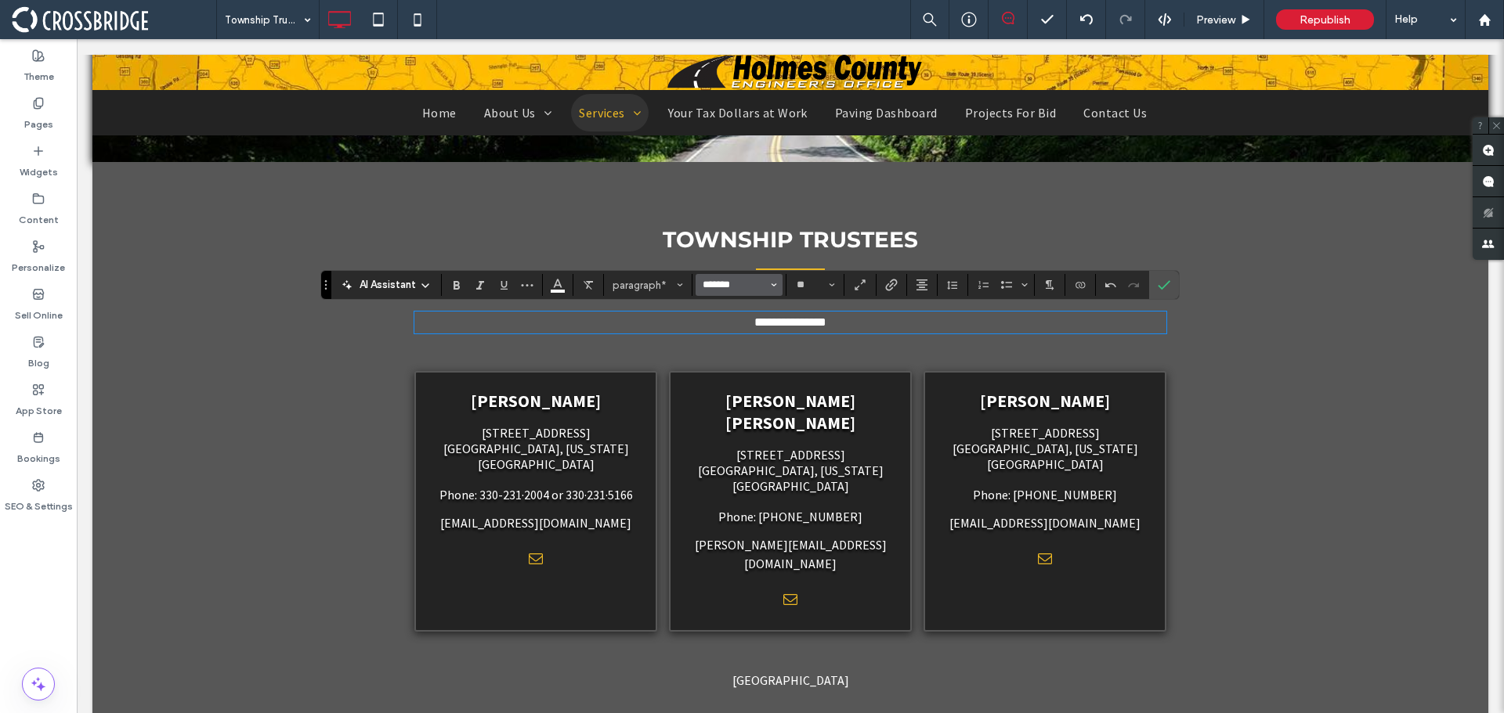
click at [746, 287] on input "*******" at bounding box center [734, 285] width 67 height 13
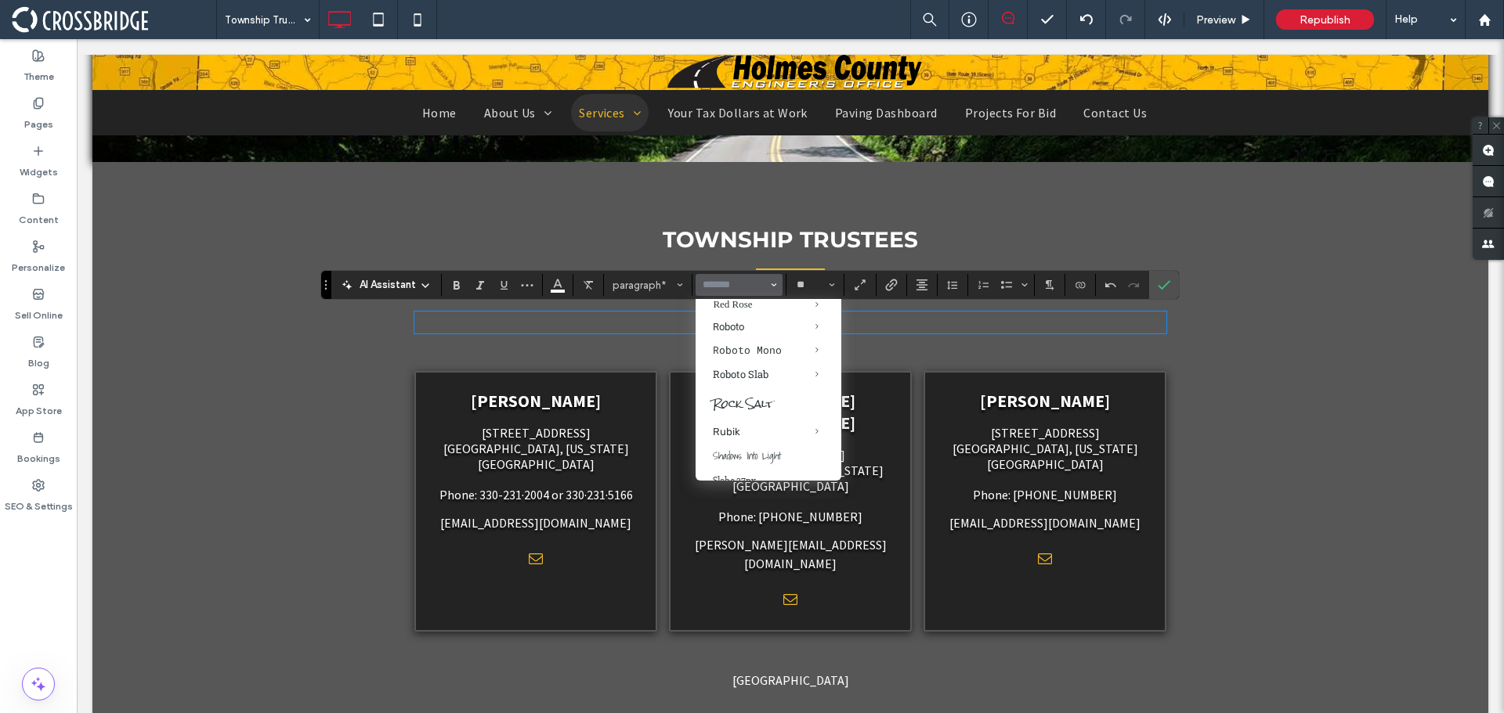
scroll to position [1230, 0]
click at [739, 280] on label "Questrial" at bounding box center [768, 268] width 146 height 21
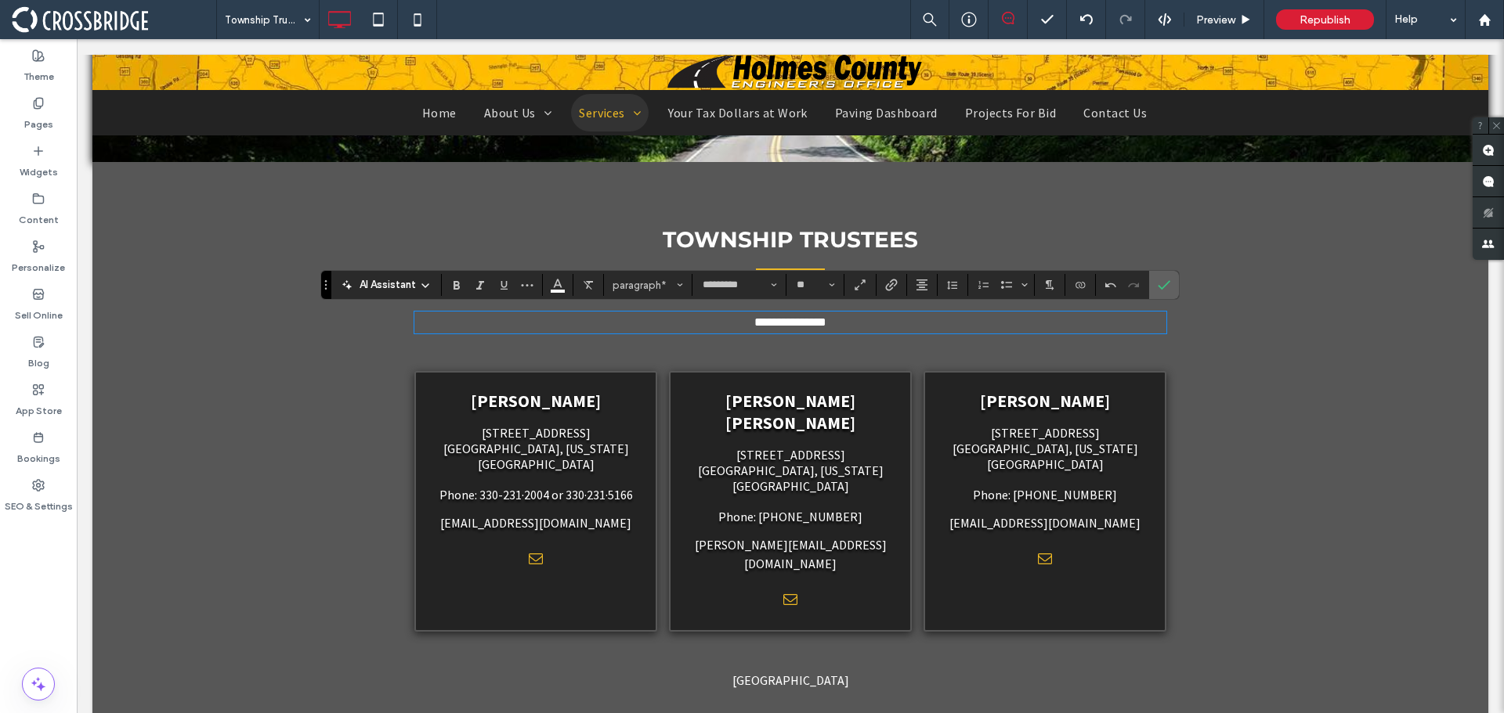
click at [1166, 286] on icon "Confirm" at bounding box center [1163, 285] width 13 height 13
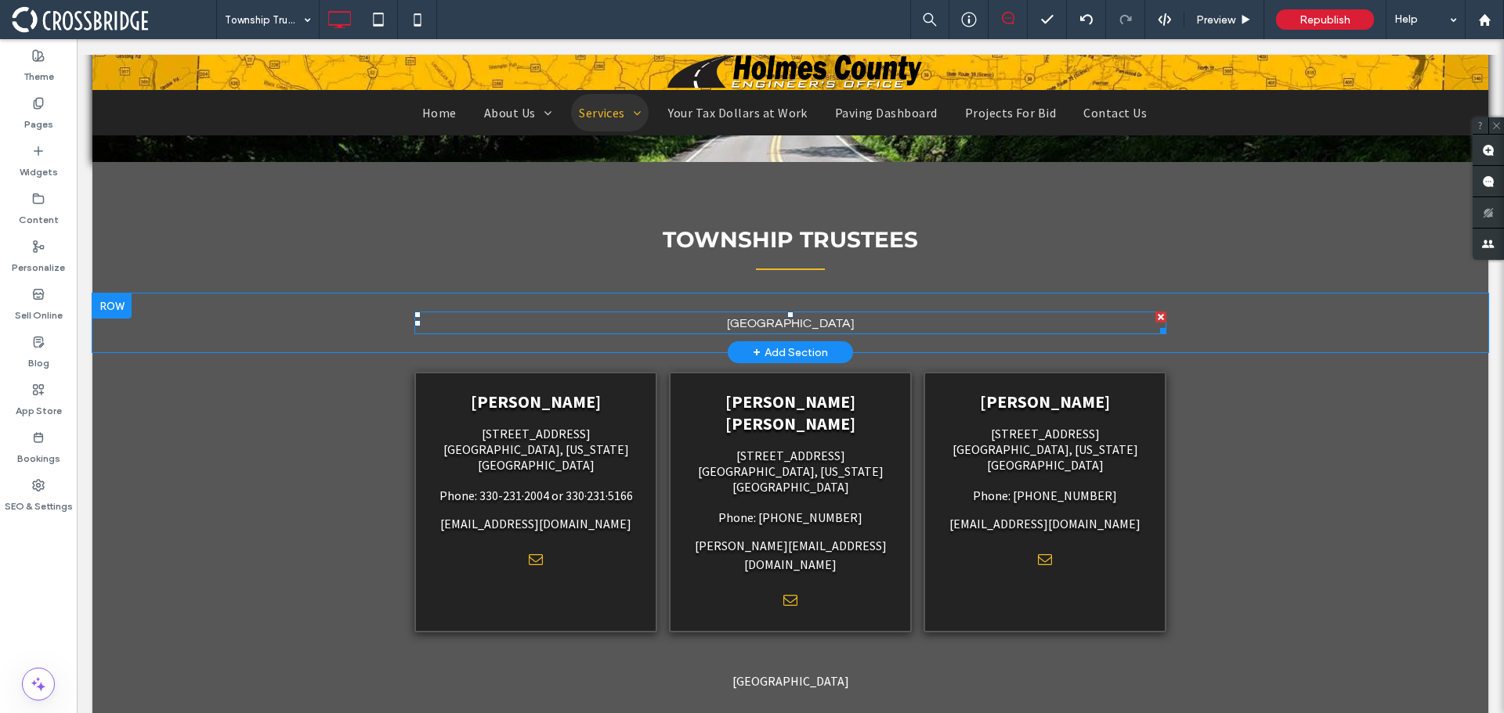
click at [771, 322] on span "[GEOGRAPHIC_DATA]" at bounding box center [790, 323] width 127 height 13
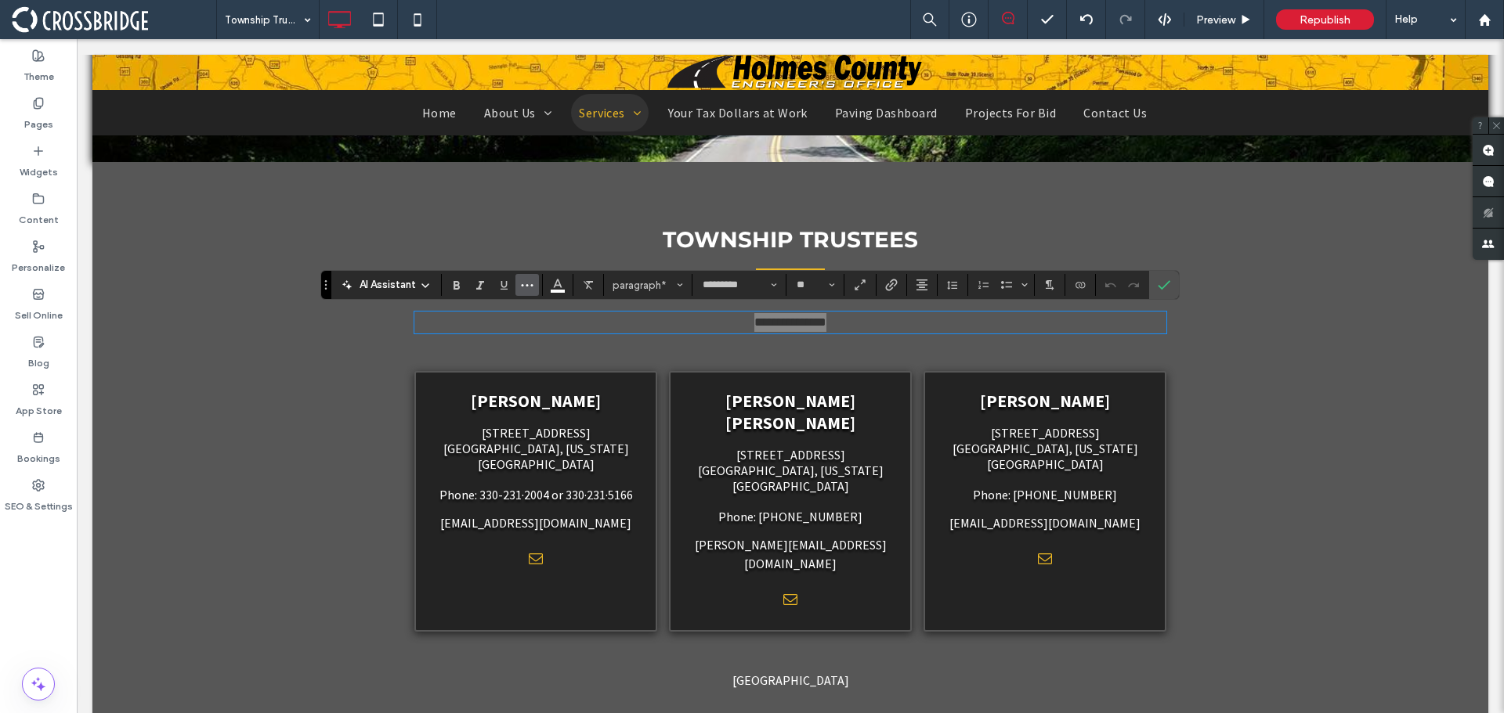
click at [530, 282] on icon "More" at bounding box center [527, 285] width 13 height 13
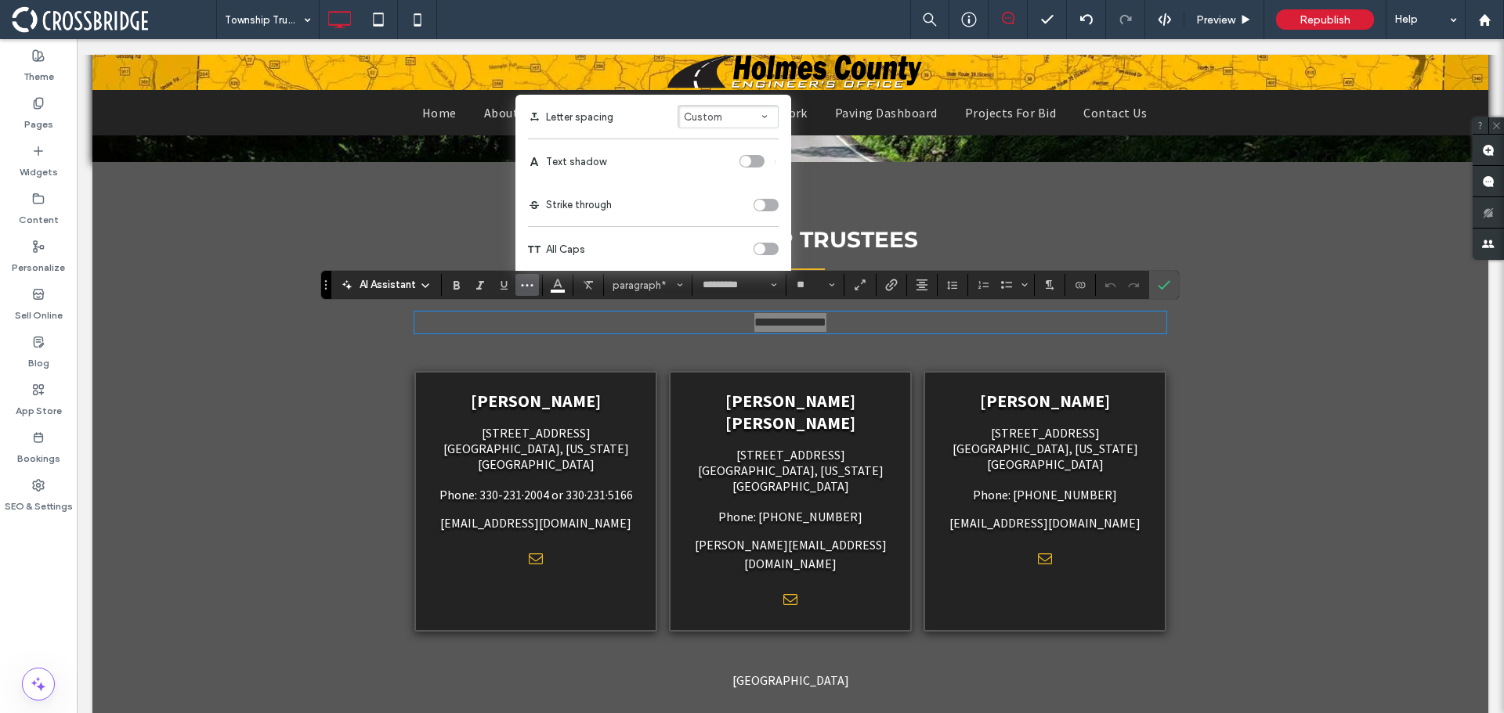
click at [745, 164] on div "toggle" at bounding box center [745, 161] width 11 height 11
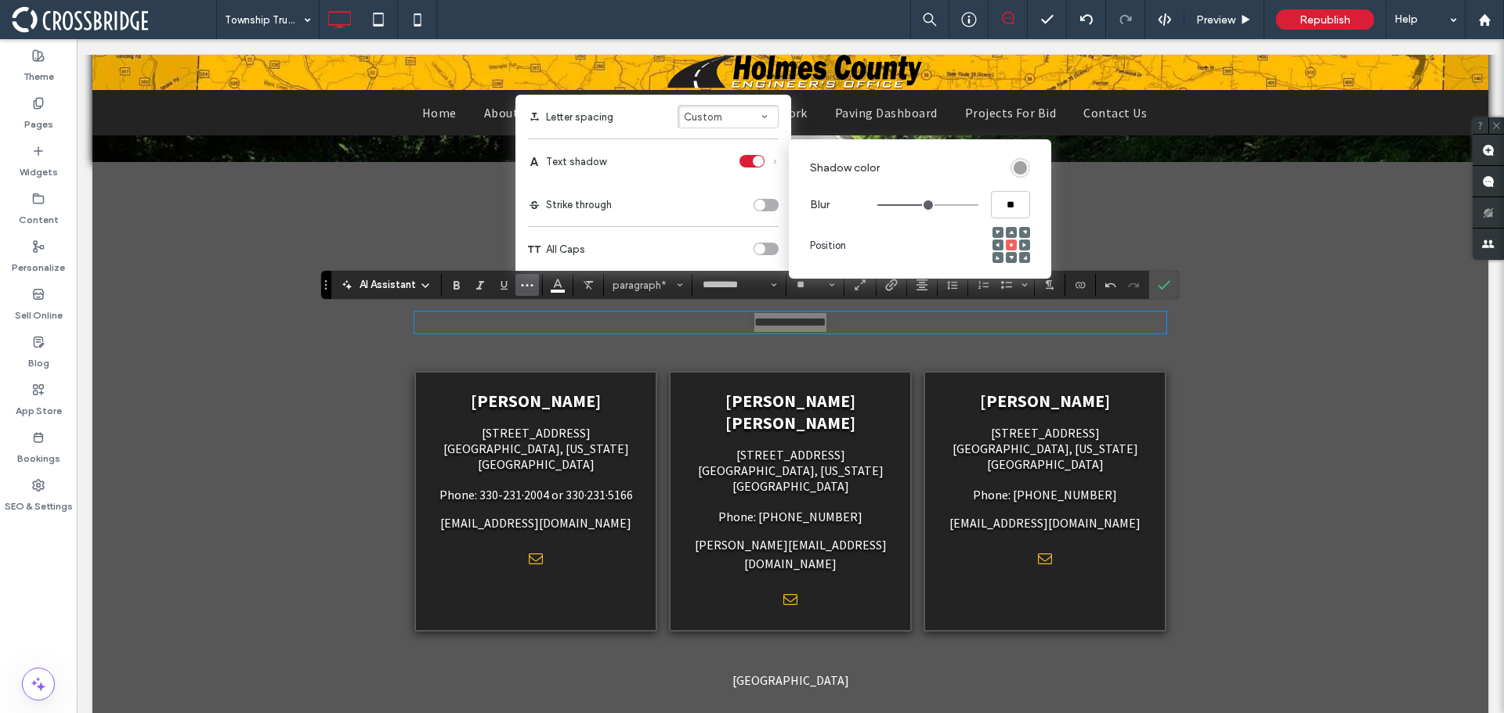
click at [1016, 169] on div "rgba(0, 0, 0, 0.4)" at bounding box center [1019, 167] width 13 height 13
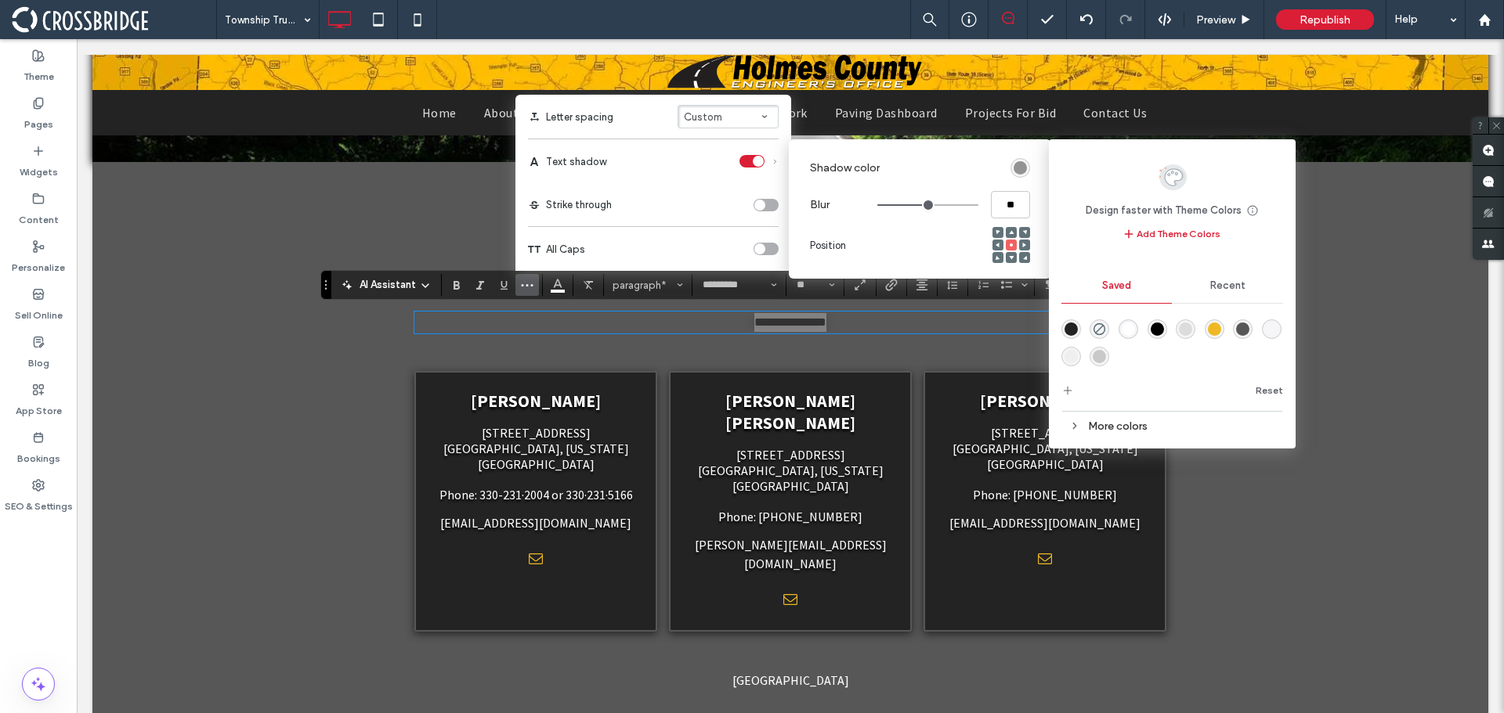
click at [1154, 331] on div "rgba(0,0,0,1)" at bounding box center [1156, 329] width 13 height 13
click at [1012, 258] on use at bounding box center [1011, 258] width 5 height 4
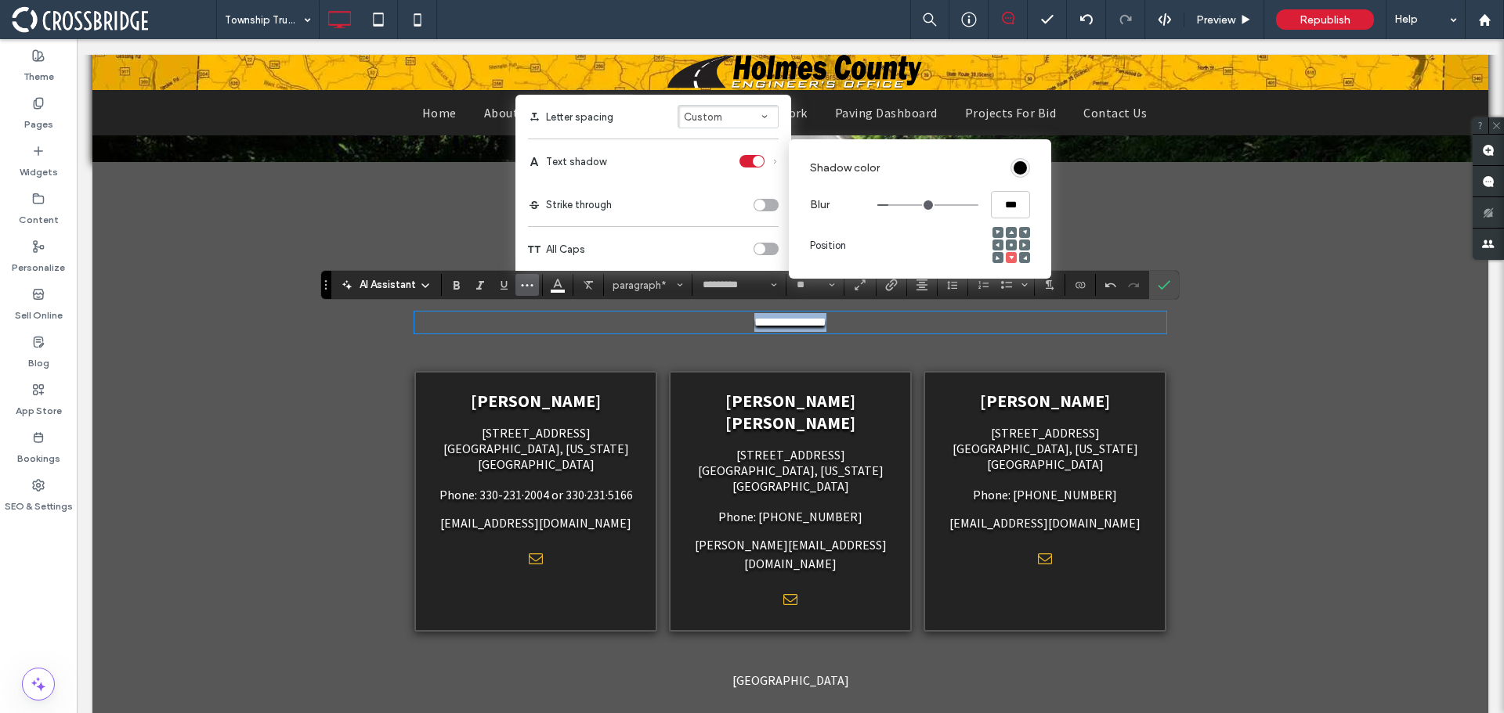
drag, startPoint x: 927, startPoint y: 208, endPoint x: 893, endPoint y: 208, distance: 34.5
click at [893, 206] on input "range" at bounding box center [927, 205] width 101 height 2
click at [1160, 291] on icon "Confirm" at bounding box center [1163, 285] width 13 height 13
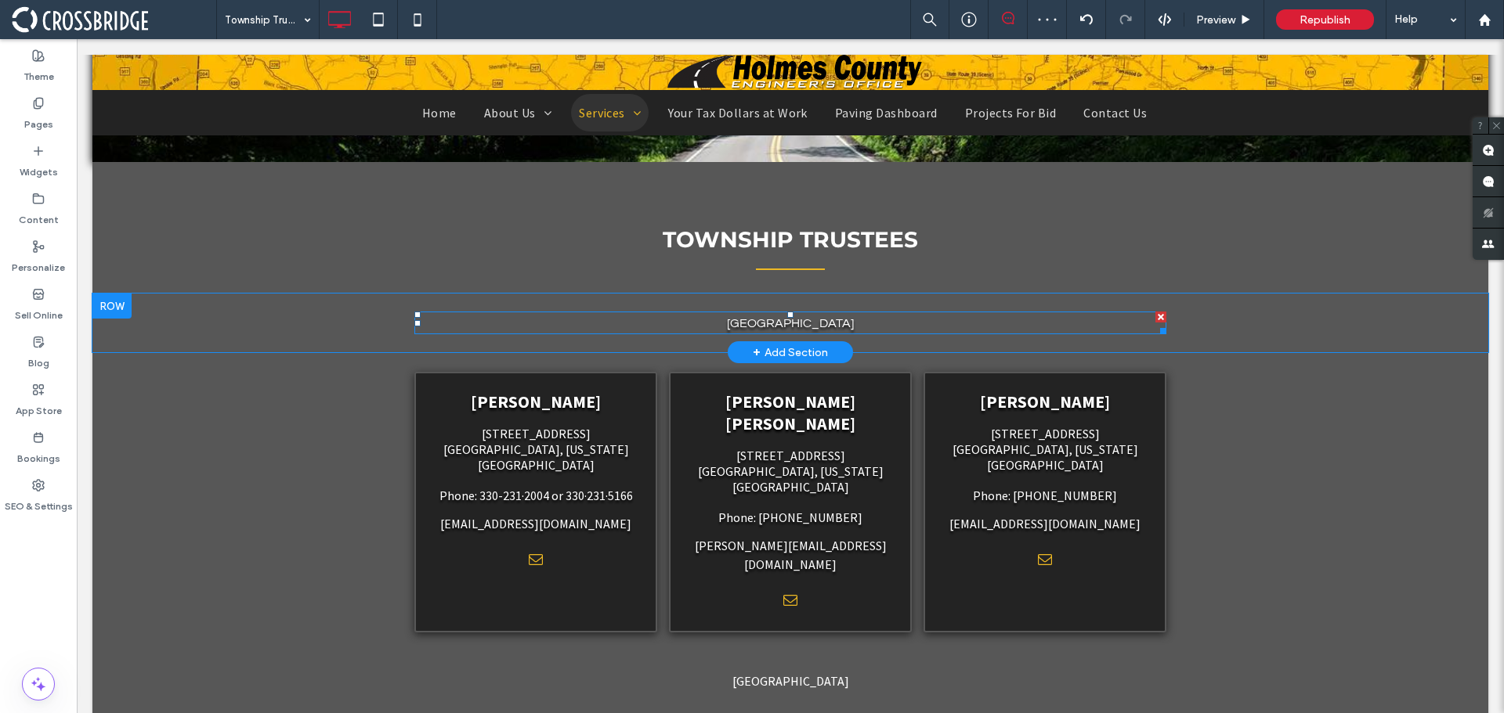
click at [814, 316] on p "[GEOGRAPHIC_DATA]" at bounding box center [790, 323] width 752 height 20
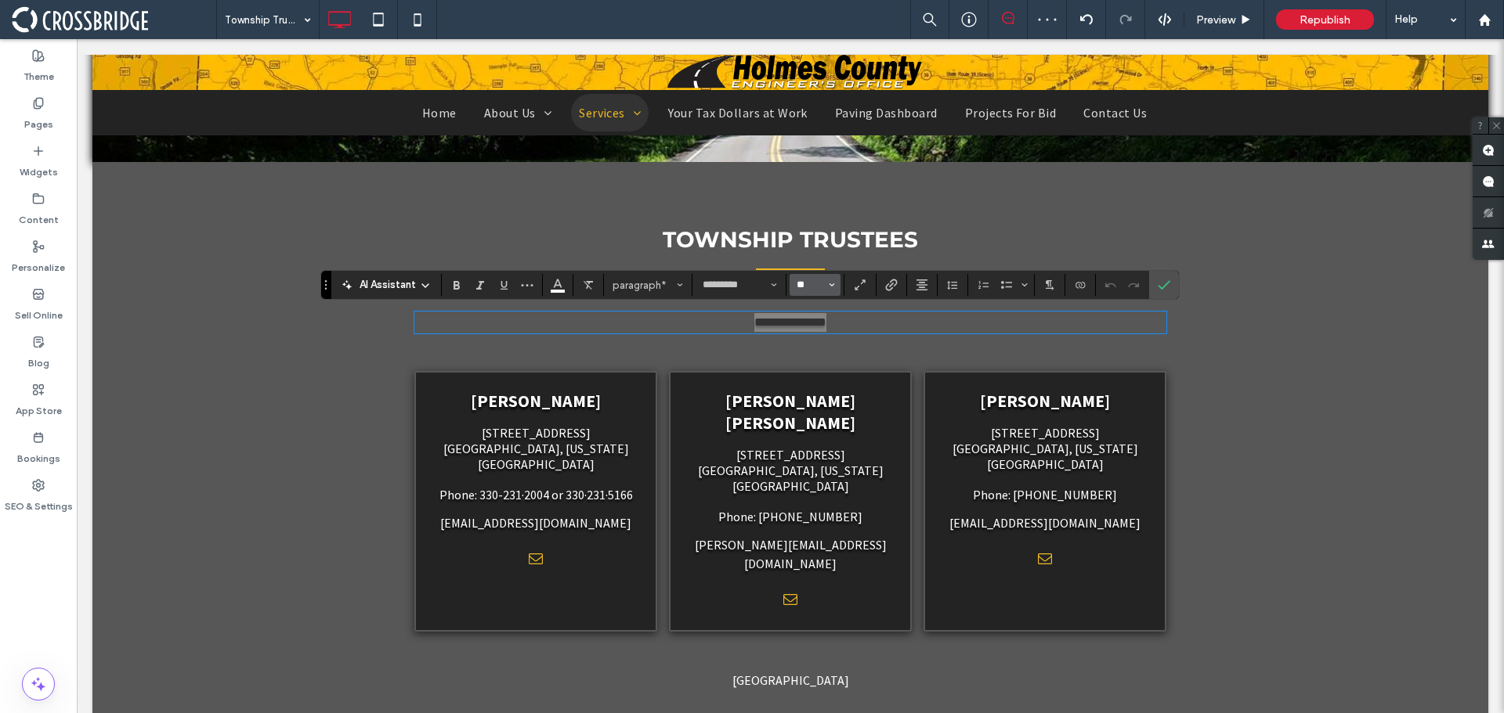
click at [801, 286] on input "**" at bounding box center [810, 285] width 31 height 13
click at [819, 460] on label "18" at bounding box center [814, 464] width 50 height 22
click at [713, 283] on input "*********" at bounding box center [734, 285] width 67 height 13
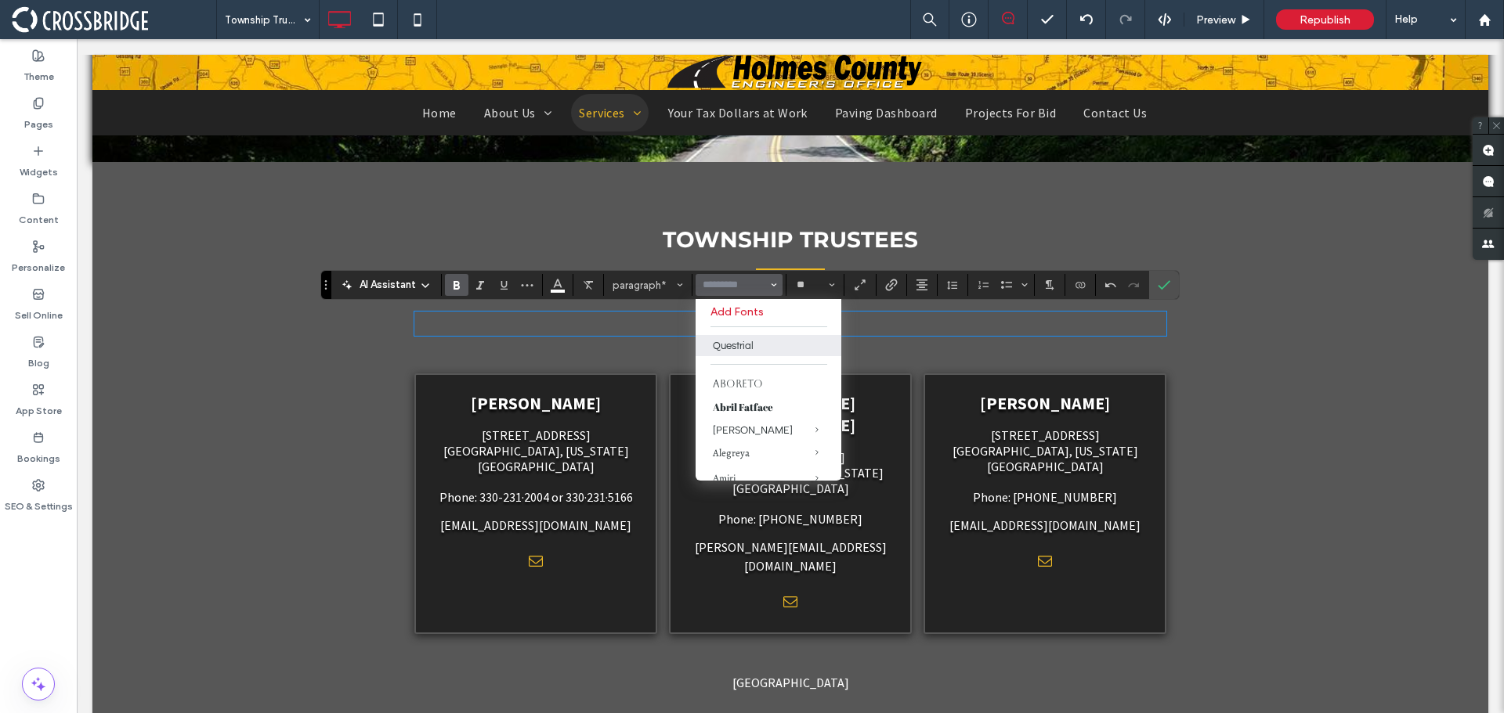
click at [460, 287] on icon "Bold" at bounding box center [456, 285] width 13 height 13
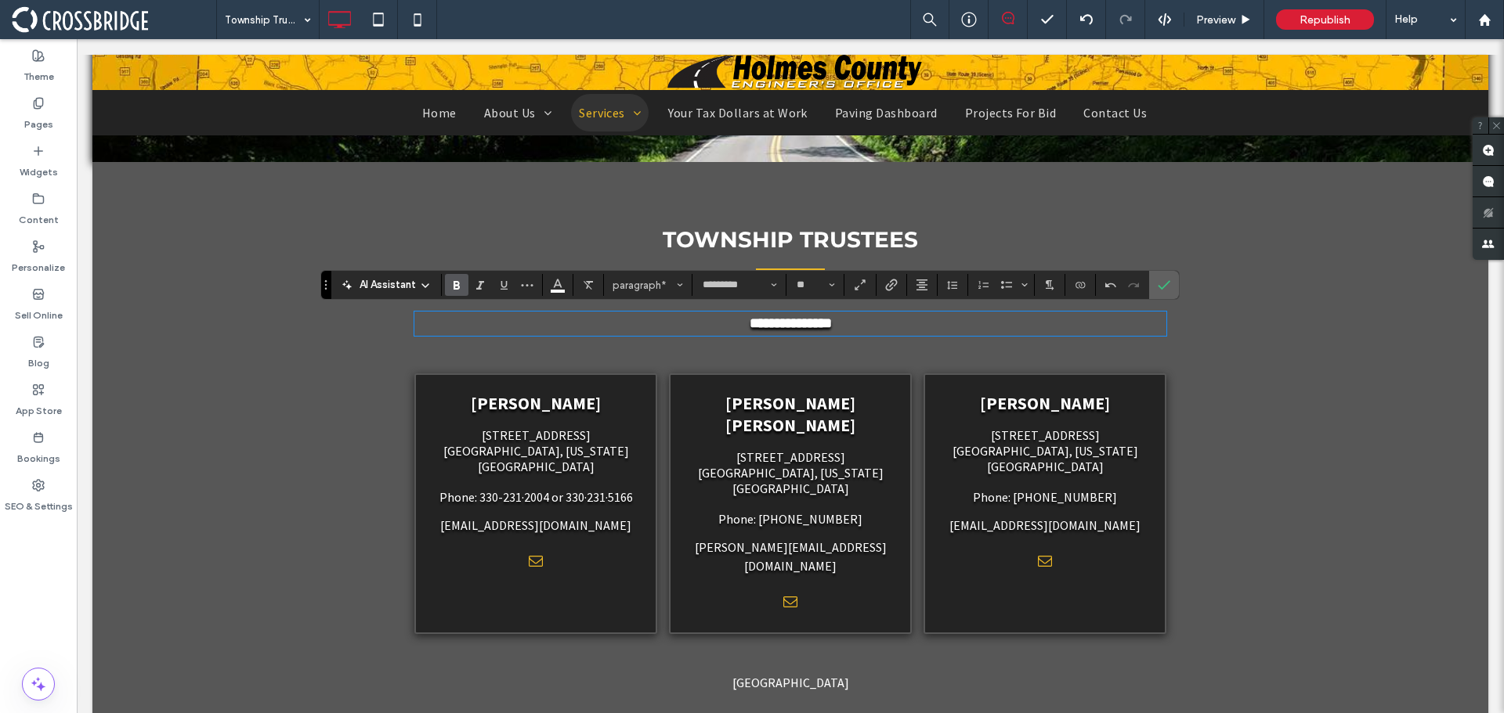
click at [1154, 285] on label "Confirm" at bounding box center [1163, 285] width 23 height 28
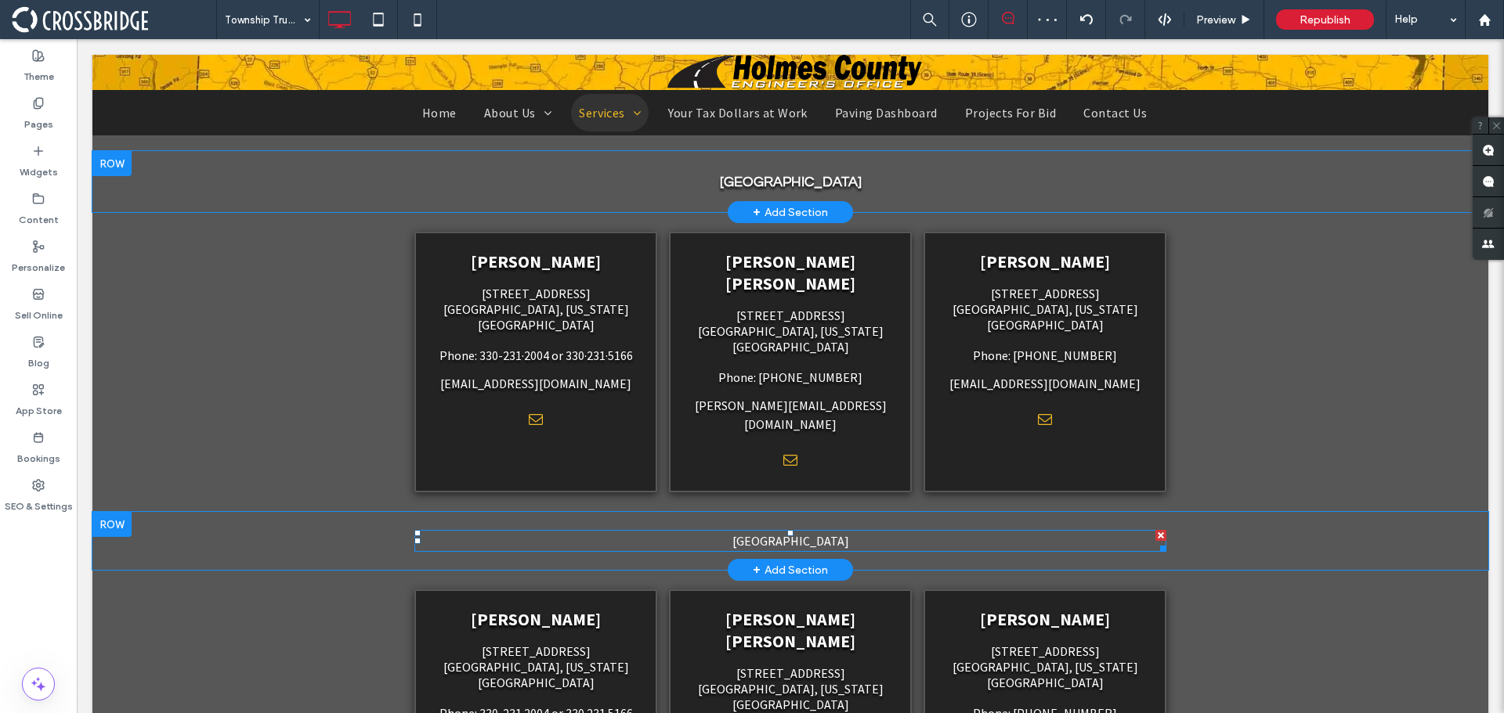
scroll to position [548, 0]
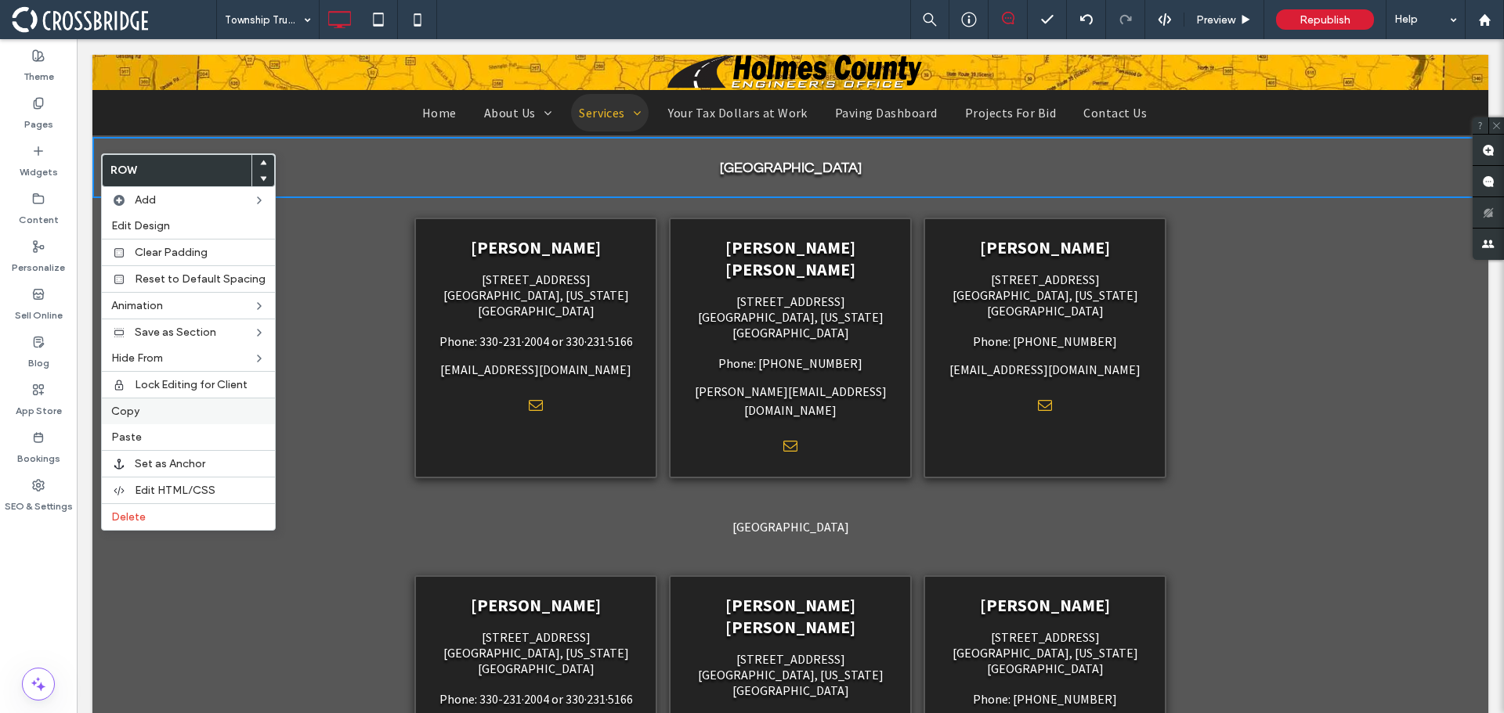
click at [151, 415] on label "Copy" at bounding box center [188, 411] width 154 height 13
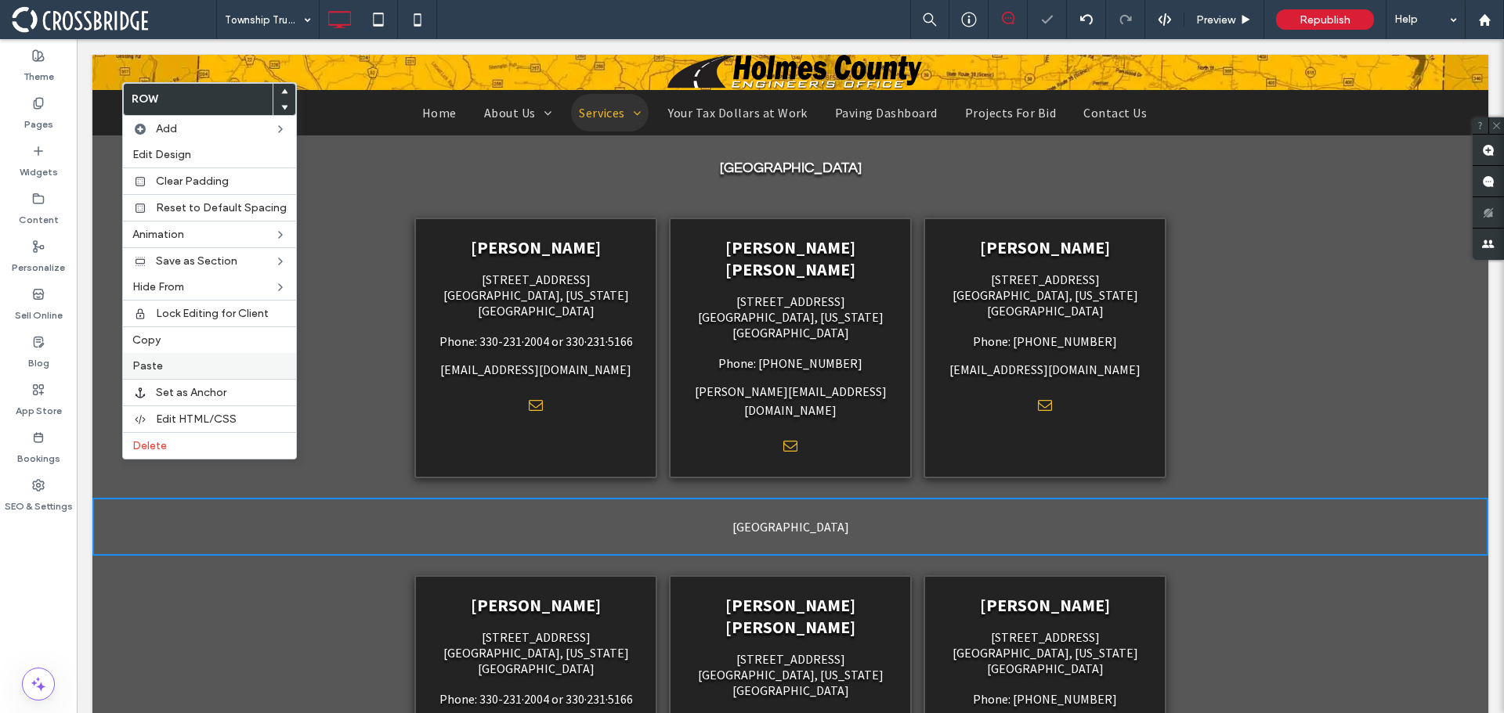
click at [153, 372] on span "Paste" at bounding box center [147, 365] width 31 height 13
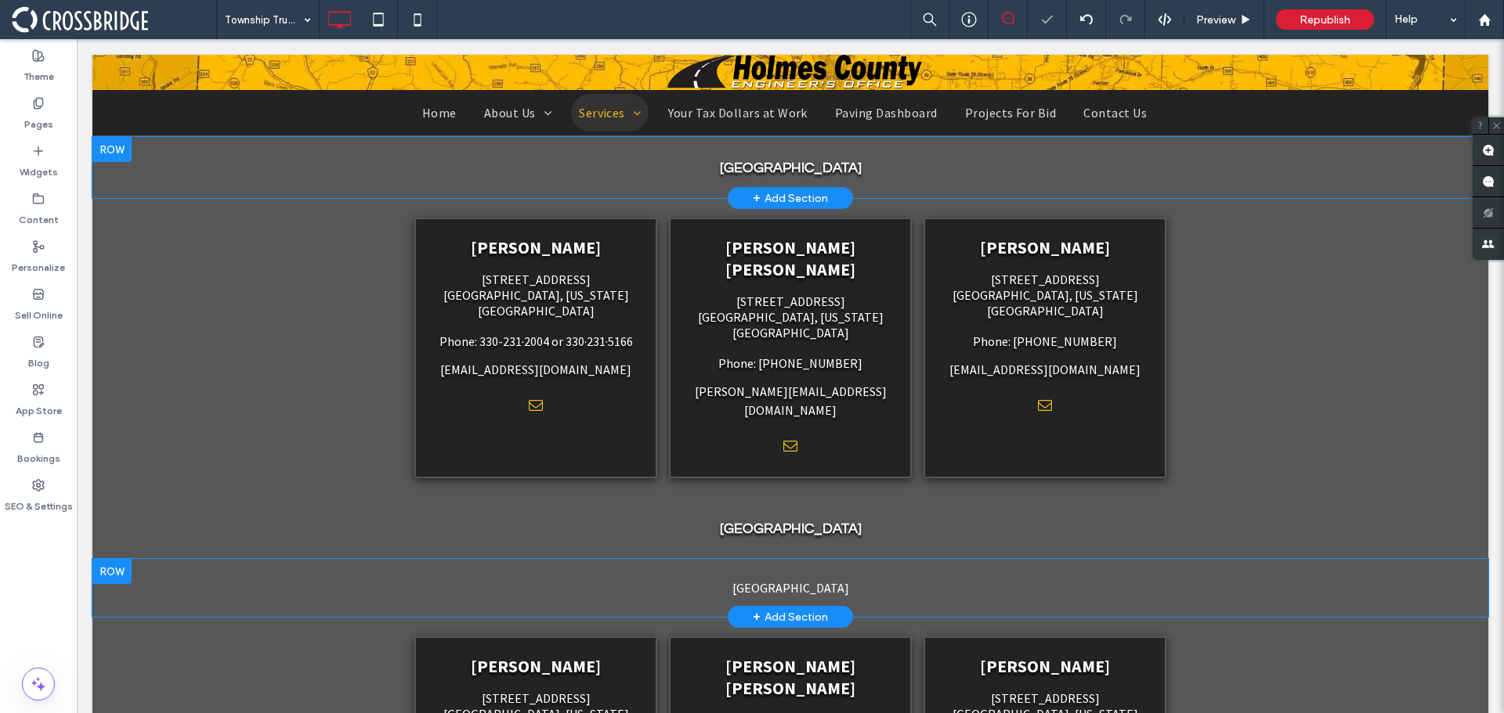
click at [107, 559] on div at bounding box center [111, 571] width 39 height 25
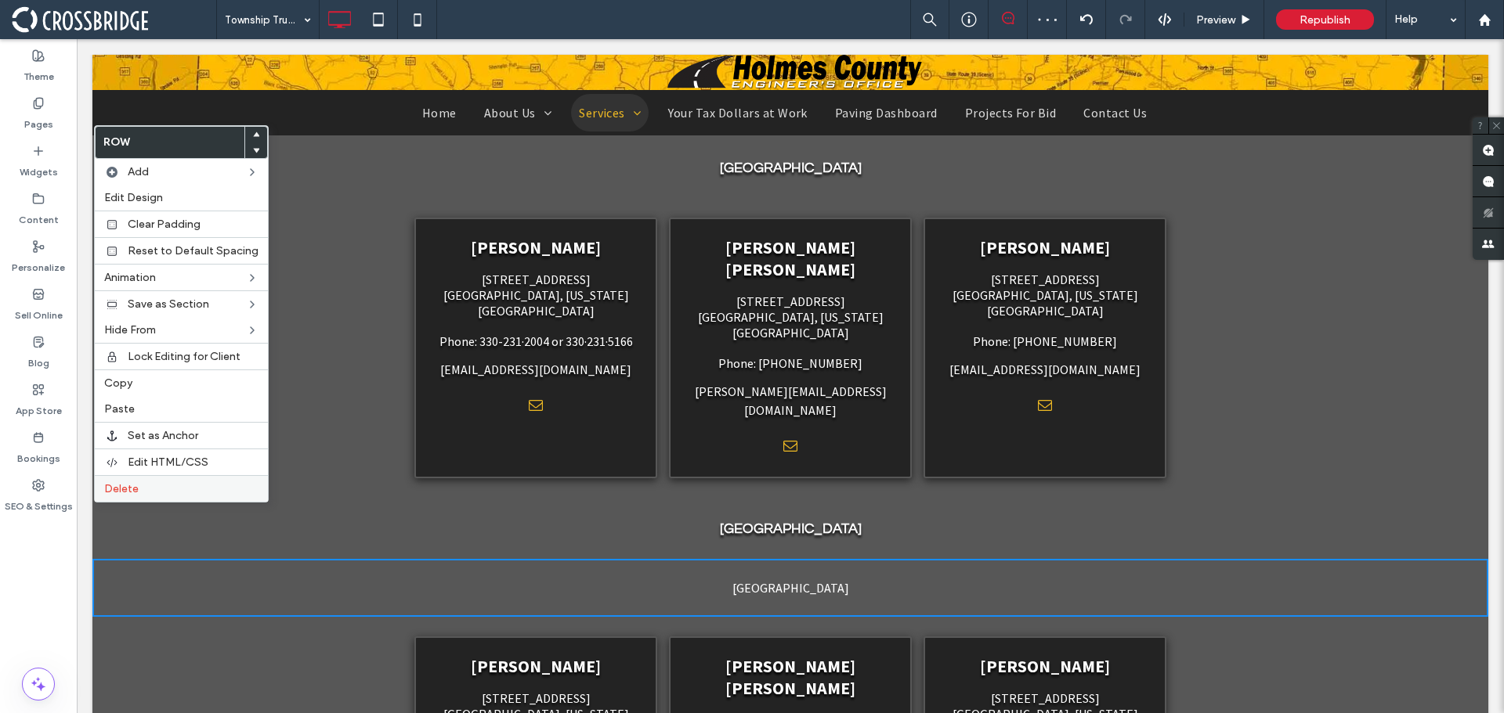
click at [129, 497] on div "Delete" at bounding box center [181, 488] width 173 height 27
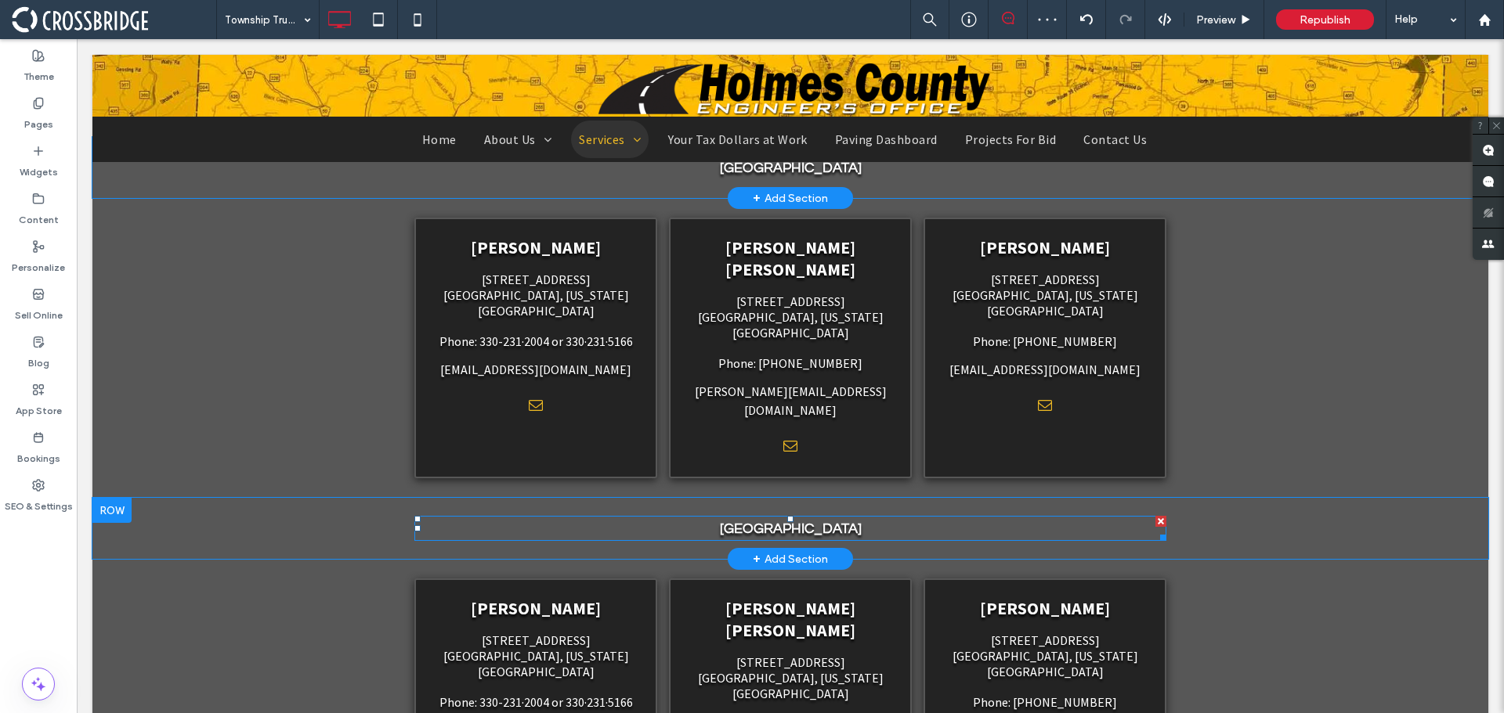
click at [739, 522] on strong "[GEOGRAPHIC_DATA]" at bounding box center [791, 529] width 142 height 15
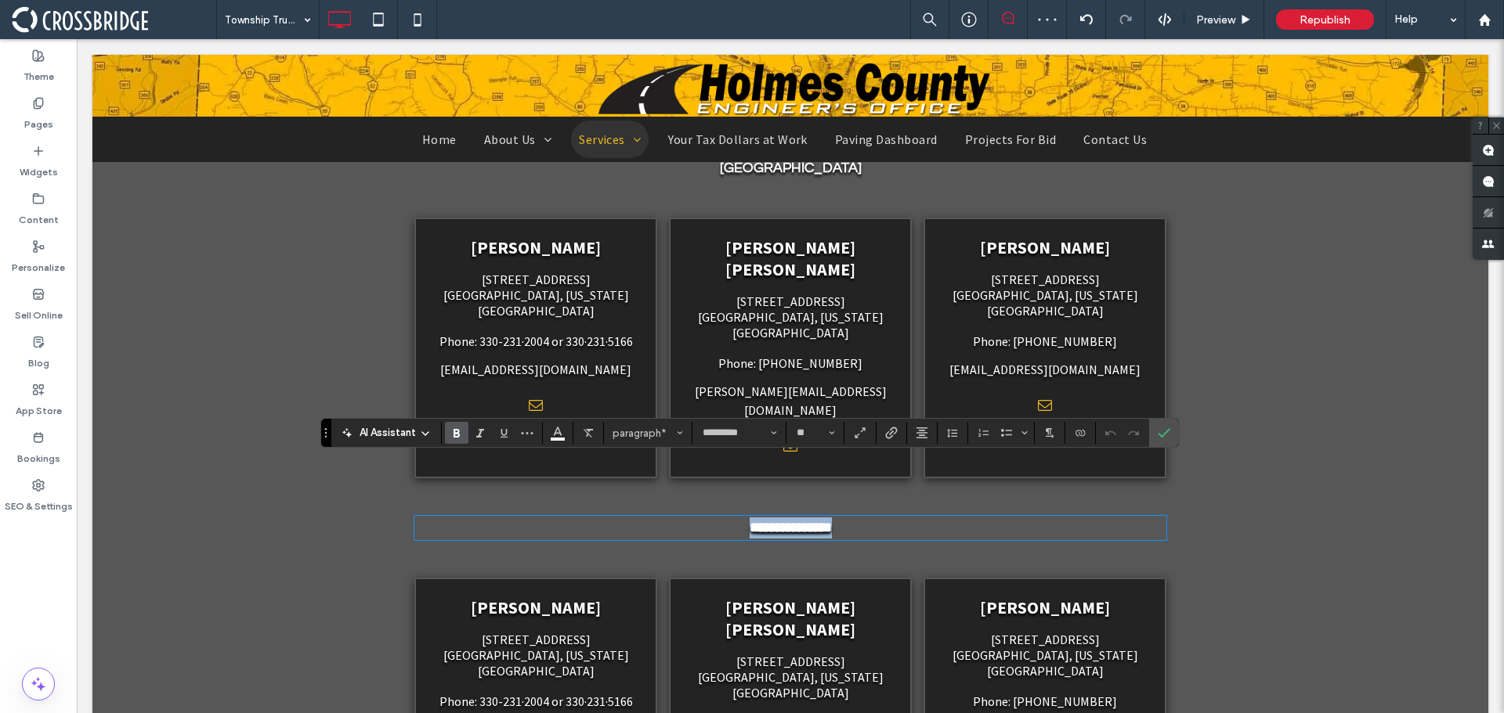
click at [749, 521] on strong "**********" at bounding box center [790, 528] width 82 height 14
drag, startPoint x: 771, startPoint y: 473, endPoint x: 724, endPoint y: 473, distance: 47.0
click at [749, 521] on strong "**********" at bounding box center [790, 528] width 82 height 14
click at [1168, 437] on icon "Confirm" at bounding box center [1163, 433] width 13 height 13
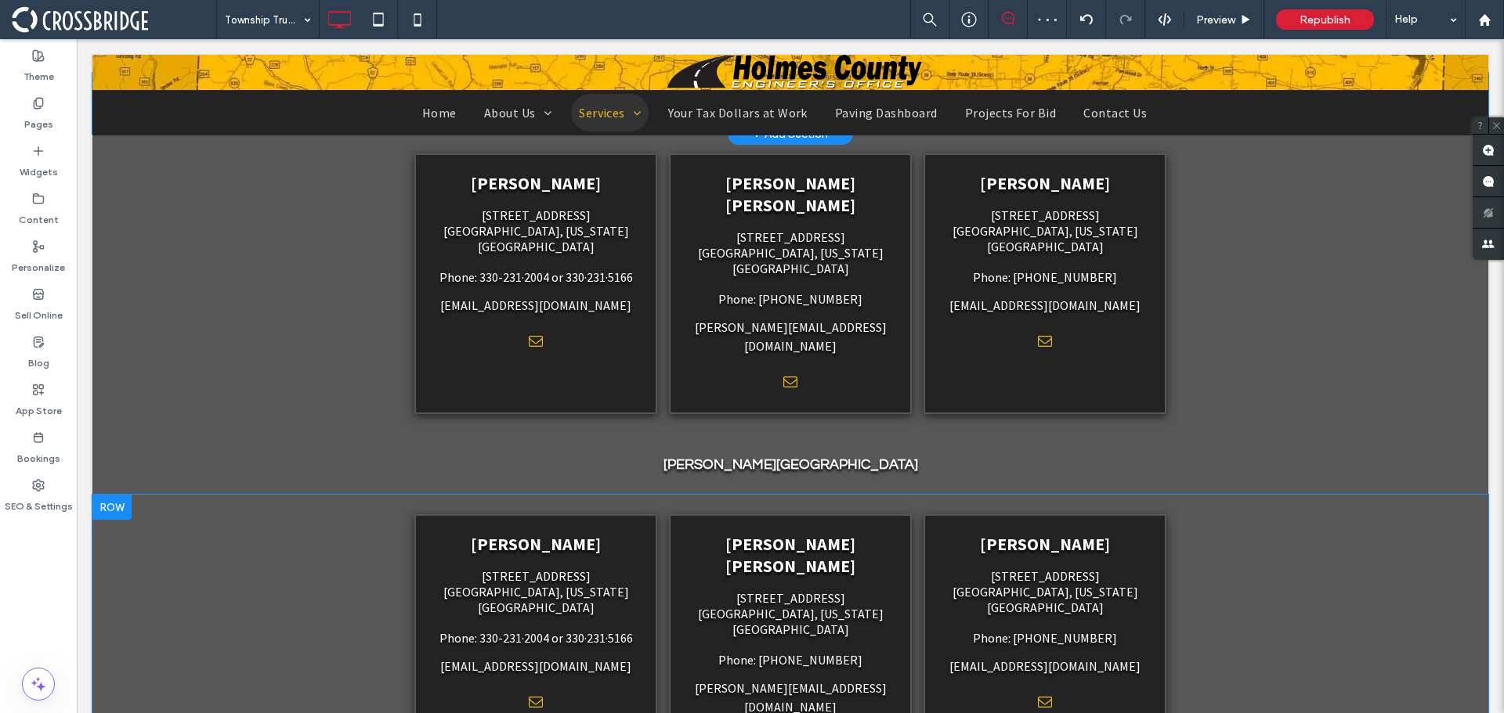
scroll to position [627, 0]
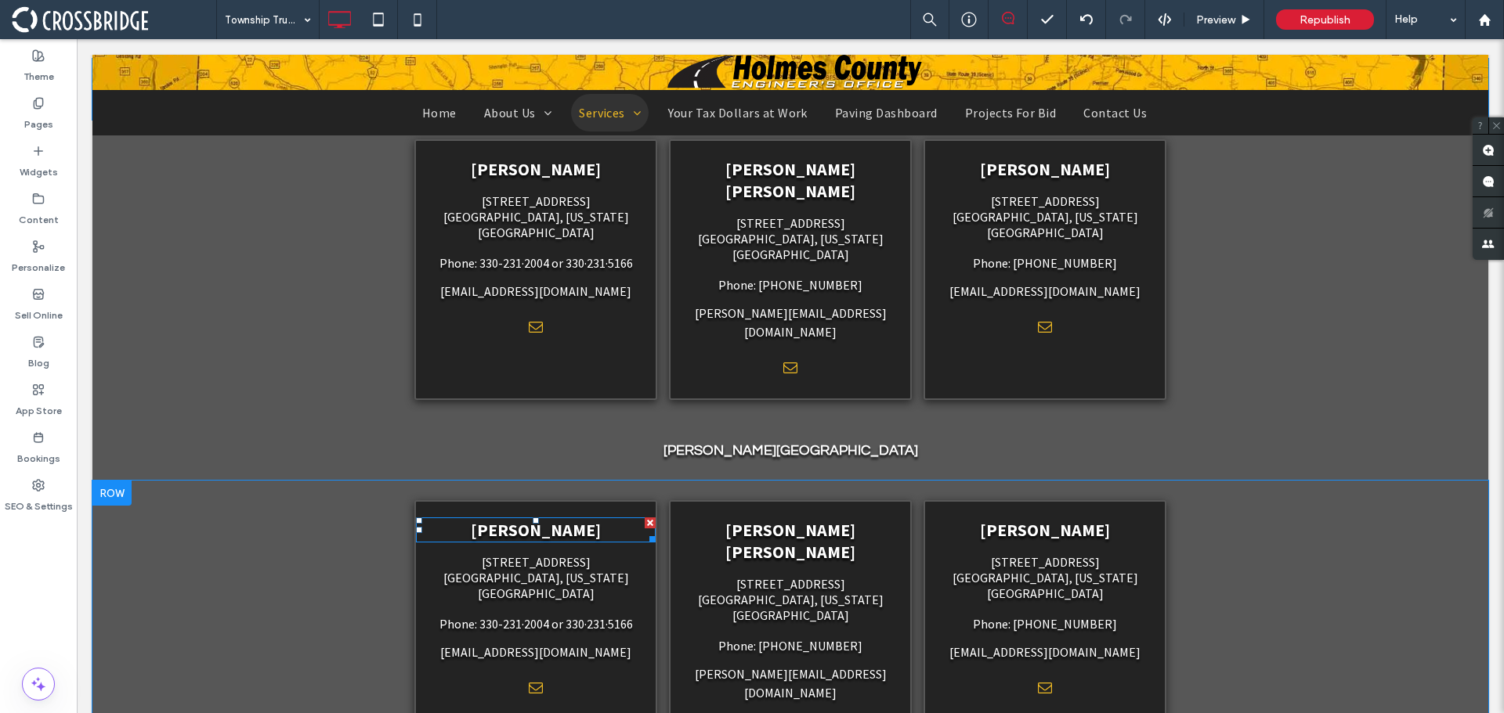
click at [528, 519] on span "[PERSON_NAME]" at bounding box center [536, 530] width 130 height 22
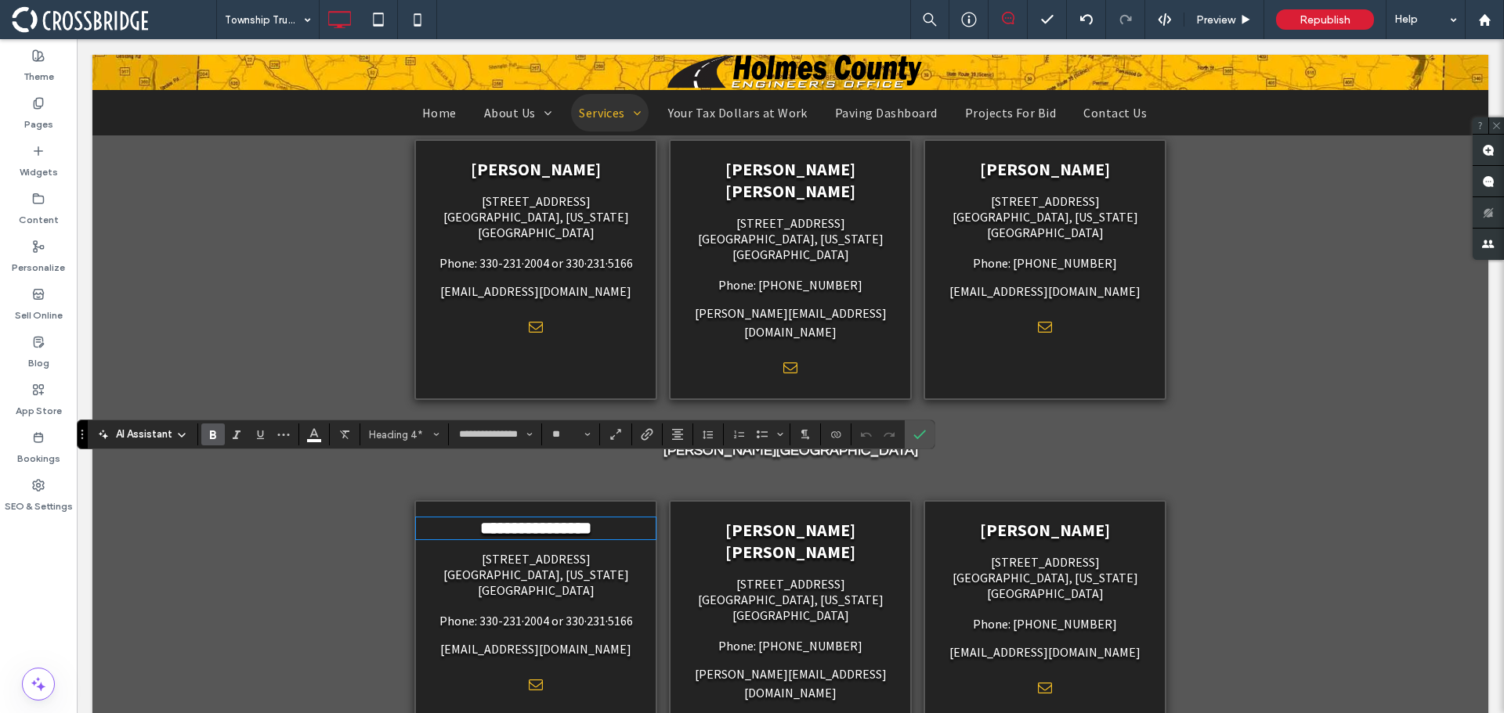
scroll to position [0, 0]
drag, startPoint x: 913, startPoint y: 429, endPoint x: 963, endPoint y: 436, distance: 50.6
click at [913, 429] on icon "Confirm" at bounding box center [919, 434] width 13 height 13
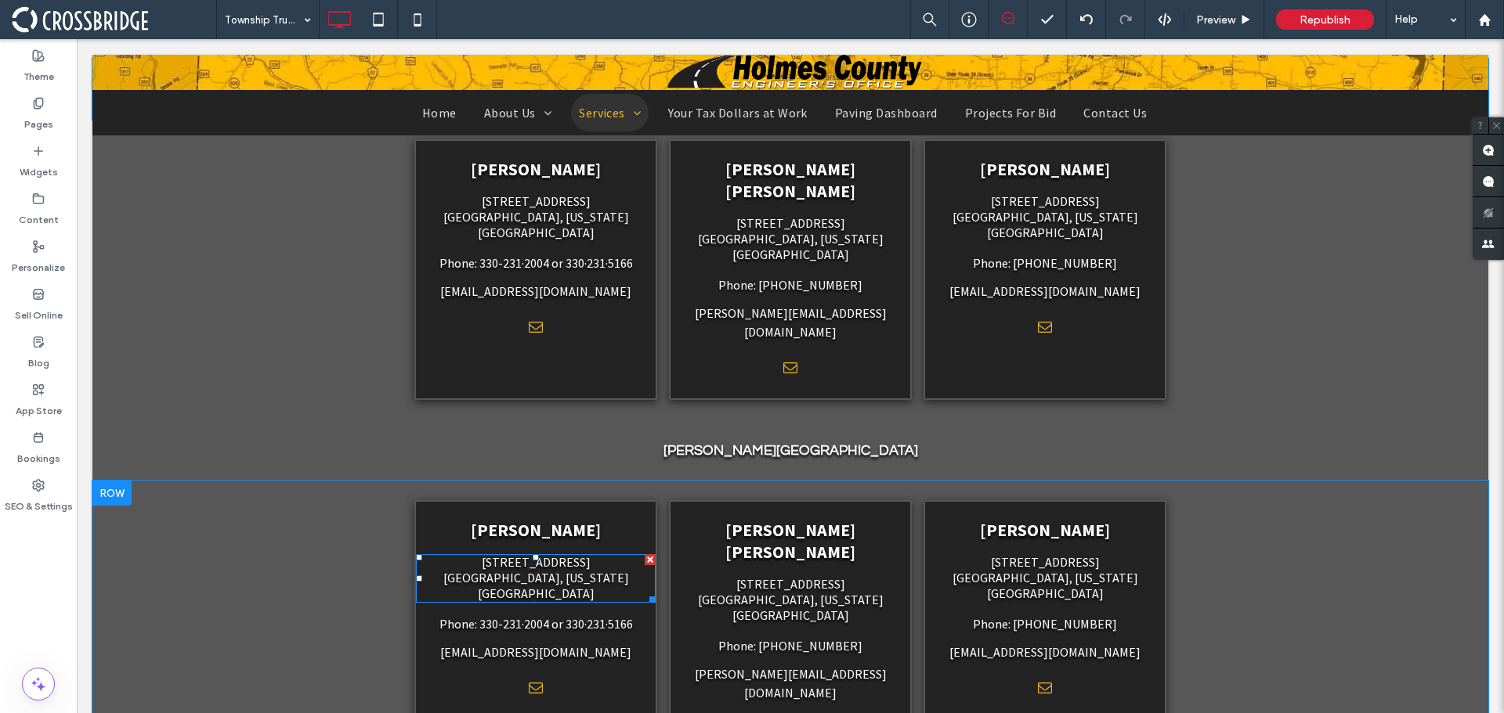
click at [548, 554] on span "[STREET_ADDRESS]" at bounding box center [536, 562] width 109 height 16
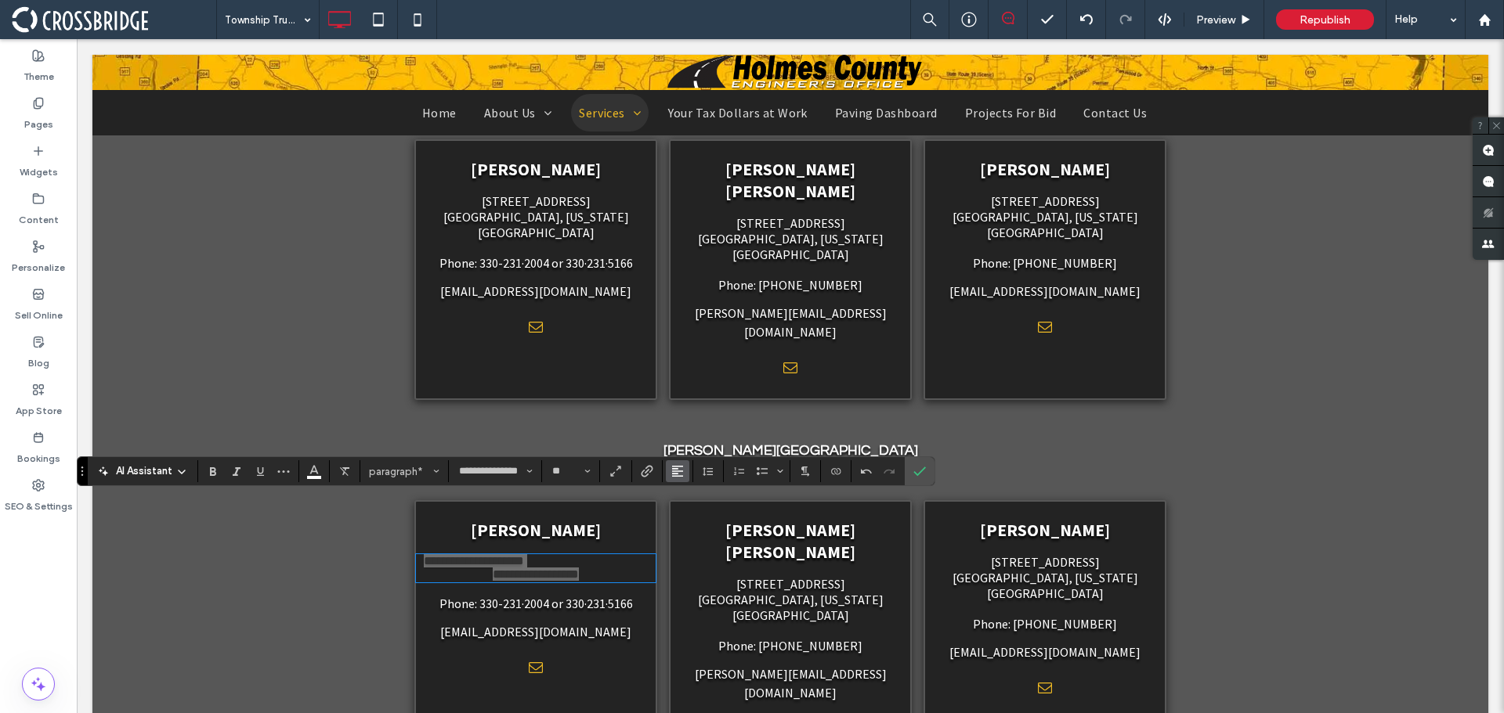
click at [677, 476] on use "Alignment" at bounding box center [677, 471] width 11 height 11
click at [691, 395] on icon "ui.textEditor.alignment.center" at bounding box center [689, 401] width 13 height 13
drag, startPoint x: 915, startPoint y: 469, endPoint x: 897, endPoint y: 450, distance: 26.0
click at [915, 469] on icon "Confirm" at bounding box center [919, 471] width 13 height 13
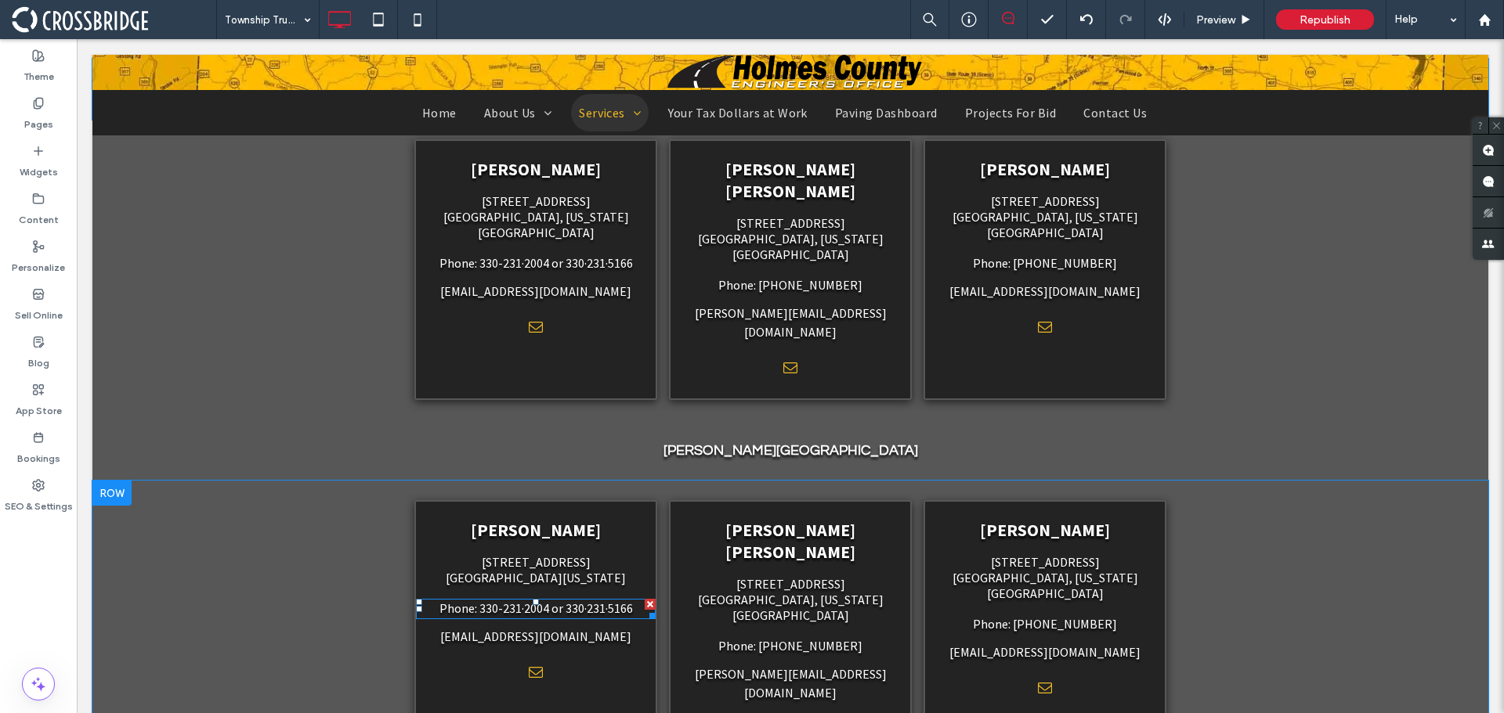
click at [553, 601] on span "Phone: 330-231·2004 or 330·231·5166" at bounding box center [535, 609] width 193 height 16
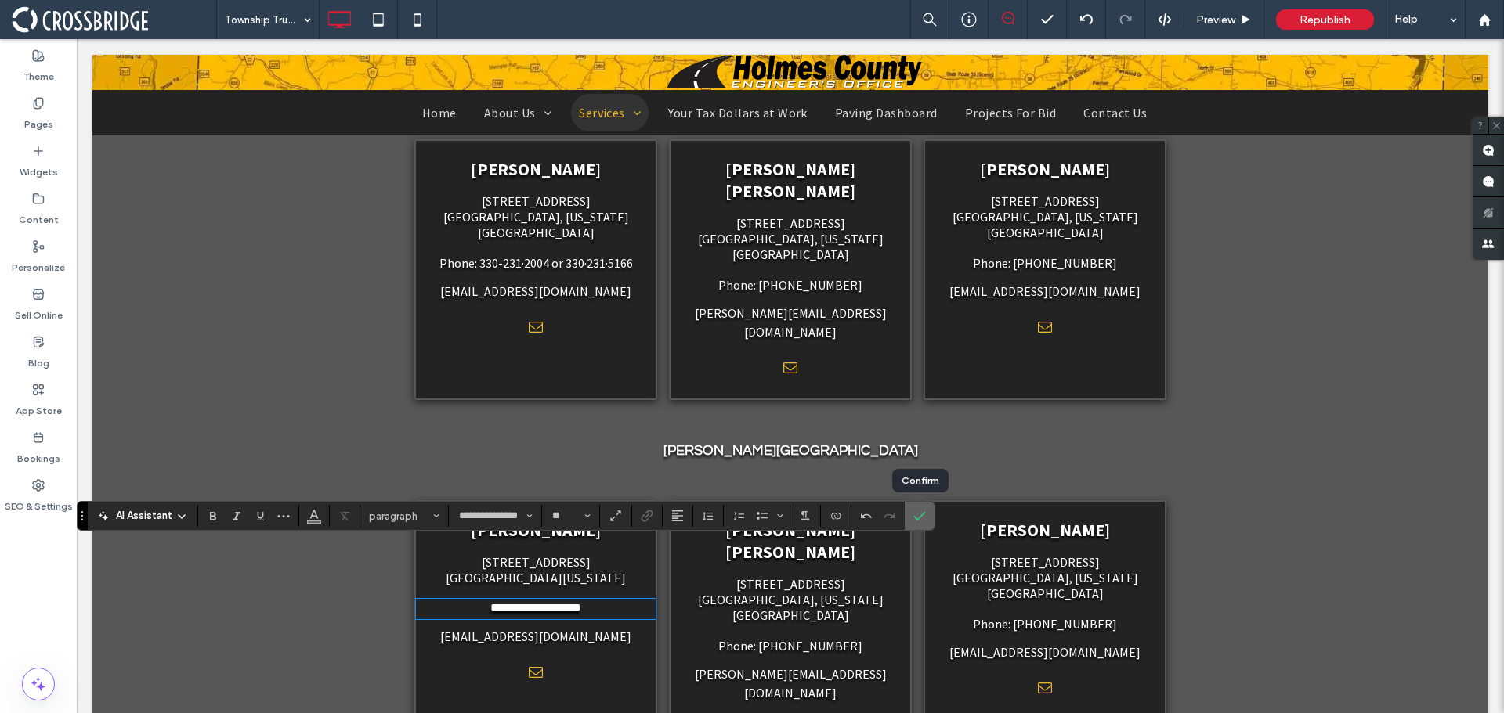
click at [919, 515] on icon "Confirm" at bounding box center [919, 516] width 13 height 13
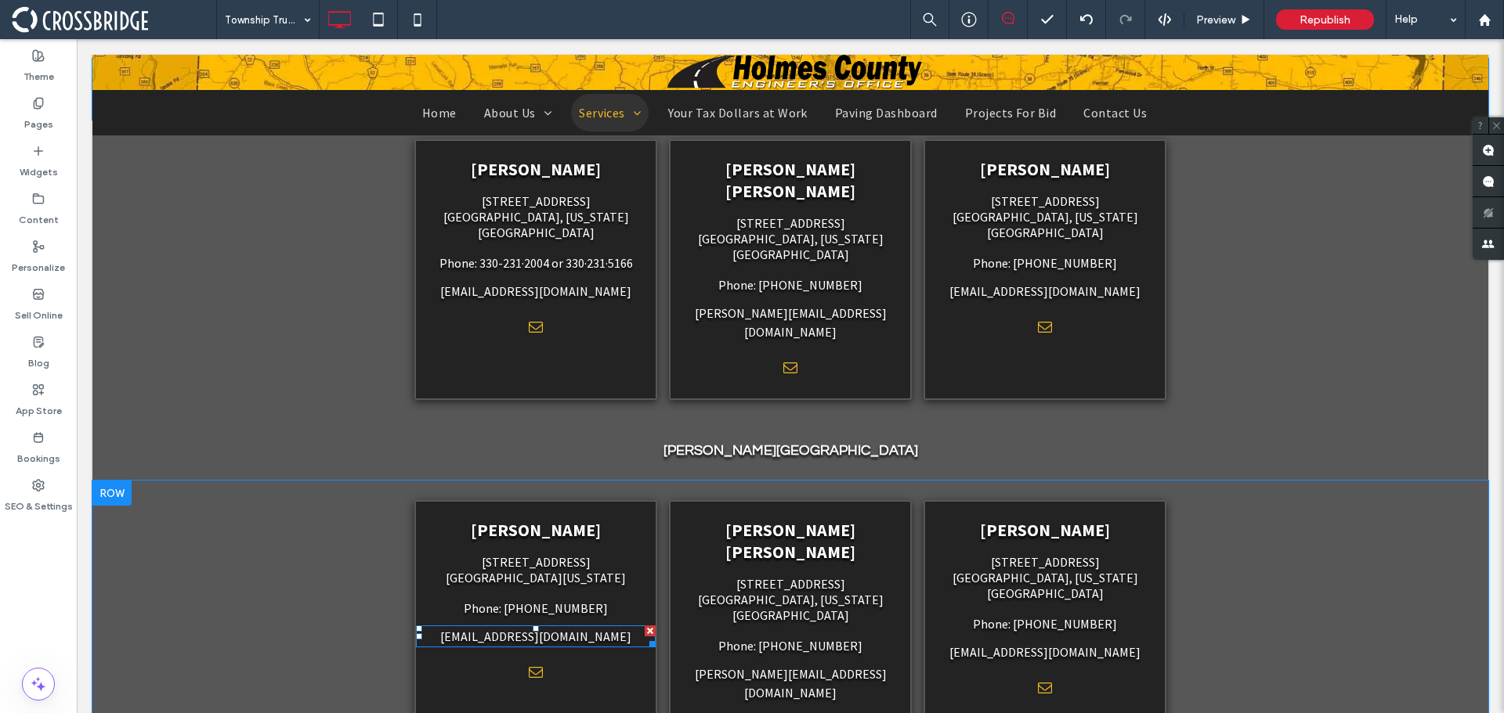
click at [555, 629] on link "[EMAIL_ADDRESS][DOMAIN_NAME]" at bounding box center [535, 637] width 191 height 16
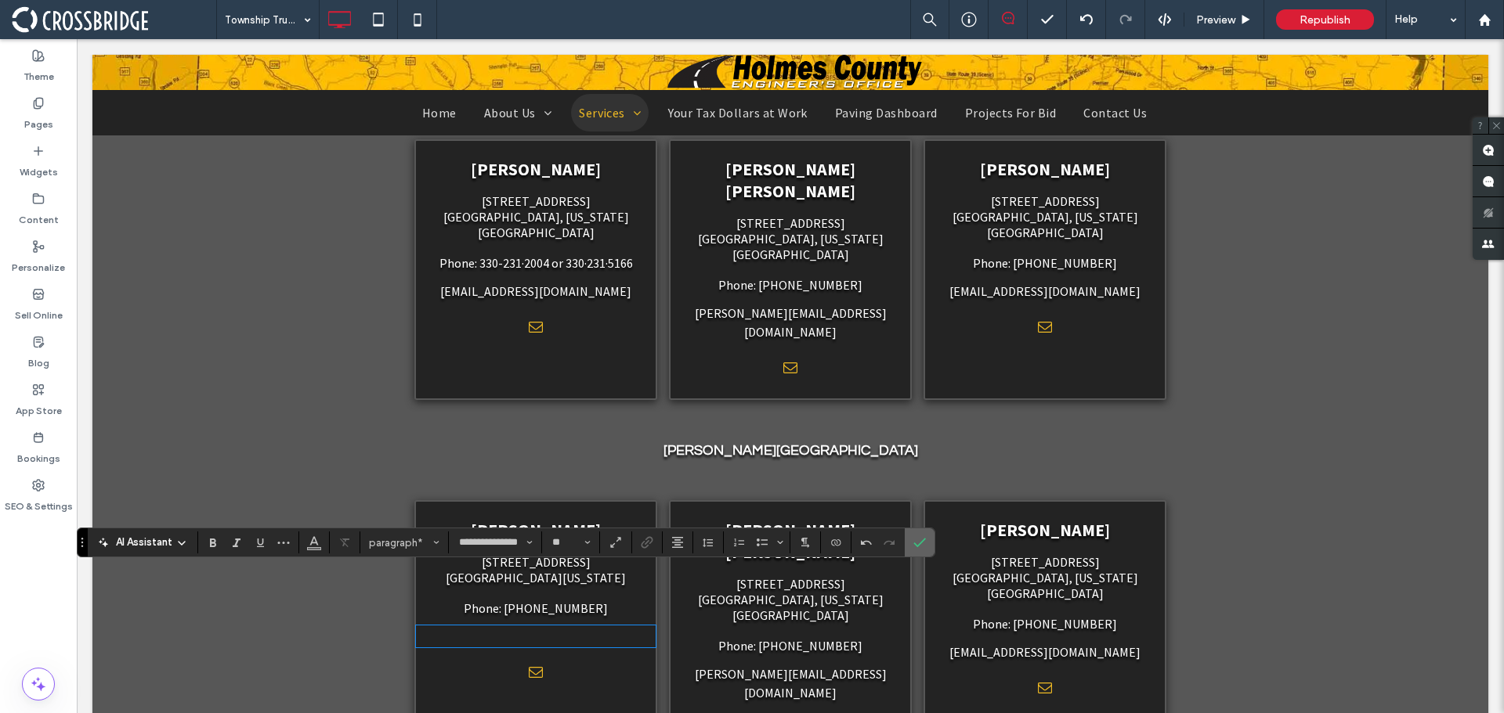
click at [918, 541] on icon "Confirm" at bounding box center [919, 542] width 13 height 13
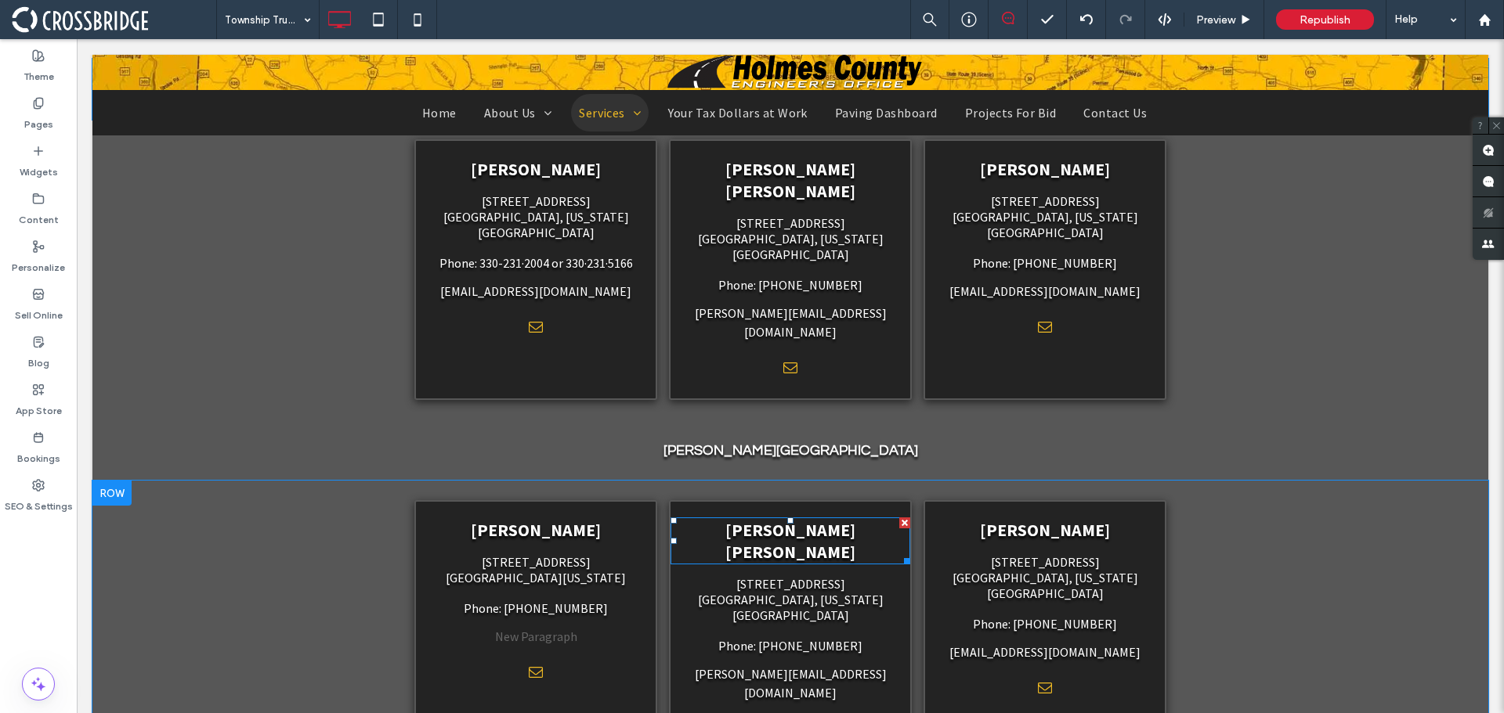
click at [782, 519] on span "[PERSON_NAME] [PERSON_NAME]" at bounding box center [790, 541] width 130 height 44
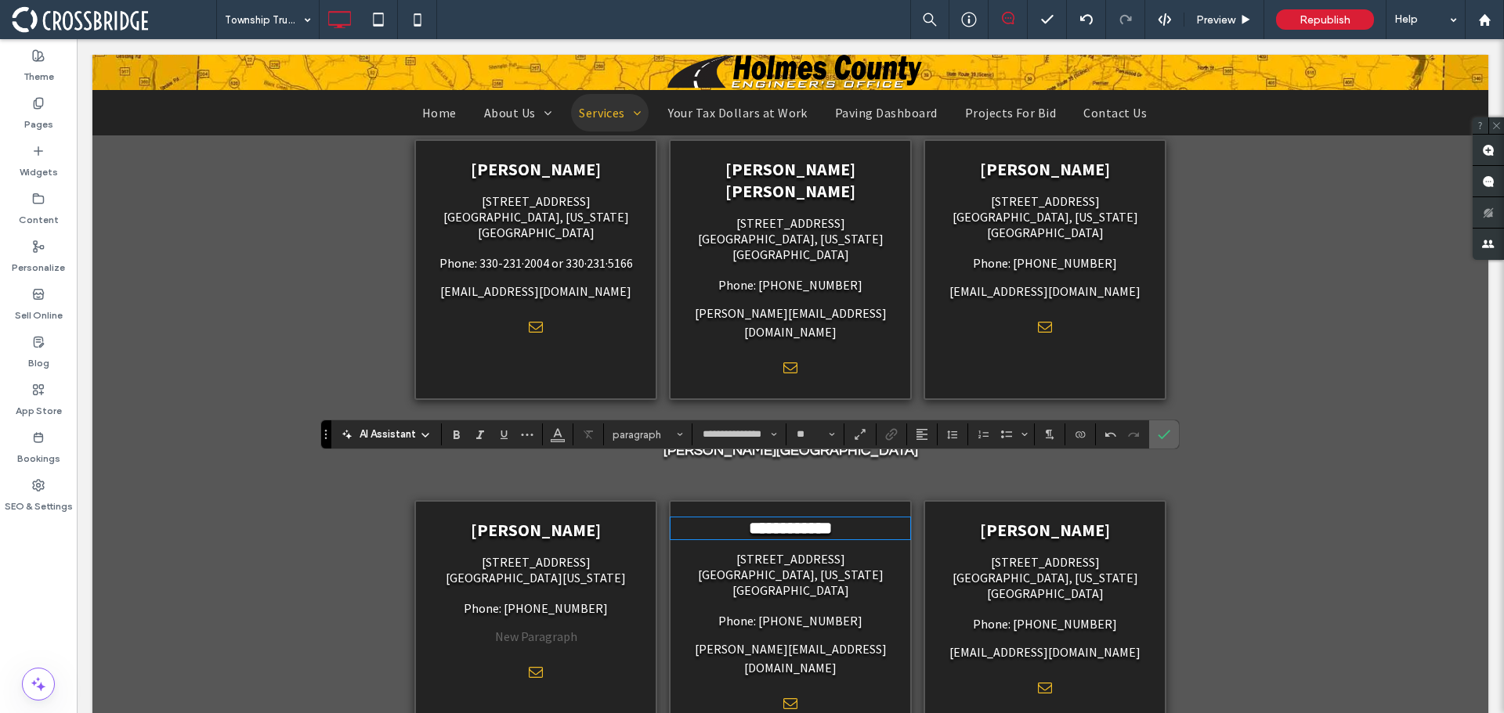
click at [1158, 433] on icon "Confirm" at bounding box center [1163, 434] width 13 height 13
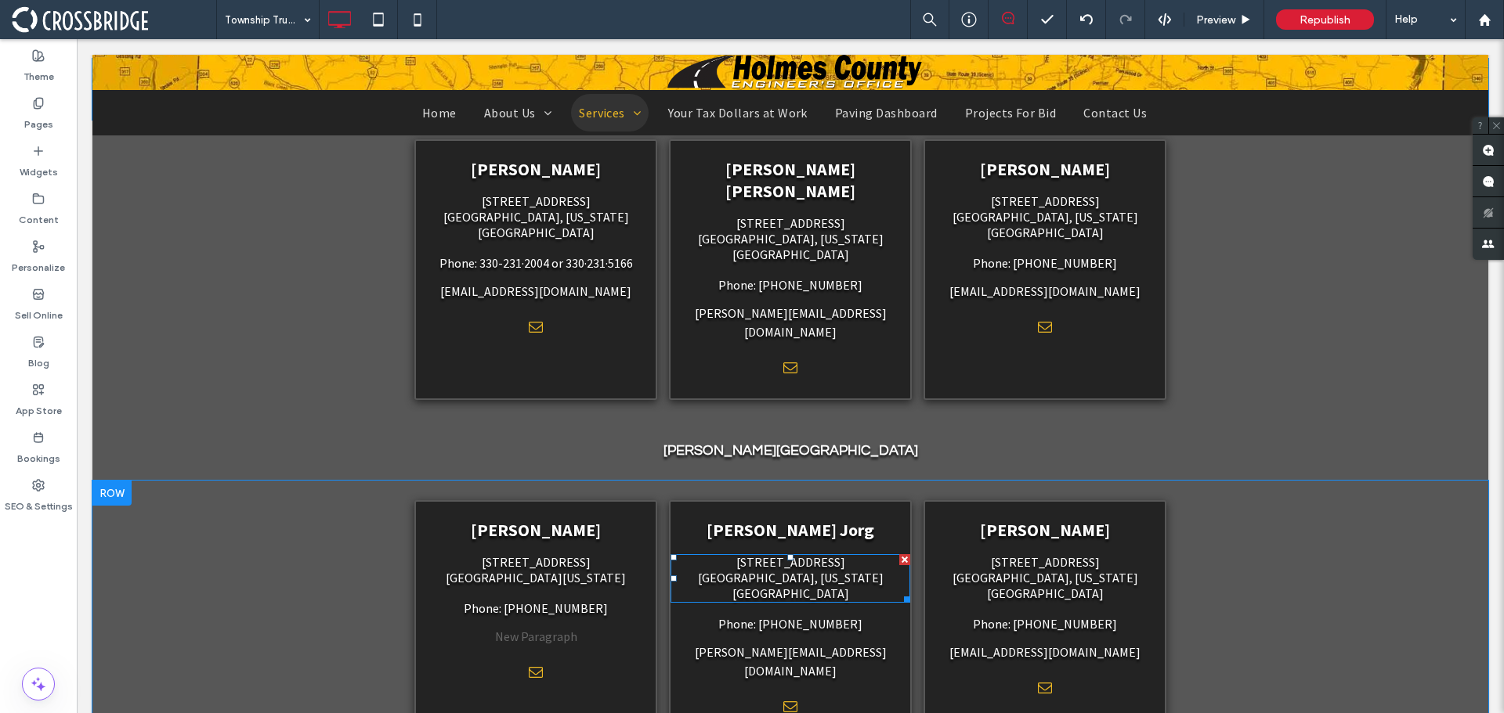
click at [793, 570] on span "[GEOGRAPHIC_DATA], [US_STATE][GEOGRAPHIC_DATA]" at bounding box center [791, 585] width 186 height 31
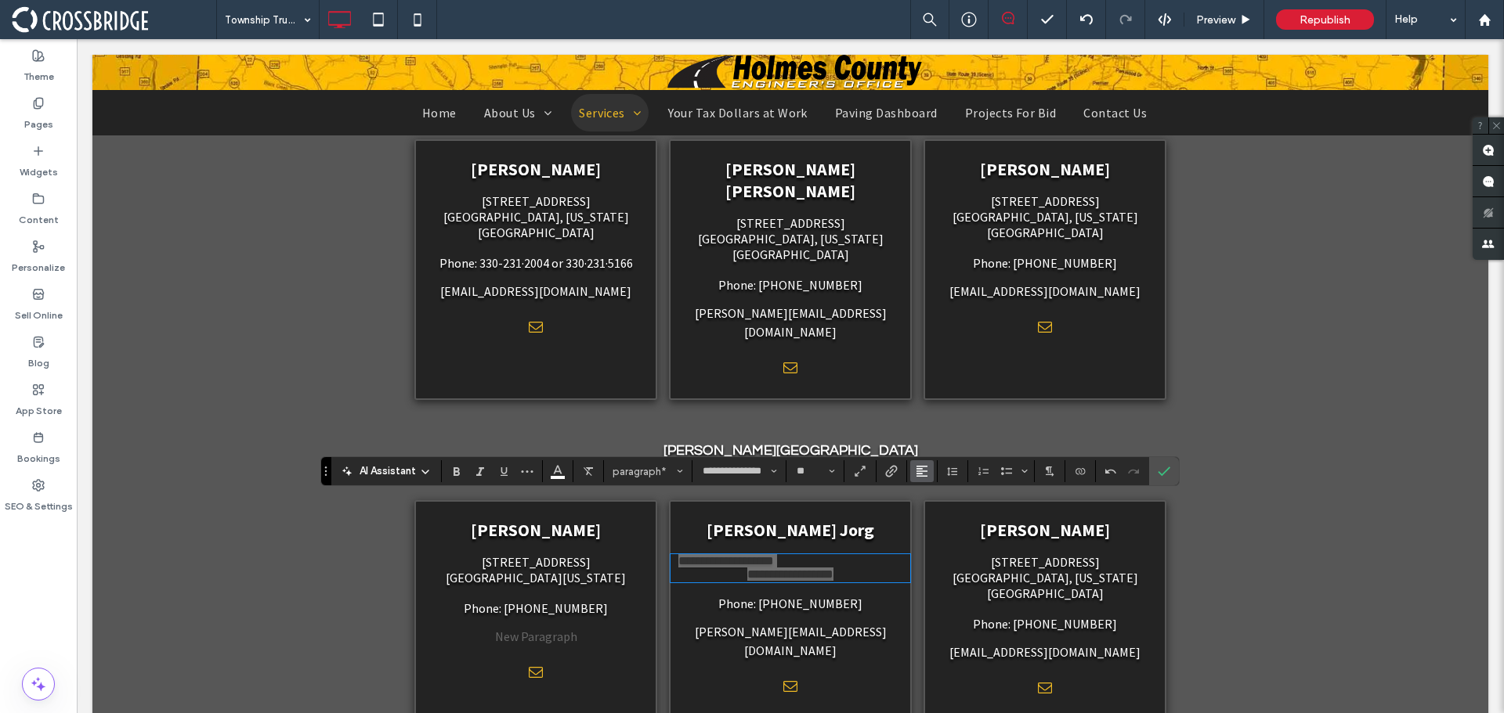
click at [923, 471] on icon "Alignment" at bounding box center [921, 471] width 13 height 13
click at [934, 395] on label "ui.textEditor.alignment.center" at bounding box center [937, 400] width 55 height 23
click at [1157, 468] on icon "Confirm" at bounding box center [1163, 471] width 13 height 13
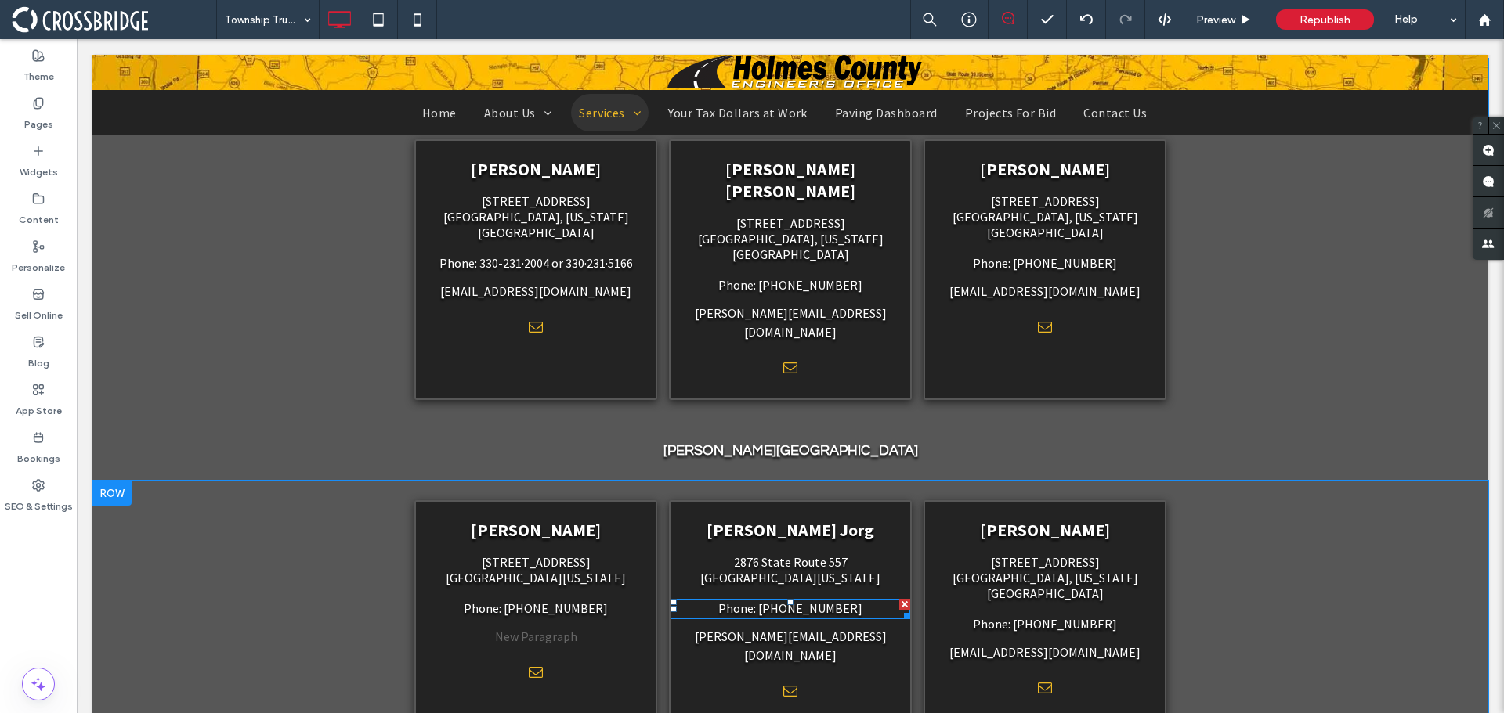
click at [758, 601] on span "Phone: [PHONE_NUMBER]" at bounding box center [790, 609] width 144 height 16
click at [737, 629] on link "[PERSON_NAME][EMAIL_ADDRESS][DOMAIN_NAME]" at bounding box center [791, 646] width 192 height 34
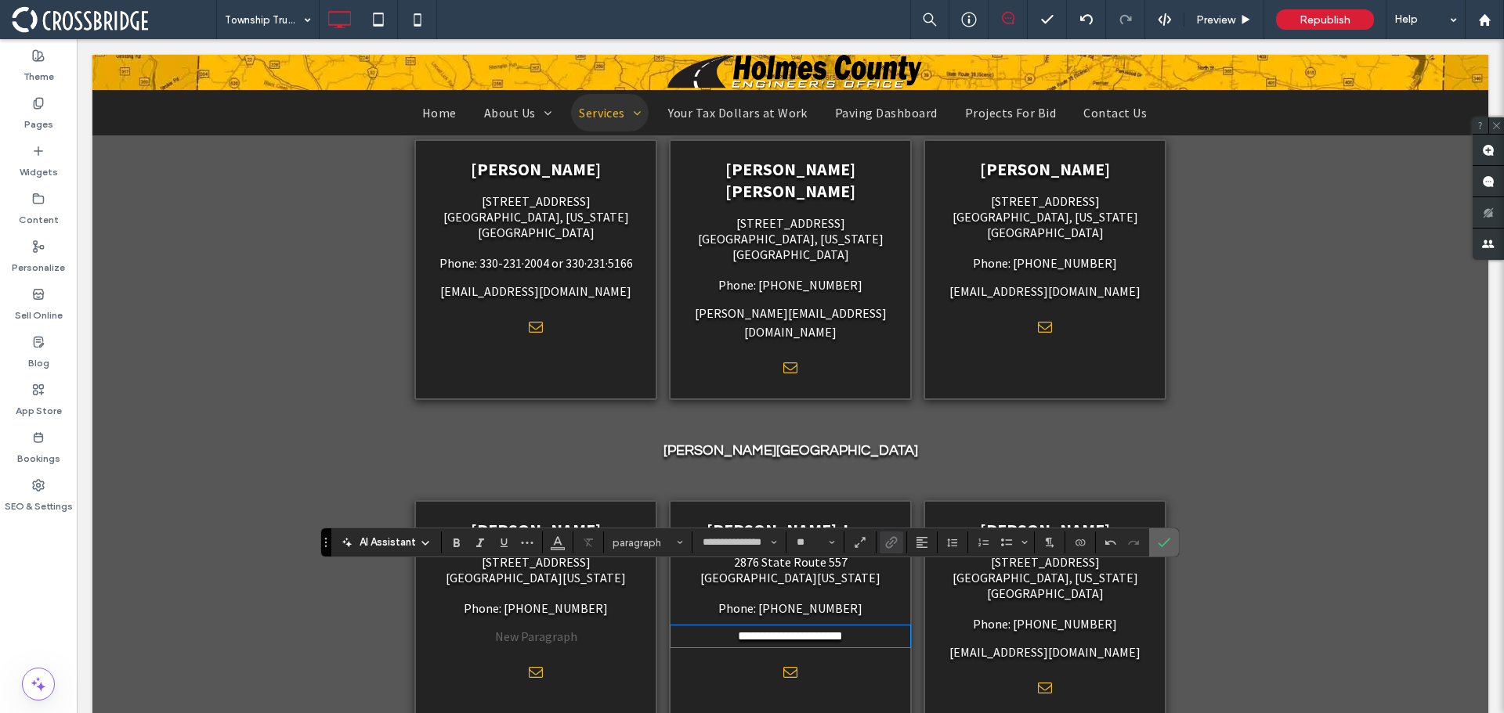
click at [1169, 547] on icon "Confirm" at bounding box center [1163, 542] width 13 height 13
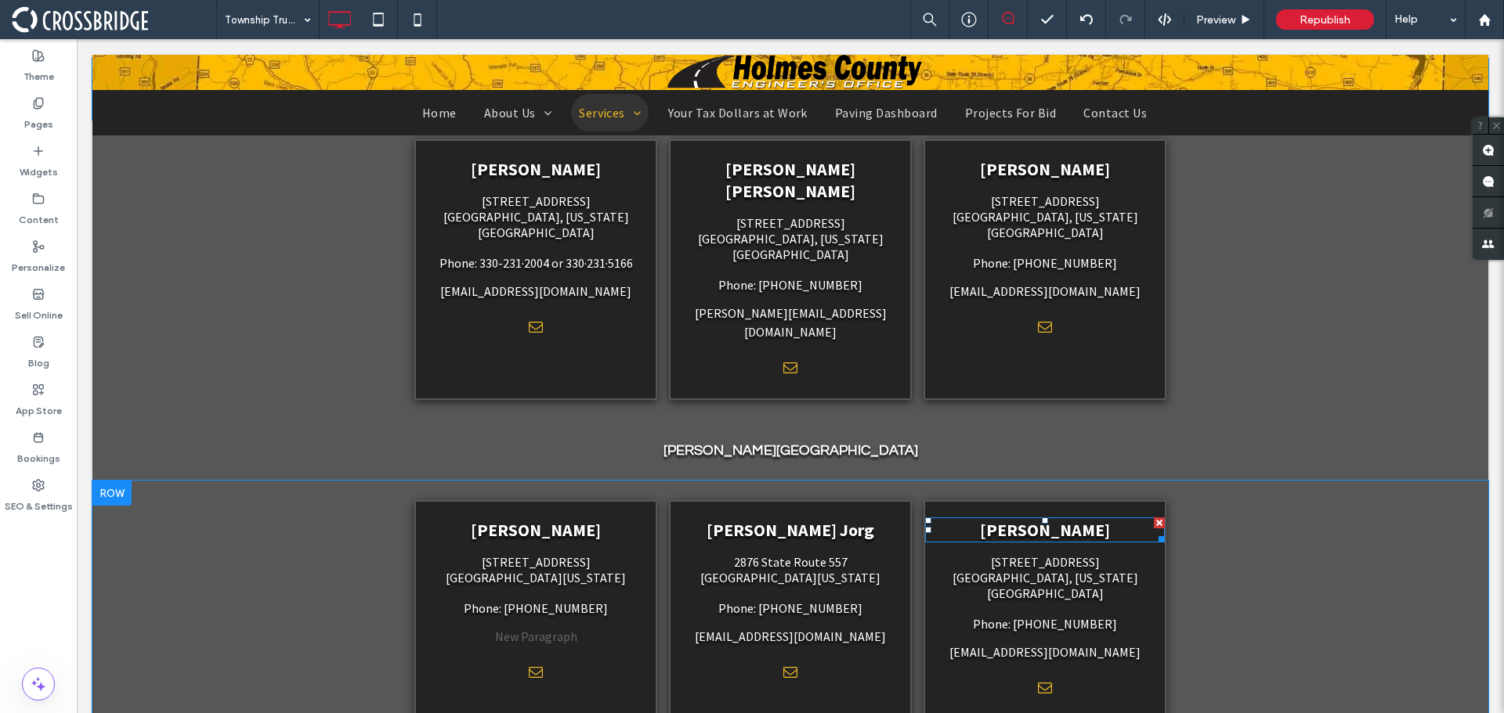
click at [1035, 519] on span "[PERSON_NAME]" at bounding box center [1045, 530] width 130 height 22
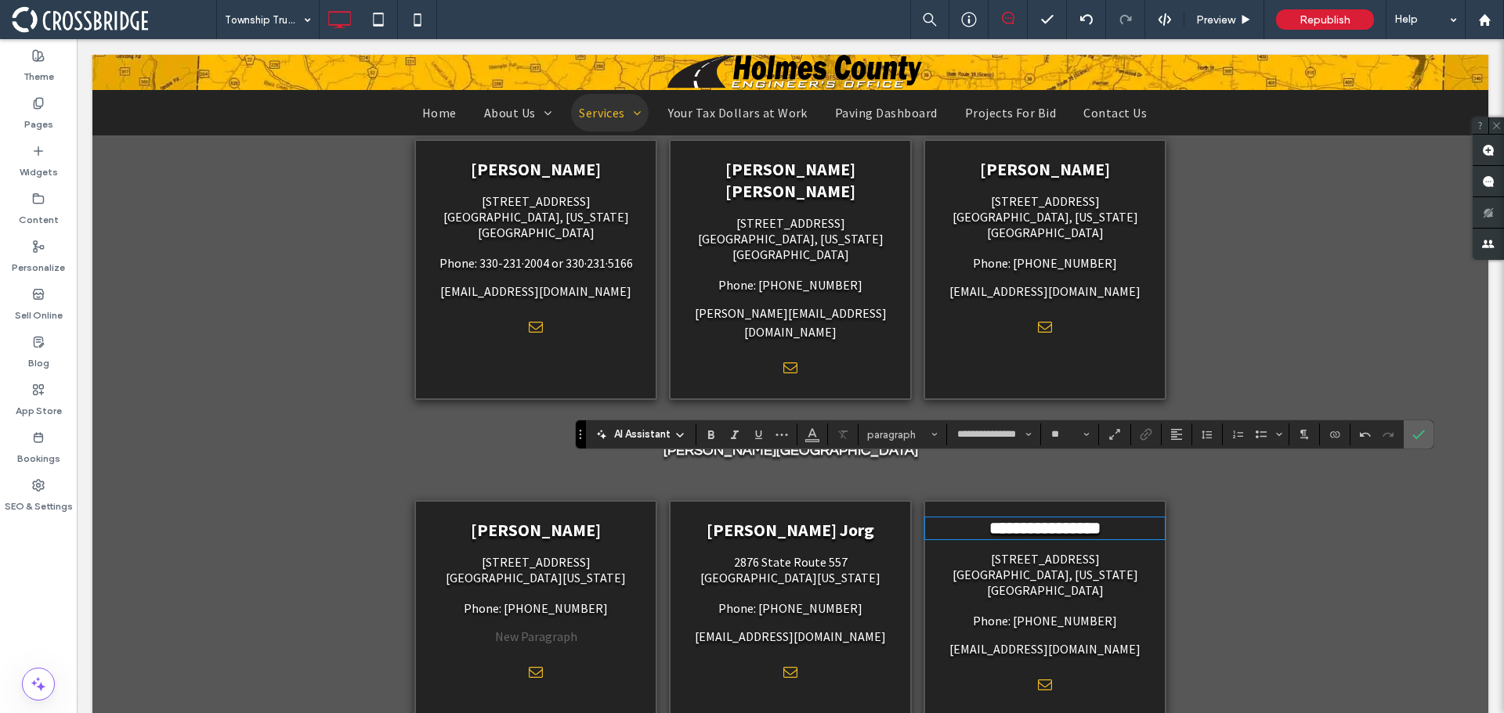
drag, startPoint x: 1332, startPoint y: 399, endPoint x: 1408, endPoint y: 438, distance: 85.5
click at [1408, 438] on label "Confirm" at bounding box center [1418, 435] width 23 height 28
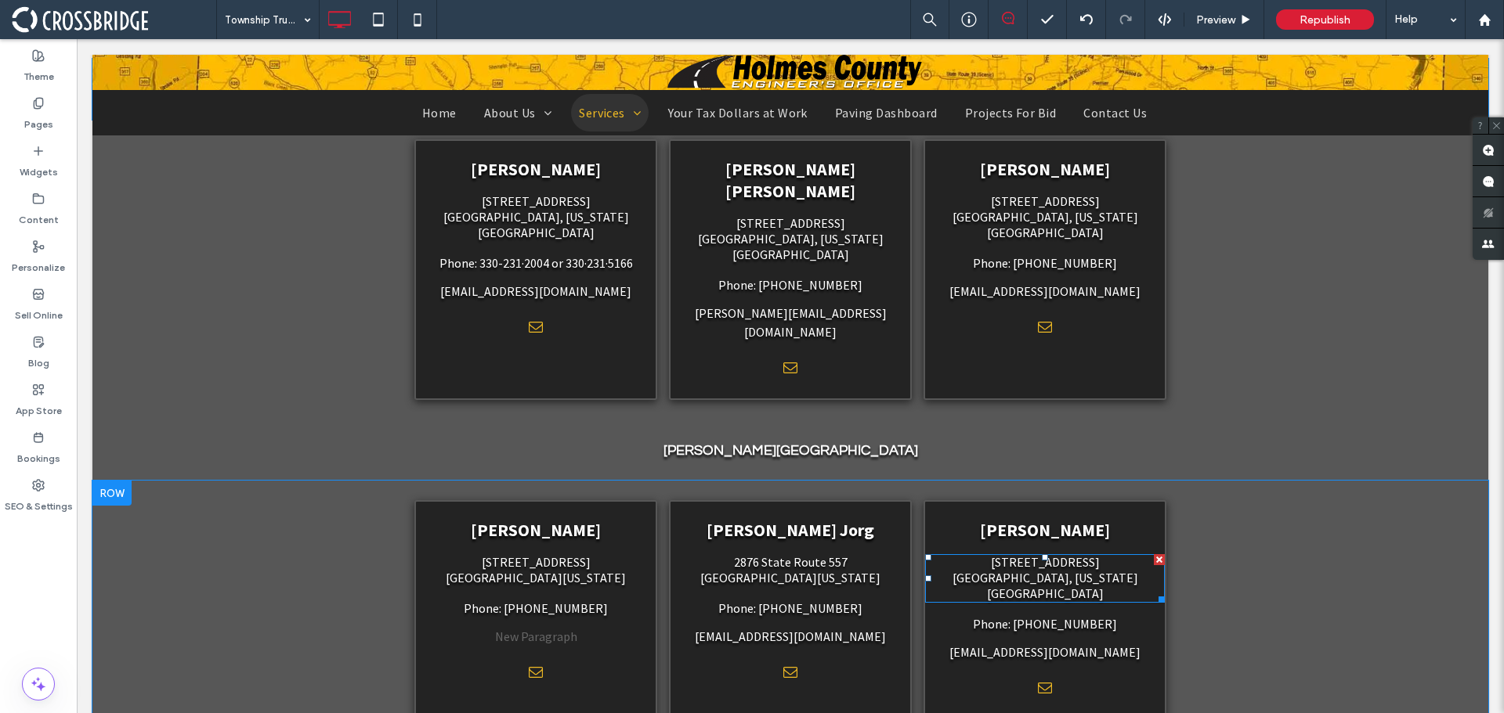
click at [1059, 554] on span "[STREET_ADDRESS]" at bounding box center [1045, 562] width 109 height 16
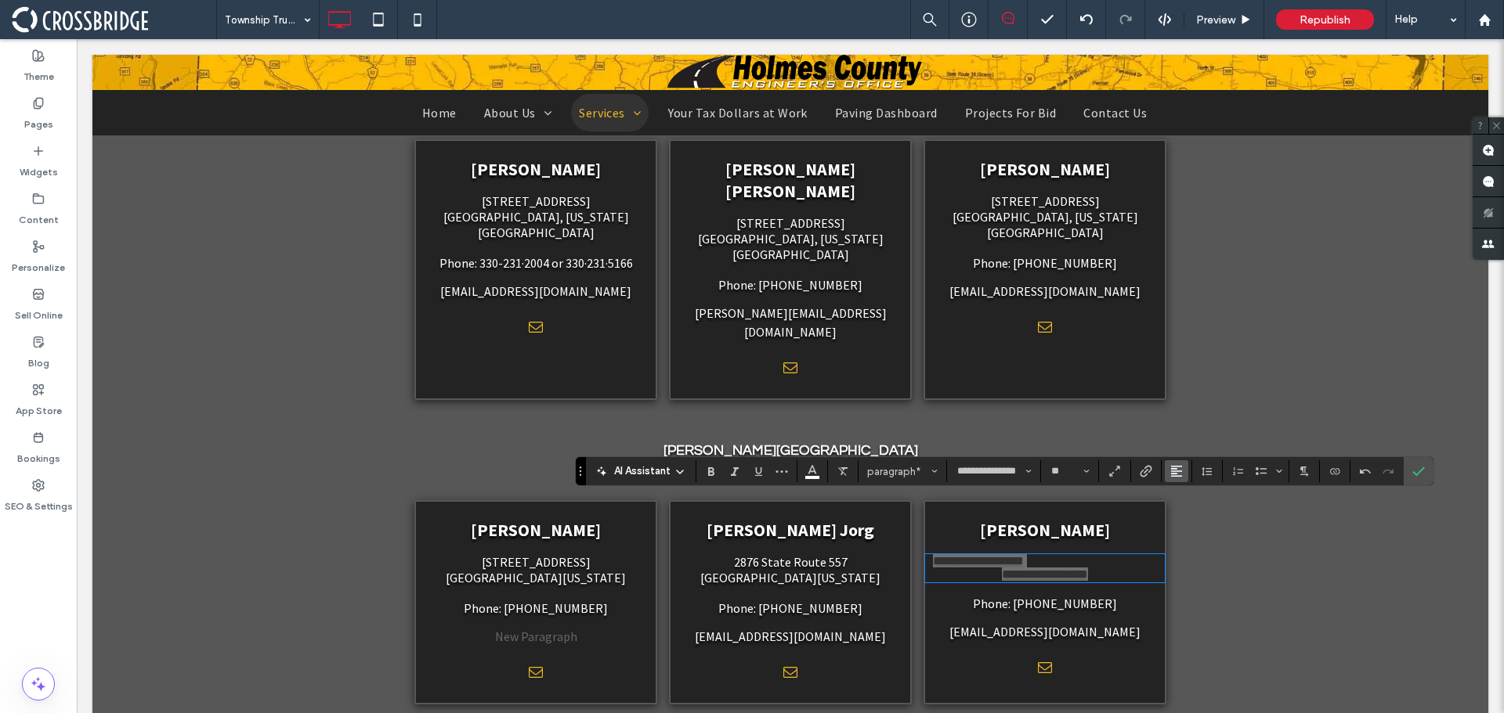
click at [1180, 464] on span "Alignment" at bounding box center [1176, 471] width 13 height 20
click at [1196, 395] on div "ui.textEditor.alignment.center" at bounding box center [1192, 401] width 20 height 13
click at [1429, 466] on label "Confirm" at bounding box center [1418, 471] width 23 height 28
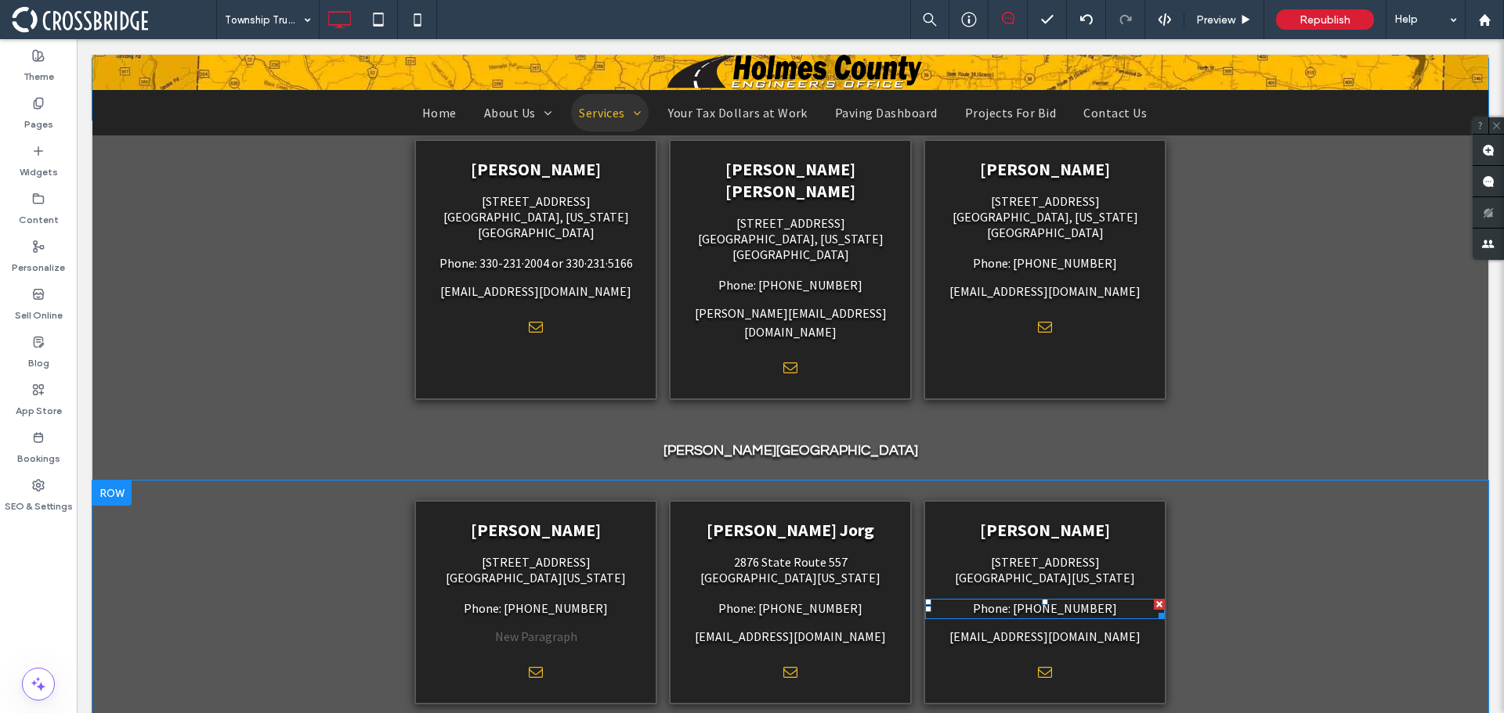
click at [1052, 599] on p "Phone: [PHONE_NUMBER]" at bounding box center [1045, 608] width 208 height 19
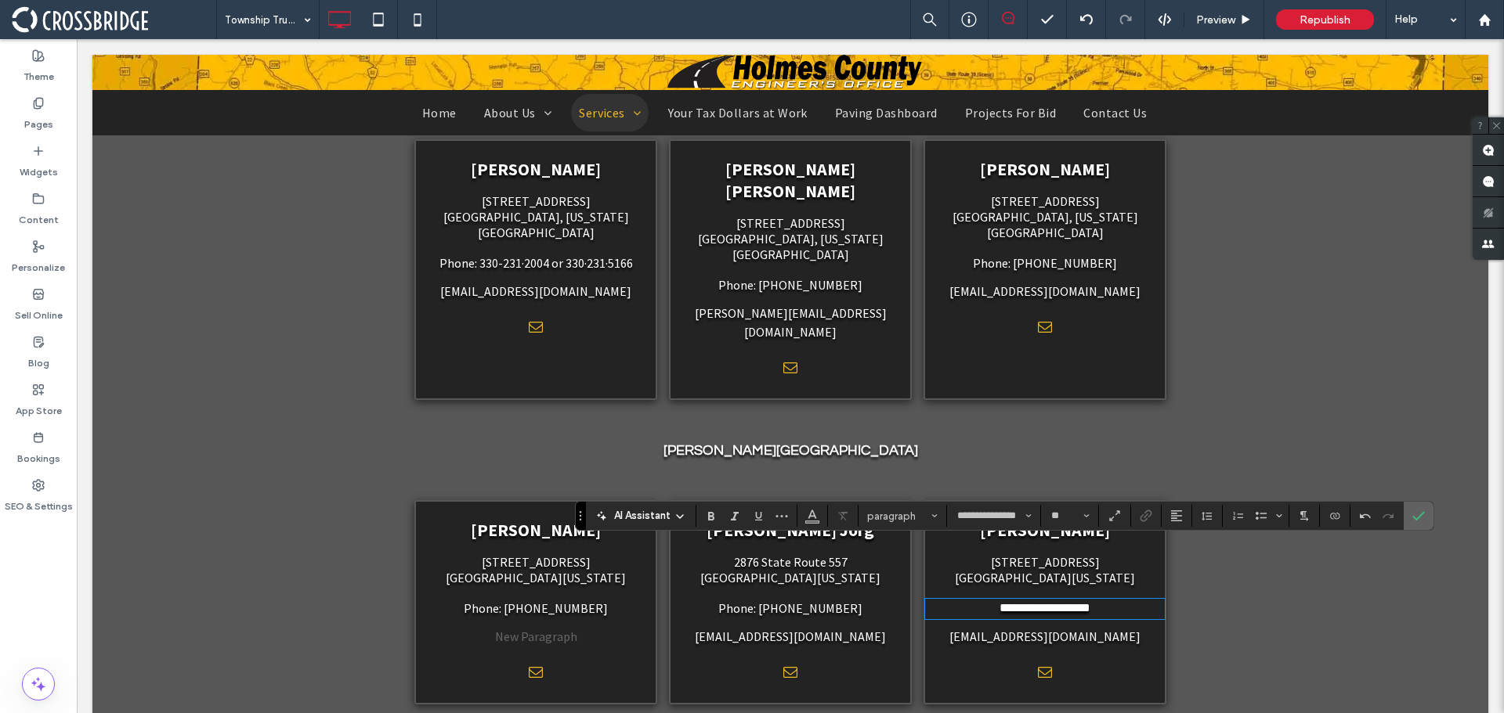
click at [1417, 513] on icon "Confirm" at bounding box center [1418, 516] width 13 height 13
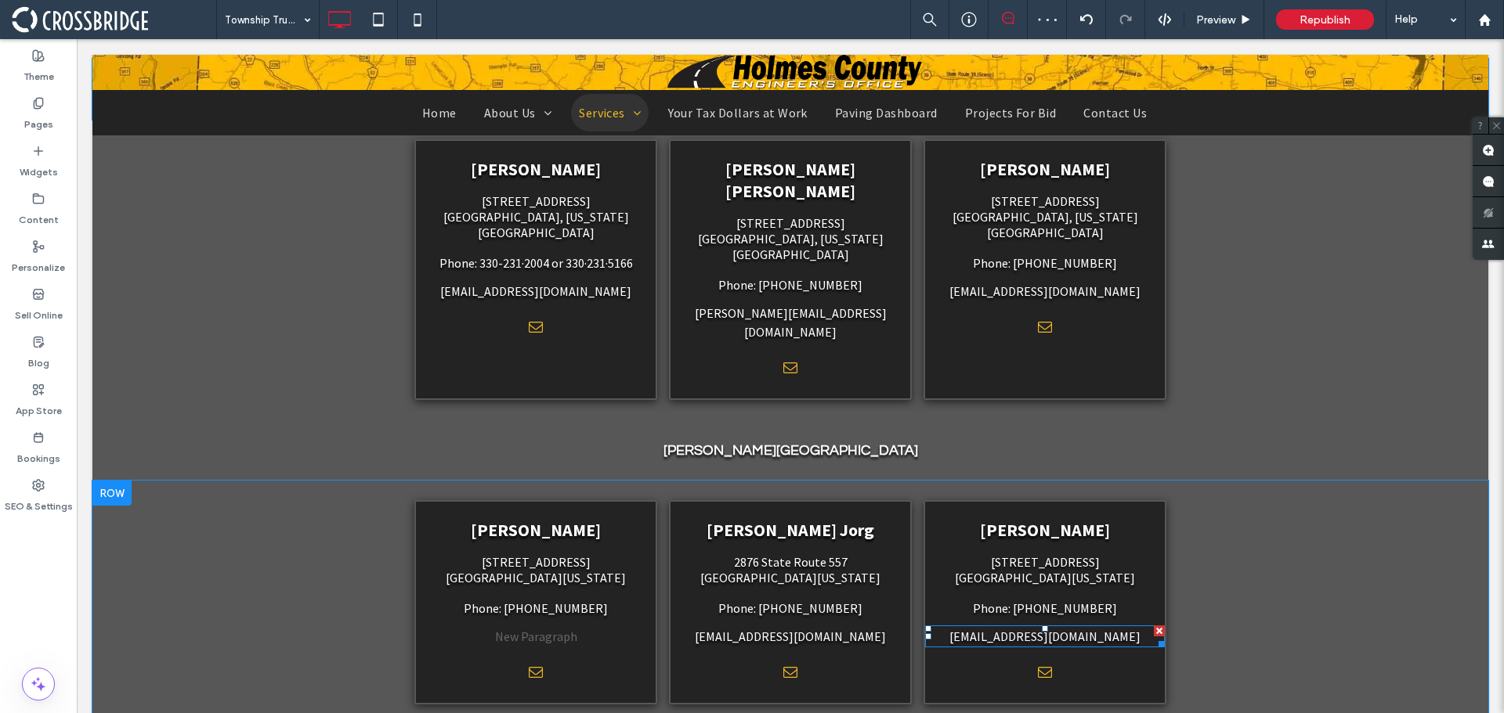
click at [1009, 629] on link "[EMAIL_ADDRESS][DOMAIN_NAME]" at bounding box center [1044, 637] width 191 height 16
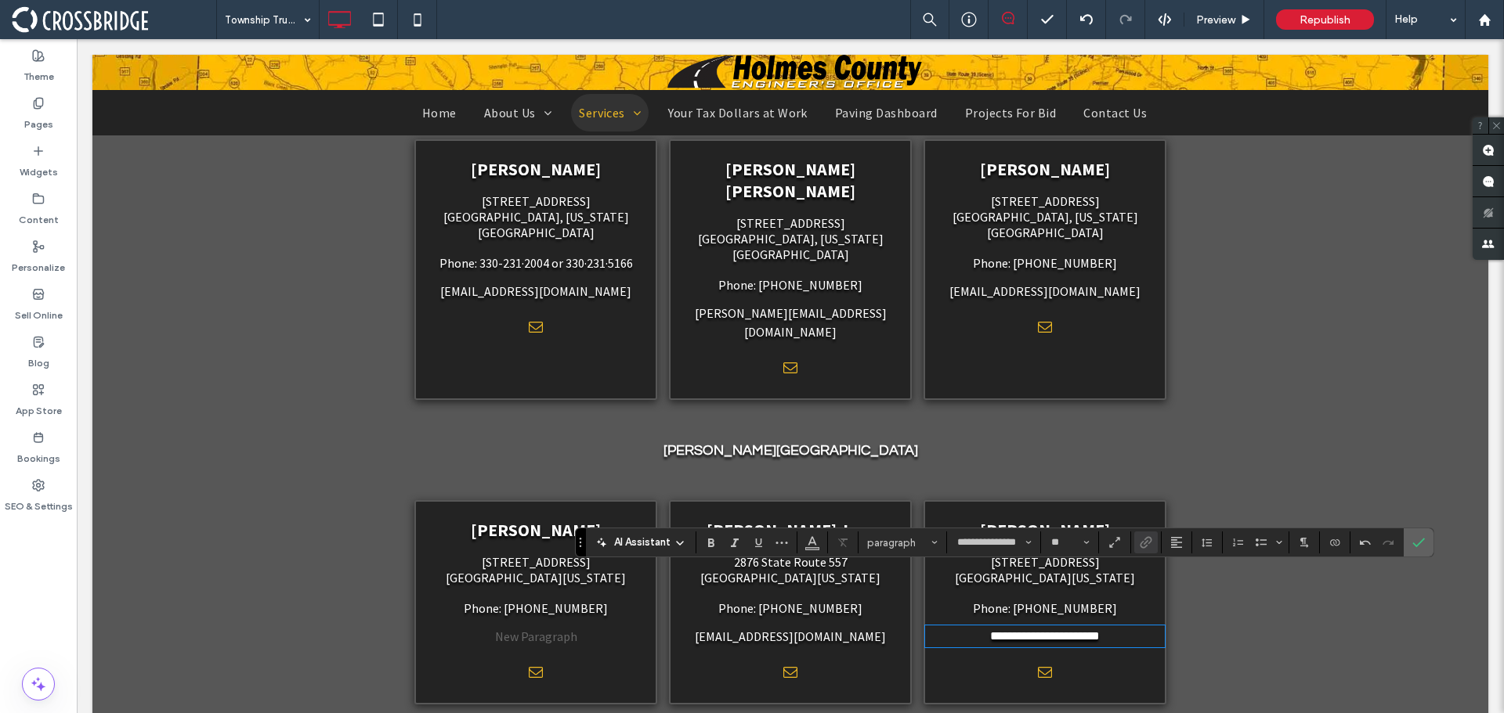
click at [1412, 535] on span "Confirm" at bounding box center [1415, 543] width 7 height 28
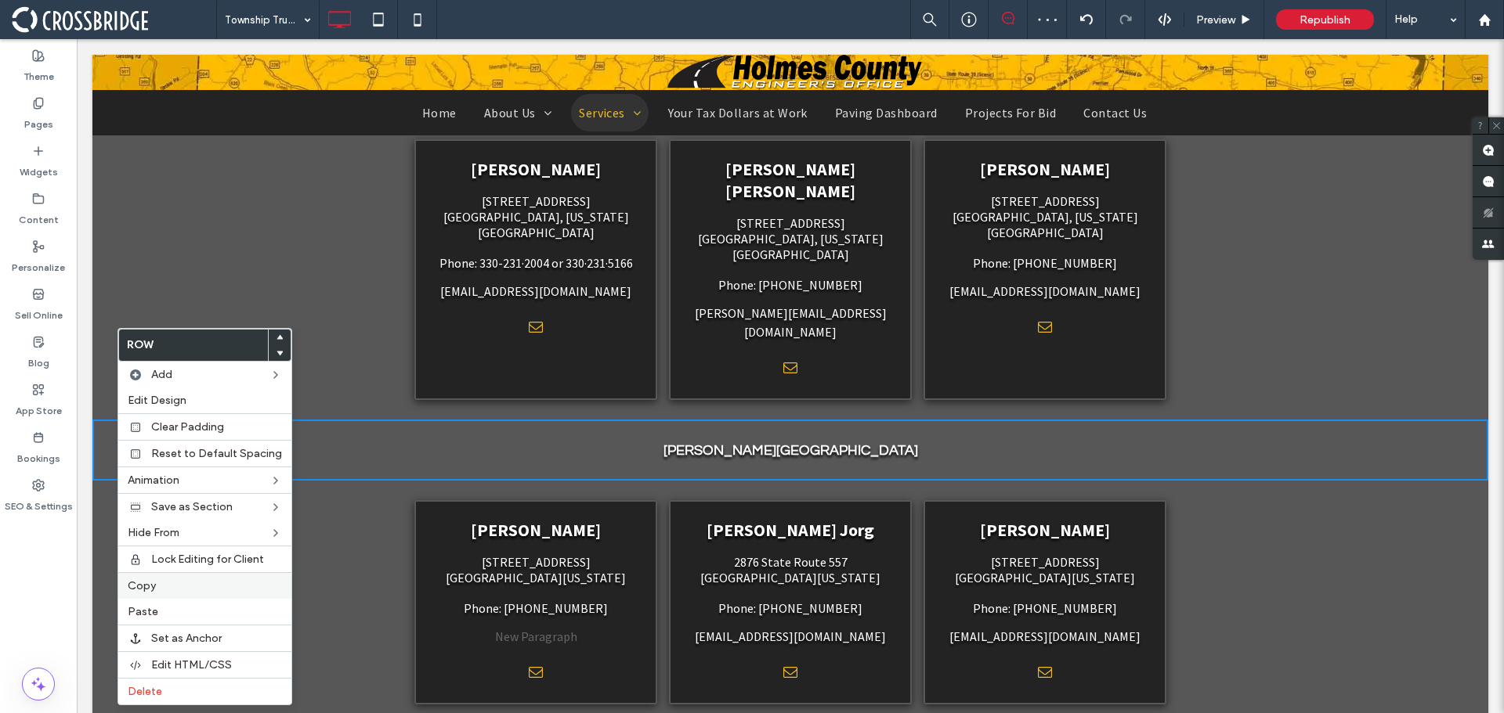
click at [168, 580] on label "Copy" at bounding box center [205, 586] width 154 height 13
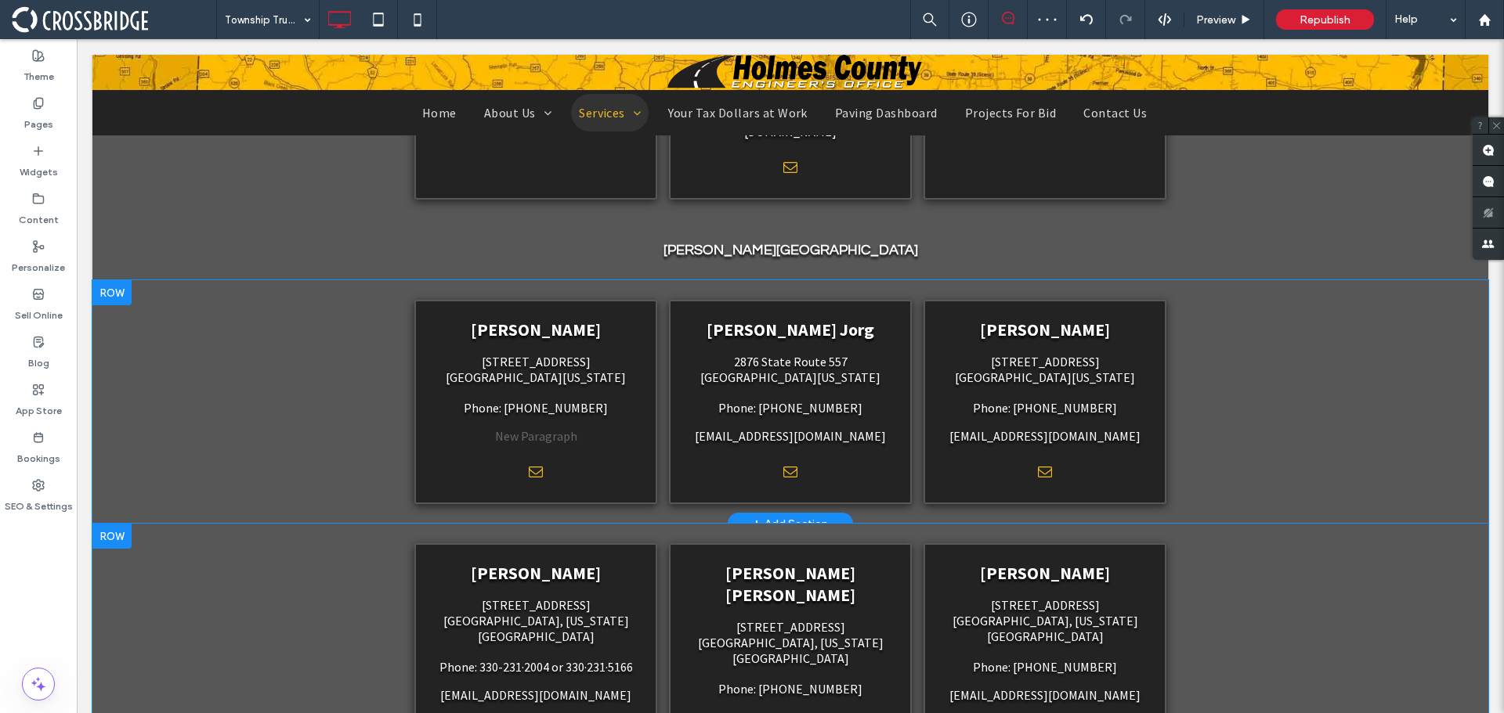
scroll to position [861, 0]
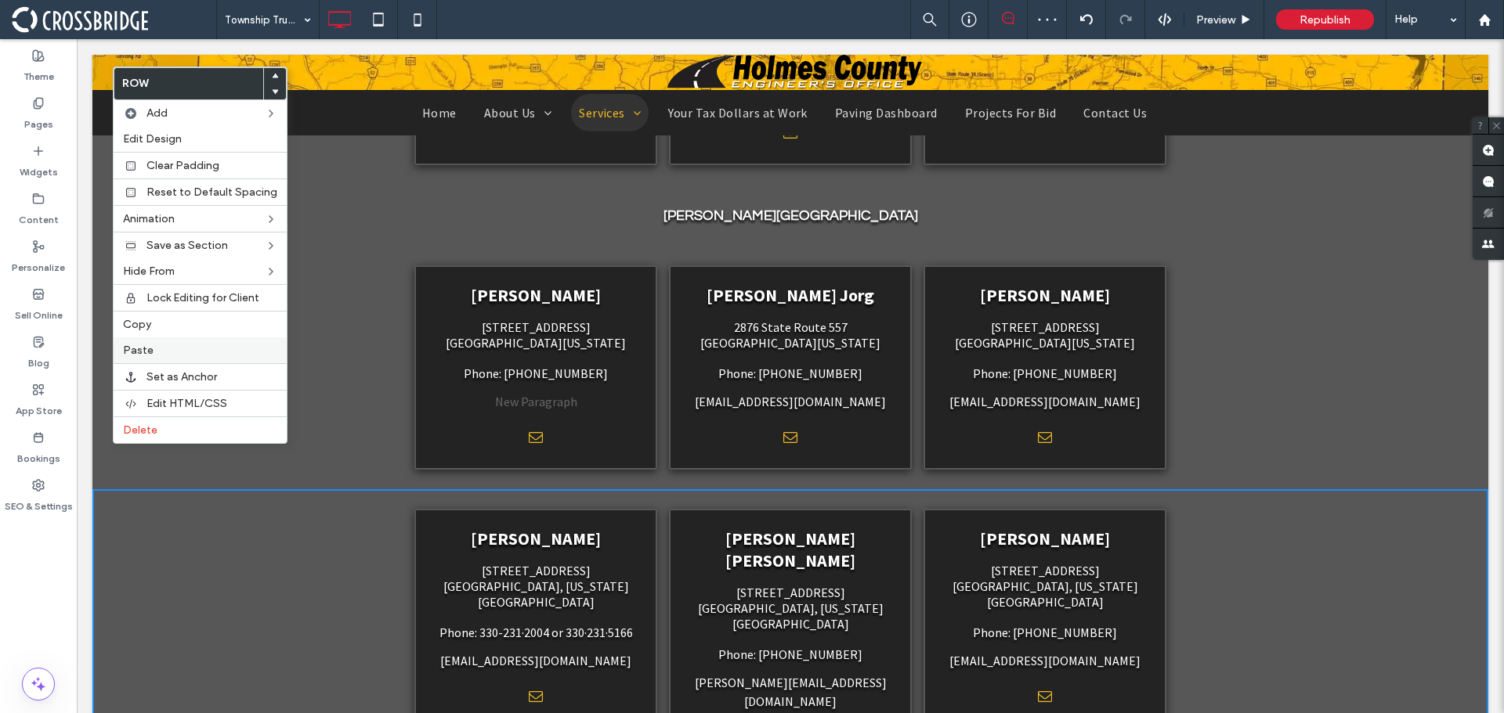
click at [144, 356] on span "Paste" at bounding box center [138, 350] width 31 height 13
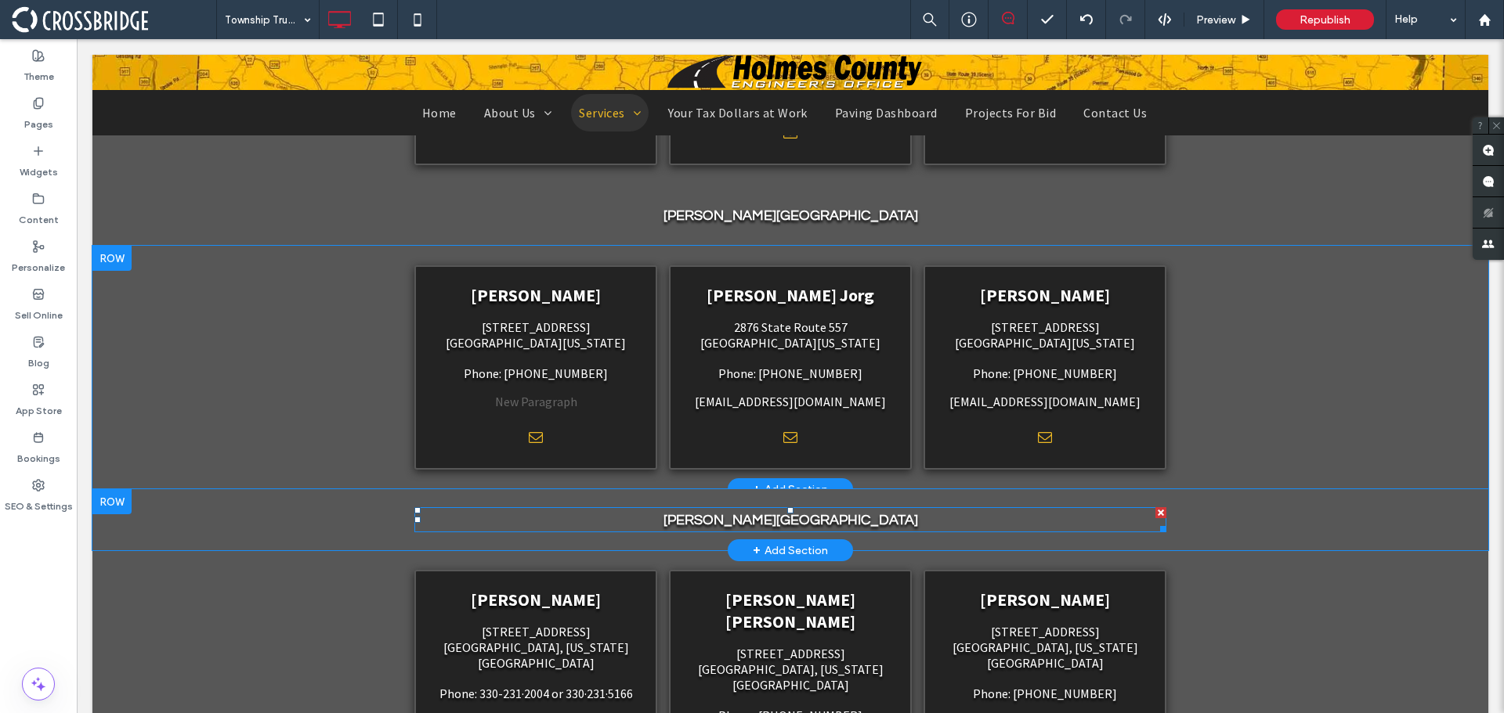
click at [739, 513] on strong "[PERSON_NAME][GEOGRAPHIC_DATA]" at bounding box center [790, 520] width 255 height 15
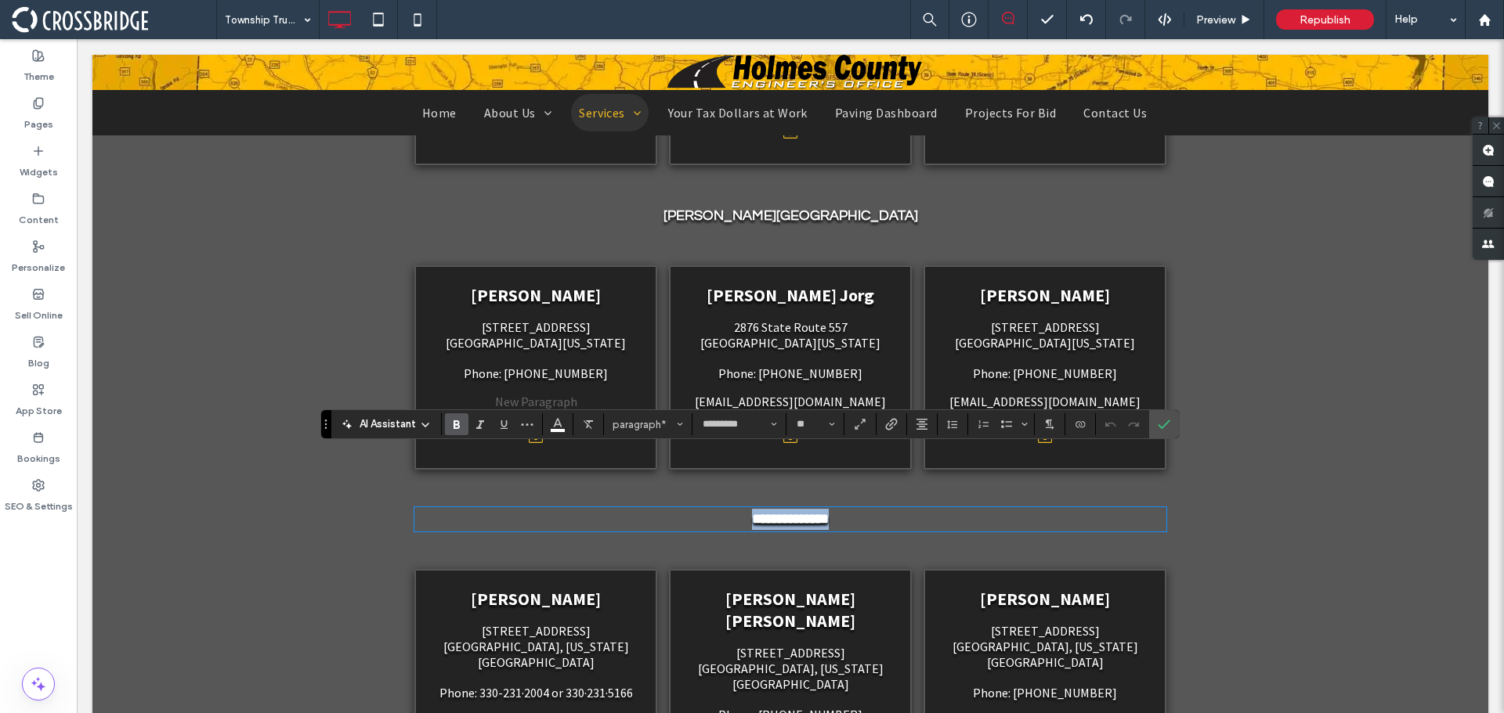
click at [760, 512] on strong "**********" at bounding box center [790, 519] width 77 height 14
drag, startPoint x: 770, startPoint y: 465, endPoint x: 726, endPoint y: 465, distance: 43.9
click at [752, 512] on strong "**********" at bounding box center [790, 519] width 77 height 14
click at [1157, 430] on icon "Confirm" at bounding box center [1163, 424] width 13 height 13
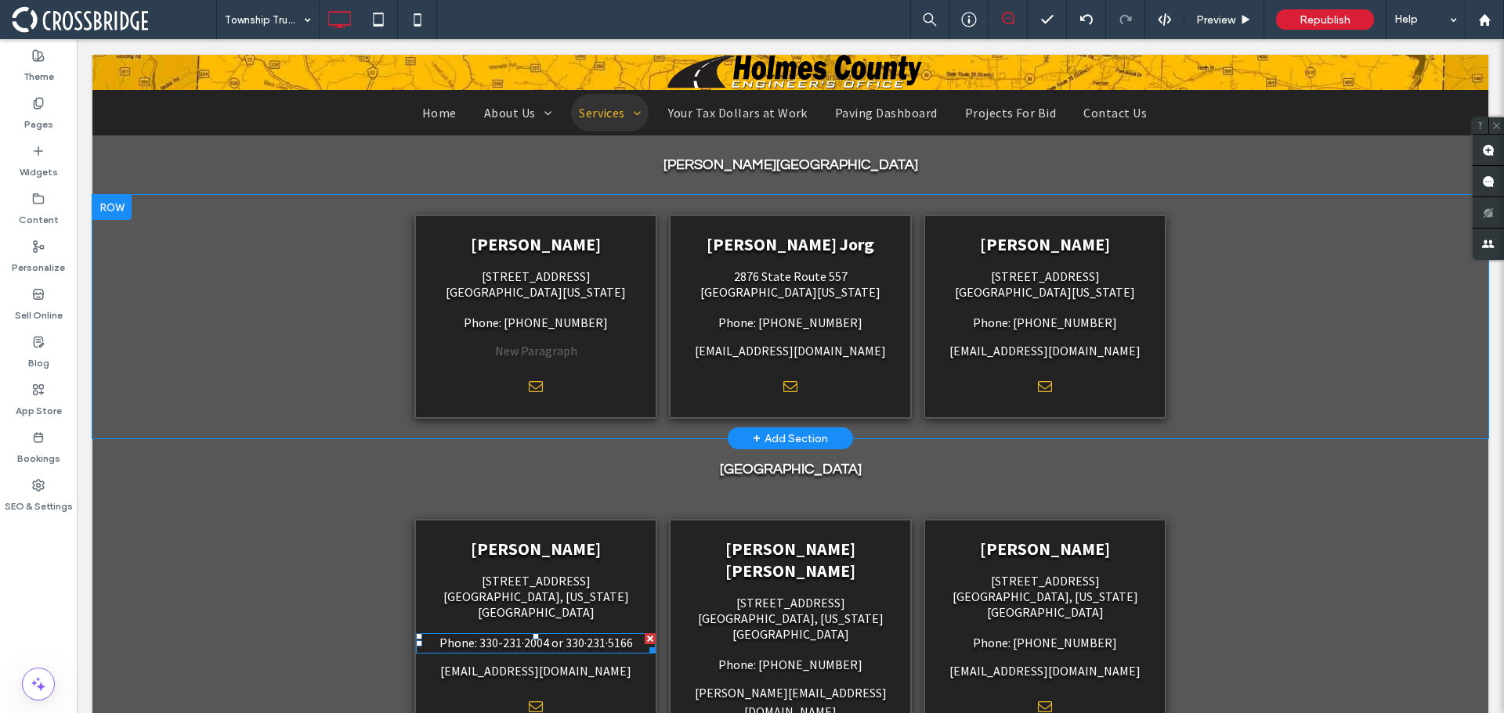
scroll to position [940, 0]
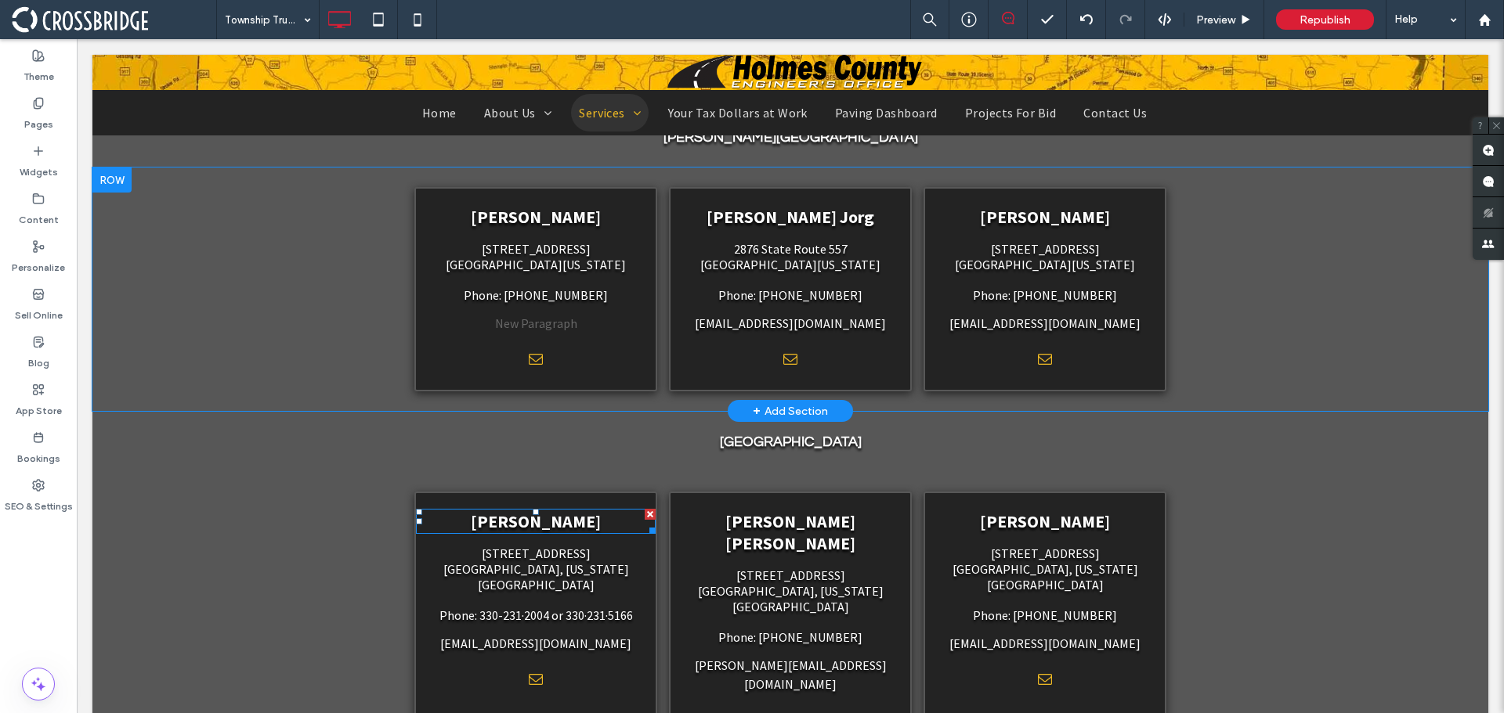
click at [545, 511] on span "[PERSON_NAME]" at bounding box center [536, 522] width 130 height 22
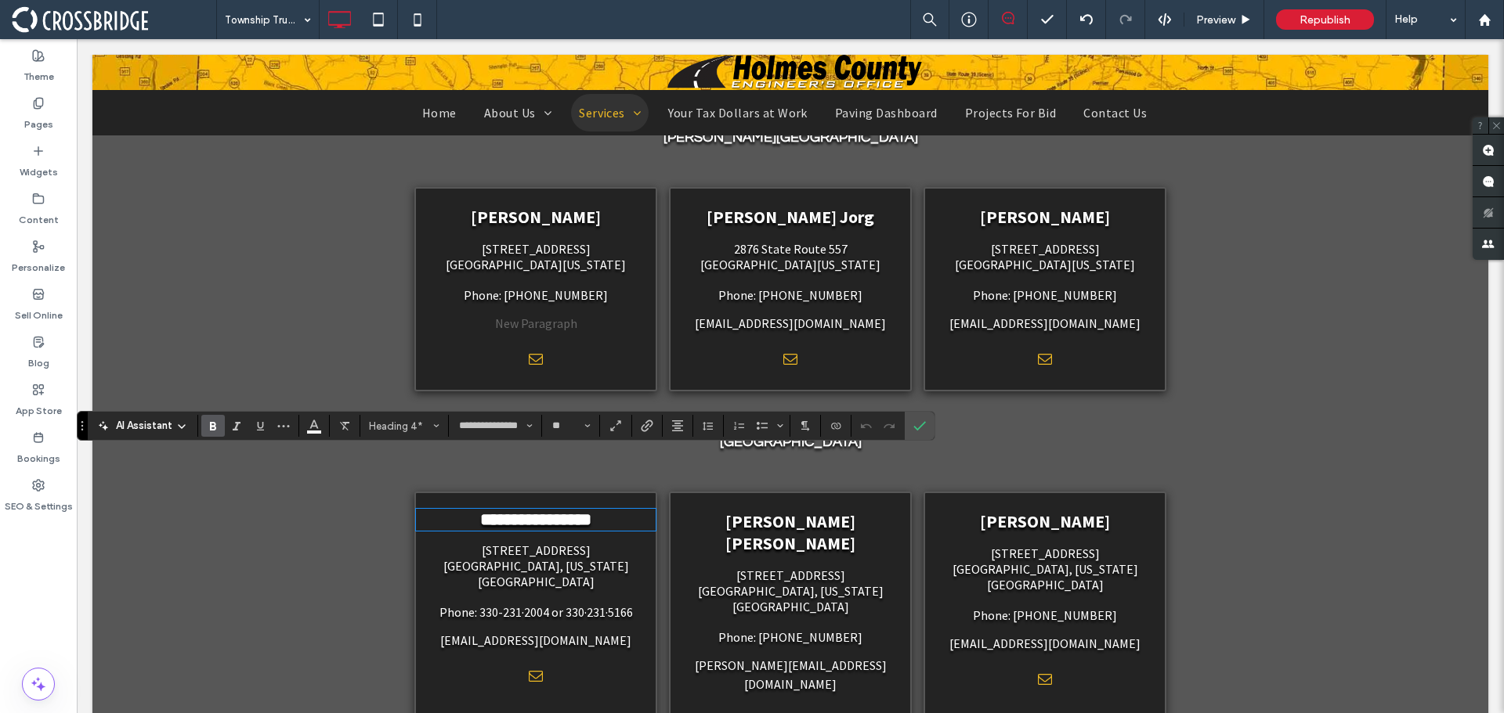
scroll to position [0, 0]
click at [480, 558] on span "[GEOGRAPHIC_DATA], [US_STATE][GEOGRAPHIC_DATA]" at bounding box center [536, 573] width 186 height 31
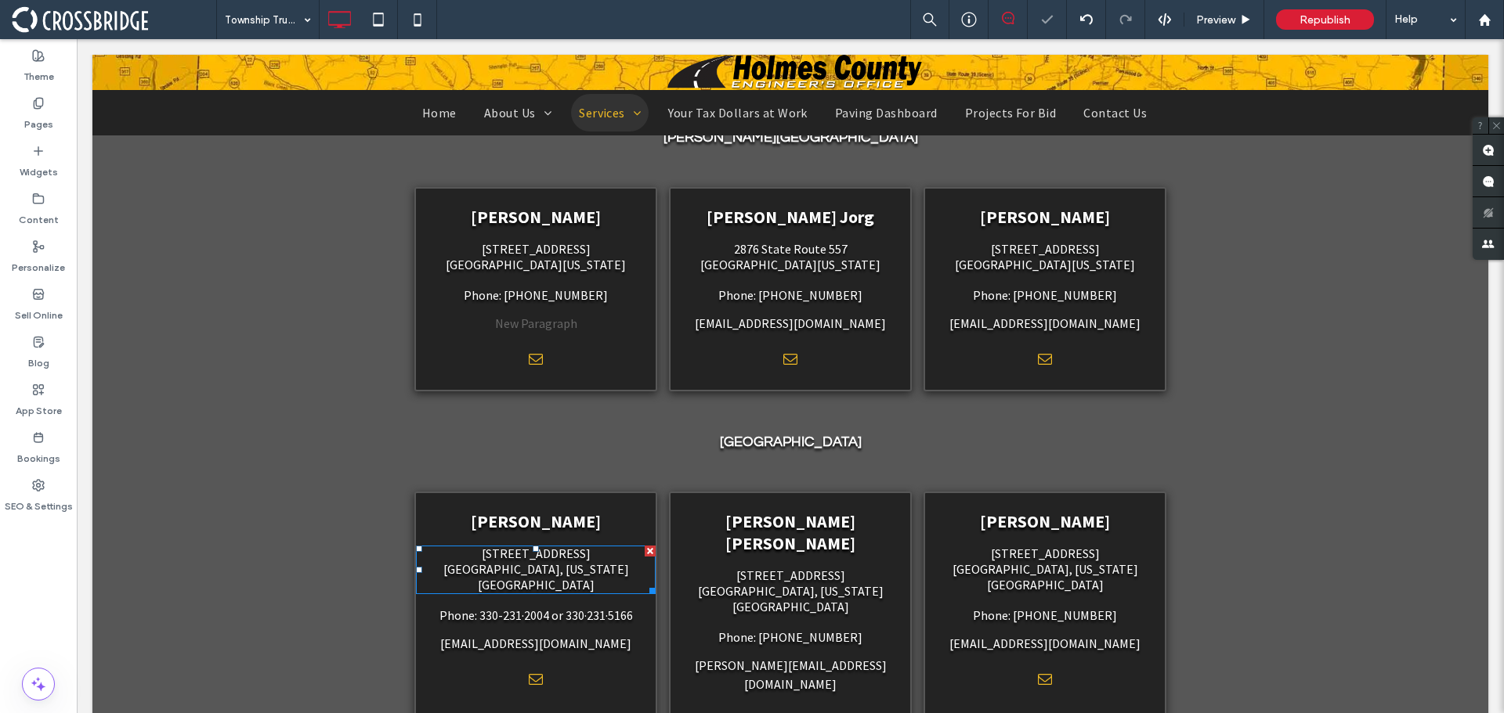
click at [507, 562] on span "[GEOGRAPHIC_DATA], [US_STATE][GEOGRAPHIC_DATA]" at bounding box center [536, 577] width 186 height 31
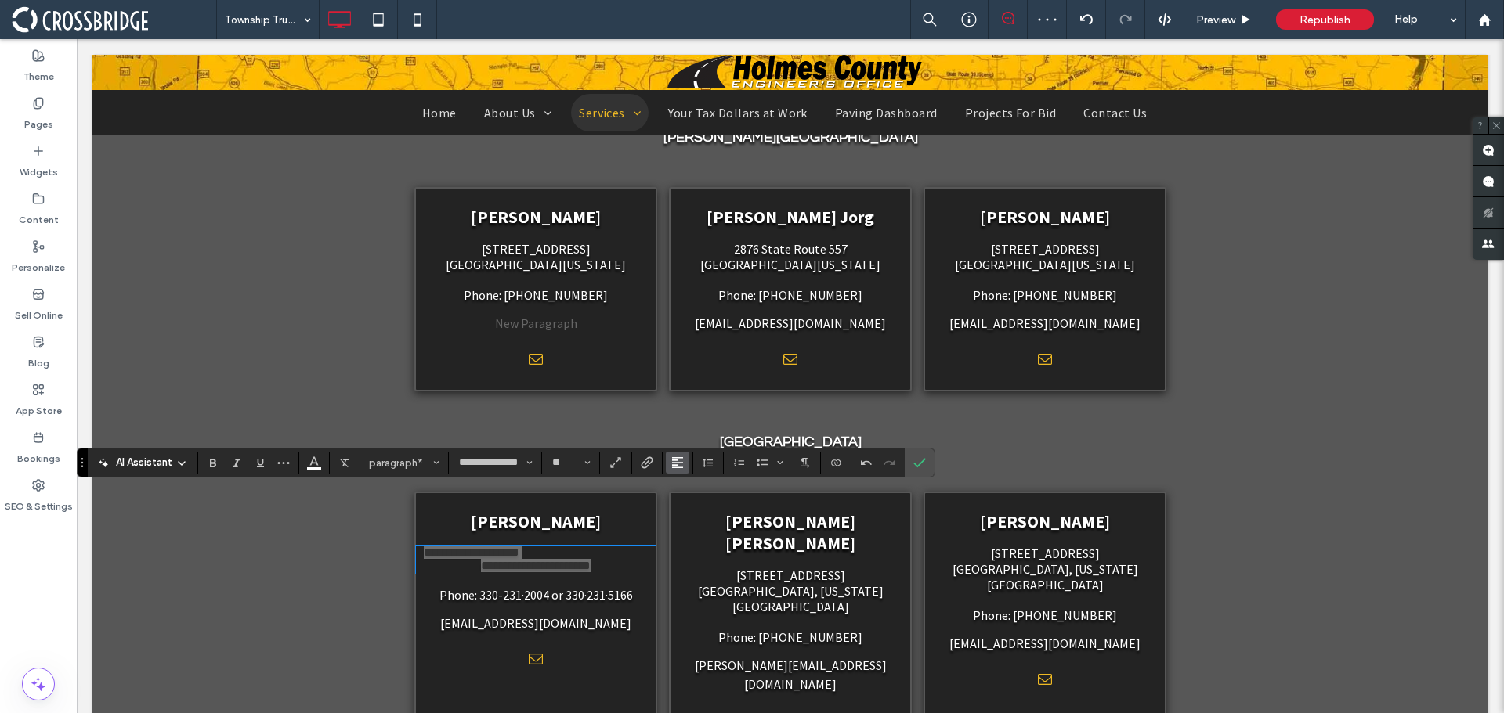
click at [679, 467] on icon "Alignment" at bounding box center [677, 463] width 13 height 13
click at [689, 387] on use "ui.textEditor.alignment.center" at bounding box center [689, 392] width 11 height 11
drag, startPoint x: 923, startPoint y: 460, endPoint x: 850, endPoint y: 424, distance: 82.0
click at [923, 460] on use "Confirm" at bounding box center [920, 462] width 13 height 9
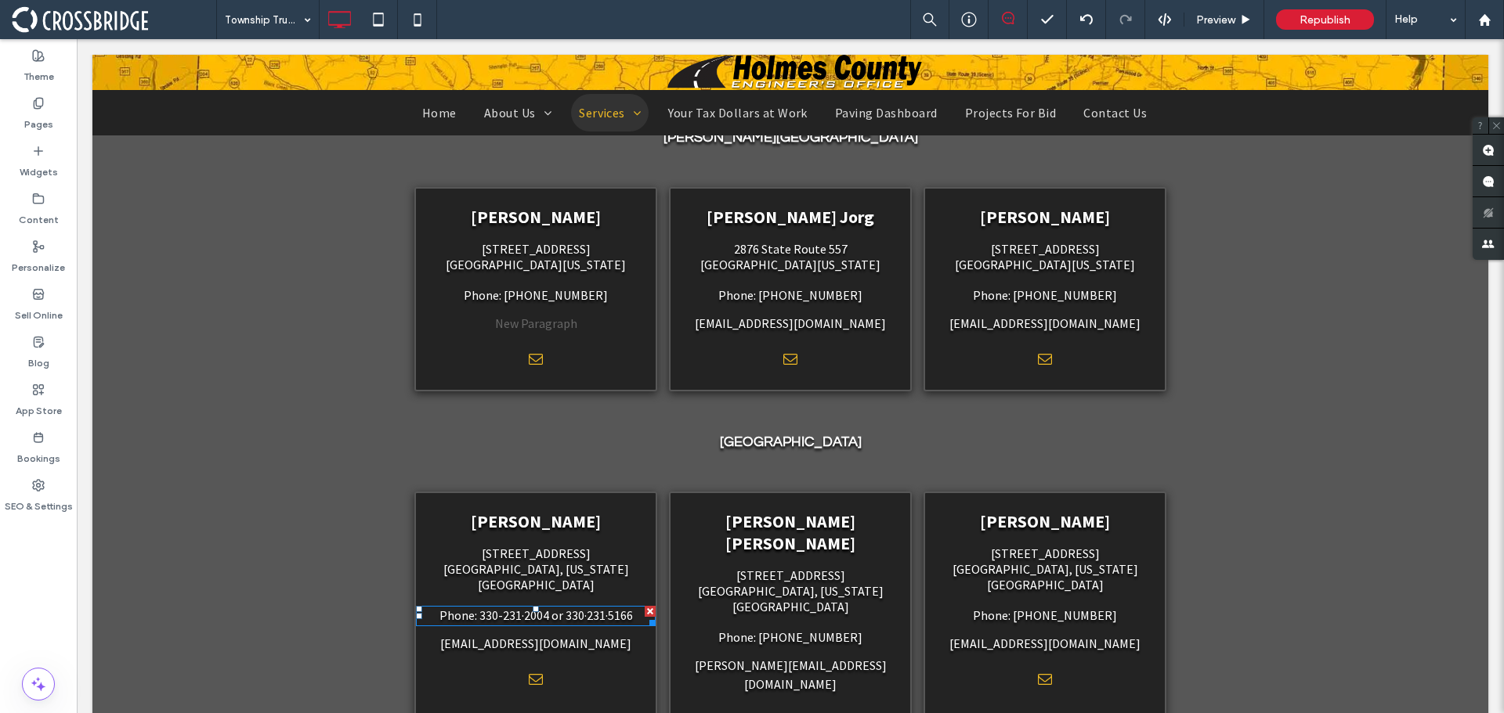
click at [517, 608] on span "Phone: 330-231·2004 or 330·231·5166" at bounding box center [535, 616] width 193 height 16
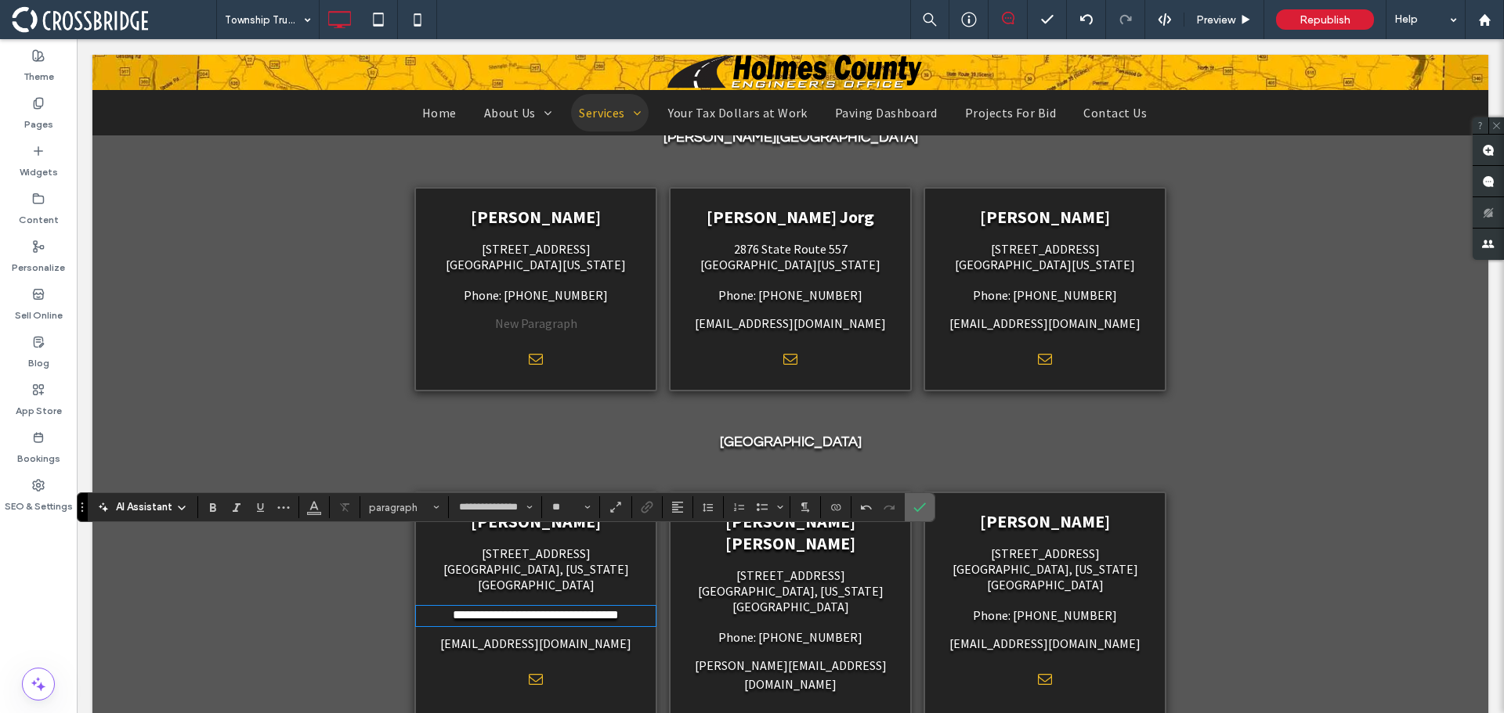
drag, startPoint x: 925, startPoint y: 510, endPoint x: 855, endPoint y: 473, distance: 78.8
click at [925, 510] on icon "Confirm" at bounding box center [919, 507] width 13 height 13
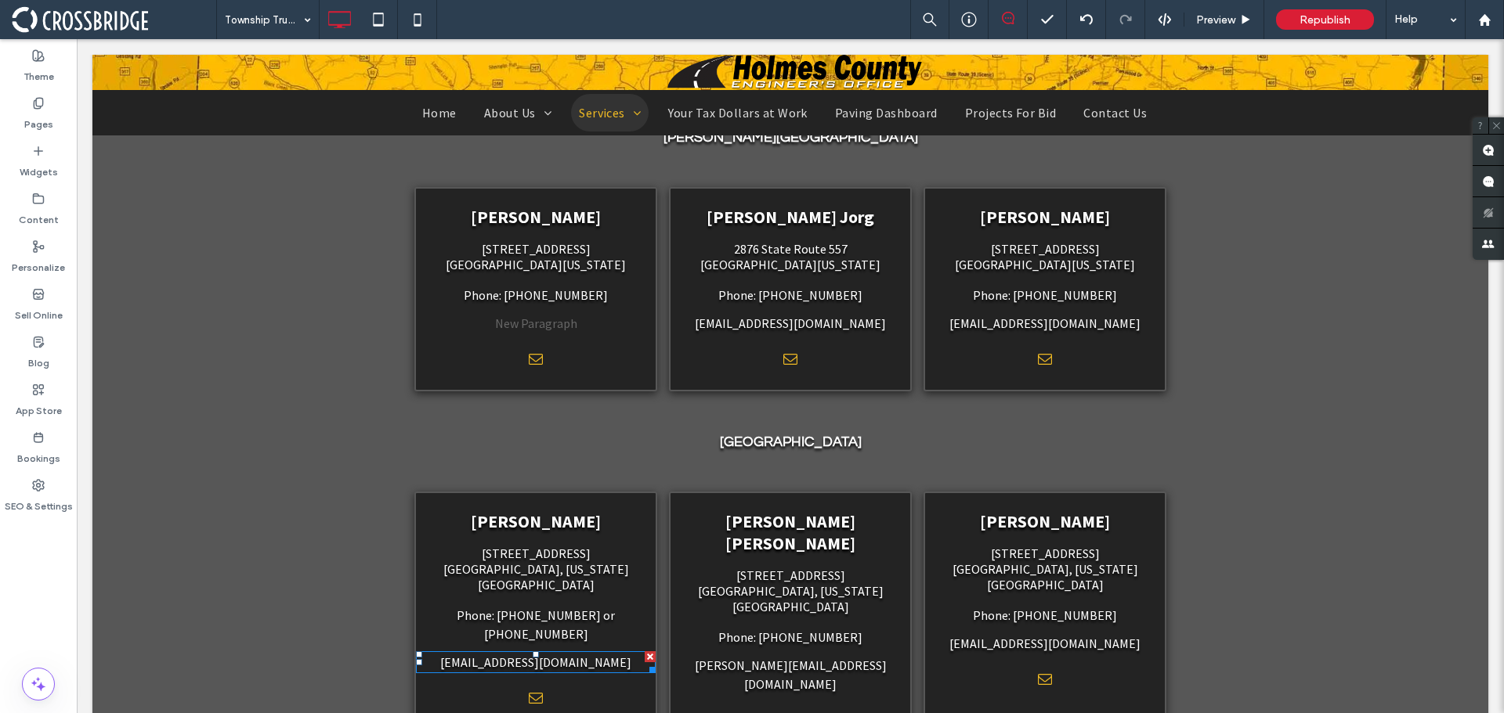
click at [581, 655] on link "[EMAIL_ADDRESS][DOMAIN_NAME]" at bounding box center [535, 663] width 191 height 16
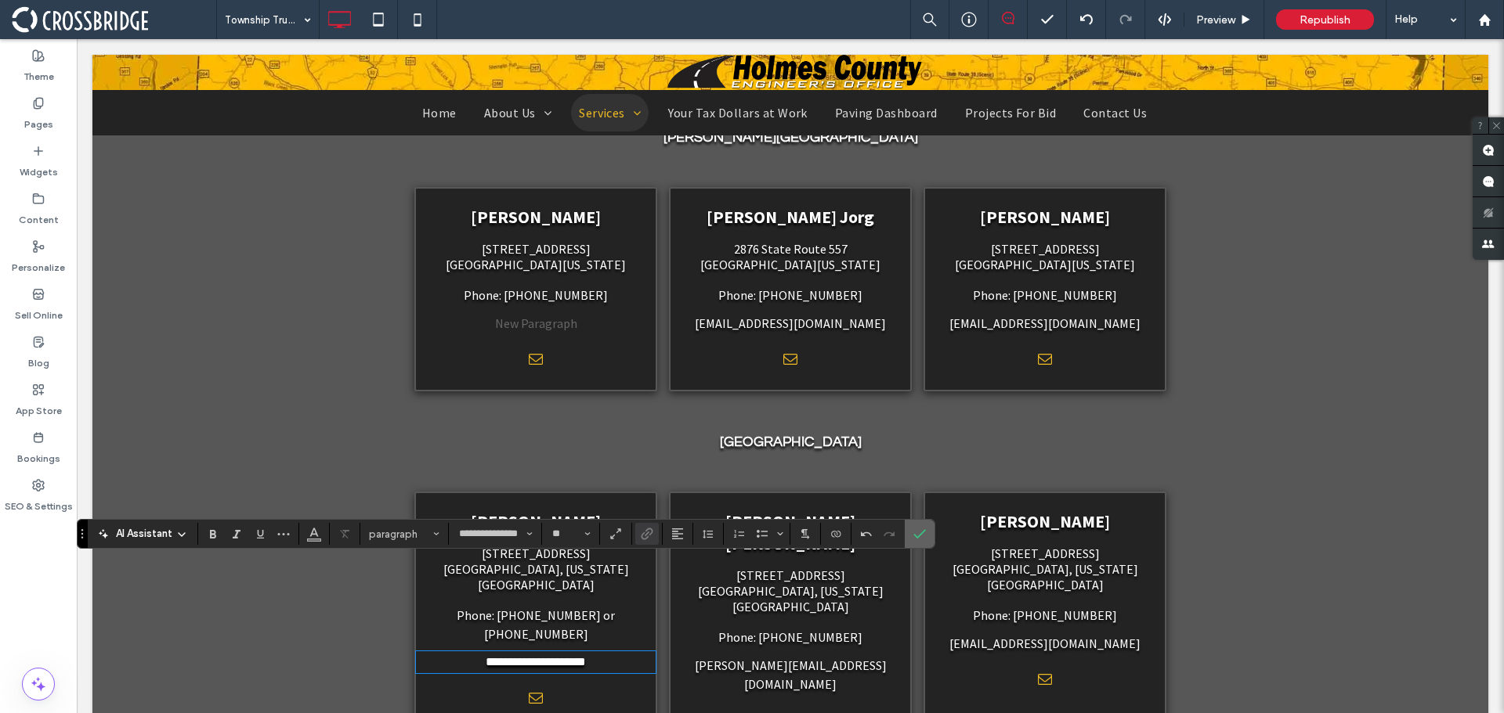
click at [920, 527] on span "Confirm" at bounding box center [919, 534] width 13 height 27
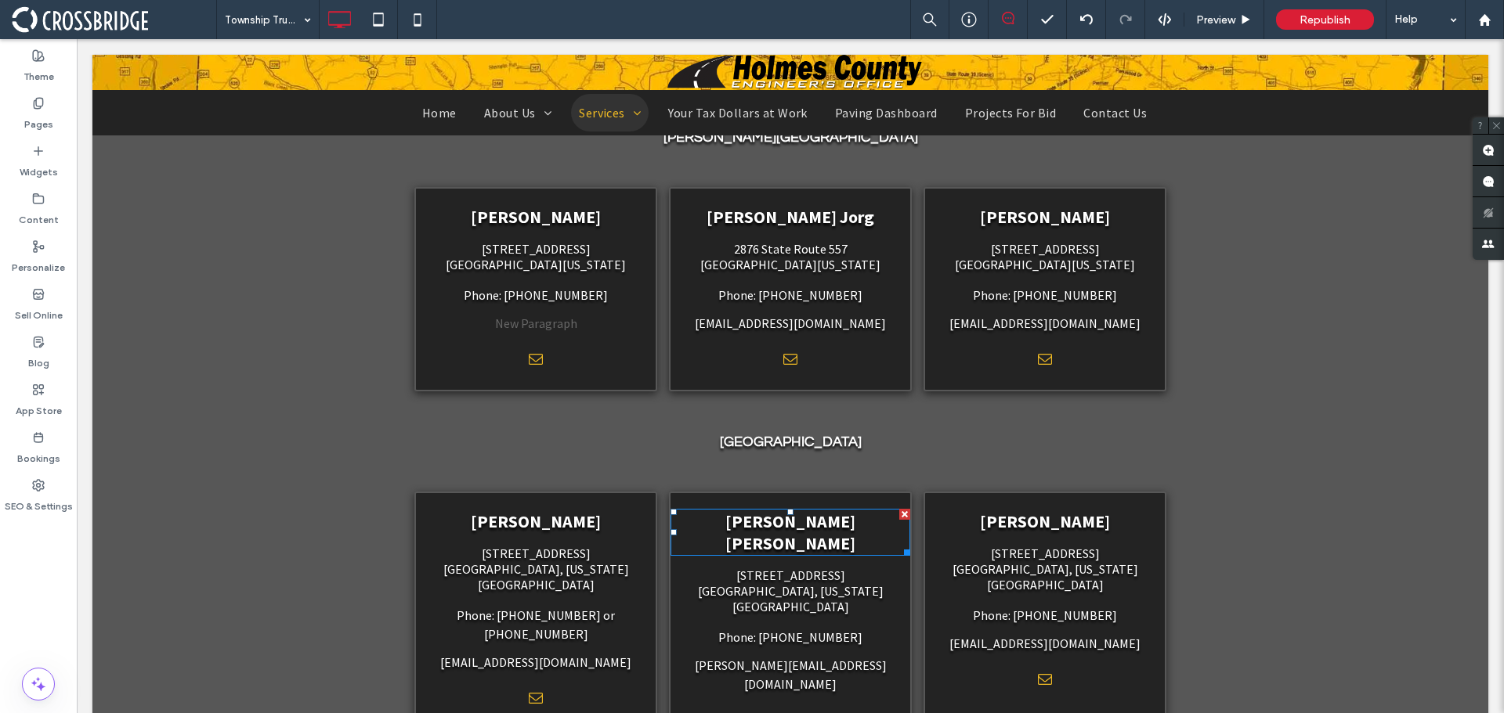
click at [835, 511] on span "[PERSON_NAME] [PERSON_NAME]" at bounding box center [790, 533] width 130 height 44
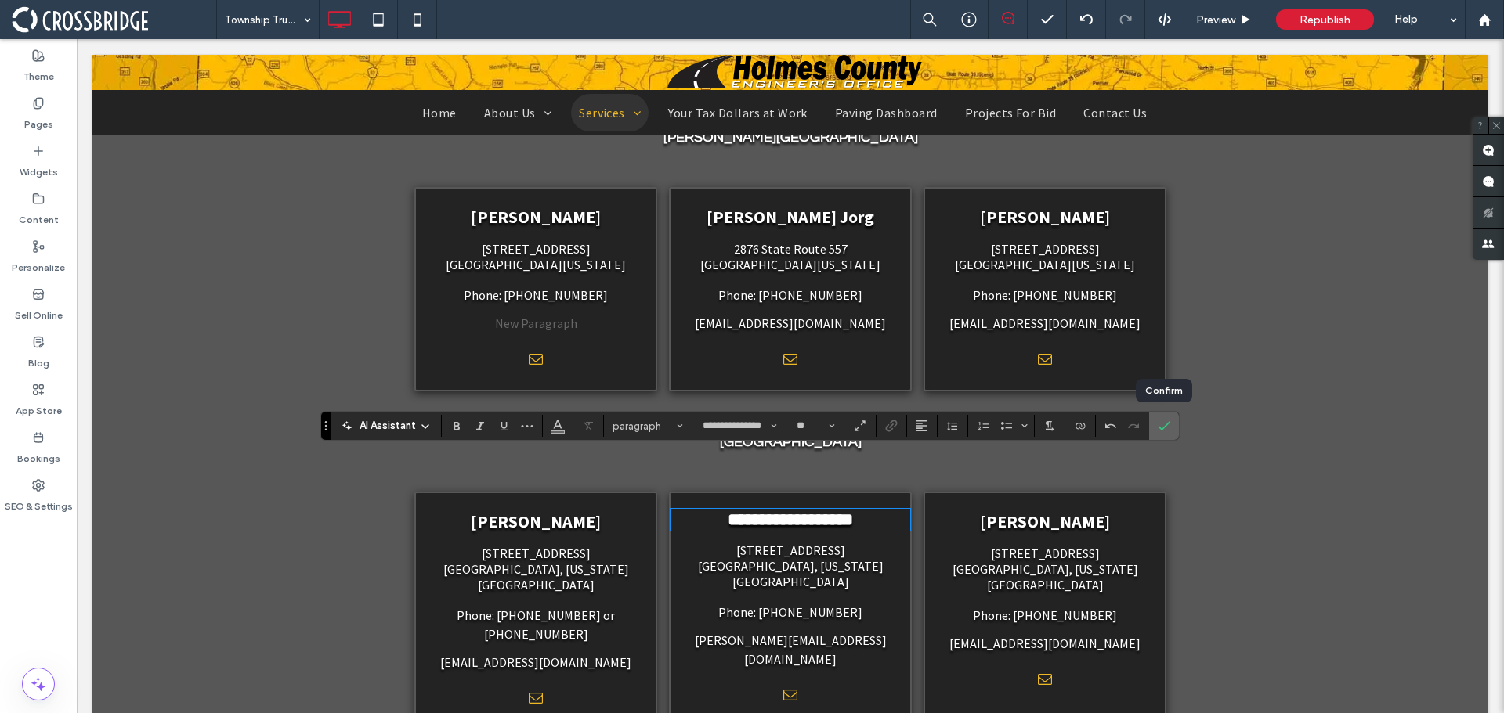
click at [1165, 424] on icon "Confirm" at bounding box center [1163, 426] width 13 height 13
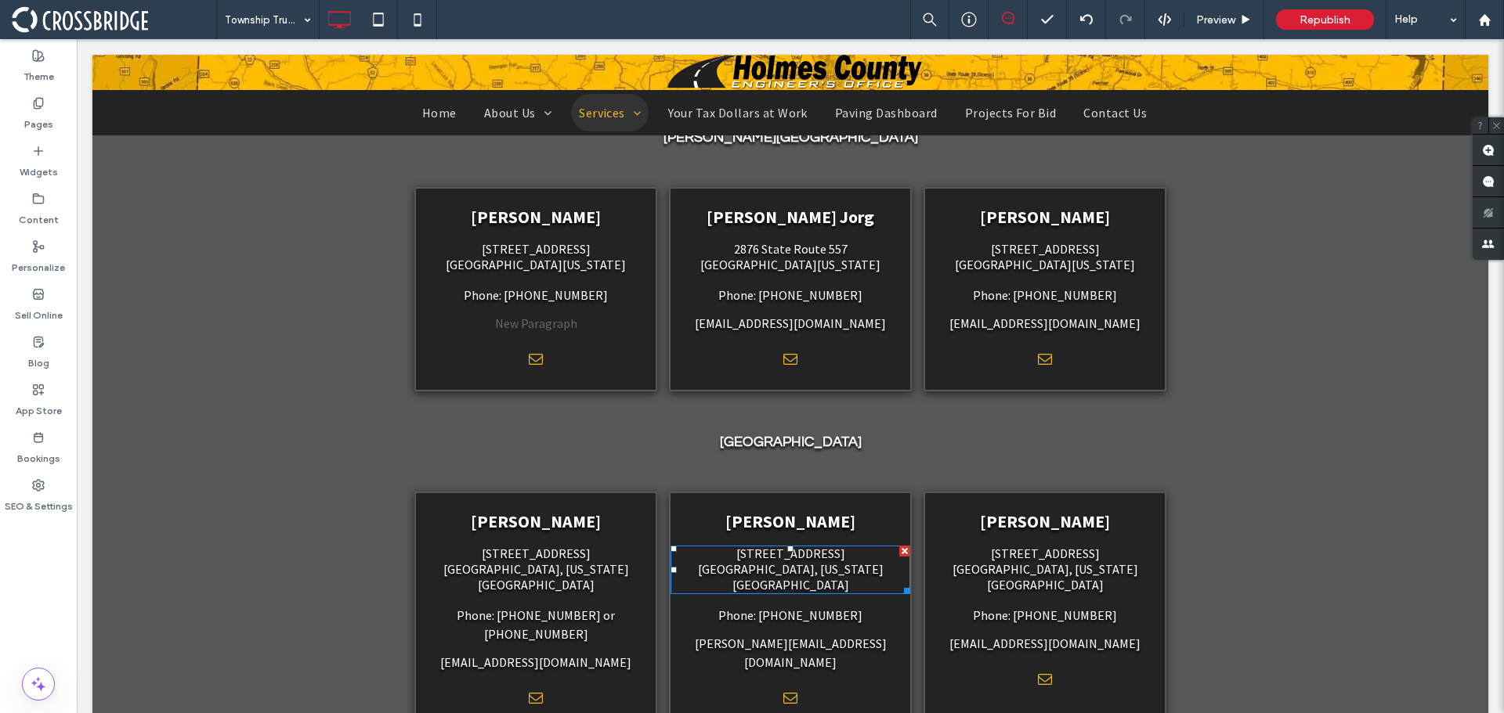
click at [799, 562] on span "[GEOGRAPHIC_DATA], [US_STATE][GEOGRAPHIC_DATA]" at bounding box center [791, 577] width 186 height 31
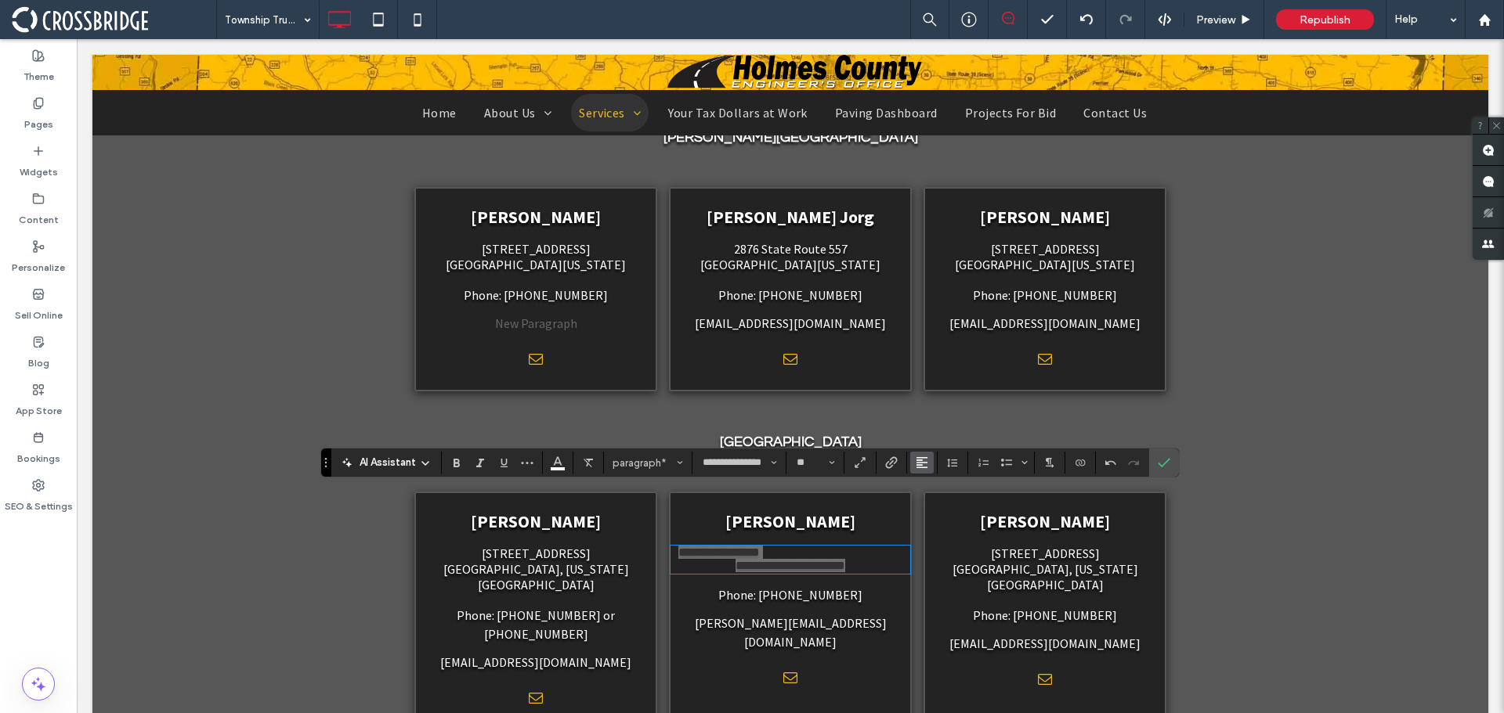
click at [915, 460] on icon "Alignment" at bounding box center [921, 463] width 13 height 13
click at [927, 386] on icon "ui.textEditor.alignment.center" at bounding box center [933, 392] width 13 height 13
drag, startPoint x: 1156, startPoint y: 461, endPoint x: 1242, endPoint y: 461, distance: 86.1
click at [1156, 461] on label "Confirm" at bounding box center [1163, 463] width 23 height 28
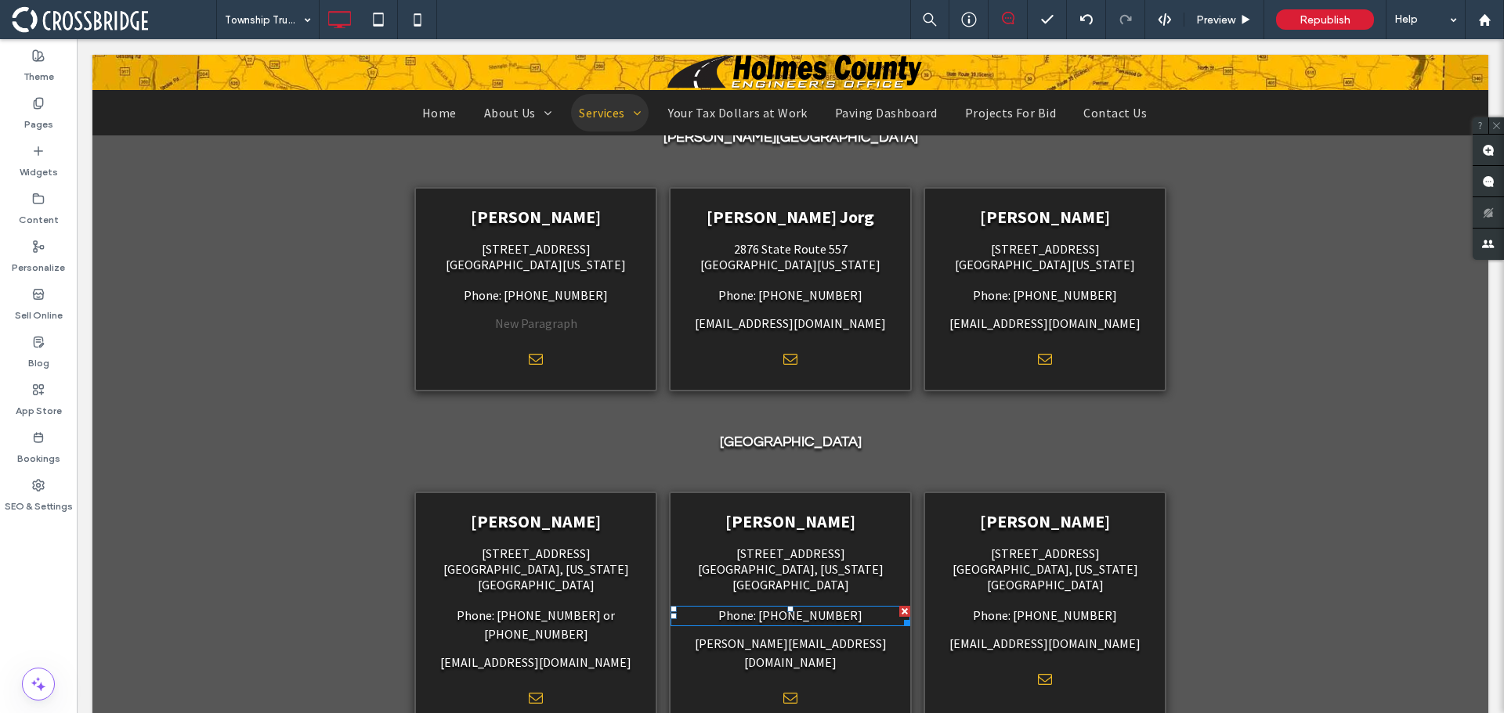
click at [789, 608] on span "Phone: [PHONE_NUMBER]" at bounding box center [790, 616] width 144 height 16
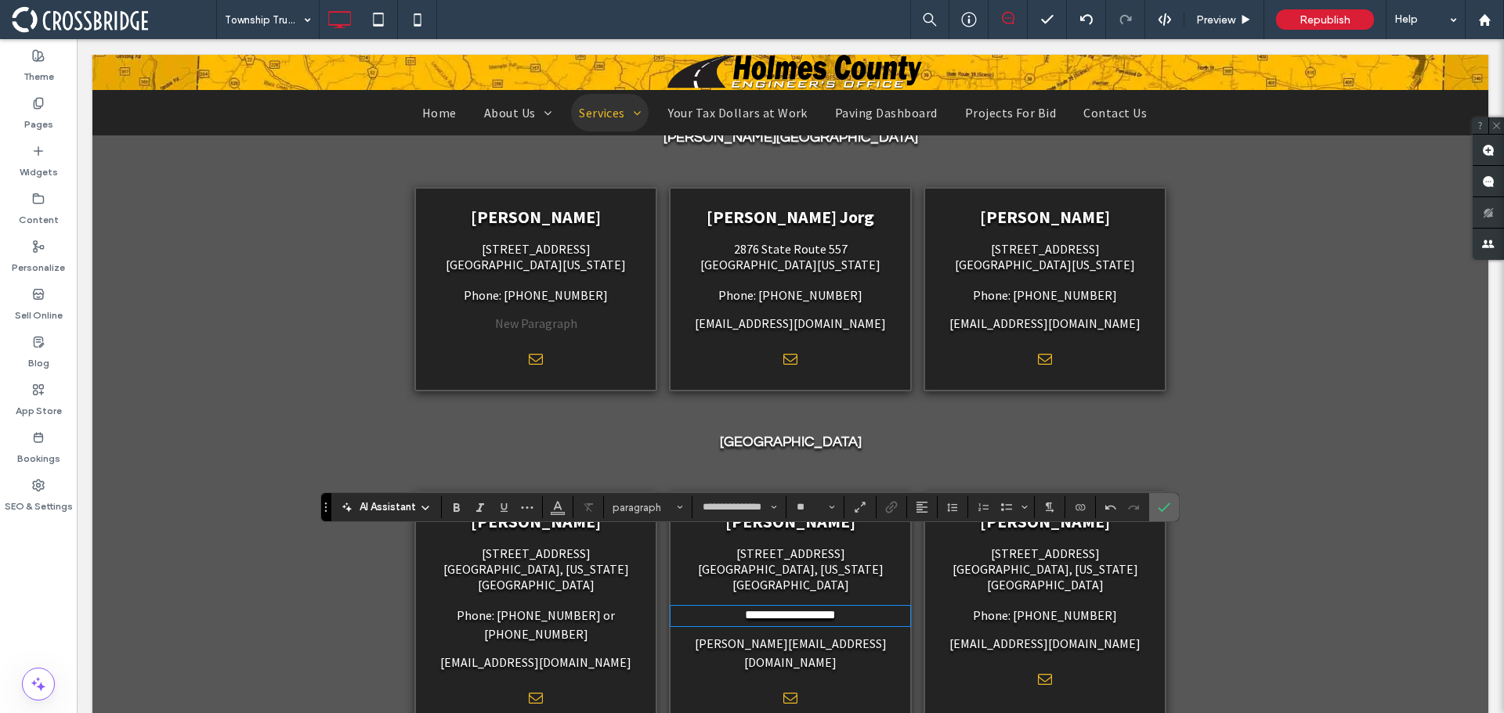
drag, startPoint x: 1160, startPoint y: 500, endPoint x: 1345, endPoint y: 490, distance: 185.1
click at [1160, 500] on span "Confirm" at bounding box center [1160, 507] width 7 height 28
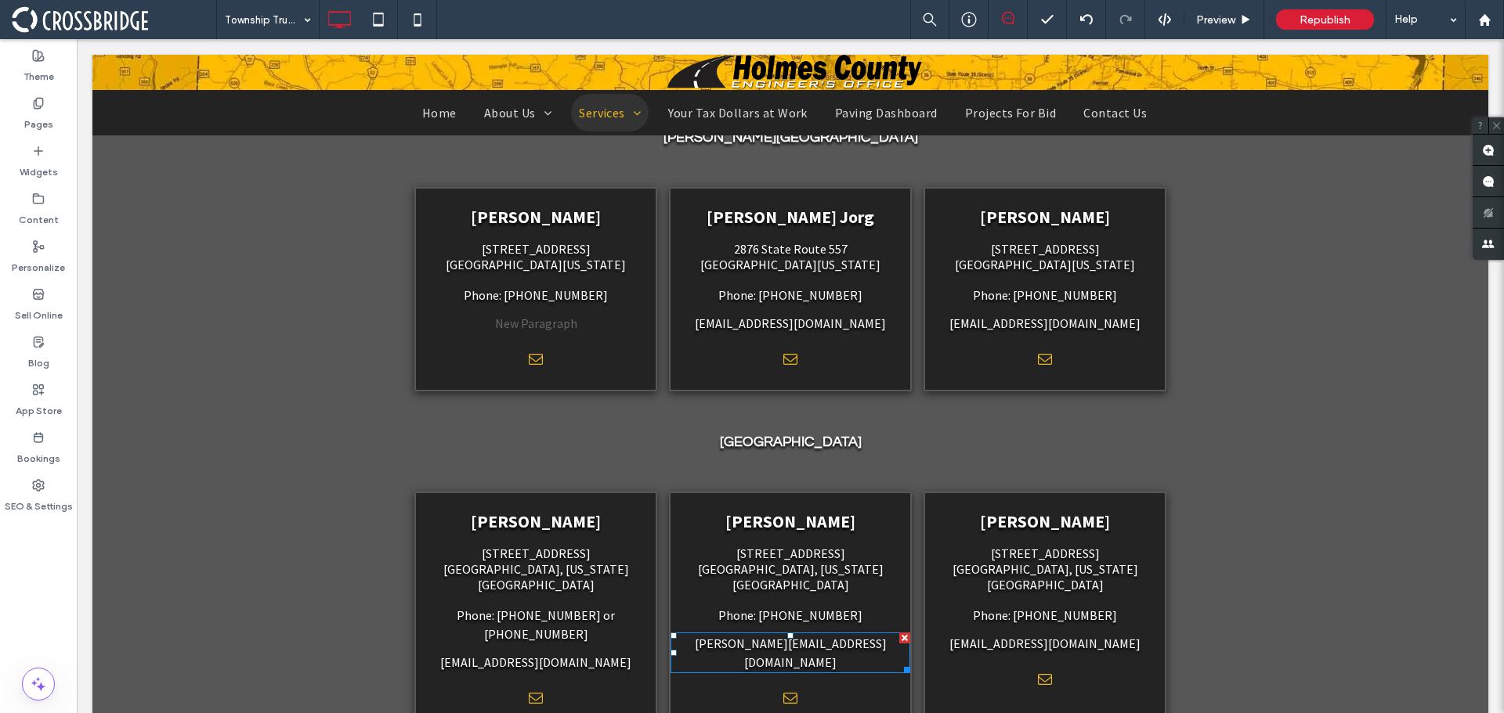
click at [771, 636] on link "[PERSON_NAME][EMAIL_ADDRESS][DOMAIN_NAME]" at bounding box center [791, 653] width 192 height 34
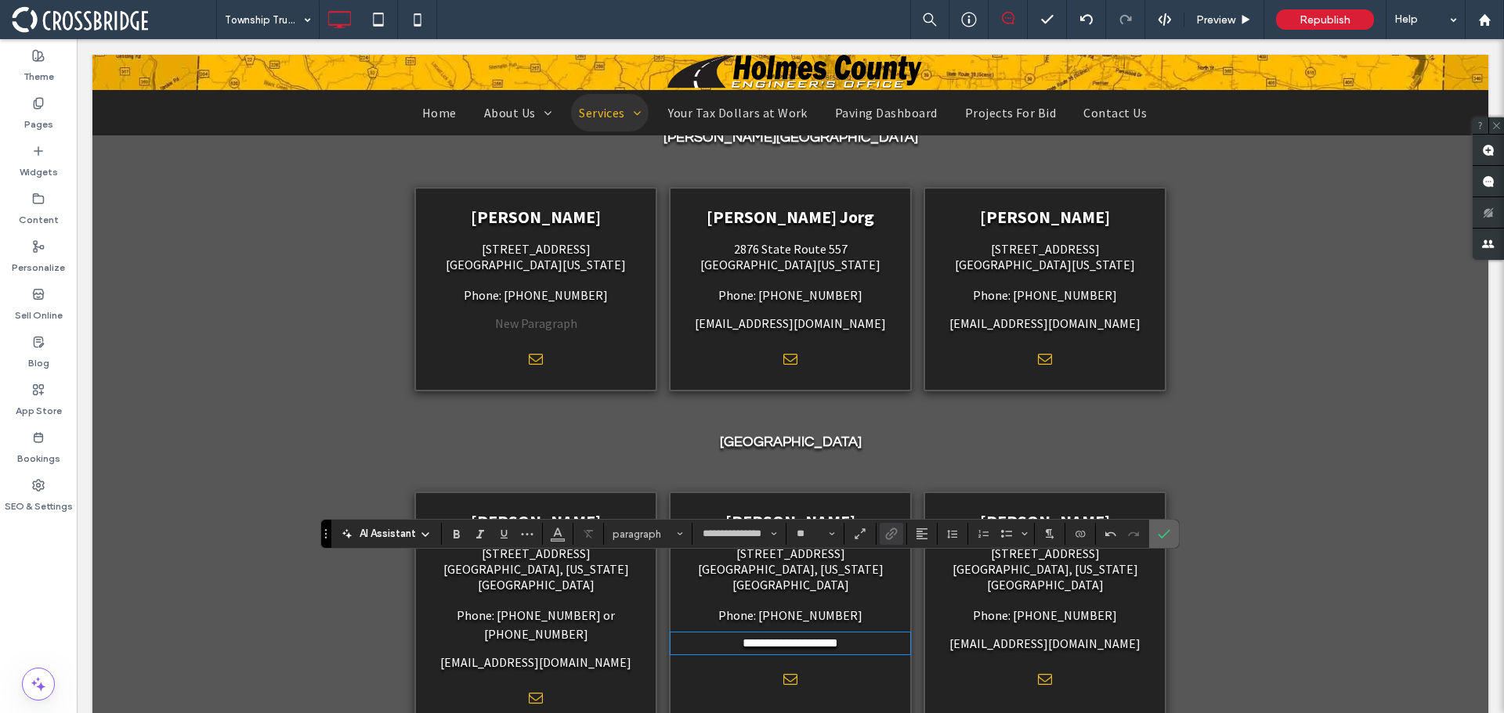
click at [1169, 540] on icon "Confirm" at bounding box center [1163, 534] width 13 height 13
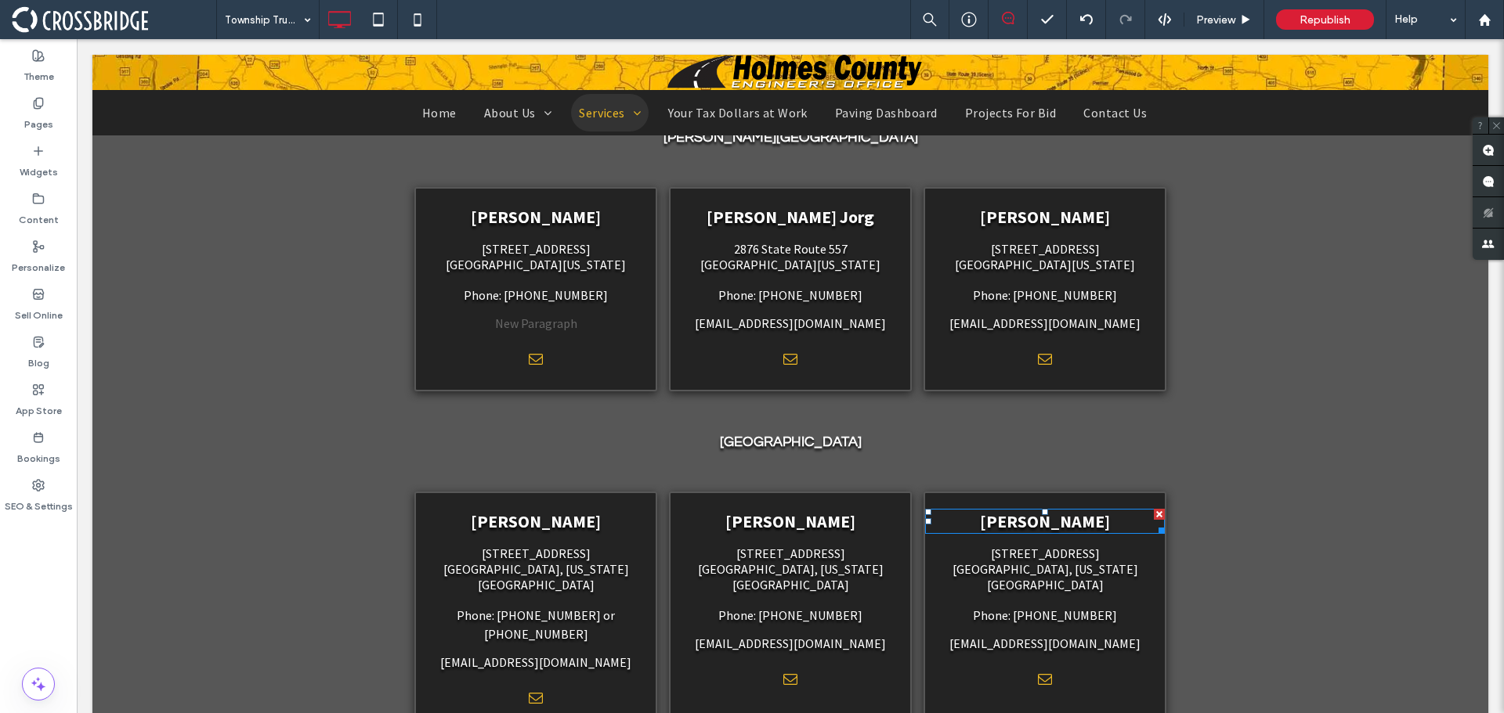
click at [1080, 511] on span "[PERSON_NAME]" at bounding box center [1045, 522] width 130 height 22
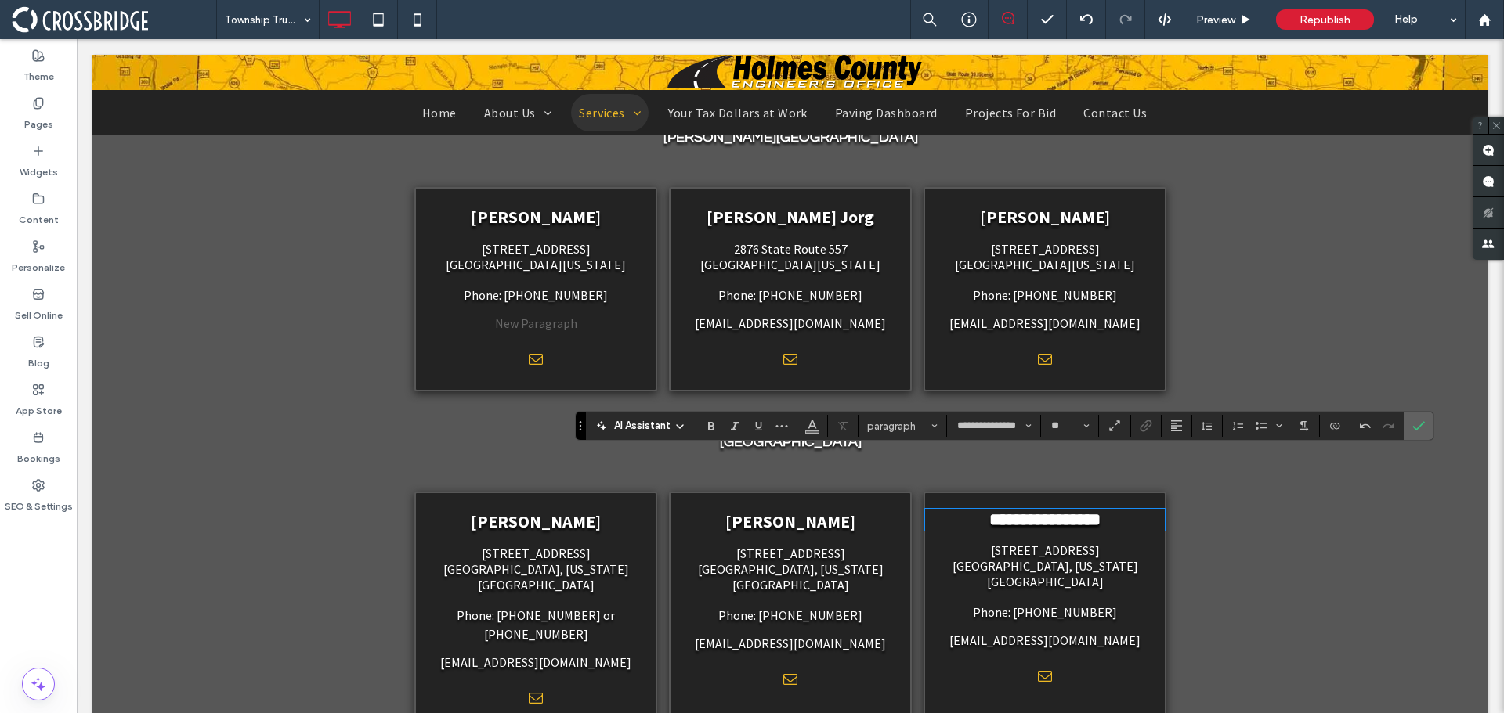
drag, startPoint x: 1413, startPoint y: 428, endPoint x: 1425, endPoint y: 403, distance: 27.3
click at [1413, 428] on use "Confirm" at bounding box center [1418, 425] width 13 height 9
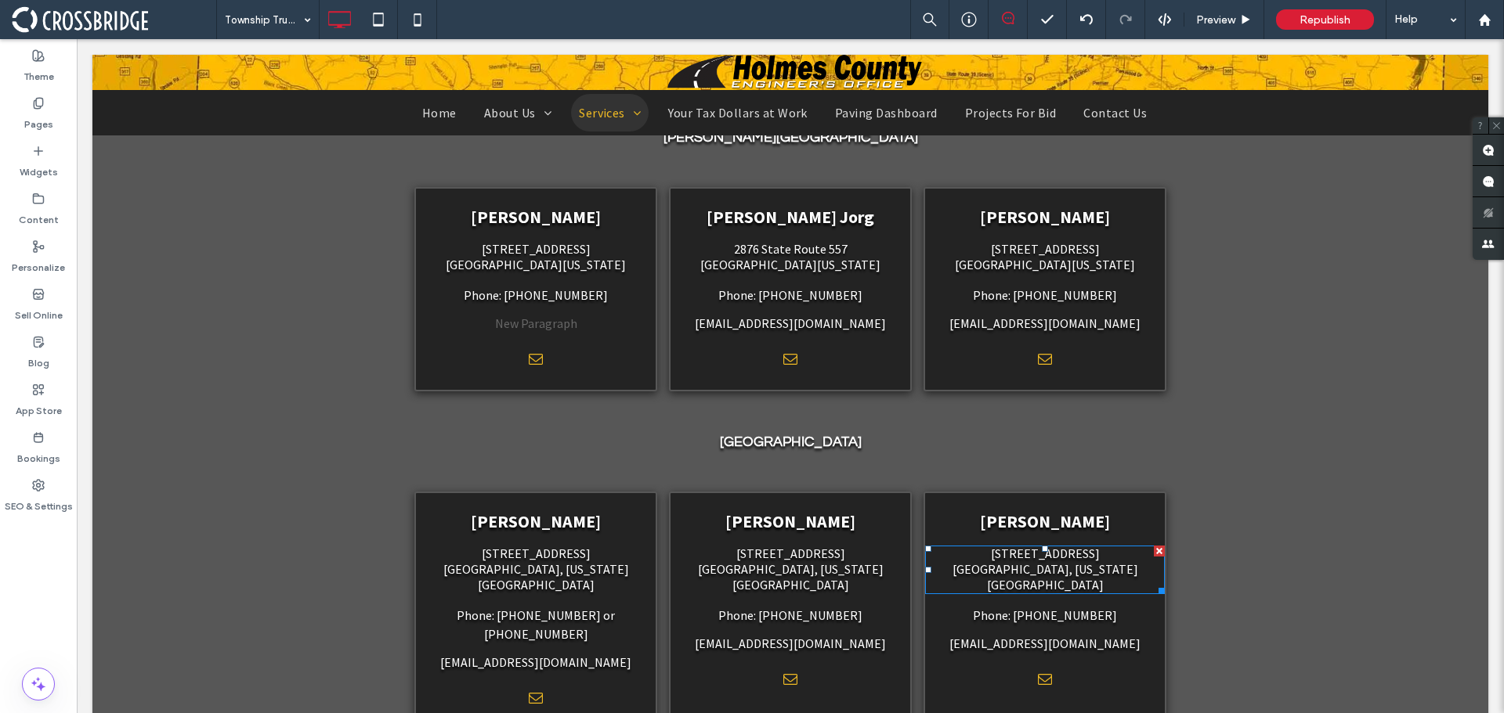
click at [1043, 562] on span "[GEOGRAPHIC_DATA], [US_STATE][GEOGRAPHIC_DATA]" at bounding box center [1045, 577] width 186 height 31
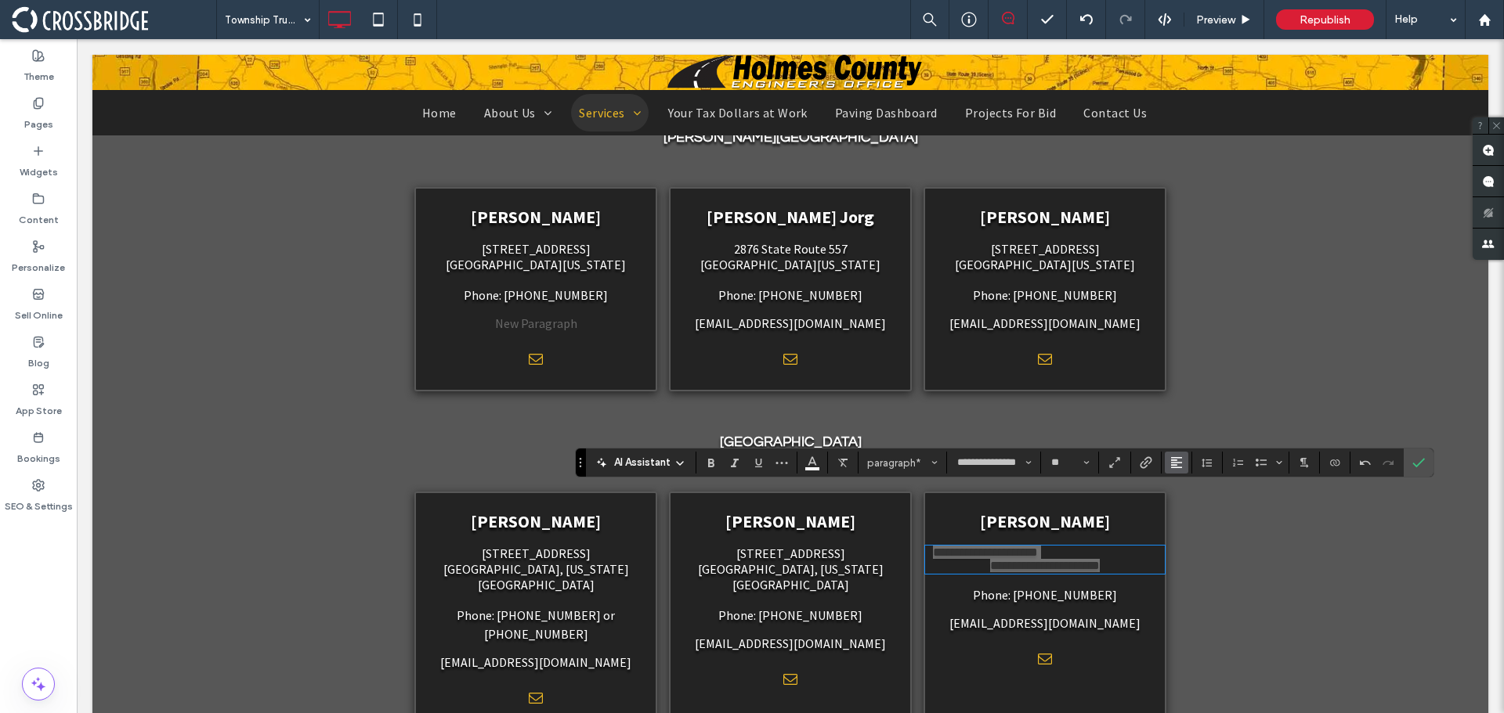
click at [1181, 467] on icon "Alignment" at bounding box center [1176, 463] width 13 height 13
click at [1194, 386] on div "ui.textEditor.alignment.center" at bounding box center [1192, 392] width 20 height 13
click at [1416, 463] on icon "Confirm" at bounding box center [1418, 463] width 13 height 13
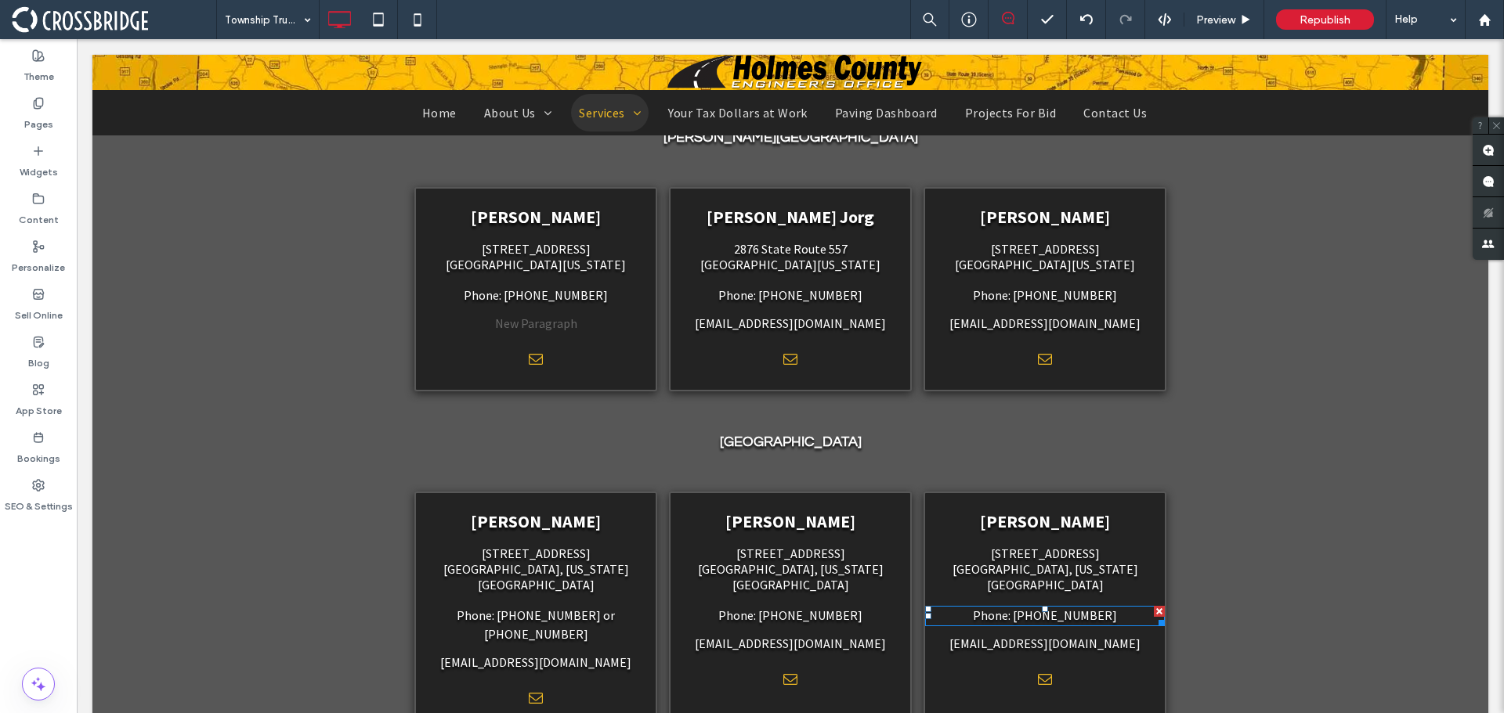
click at [1035, 608] on span "Phone: [PHONE_NUMBER]" at bounding box center [1045, 616] width 144 height 16
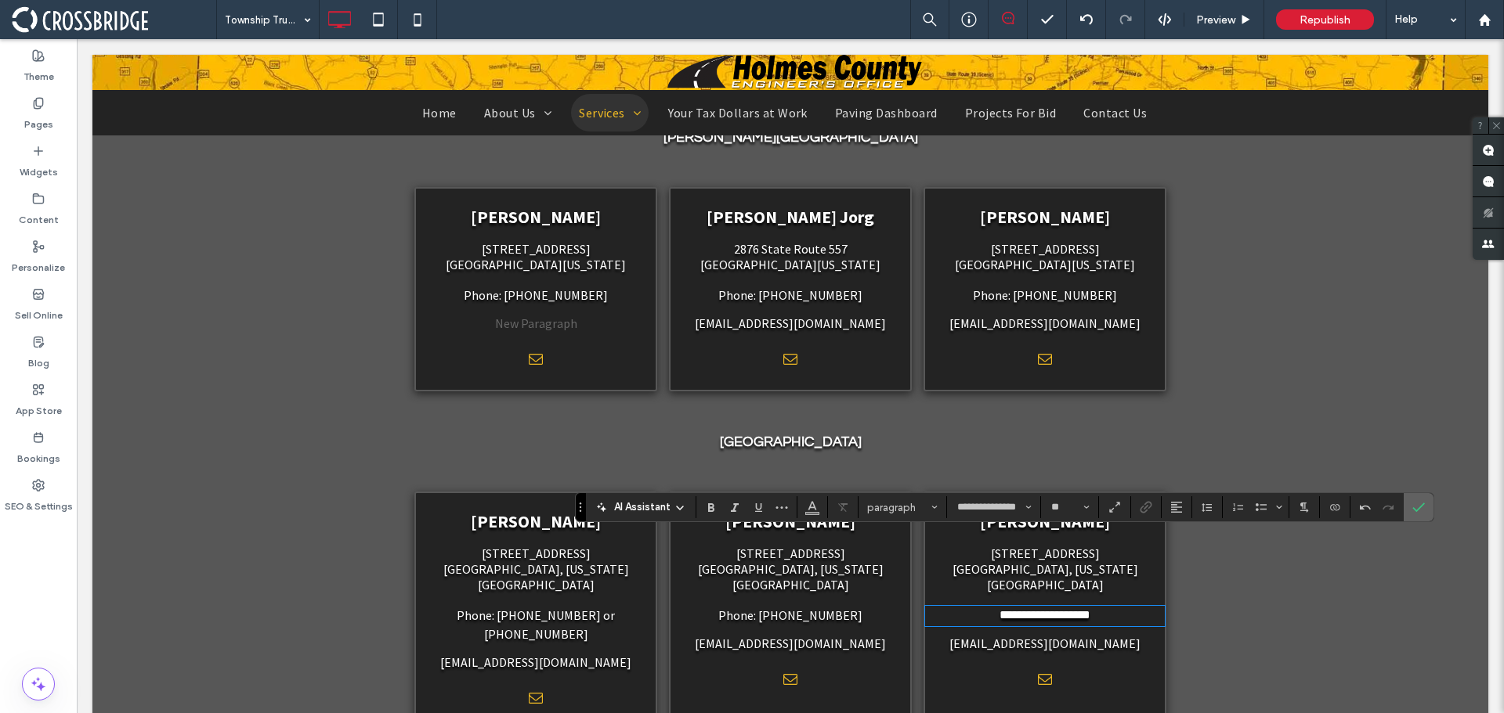
click at [1417, 505] on icon "Confirm" at bounding box center [1418, 507] width 13 height 13
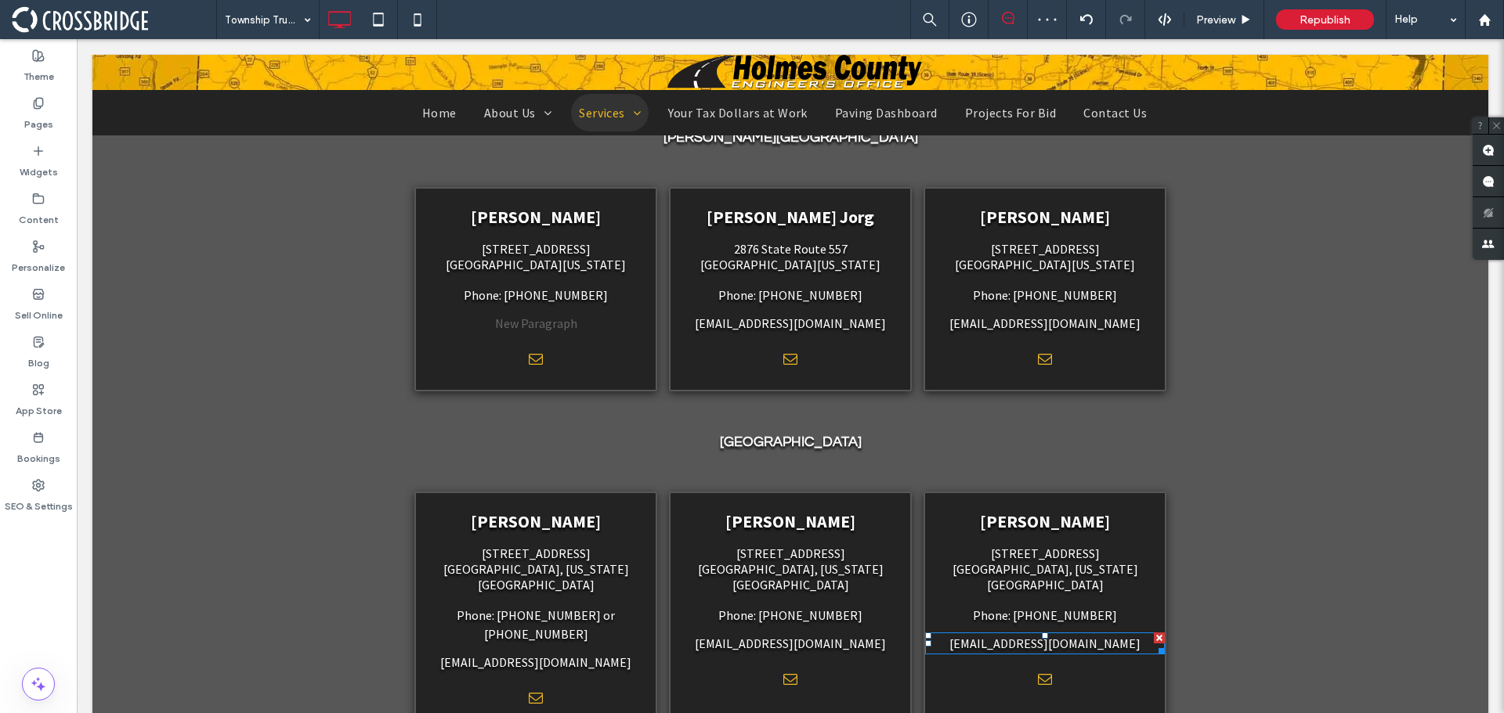
click at [1059, 636] on link "[EMAIL_ADDRESS][DOMAIN_NAME]" at bounding box center [1044, 644] width 191 height 16
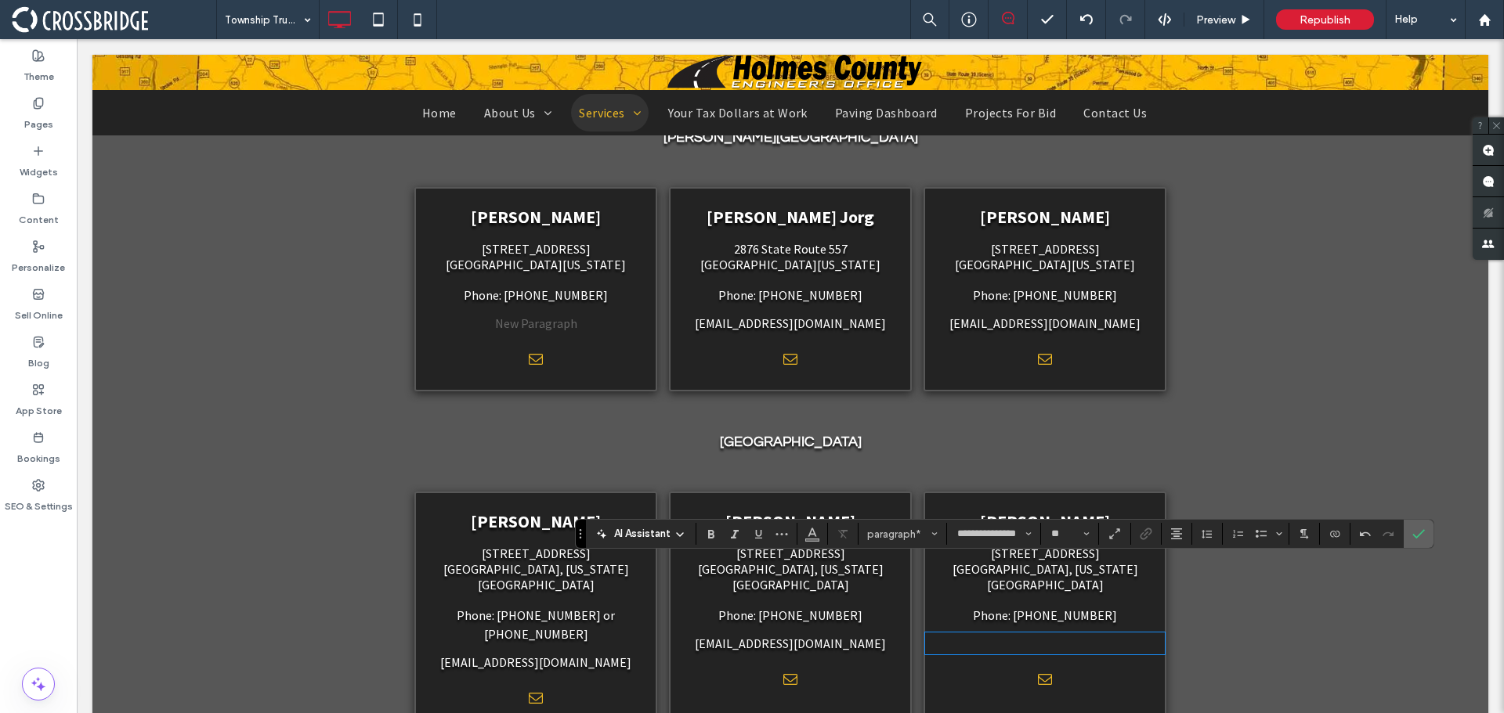
click at [1416, 531] on icon "Confirm" at bounding box center [1418, 534] width 13 height 13
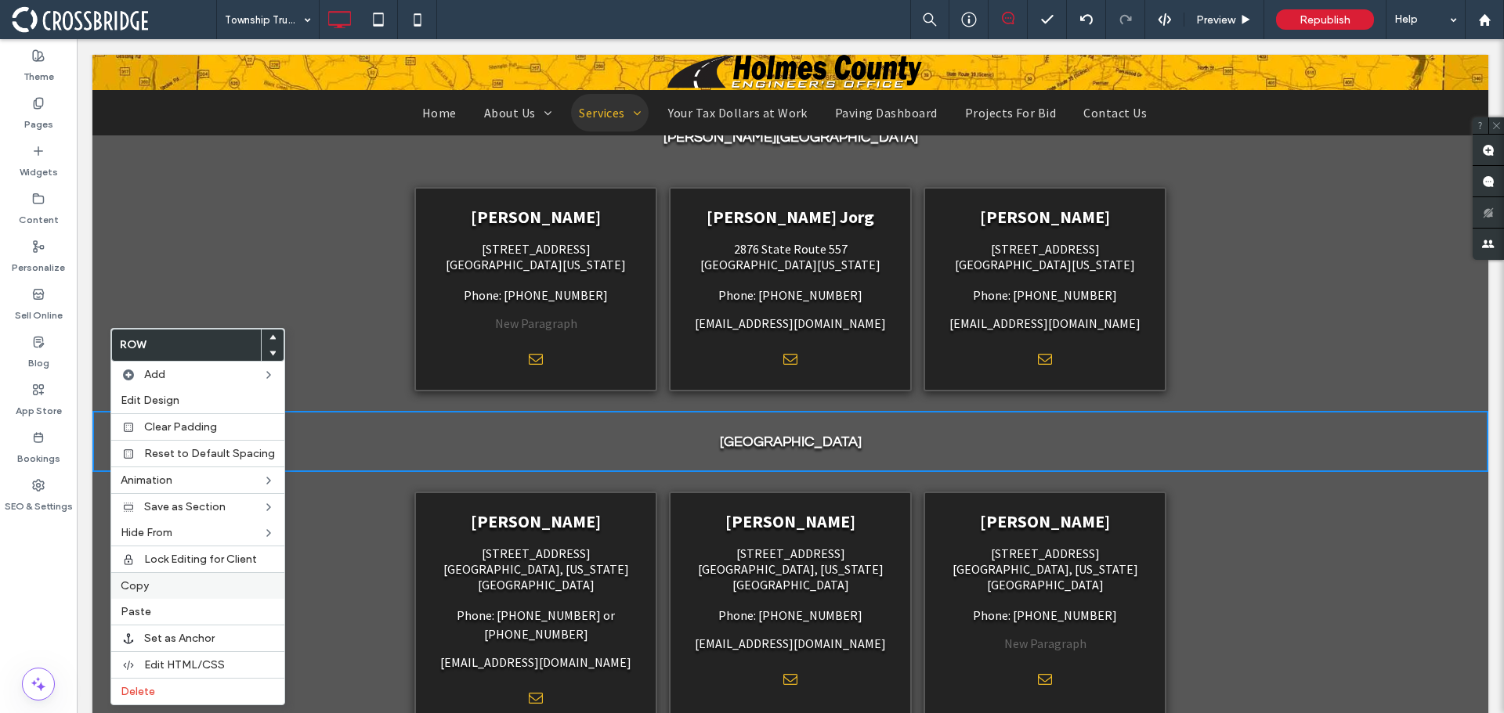
click at [164, 583] on label "Copy" at bounding box center [198, 586] width 154 height 13
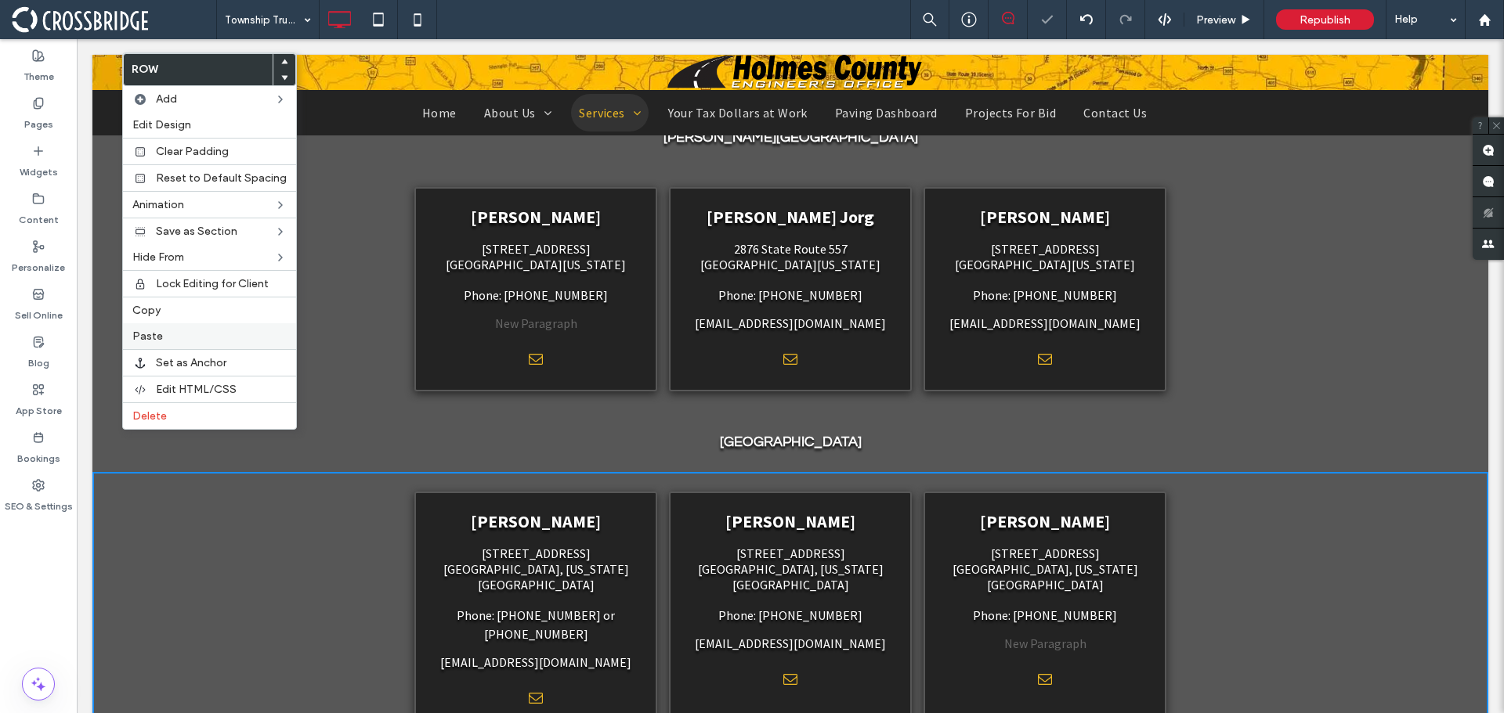
click at [150, 330] on span "Paste" at bounding box center [147, 336] width 31 height 13
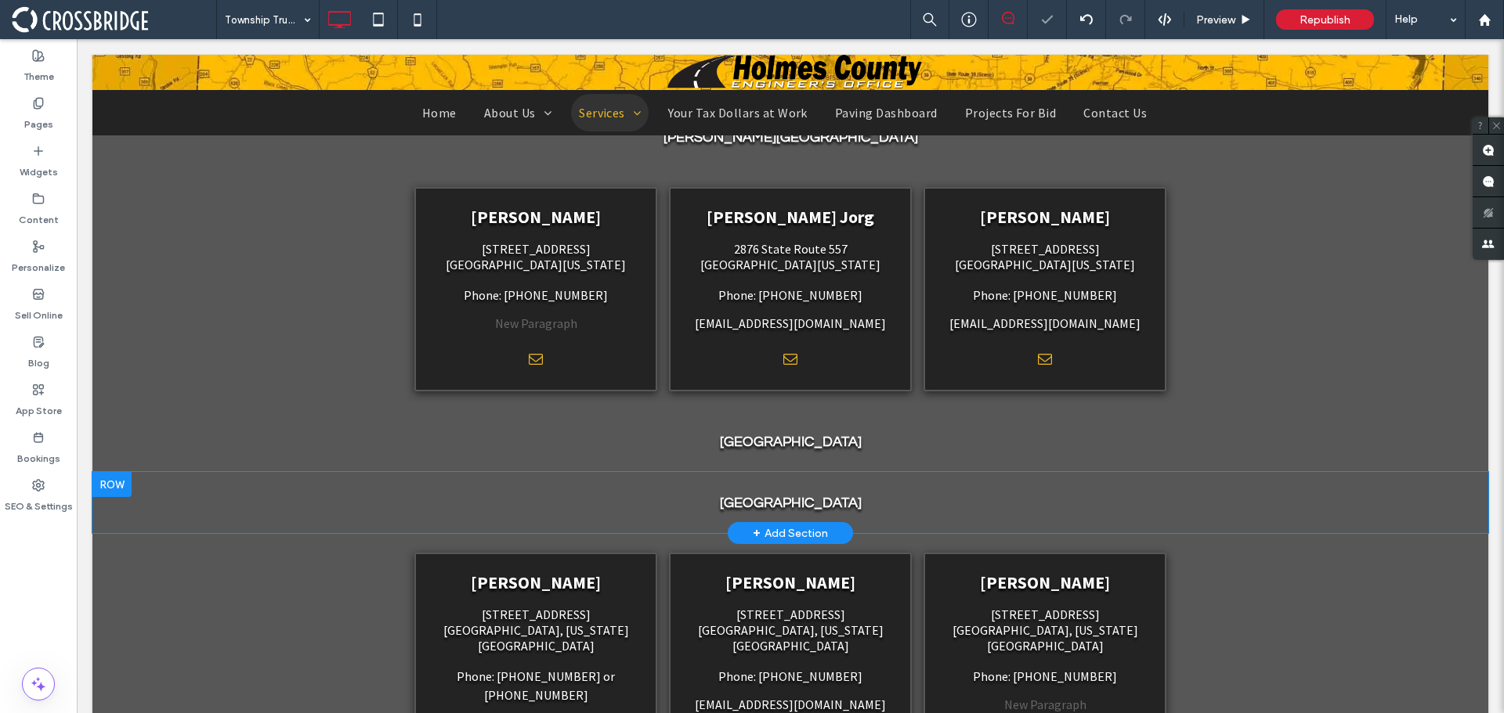
click at [121, 472] on div at bounding box center [111, 484] width 39 height 25
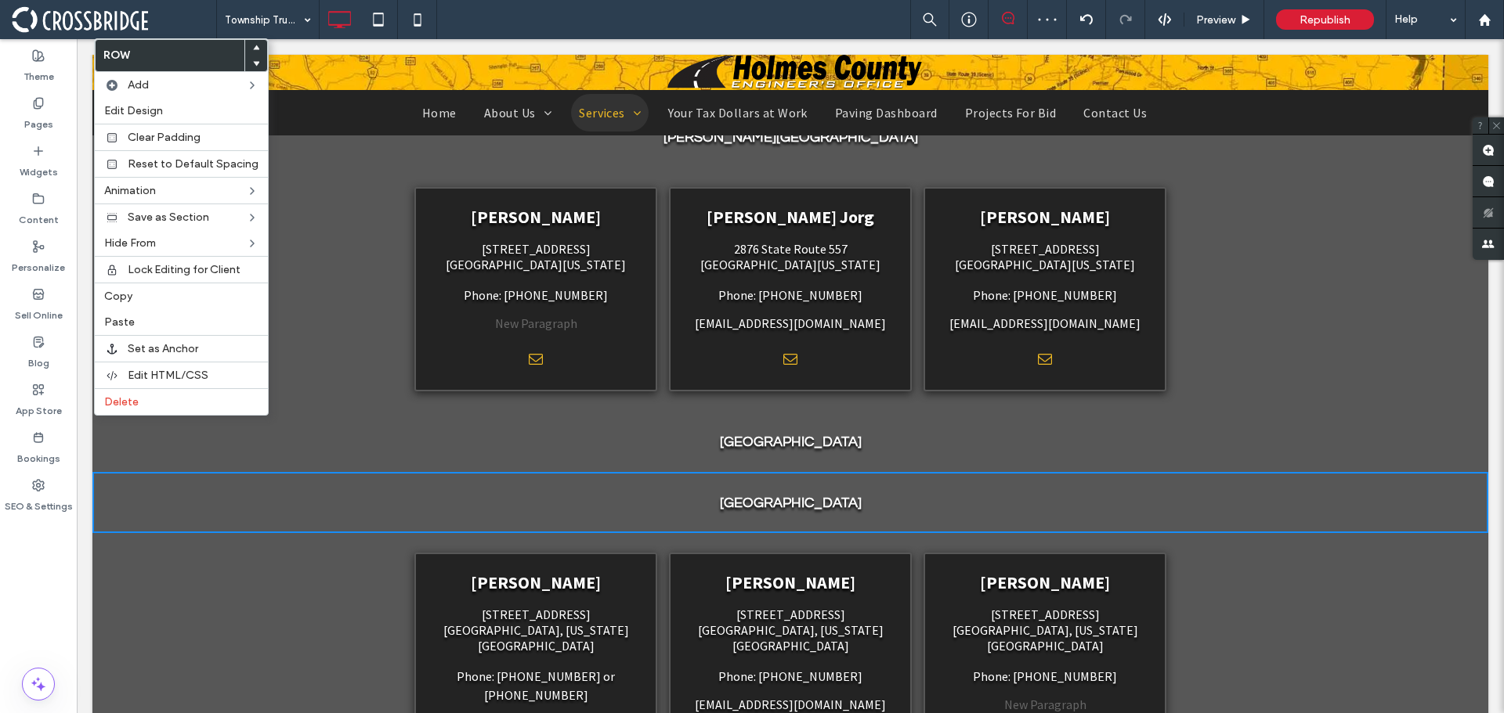
click at [253, 66] on use at bounding box center [256, 64] width 7 height 5
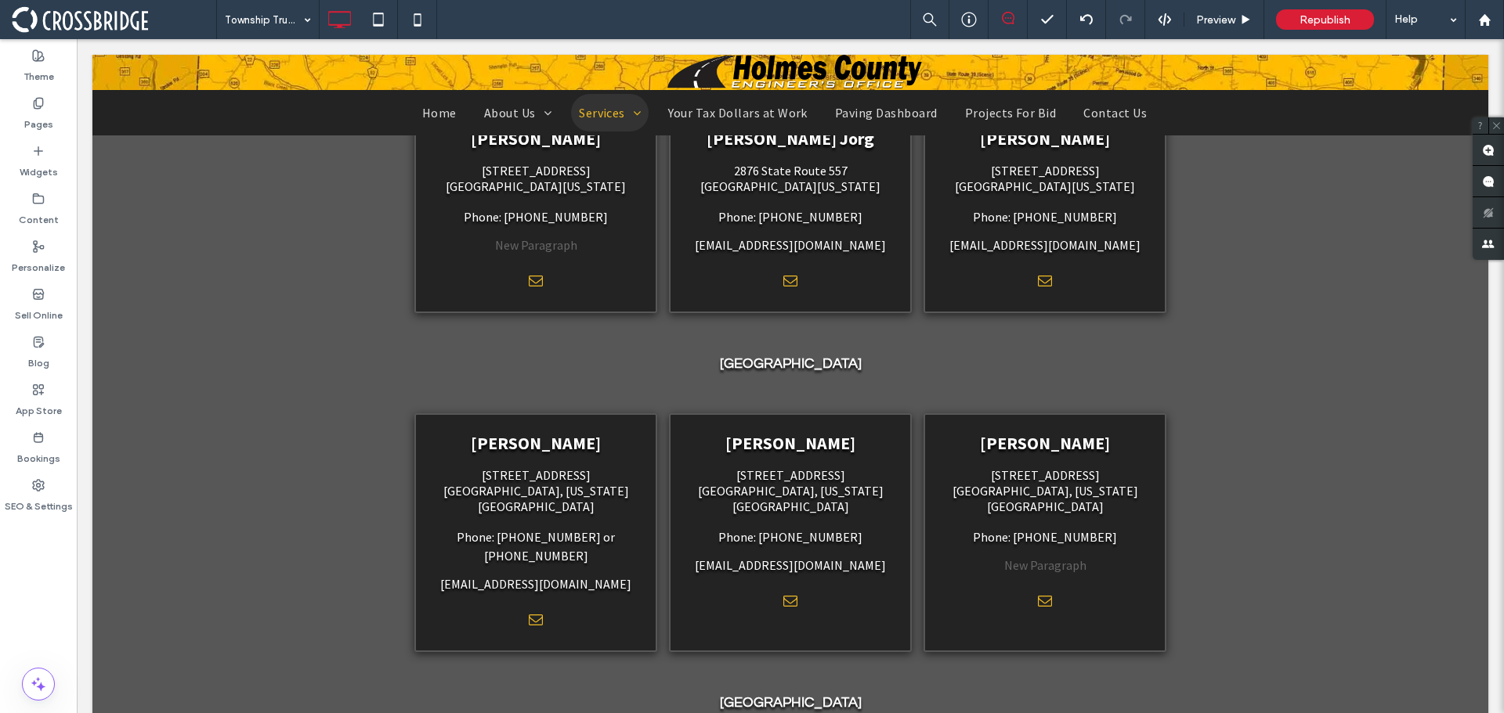
scroll to position [1096, 0]
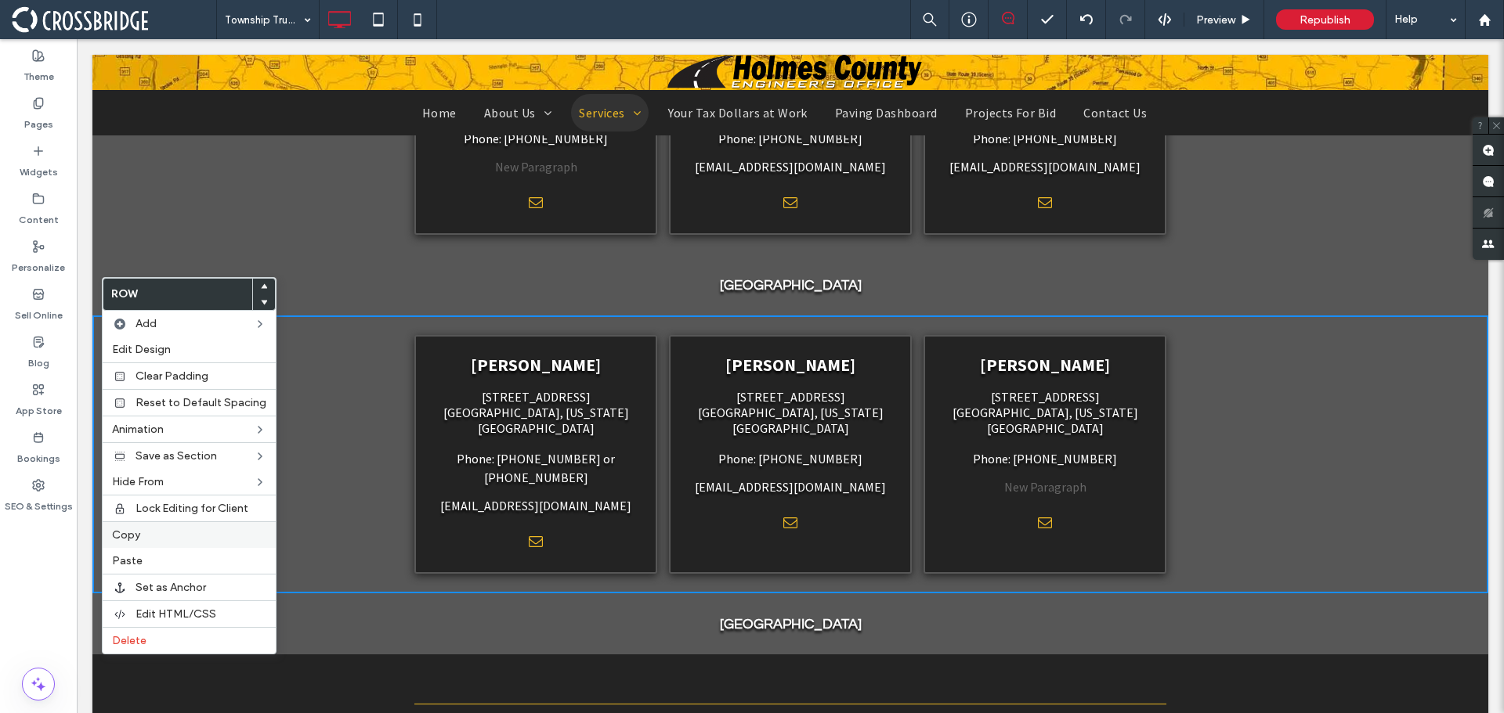
click at [171, 533] on label "Copy" at bounding box center [189, 535] width 154 height 13
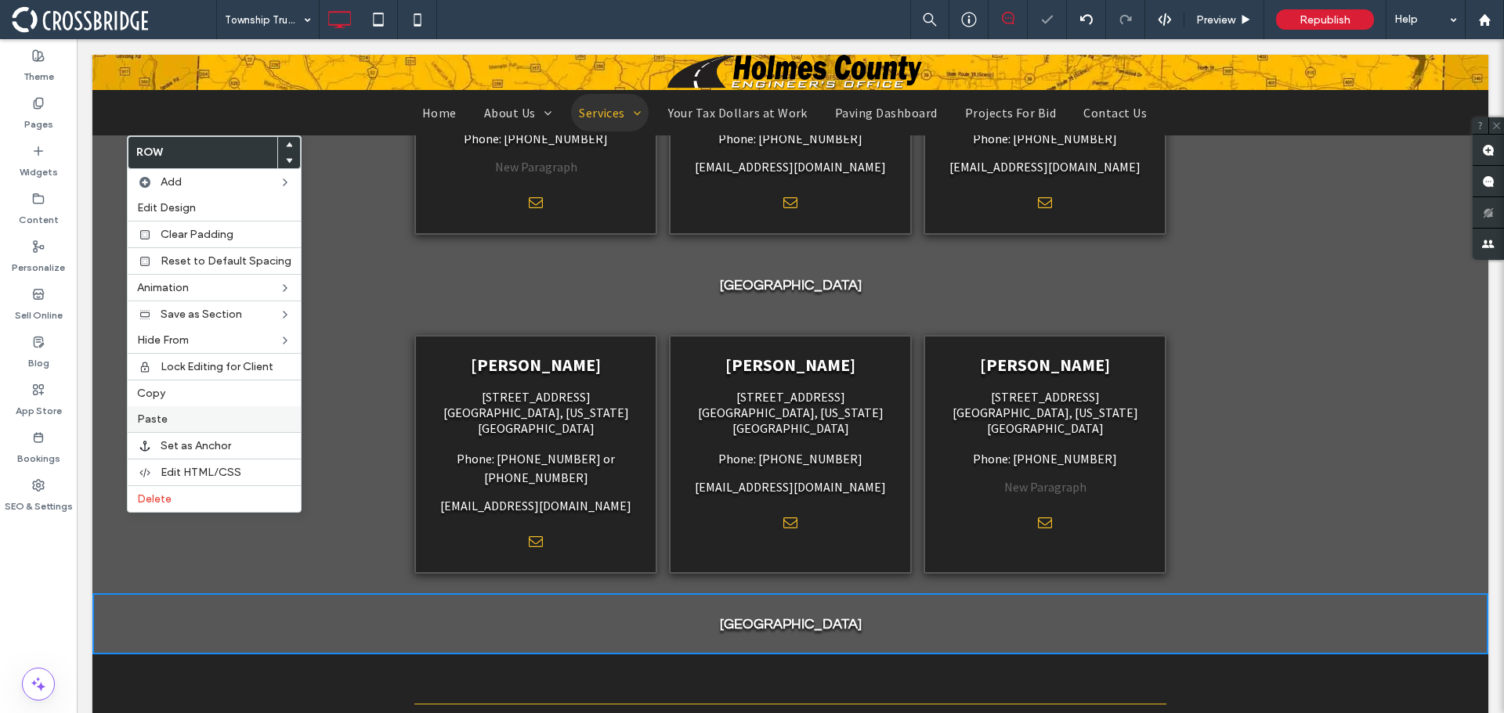
click at [153, 424] on span "Paste" at bounding box center [152, 419] width 31 height 13
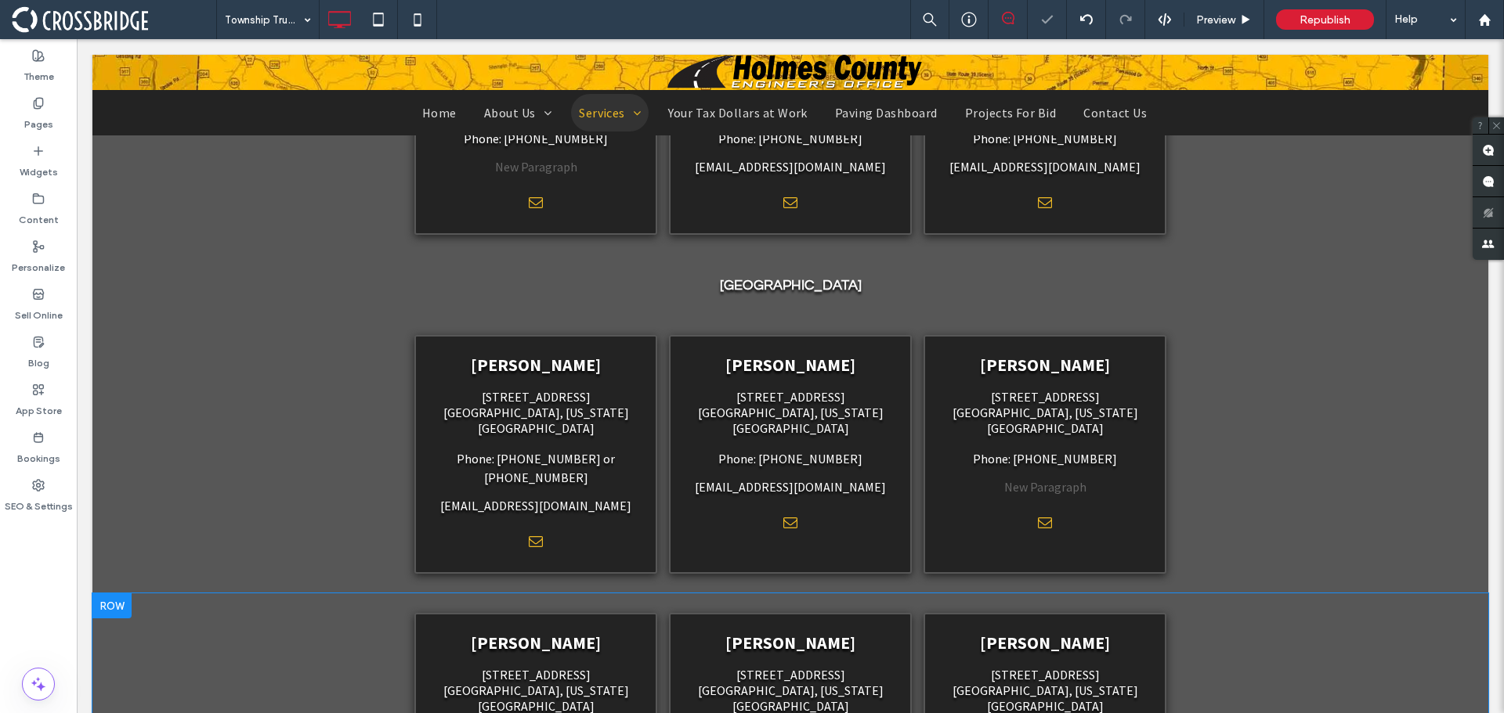
click at [113, 594] on div at bounding box center [111, 606] width 39 height 25
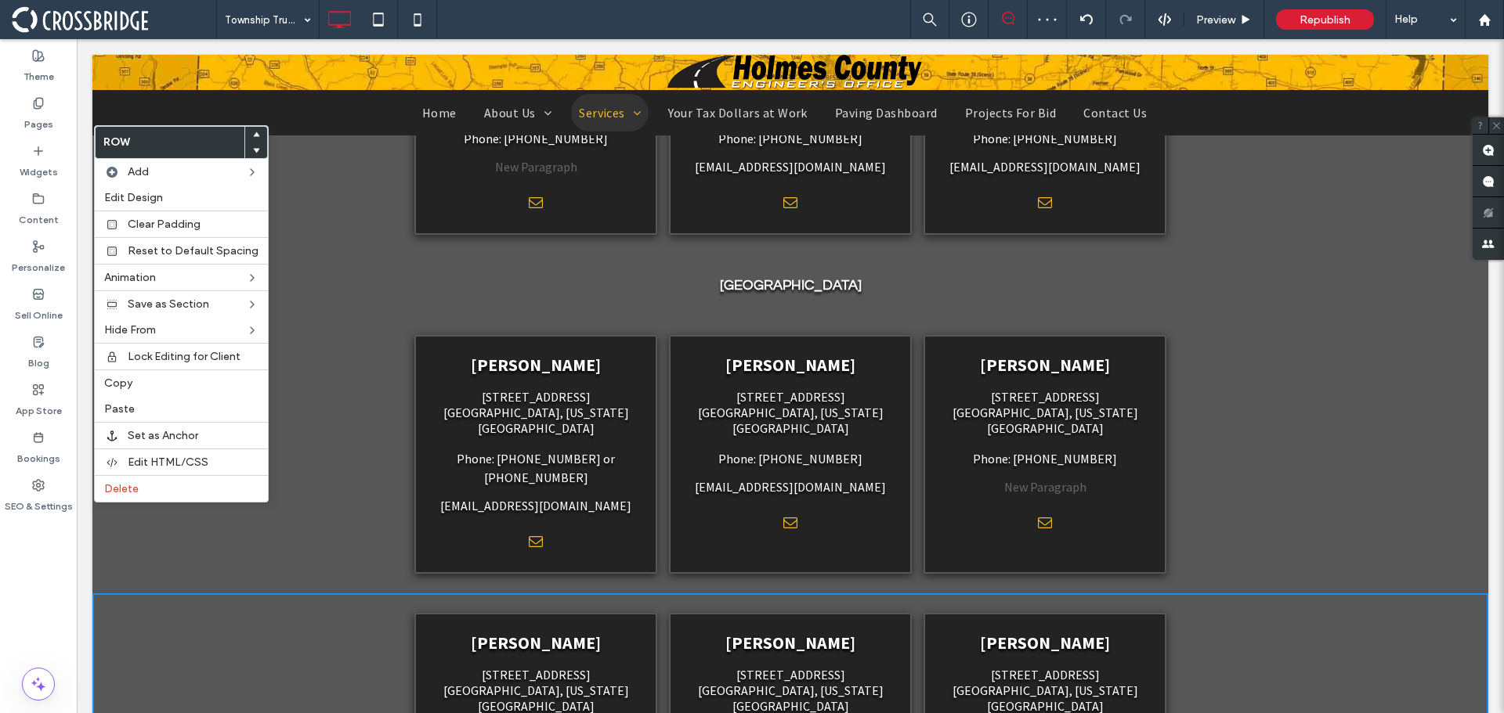
click at [253, 151] on use at bounding box center [256, 151] width 7 height 5
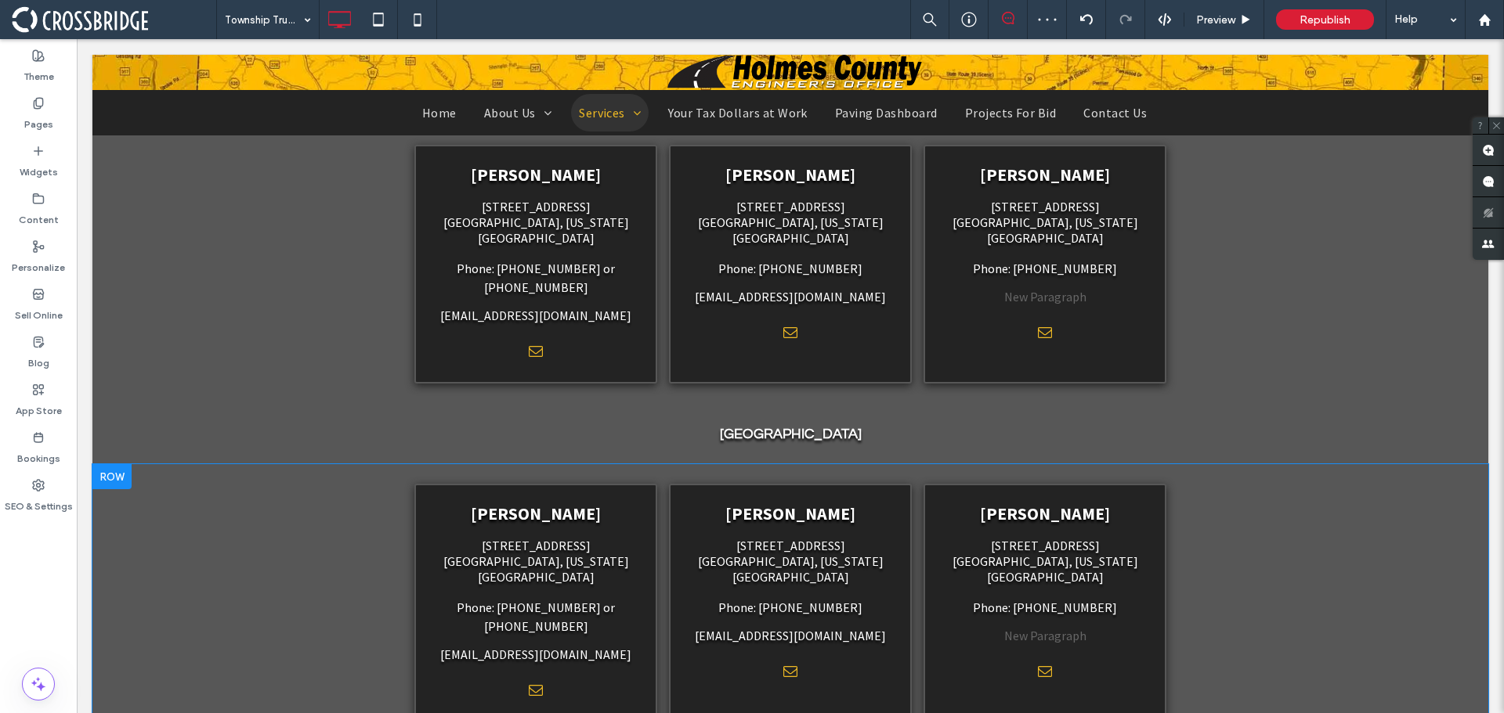
scroll to position [1331, 0]
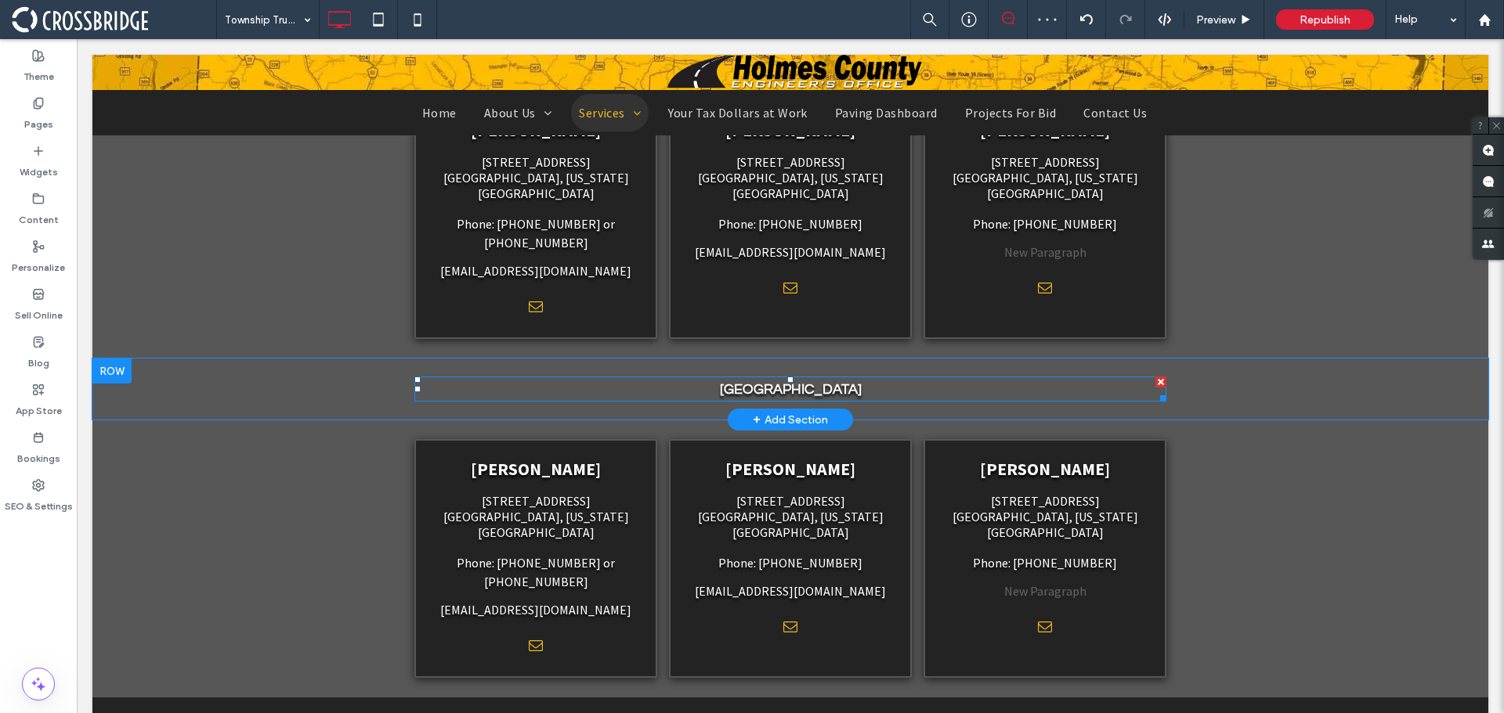
click at [762, 382] on strong "[GEOGRAPHIC_DATA]" at bounding box center [791, 389] width 142 height 15
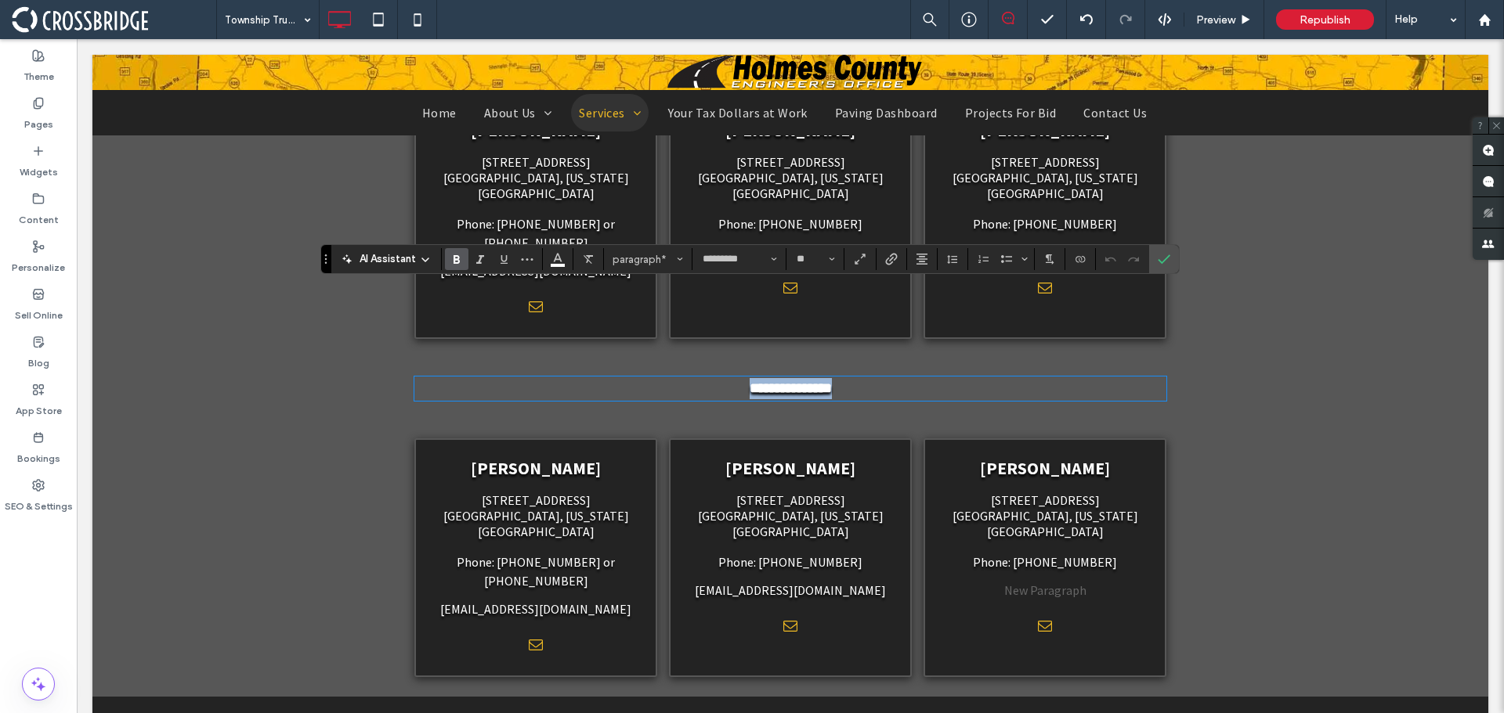
click at [767, 381] on strong "**********" at bounding box center [790, 388] width 82 height 14
drag, startPoint x: 767, startPoint y: 300, endPoint x: 723, endPoint y: 301, distance: 44.6
click at [749, 381] on strong "**********" at bounding box center [790, 388] width 82 height 14
click at [529, 457] on span "[PERSON_NAME]" at bounding box center [536, 468] width 130 height 22
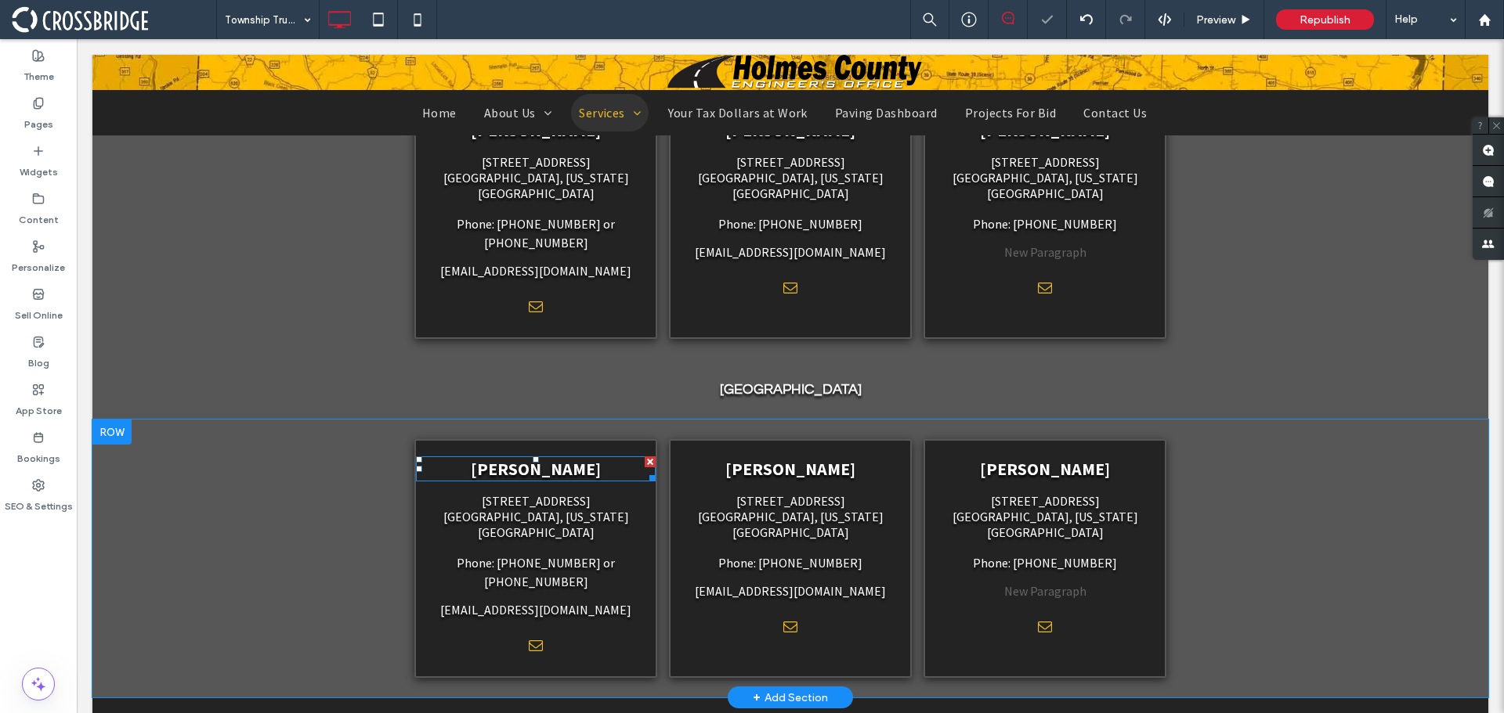
click at [535, 458] on span "[PERSON_NAME]" at bounding box center [536, 469] width 130 height 22
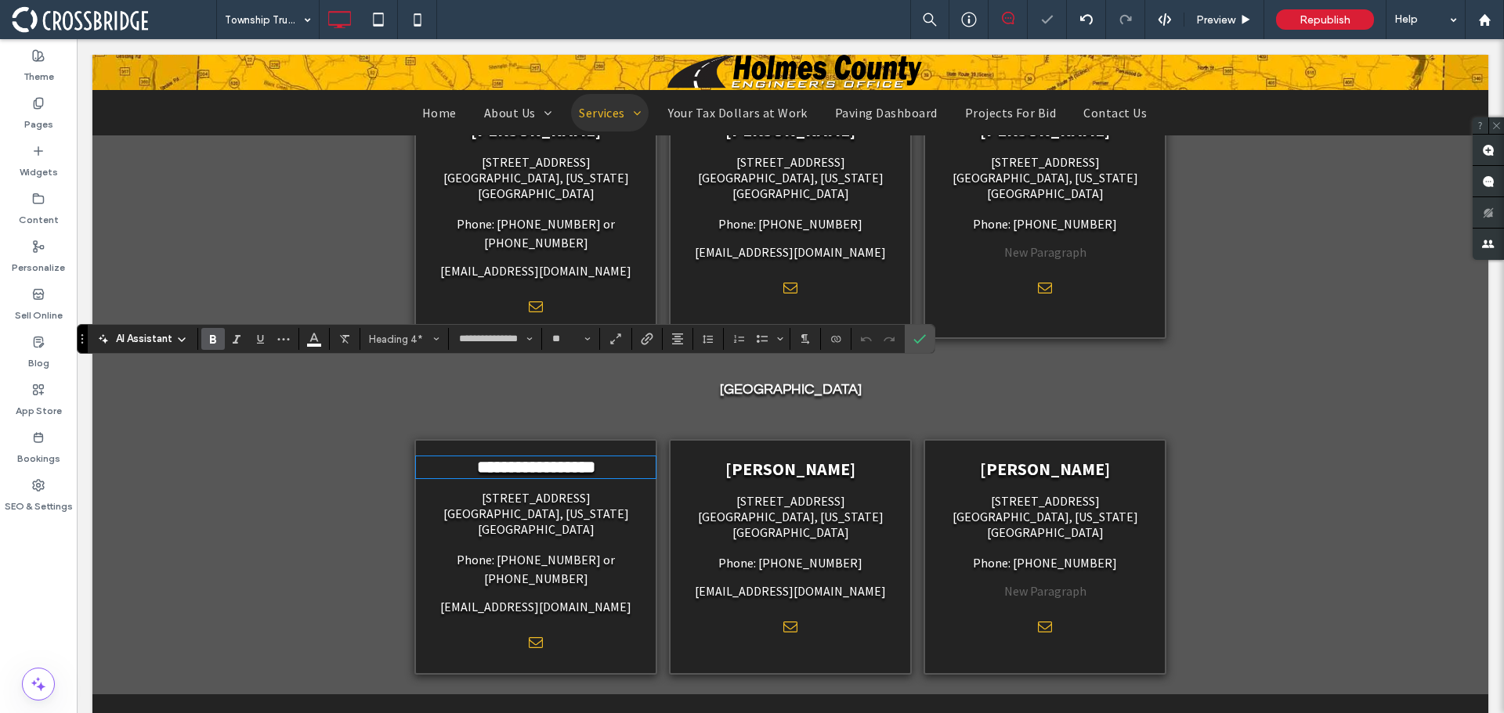
scroll to position [0, 0]
click at [916, 341] on use "Confirm" at bounding box center [920, 338] width 13 height 9
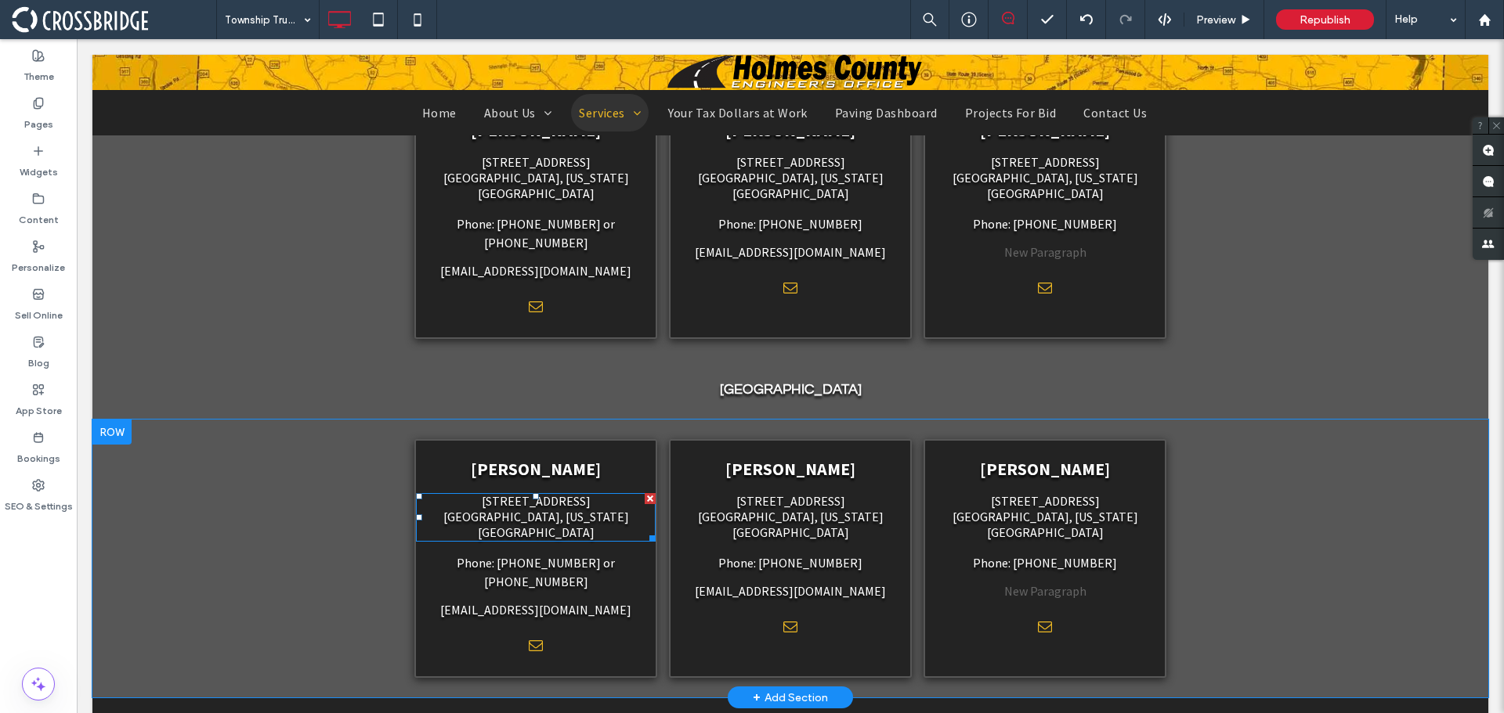
click at [580, 509] on span "[GEOGRAPHIC_DATA], [US_STATE][GEOGRAPHIC_DATA]" at bounding box center [536, 524] width 186 height 31
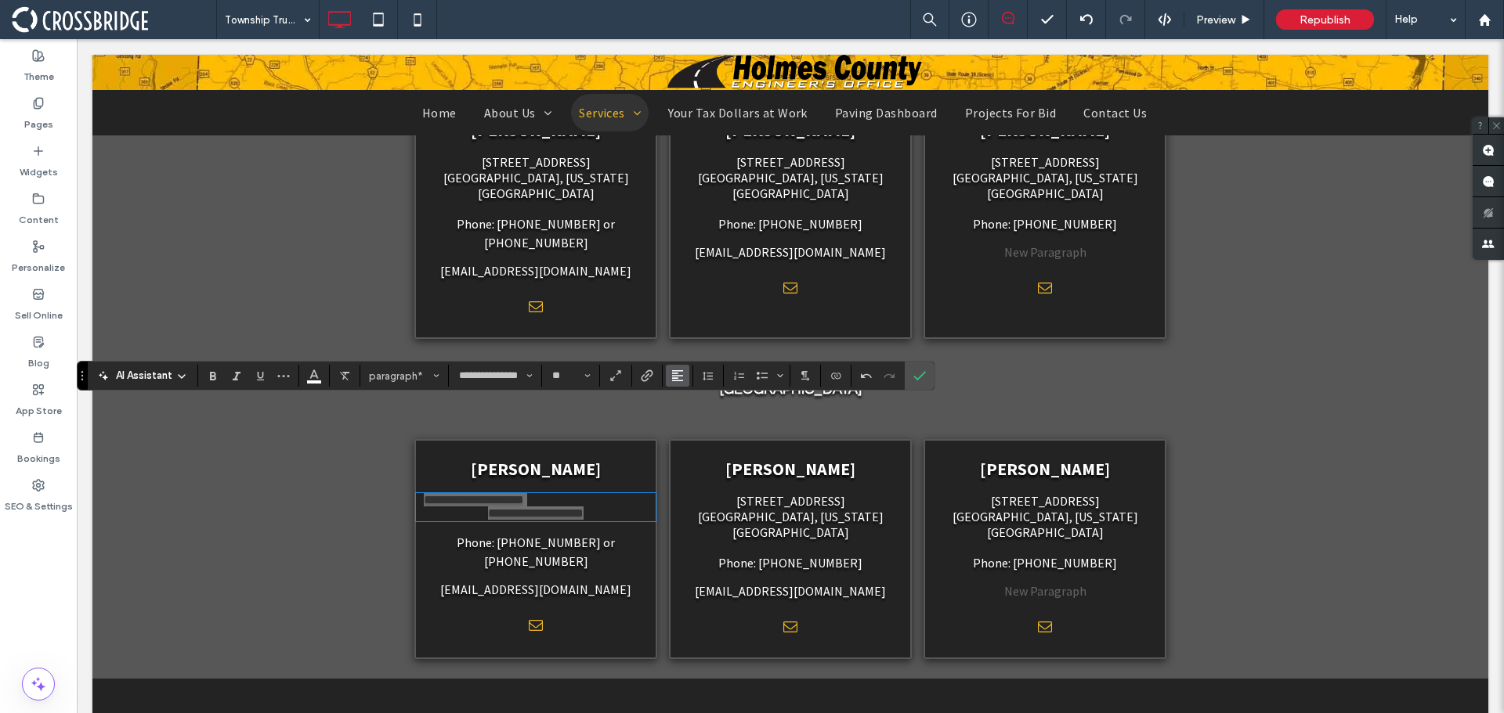
click at [681, 374] on icon "Alignment" at bounding box center [677, 376] width 13 height 13
drag, startPoint x: 691, startPoint y: 423, endPoint x: 645, endPoint y: 376, distance: 65.4
click at [691, 423] on icon "ui.textEditor.alignment.center" at bounding box center [689, 424] width 13 height 13
click at [930, 371] on label "Confirm" at bounding box center [919, 376] width 23 height 28
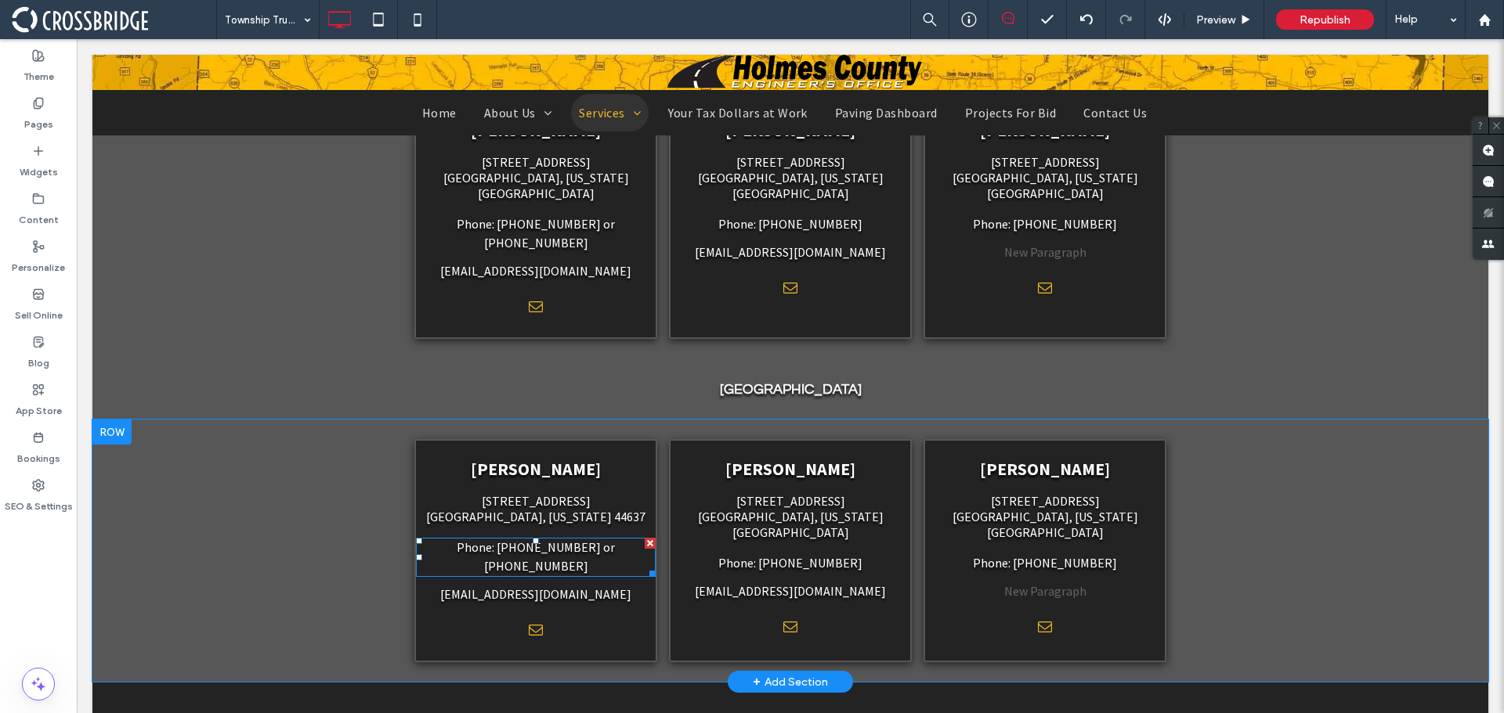
click at [536, 540] on span "Phone: [PHONE_NUMBER] or [PHONE_NUMBER]" at bounding box center [536, 557] width 158 height 34
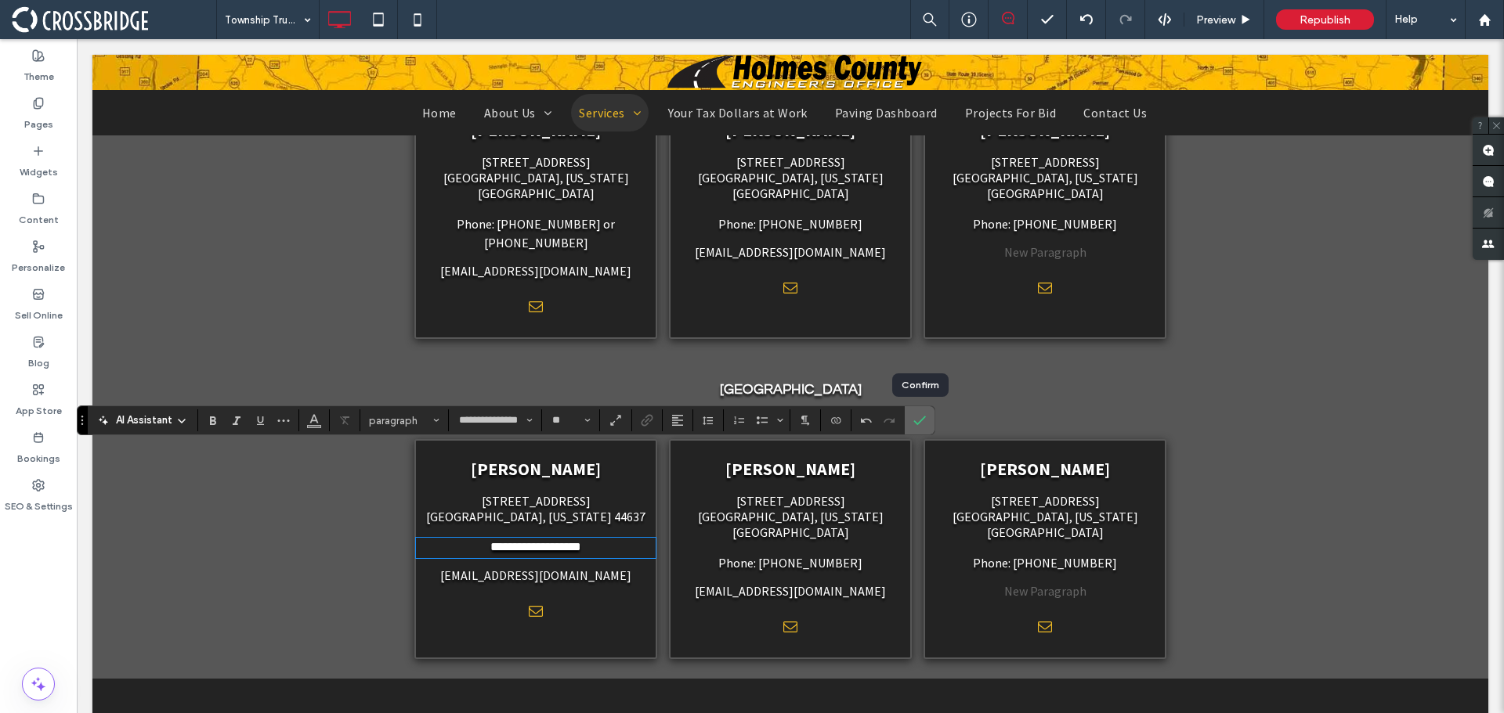
click at [913, 417] on icon "Confirm" at bounding box center [919, 420] width 13 height 13
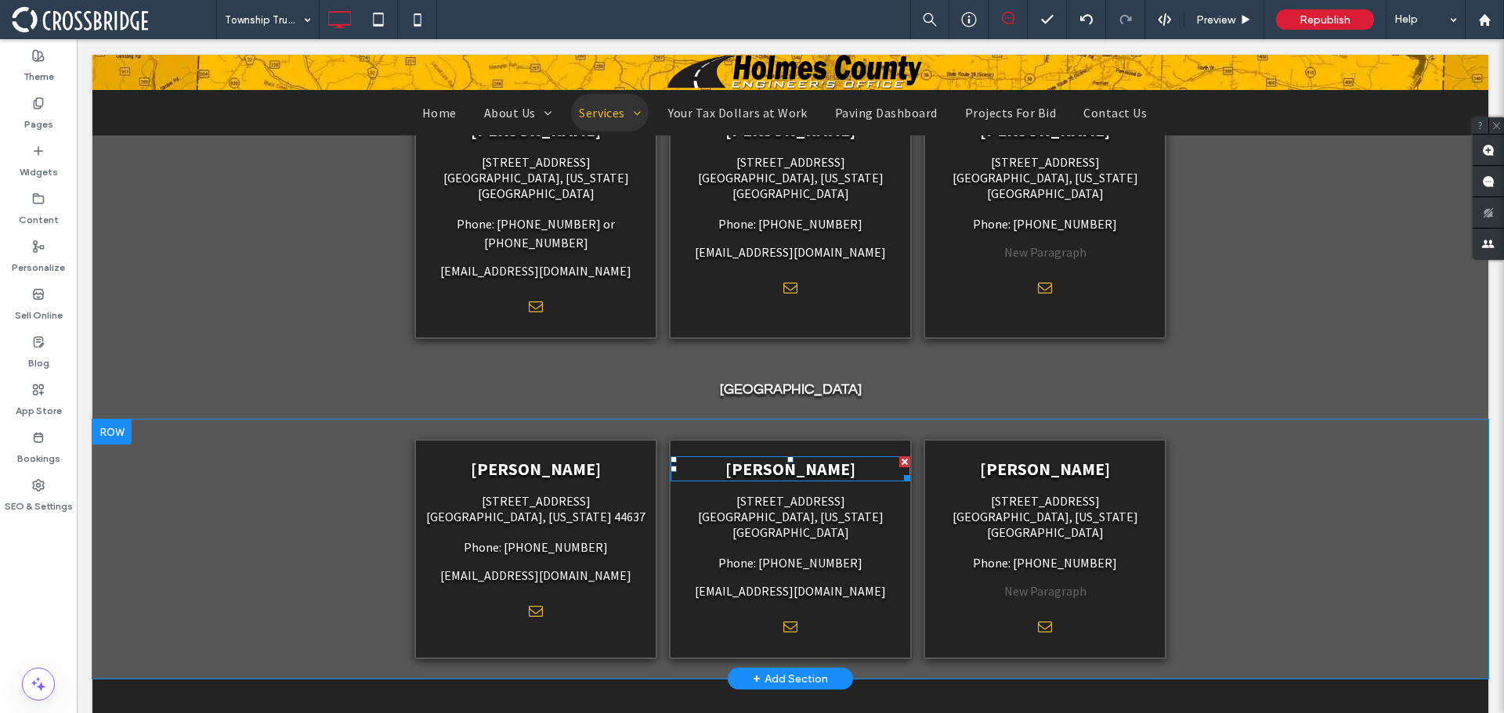
click at [846, 458] on span "[PERSON_NAME]" at bounding box center [790, 469] width 130 height 22
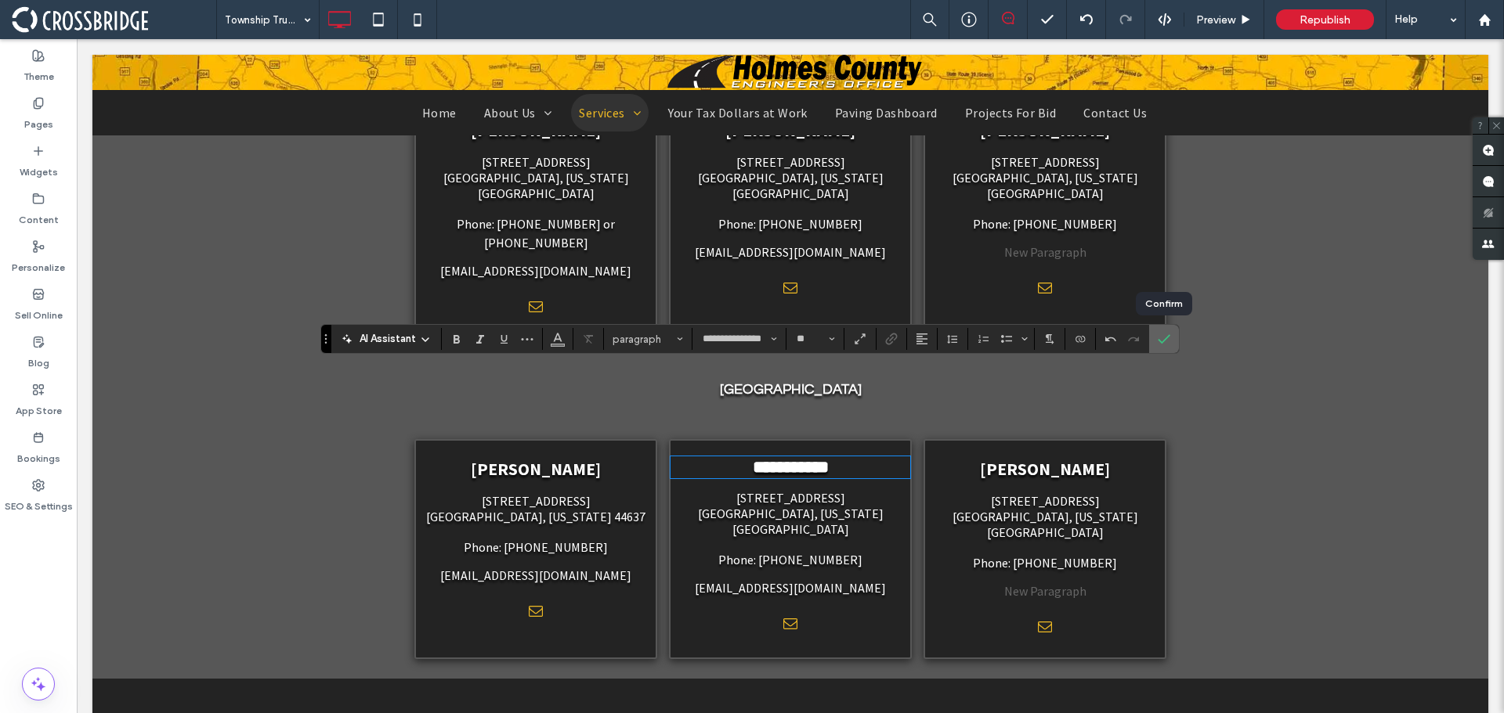
click at [1157, 343] on icon "Confirm" at bounding box center [1163, 339] width 13 height 13
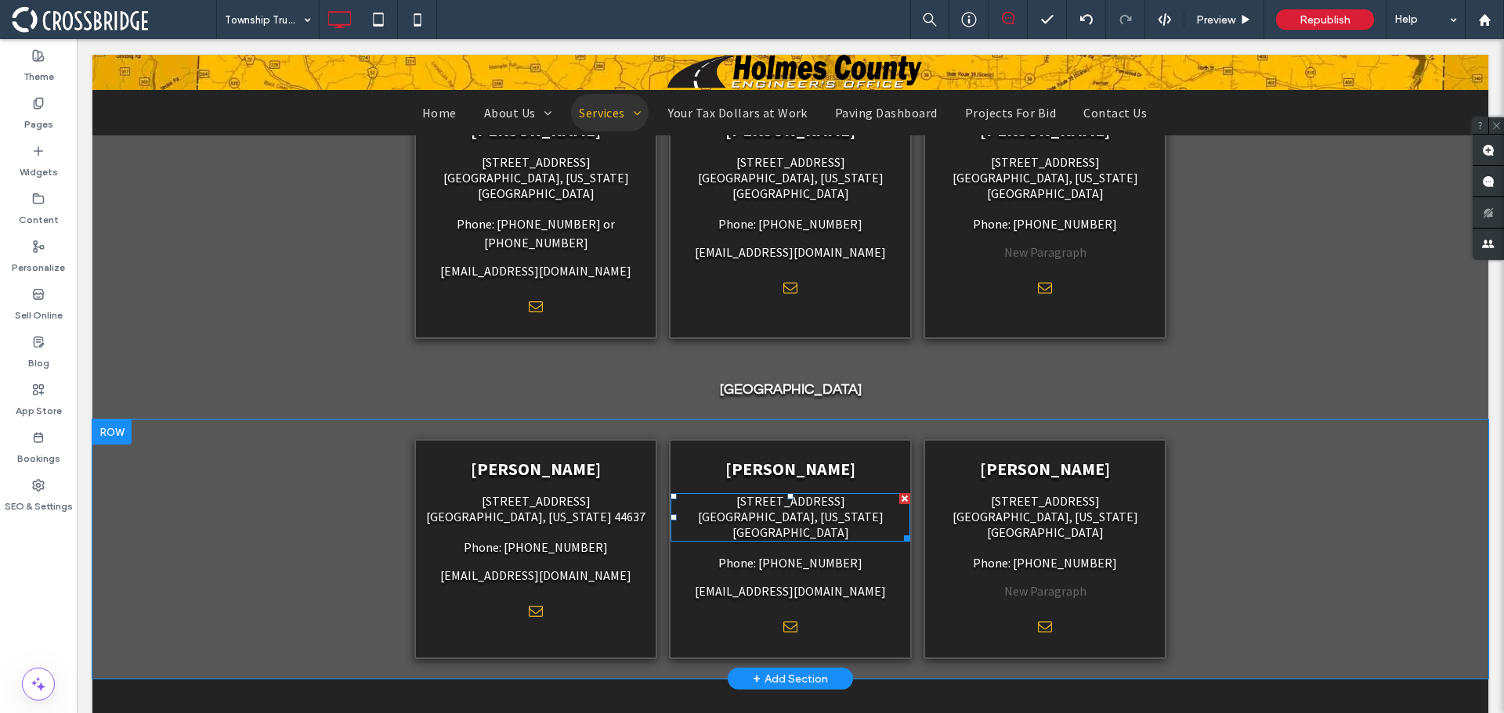
click at [754, 509] on span "[GEOGRAPHIC_DATA], [US_STATE][GEOGRAPHIC_DATA]" at bounding box center [791, 524] width 186 height 31
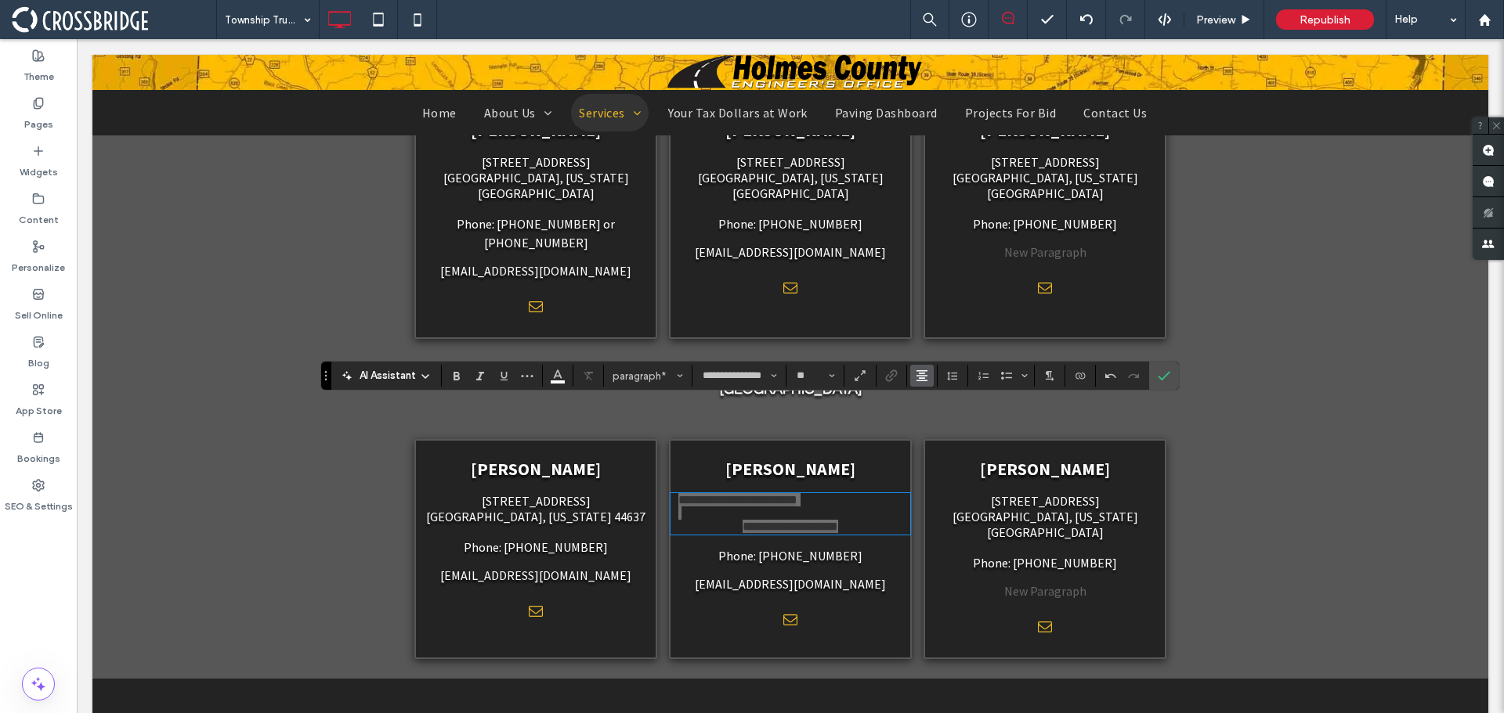
click at [920, 386] on span "Alignment" at bounding box center [921, 376] width 13 height 20
click at [936, 419] on use "ui.textEditor.alignment.center" at bounding box center [933, 424] width 11 height 11
click at [792, 507] on p at bounding box center [790, 513] width 224 height 13
click at [1154, 378] on label "Confirm" at bounding box center [1163, 376] width 23 height 28
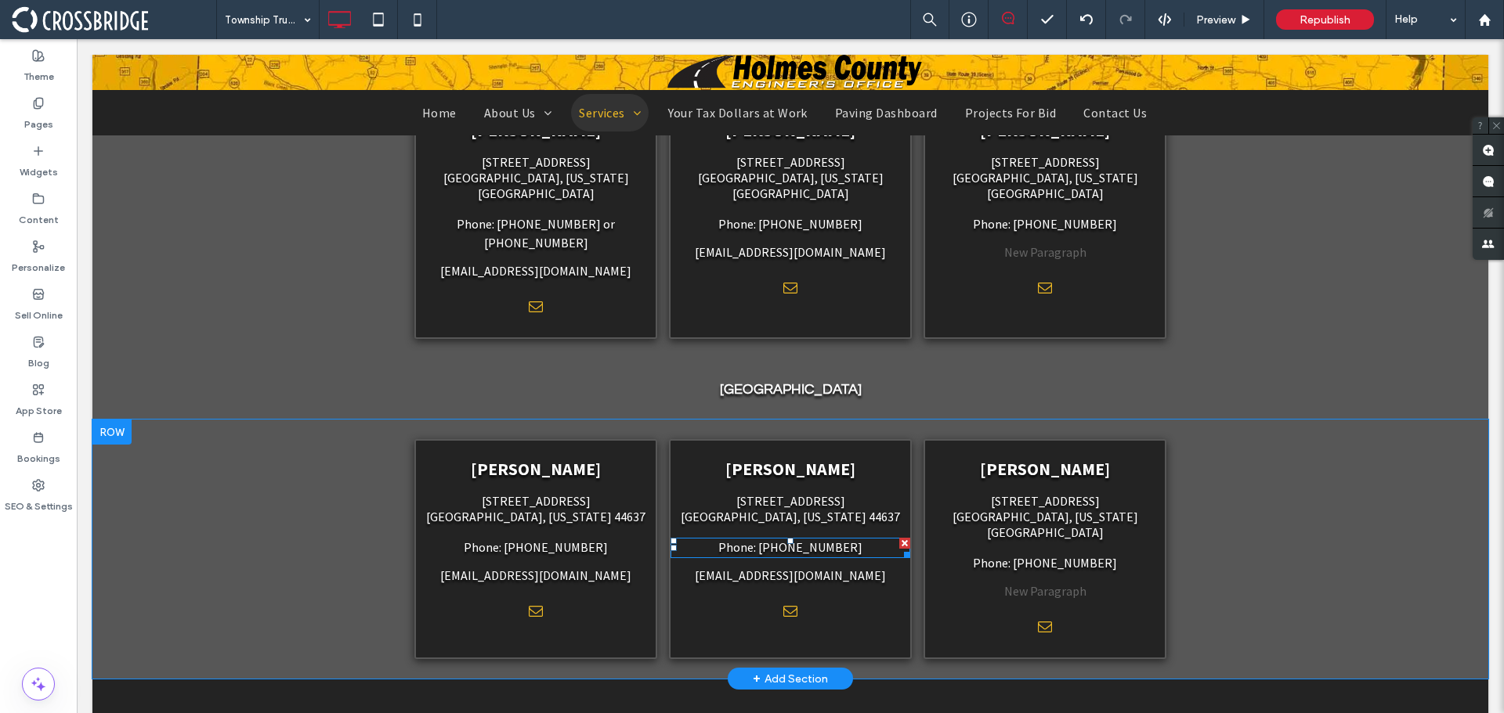
click at [787, 538] on div at bounding box center [790, 541] width 6 height 6
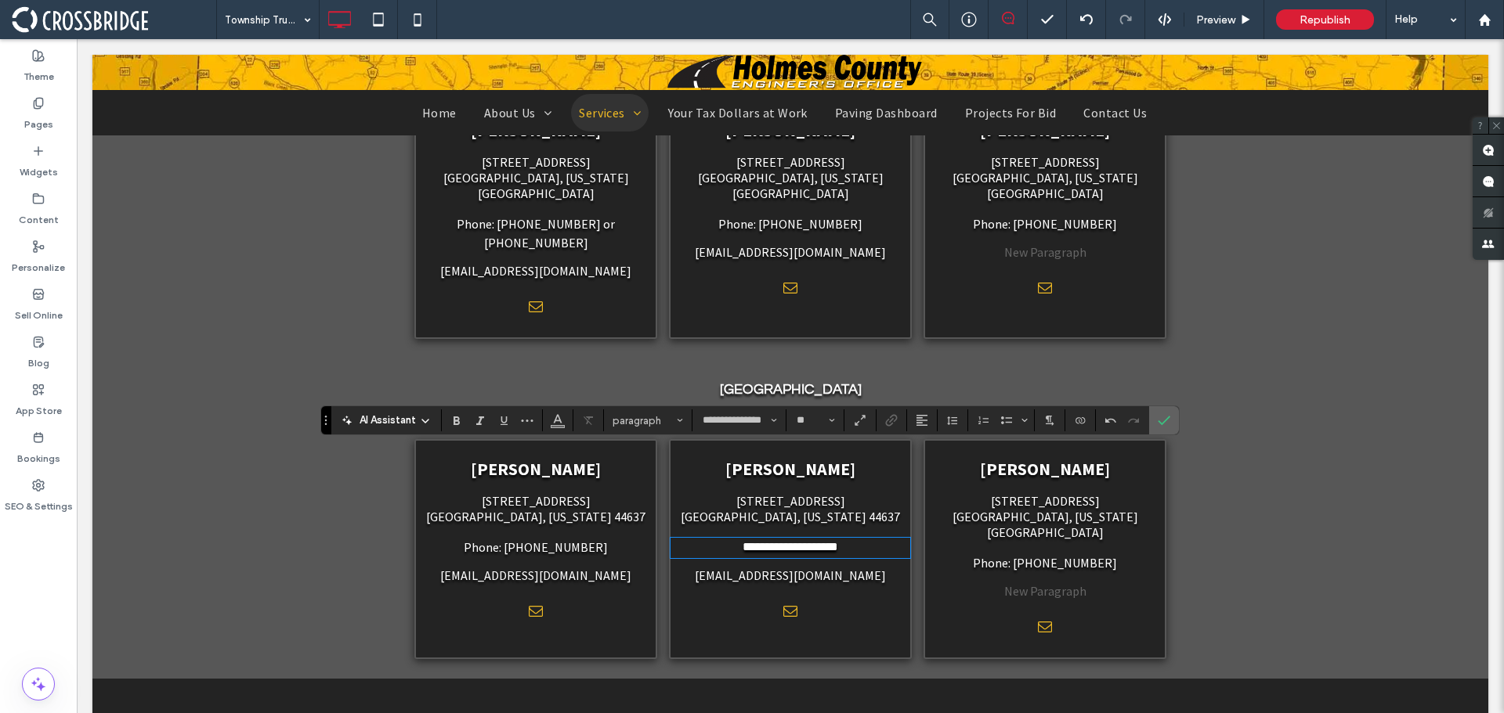
click at [1157, 414] on span "Confirm" at bounding box center [1160, 420] width 7 height 28
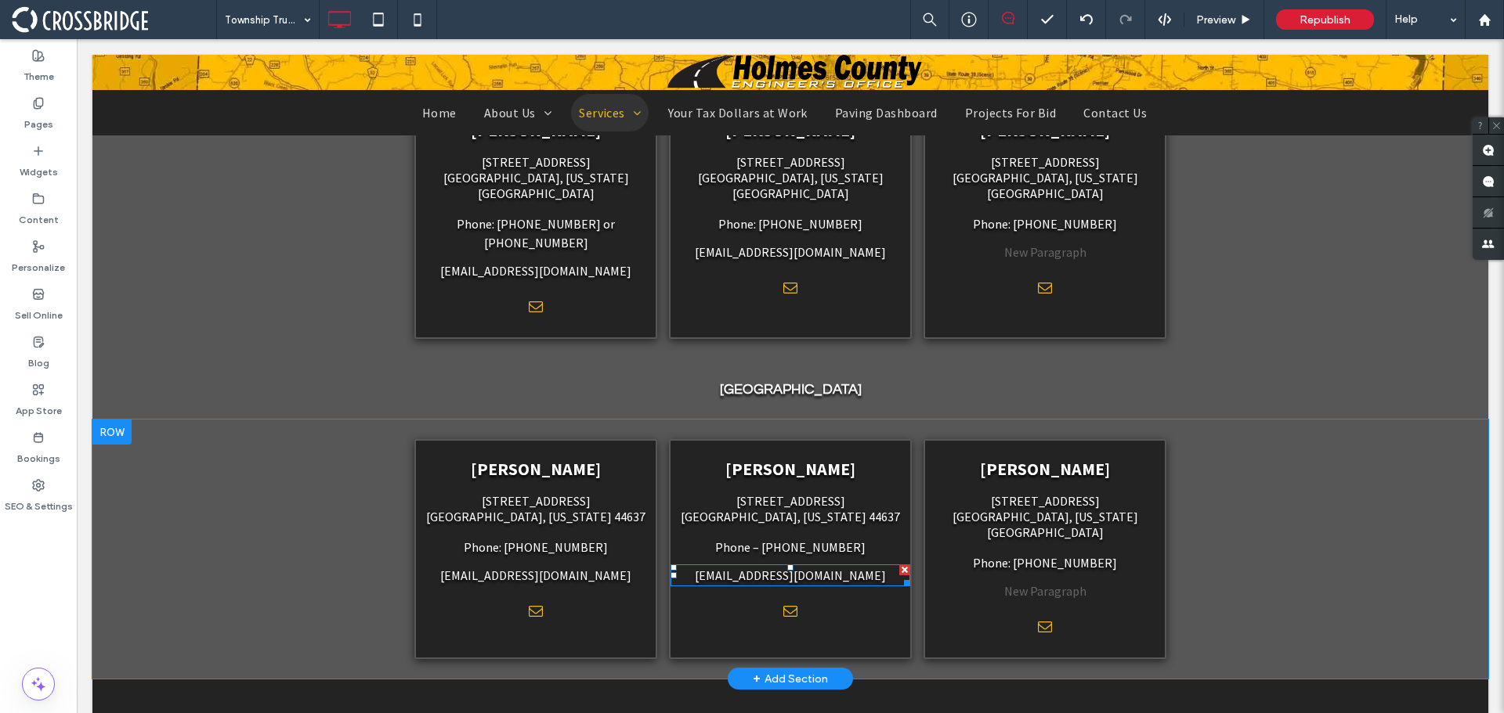
click at [778, 568] on link "[EMAIL_ADDRESS][DOMAIN_NAME]" at bounding box center [790, 576] width 191 height 16
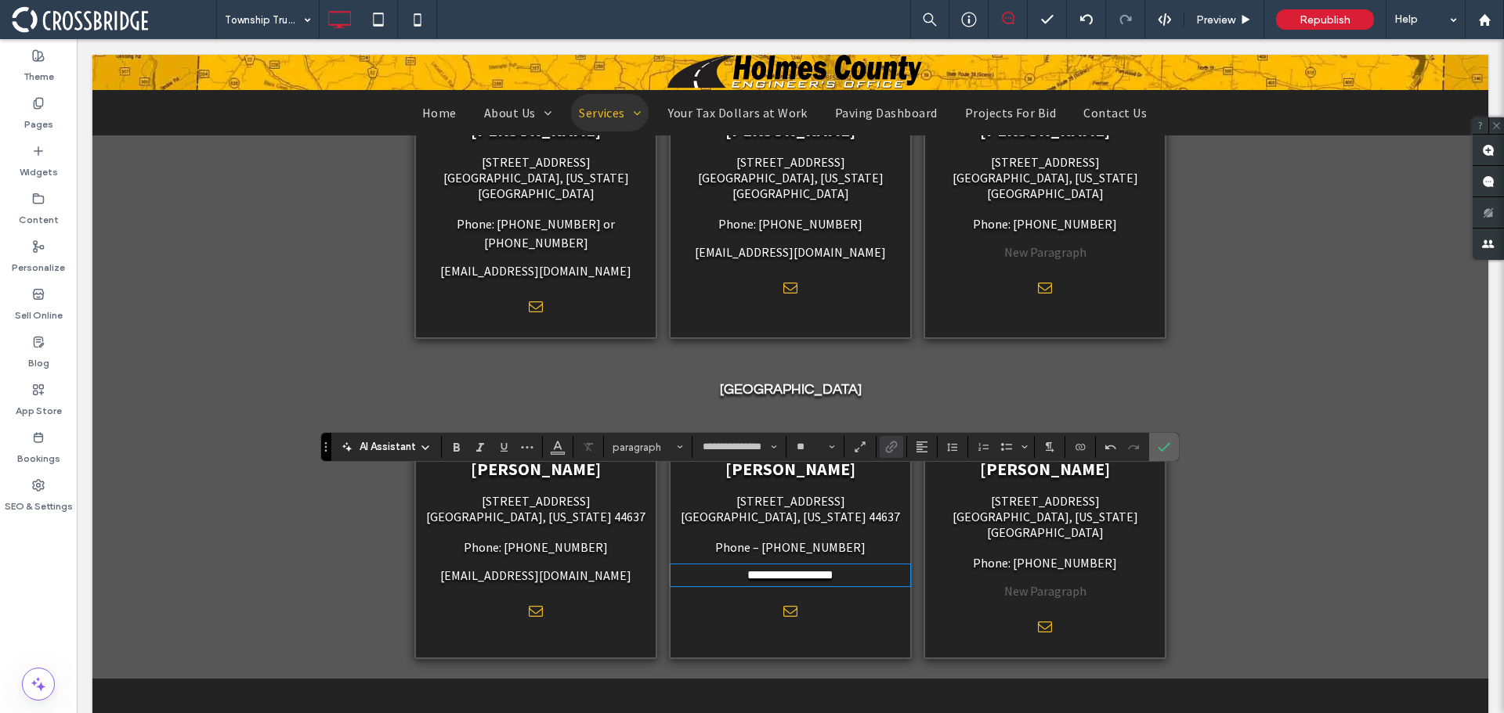
click at [1169, 445] on icon "Confirm" at bounding box center [1163, 447] width 13 height 13
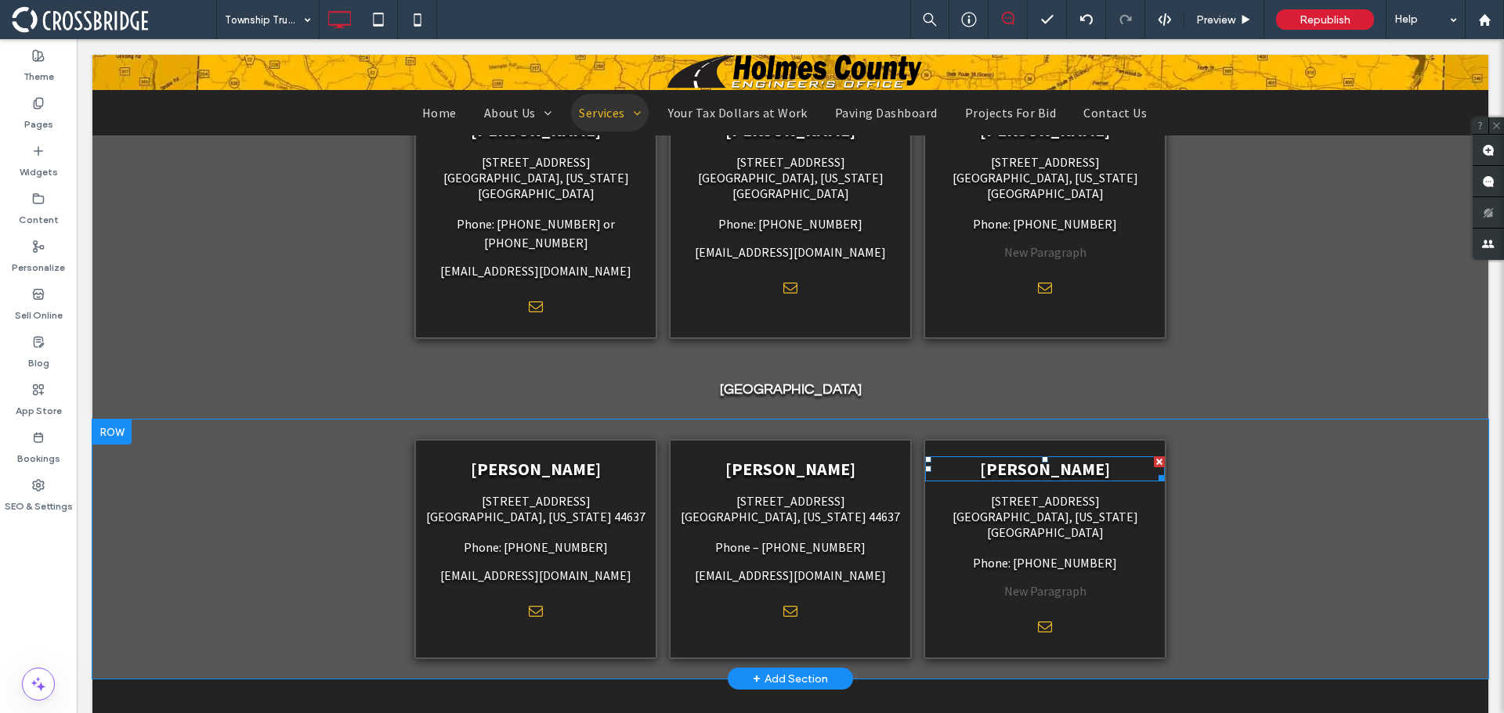
click at [1020, 458] on span "[PERSON_NAME]" at bounding box center [1045, 469] width 130 height 22
click at [1027, 509] on span "[GEOGRAPHIC_DATA], [US_STATE][GEOGRAPHIC_DATA]" at bounding box center [1045, 524] width 186 height 31
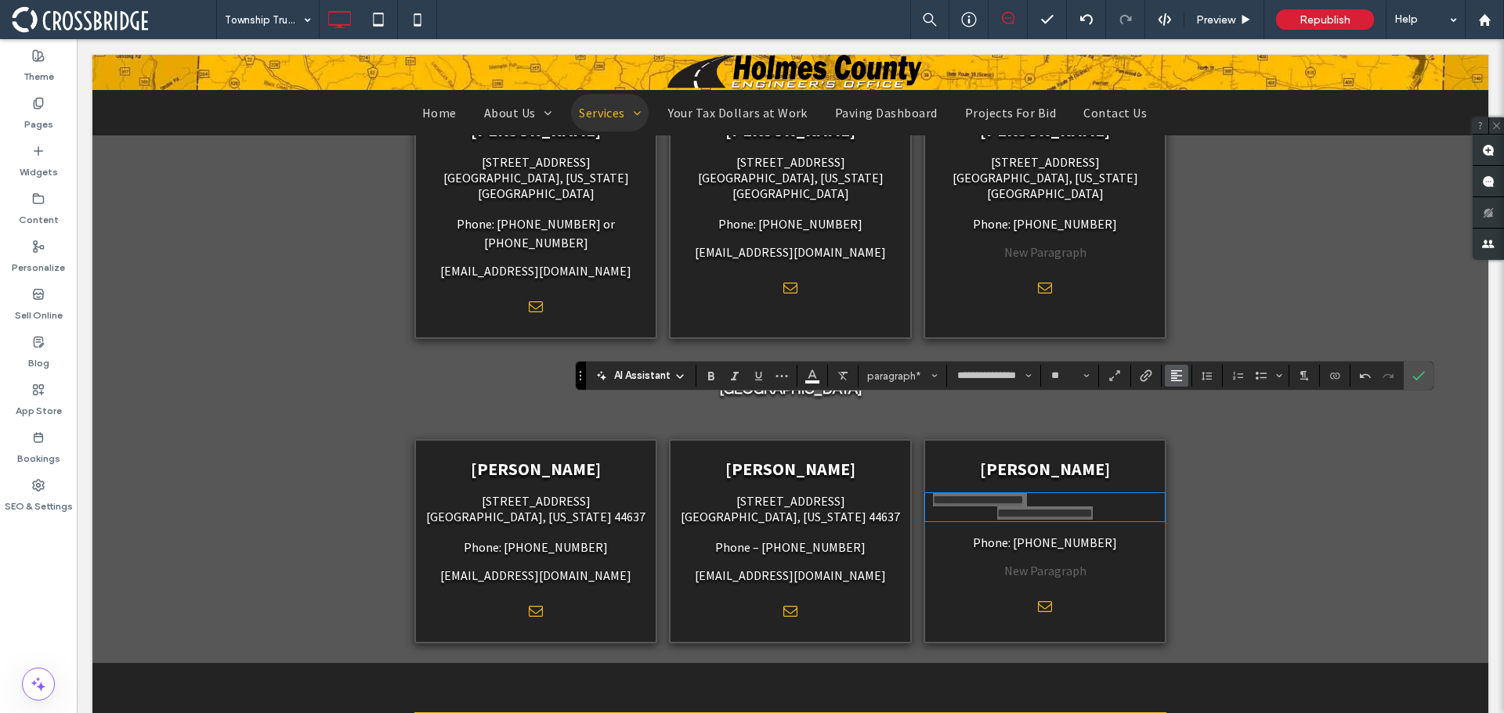
click at [1171, 377] on icon "Alignment" at bounding box center [1176, 376] width 13 height 13
click at [1194, 422] on icon "ui.textEditor.alignment.center" at bounding box center [1188, 424] width 13 height 13
click at [1407, 378] on label "Confirm" at bounding box center [1418, 376] width 23 height 28
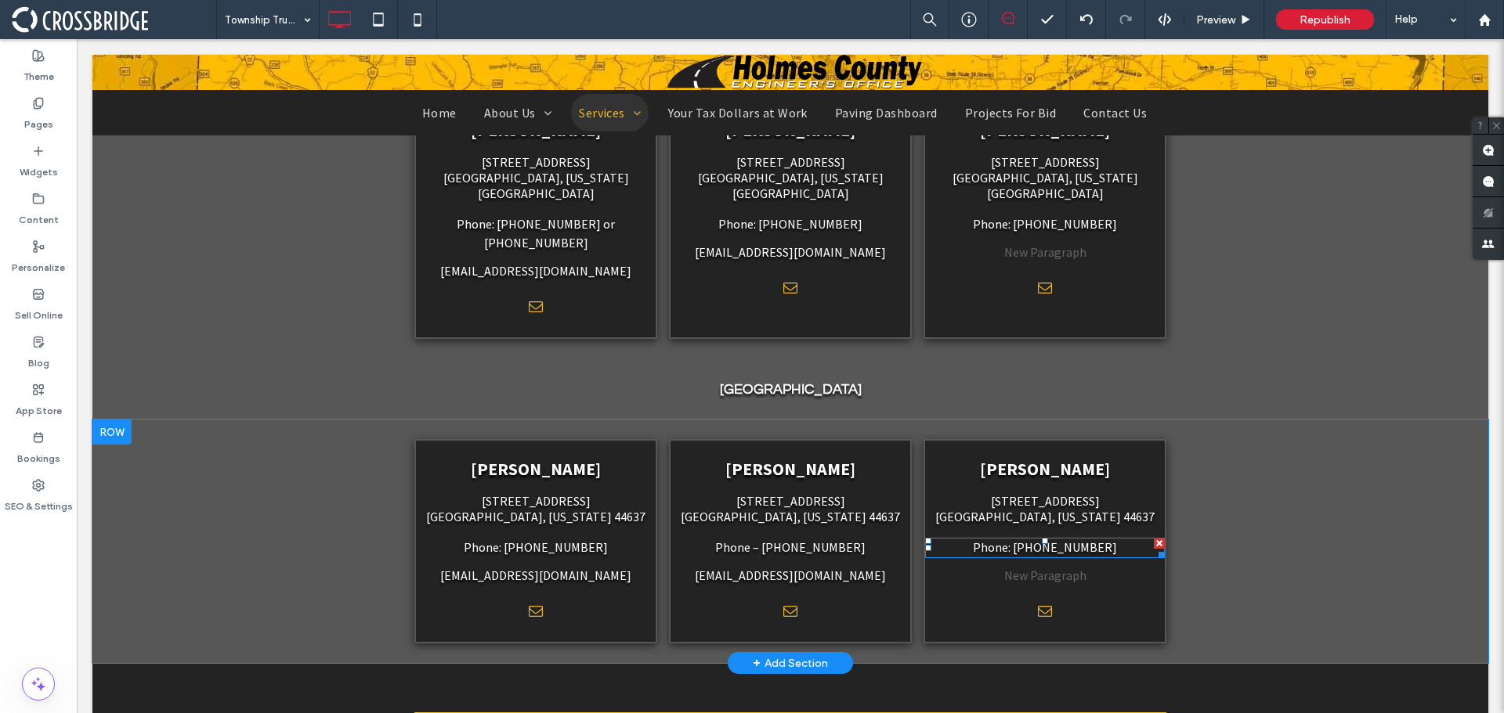
click at [1042, 540] on span "Phone: [PHONE_NUMBER]" at bounding box center [1045, 548] width 144 height 16
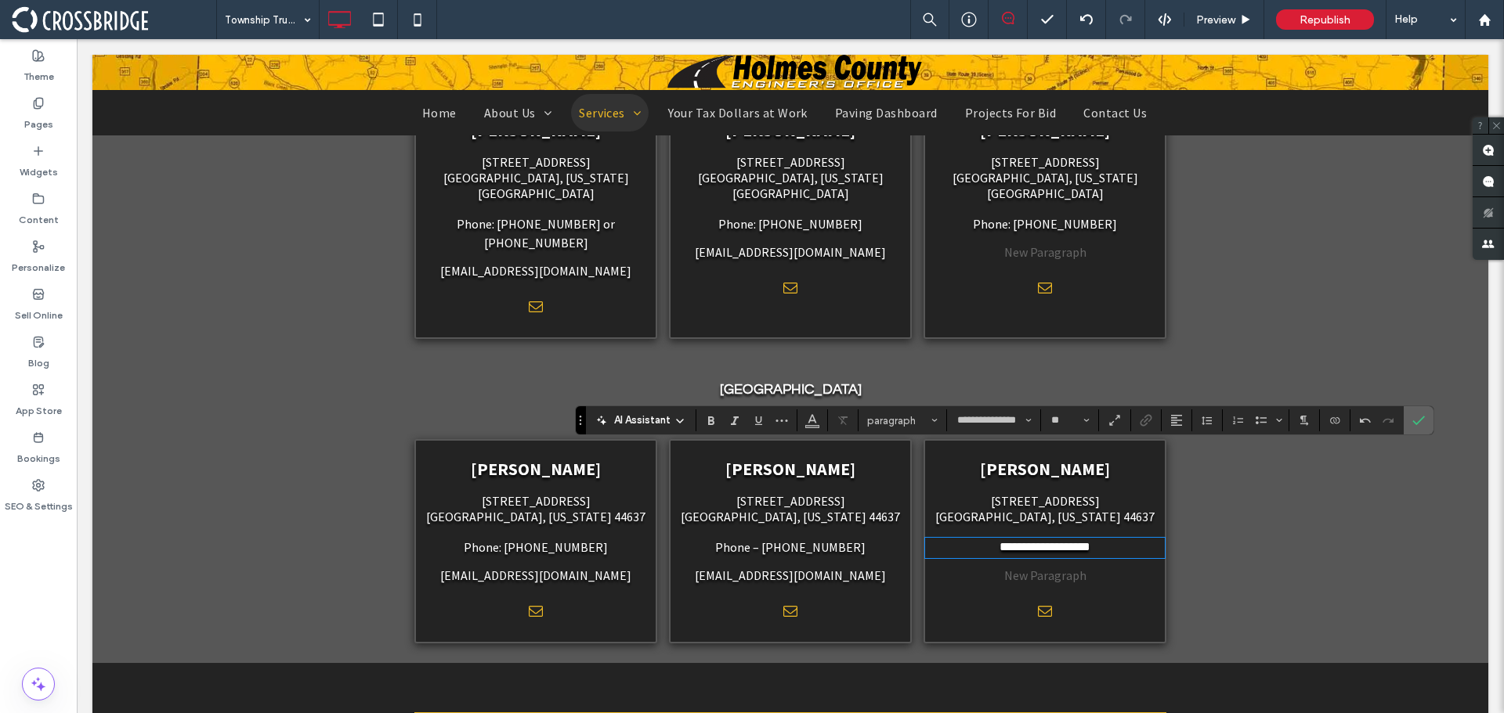
click at [1420, 421] on use "Confirm" at bounding box center [1418, 420] width 13 height 9
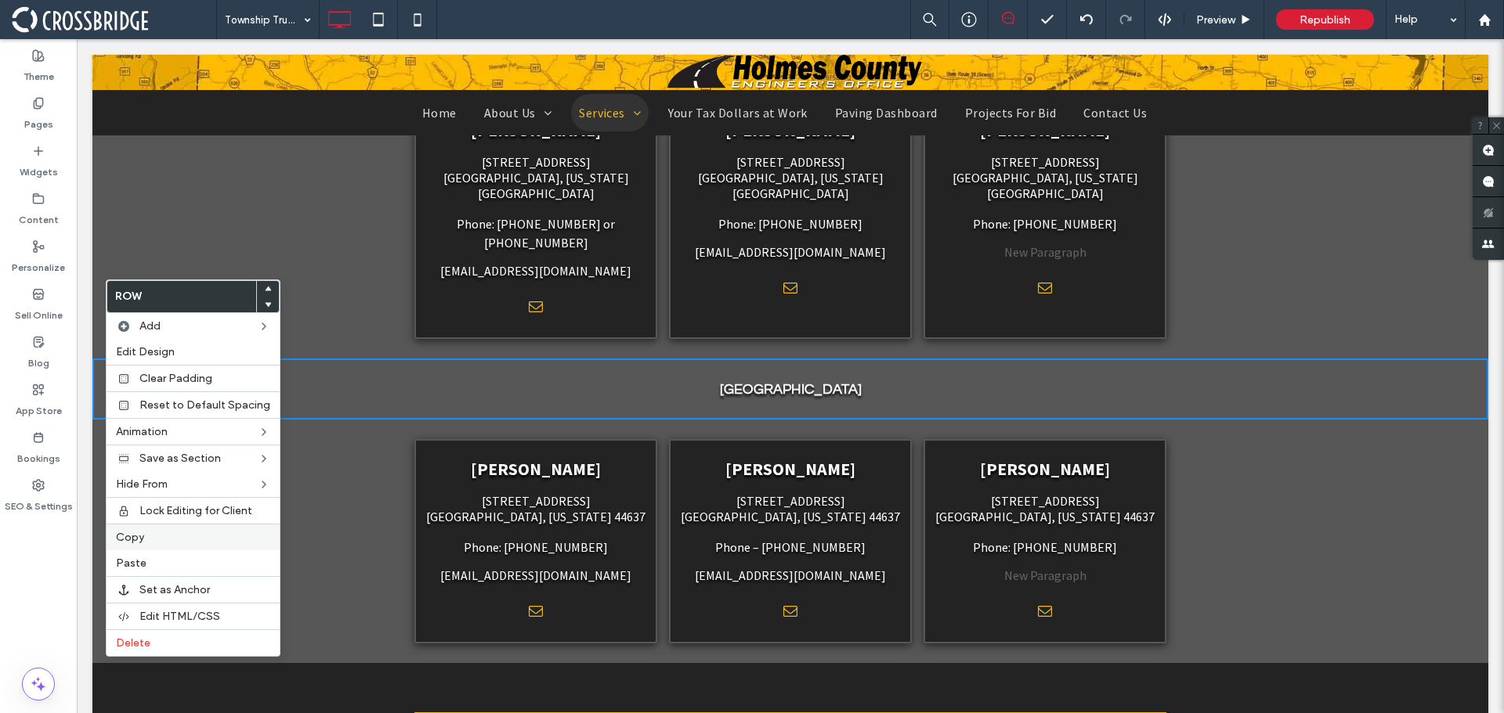
click at [186, 529] on div "Copy" at bounding box center [193, 537] width 173 height 27
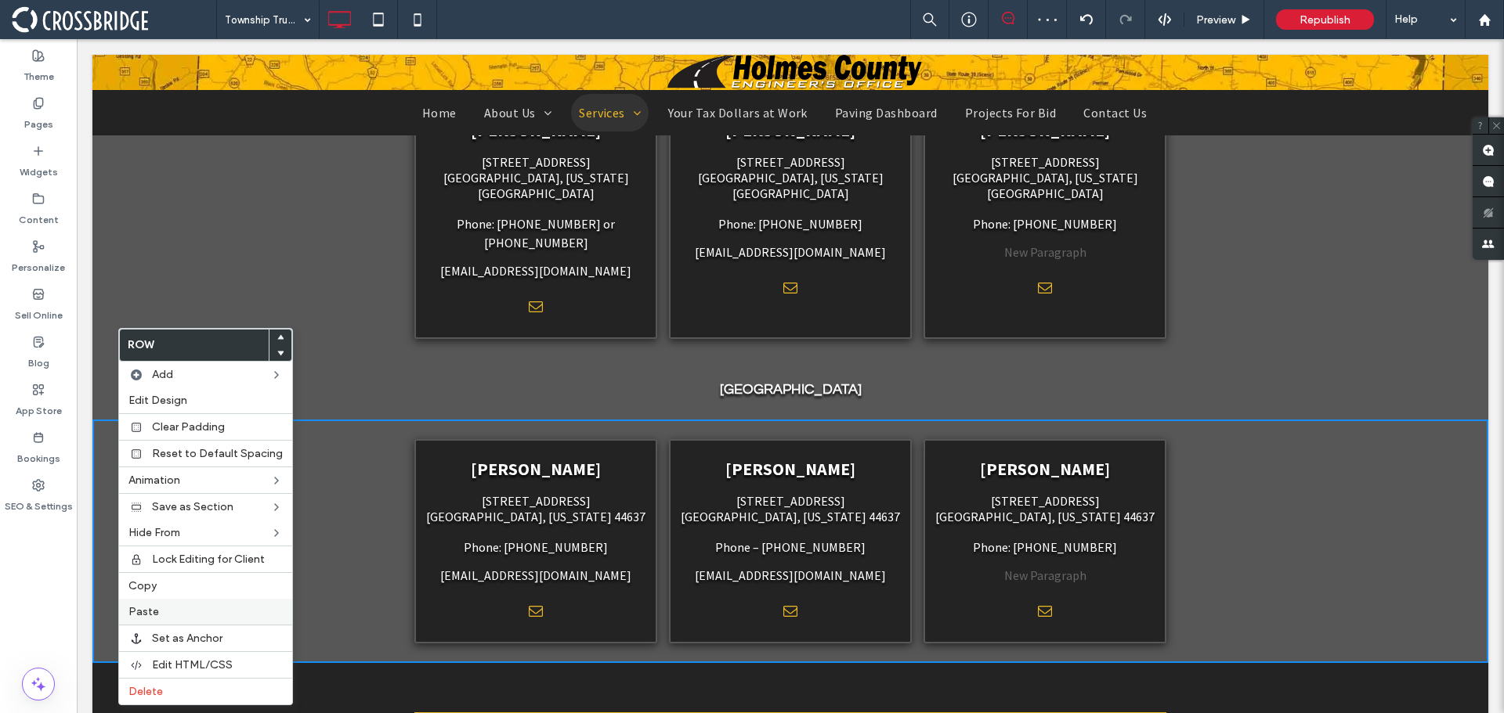
click at [168, 616] on label "Paste" at bounding box center [205, 611] width 154 height 13
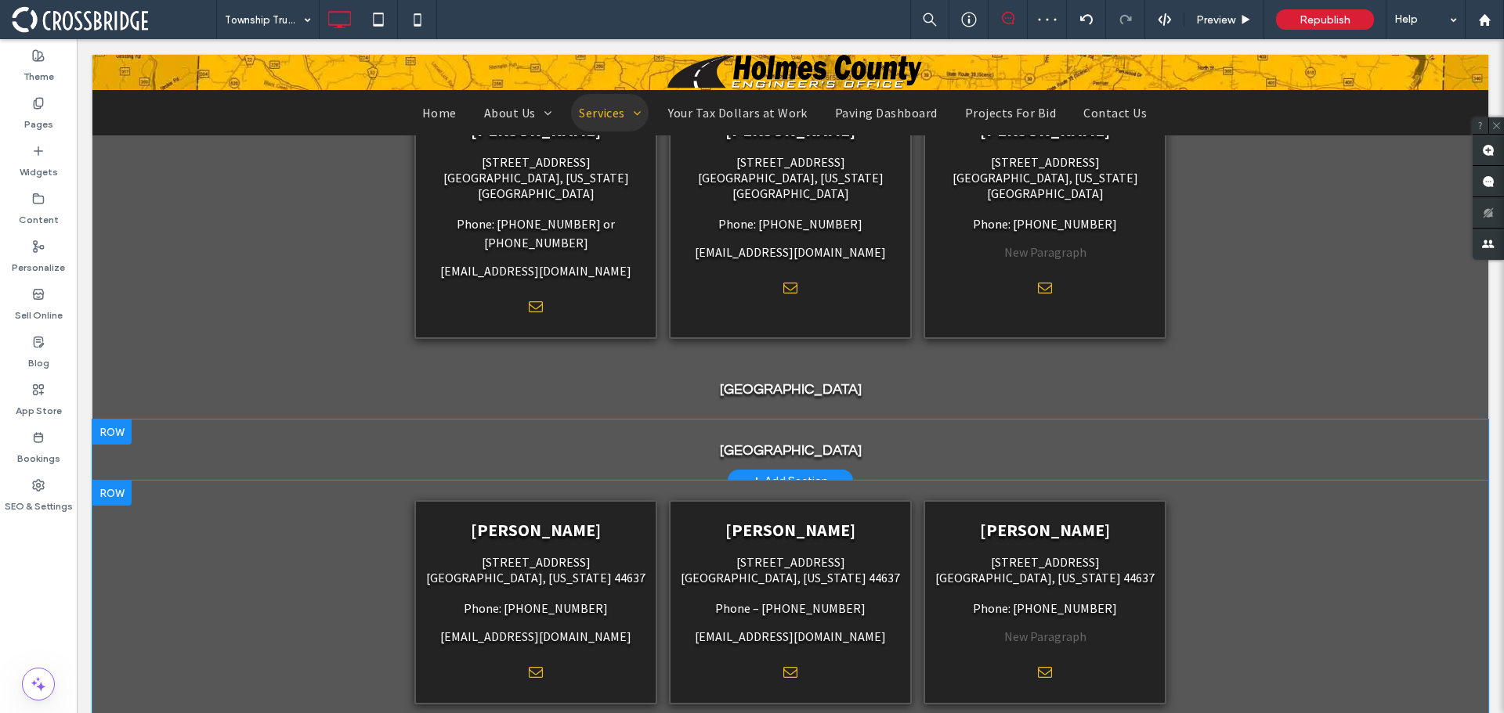
click at [128, 420] on div at bounding box center [111, 432] width 39 height 25
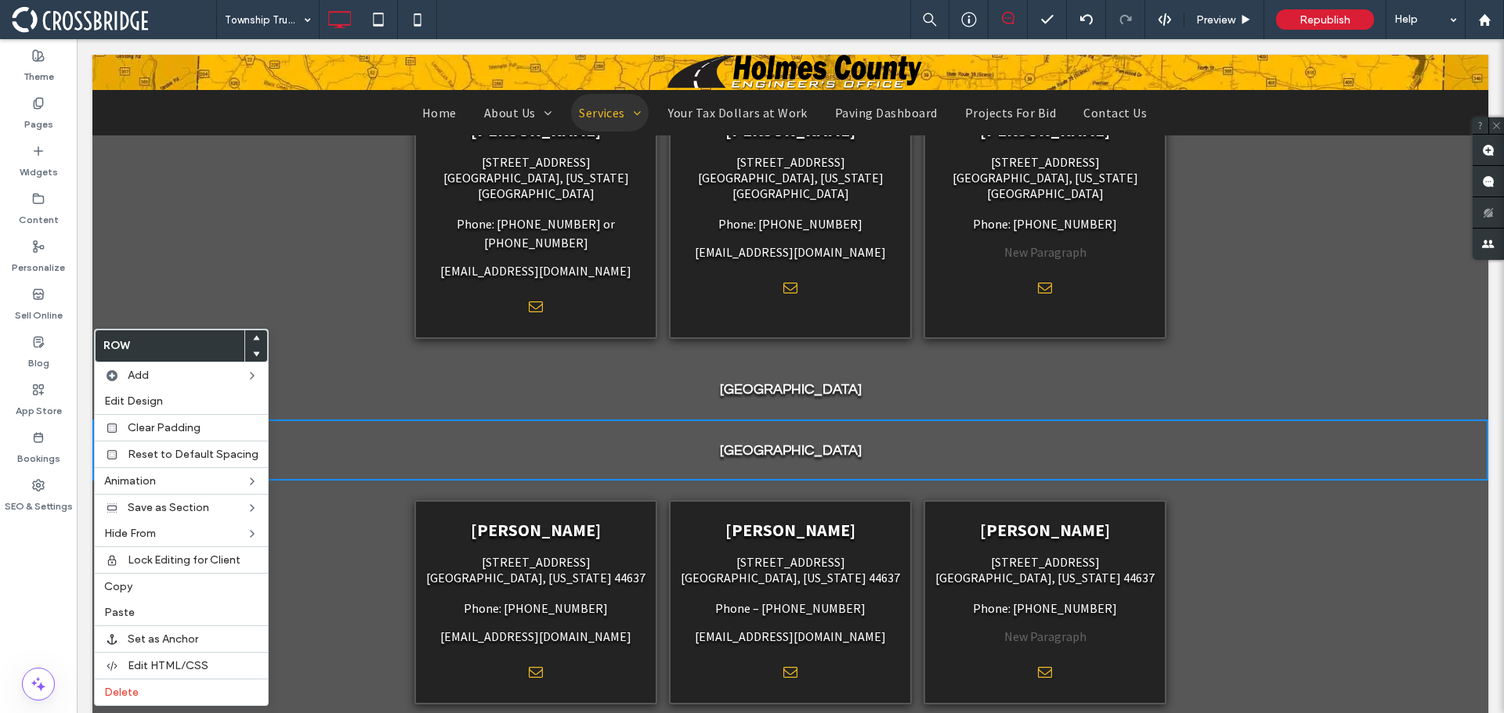
click at [253, 353] on icon at bounding box center [256, 354] width 6 height 6
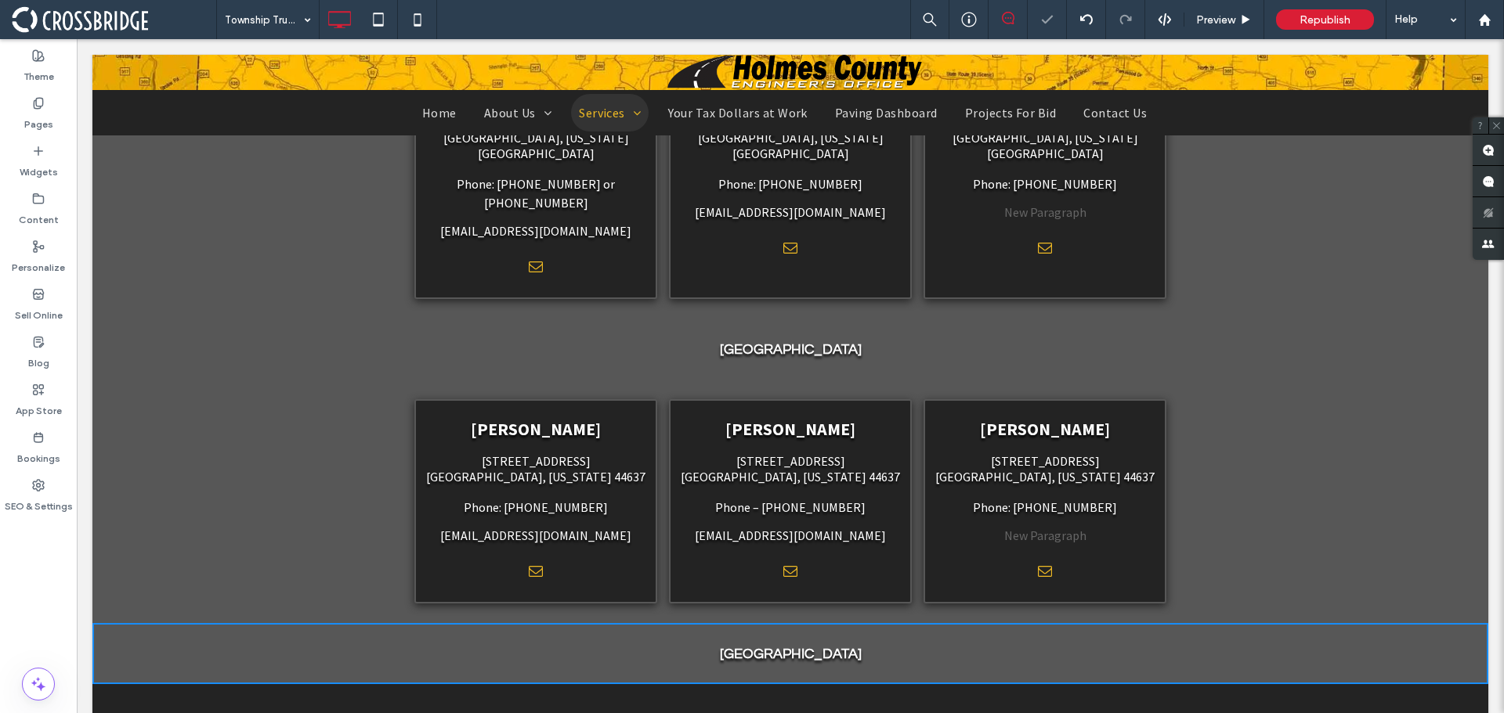
scroll to position [1410, 0]
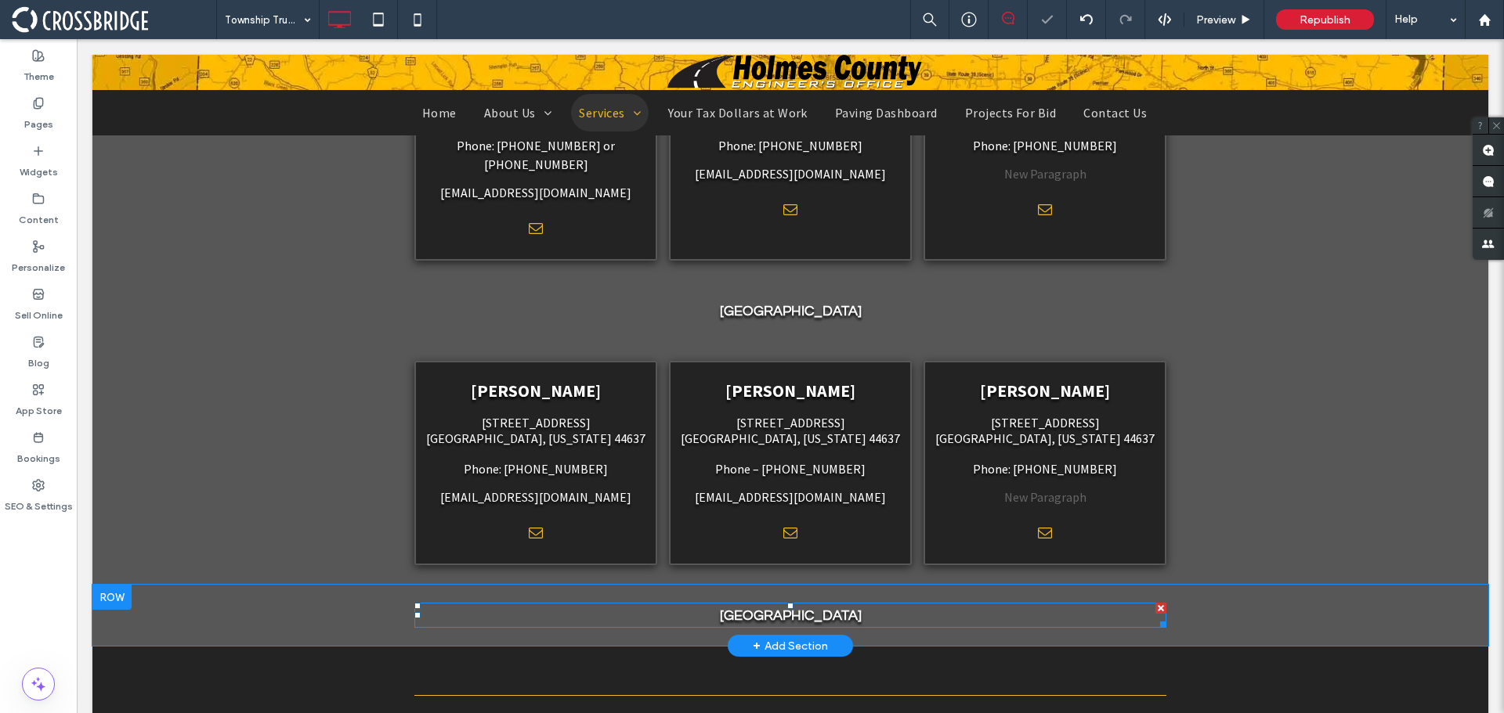
click at [745, 609] on strong "[GEOGRAPHIC_DATA]" at bounding box center [791, 616] width 142 height 15
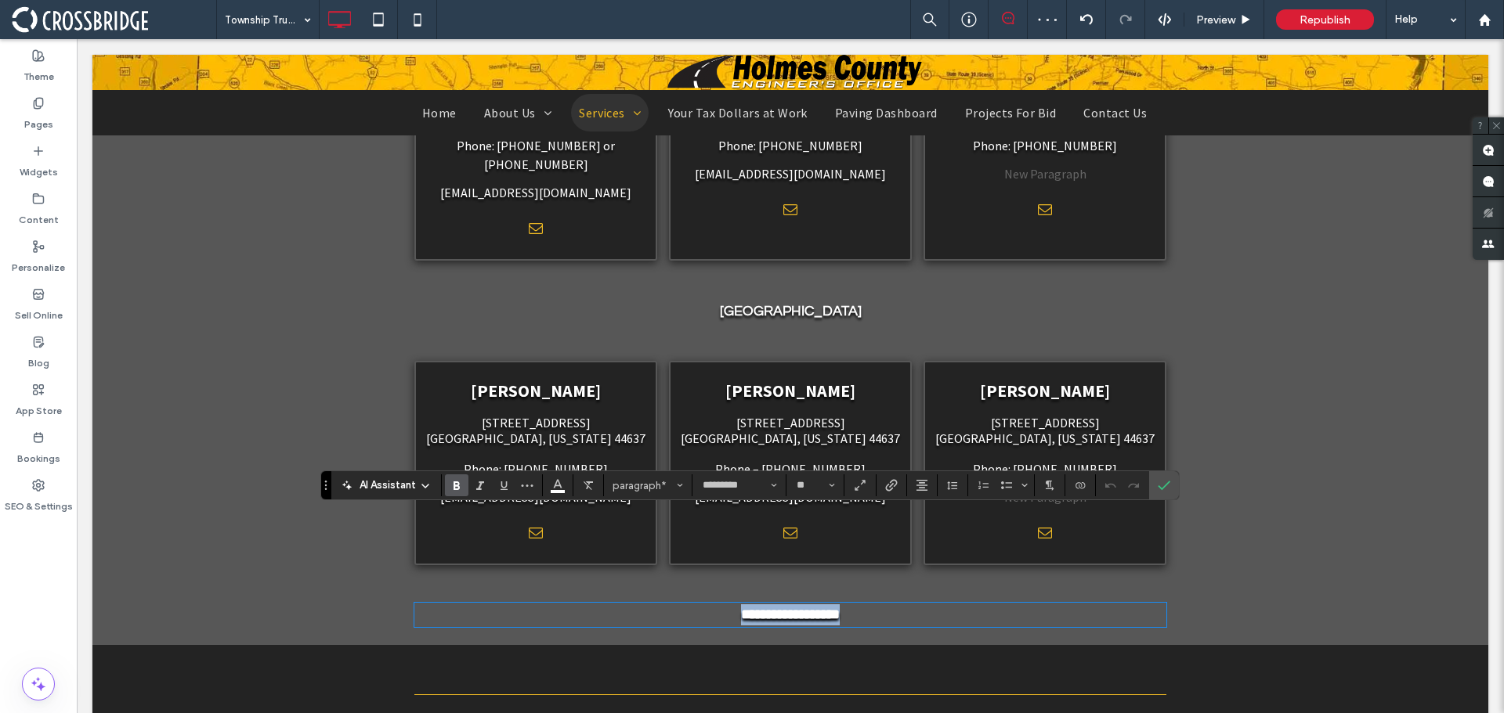
click at [776, 608] on strong "**********" at bounding box center [790, 615] width 99 height 14
drag, startPoint x: 778, startPoint y: 525, endPoint x: 717, endPoint y: 528, distance: 61.1
click at [741, 608] on strong "**********" at bounding box center [790, 615] width 99 height 14
drag, startPoint x: 1158, startPoint y: 485, endPoint x: 1081, endPoint y: 446, distance: 86.9
click at [1158, 485] on icon "Confirm" at bounding box center [1163, 485] width 13 height 13
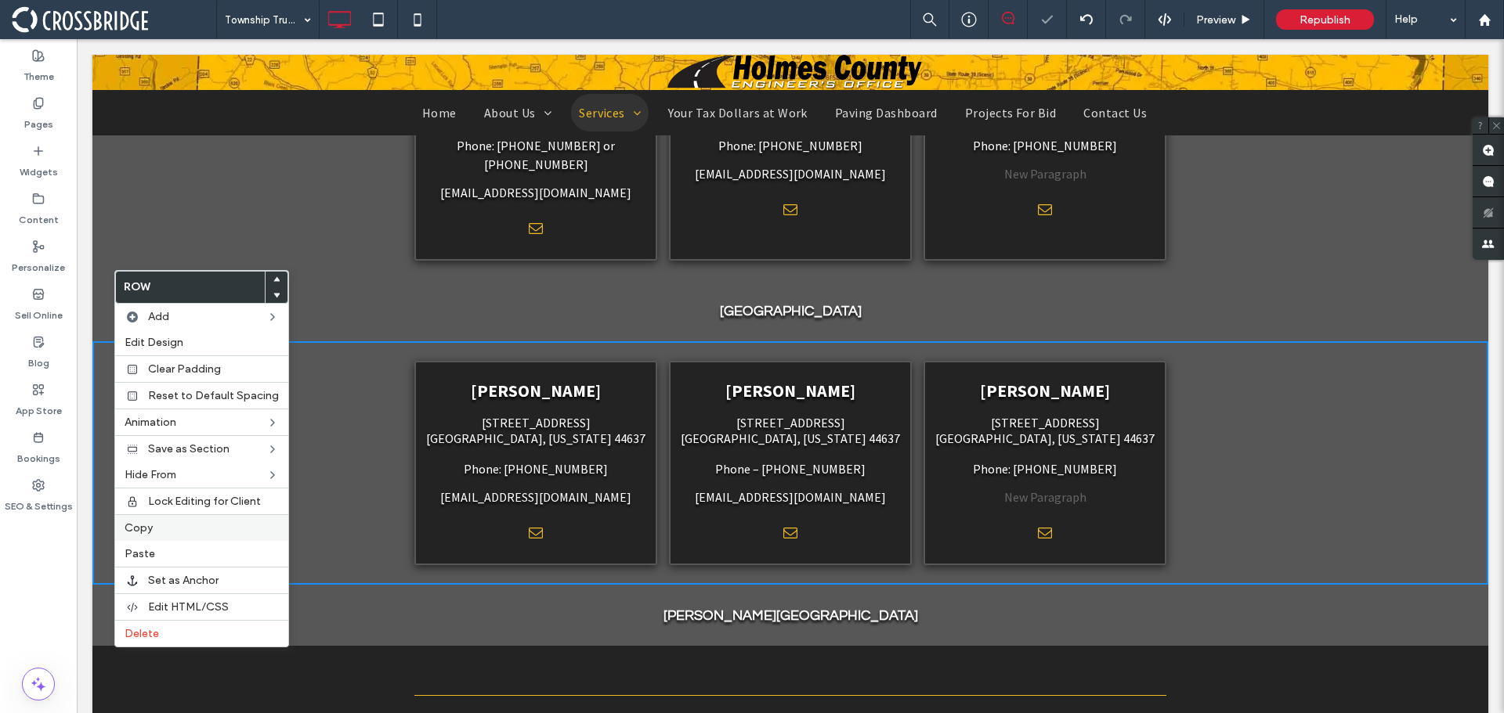
click at [171, 525] on label "Copy" at bounding box center [202, 528] width 154 height 13
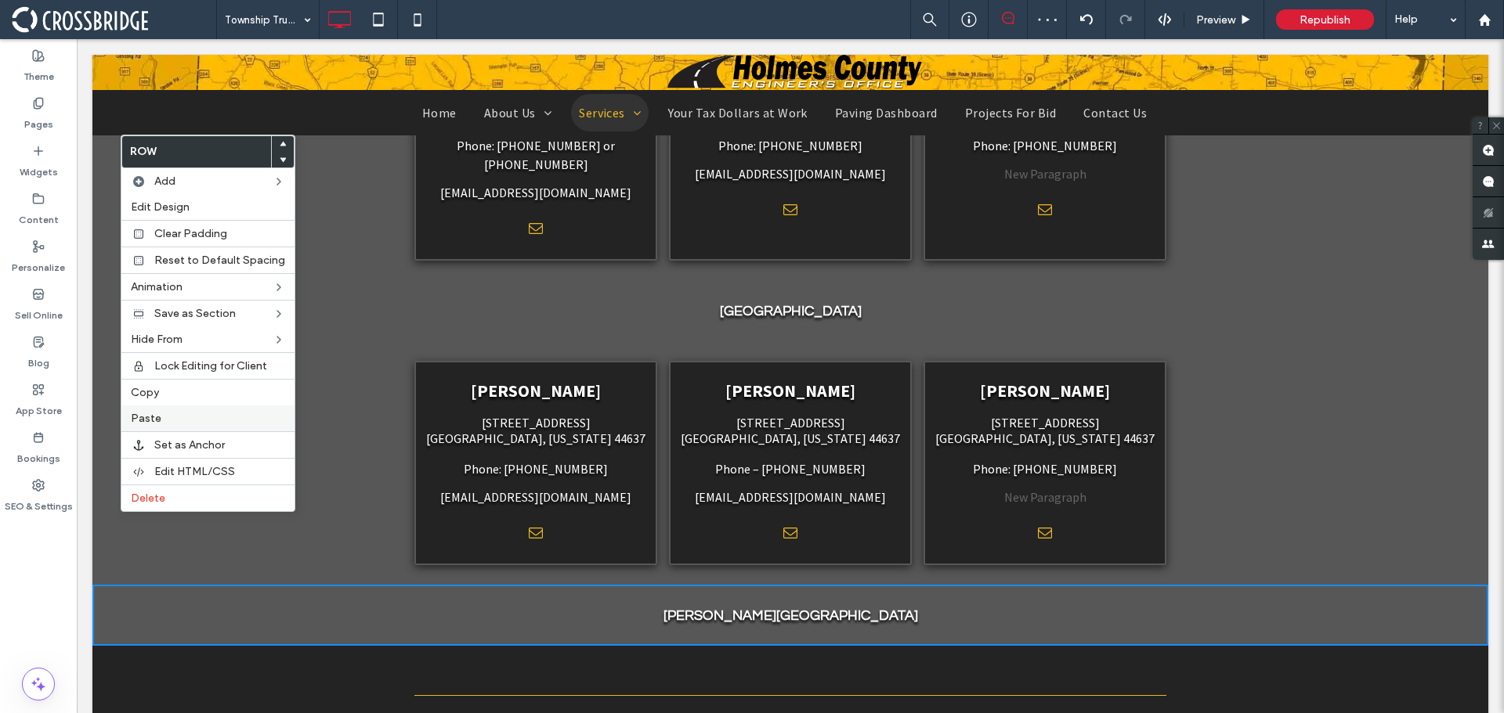
click at [154, 407] on div "Paste" at bounding box center [207, 419] width 173 height 26
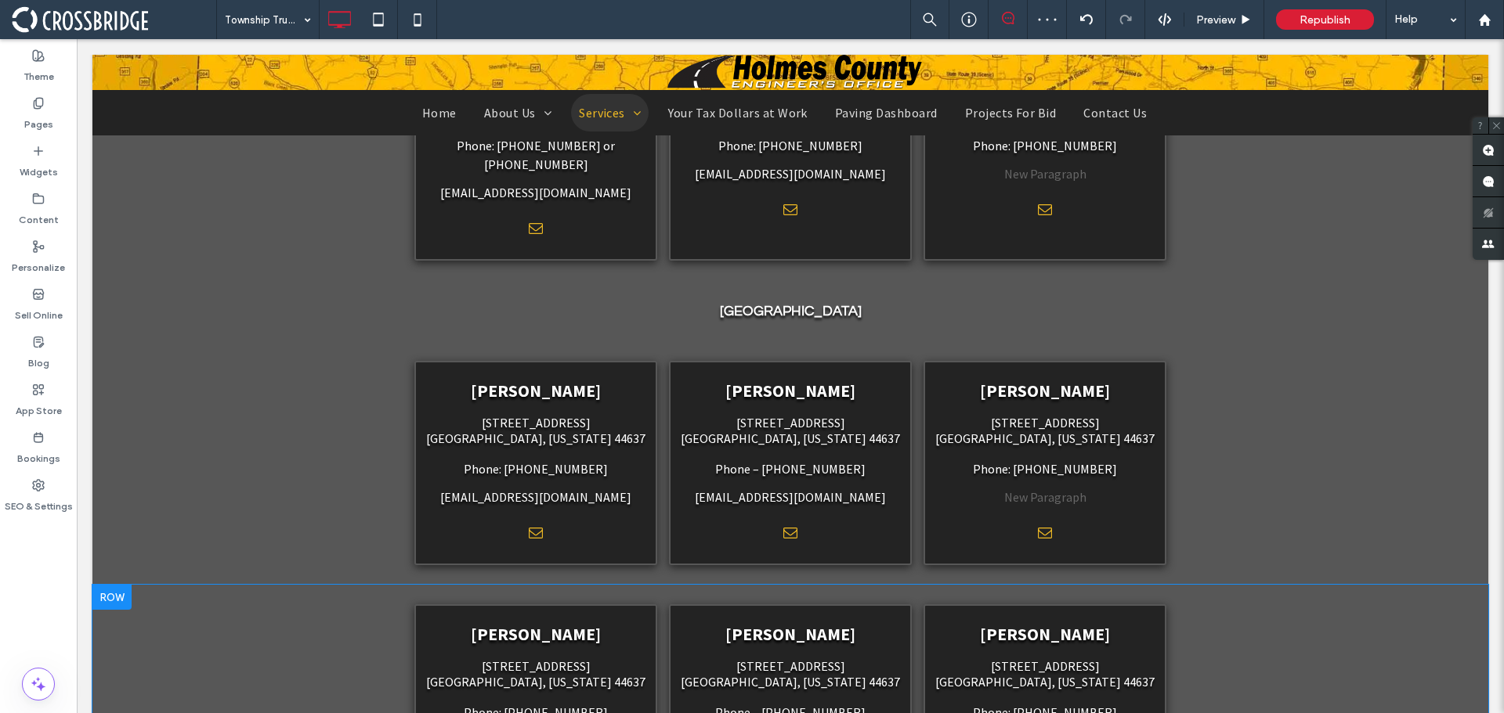
click at [116, 585] on div at bounding box center [111, 597] width 39 height 25
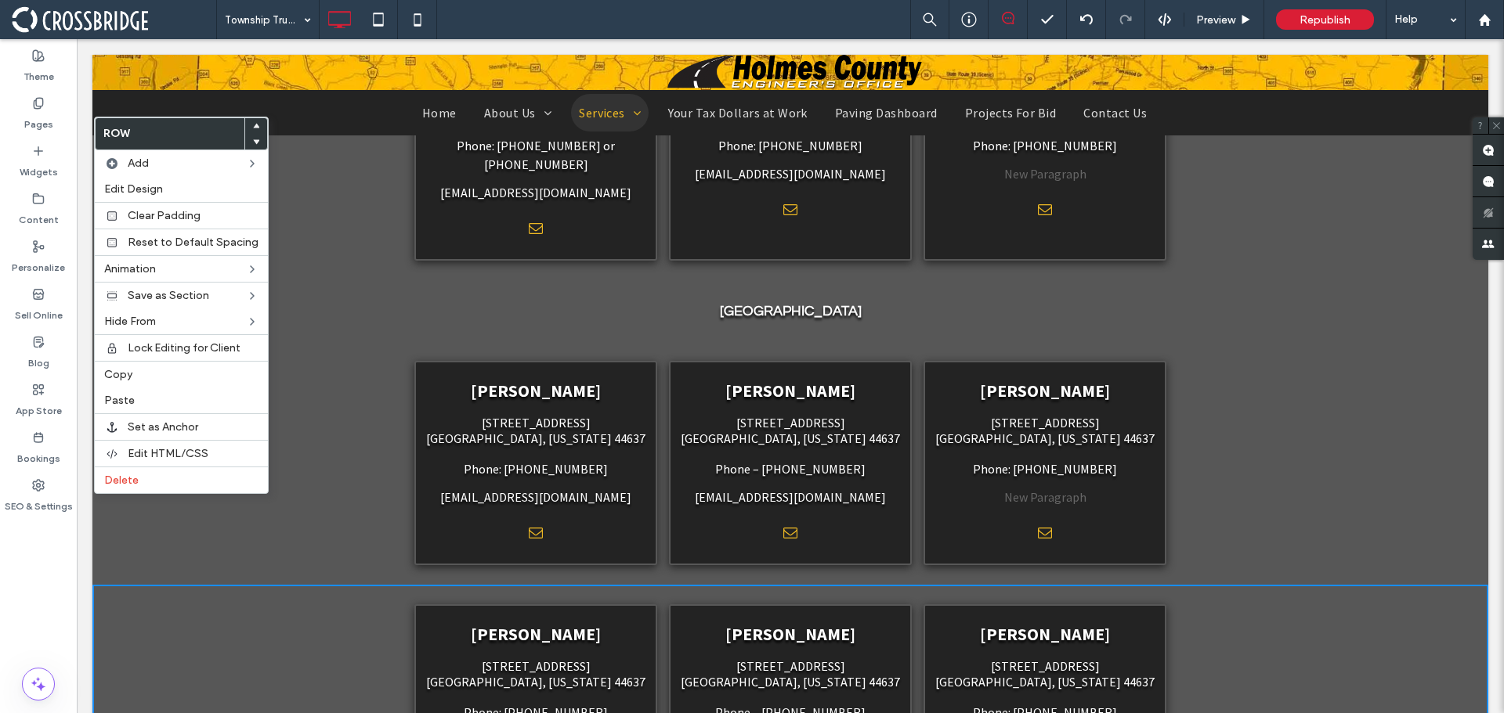
click at [253, 141] on use at bounding box center [256, 142] width 7 height 5
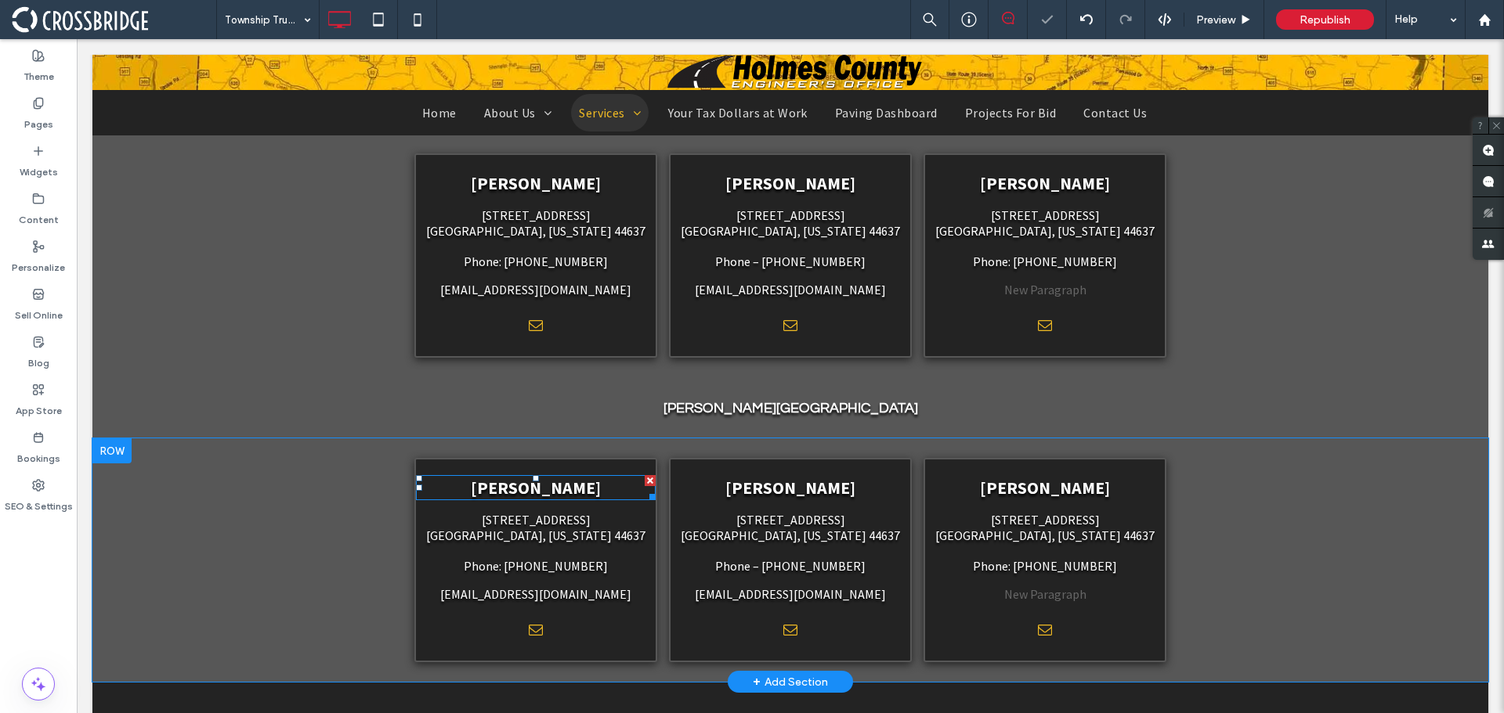
scroll to position [1723, 0]
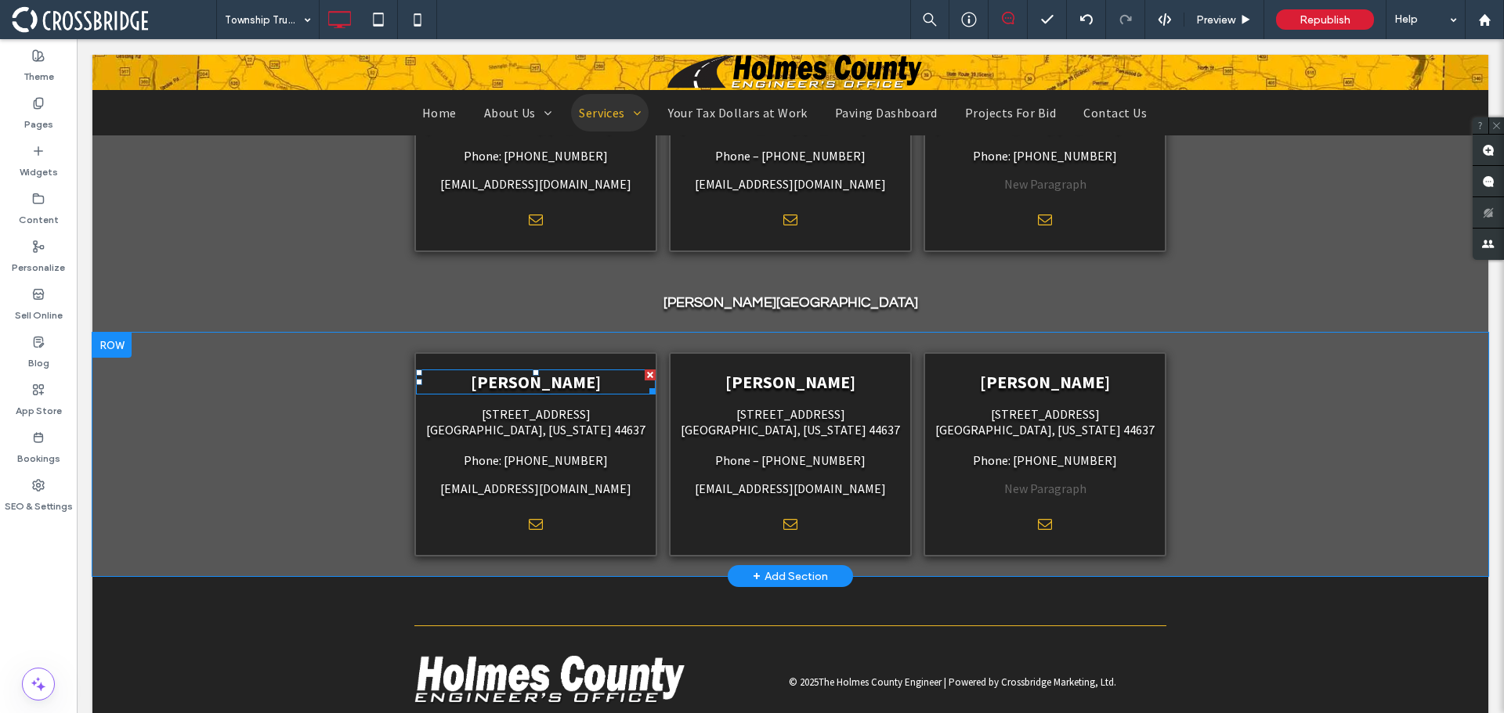
click at [513, 371] on span "[PERSON_NAME]" at bounding box center [536, 382] width 130 height 22
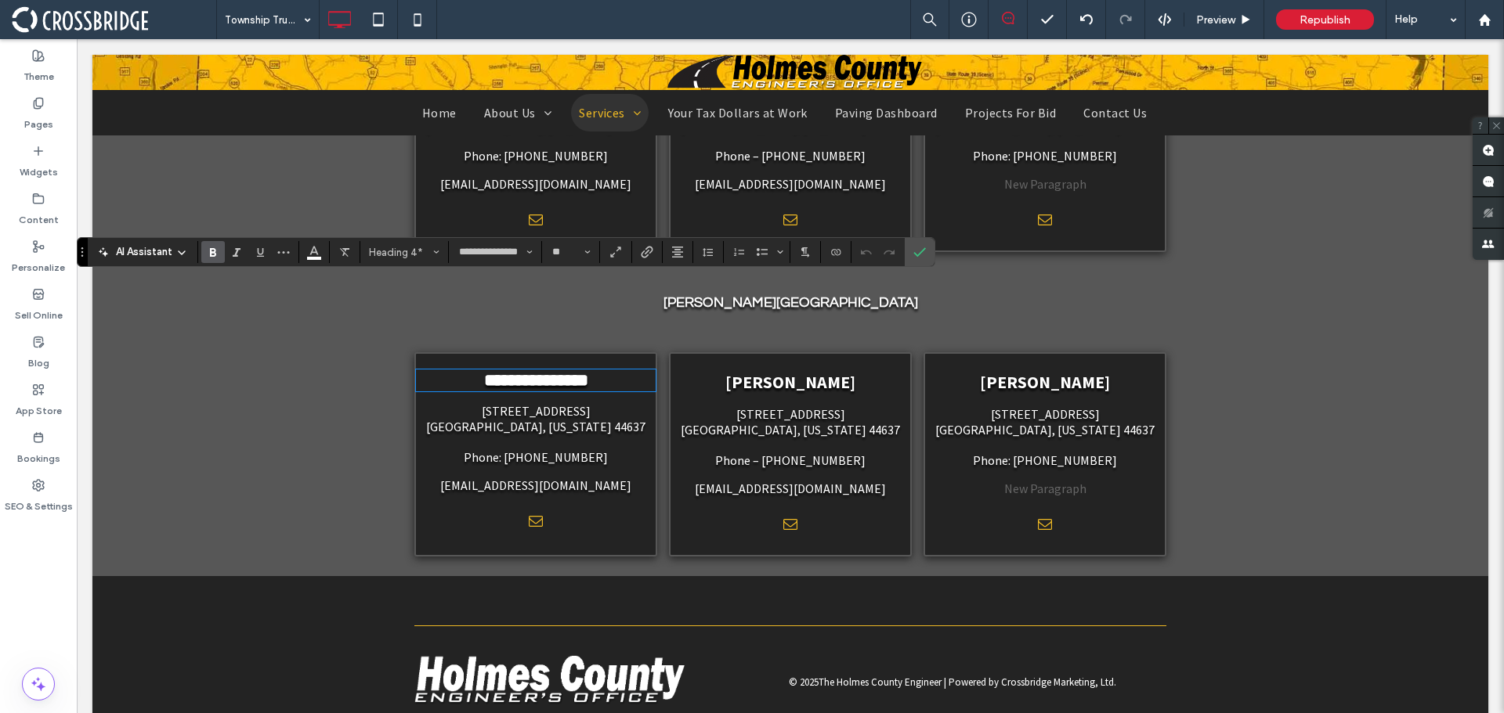
scroll to position [0, 0]
click at [917, 249] on icon "Confirm" at bounding box center [919, 252] width 13 height 13
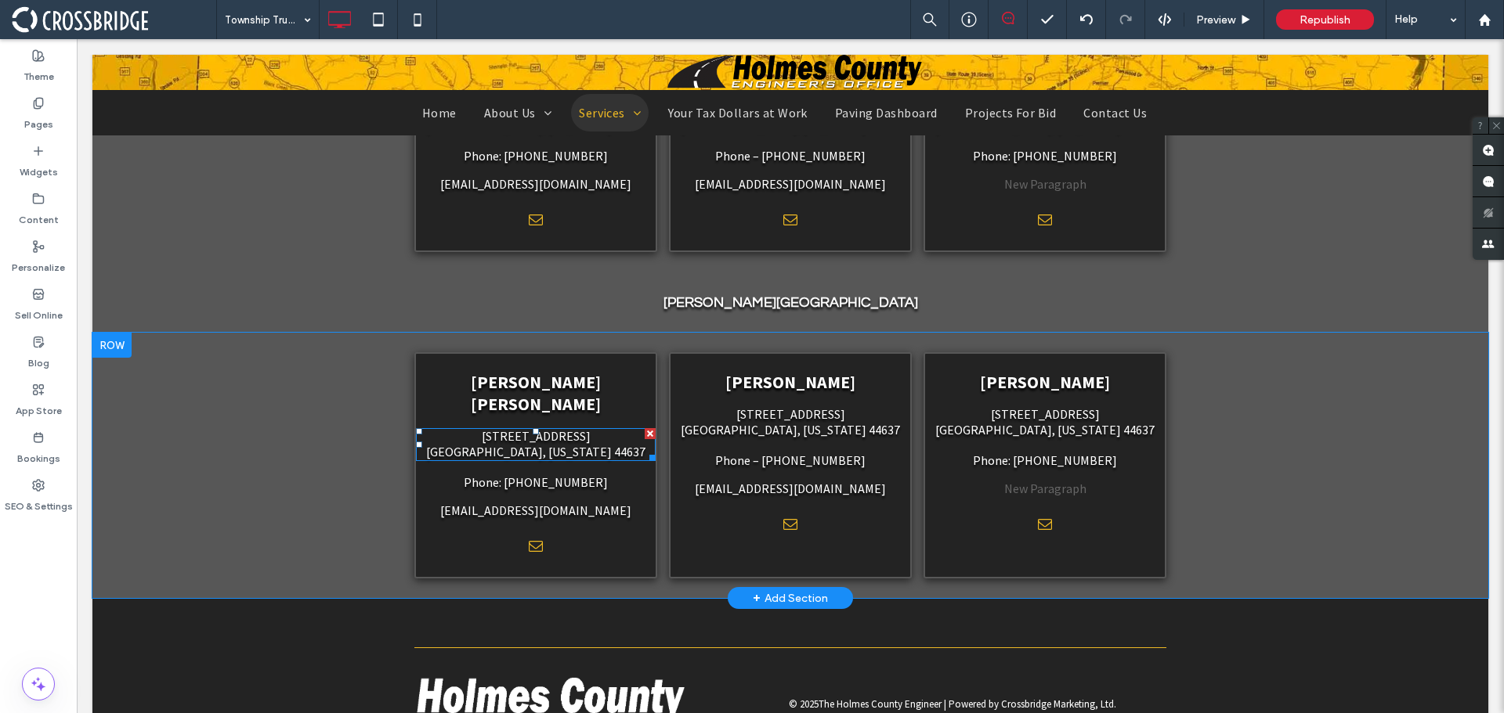
click at [579, 428] on span "[STREET_ADDRESS]" at bounding box center [536, 436] width 109 height 16
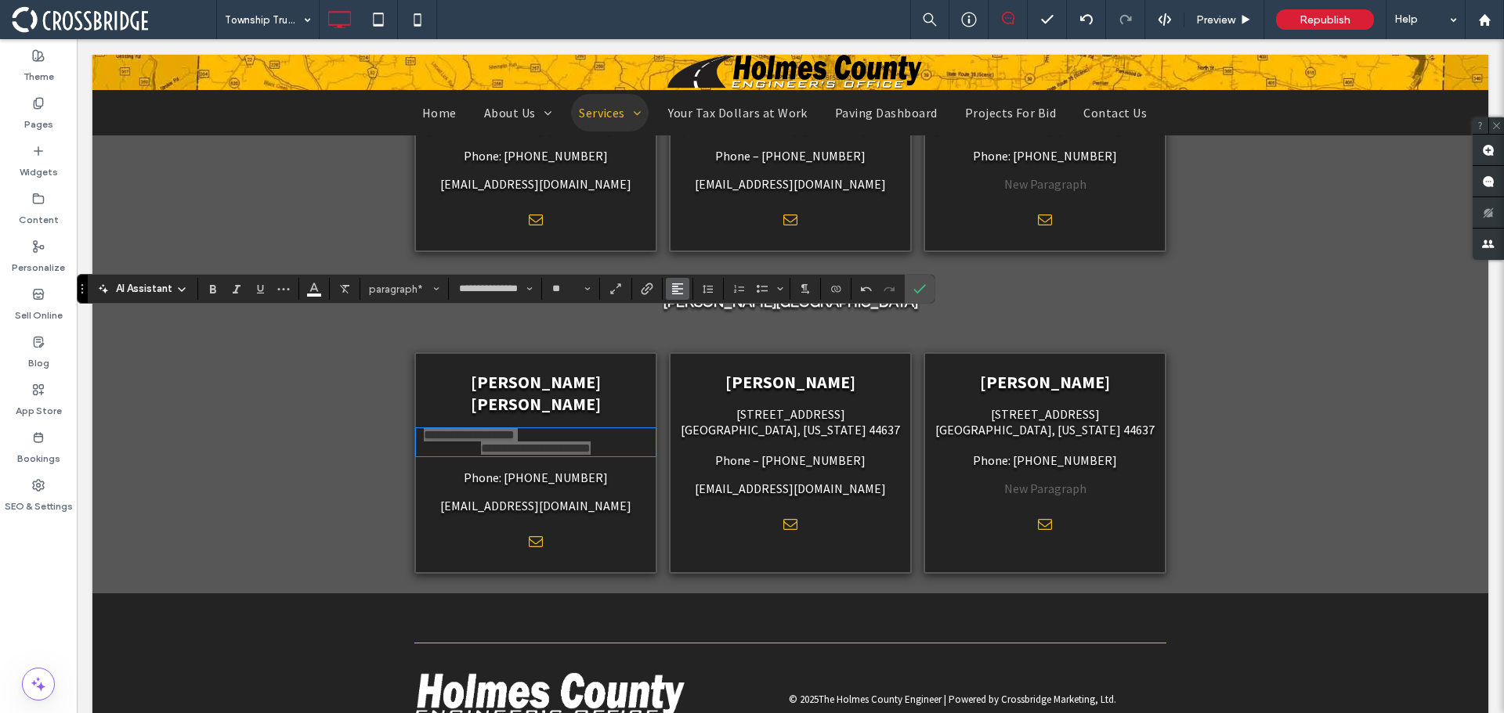
click at [678, 289] on use "Alignment" at bounding box center [677, 288] width 11 height 11
click at [693, 328] on label "ui.textEditor.alignment.center" at bounding box center [693, 337] width 55 height 23
click at [925, 293] on label "Confirm" at bounding box center [919, 289] width 23 height 28
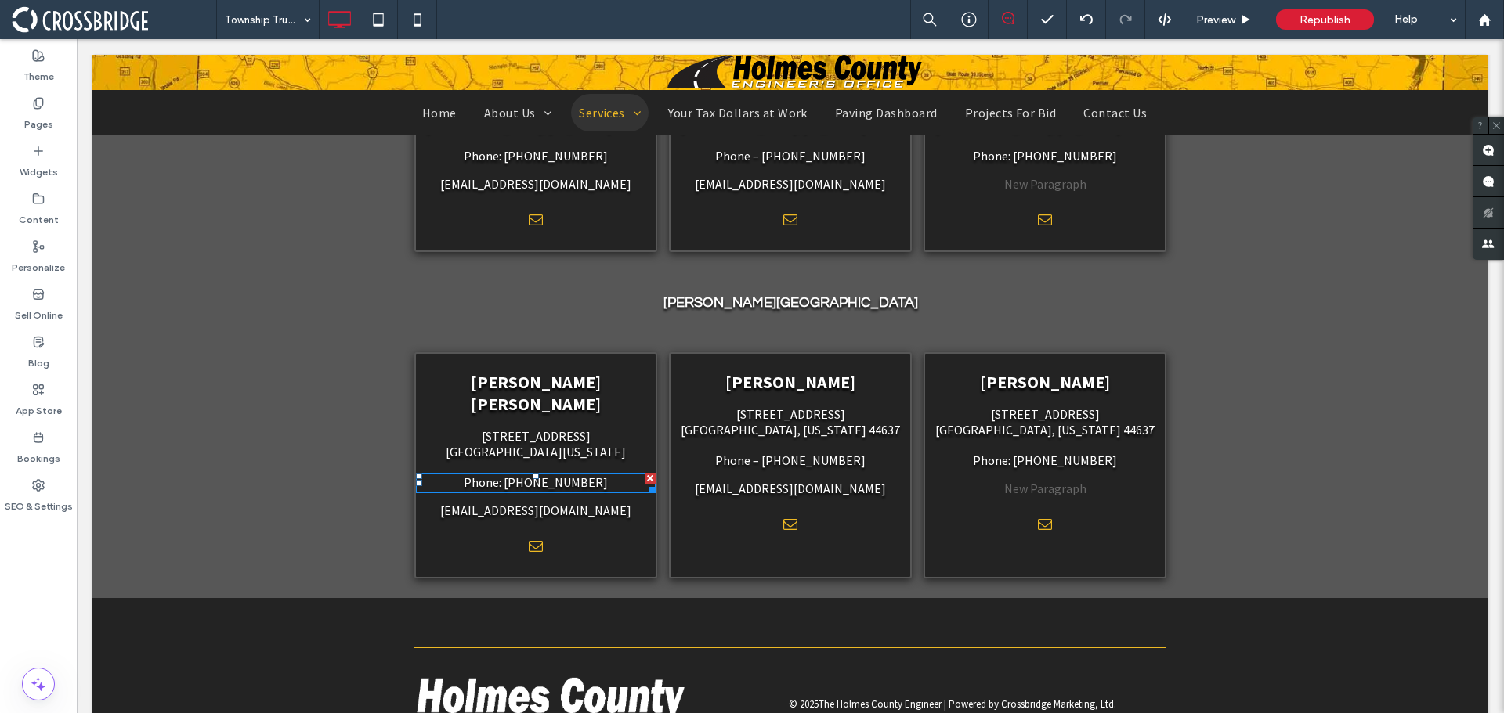
click at [500, 475] on span "Phone: [PHONE_NUMBER]" at bounding box center [536, 483] width 144 height 16
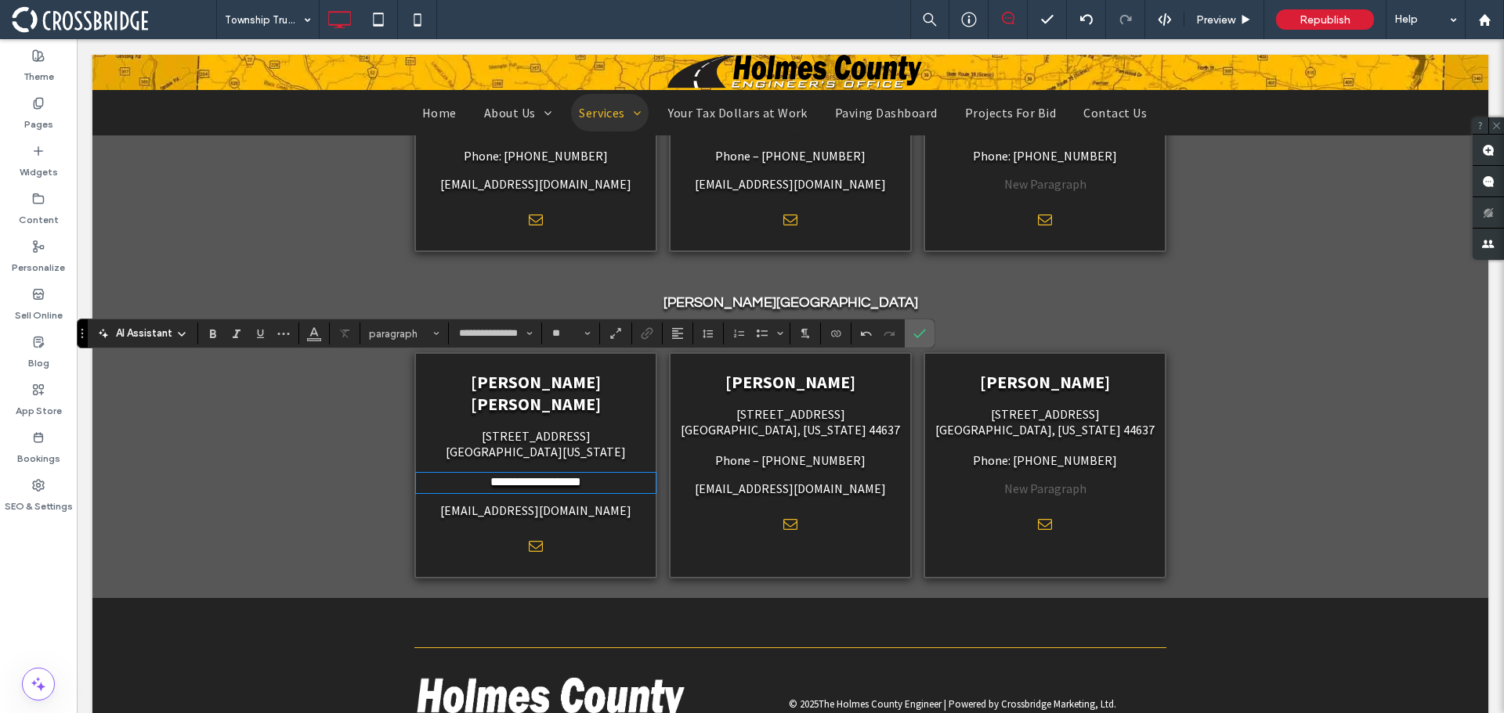
click at [926, 334] on label "Confirm" at bounding box center [919, 334] width 23 height 28
